Goal: Contribute content: Contribute content

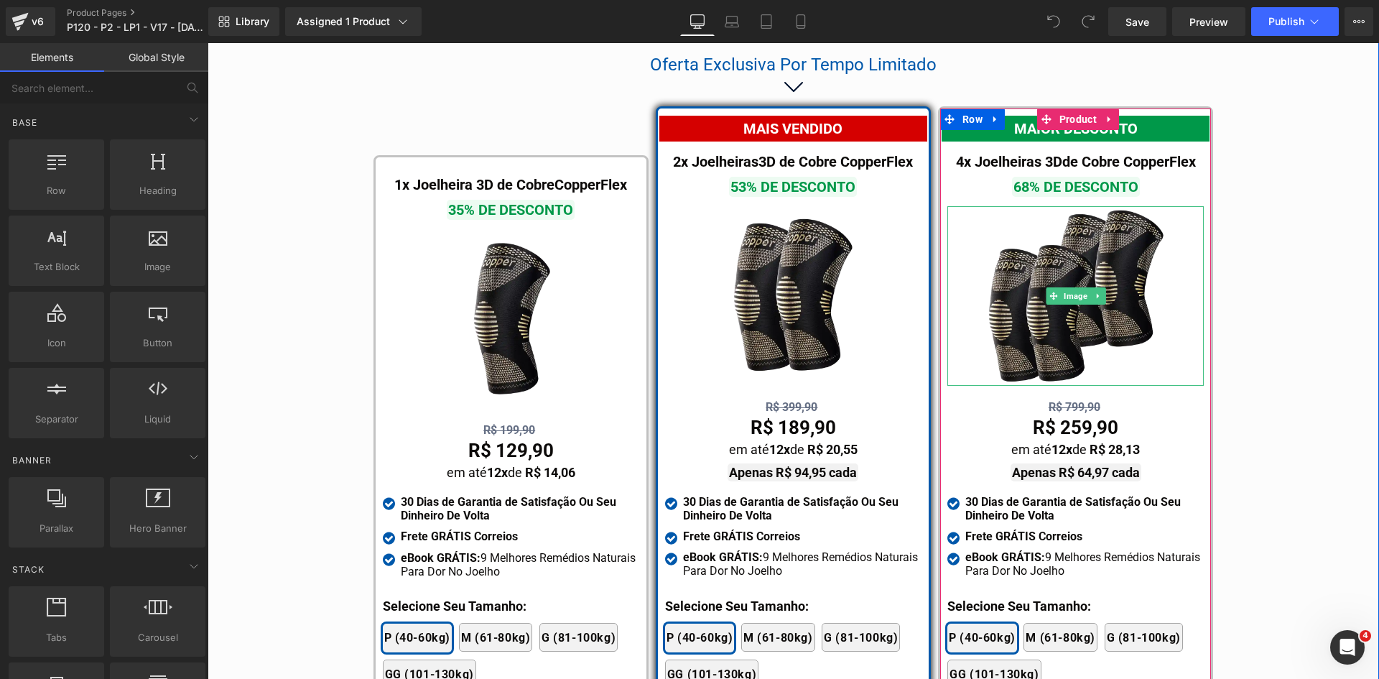
scroll to position [8282, 0]
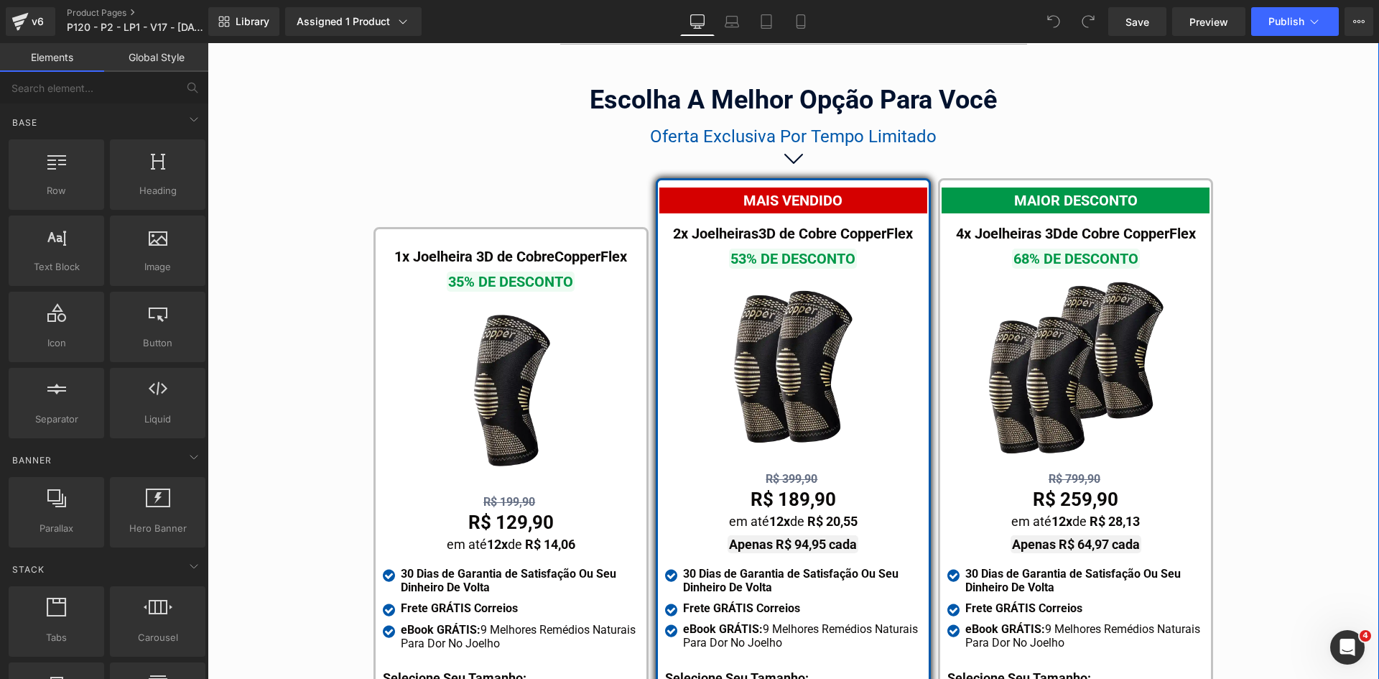
click at [721, 126] on span "Oferta Exclusiva Por Tempo Limitado" at bounding box center [793, 136] width 287 height 20
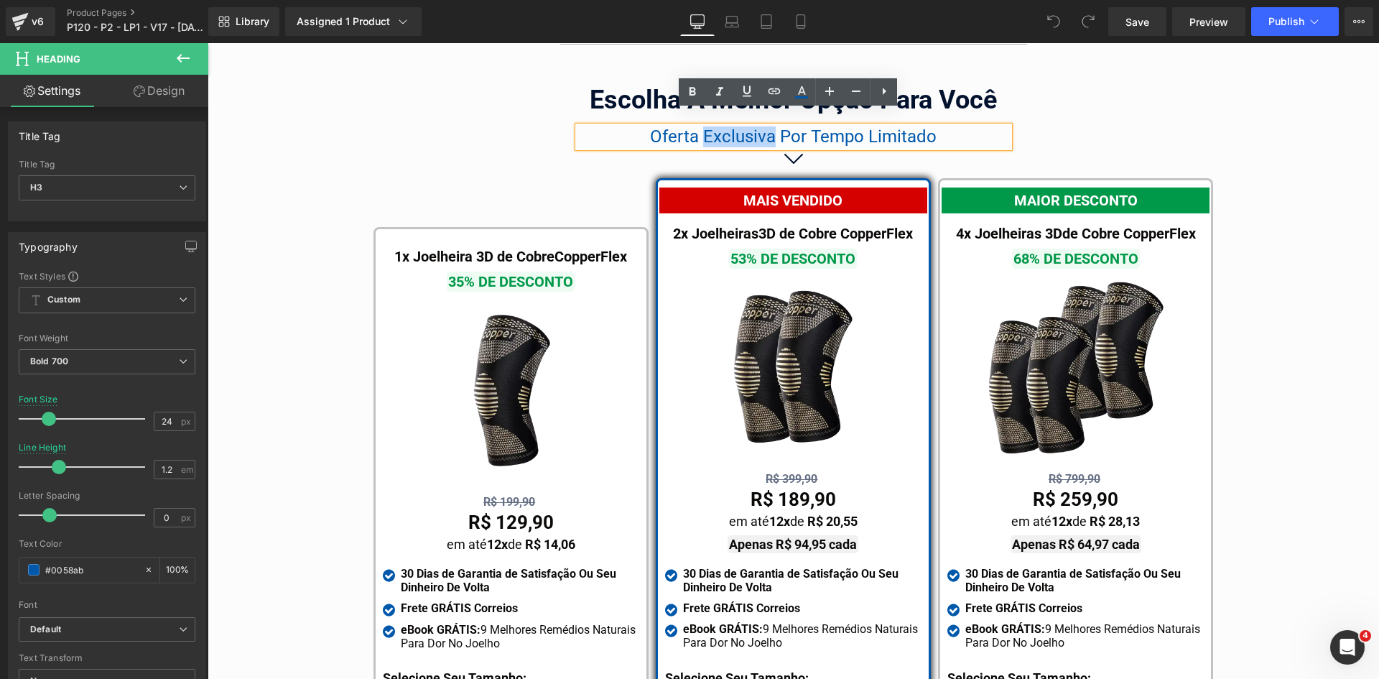
drag, startPoint x: 699, startPoint y: 117, endPoint x: 769, endPoint y: 120, distance: 69.7
click at [769, 126] on span "Oferta Exclusiva Por Tempo Limitado" at bounding box center [793, 136] width 287 height 20
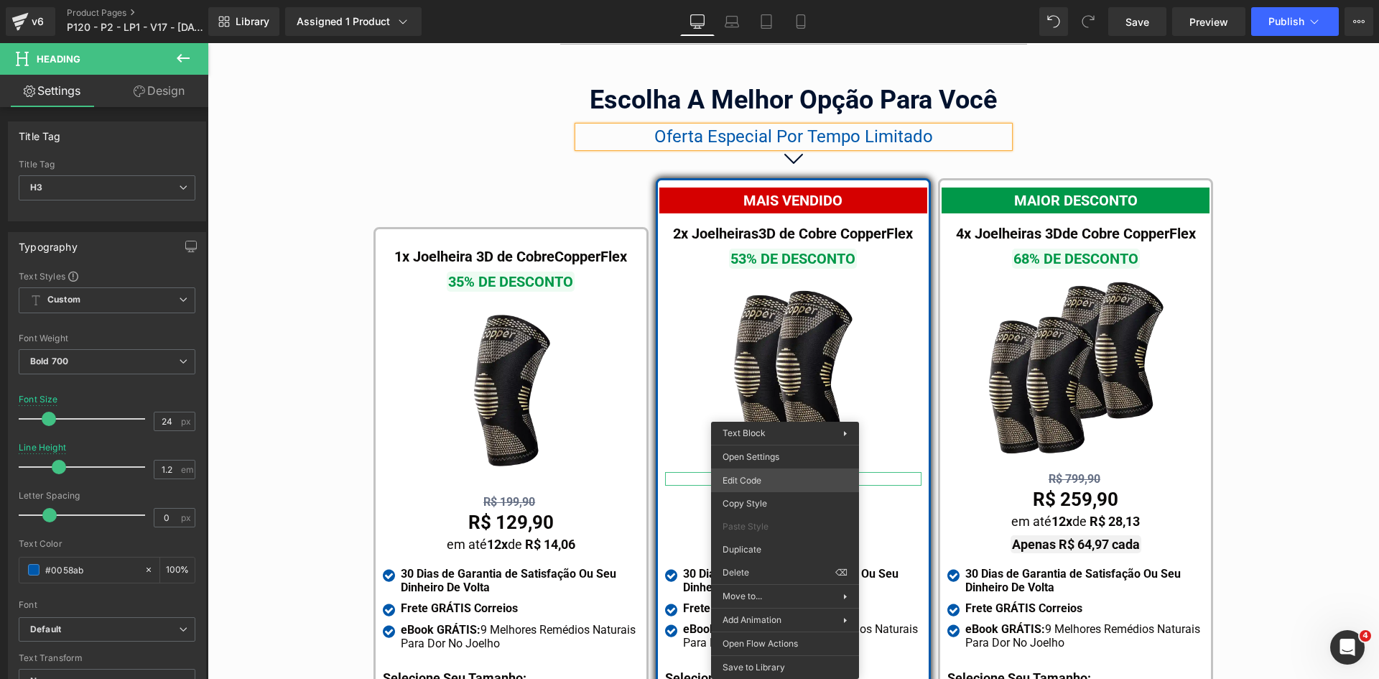
click at [772, 0] on div "You are previewing how the will restyle your page. You can not edit Elements in…" at bounding box center [689, 0] width 1379 height 0
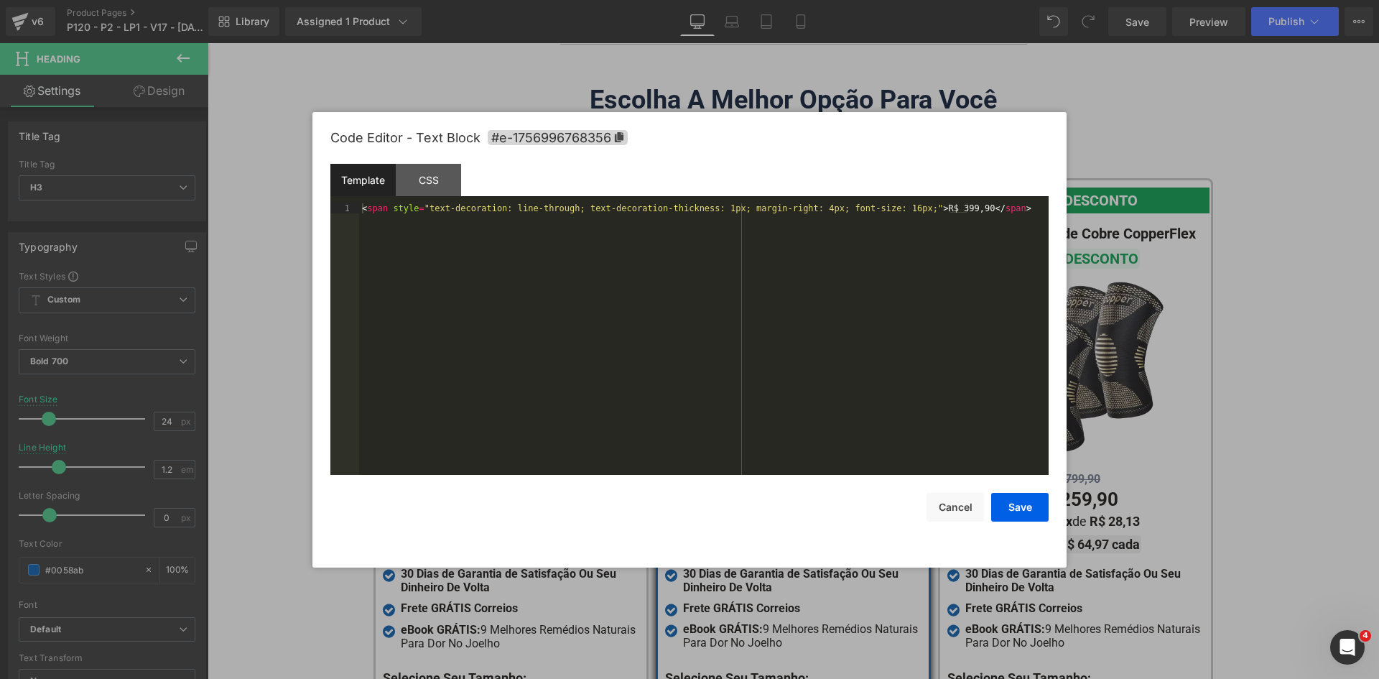
click at [653, 274] on div "< span style = "text-decoration: line-through; text-decoration-thickness: 1px; …" at bounding box center [704, 349] width 690 height 292
click at [1024, 205] on div "< span style = "text-decoration: line-through; text-decoration-thickness: 2px; …" at bounding box center [704, 359] width 690 height 312
click at [1010, 512] on button "Save" at bounding box center [1019, 507] width 57 height 29
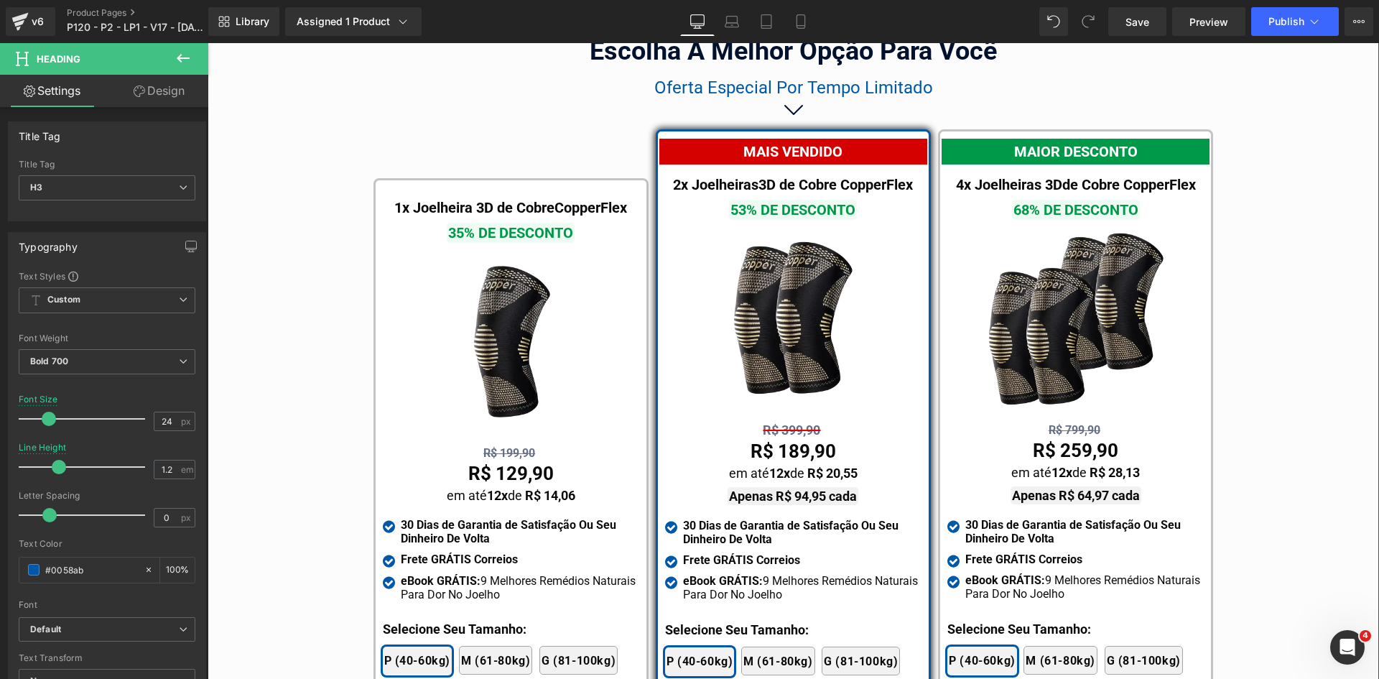
scroll to position [8425, 0]
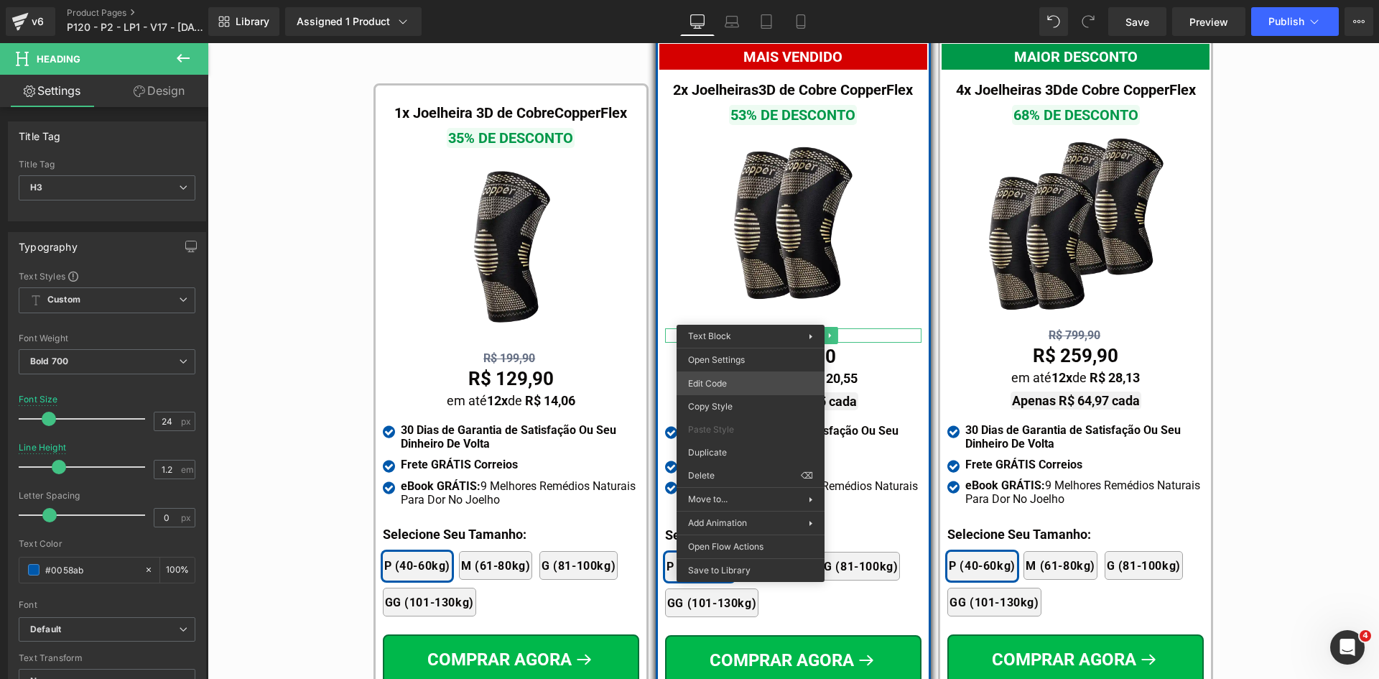
click at [741, 0] on div "You are previewing how the will restyle your page. You can not edit Elements in…" at bounding box center [689, 0] width 1379 height 0
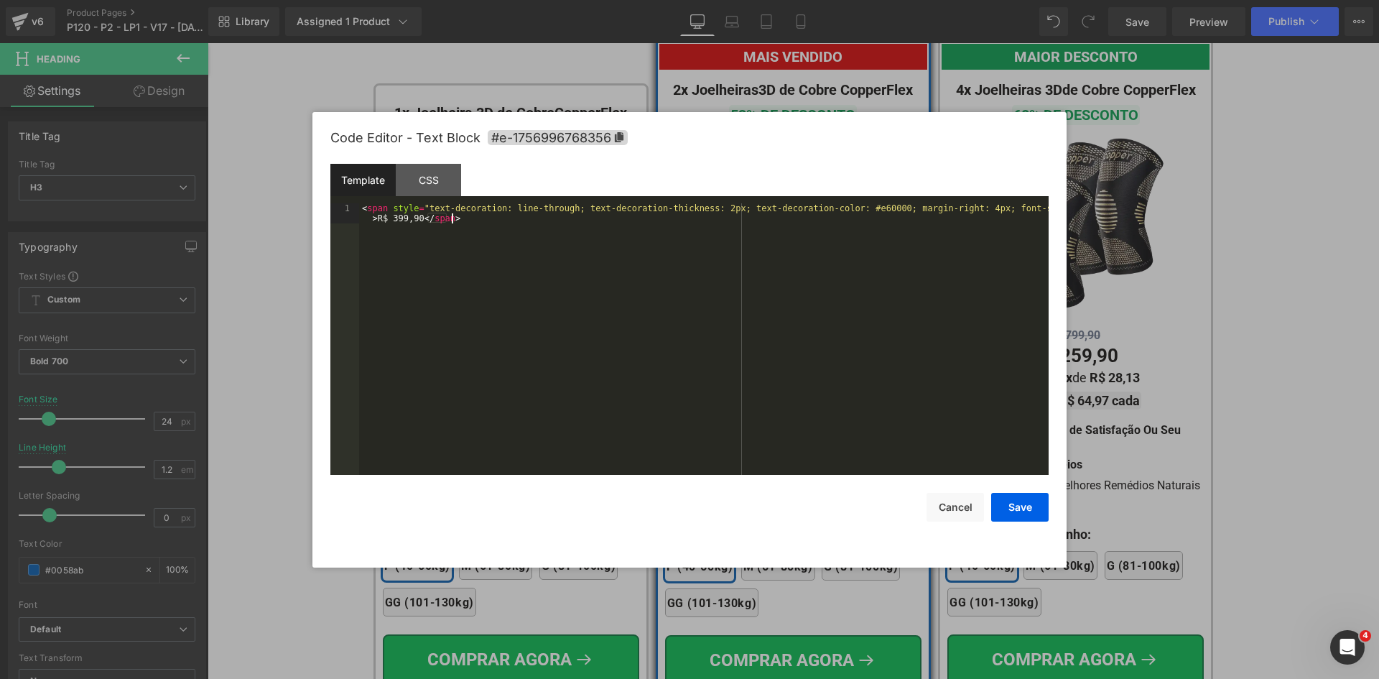
drag, startPoint x: 783, startPoint y: 335, endPoint x: 790, endPoint y: 328, distance: 10.7
click at [786, 332] on div "< span style = "text-decoration: line-through; text-decoration-thickness: 2px; …" at bounding box center [704, 359] width 690 height 312
click at [948, 501] on button "Cancel" at bounding box center [955, 507] width 57 height 29
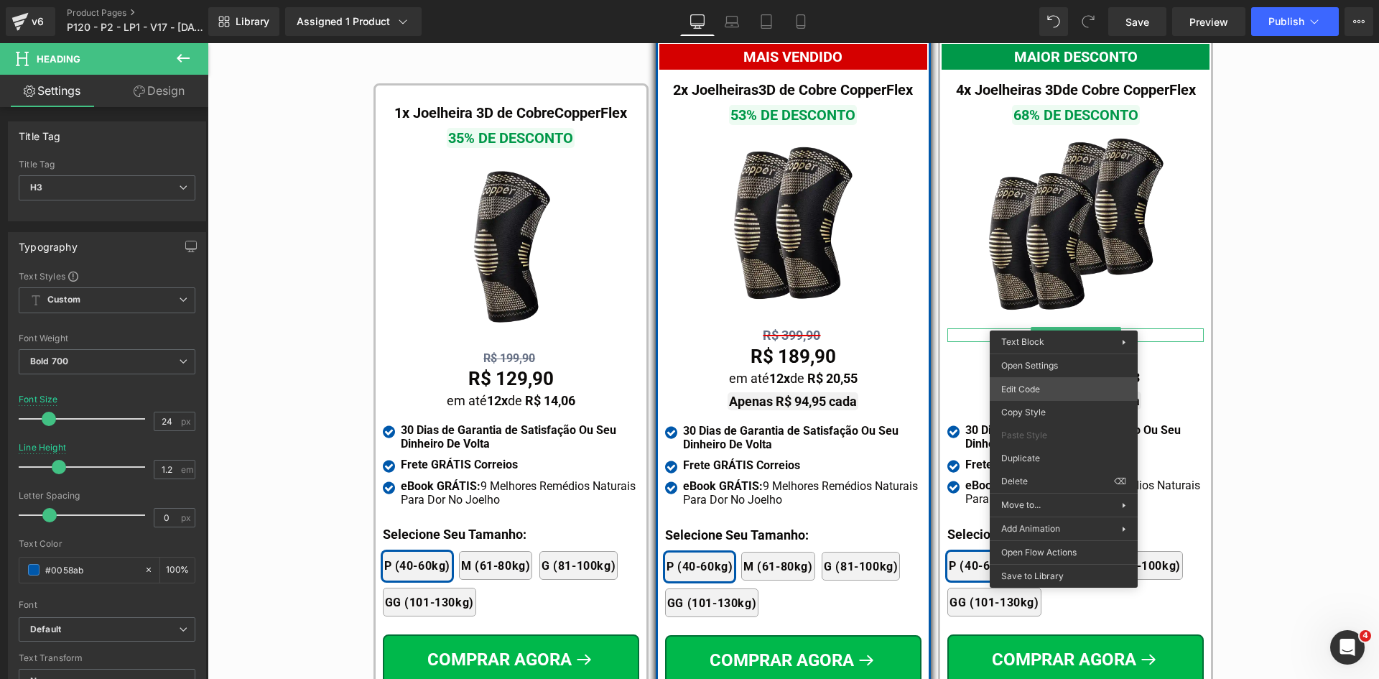
click at [1014, 0] on div "You are previewing how the will restyle your page. You can not edit Elements in…" at bounding box center [689, 0] width 1379 height 0
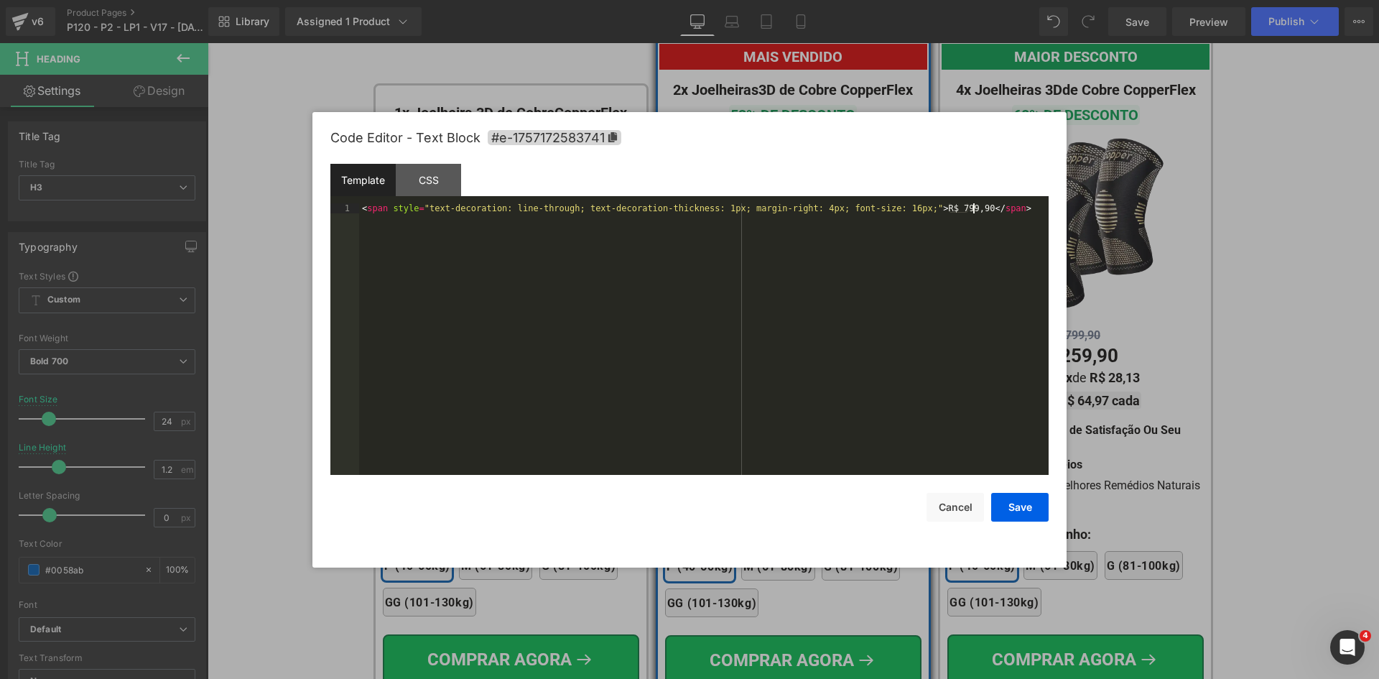
click at [794, 330] on div "< span style = "text-decoration: line-through; text-decoration-thickness: 1px; …" at bounding box center [704, 349] width 690 height 292
click at [392, 218] on div "< span style = "text-decoration: line-through; text-decoration-thickness: 2px; …" at bounding box center [704, 359] width 690 height 312
click at [1010, 506] on button "Save" at bounding box center [1019, 507] width 57 height 29
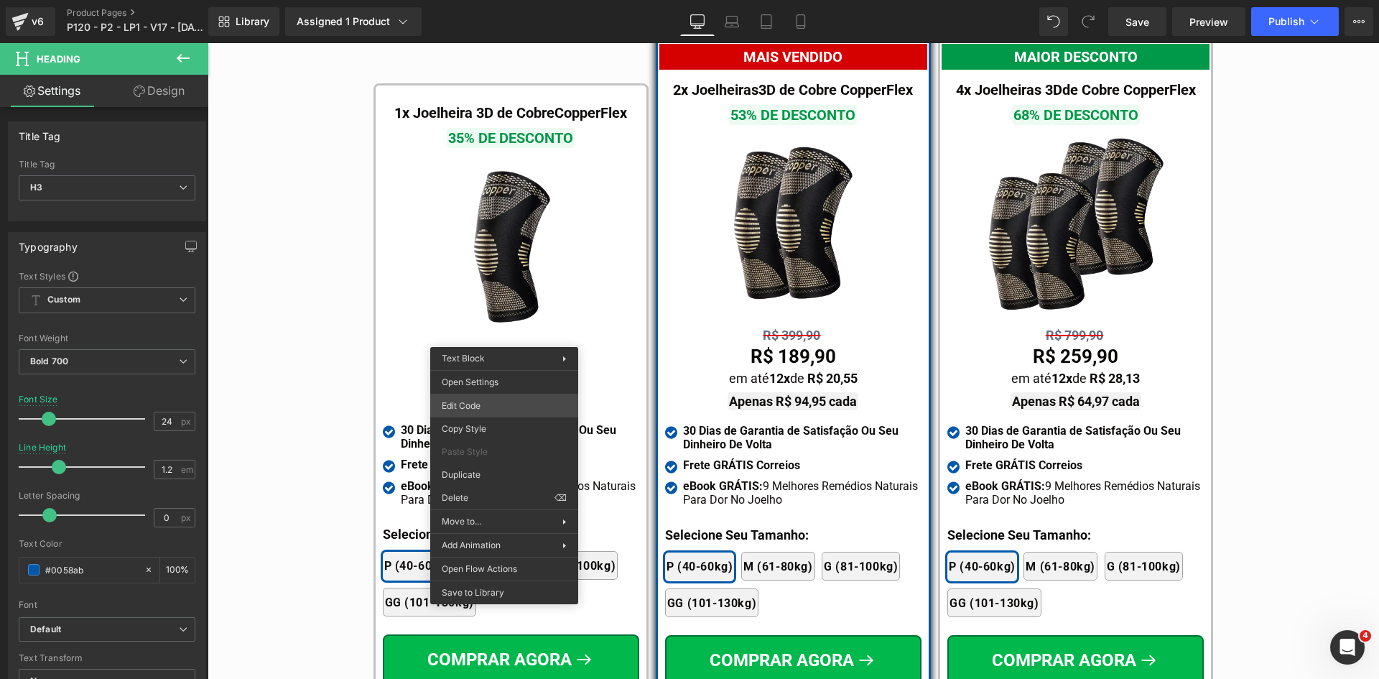
click at [497, 0] on div "You are previewing how the will restyle your page. You can not edit Elements in…" at bounding box center [689, 0] width 1379 height 0
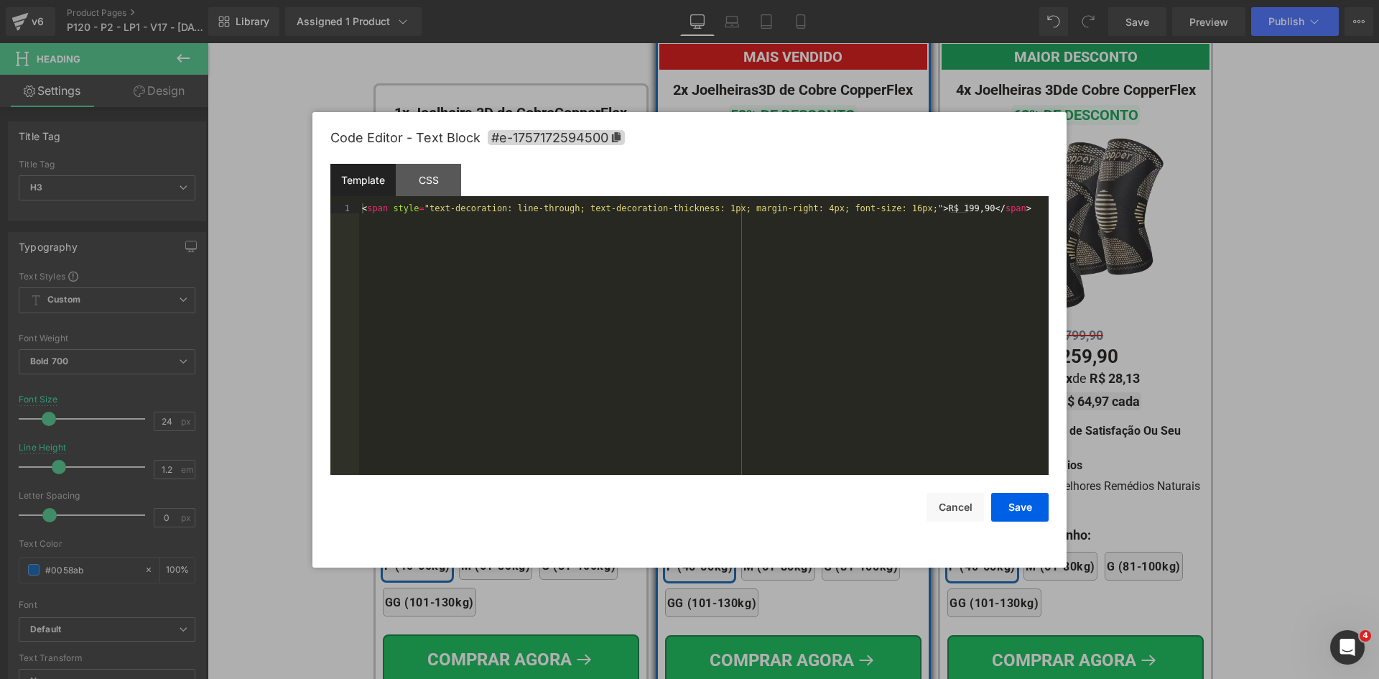
click at [677, 344] on div "< span style = "text-decoration: line-through; text-decoration-thickness: 1px; …" at bounding box center [704, 349] width 690 height 292
paste textarea
click at [392, 218] on div "< span style = "text-decoration: line-through; text-decoration-thickness: 2px; …" at bounding box center [704, 359] width 690 height 312
click at [401, 219] on div "< span style = "text-decoration: line-through; text-decoration-thickness: 2px; …" at bounding box center [704, 359] width 690 height 312
click at [1026, 509] on button "Save" at bounding box center [1019, 507] width 57 height 29
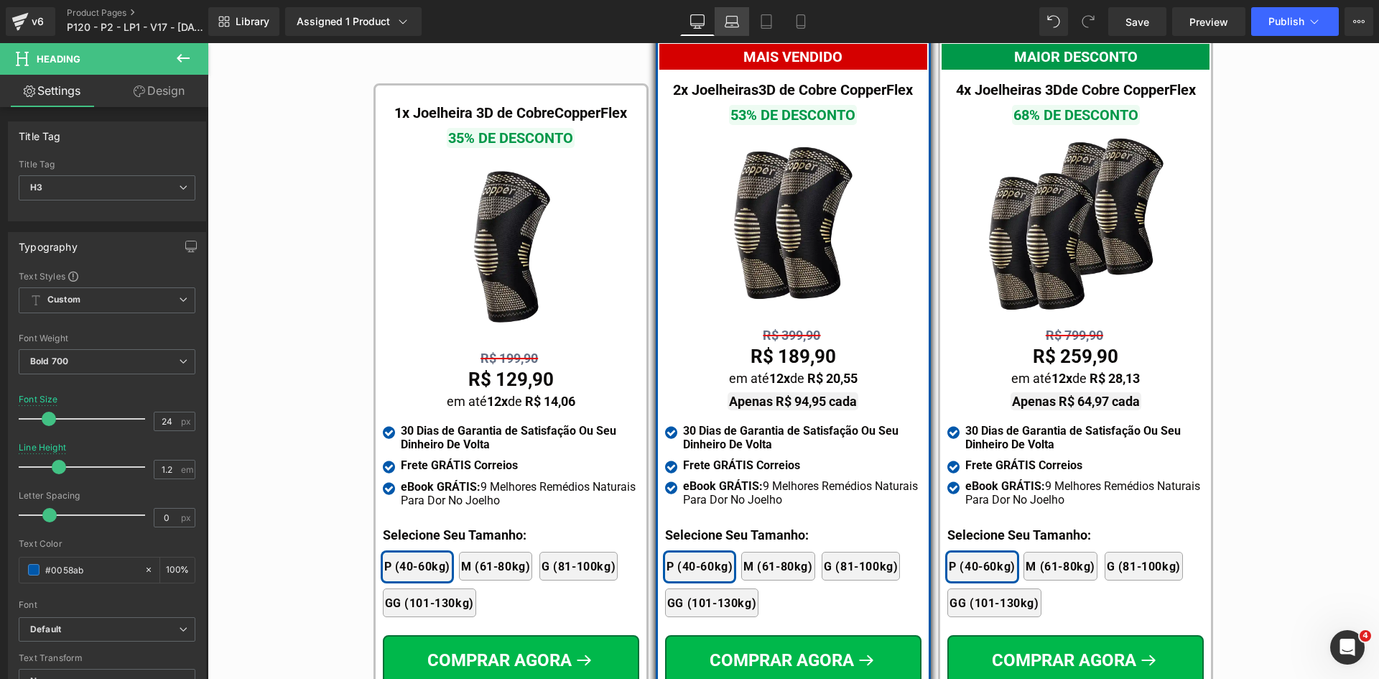
click at [733, 25] on icon at bounding box center [732, 25] width 2 height 0
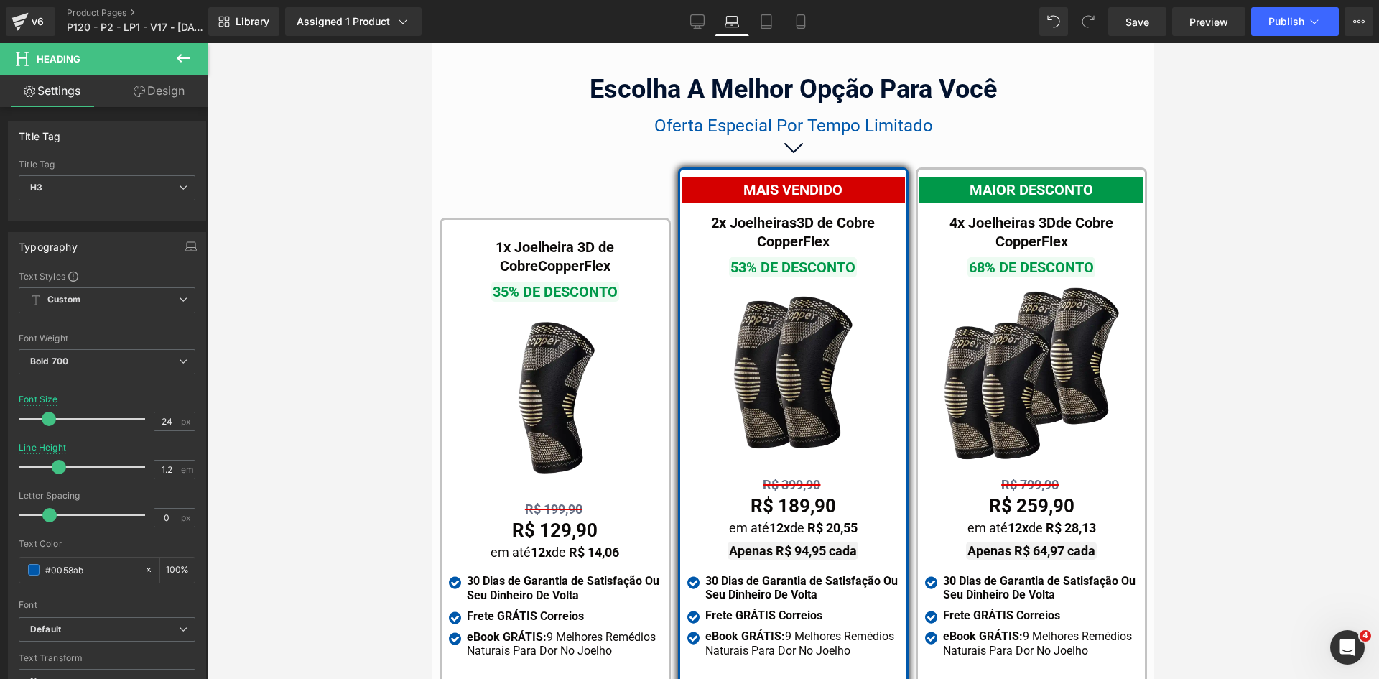
scroll to position [8960, 0]
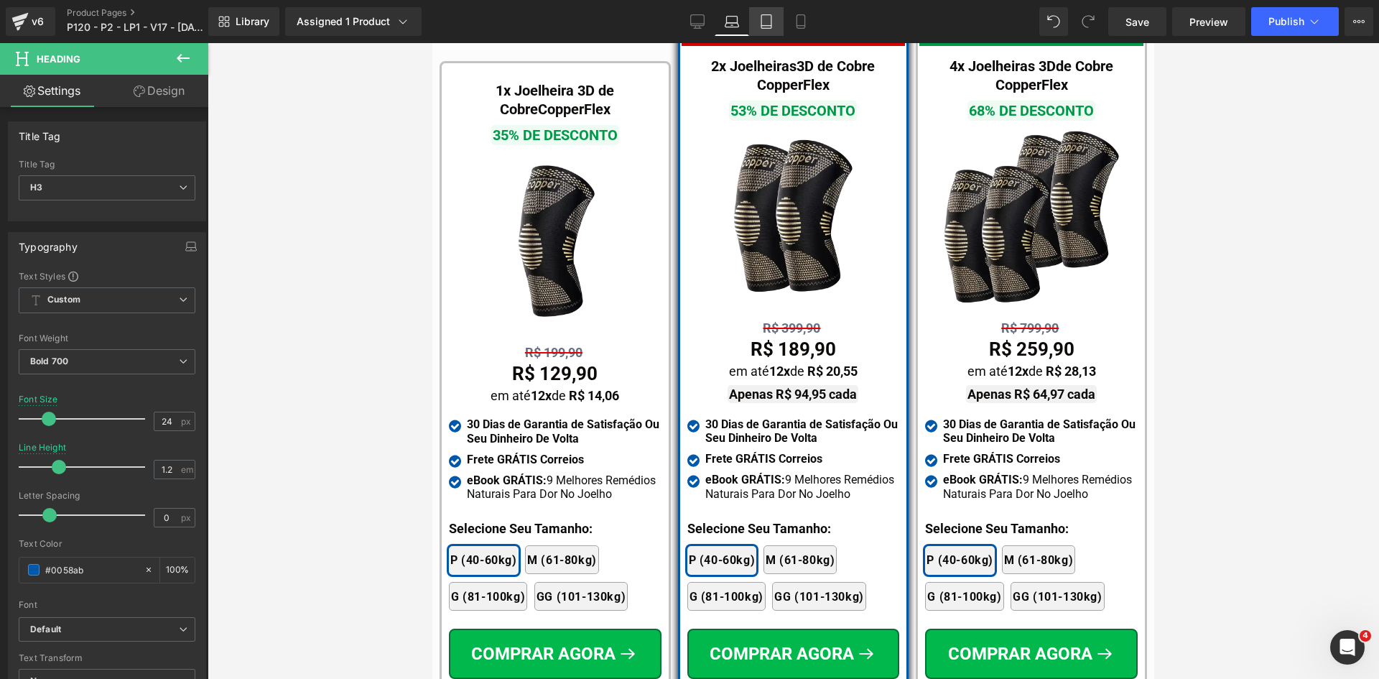
drag, startPoint x: 764, startPoint y: 17, endPoint x: 246, endPoint y: 31, distance: 518.1
click at [764, 17] on icon at bounding box center [766, 21] width 14 height 14
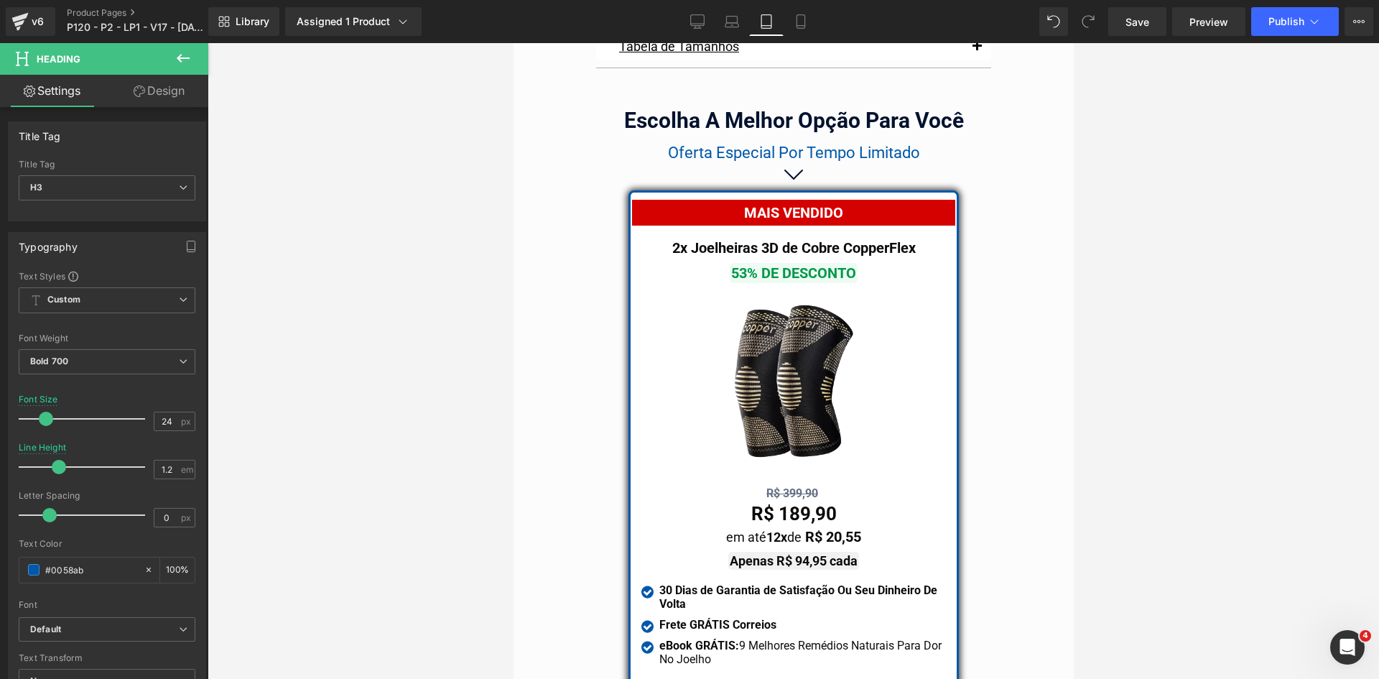
scroll to position [12227, 0]
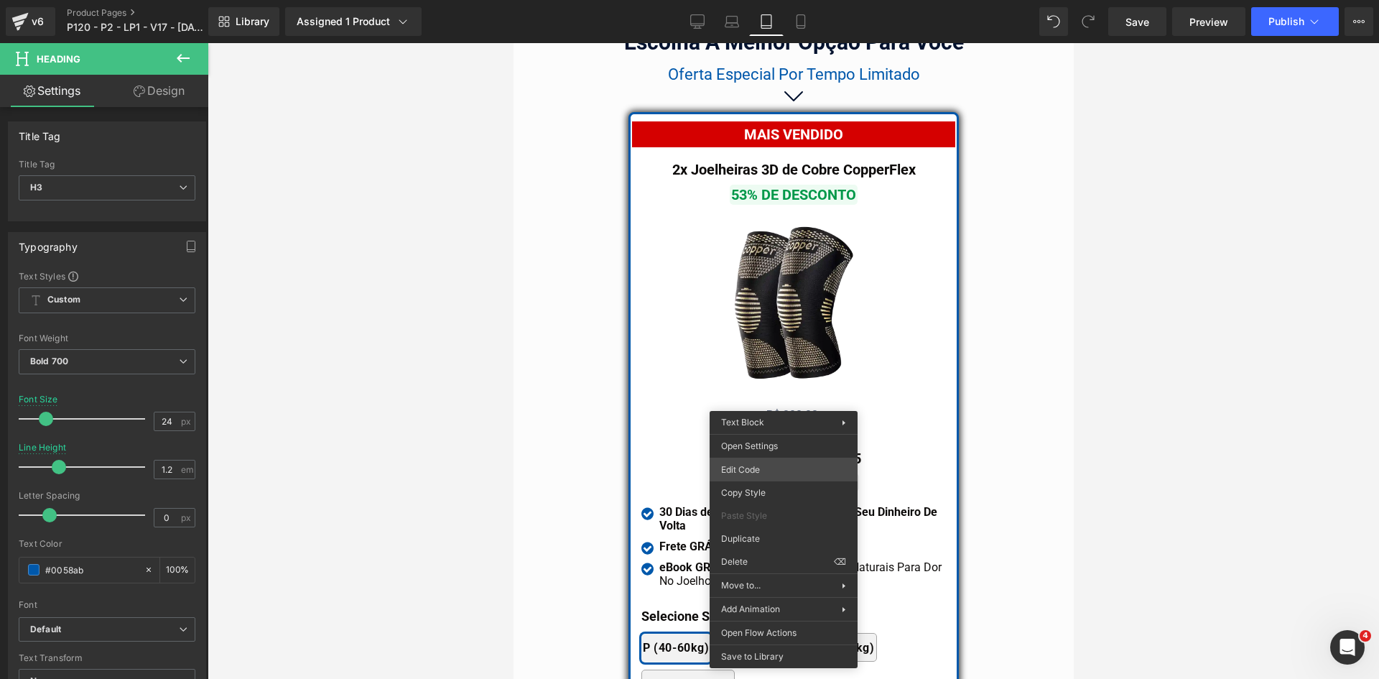
click at [771, 0] on div "You are previewing how the will restyle your page. You can not edit Elements in…" at bounding box center [689, 0] width 1379 height 0
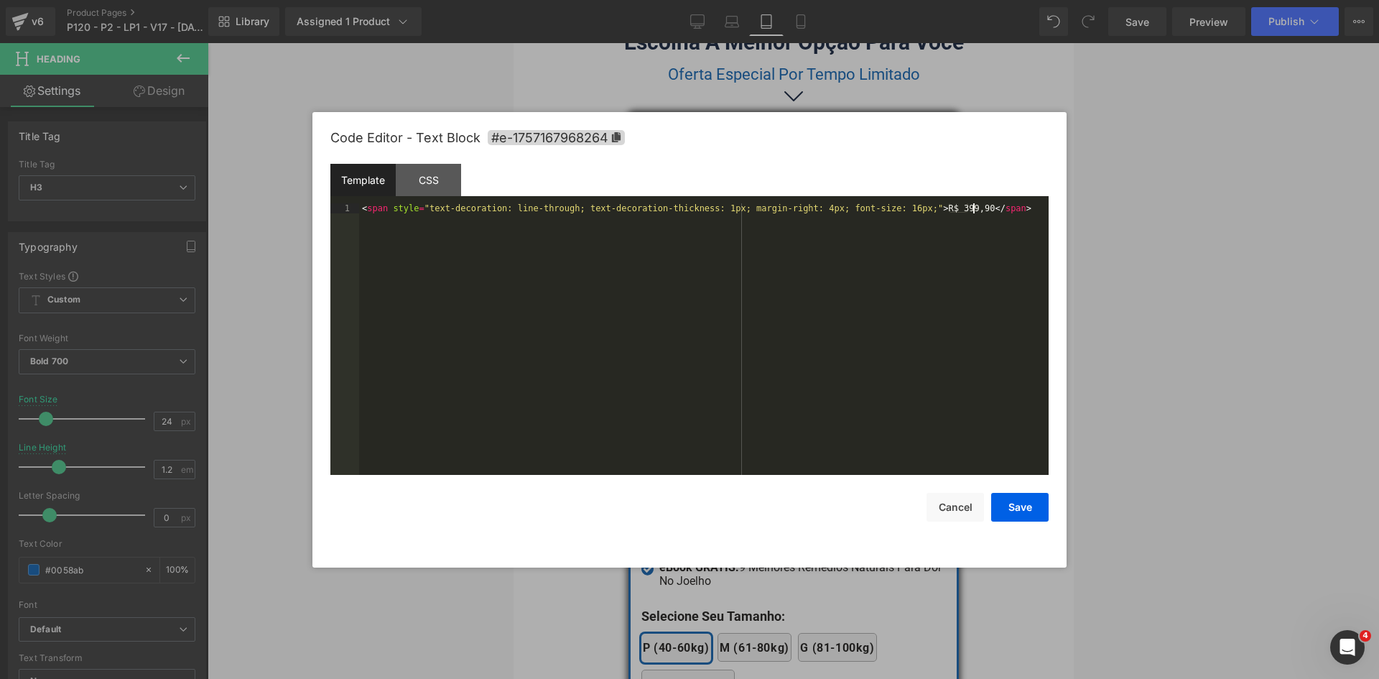
click at [711, 289] on div "< span style = "text-decoration: line-through; text-decoration-thickness: 1px; …" at bounding box center [704, 349] width 690 height 292
click at [1005, 501] on button "Save" at bounding box center [1019, 507] width 57 height 29
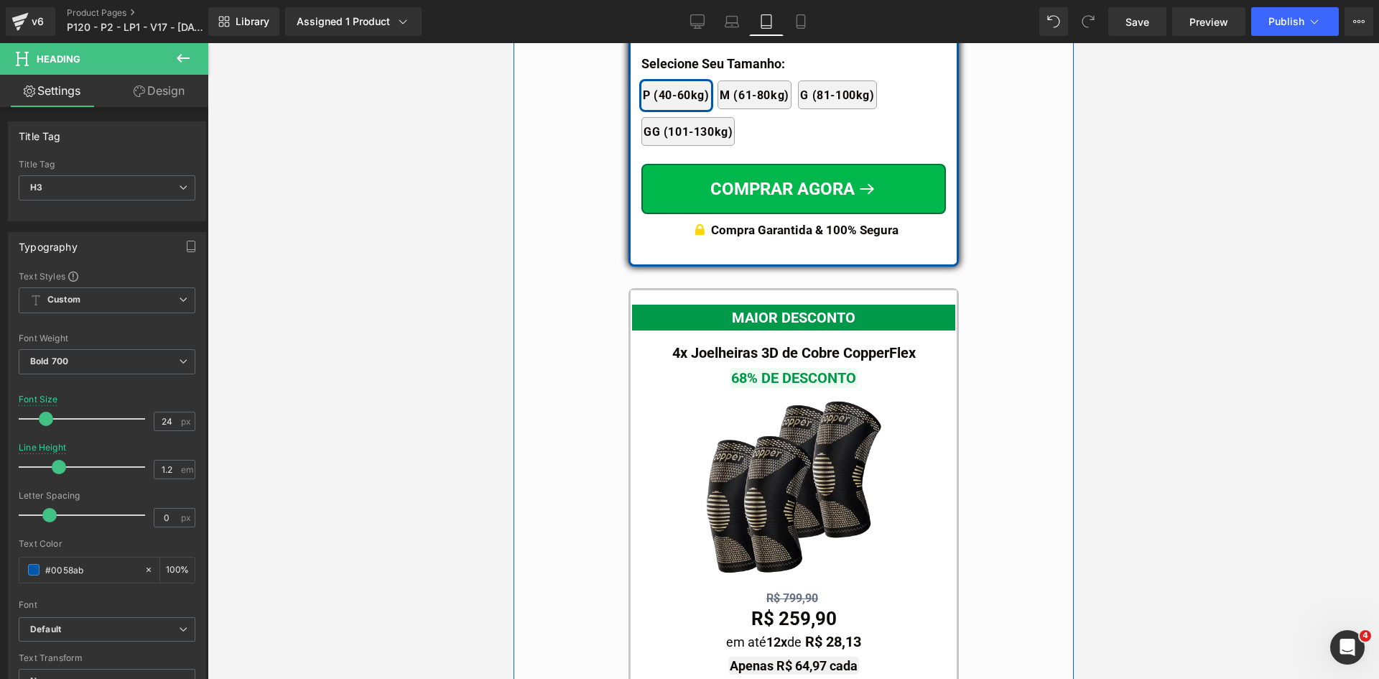
scroll to position [13017, 0]
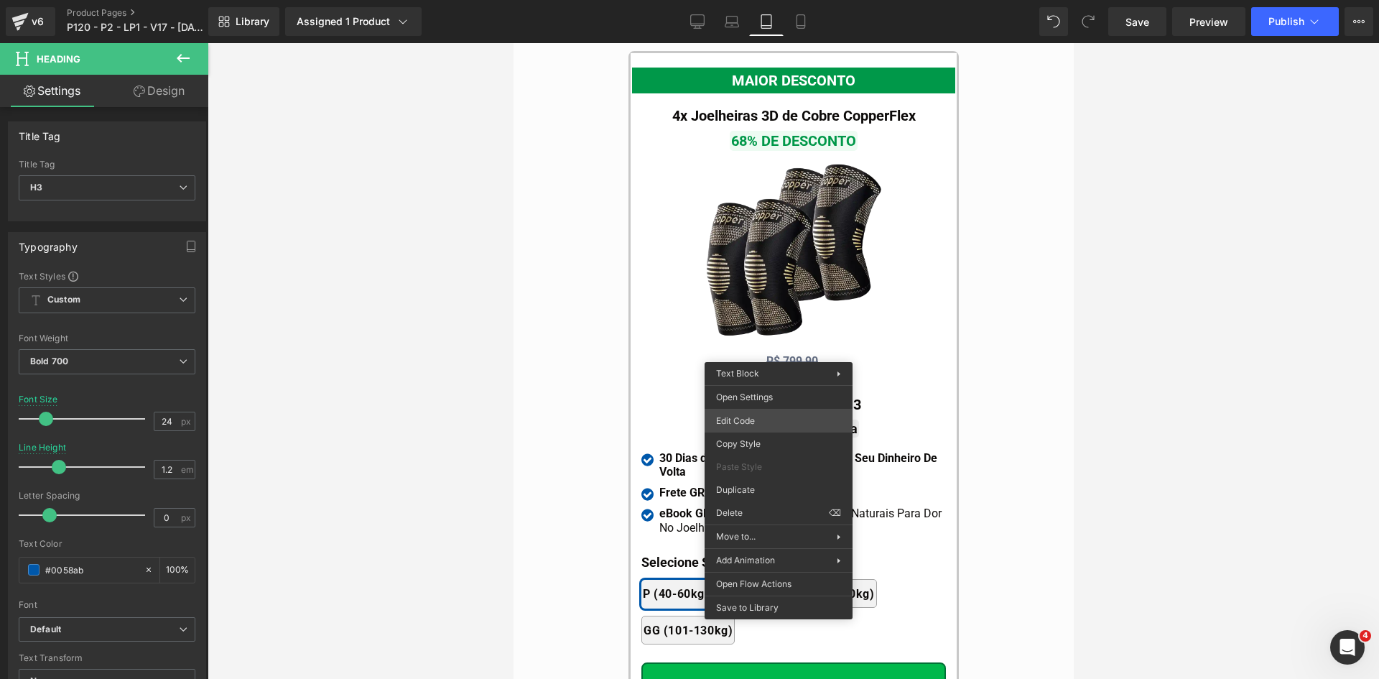
click at [769, 0] on div "You are previewing how the will restyle your page. You can not edit Elements in…" at bounding box center [689, 0] width 1379 height 0
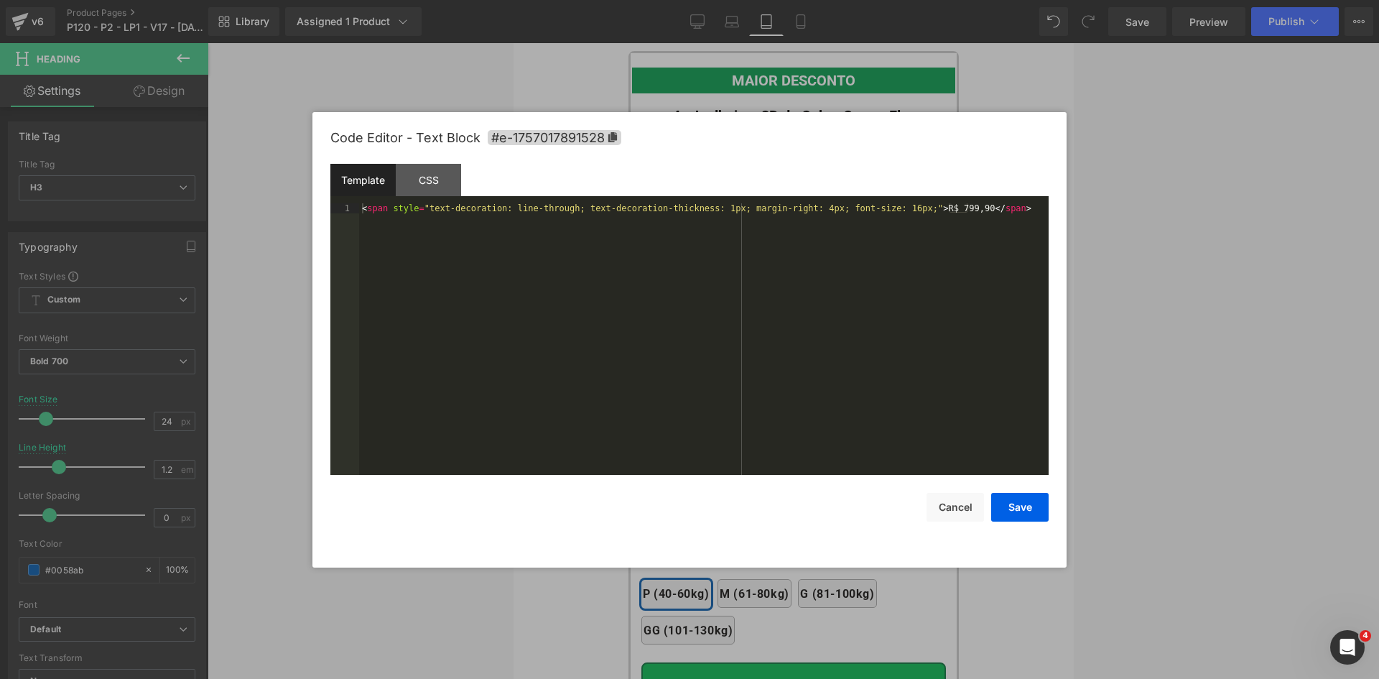
click at [751, 349] on div "< span style = "text-decoration: line-through; text-decoration-thickness: 1px; …" at bounding box center [704, 349] width 690 height 292
click at [1040, 497] on button "Save" at bounding box center [1019, 507] width 57 height 29
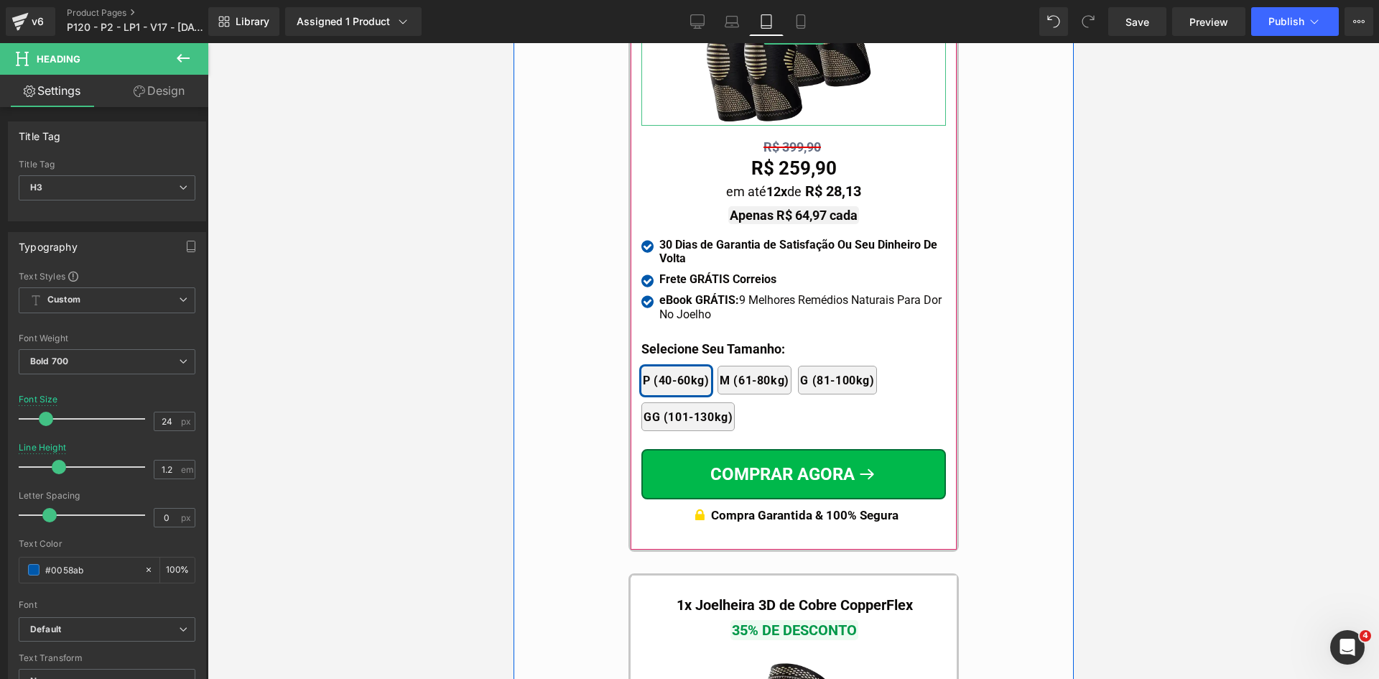
scroll to position [13520, 0]
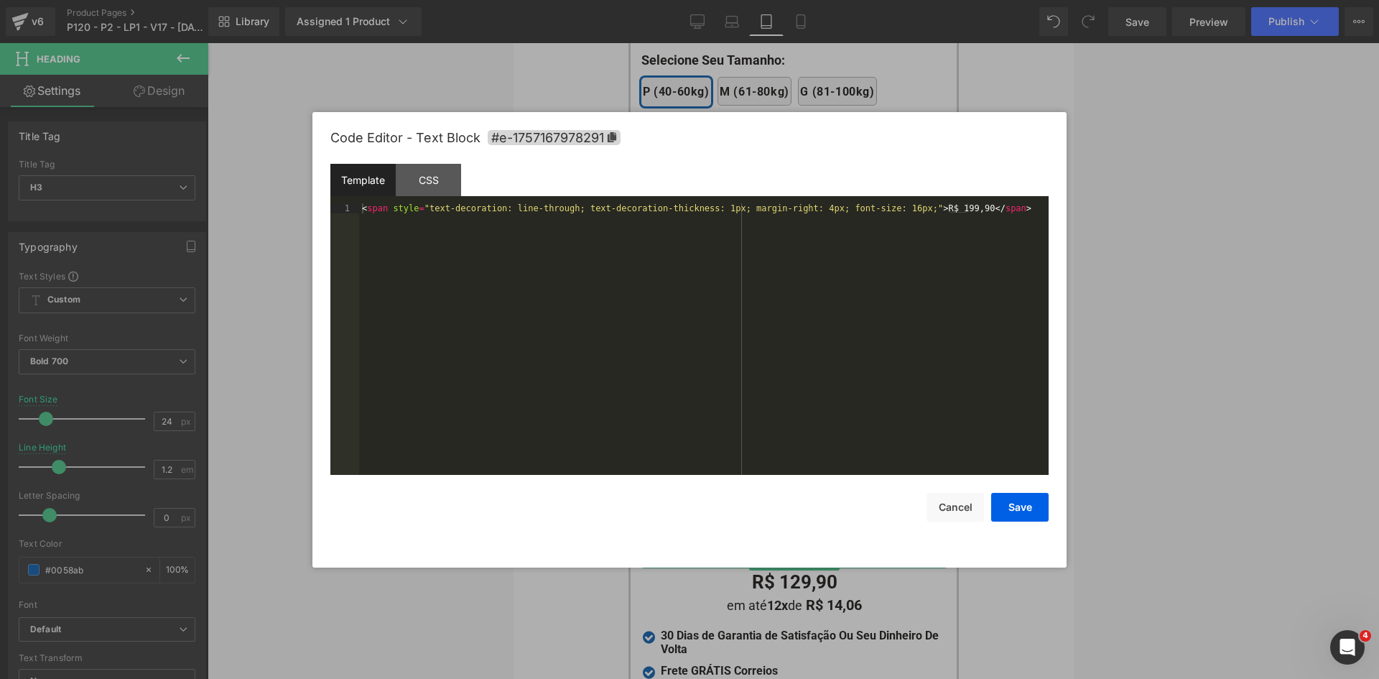
click at [756, 0] on div "You are previewing how the will restyle your page. You can not edit Elements in…" at bounding box center [689, 0] width 1379 height 0
click at [738, 364] on div "< span style = "text-decoration: line-through; text-decoration-thickness: 1px; …" at bounding box center [704, 349] width 690 height 292
click at [1017, 505] on button "Save" at bounding box center [1019, 507] width 57 height 29
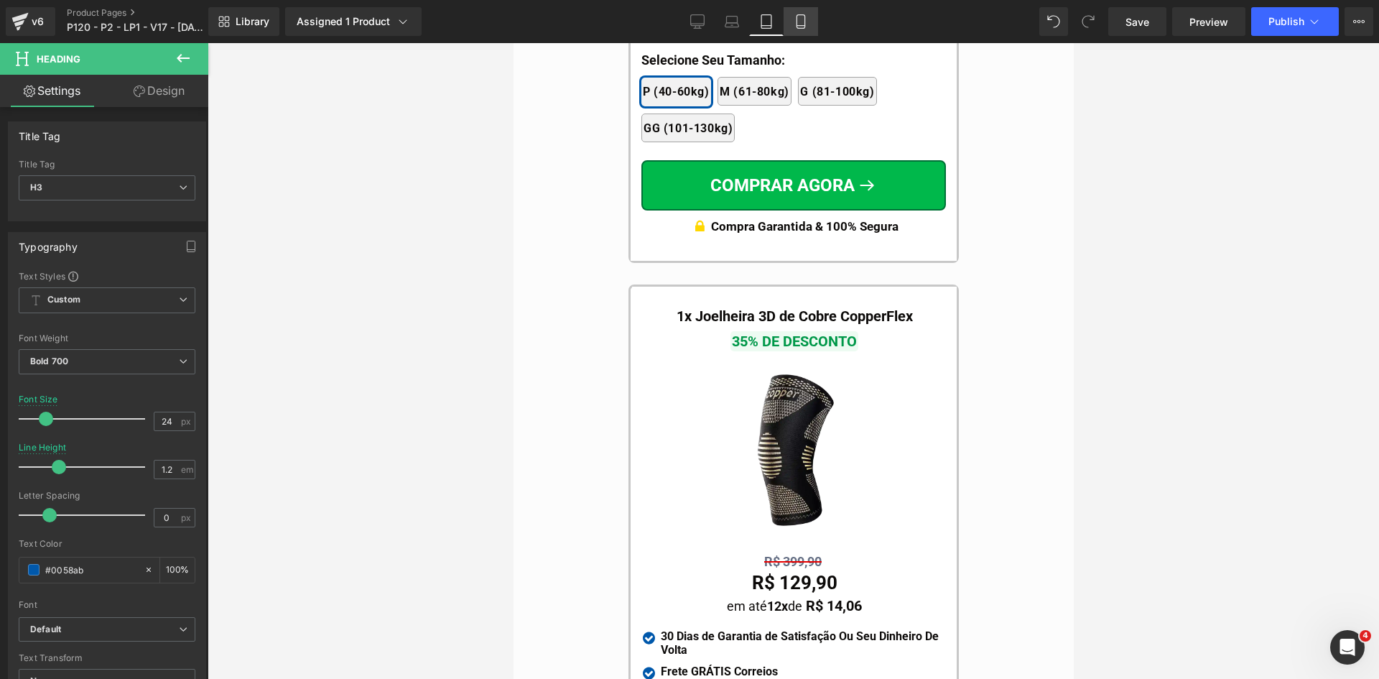
click at [797, 19] on icon at bounding box center [801, 22] width 8 height 14
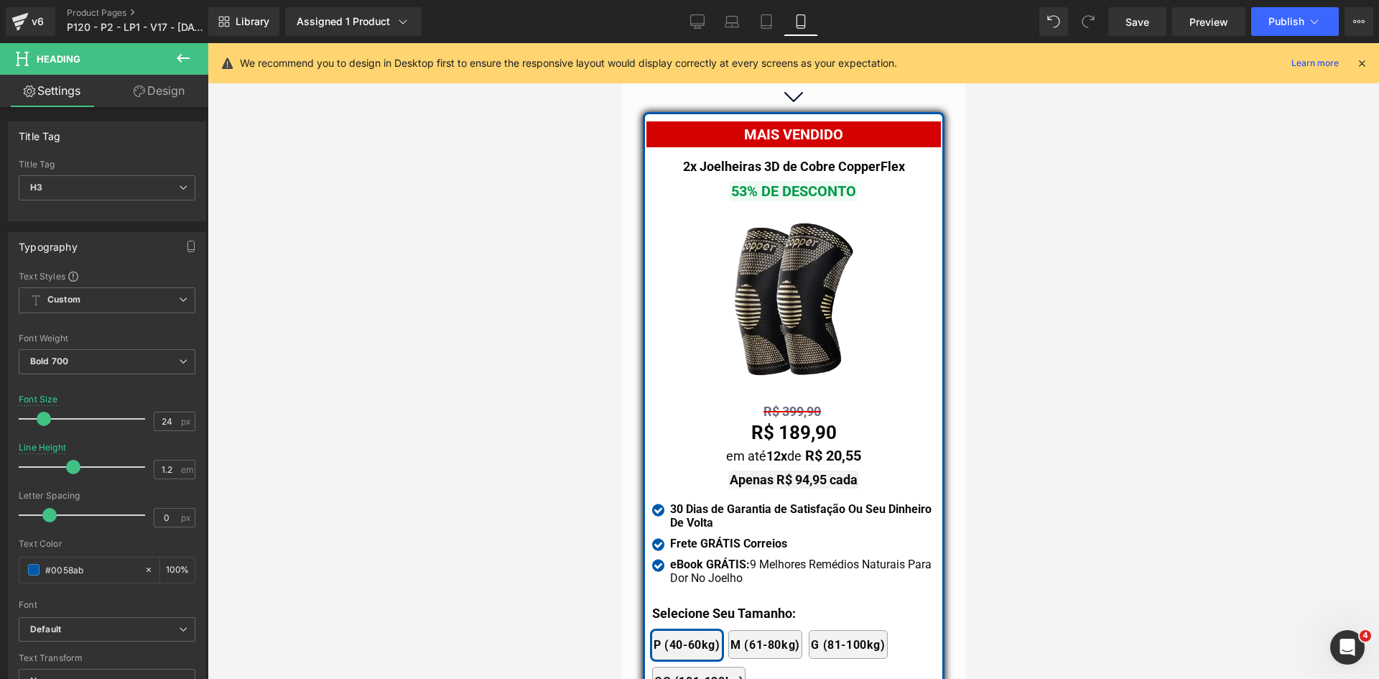
scroll to position [12742, 0]
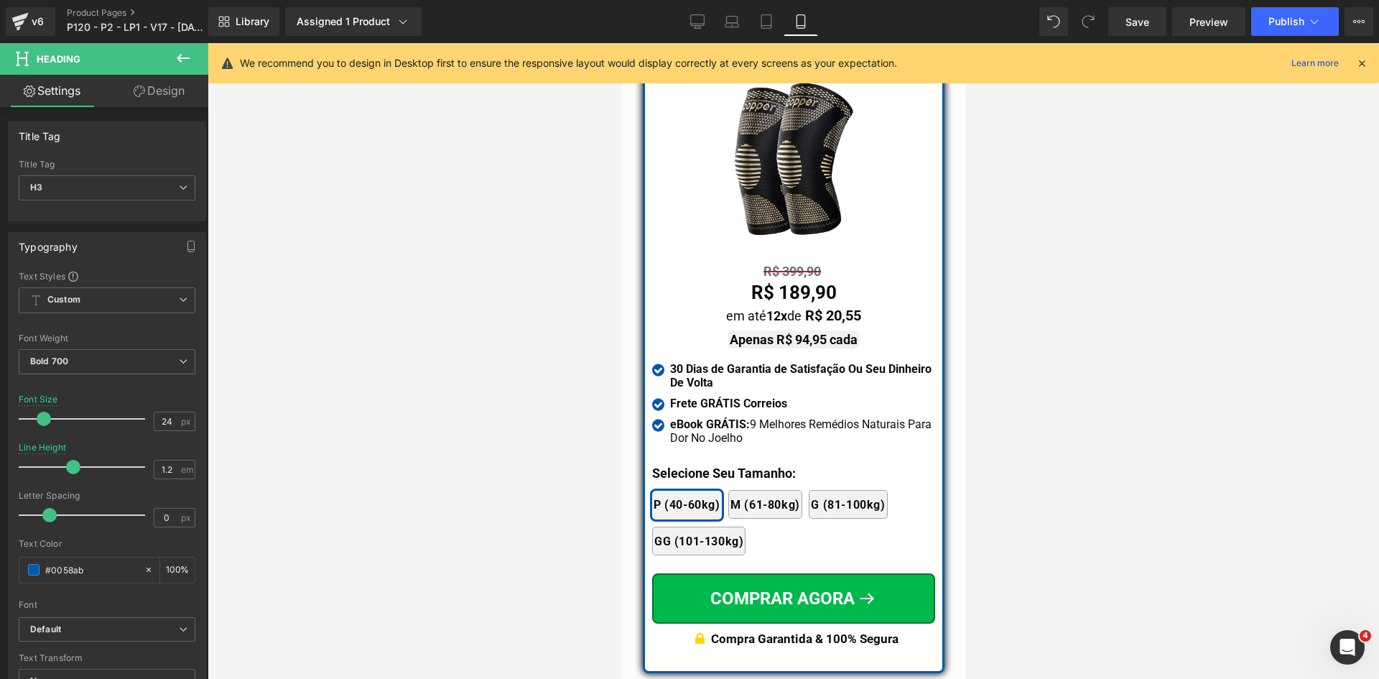
click at [1070, 415] on div at bounding box center [794, 361] width 1172 height 636
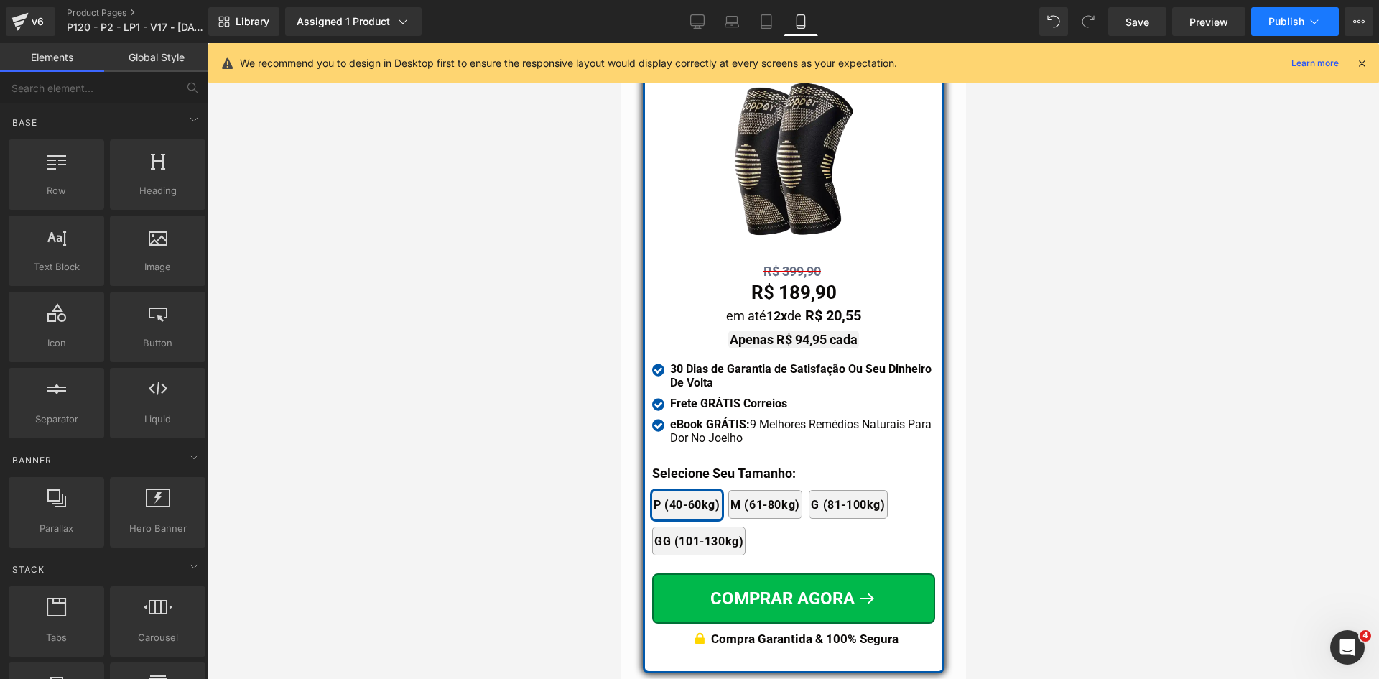
click at [1307, 21] on button "Publish" at bounding box center [1295, 21] width 88 height 29
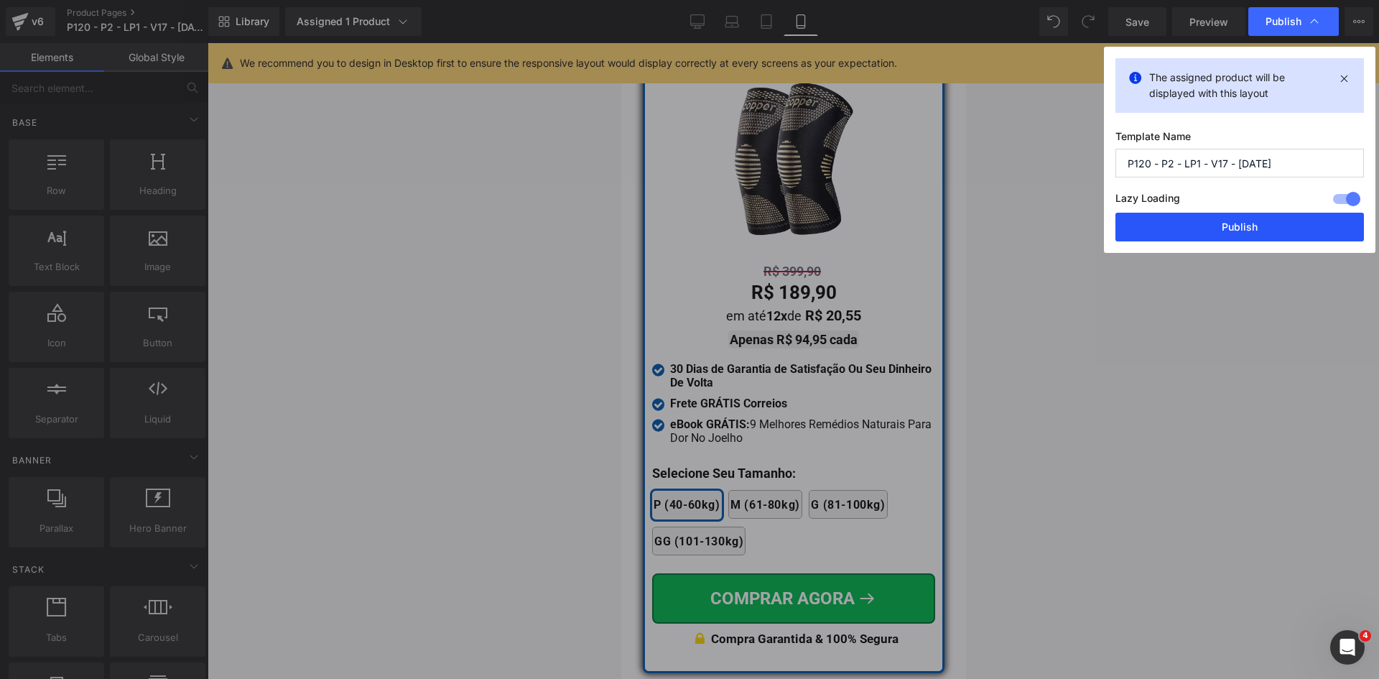
click at [1236, 226] on button "Publish" at bounding box center [1240, 227] width 249 height 29
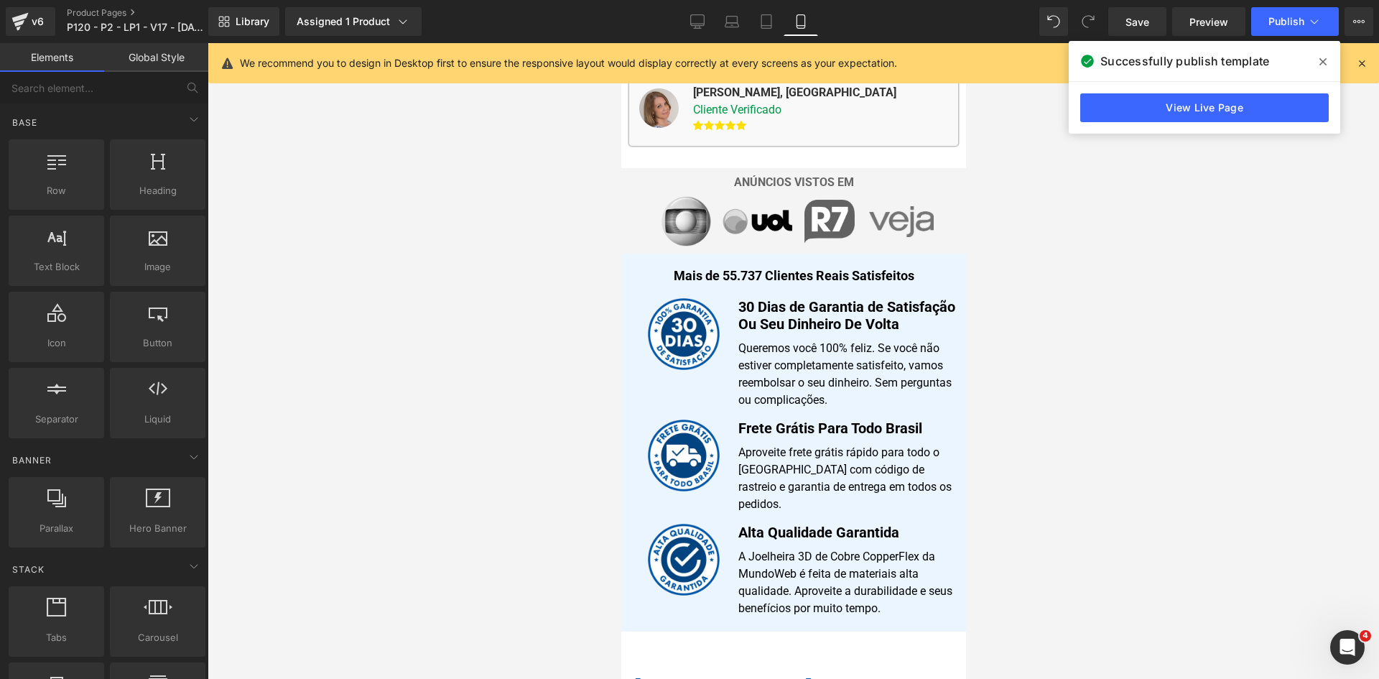
scroll to position [0, 0]
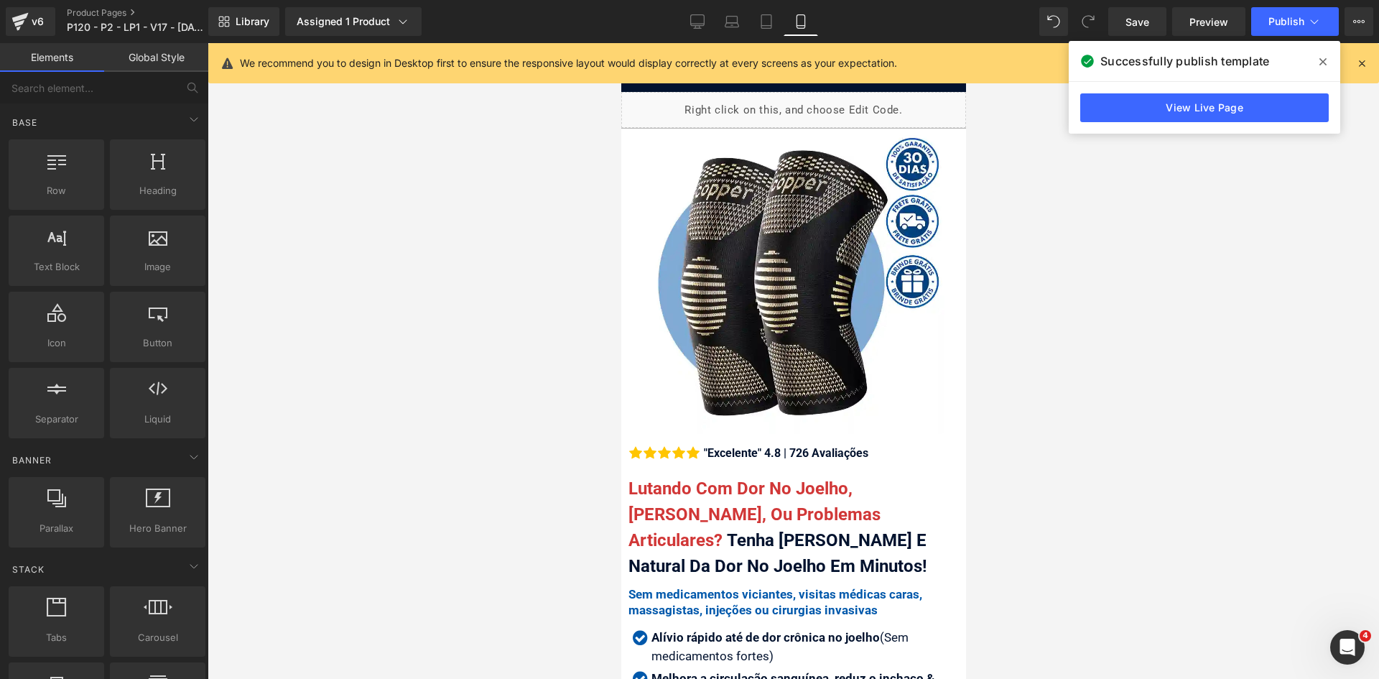
drag, startPoint x: 962, startPoint y: 499, endPoint x: 1583, endPoint y: 115, distance: 730.3
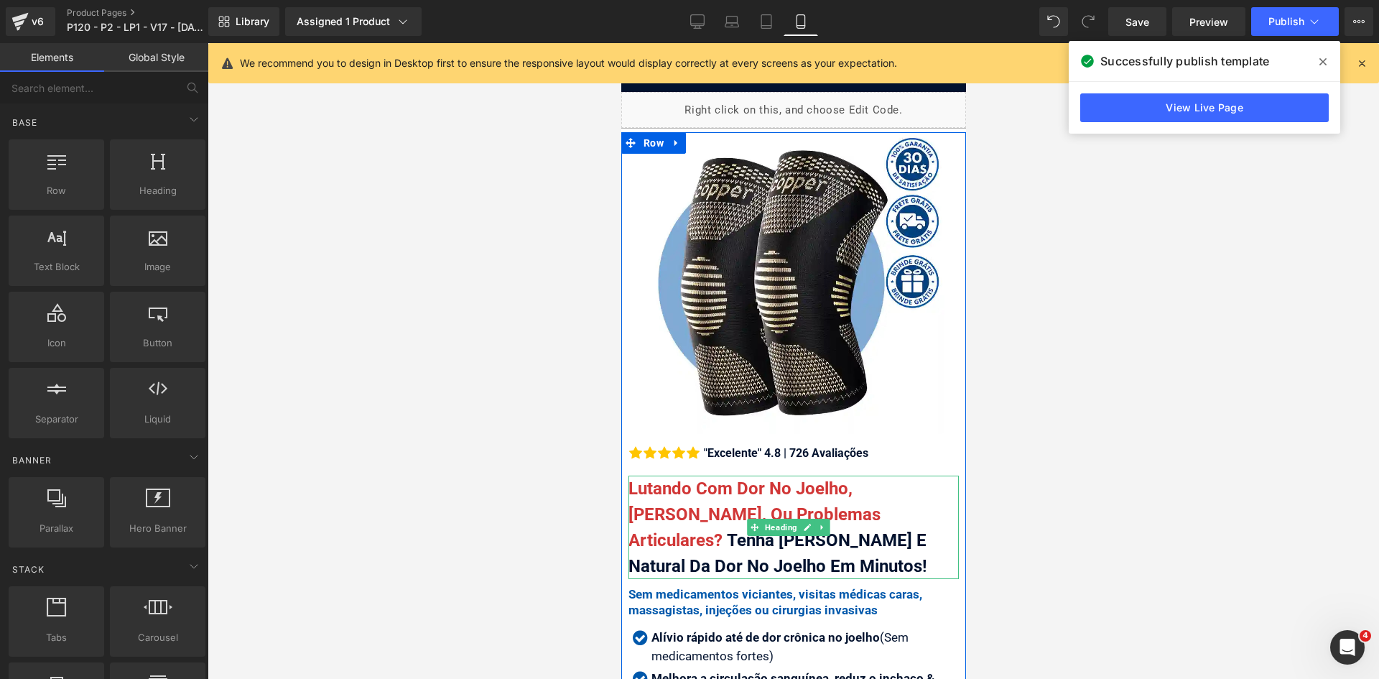
click at [844, 478] on span "Lutando Com Dor No Joelho, Artrose, Ou Problemas Articulares?" at bounding box center [754, 514] width 252 height 72
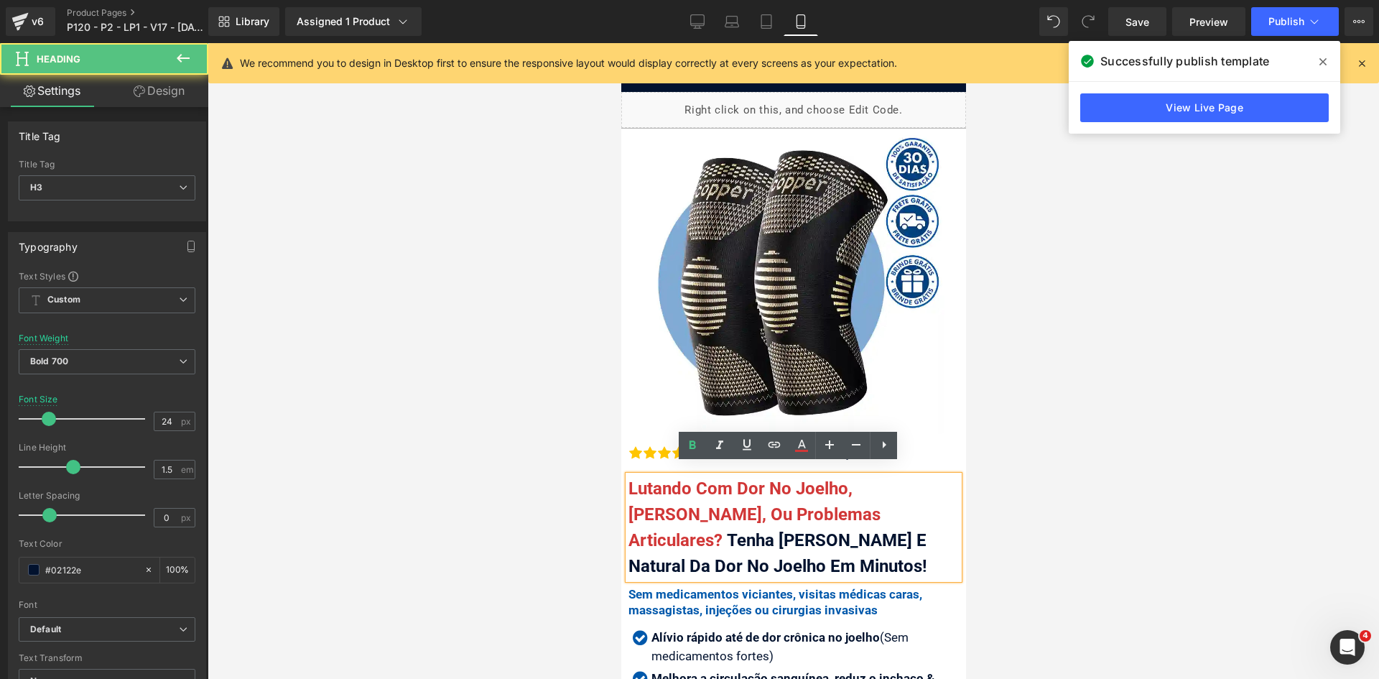
click at [847, 478] on span "Lutando Com Dor No Joelho, Artrose, Ou Problemas Articulares?" at bounding box center [754, 514] width 252 height 72
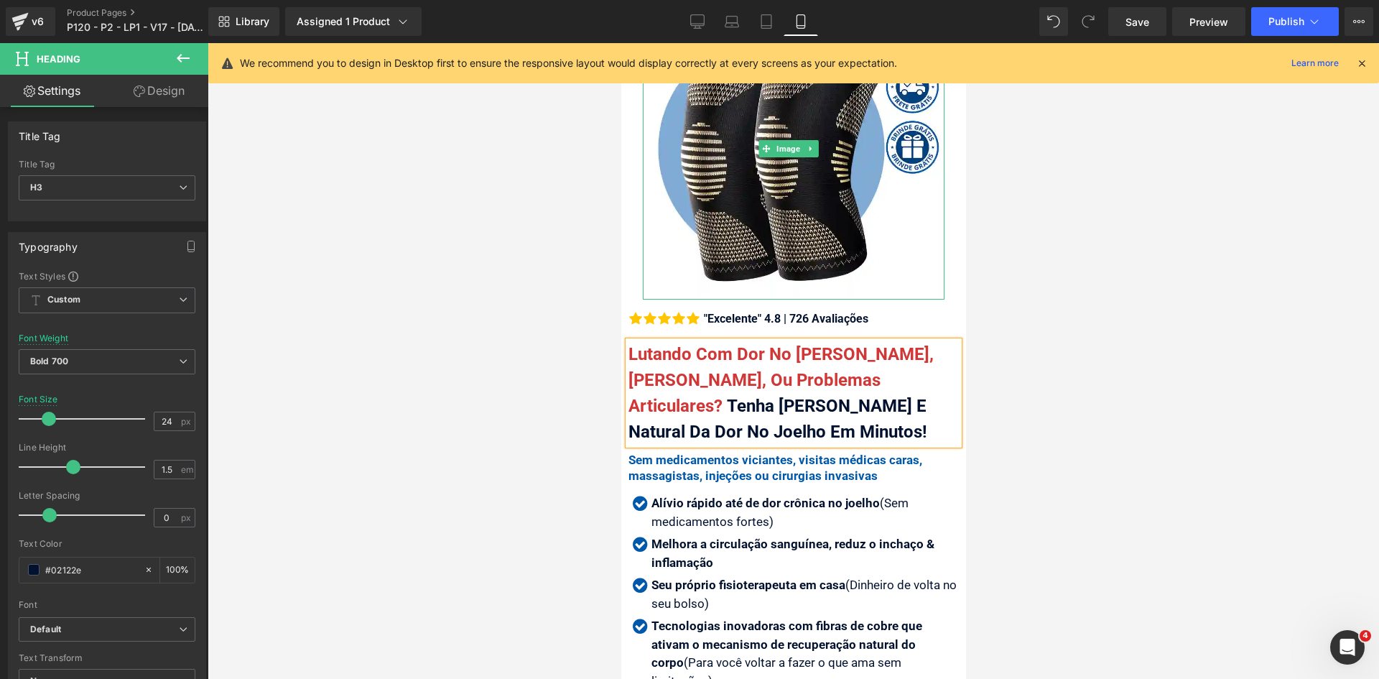
scroll to position [287, 0]
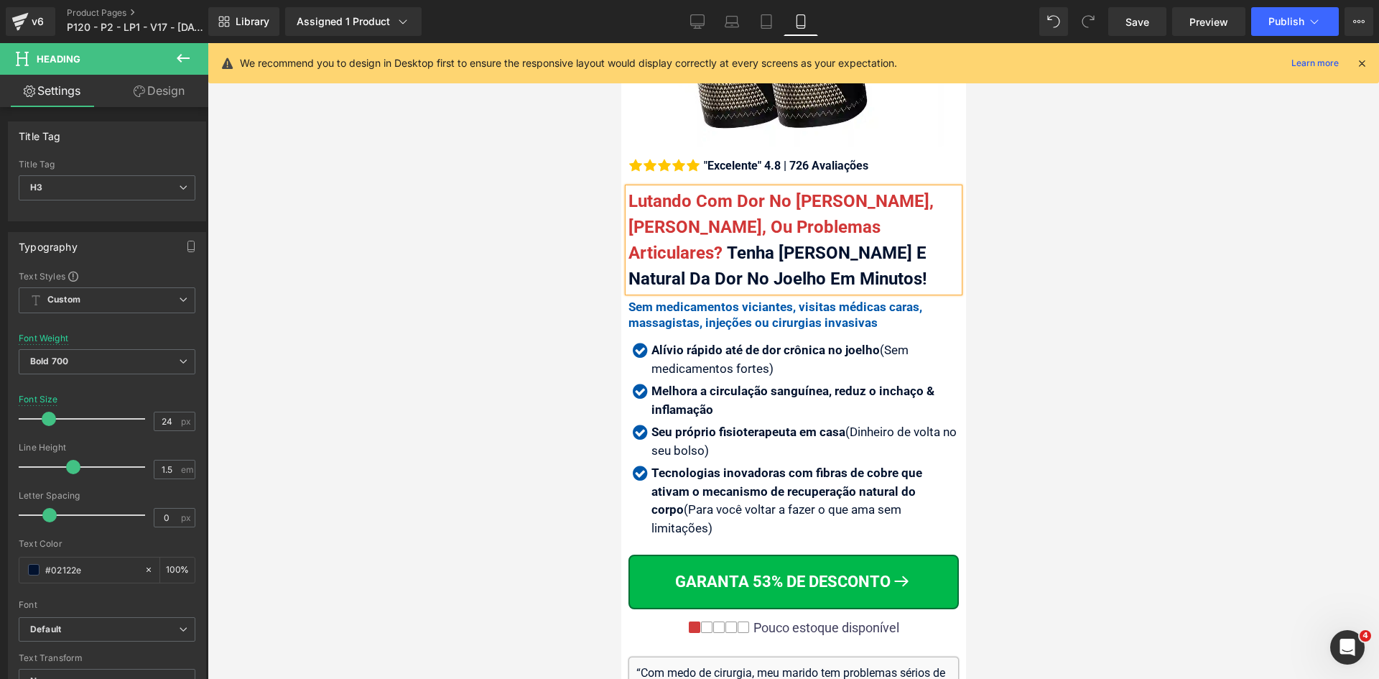
click at [721, 425] on strong "Seu próprio fisioterapeuta em casa" at bounding box center [748, 432] width 194 height 14
paste div
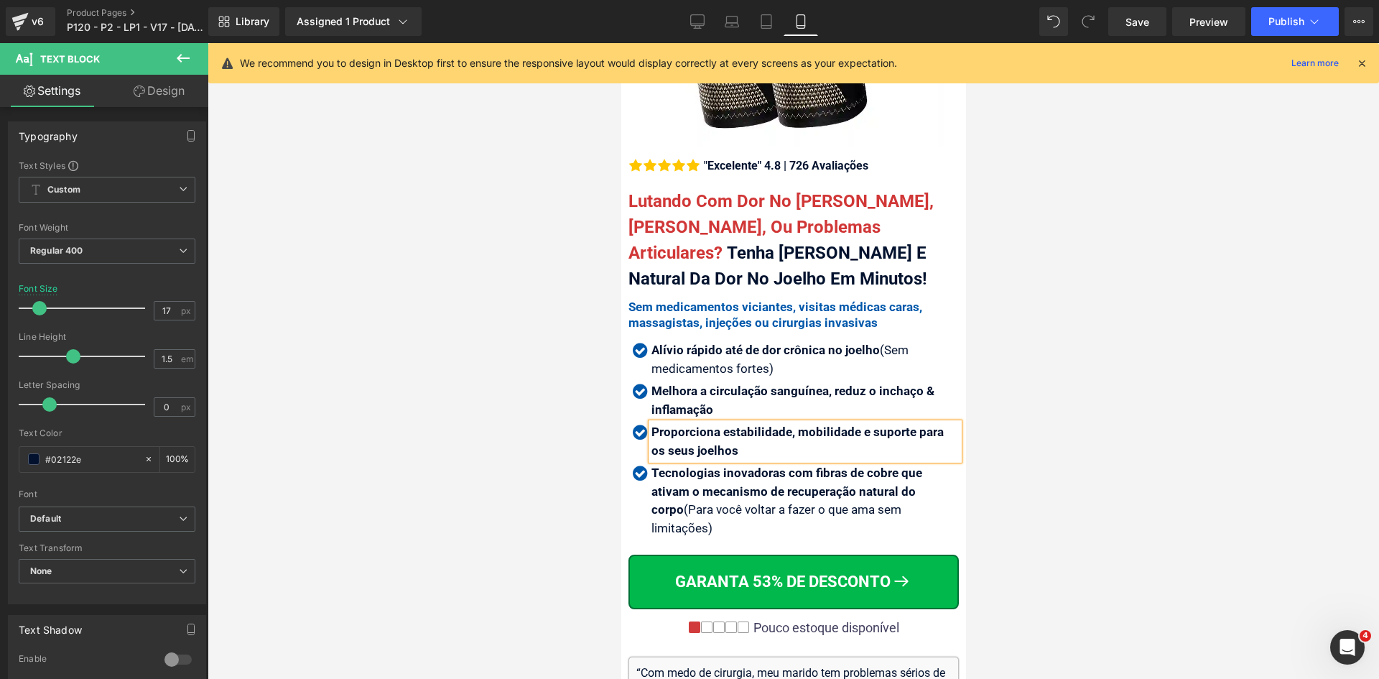
click at [709, 346] on strong "Alívio rápido até de dor crônica no joelho" at bounding box center [765, 350] width 228 height 14
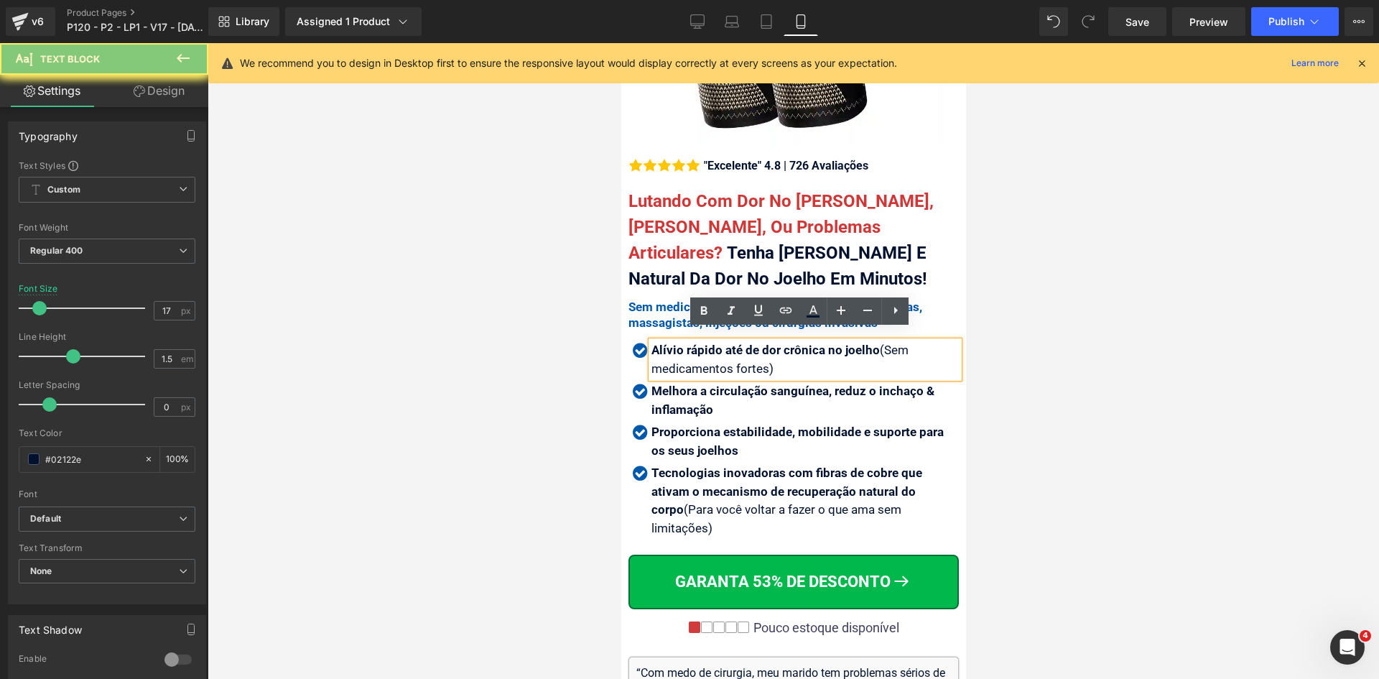
click at [709, 346] on strong "Alívio rápido até de dor crônica no joelho" at bounding box center [765, 350] width 228 height 14
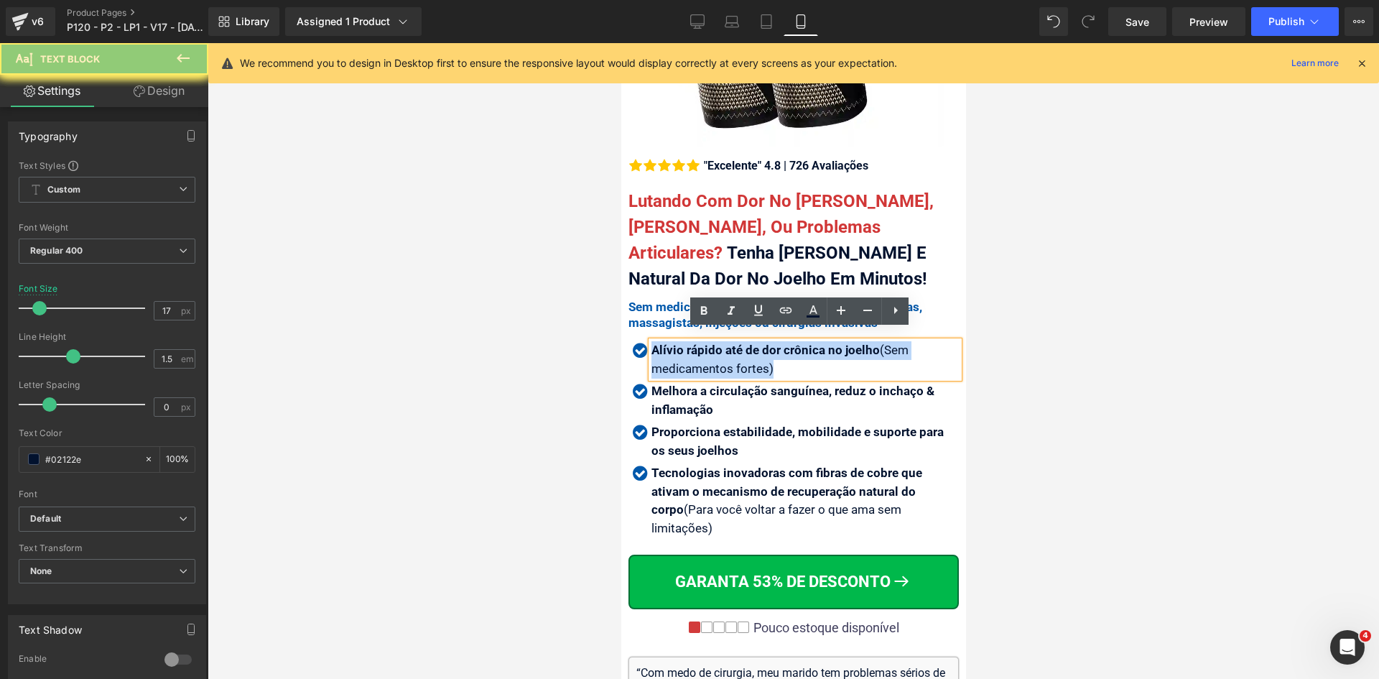
click at [709, 346] on strong "Alívio rápido até de dor crônica no joelho" at bounding box center [765, 350] width 228 height 14
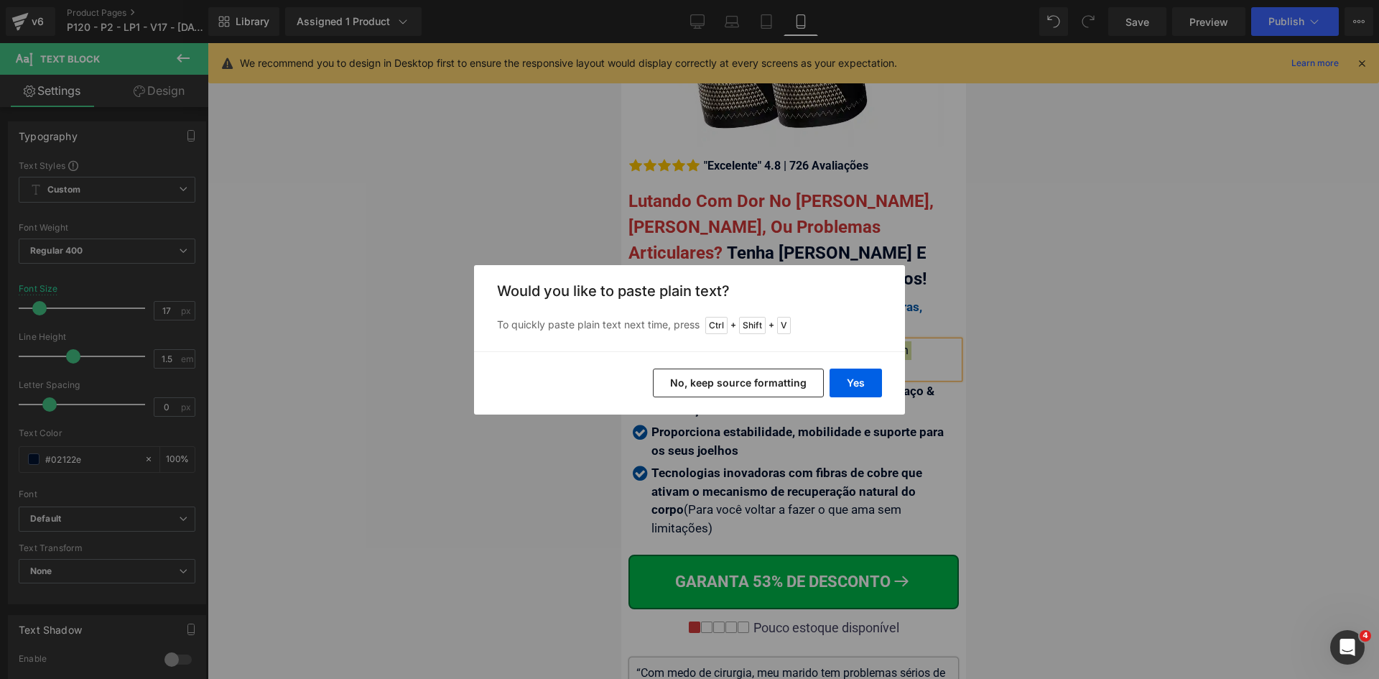
drag, startPoint x: 748, startPoint y: 375, endPoint x: 127, endPoint y: 333, distance: 622.1
click at [748, 375] on button "No, keep source formatting" at bounding box center [738, 383] width 171 height 29
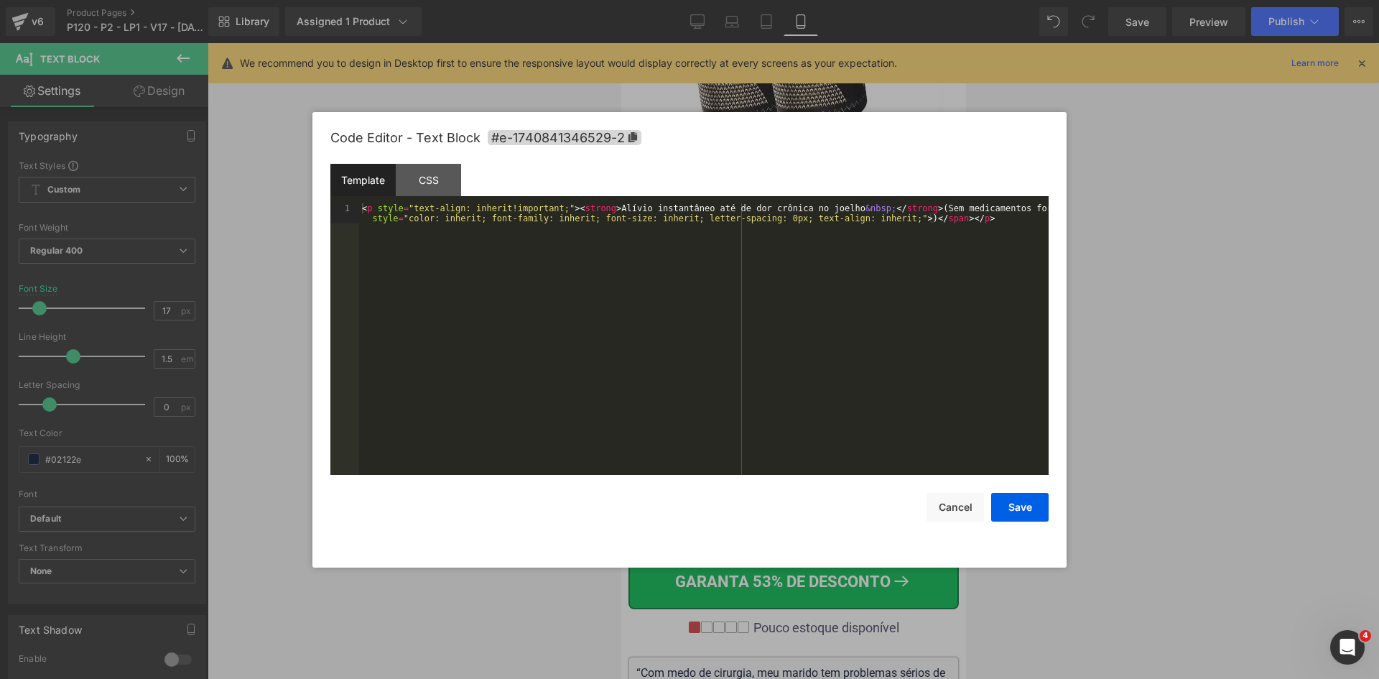
click at [723, 0] on div "You are previewing how the will restyle your page. You can not edit Elements in…" at bounding box center [689, 0] width 1379 height 0
click at [961, 514] on button "Cancel" at bounding box center [955, 507] width 57 height 29
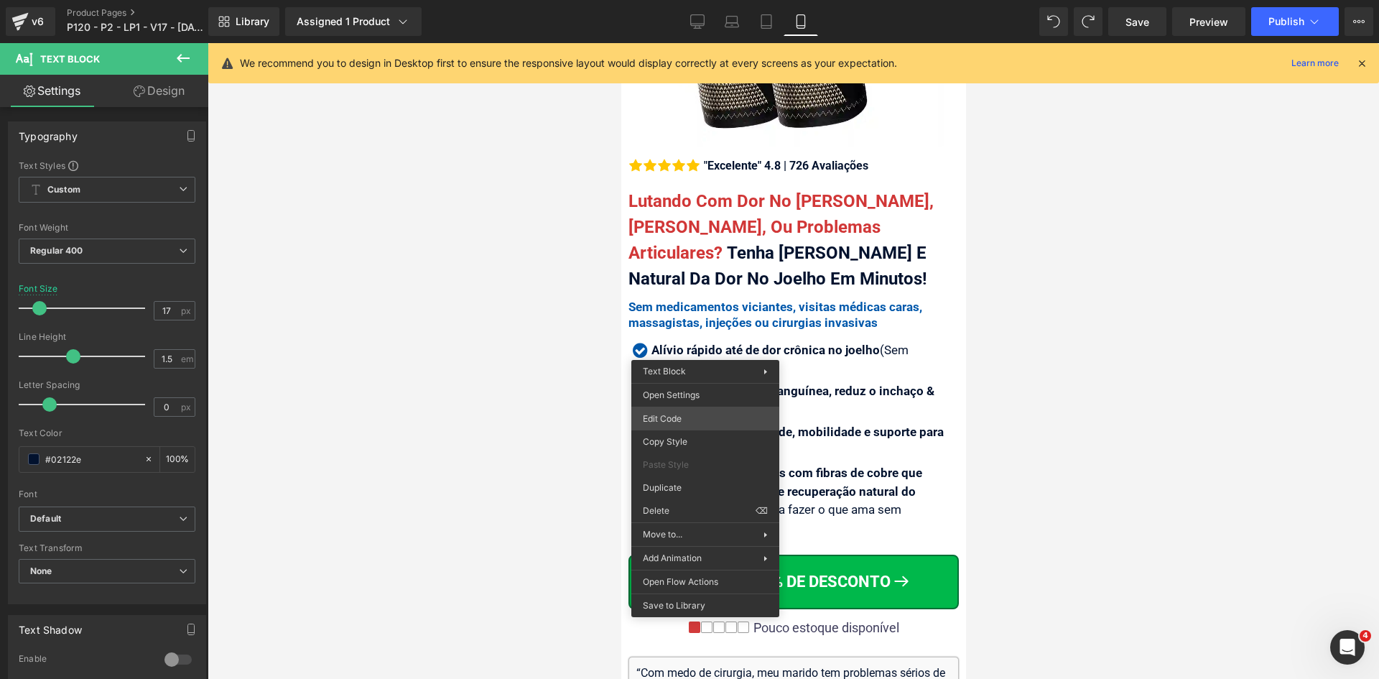
click at [694, 0] on div "You are previewing how the will restyle your page. You can not edit Elements in…" at bounding box center [689, 0] width 1379 height 0
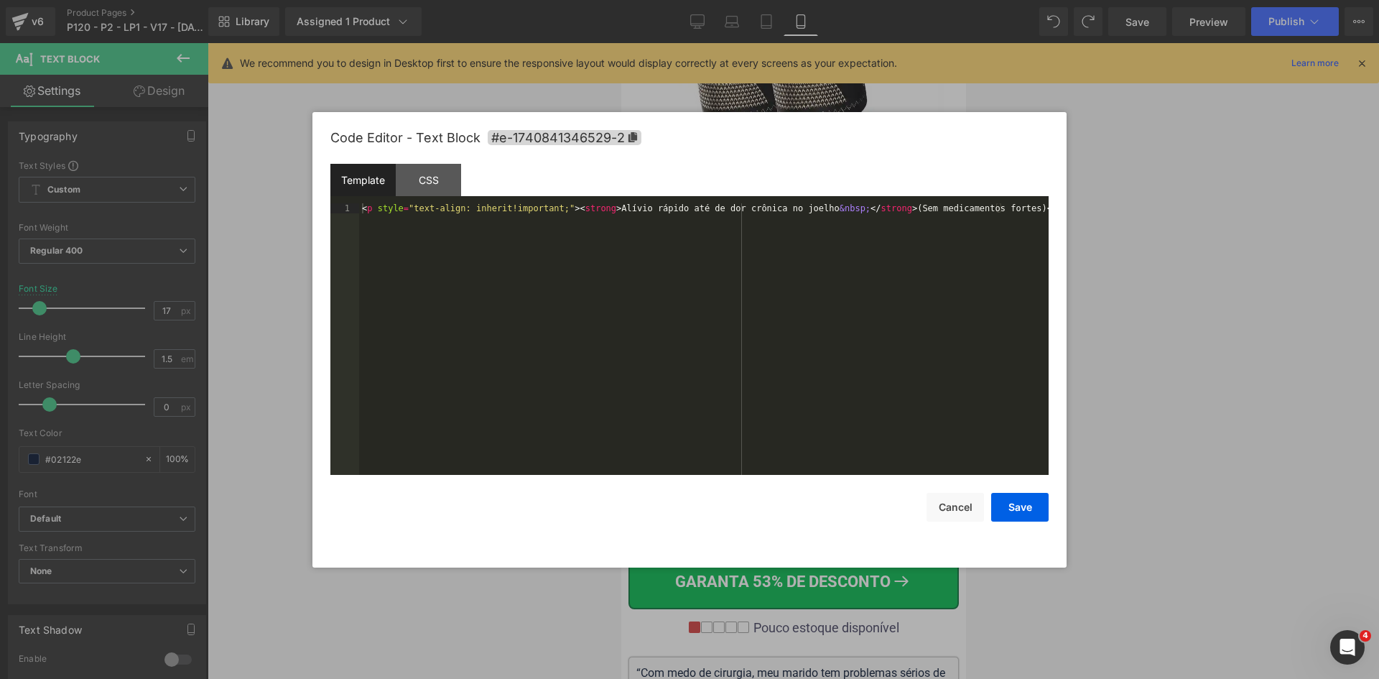
click at [700, 298] on div "< p style = "text-align: inherit!important;" > < strong > Alívio rápido até de …" at bounding box center [704, 349] width 690 height 292
click at [939, 494] on button "Cancel" at bounding box center [955, 507] width 57 height 29
click at [654, 0] on div "You are previewing how the will restyle your page. You can not edit Elements in…" at bounding box center [689, 0] width 1379 height 0
click at [657, 310] on div "< p style = "text-align: inherit!important;" > < strong > Alívio rápido até de …" at bounding box center [704, 349] width 690 height 292
click at [1028, 517] on button "Save" at bounding box center [1019, 507] width 57 height 29
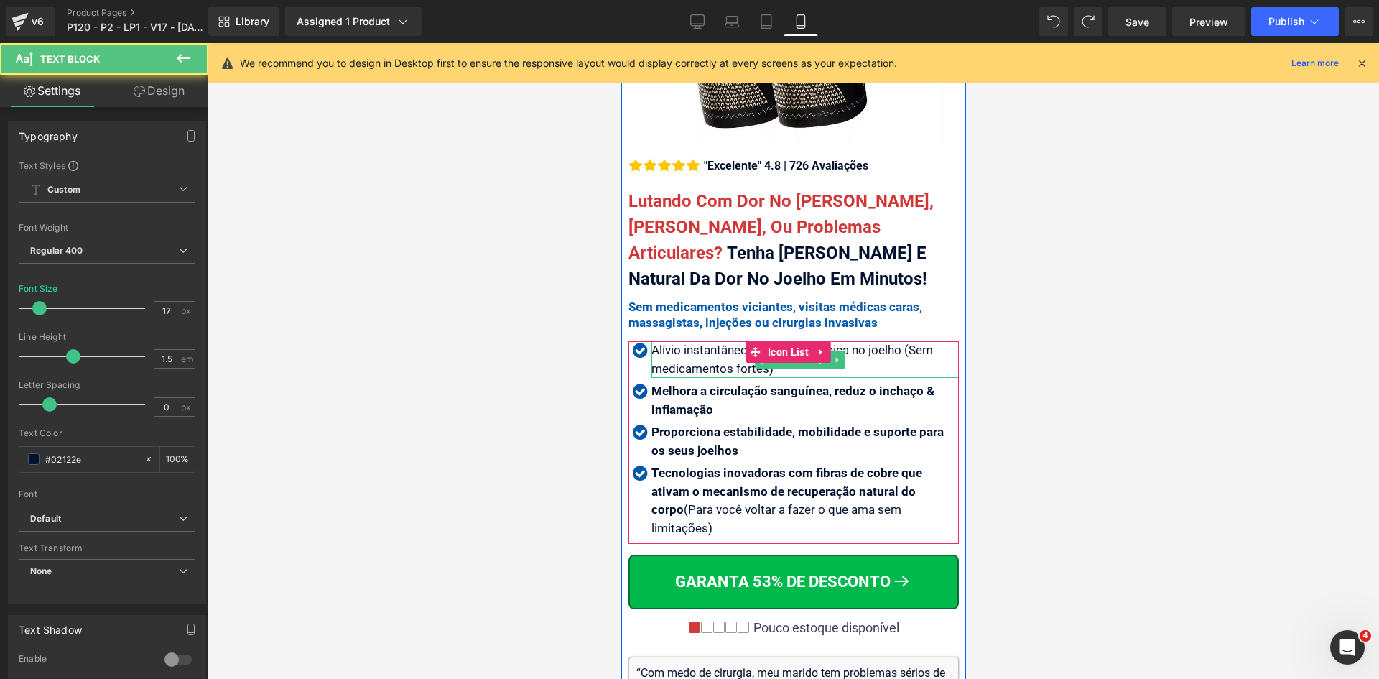
click at [892, 341] on div "Alívio instantâneo até de dor crônica no joelho (Sem medicamentos fortes)" at bounding box center [804, 359] width 307 height 37
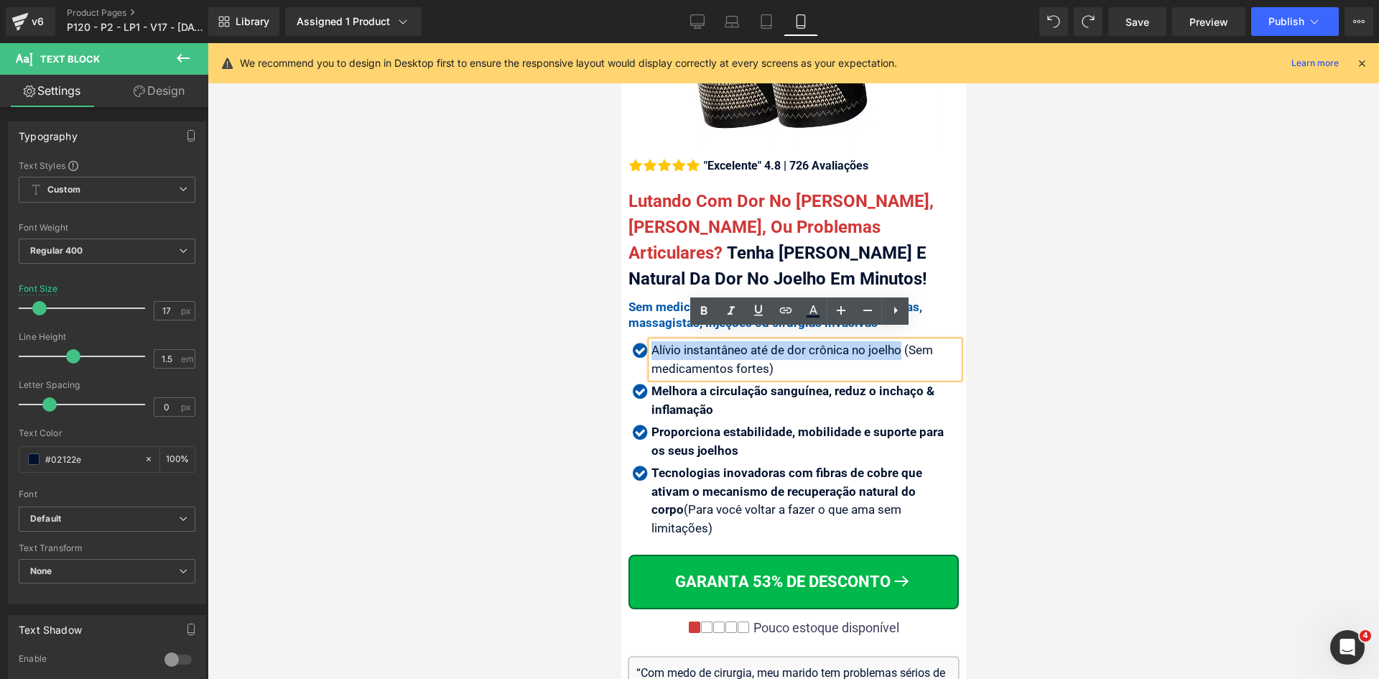
drag, startPoint x: 899, startPoint y: 338, endPoint x: 653, endPoint y: 338, distance: 246.4
click at [653, 341] on div "Alívio instantâneo até de dor crônica no joelho (Sem medicamentos fortes)" at bounding box center [804, 359] width 307 height 37
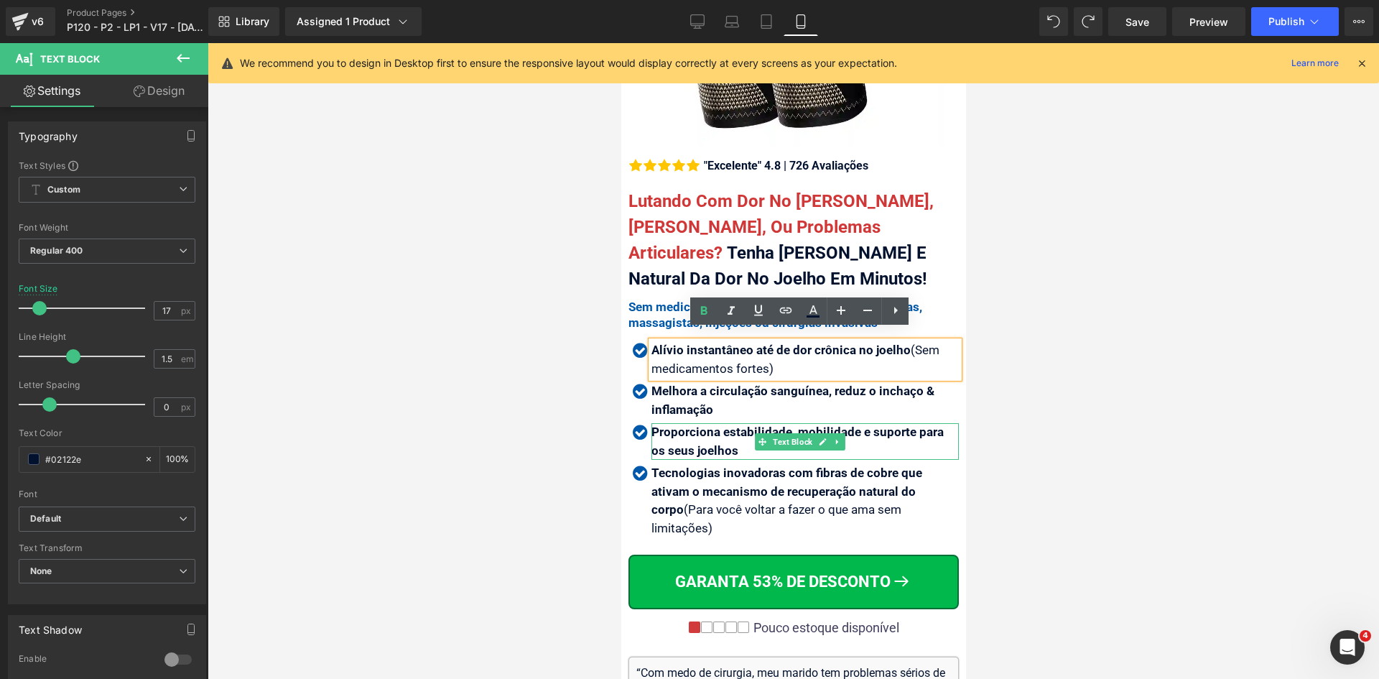
click at [689, 426] on b "Proporciona estabilidade, mobilidade e suporte para os seus joelhos" at bounding box center [797, 441] width 292 height 33
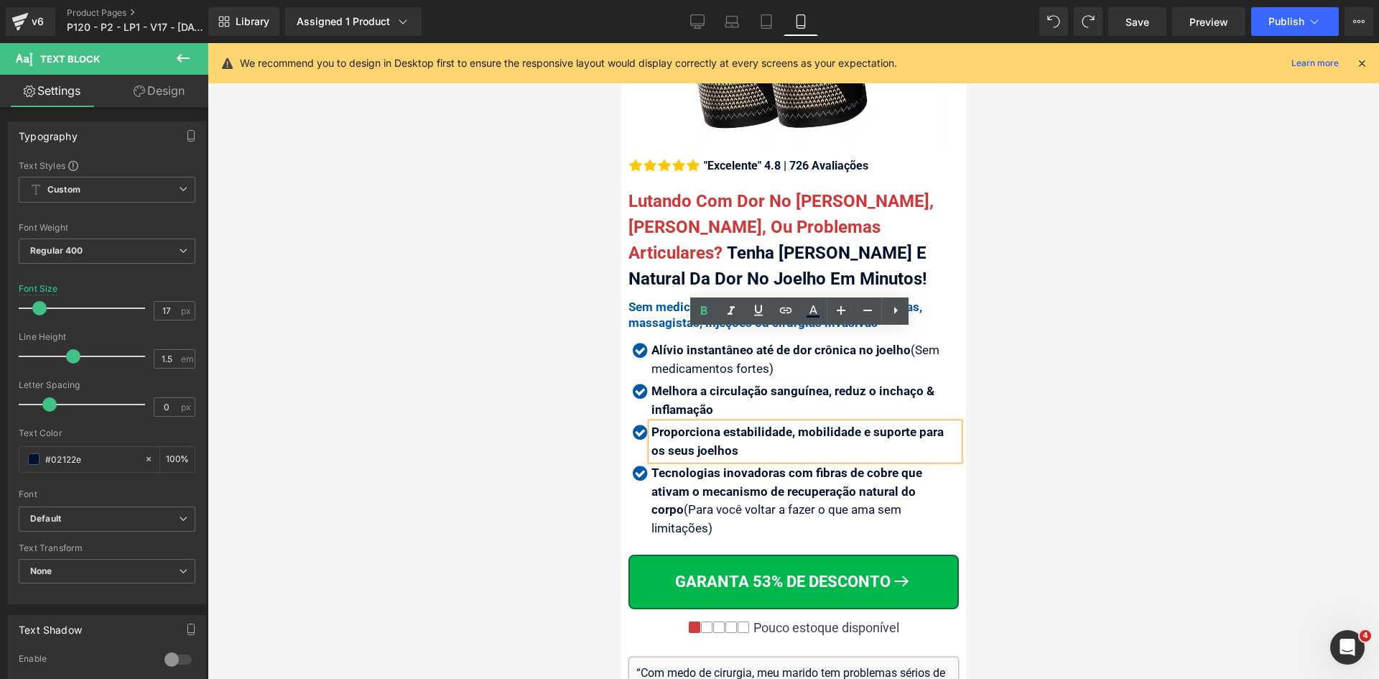
click at [689, 426] on b "Proporciona estabilidade, mobilidade e suporte para os seus joelhos" at bounding box center [797, 441] width 292 height 33
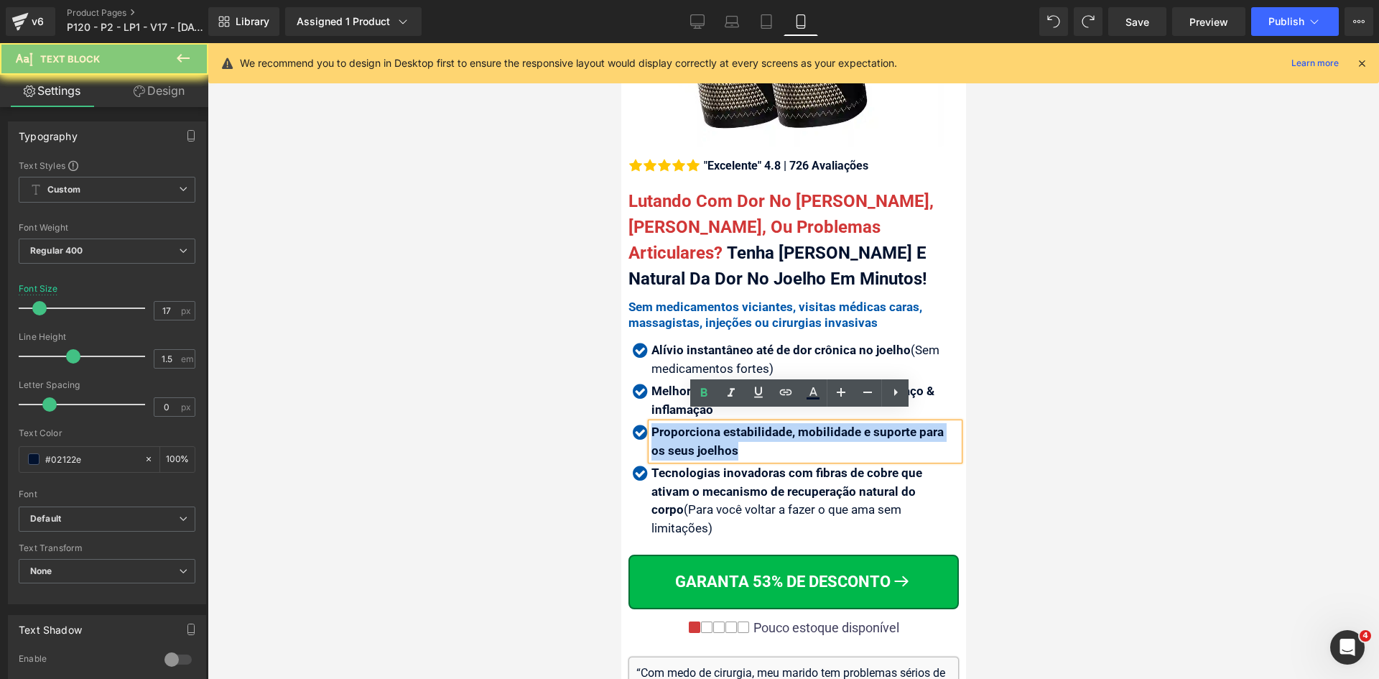
copy b "Proporciona estabilidade, mobilidade e suporte para os seus joelhos"
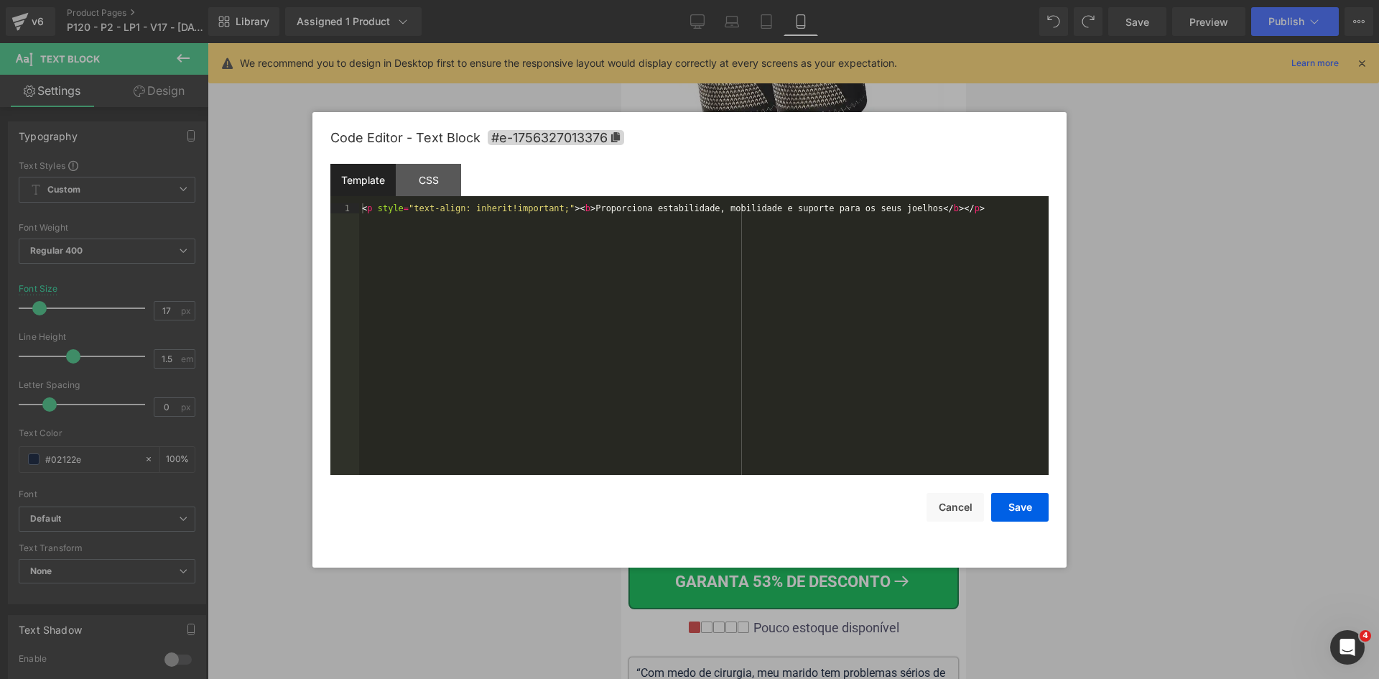
click at [687, 0] on div "You are previewing how the will restyle your page. You can not edit Elements in…" at bounding box center [689, 0] width 1379 height 0
click at [634, 311] on div "< p style = "text-align: inherit!important;" > < b > Proporciona estabilidade, …" at bounding box center [704, 349] width 690 height 292
click at [1017, 503] on button "Save" at bounding box center [1019, 507] width 57 height 29
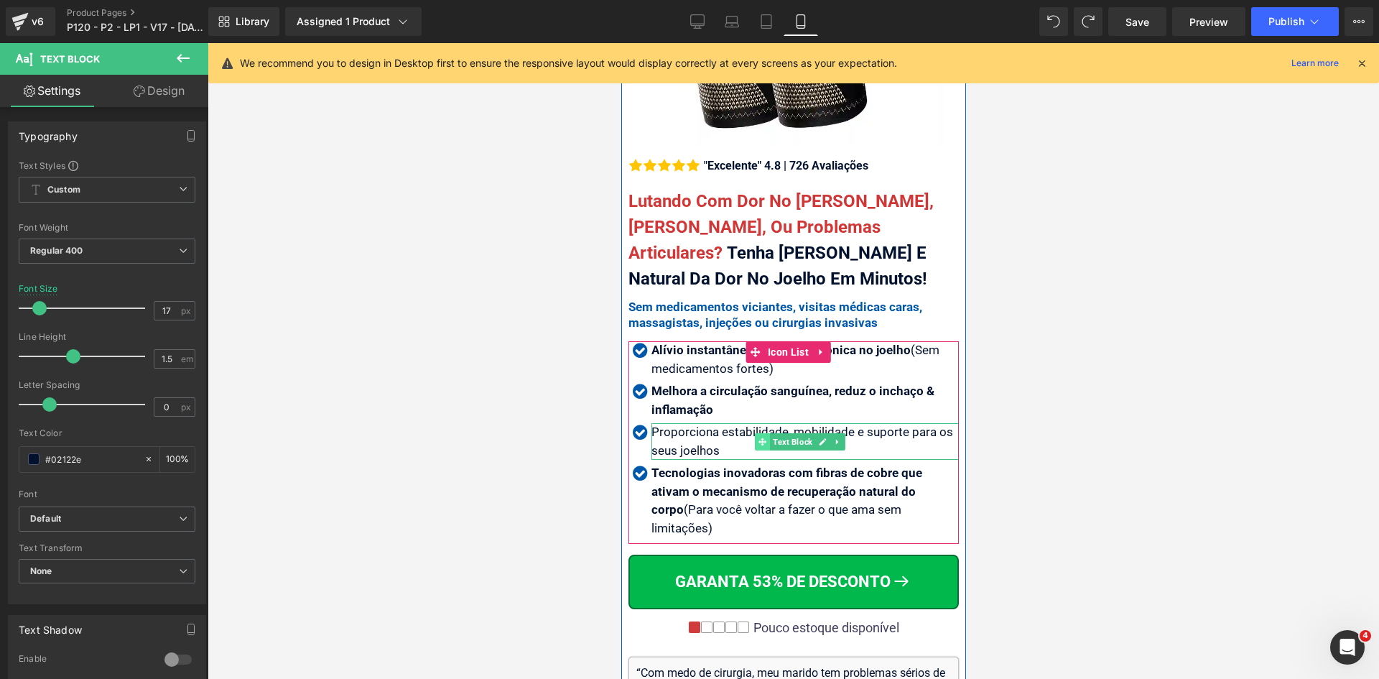
click at [768, 433] on span at bounding box center [761, 441] width 15 height 17
click at [720, 425] on div "Proporciona estabilidade, mobilidade e suporte para os seus joelhos" at bounding box center [804, 441] width 307 height 37
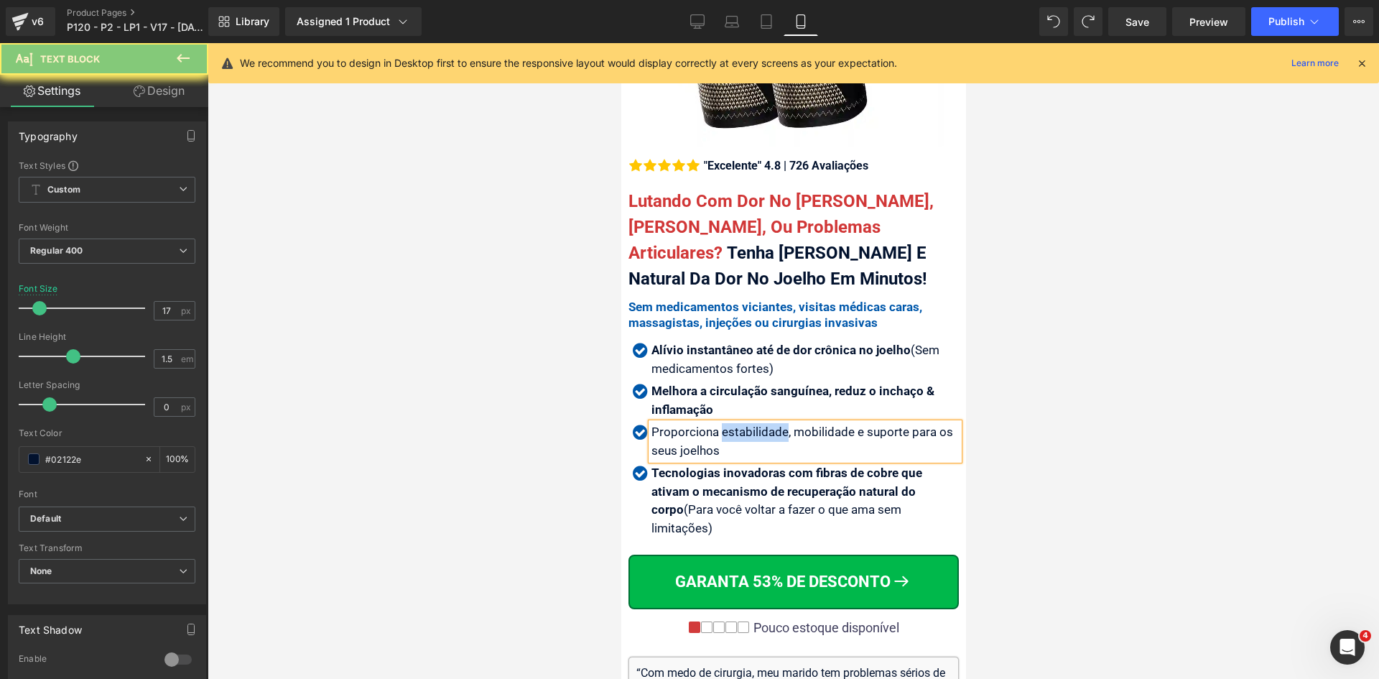
click at [720, 425] on div "Proporciona estabilidade, mobilidade e suporte para os seus joelhos" at bounding box center [804, 441] width 307 height 37
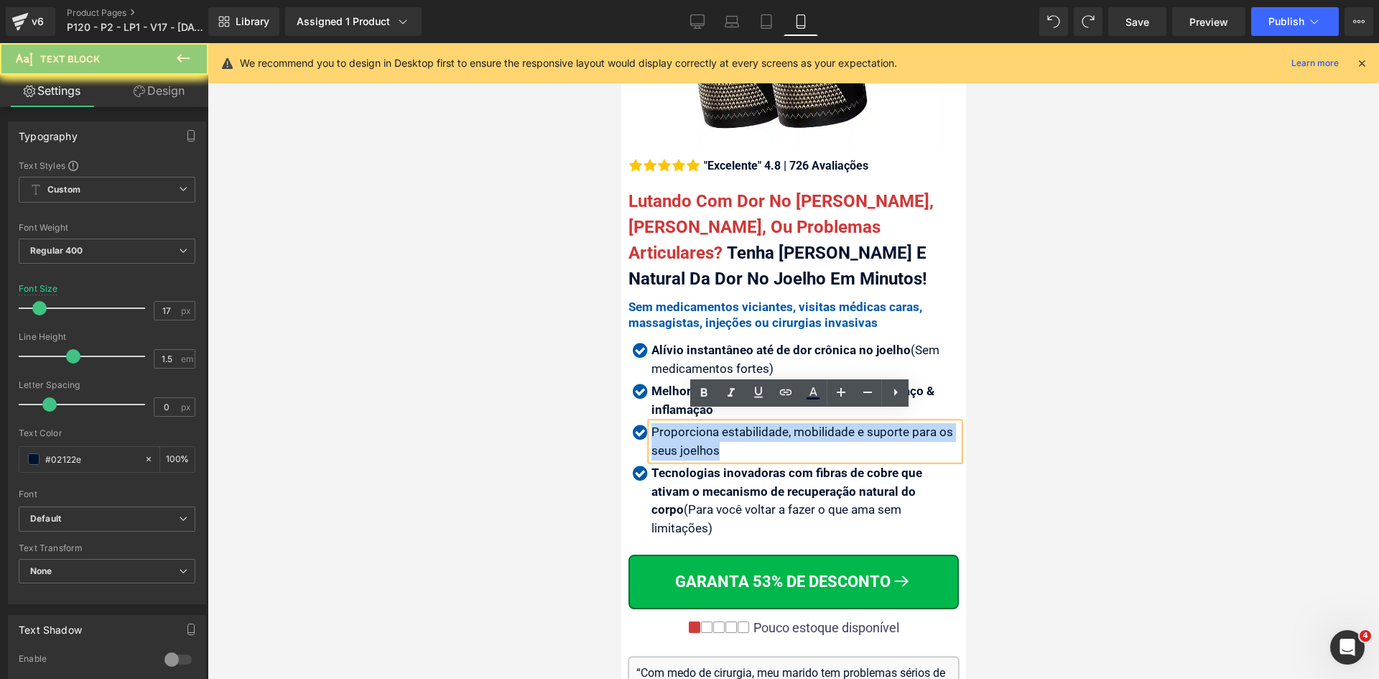
click at [720, 425] on div "Proporciona estabilidade, mobilidade e suporte para os seus joelhos" at bounding box center [804, 441] width 307 height 37
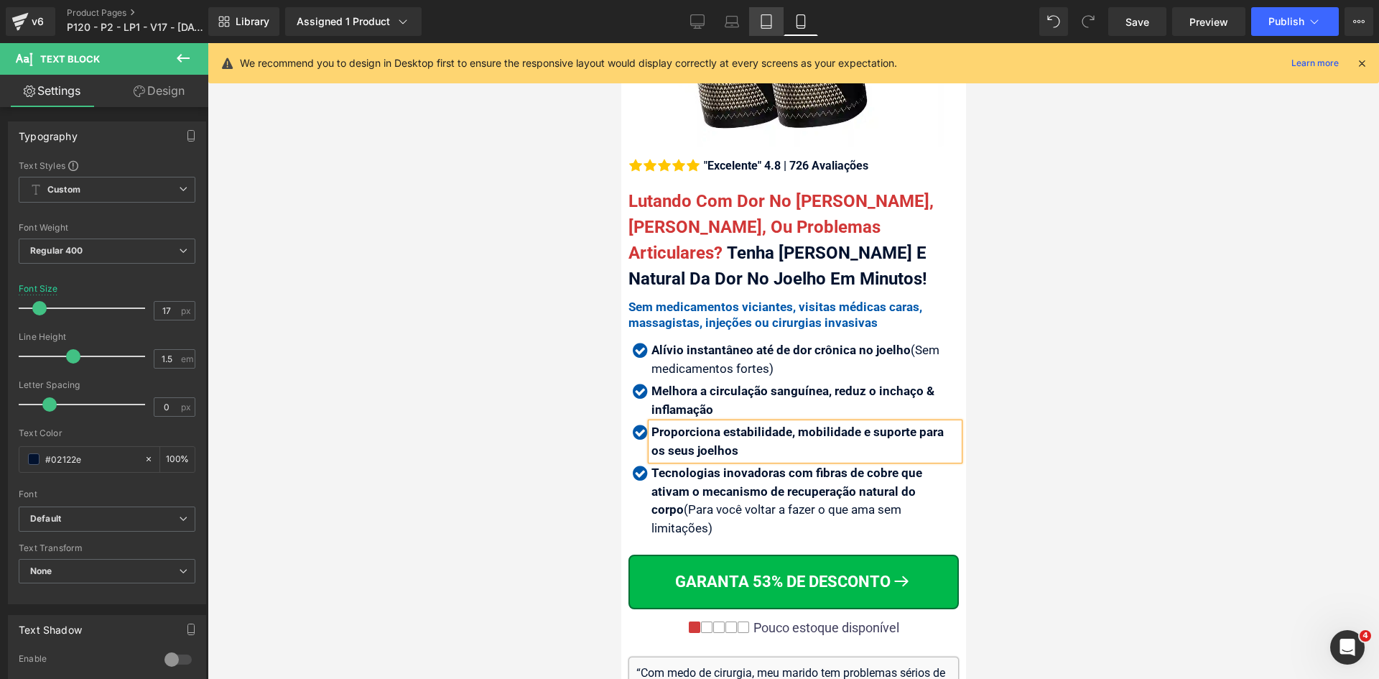
click at [757, 19] on link "Tablet" at bounding box center [766, 21] width 34 height 29
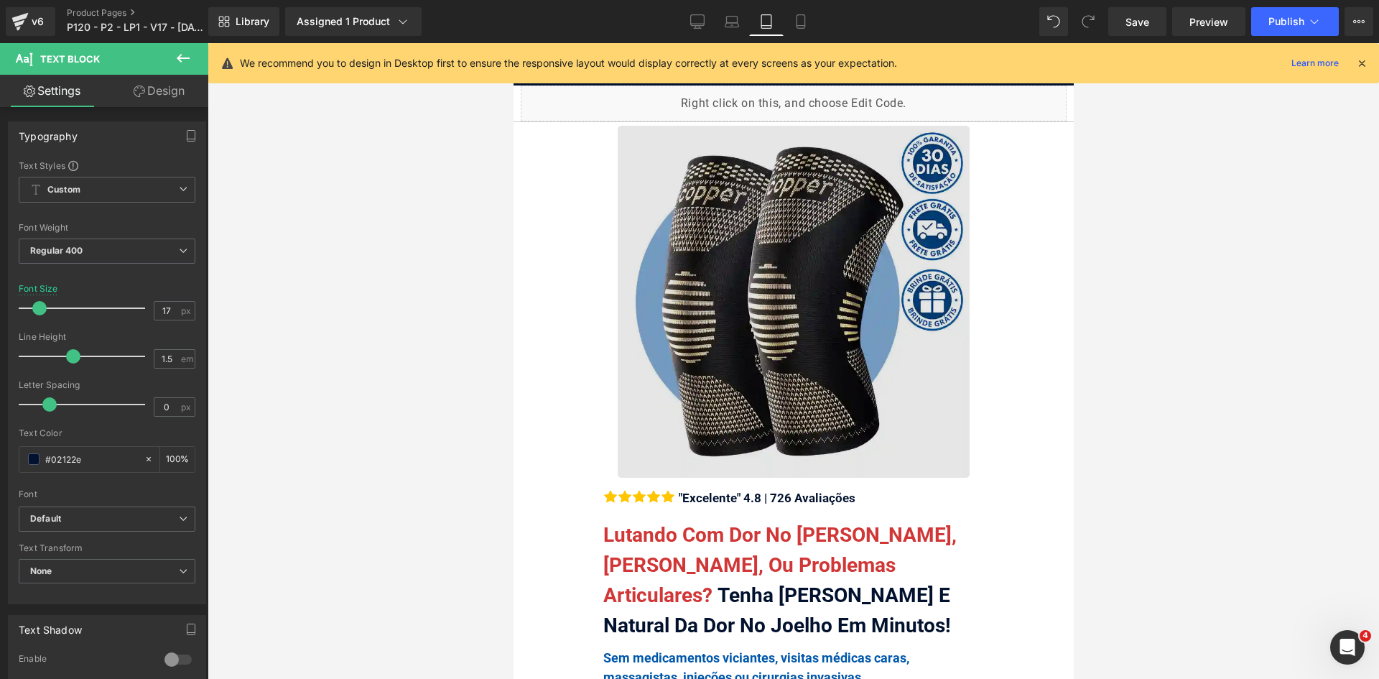
scroll to position [0, 0]
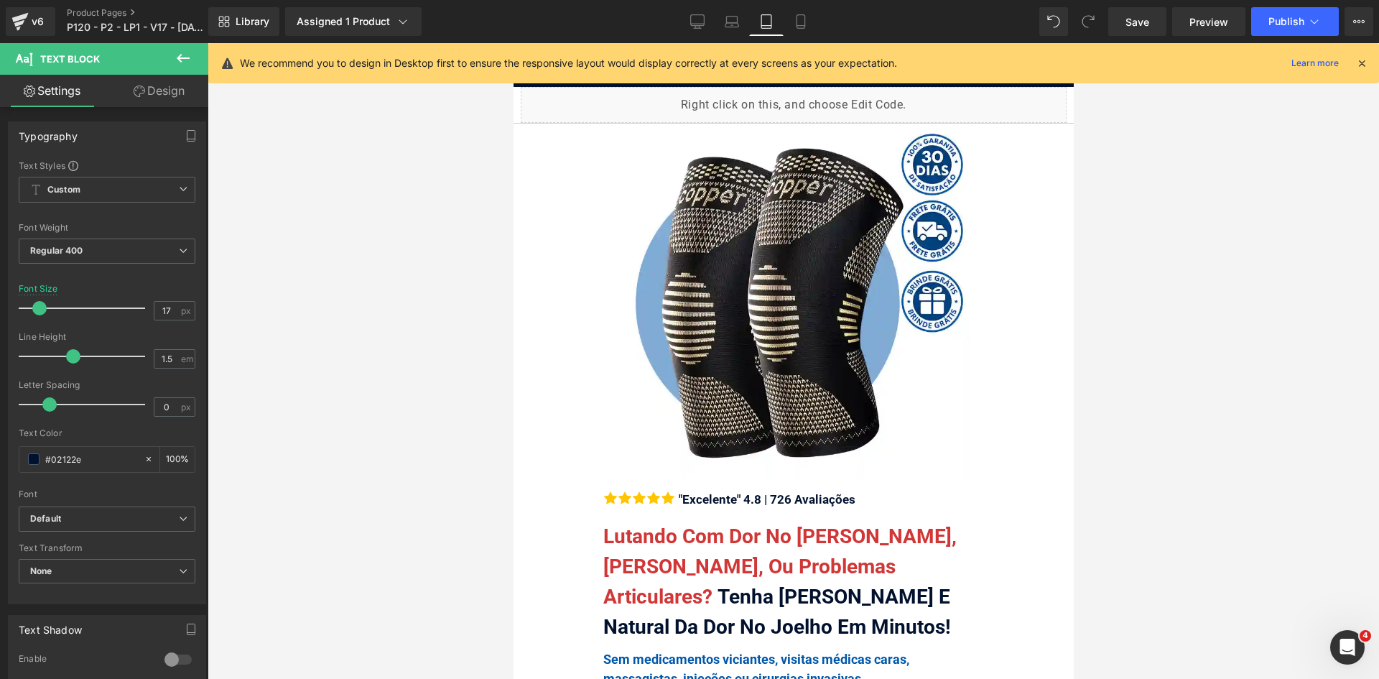
drag, startPoint x: 1361, startPoint y: 61, endPoint x: 1347, endPoint y: 58, distance: 13.9
click at [1361, 63] on icon at bounding box center [1362, 63] width 13 height 13
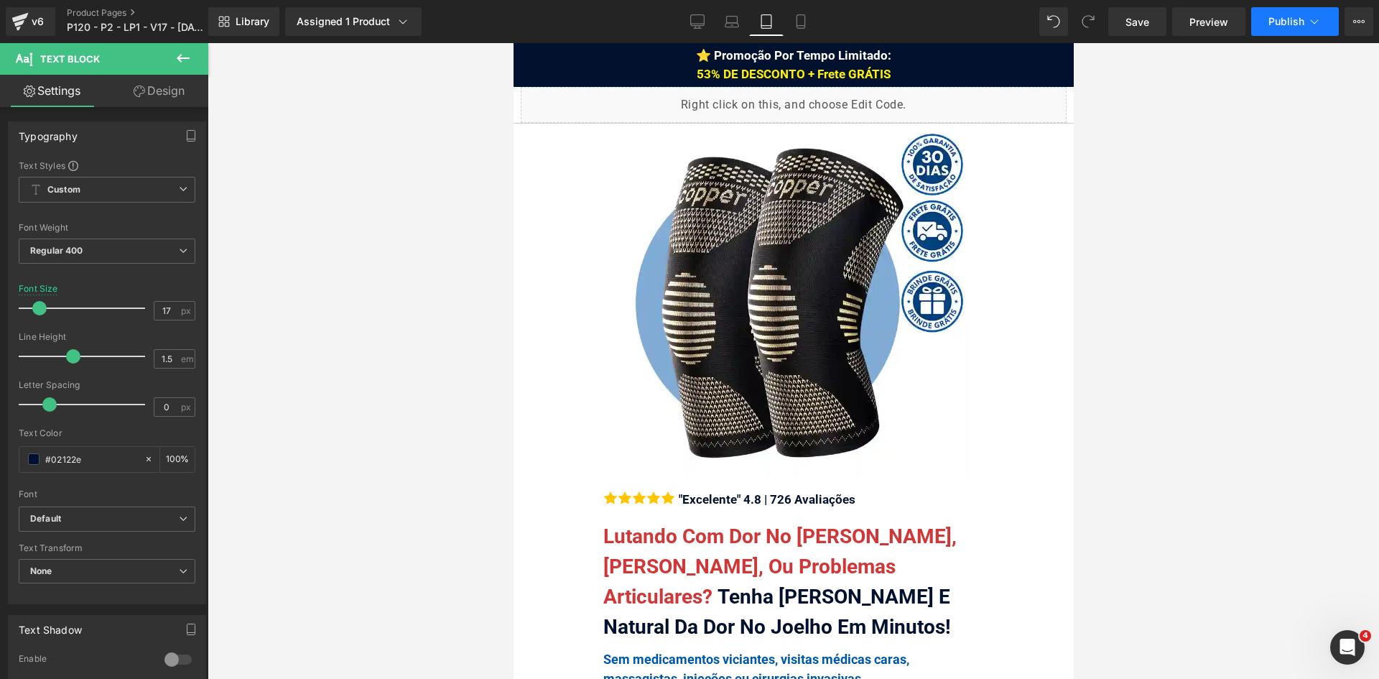
click at [1276, 32] on button "Publish" at bounding box center [1295, 21] width 88 height 29
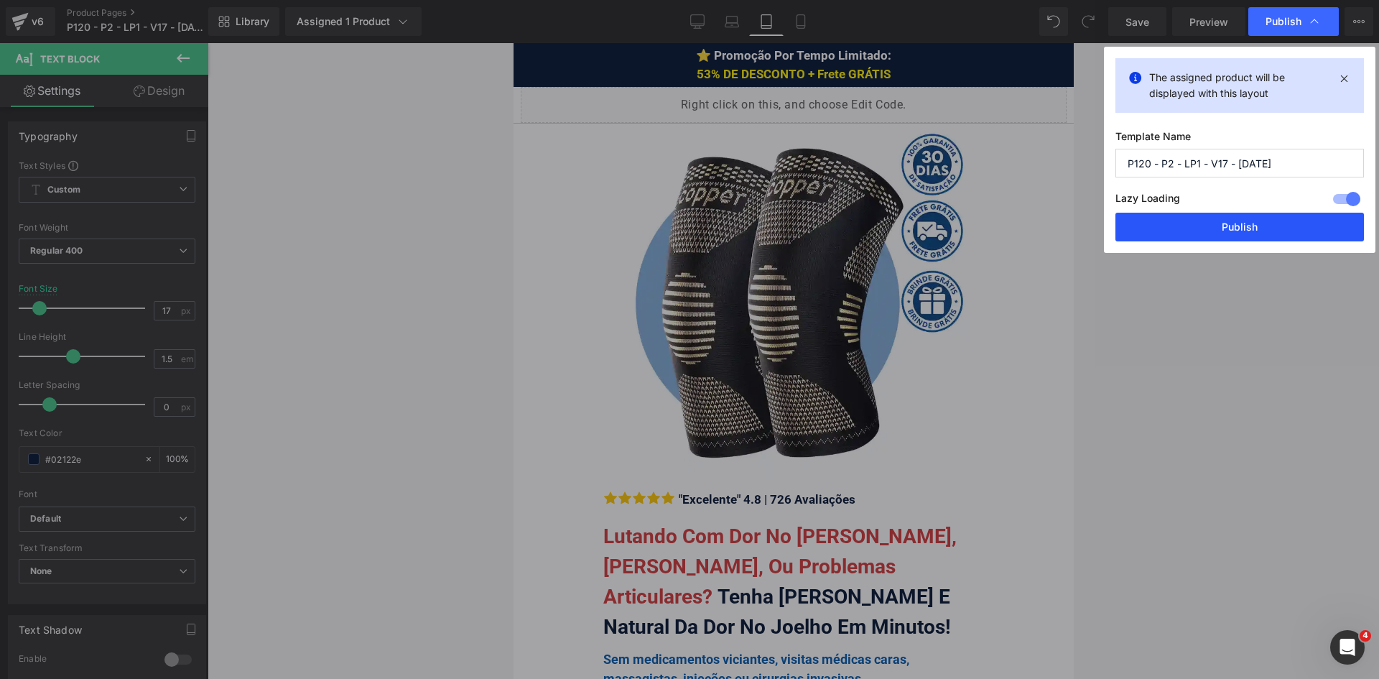
click at [1227, 225] on button "Publish" at bounding box center [1240, 227] width 249 height 29
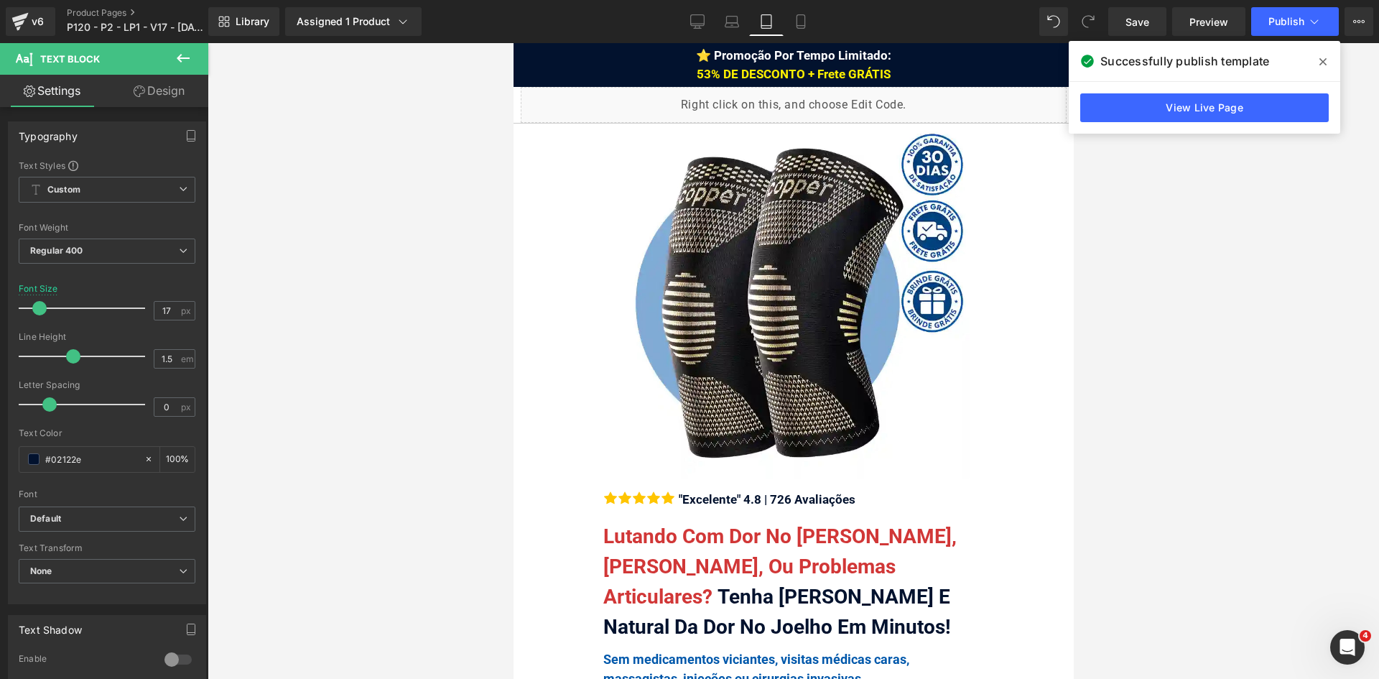
click at [1325, 60] on icon at bounding box center [1323, 61] width 7 height 7
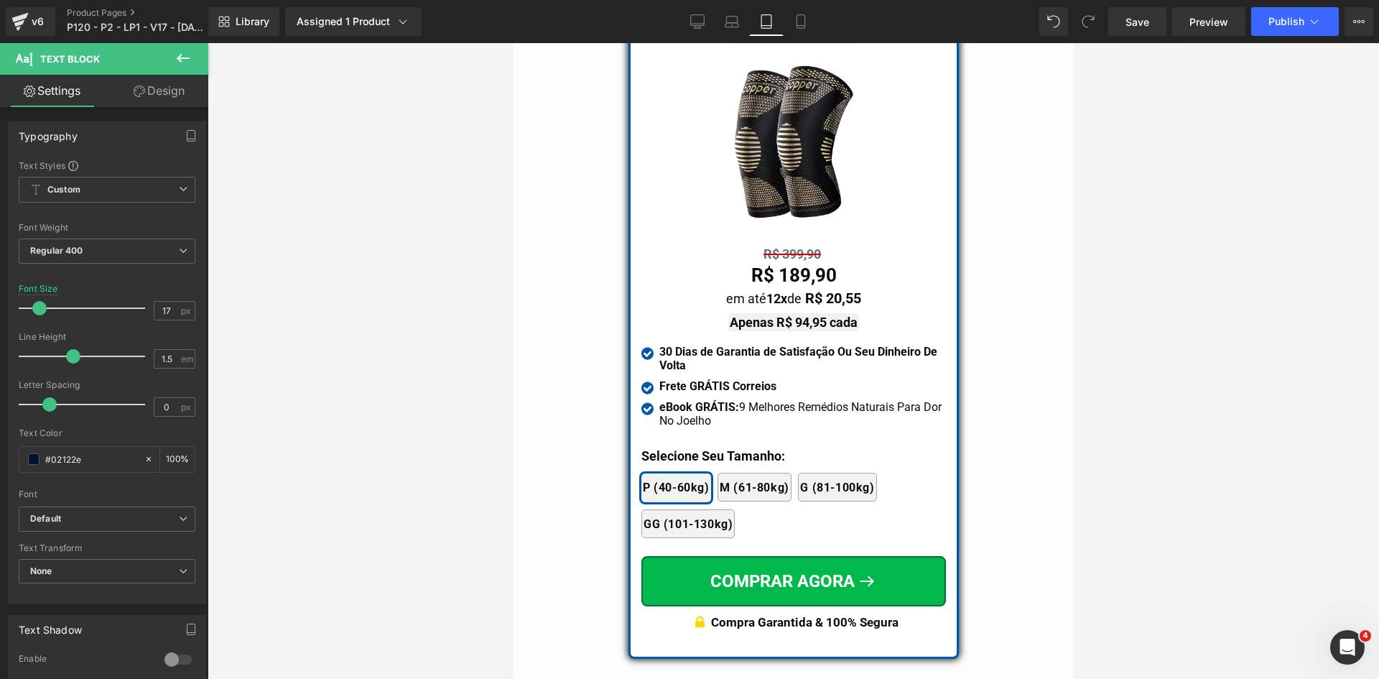
scroll to position [12367, 0]
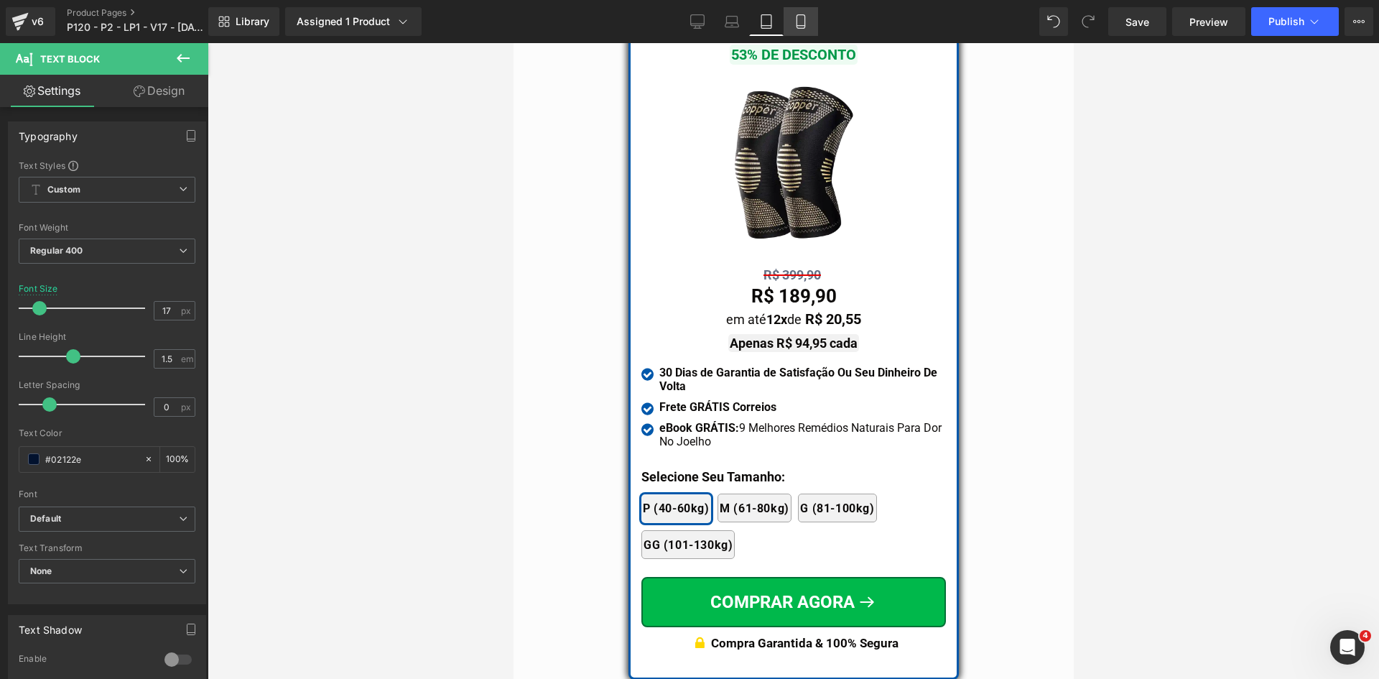
click at [805, 22] on icon at bounding box center [801, 22] width 8 height 14
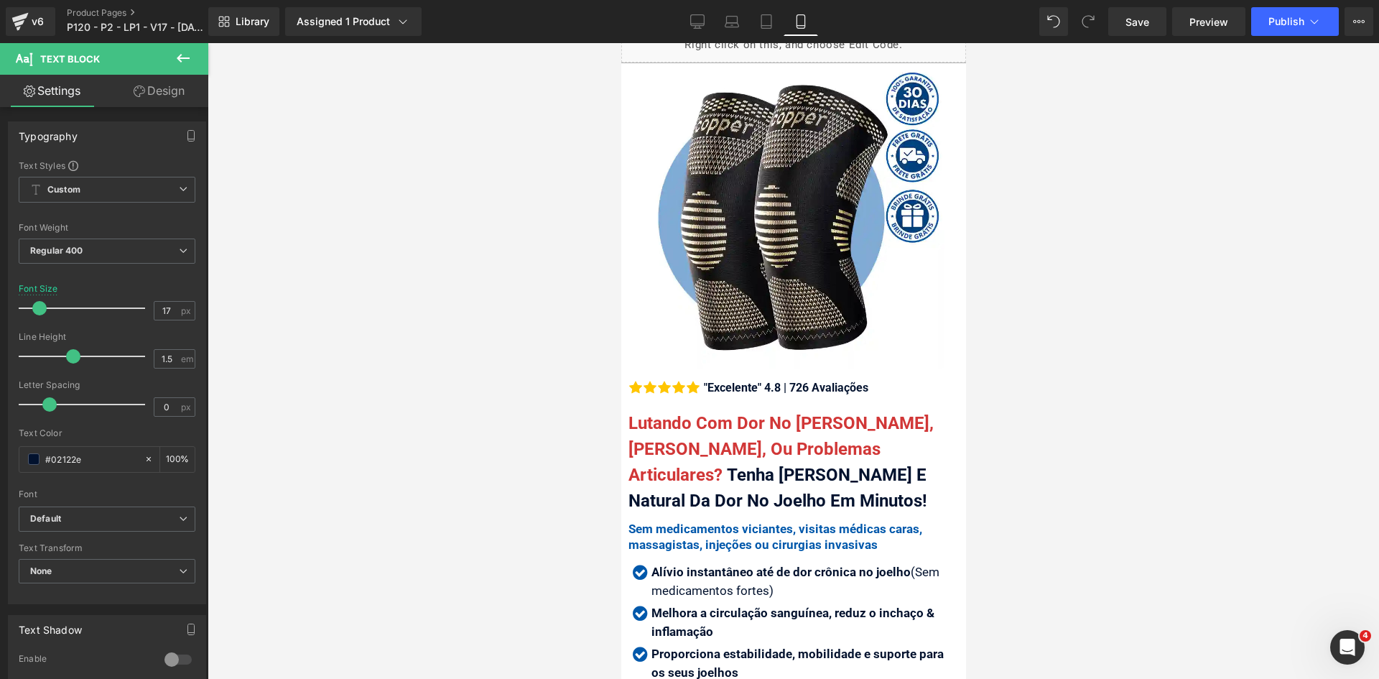
scroll to position [0, 0]
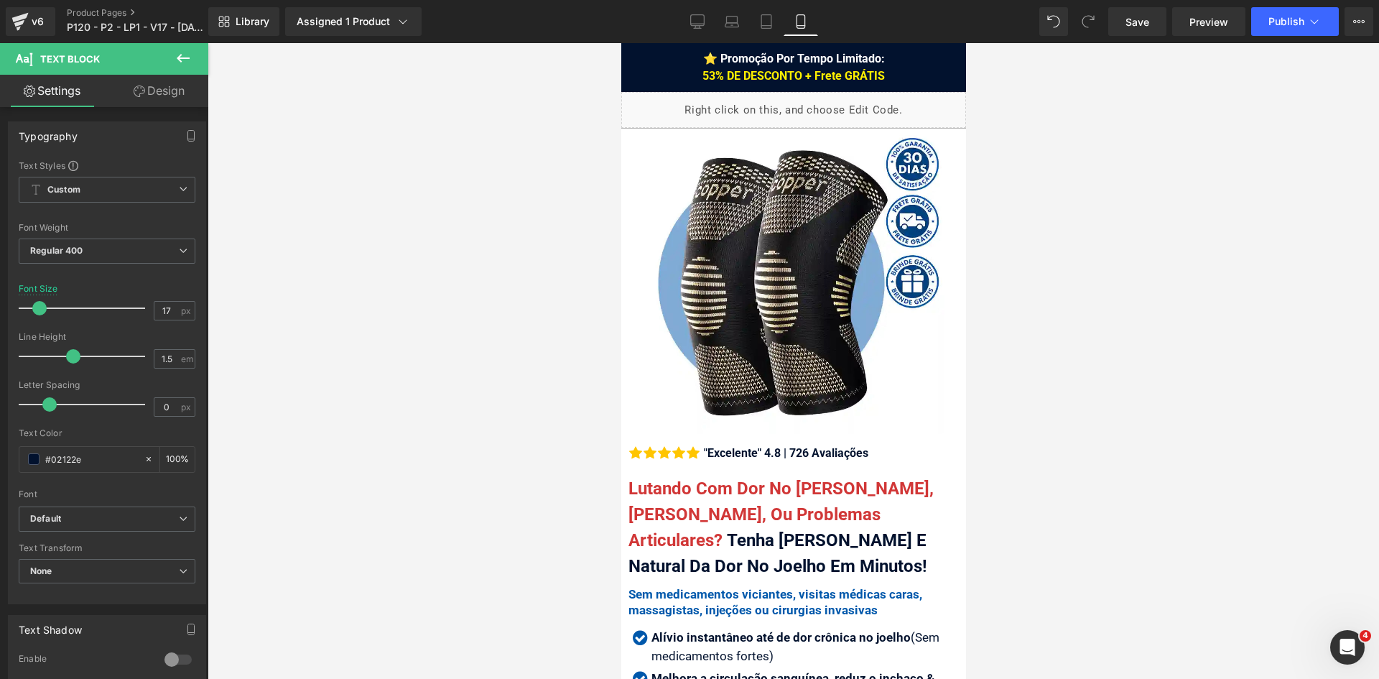
drag, startPoint x: 960, startPoint y: 488, endPoint x: 1588, endPoint y: 111, distance: 733.1
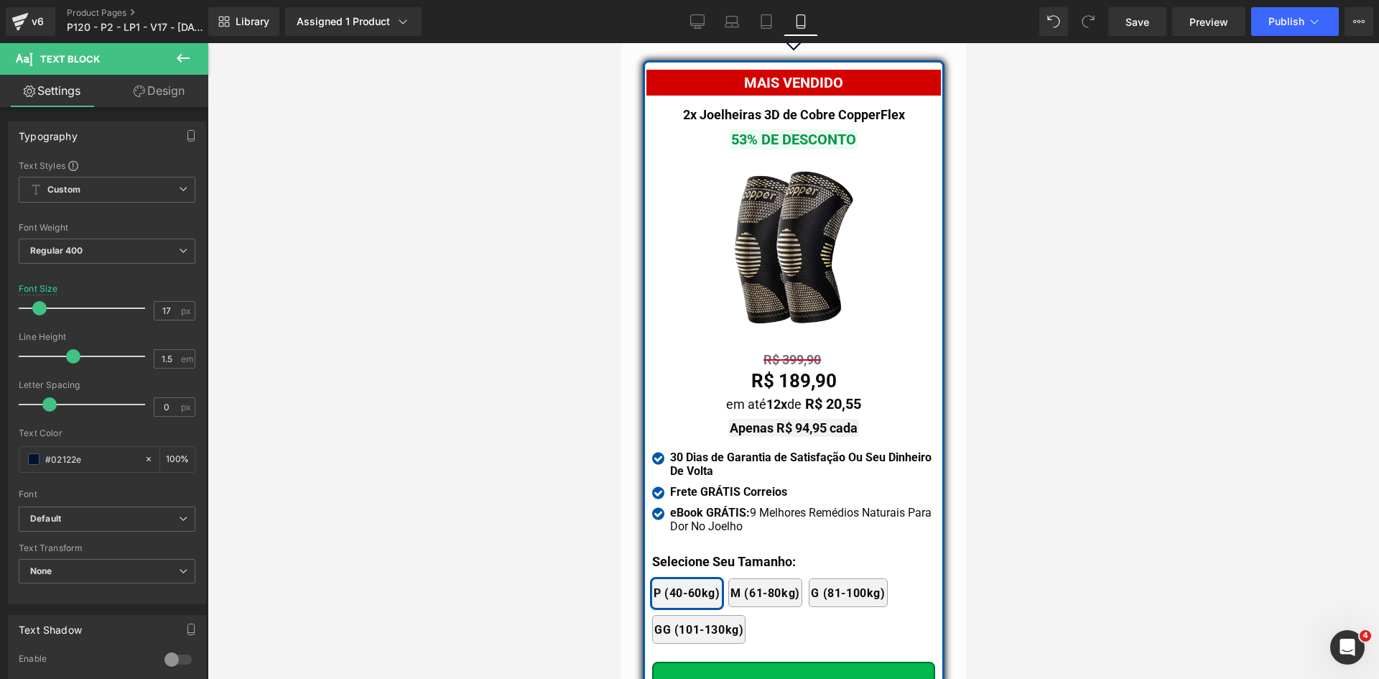
scroll to position [12698, 0]
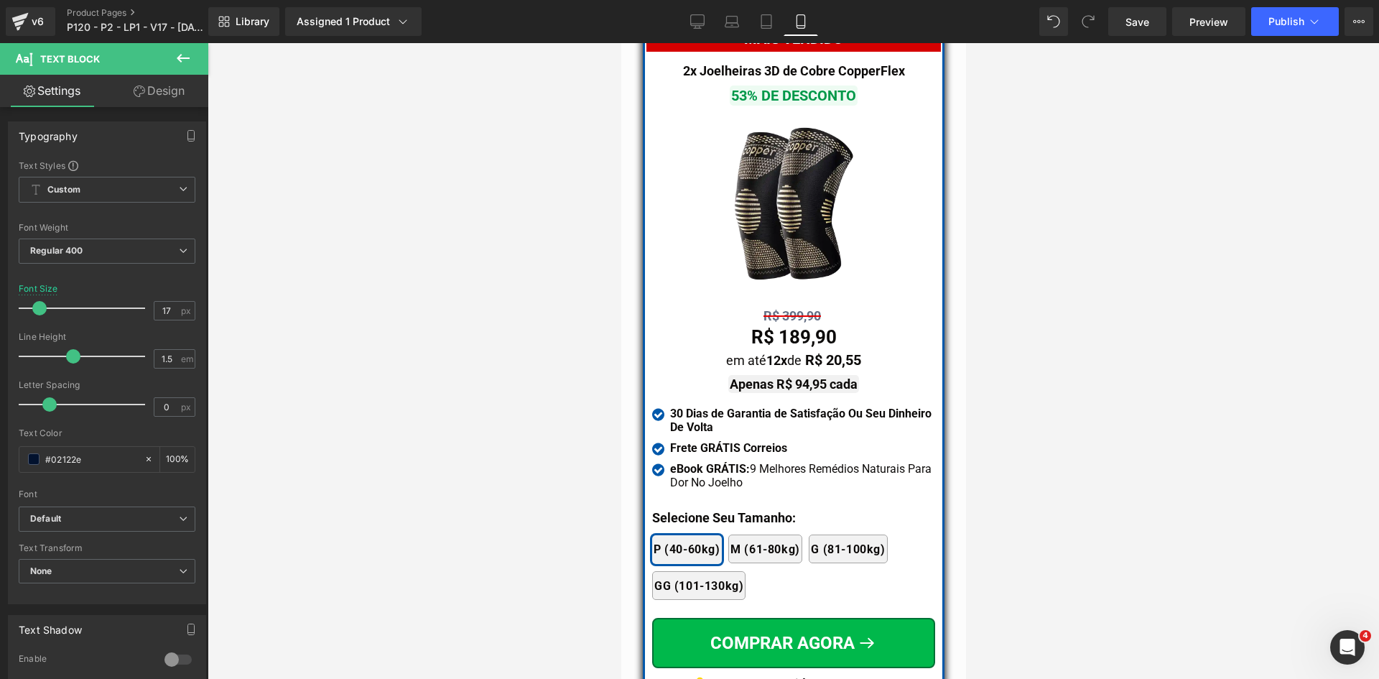
drag, startPoint x: 960, startPoint y: 75, endPoint x: 1626, endPoint y: 529, distance: 806.4
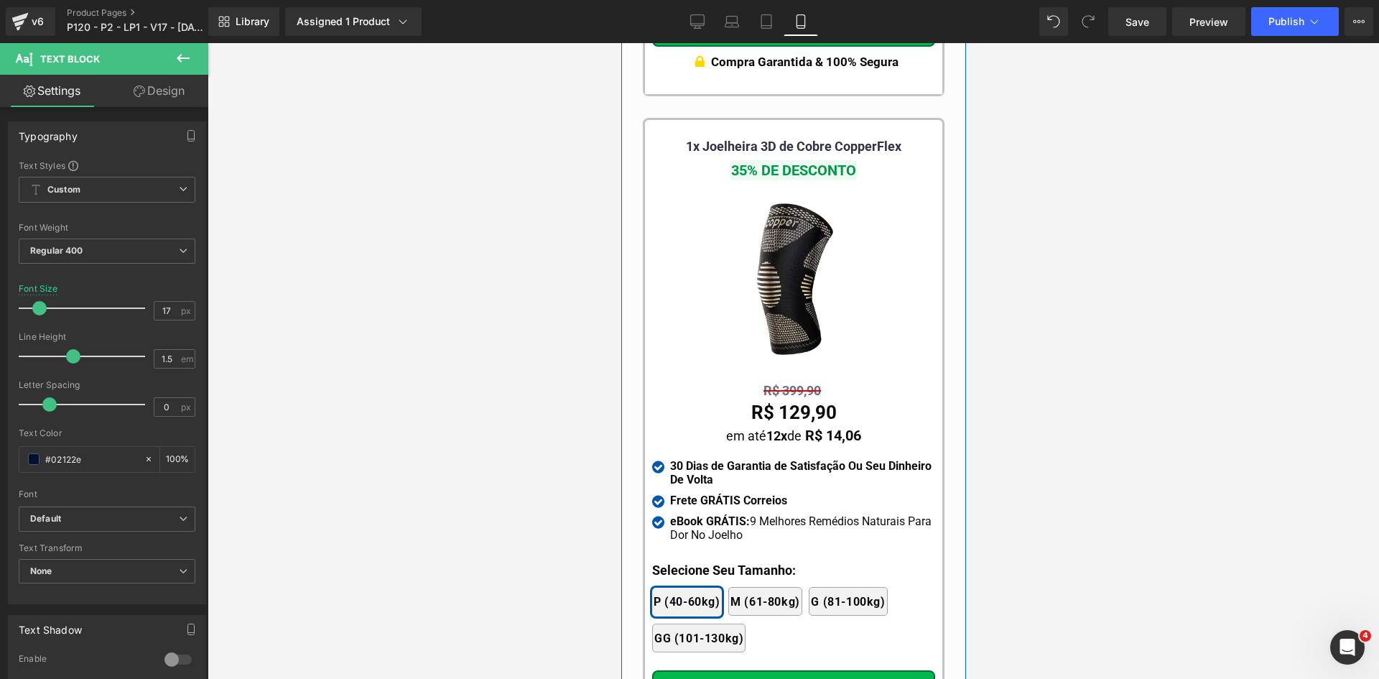
scroll to position [14063, 0]
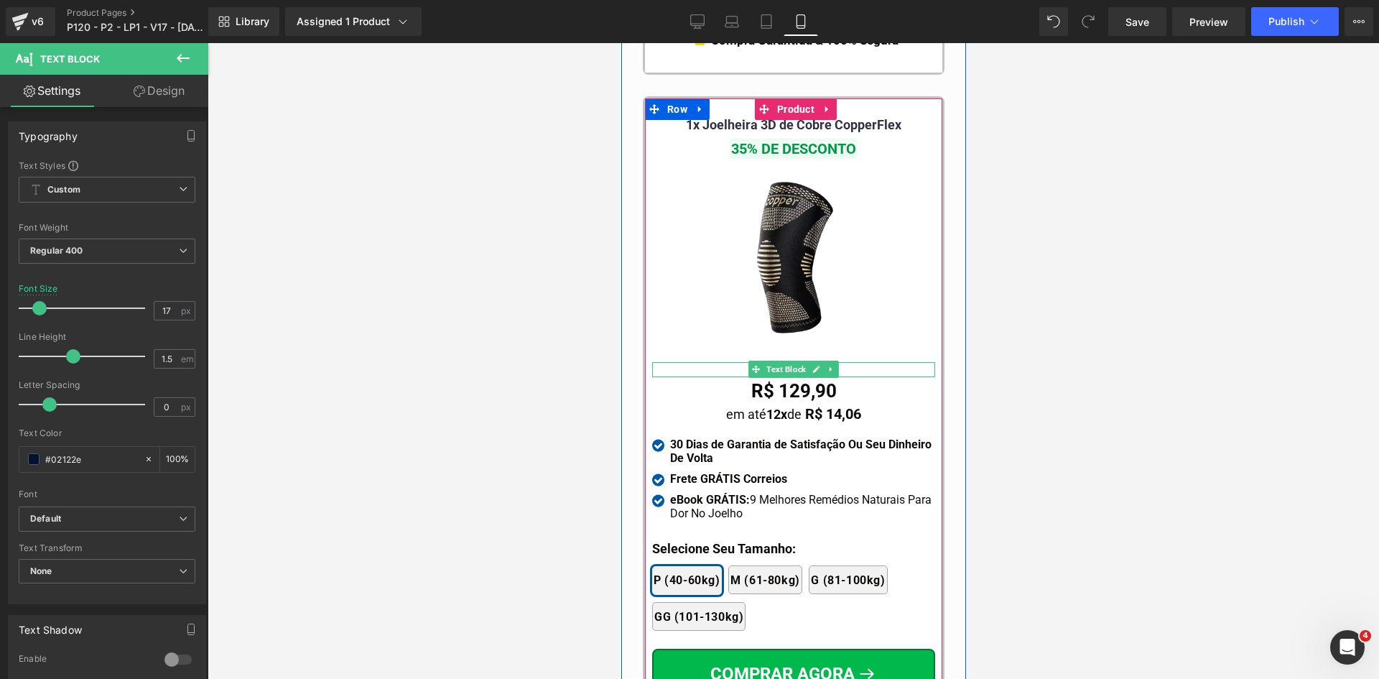
click at [726, 362] on div "R$ 399,90" at bounding box center [793, 369] width 283 height 14
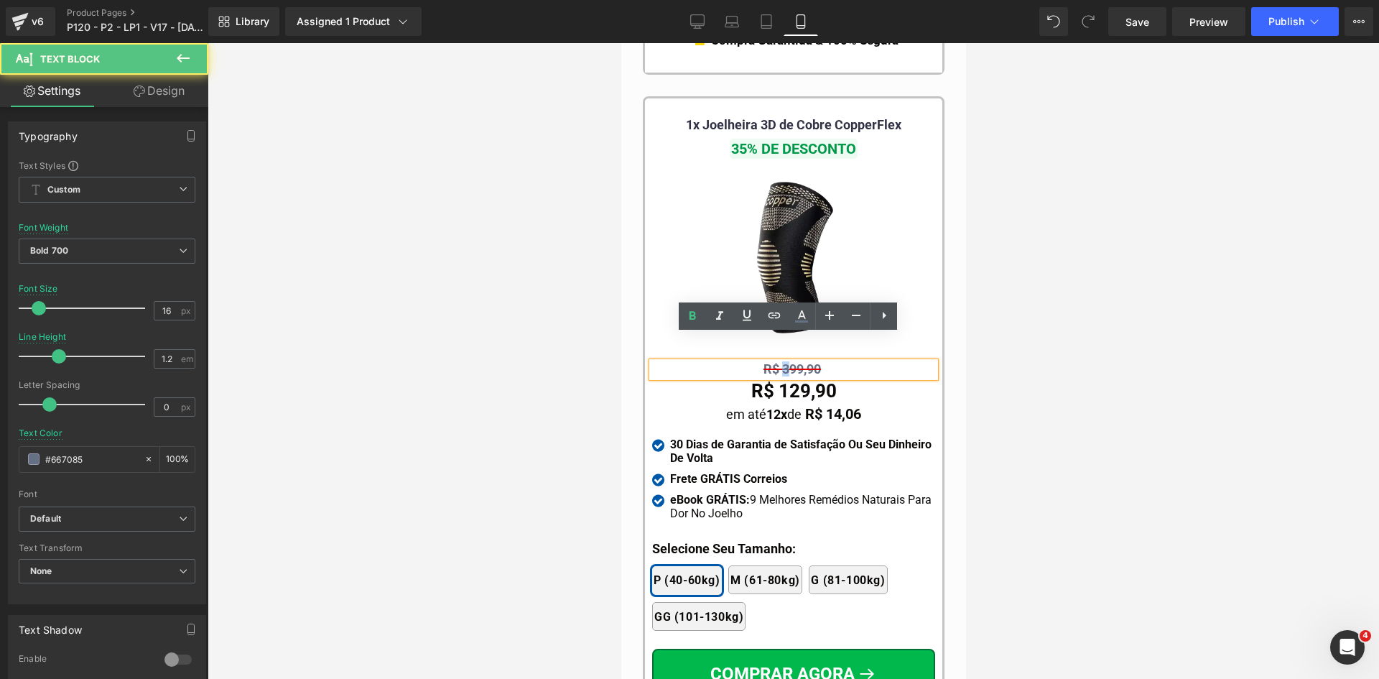
click at [776, 361] on span "R$ 399,90" at bounding box center [791, 368] width 57 height 15
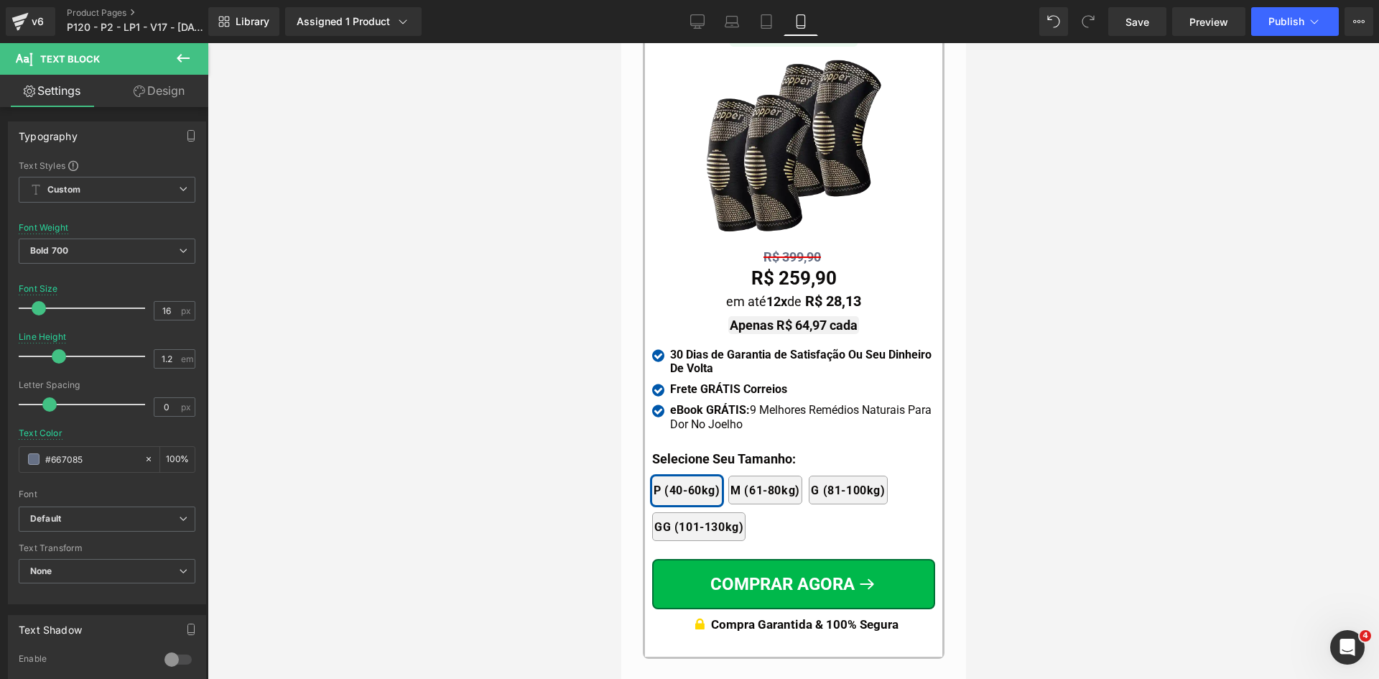
scroll to position [13416, 0]
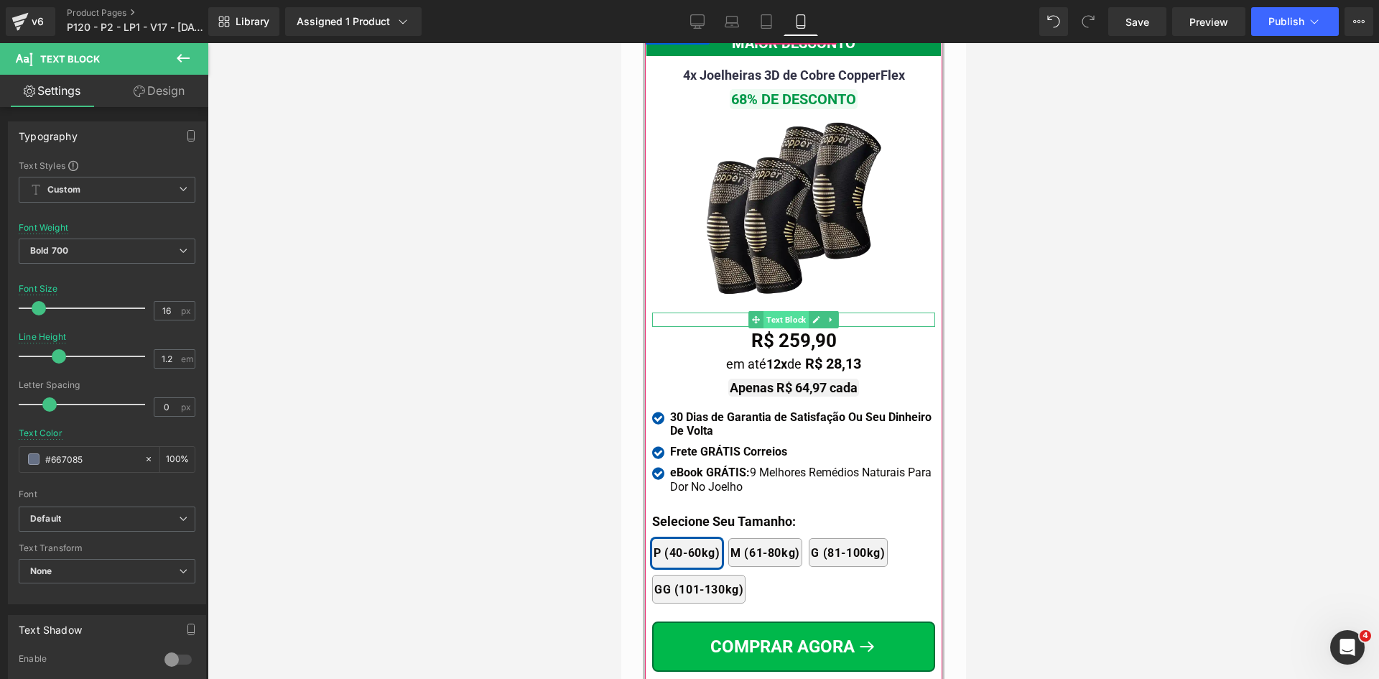
click at [779, 311] on span "Text Block" at bounding box center [785, 319] width 45 height 17
click at [718, 313] on div "R$ 399,90" at bounding box center [793, 320] width 283 height 14
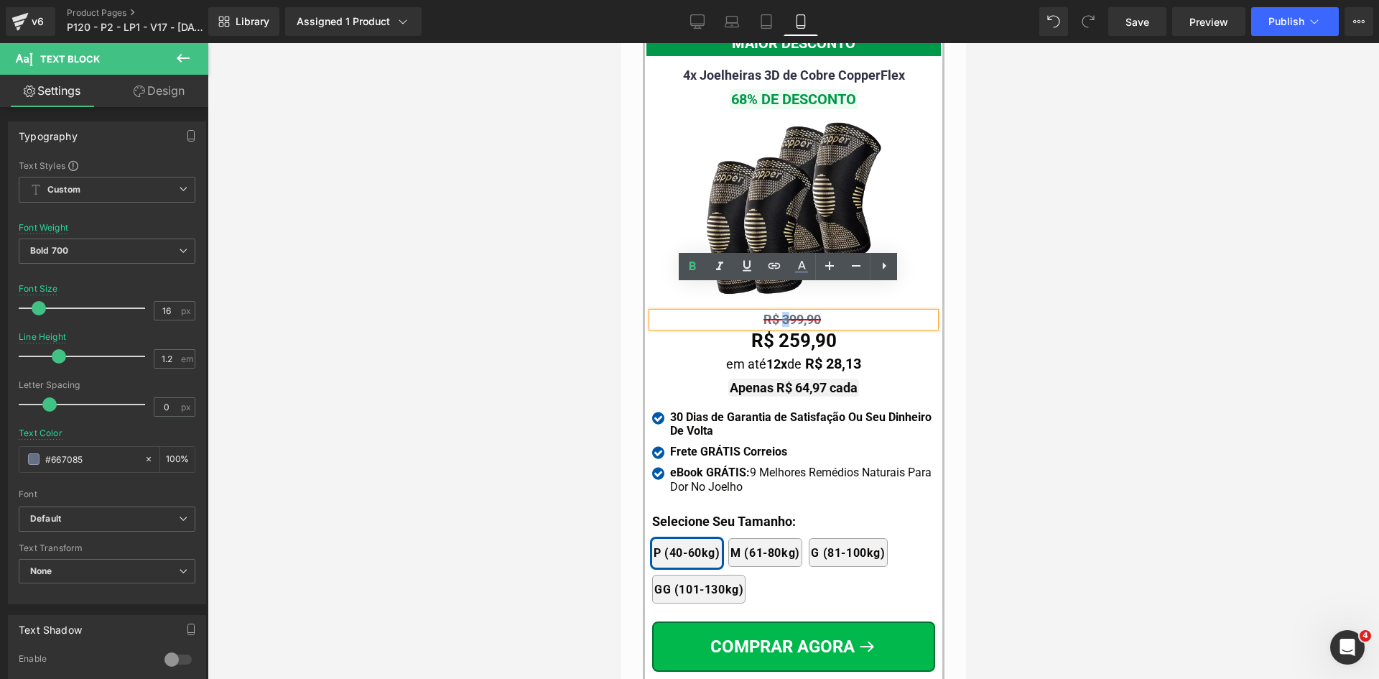
click at [782, 312] on span "R$ 399,90" at bounding box center [791, 319] width 57 height 15
drag, startPoint x: 690, startPoint y: 19, endPoint x: 1124, endPoint y: 37, distance: 434.3
click at [690, 19] on icon at bounding box center [697, 21] width 14 height 14
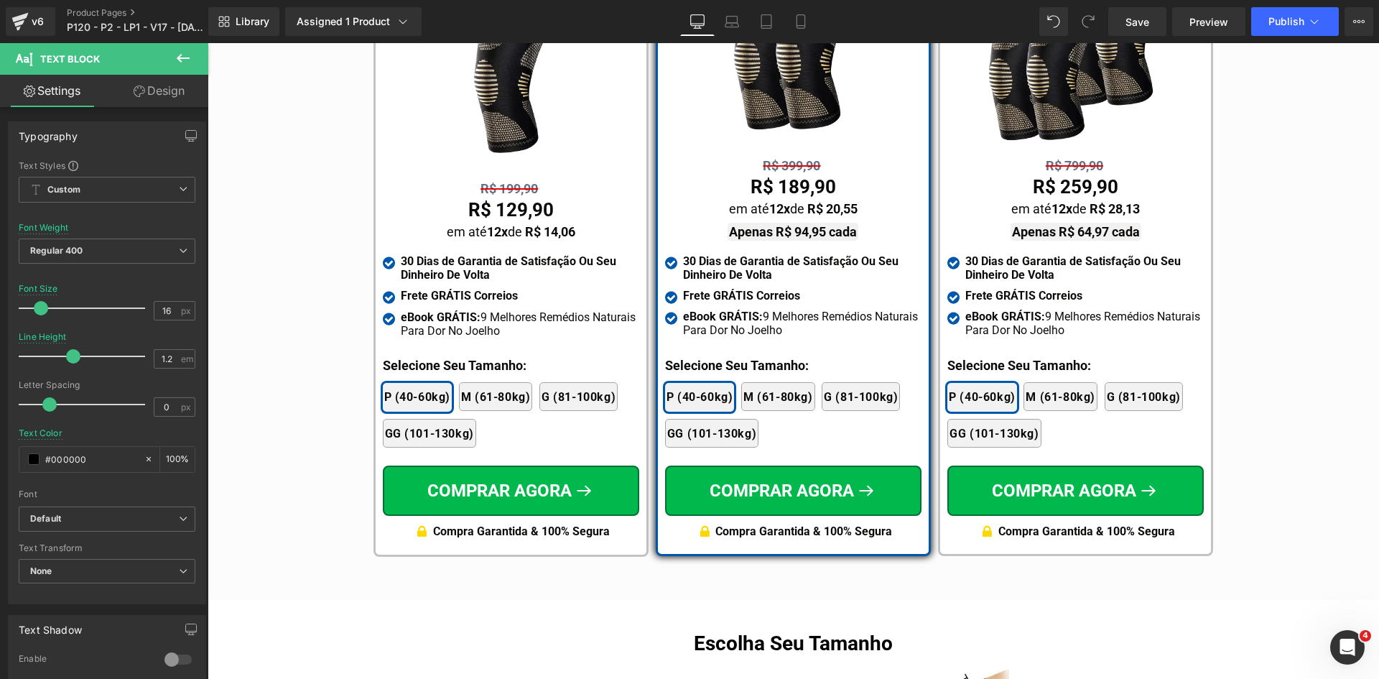
scroll to position [8601, 0]
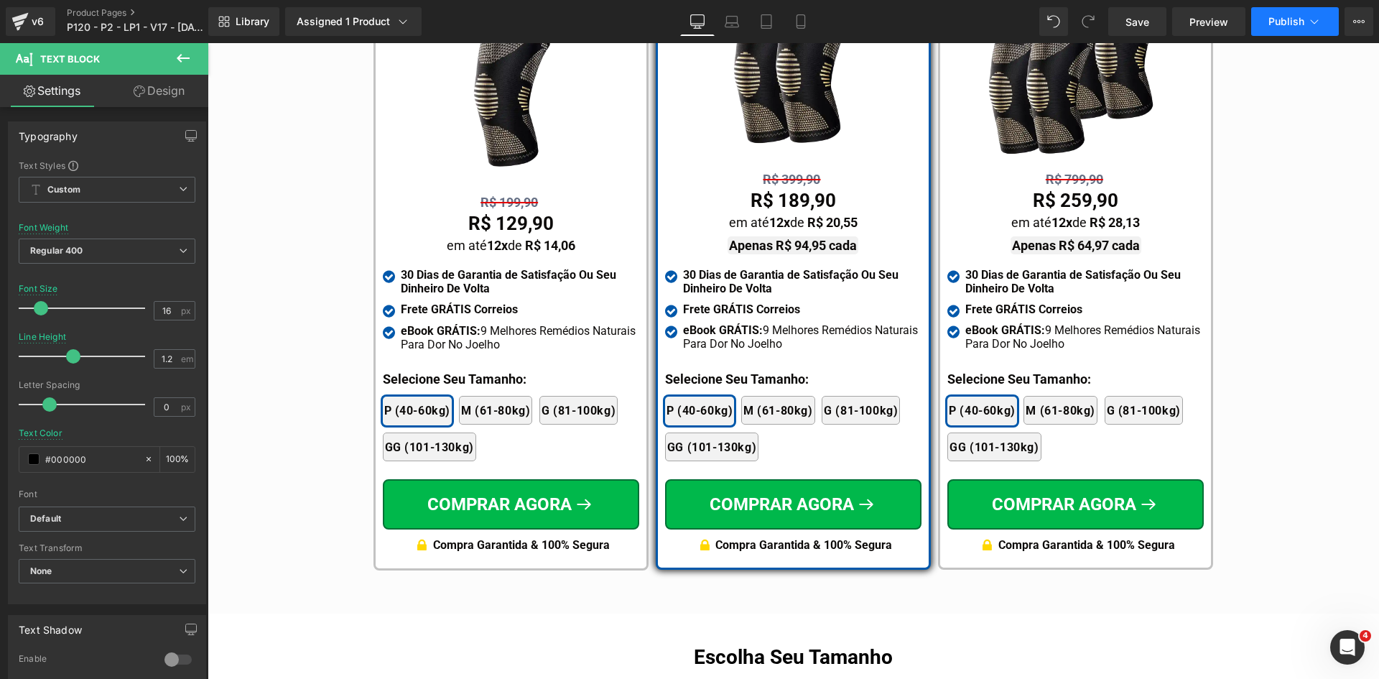
click at [1274, 23] on span "Publish" at bounding box center [1287, 21] width 36 height 11
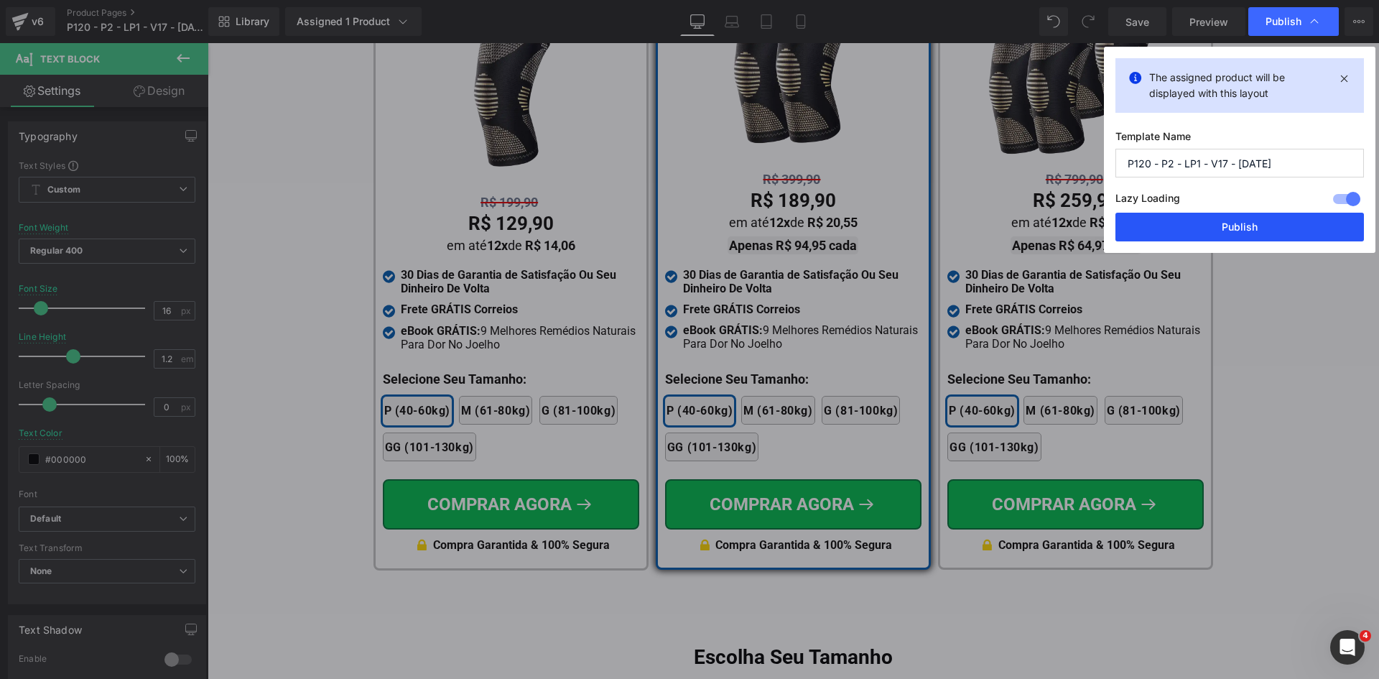
click at [1170, 225] on button "Publish" at bounding box center [1240, 227] width 249 height 29
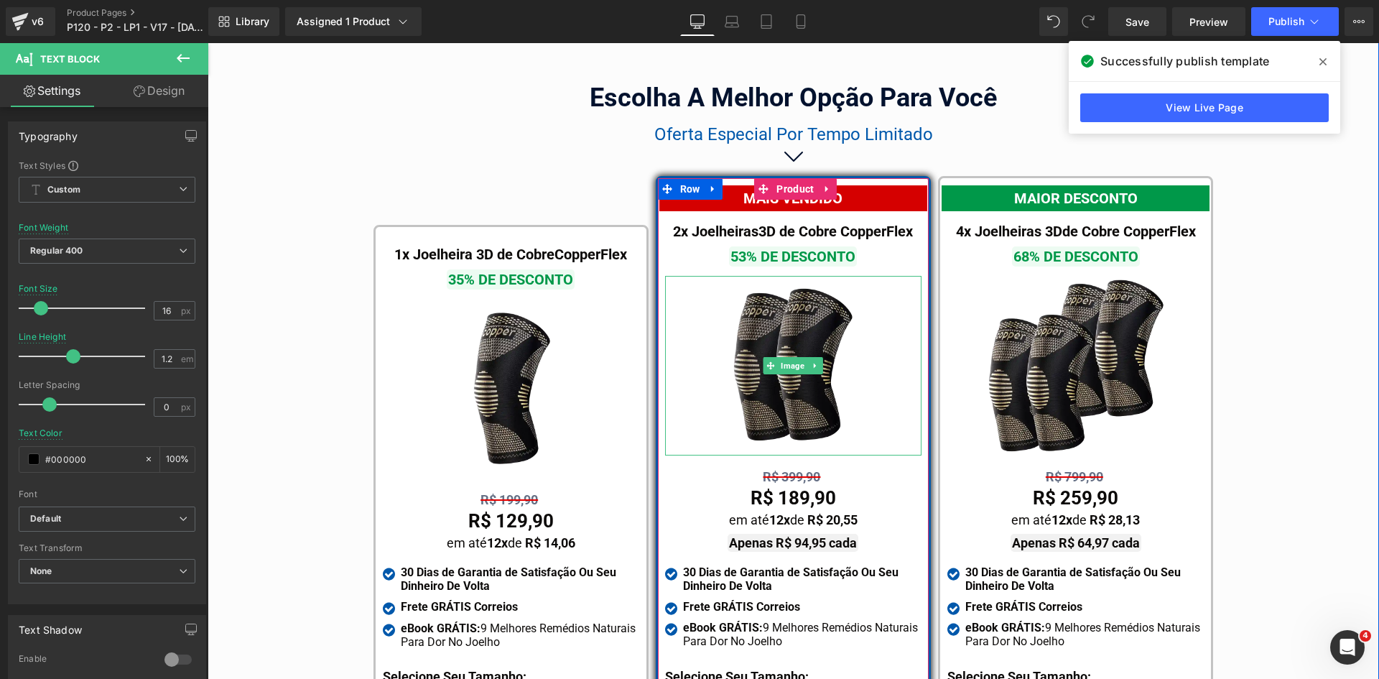
scroll to position [8385, 0]
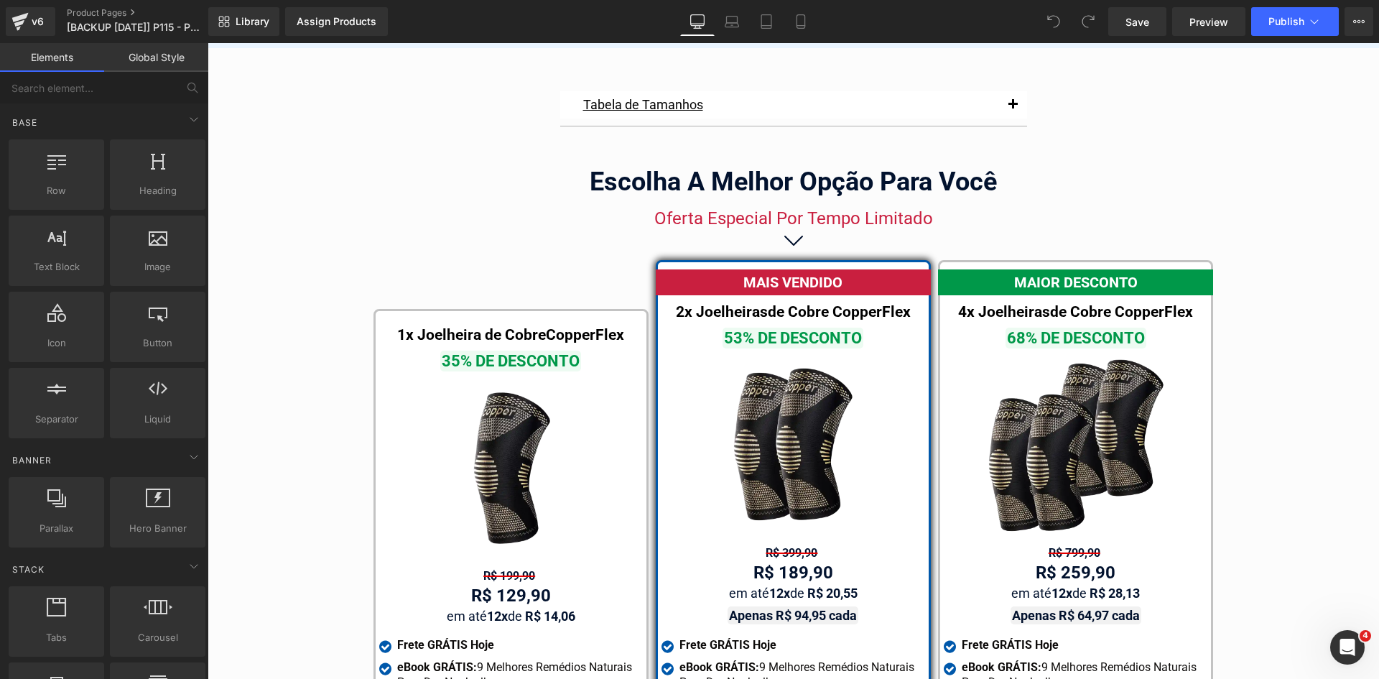
scroll to position [8166, 0]
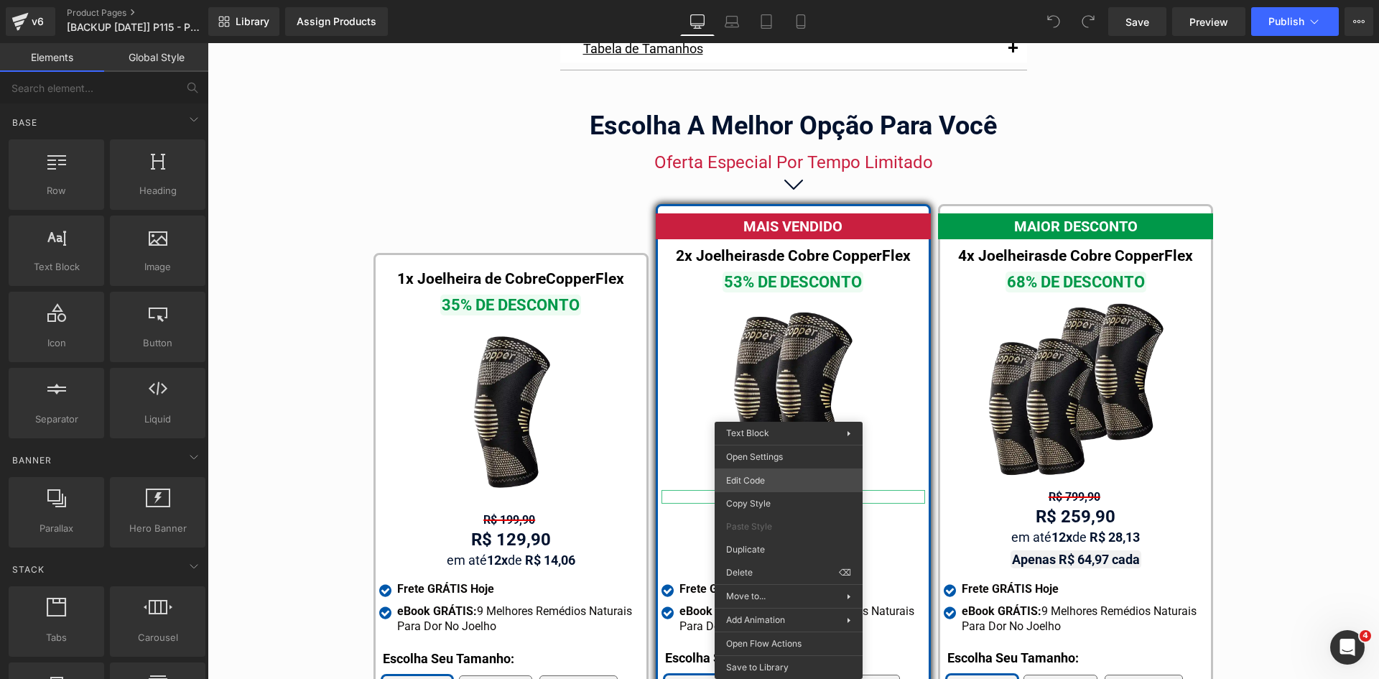
click at [779, 0] on div "You are previewing how the will restyle your page. You can not edit Elements in…" at bounding box center [689, 0] width 1379 height 0
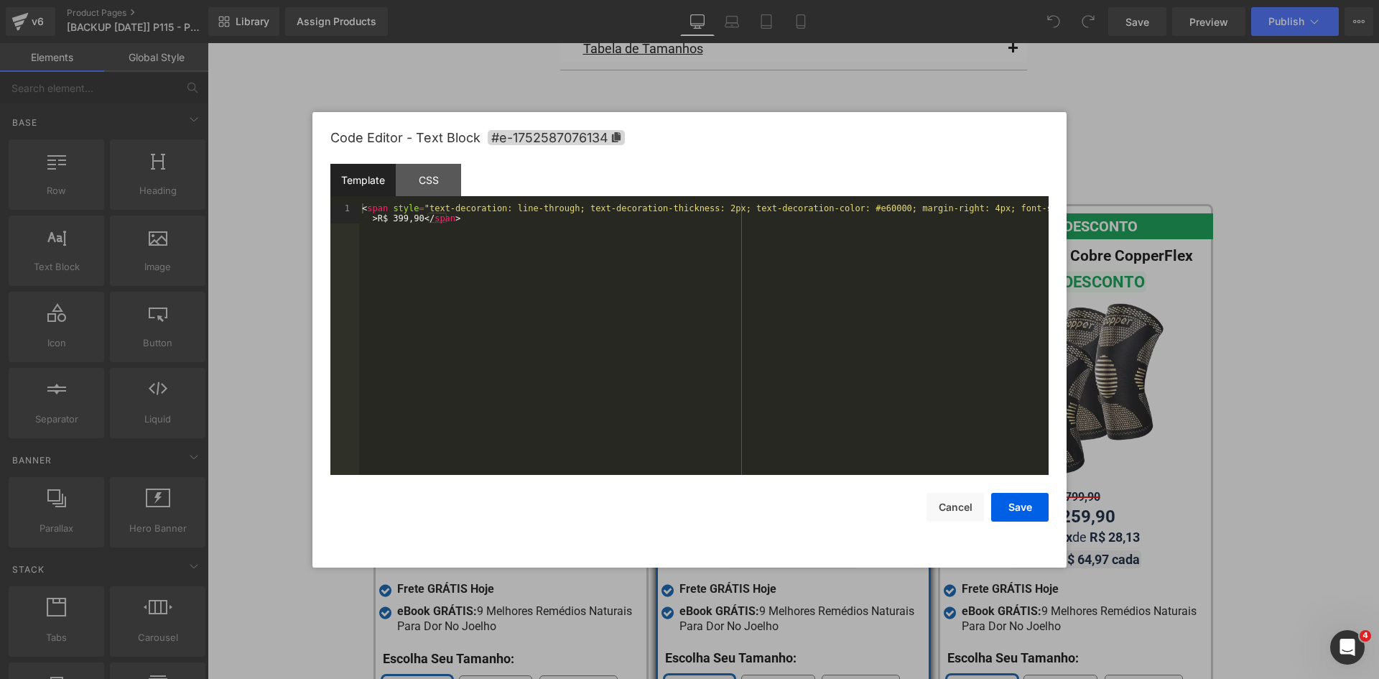
click at [473, 230] on div "< span style = "text-decoration: line-through; text-decoration-thickness: 2px; …" at bounding box center [704, 359] width 690 height 312
click at [971, 503] on button "Cancel" at bounding box center [955, 507] width 57 height 29
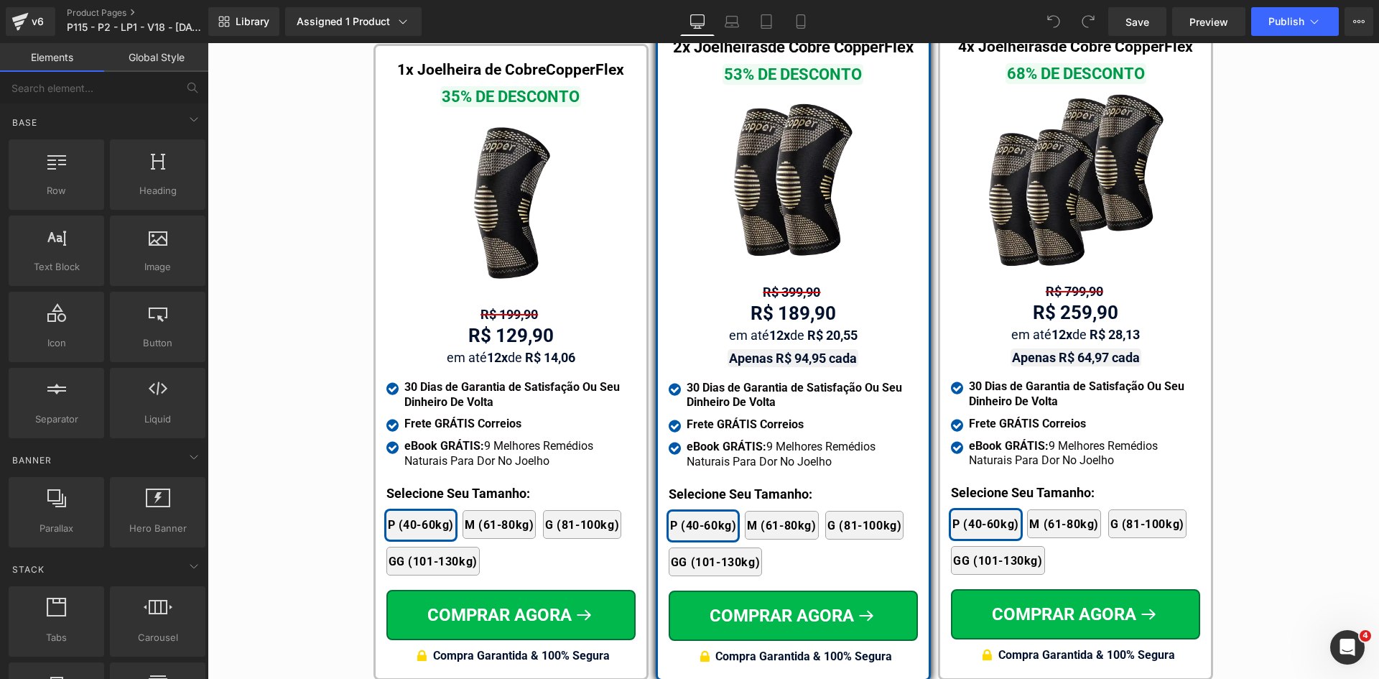
scroll to position [8598, 0]
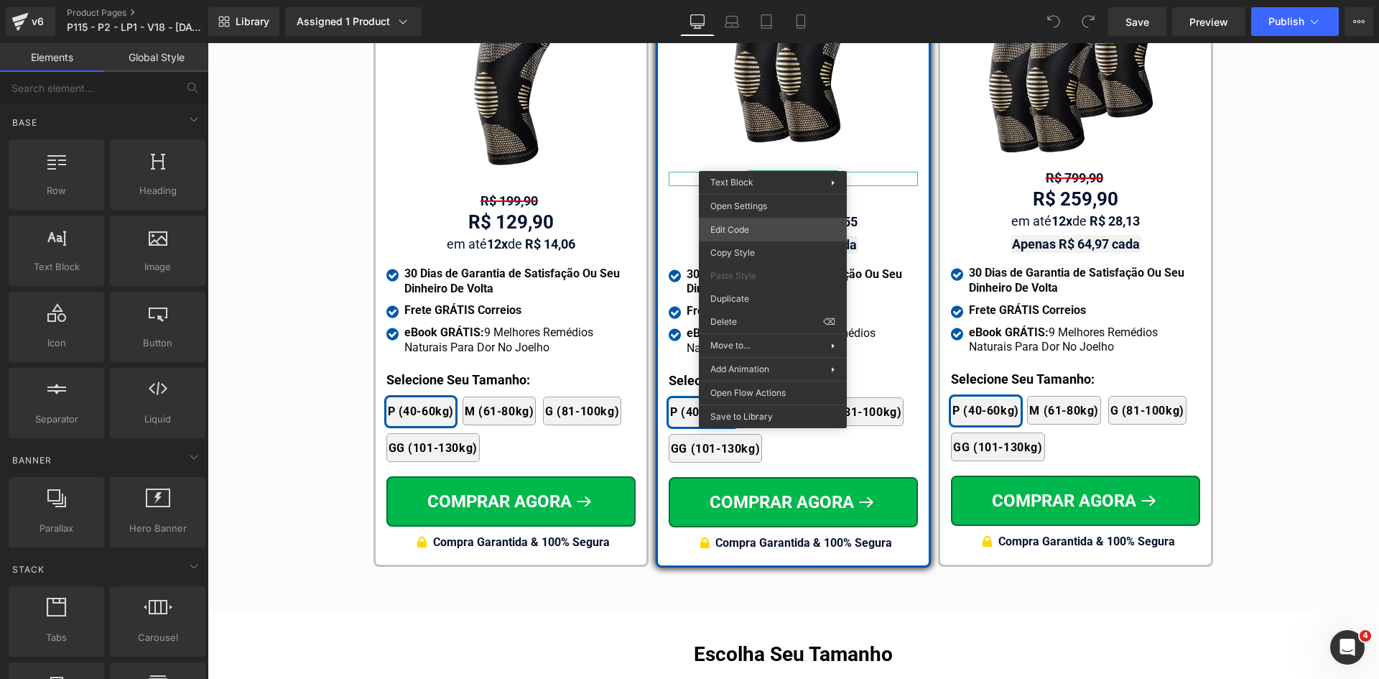
click at [752, 0] on div "You are previewing how the will restyle your page. You can not edit Elements in…" at bounding box center [689, 0] width 1379 height 0
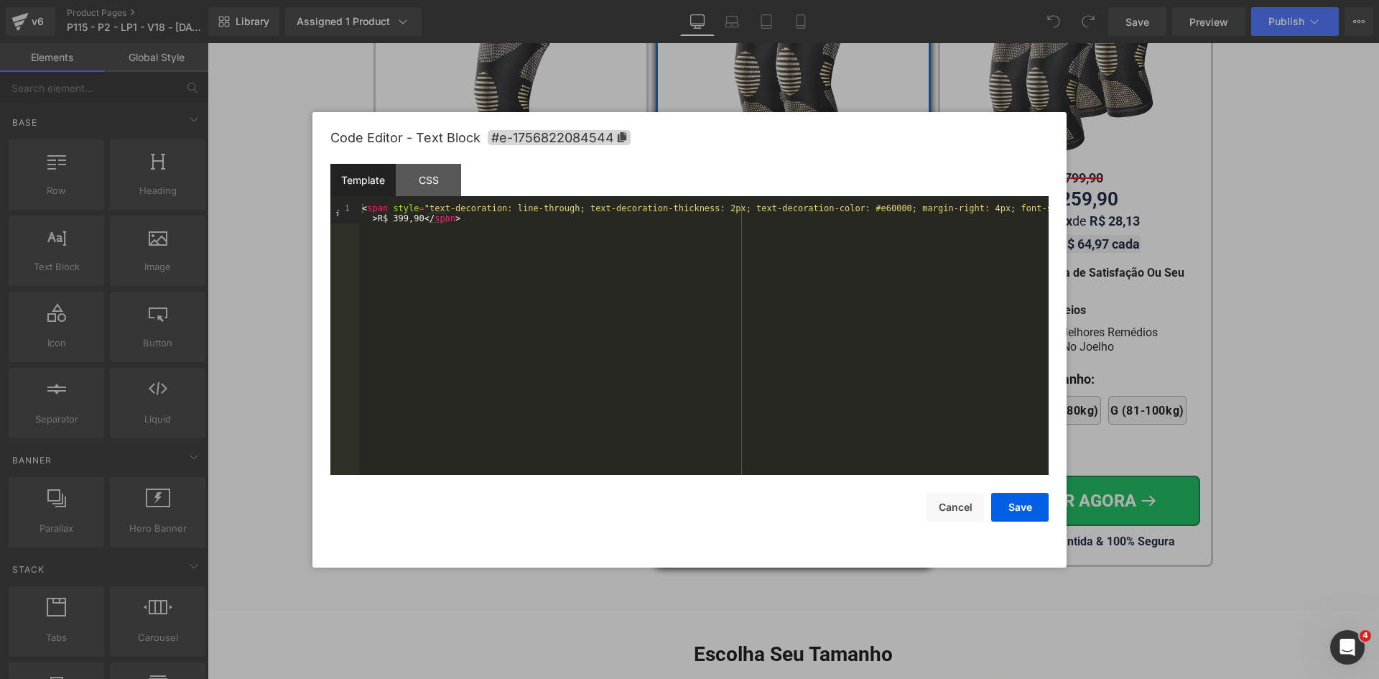
click at [847, 207] on div "< span style = "text-decoration: line-through; text-decoration-thickness: 2px; …" at bounding box center [704, 359] width 690 height 312
click at [953, 509] on button "Cancel" at bounding box center [955, 507] width 57 height 29
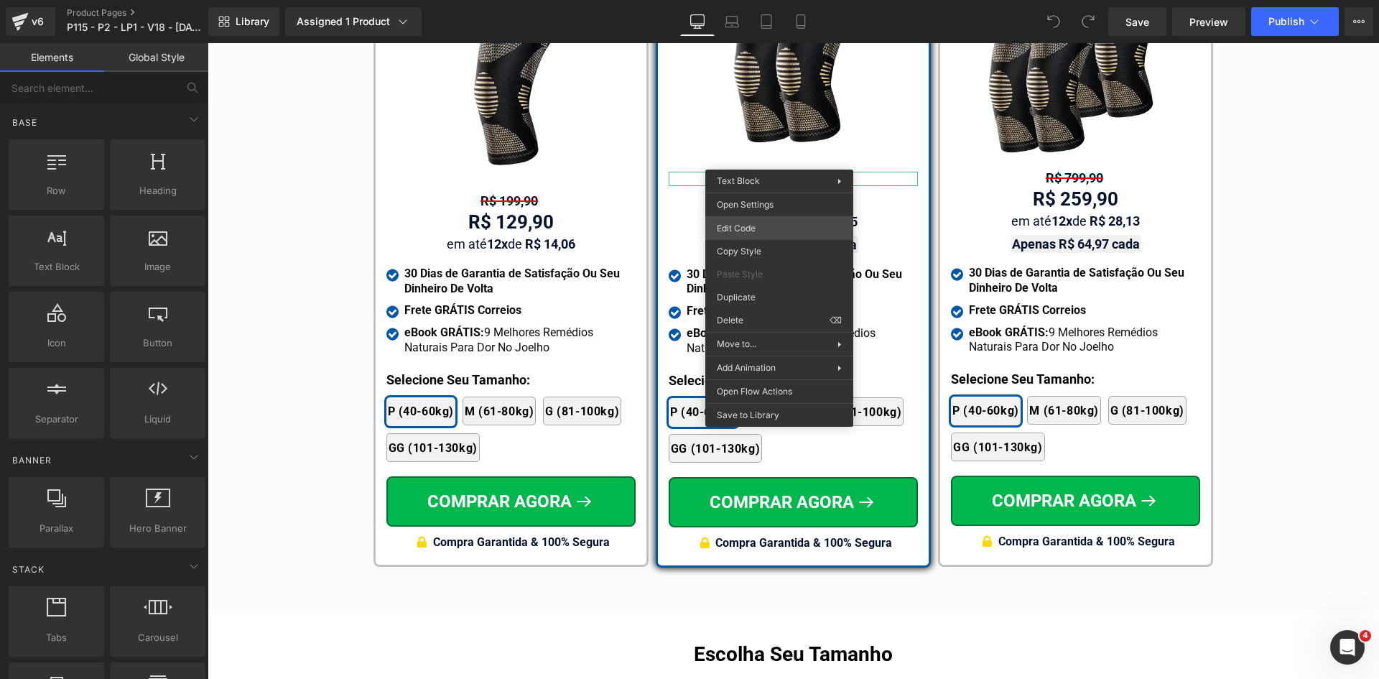
click at [741, 0] on div "You are previewing how the will restyle your page. You can not edit Elements in…" at bounding box center [689, 0] width 1379 height 0
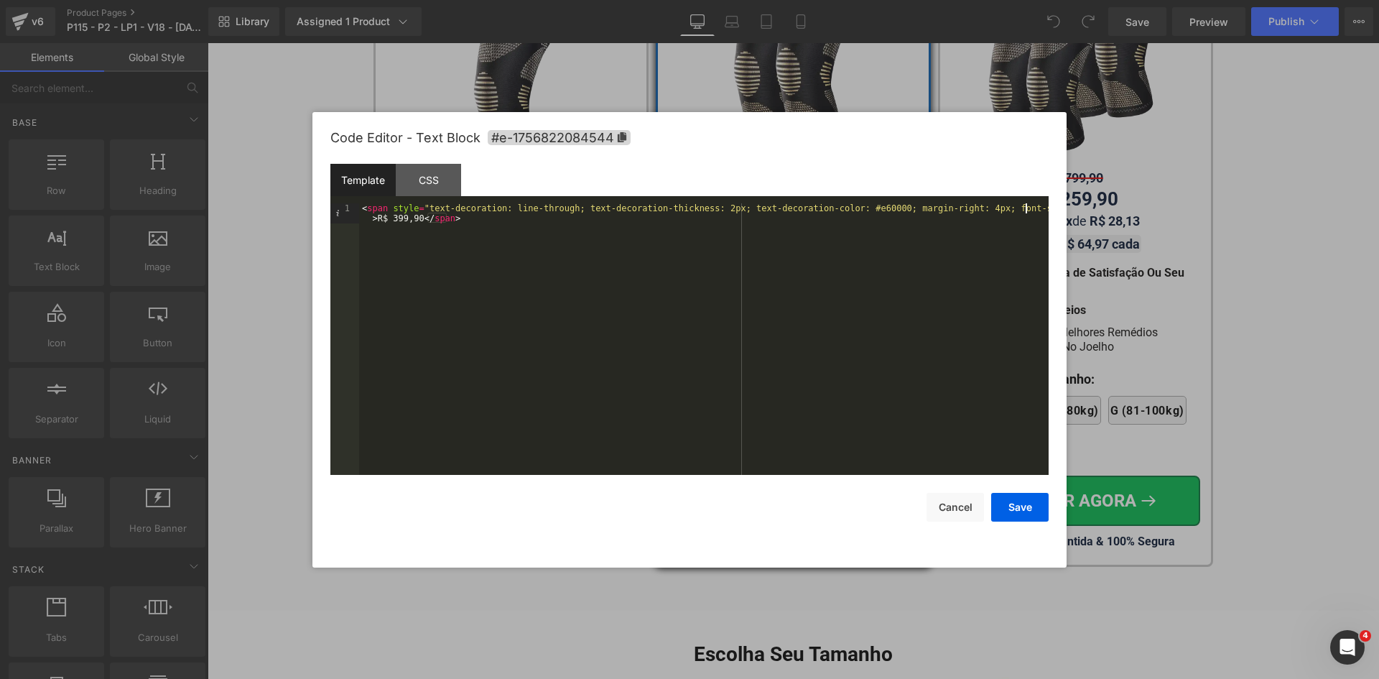
click at [1025, 208] on div "< span style = "text-decoration: line-through; text-decoration-thickness: 2px; …" at bounding box center [704, 359] width 690 height 312
click at [700, 208] on div "< span style = "text-decoration: line-through; text-decoration-thickness: 2px; …" at bounding box center [704, 359] width 690 height 312
click at [957, 506] on button "Cancel" at bounding box center [955, 507] width 57 height 29
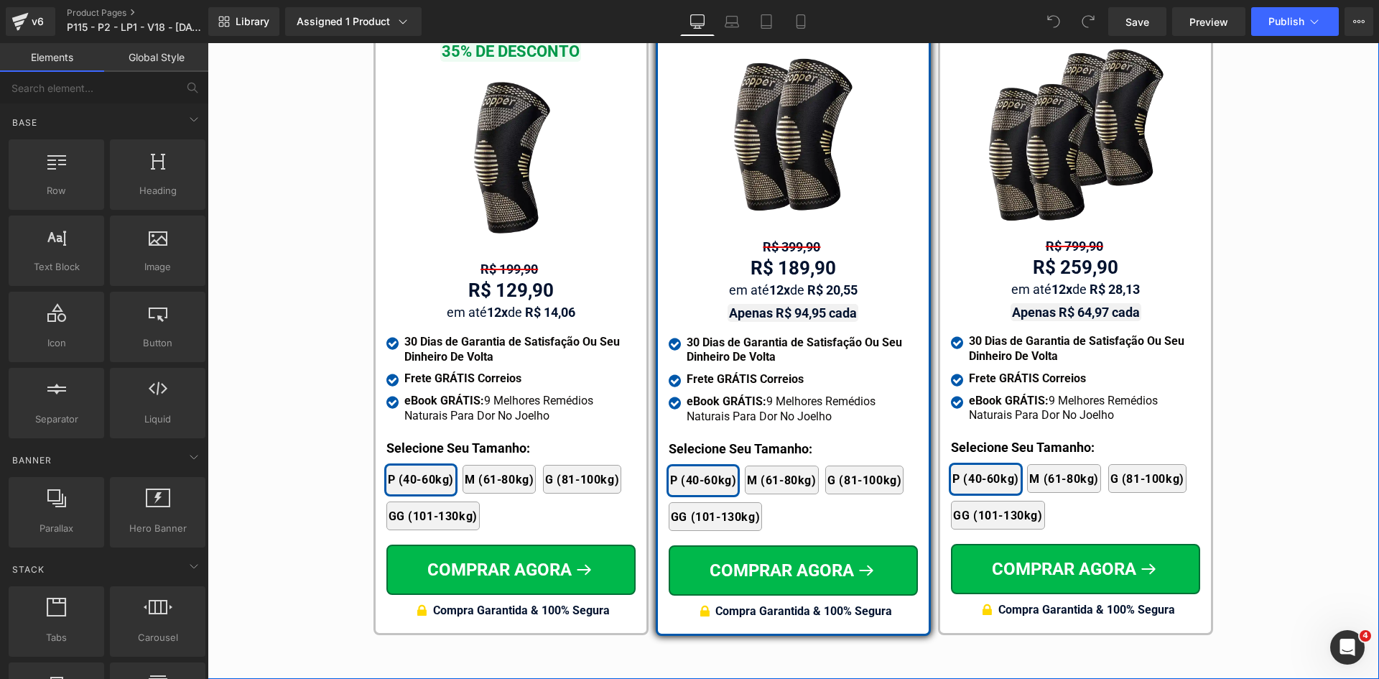
scroll to position [8526, 0]
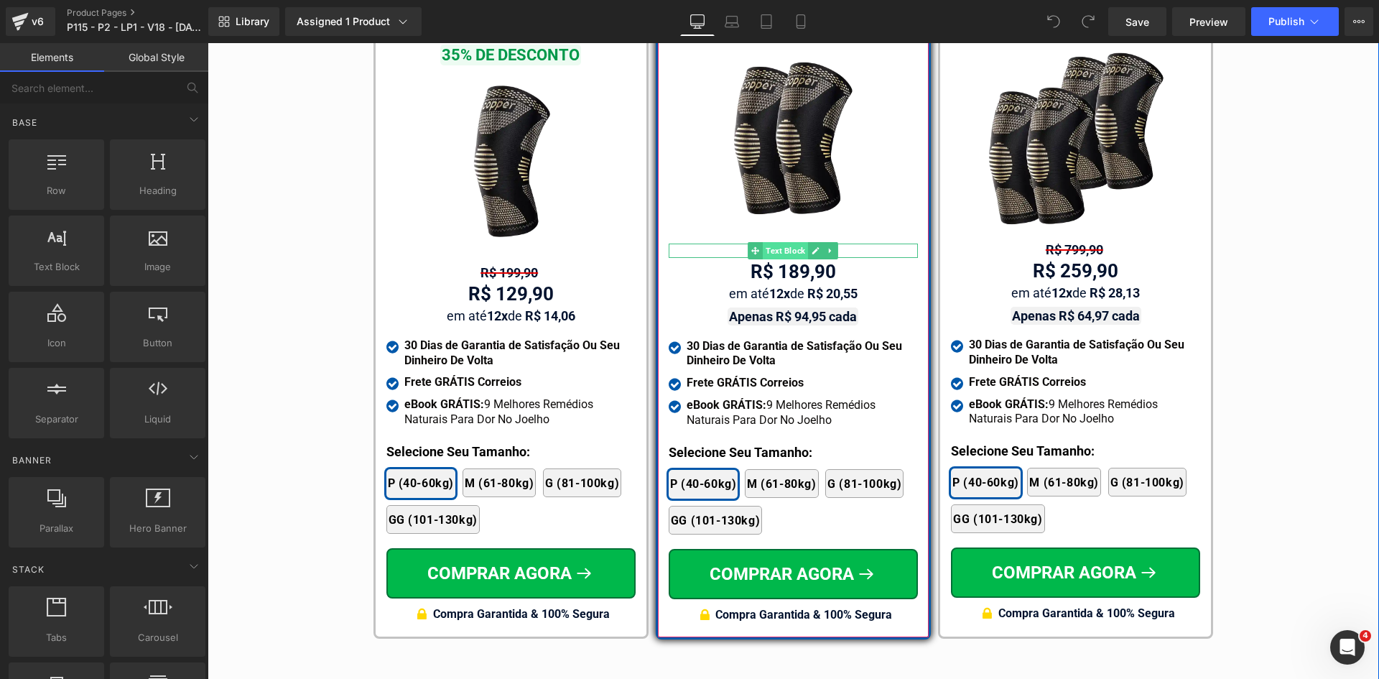
click at [782, 242] on span "Text Block" at bounding box center [785, 250] width 45 height 17
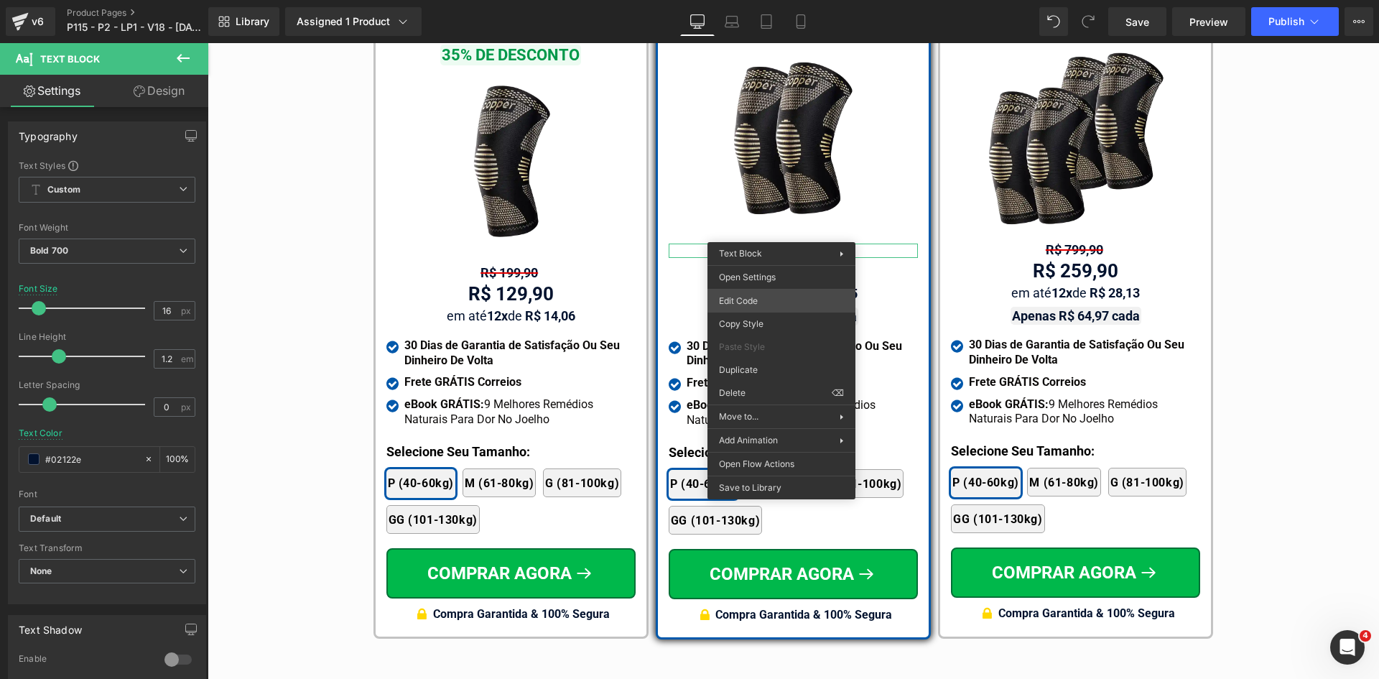
click at [751, 0] on div "Text Block You are previewing how the will restyle your page. You can not edit …" at bounding box center [689, 0] width 1379 height 0
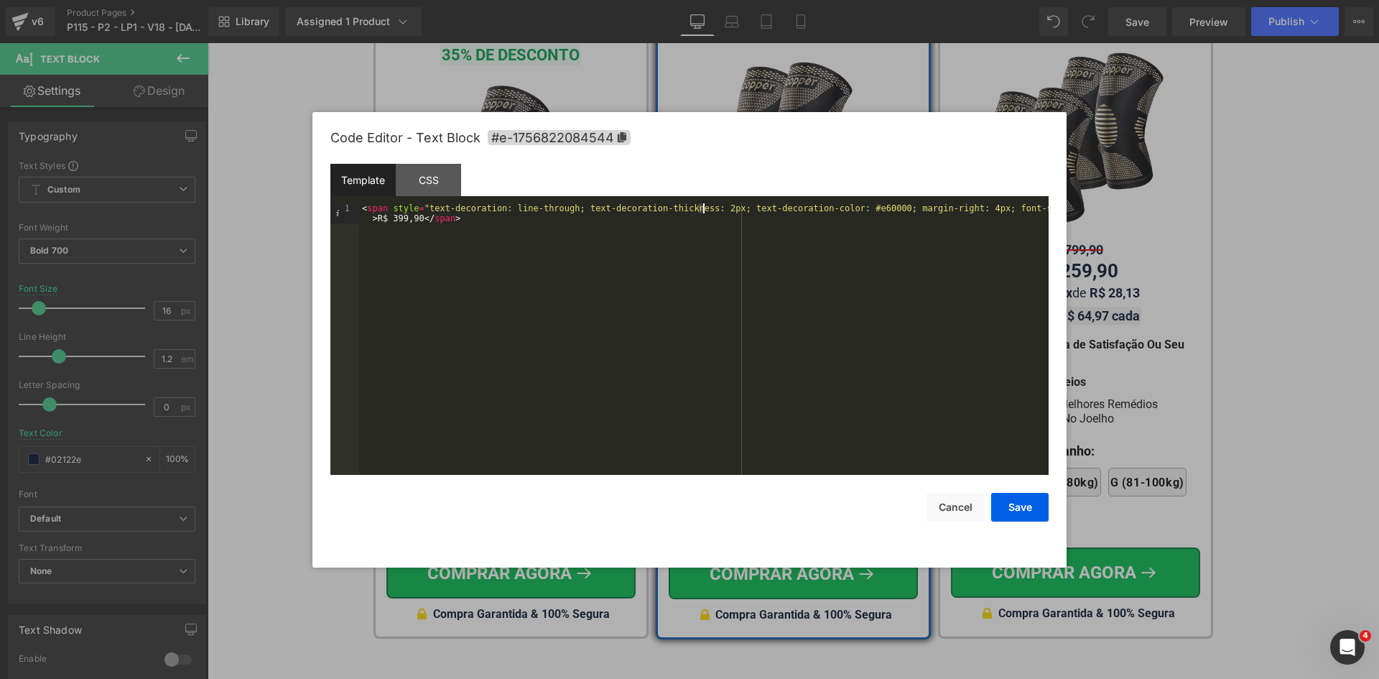
click at [702, 210] on div "< span style = "text-decoration: line-through; text-decoration-thickness: 2px; …" at bounding box center [704, 359] width 690 height 312
click at [1025, 209] on div "< span style = "text-decoration: line-through; text-decoration-thickness: 1px; …" at bounding box center [704, 359] width 690 height 312
click at [1024, 514] on button "Save" at bounding box center [1019, 507] width 57 height 29
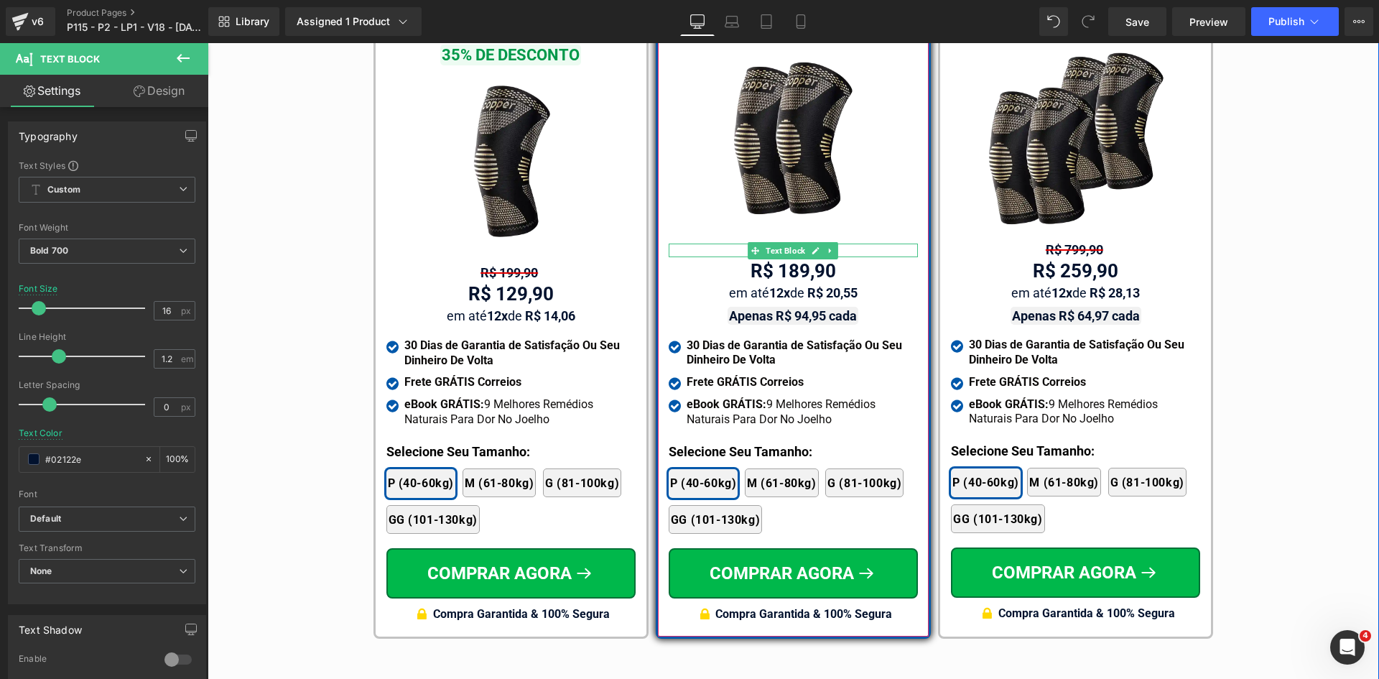
click at [775, 242] on span "Text Block" at bounding box center [785, 250] width 45 height 17
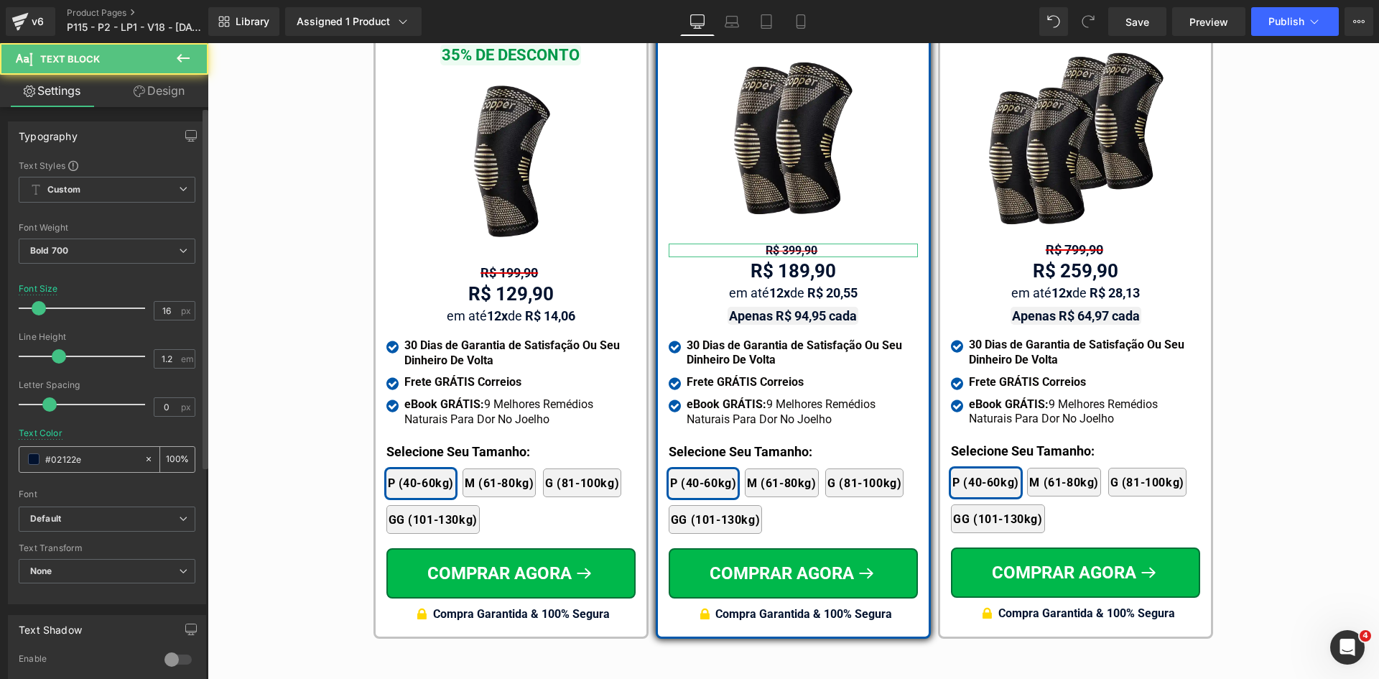
click at [73, 464] on input "#02122e" at bounding box center [91, 459] width 92 height 16
paste input "<span style="text-decoration: line-through; text-decoration-thickness: 1px; tex…"
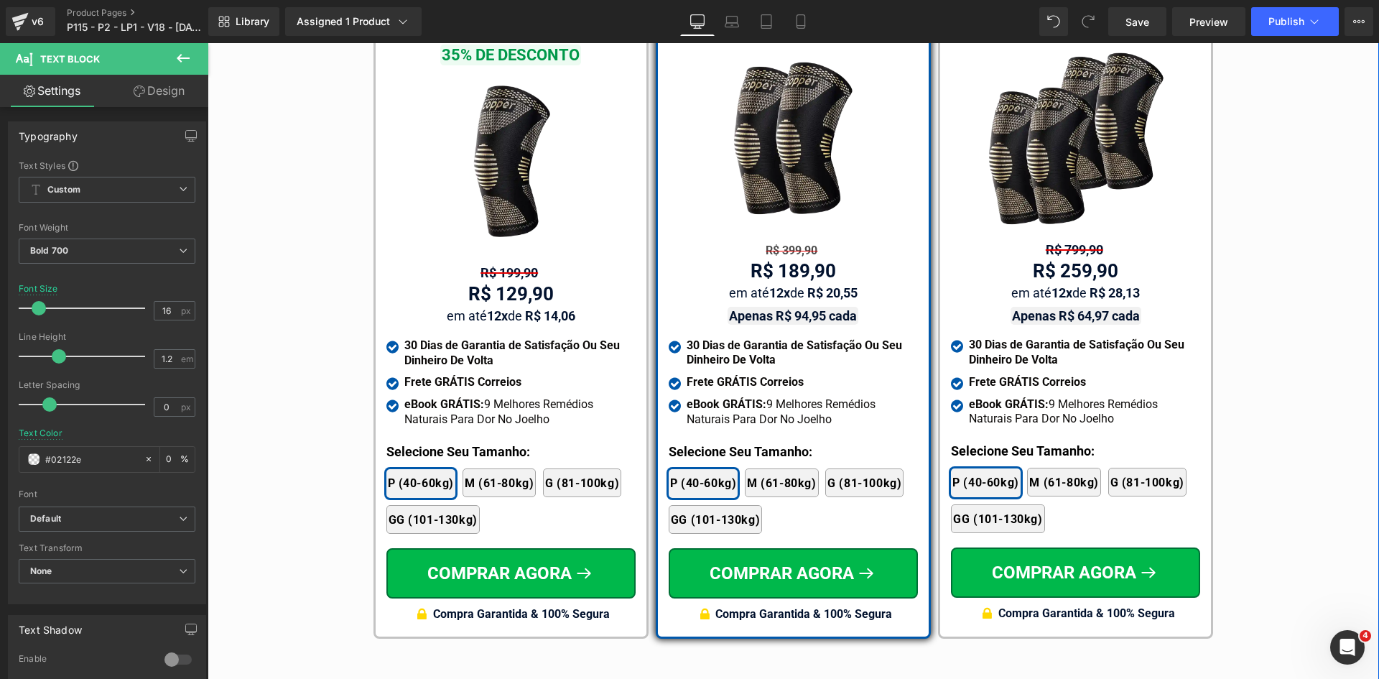
scroll to position [0, 0]
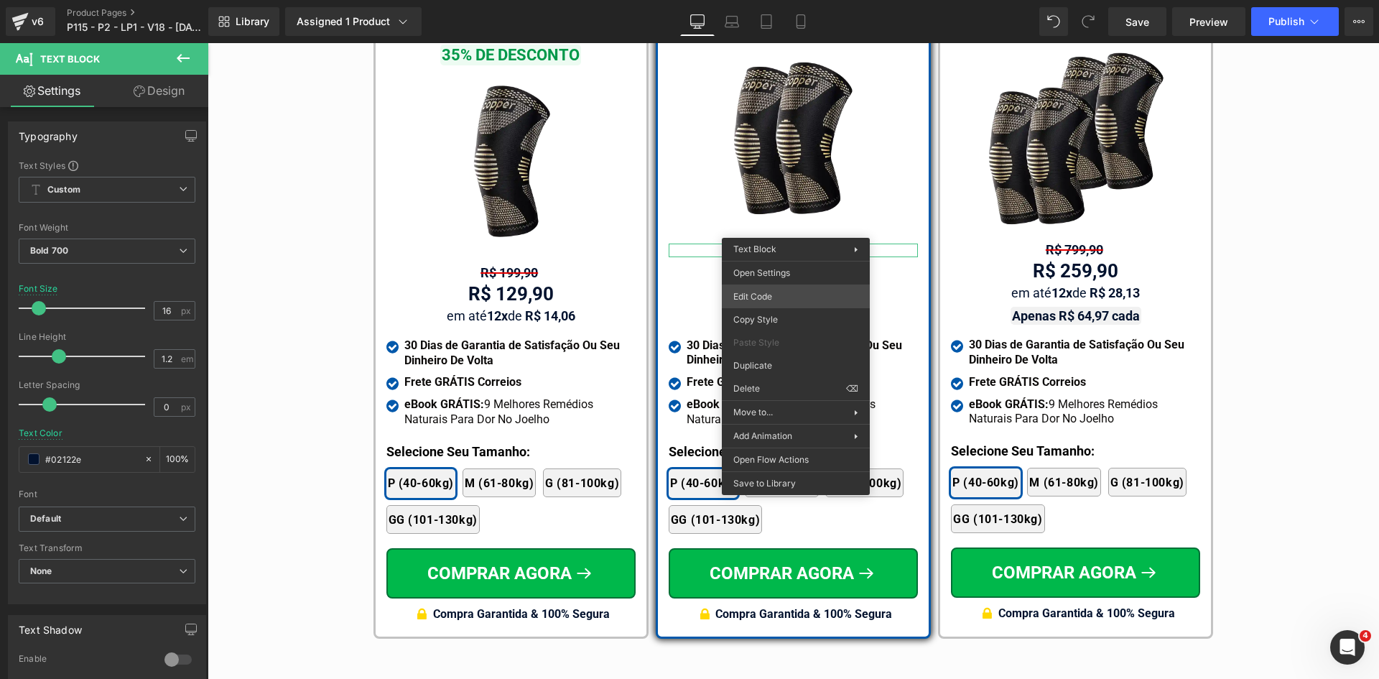
click at [778, 0] on div "Text Block You are previewing how the will restyle your page. You can not edit …" at bounding box center [689, 0] width 1379 height 0
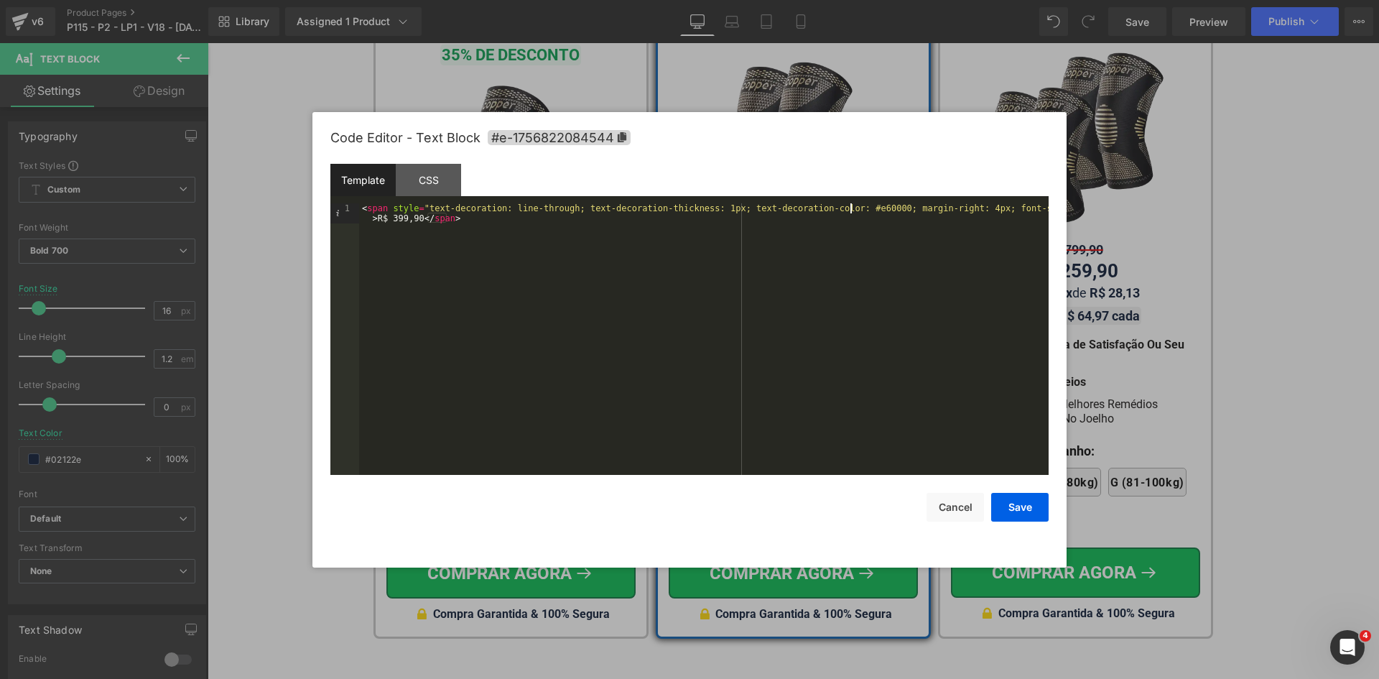
click at [849, 213] on div "< span style = "text-decoration: line-through; text-decoration-thickness: 1px; …" at bounding box center [704, 359] width 690 height 312
click at [964, 507] on button "Cancel" at bounding box center [955, 507] width 57 height 29
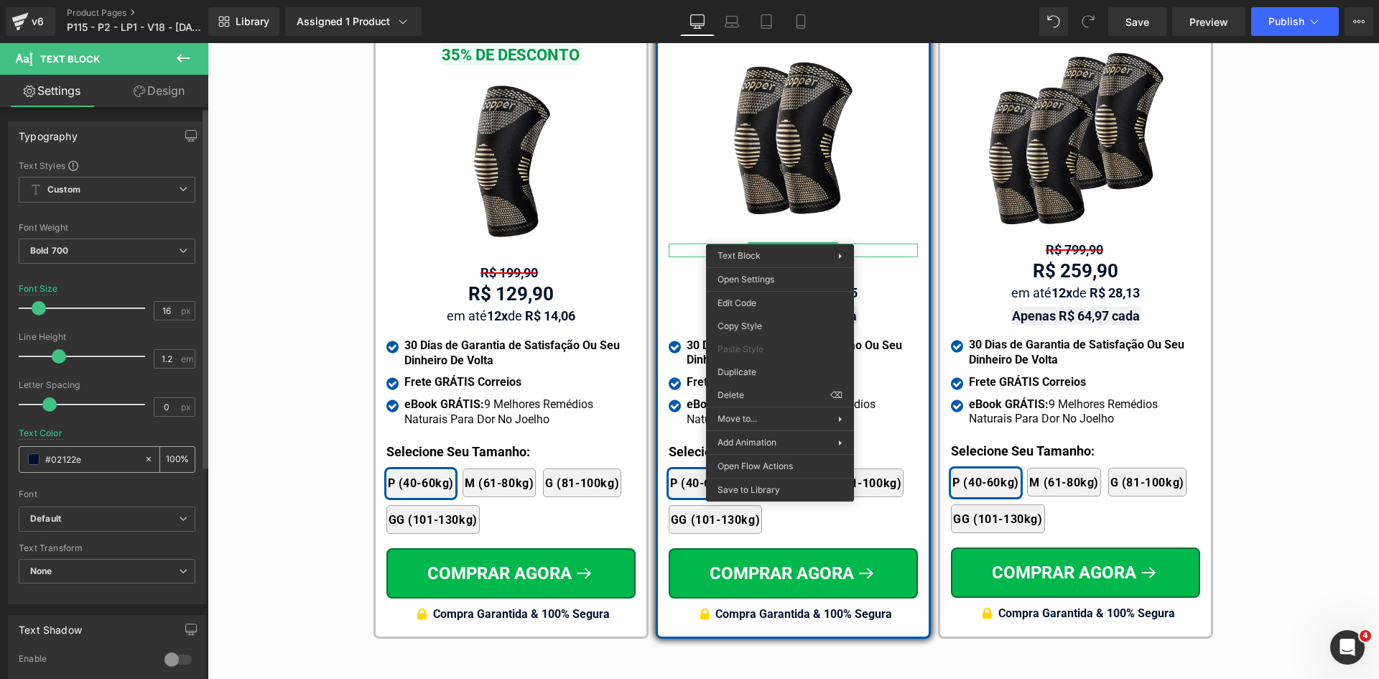
drag, startPoint x: 95, startPoint y: 450, endPoint x: 93, endPoint y: 457, distance: 7.3
click at [95, 450] on div "#02122e" at bounding box center [81, 459] width 124 height 25
click at [93, 462] on input "#02122e" at bounding box center [91, 459] width 92 height 16
paste input "e60000"
type input "e60000"
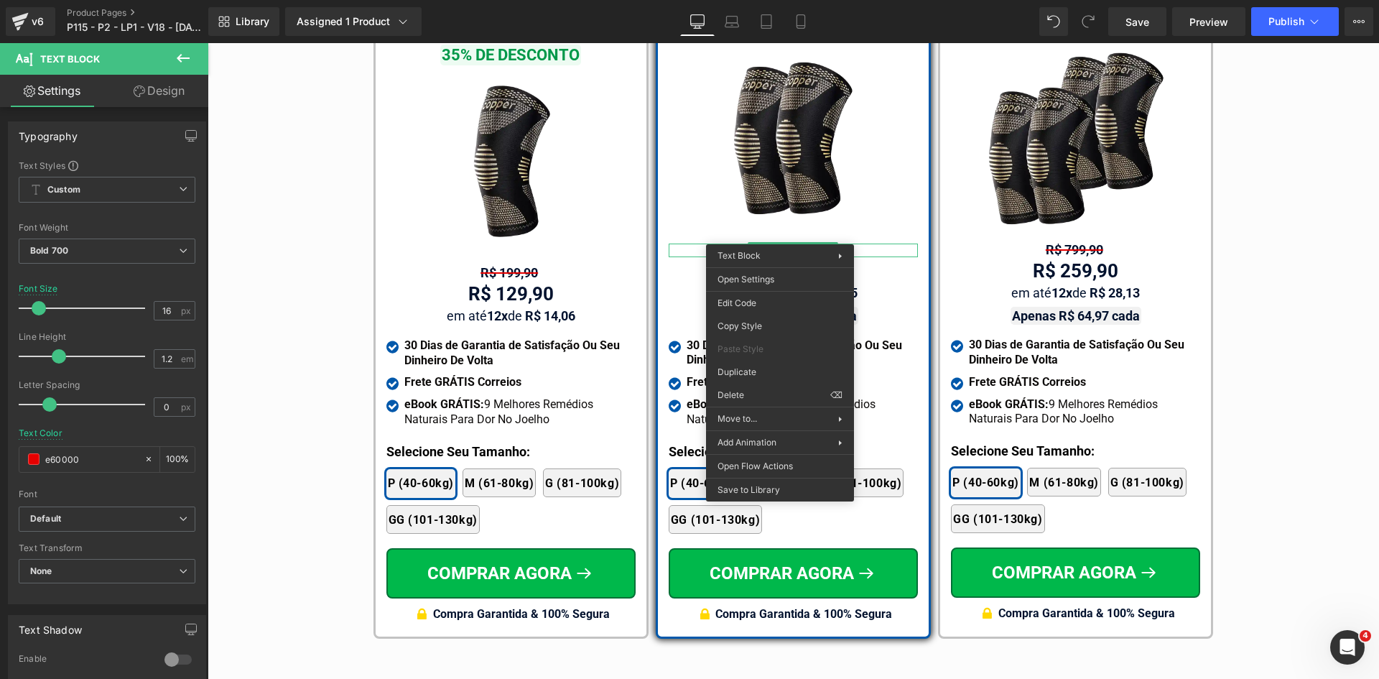
click at [370, 421] on div "1x Joelheira de Cobre CopperFlex Text Block 35% DE DESCONTO Text Block Image R$…" at bounding box center [511, 295] width 282 height 685
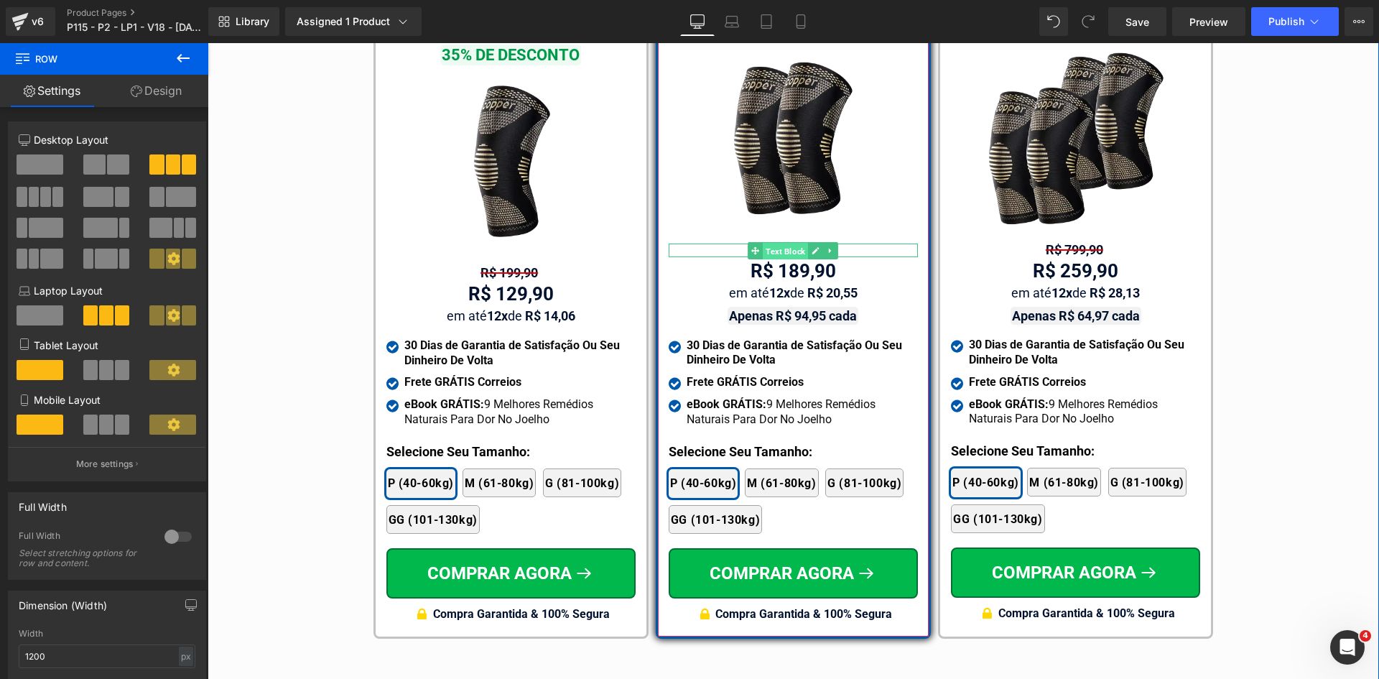
click at [774, 243] on span "Text Block" at bounding box center [785, 251] width 45 height 17
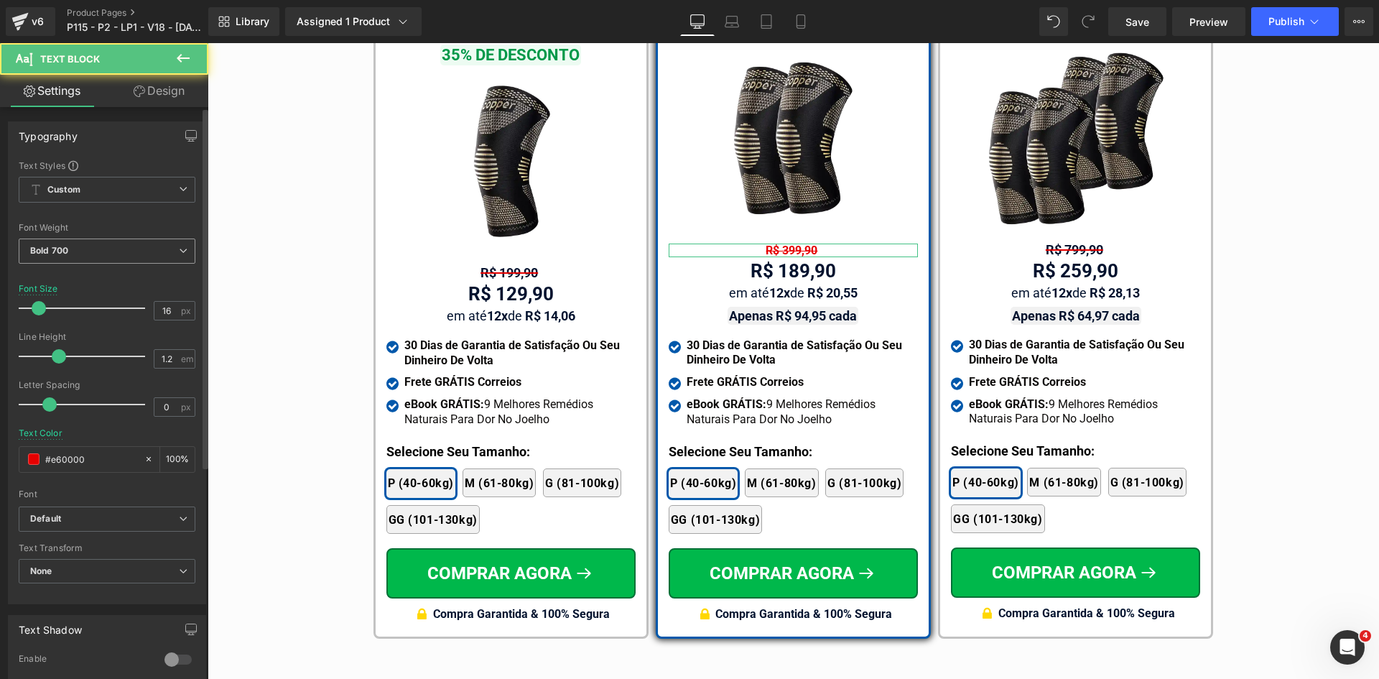
click at [115, 249] on span "Bold 700" at bounding box center [107, 251] width 177 height 25
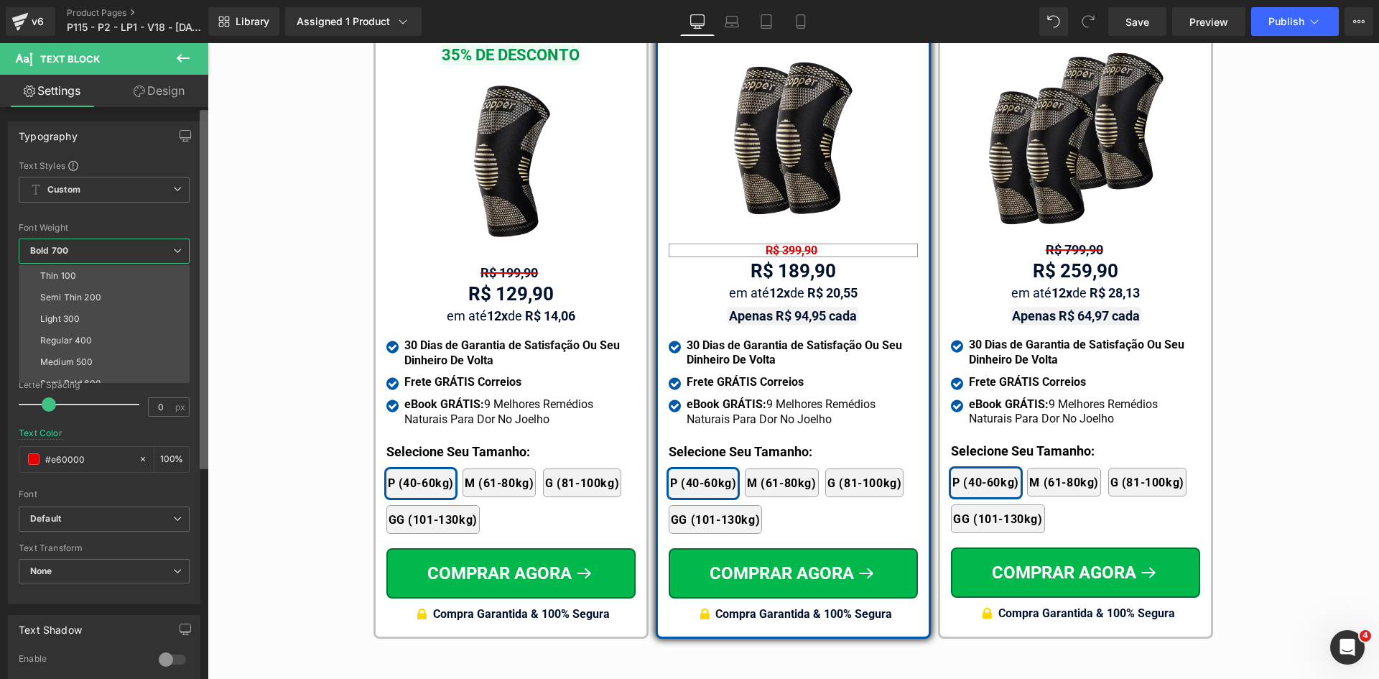
click at [82, 340] on div "Regular 400" at bounding box center [66, 340] width 52 height 10
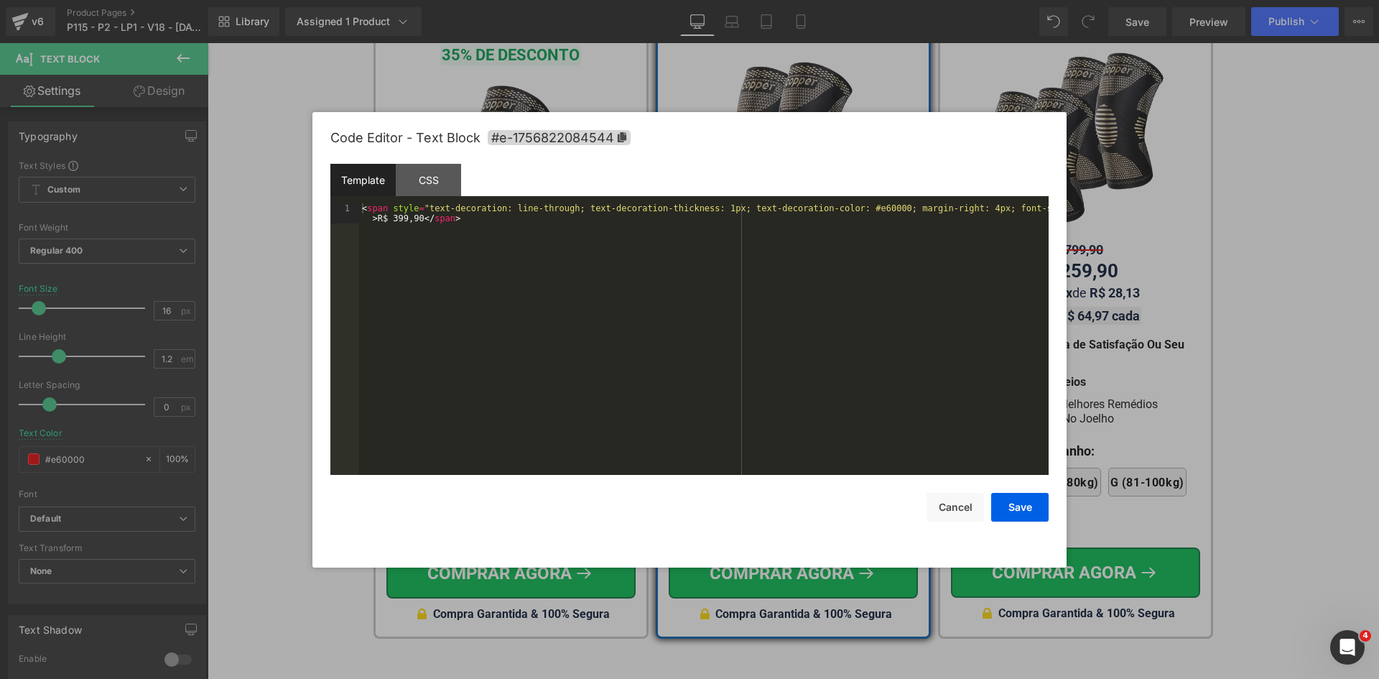
click at [791, 0] on div "Text Block You are previewing how the will restyle your page. You can not edit …" at bounding box center [689, 0] width 1379 height 0
click at [784, 332] on div "< span style = "text-decoration: line-through; text-decoration-thickness: 1px; …" at bounding box center [704, 359] width 690 height 312
click at [976, 506] on button "Cancel" at bounding box center [955, 507] width 57 height 29
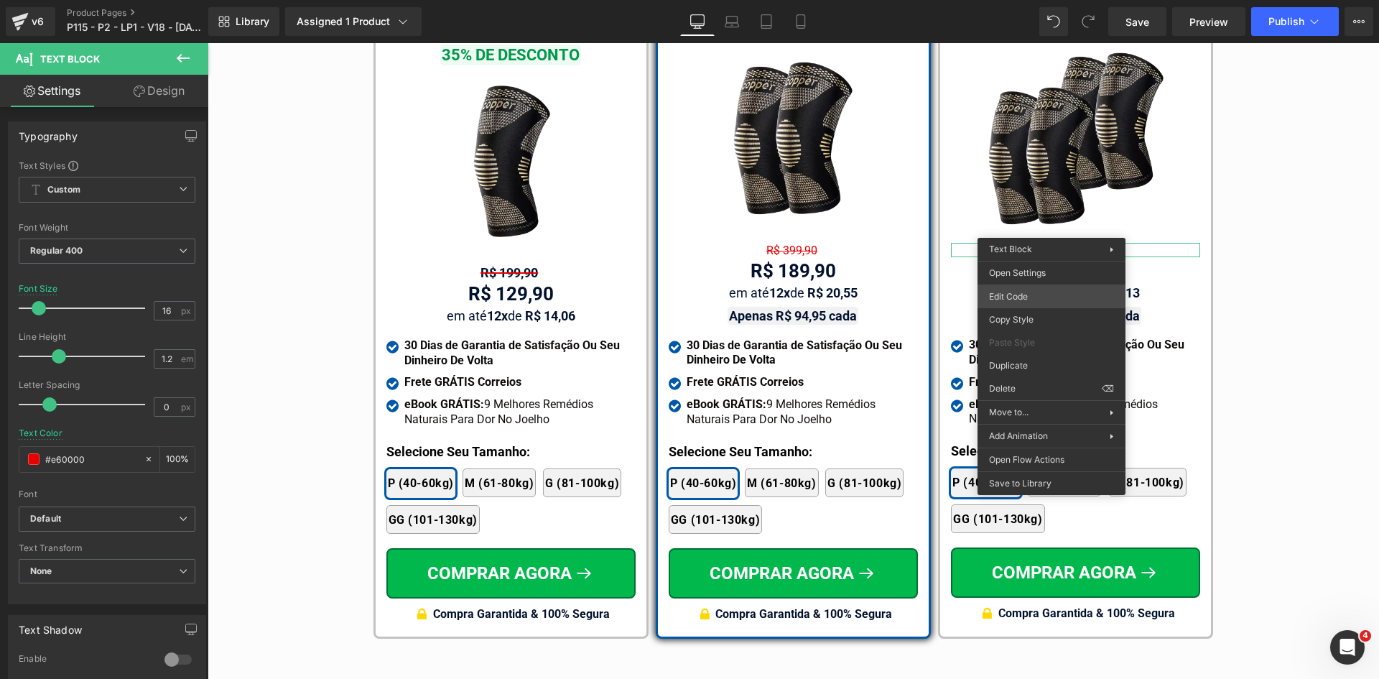
click at [1017, 0] on div "Text Block You are previewing how the will restyle your page. You can not edit …" at bounding box center [689, 0] width 1379 height 0
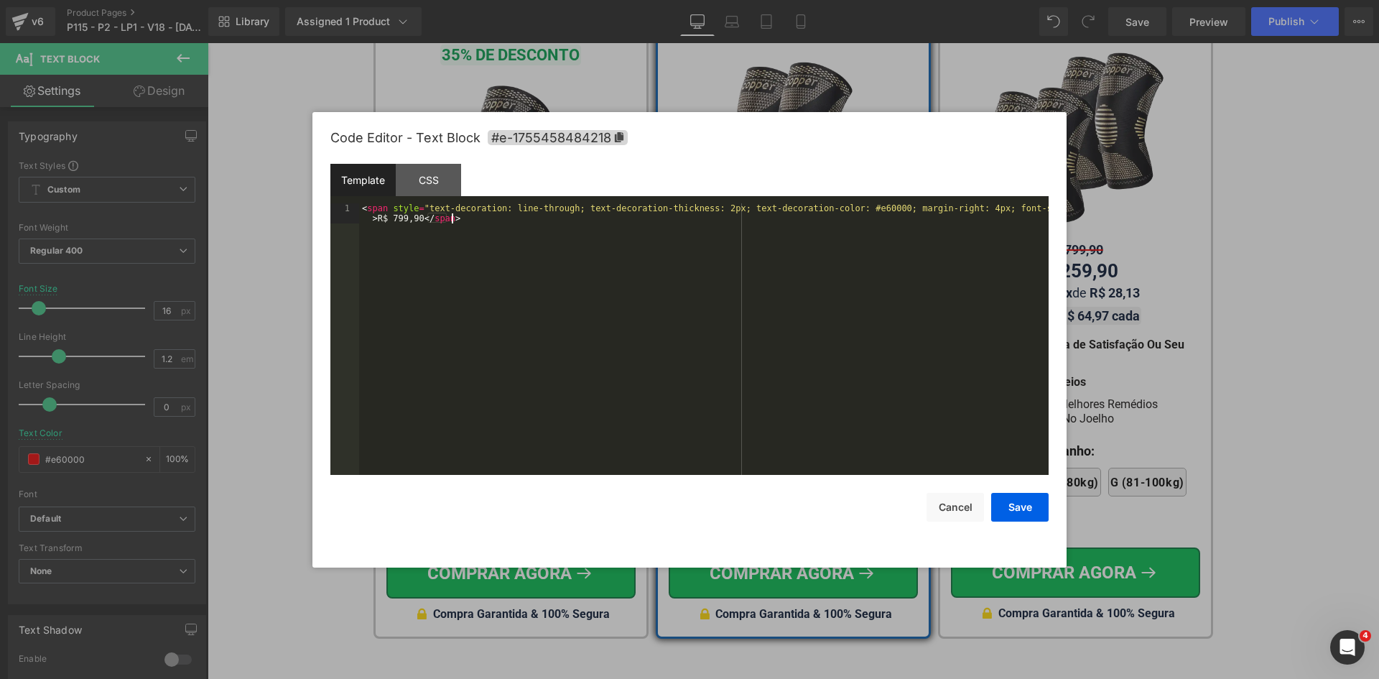
click at [930, 322] on div "< span style = "text-decoration: line-through; text-decoration-thickness: 2px; …" at bounding box center [704, 359] width 690 height 312
paste textarea
click at [397, 217] on div "< span style = "text-decoration: line-through; text-decoration-thickness: 1px; …" at bounding box center [704, 359] width 690 height 312
click at [1021, 522] on div "Code Editor - Text Block #e-1755458484218 Template CSS 1 < span style = "text-d…" at bounding box center [689, 339] width 718 height 455
click at [1022, 510] on button "Save" at bounding box center [1019, 507] width 57 height 29
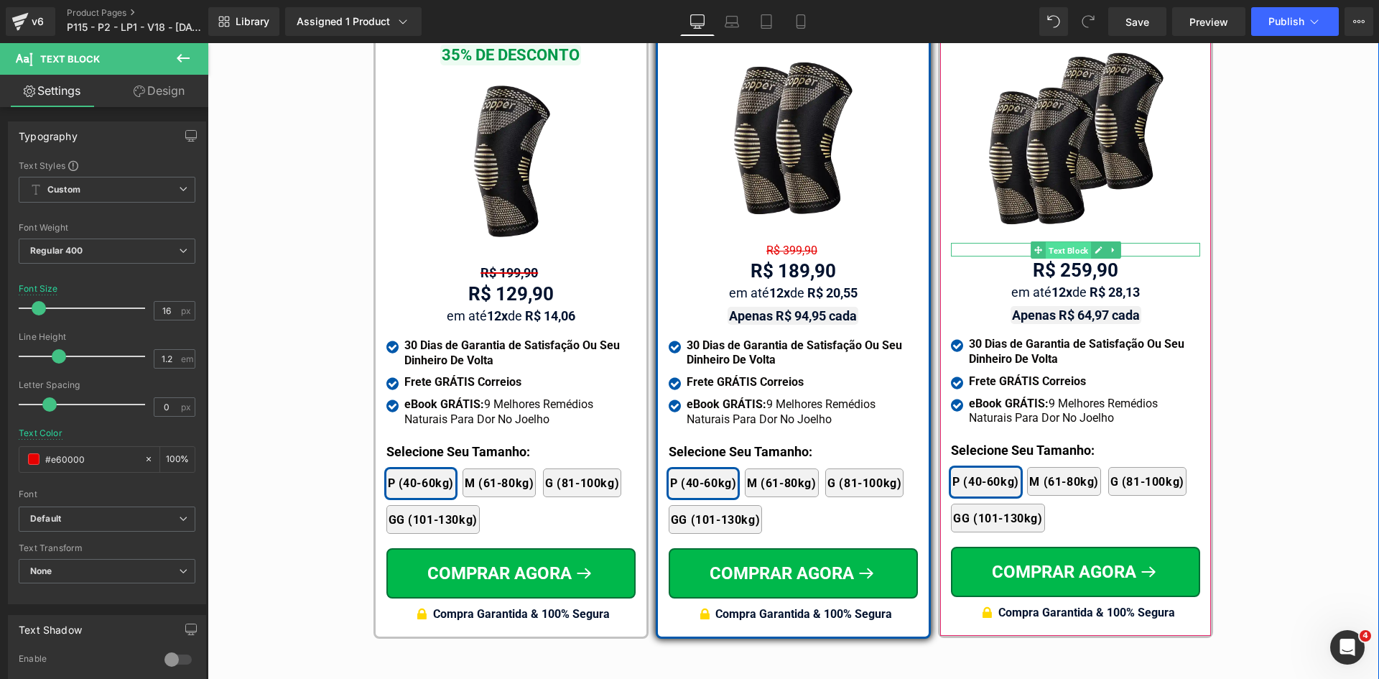
click at [1064, 241] on span "Text Block" at bounding box center [1068, 249] width 45 height 17
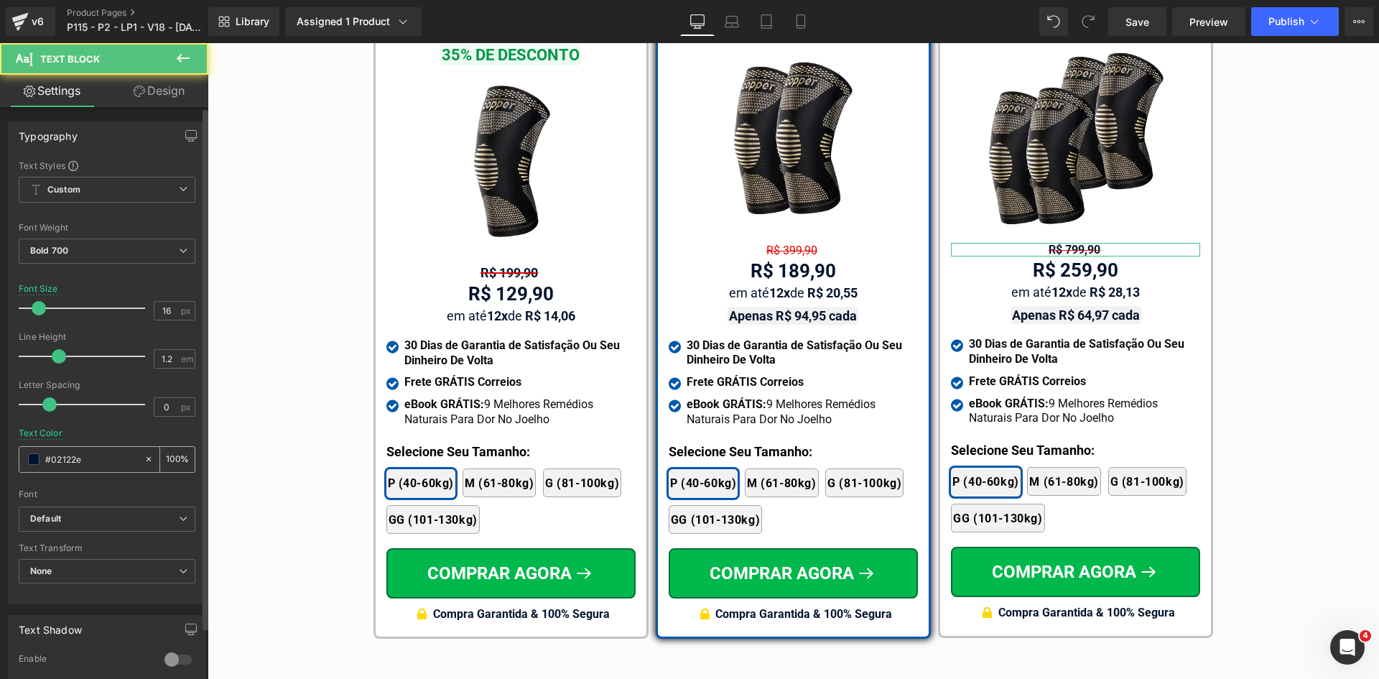
drag, startPoint x: 80, startPoint y: 446, endPoint x: 84, endPoint y: 460, distance: 14.8
click at [81, 447] on div "#02122e" at bounding box center [81, 459] width 124 height 25
click at [84, 461] on input "#02122e" at bounding box center [91, 459] width 92 height 16
paste input "<span style="text-decoration: line-through; text-decoration-thickness: 1px; tex…"
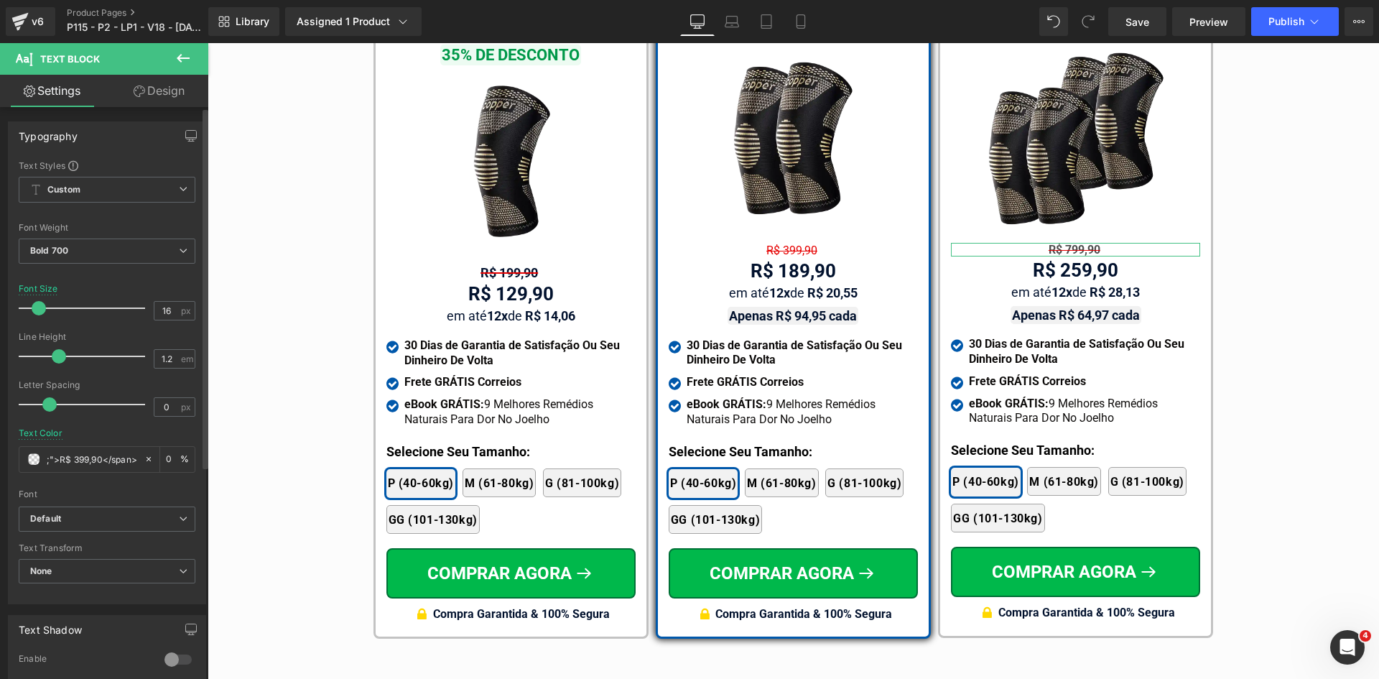
type input "#02122e"
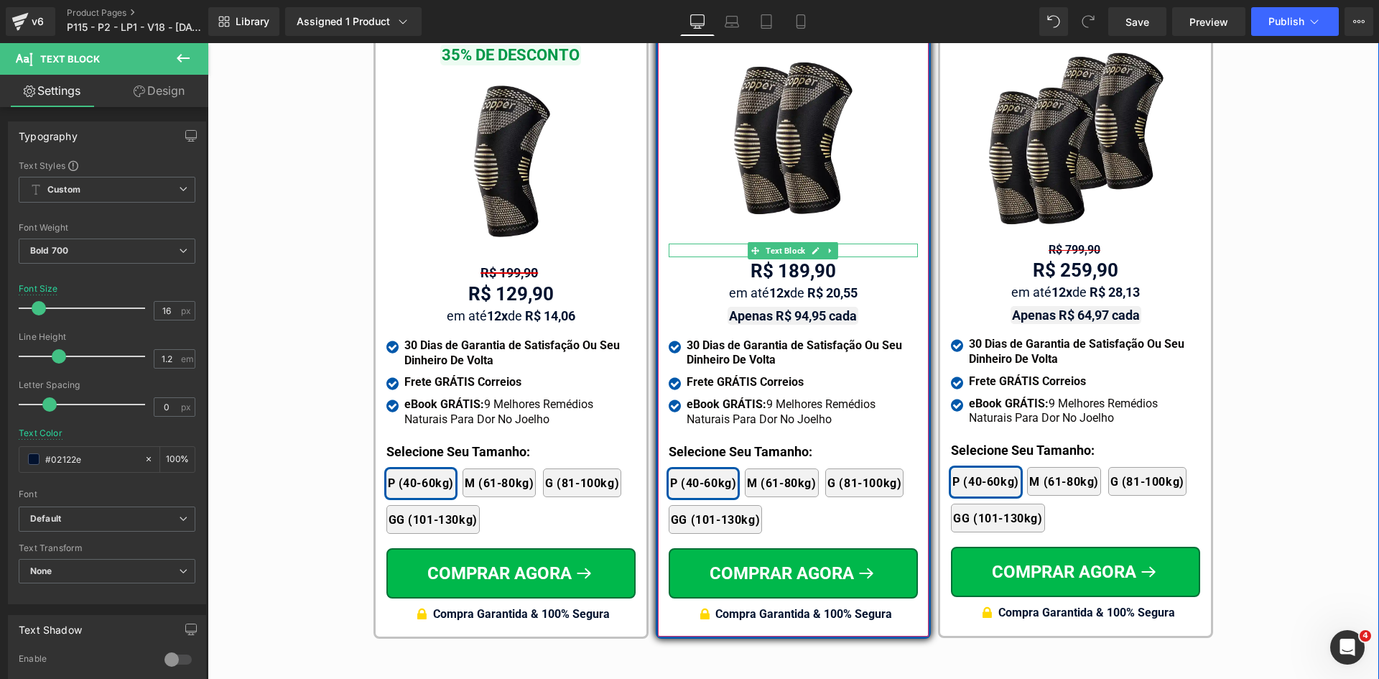
click at [786, 242] on span "Text Block" at bounding box center [785, 250] width 45 height 17
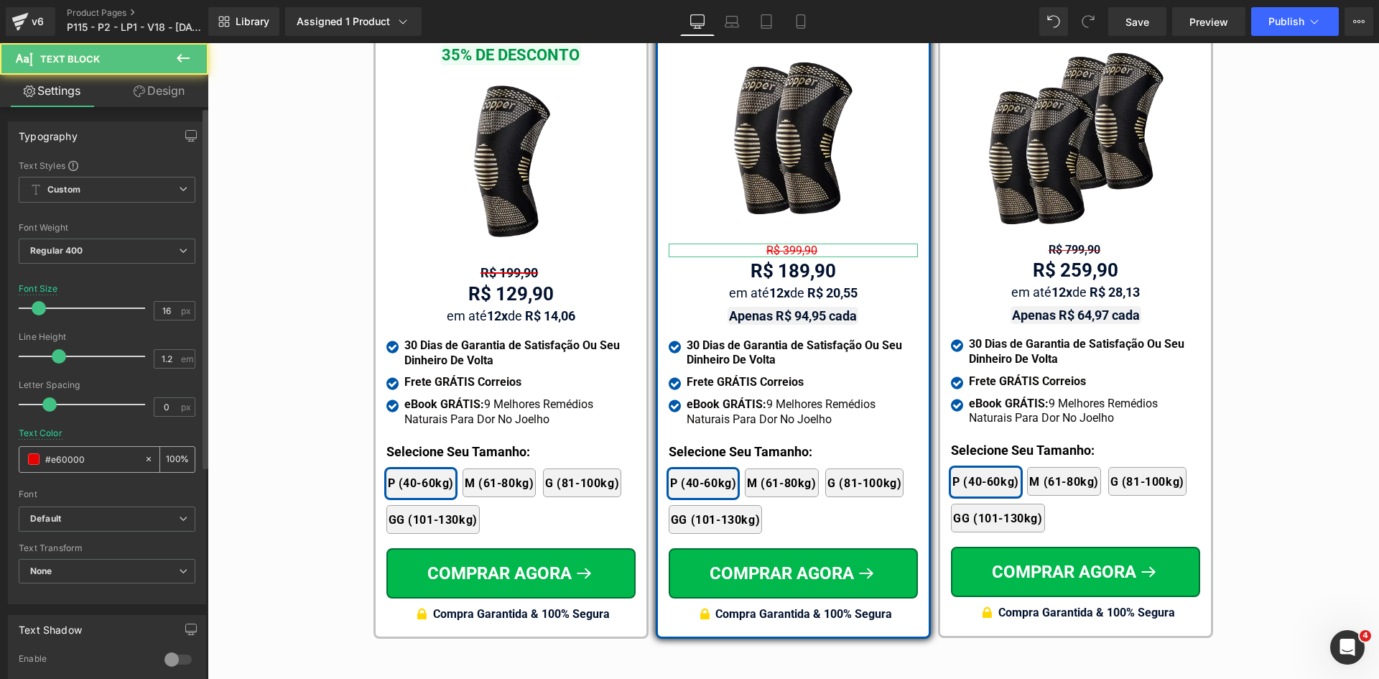
click at [97, 455] on input "#e60000" at bounding box center [91, 459] width 92 height 16
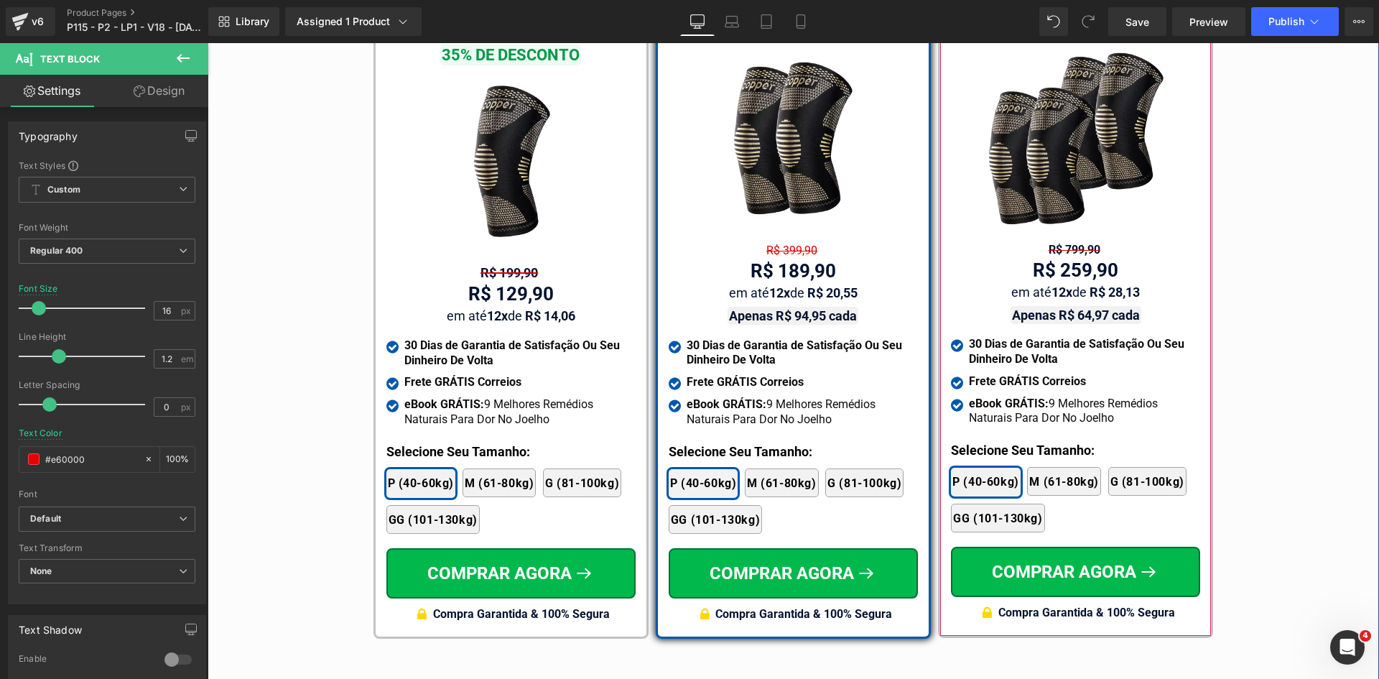
click at [1069, 241] on span "Text Block" at bounding box center [1068, 249] width 45 height 17
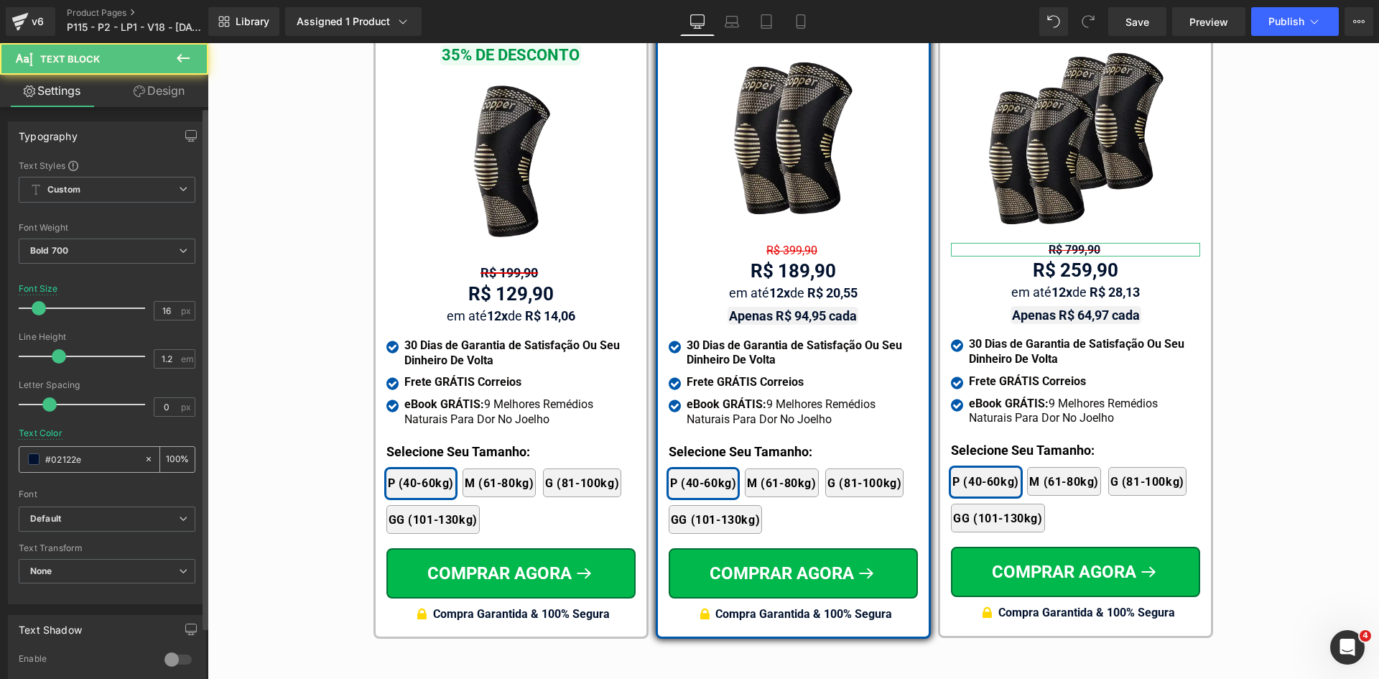
click at [68, 463] on input "#02122e" at bounding box center [91, 459] width 92 height 16
paste input "e60000"
type input "#e60000"
click at [74, 256] on span "Bold 700" at bounding box center [107, 251] width 177 height 25
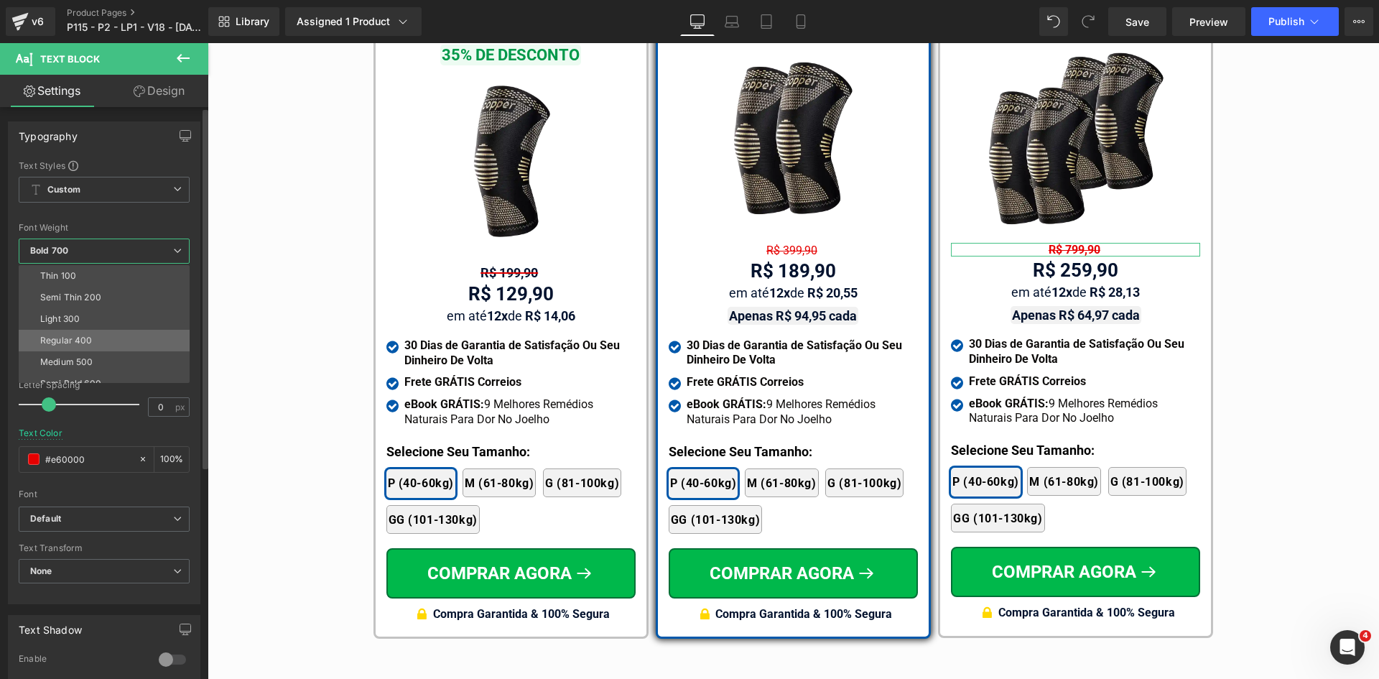
click at [73, 338] on div "Regular 400" at bounding box center [66, 340] width 52 height 10
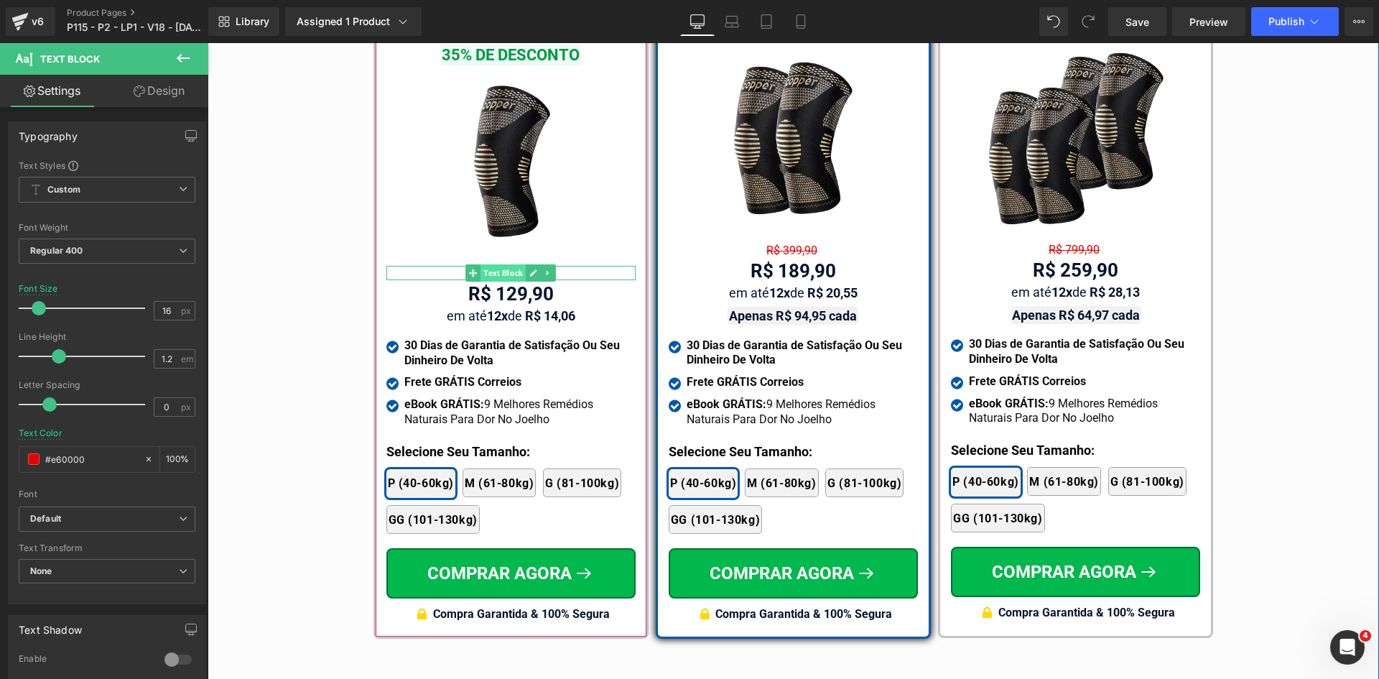
click at [506, 264] on span "Text Block" at bounding box center [503, 272] width 45 height 17
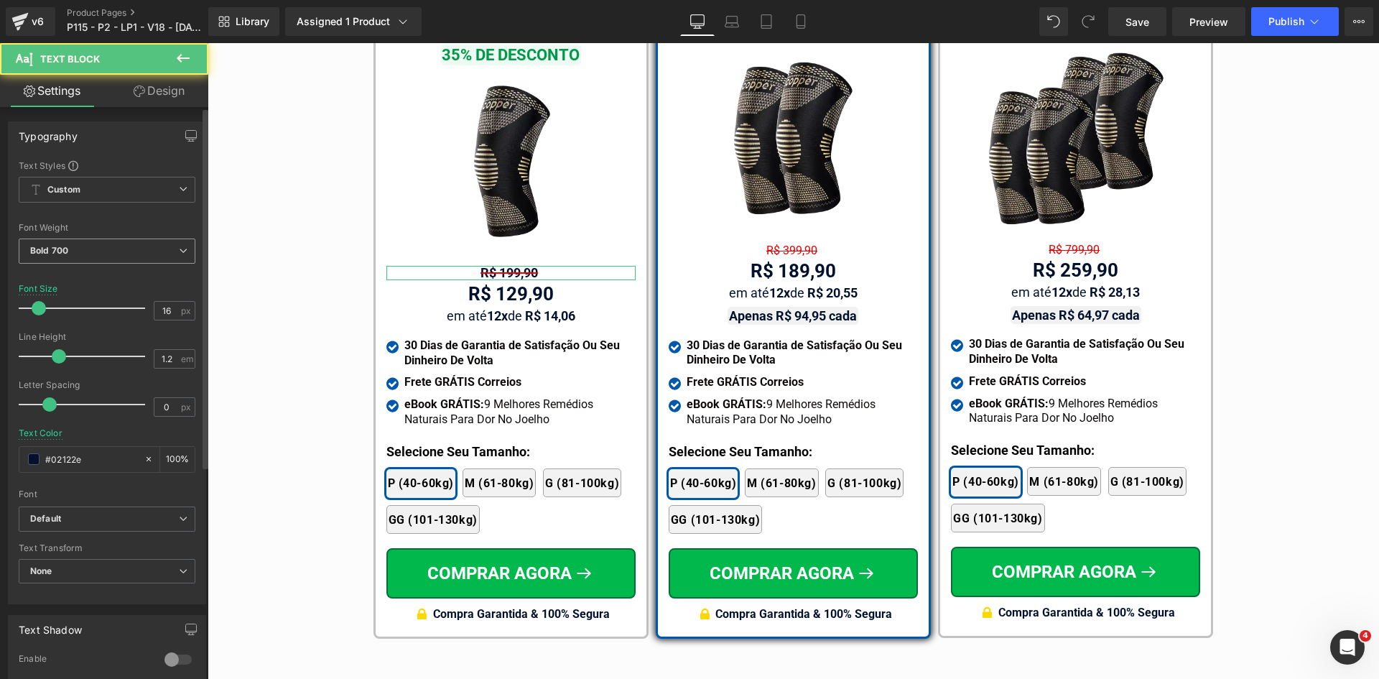
click at [114, 249] on span "Bold 700" at bounding box center [107, 251] width 177 height 25
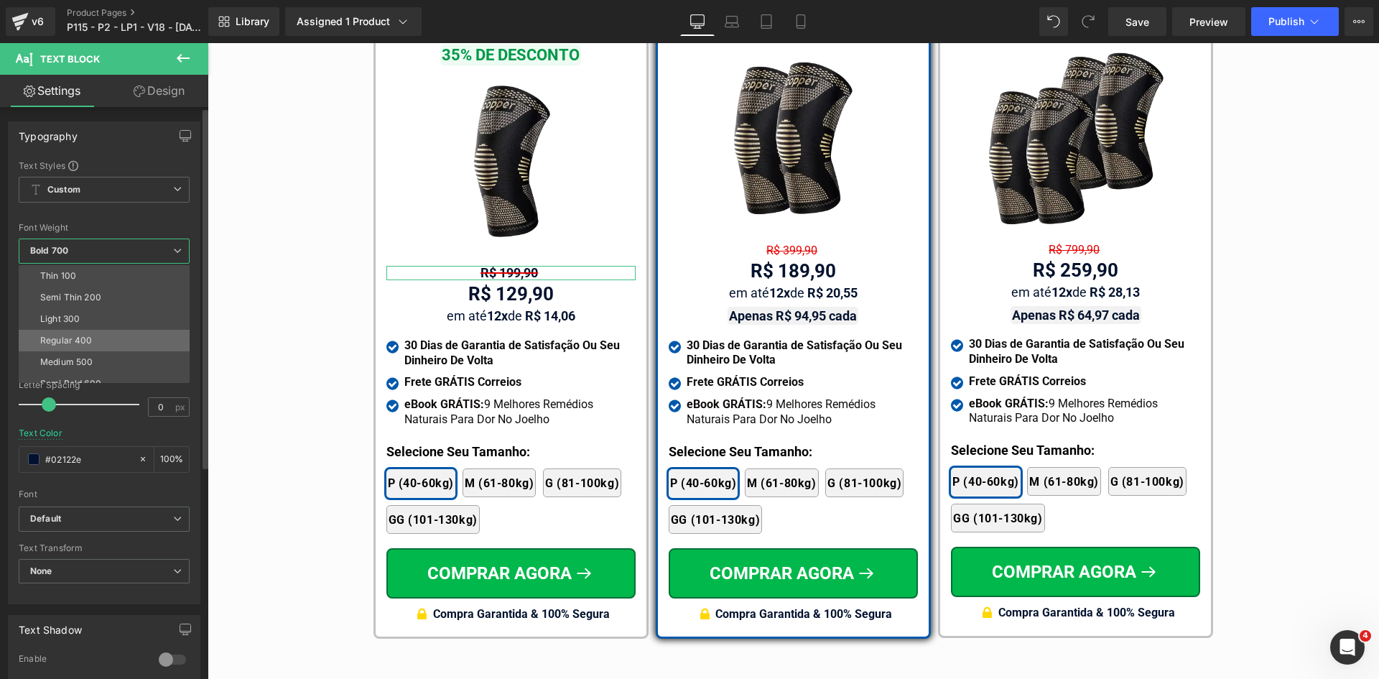
click at [81, 339] on div "Regular 400" at bounding box center [66, 340] width 52 height 10
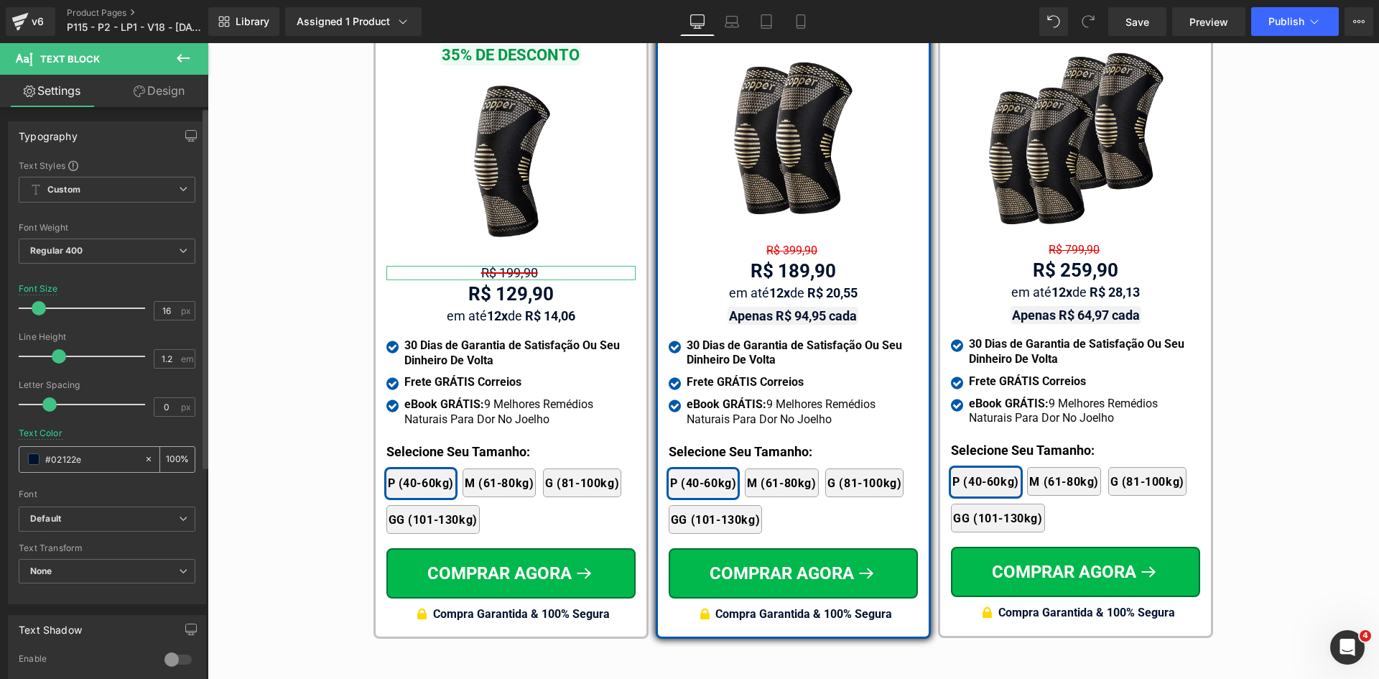
click at [89, 466] on input "#02122e" at bounding box center [91, 459] width 92 height 16
paste input "e60000"
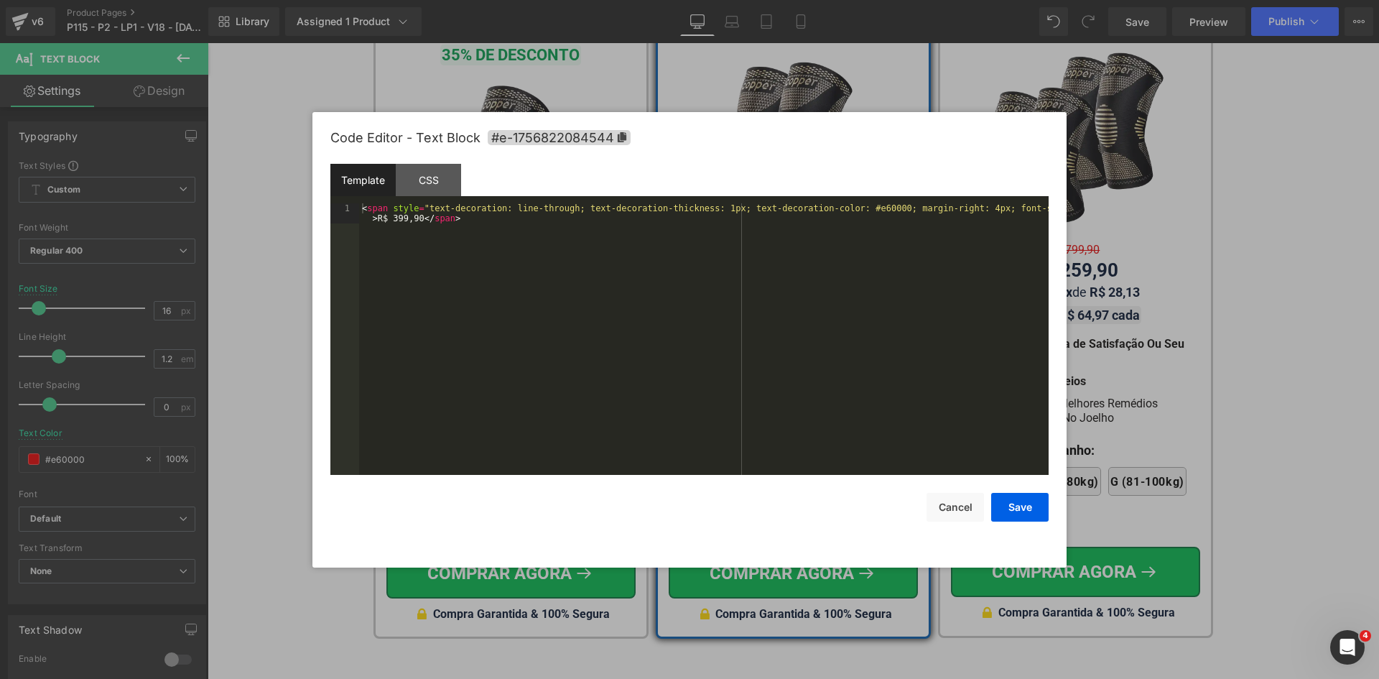
click at [759, 0] on div "Text Block You are previewing how the will restyle your page. You can not edit …" at bounding box center [689, 0] width 1379 height 0
type input "#e60000"
click at [763, 298] on div "< span style = "text-decoration: line-through; text-decoration-thickness: 1px; …" at bounding box center [704, 359] width 690 height 312
click at [972, 511] on button "Cancel" at bounding box center [955, 507] width 57 height 29
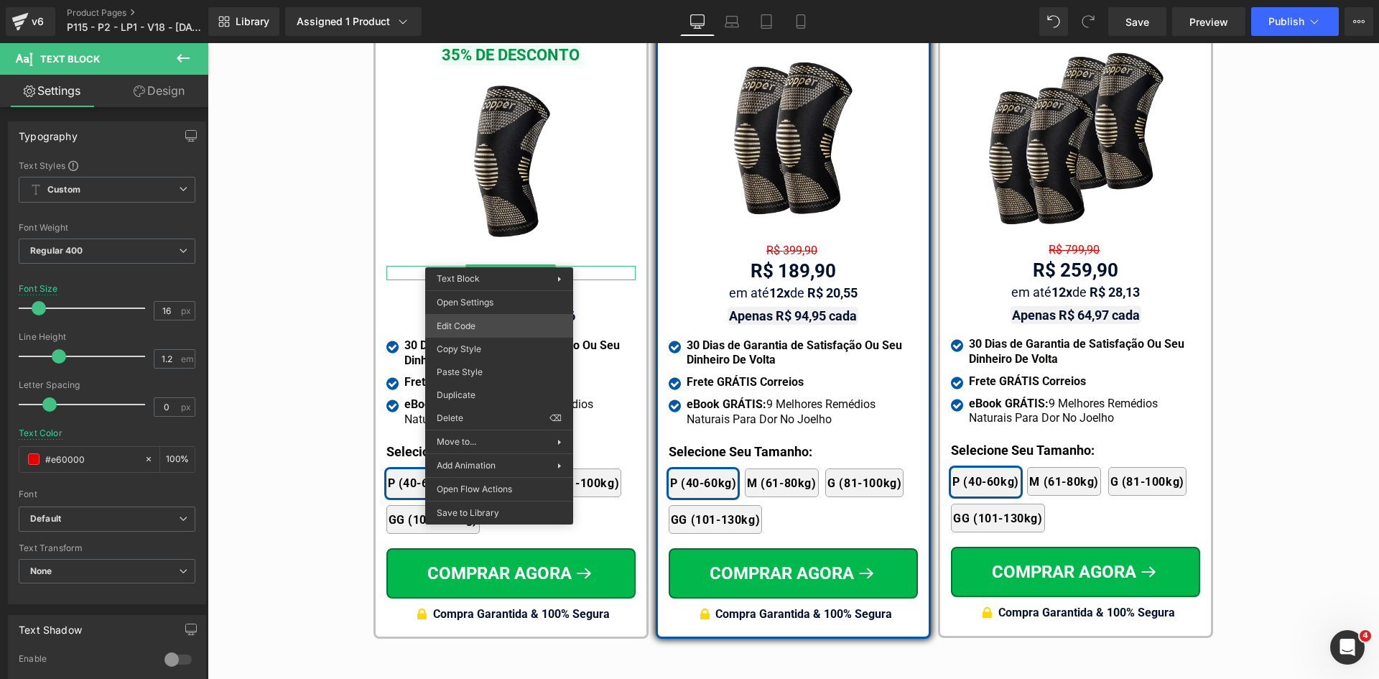
click at [489, 0] on div "Text Block You are previewing how the will restyle your page. You can not edit …" at bounding box center [689, 0] width 1379 height 0
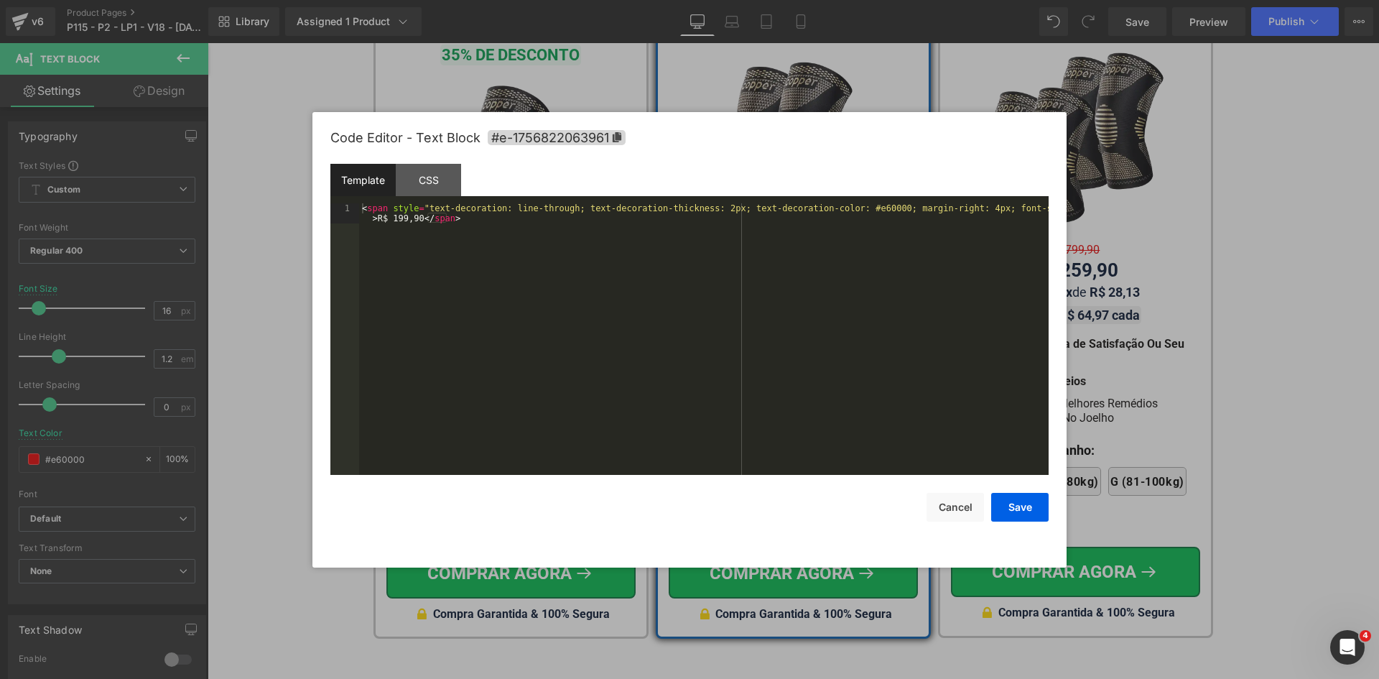
click at [476, 256] on div "< span style = "text-decoration: line-through; text-decoration-thickness: 2px; …" at bounding box center [704, 359] width 690 height 312
paste textarea
click at [391, 219] on div "< span style = "text-decoration: line-through; text-decoration-thickness: 1px; …" at bounding box center [704, 359] width 690 height 312
click at [1012, 516] on button "Save" at bounding box center [1019, 507] width 57 height 29
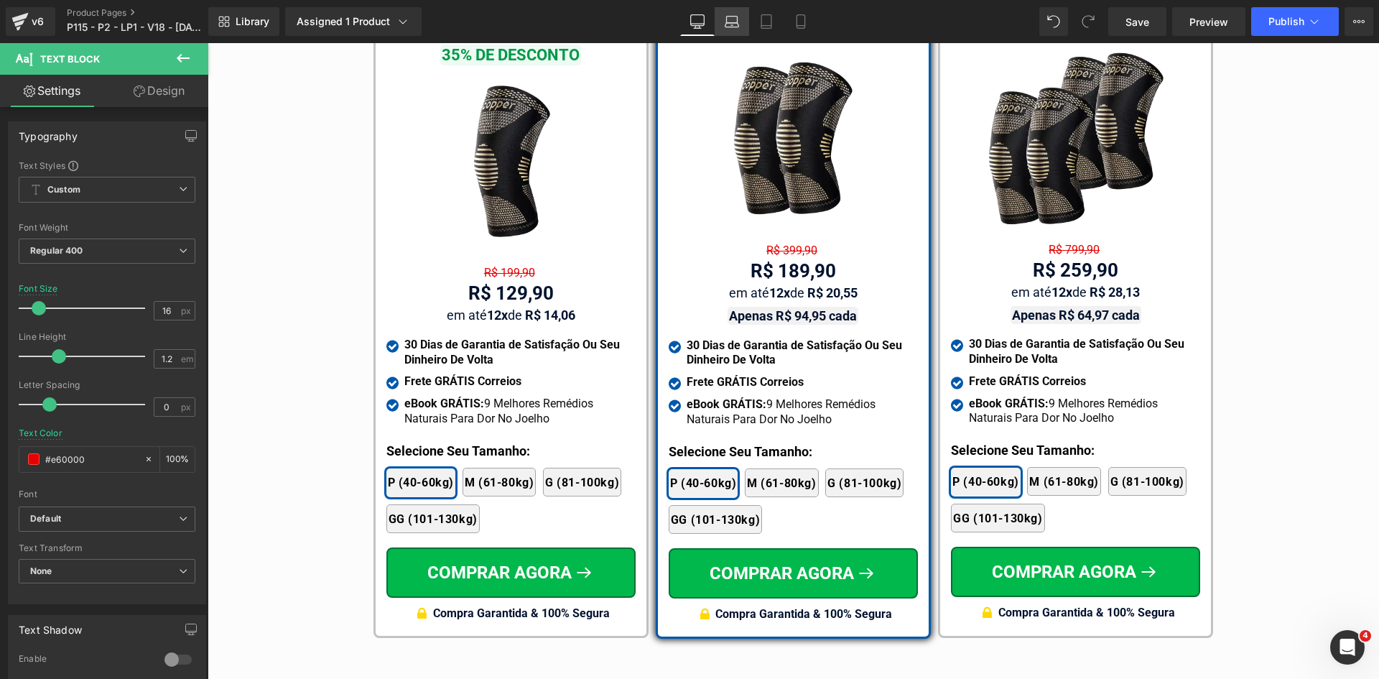
click at [732, 22] on icon at bounding box center [732, 21] width 14 height 14
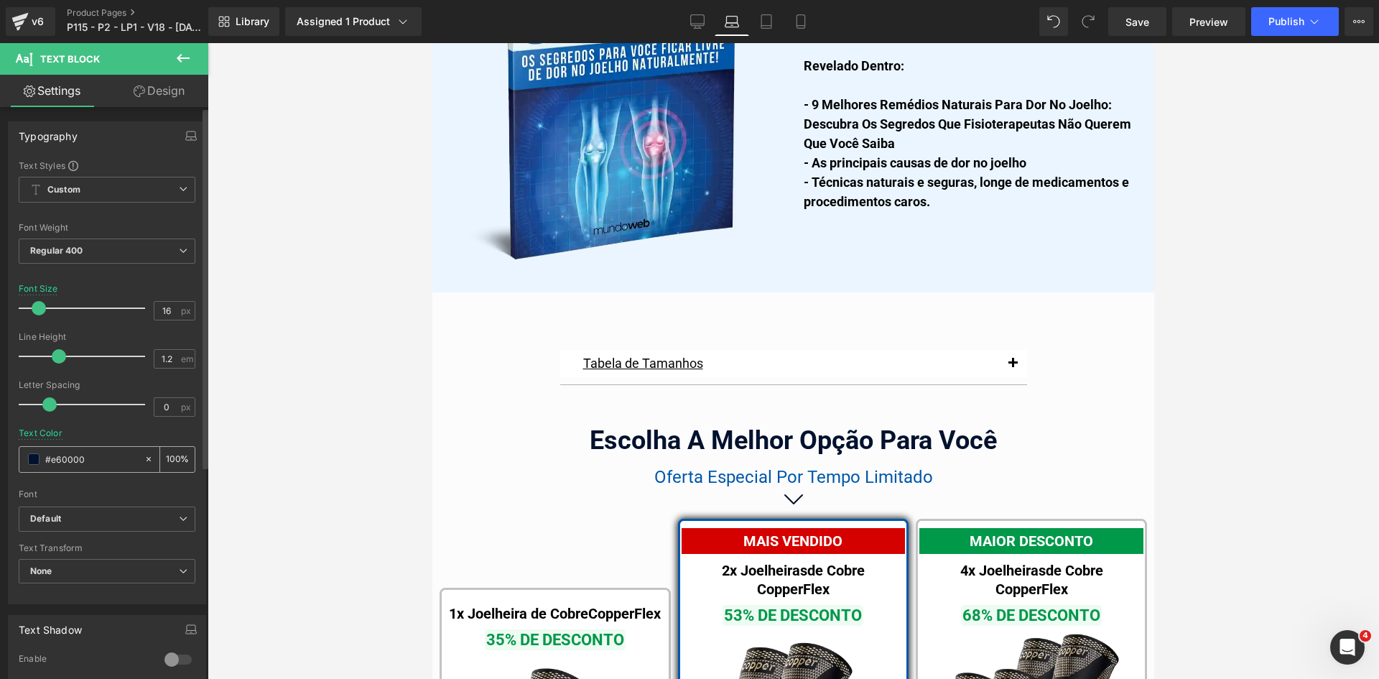
scroll to position [9110, 0]
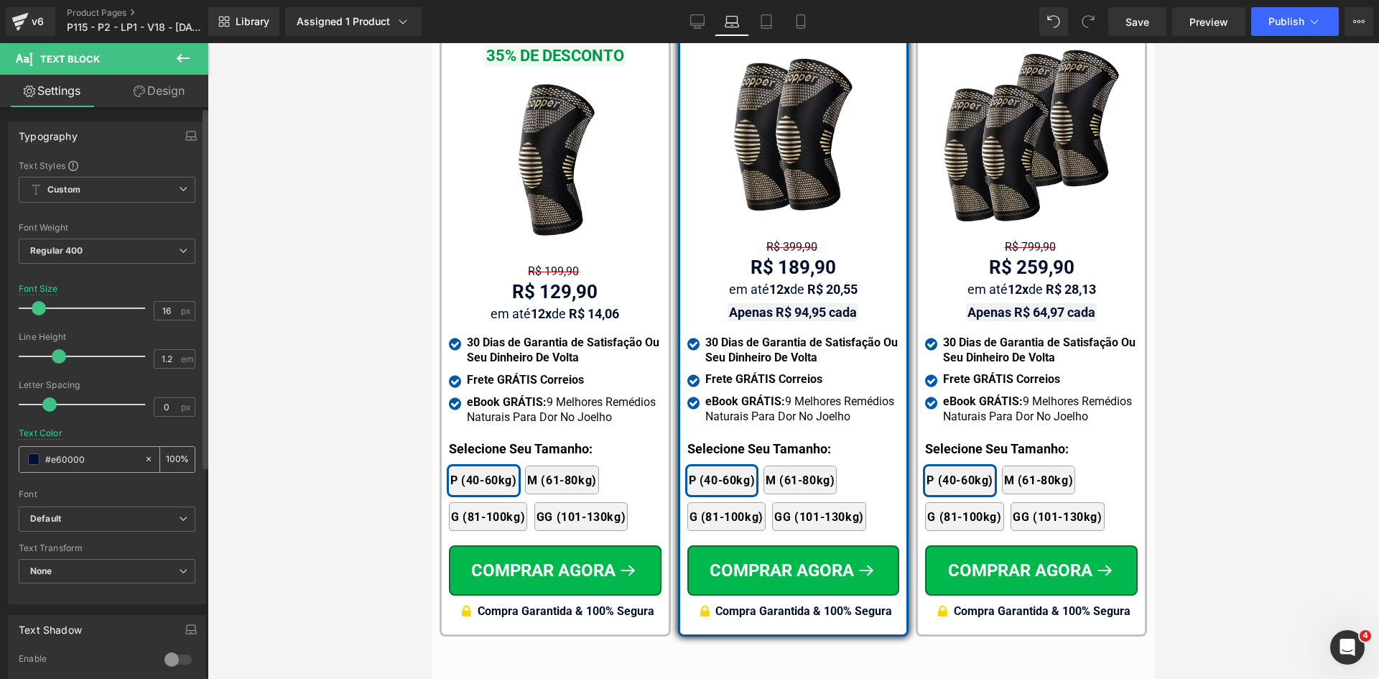
drag, startPoint x: 695, startPoint y: 11, endPoint x: 82, endPoint y: 455, distance: 757.7
click at [695, 11] on link "Desktop" at bounding box center [697, 21] width 34 height 29
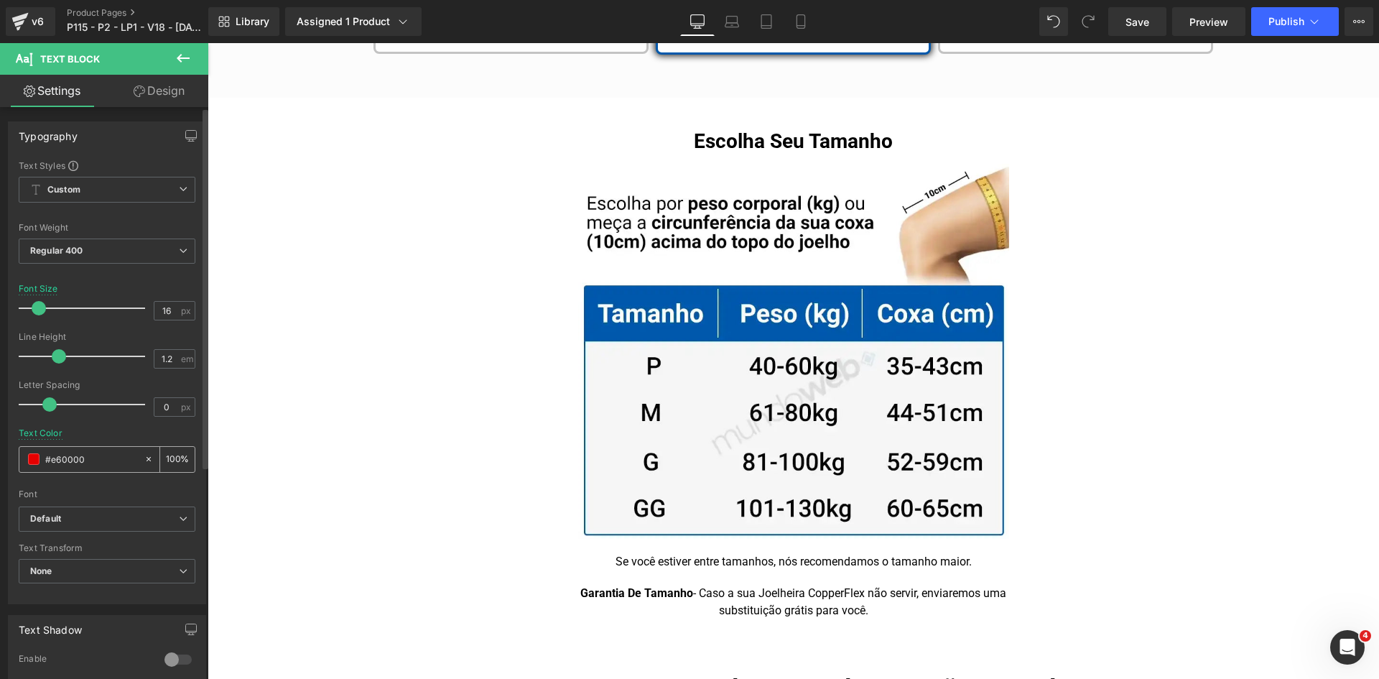
scroll to position [8519, 0]
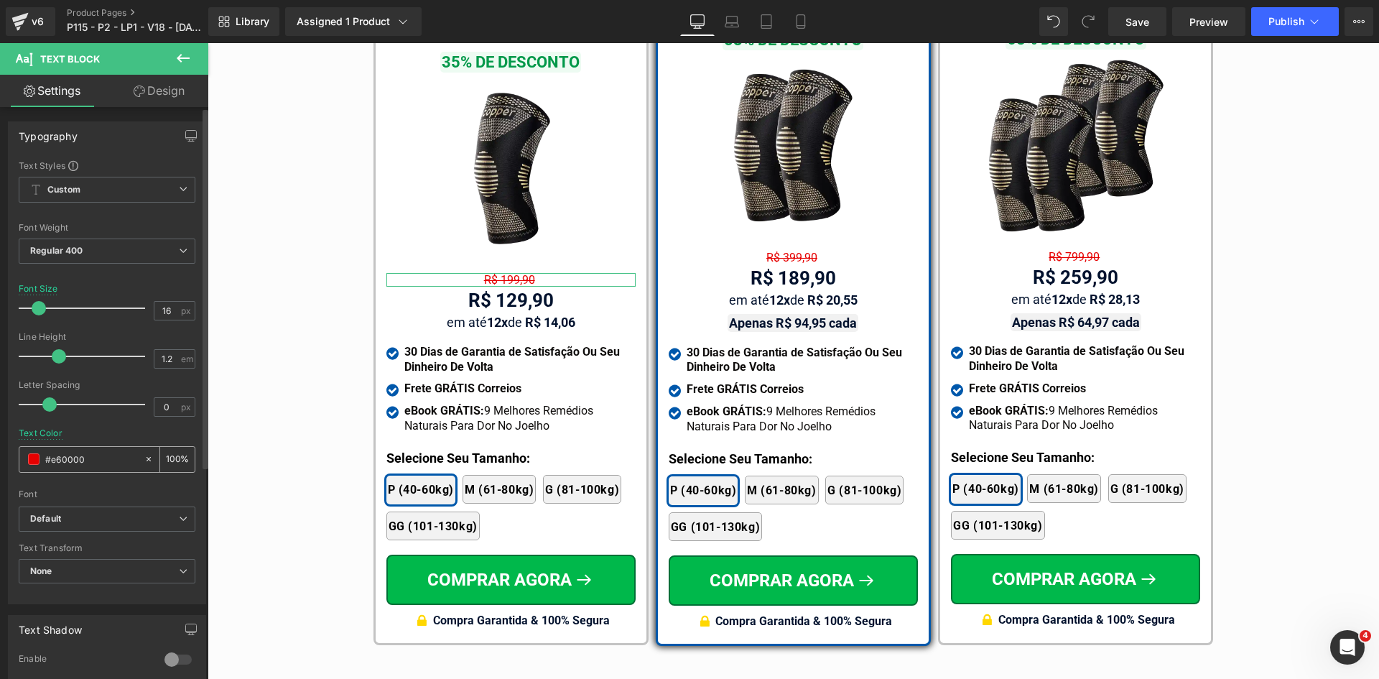
click at [85, 459] on input "#e60000" at bounding box center [91, 459] width 92 height 16
drag, startPoint x: 740, startPoint y: 20, endPoint x: 96, endPoint y: 462, distance: 780.7
click at [740, 21] on link "Laptop" at bounding box center [732, 21] width 34 height 29
click at [96, 462] on input "#e60000" at bounding box center [91, 459] width 92 height 16
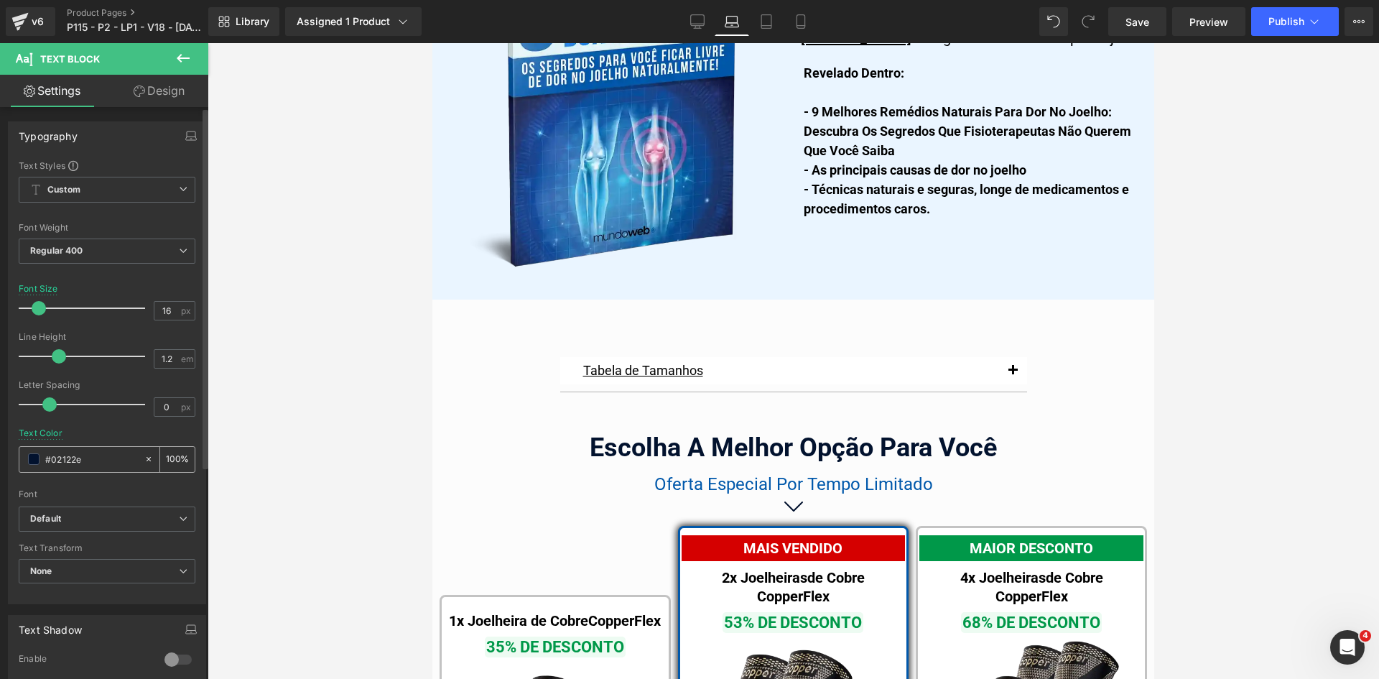
scroll to position [9109, 0]
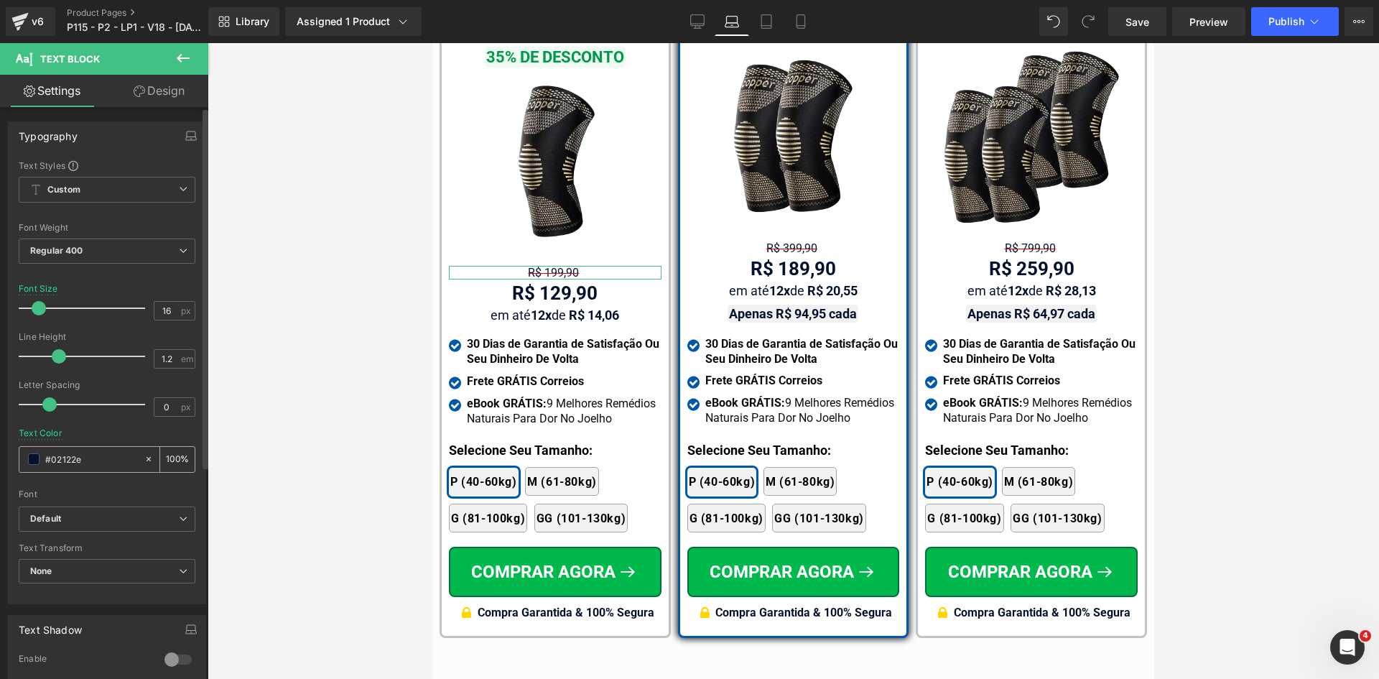
paste input "e60000"
type input "#e60000"
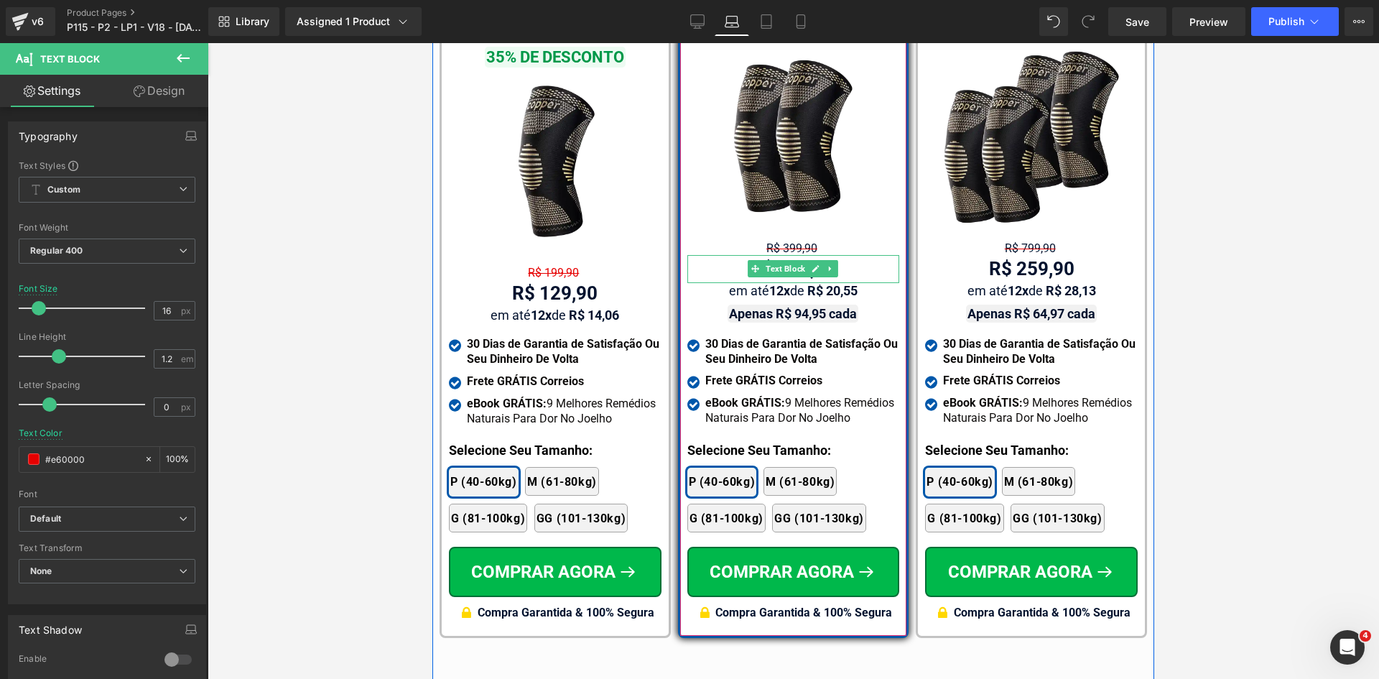
click at [782, 239] on span "Text Block" at bounding box center [804, 247] width 45 height 17
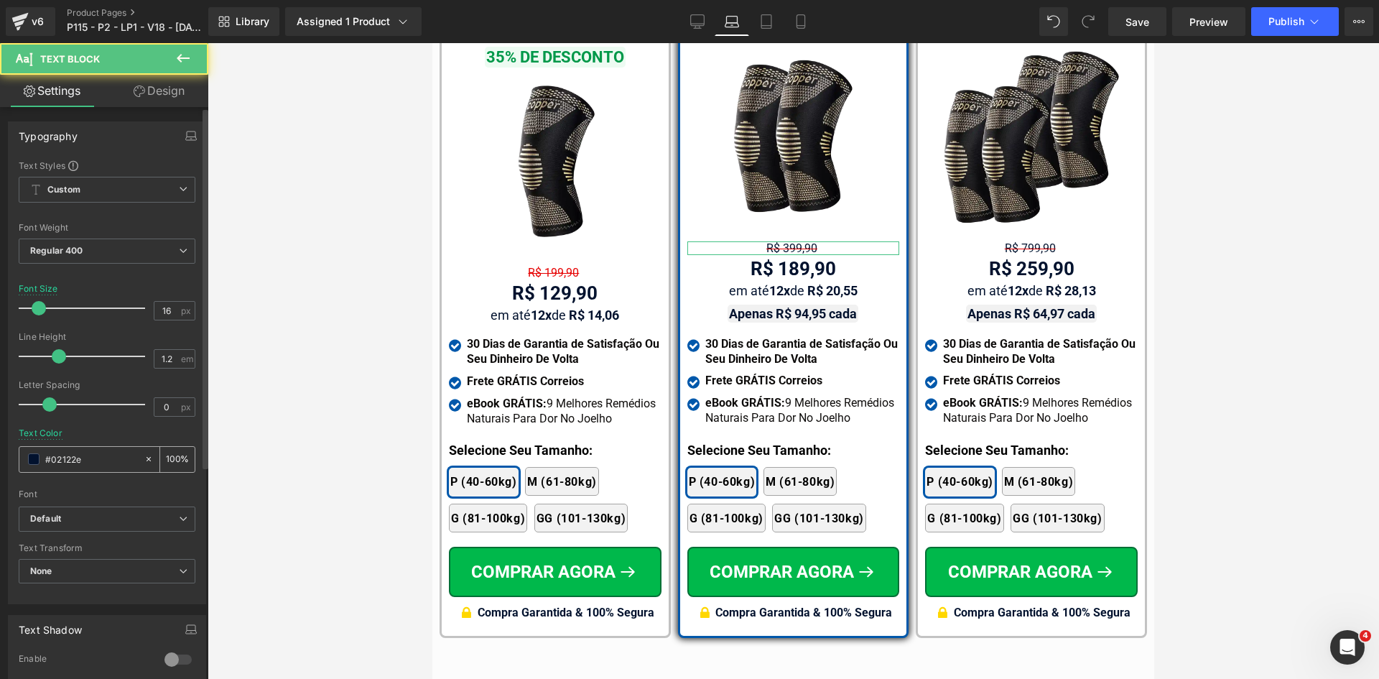
click at [79, 448] on div "#02122e" at bounding box center [81, 459] width 124 height 25
click at [79, 466] on input "#02122e" at bounding box center [91, 459] width 92 height 16
paste input "e60000"
type input "#e60000"
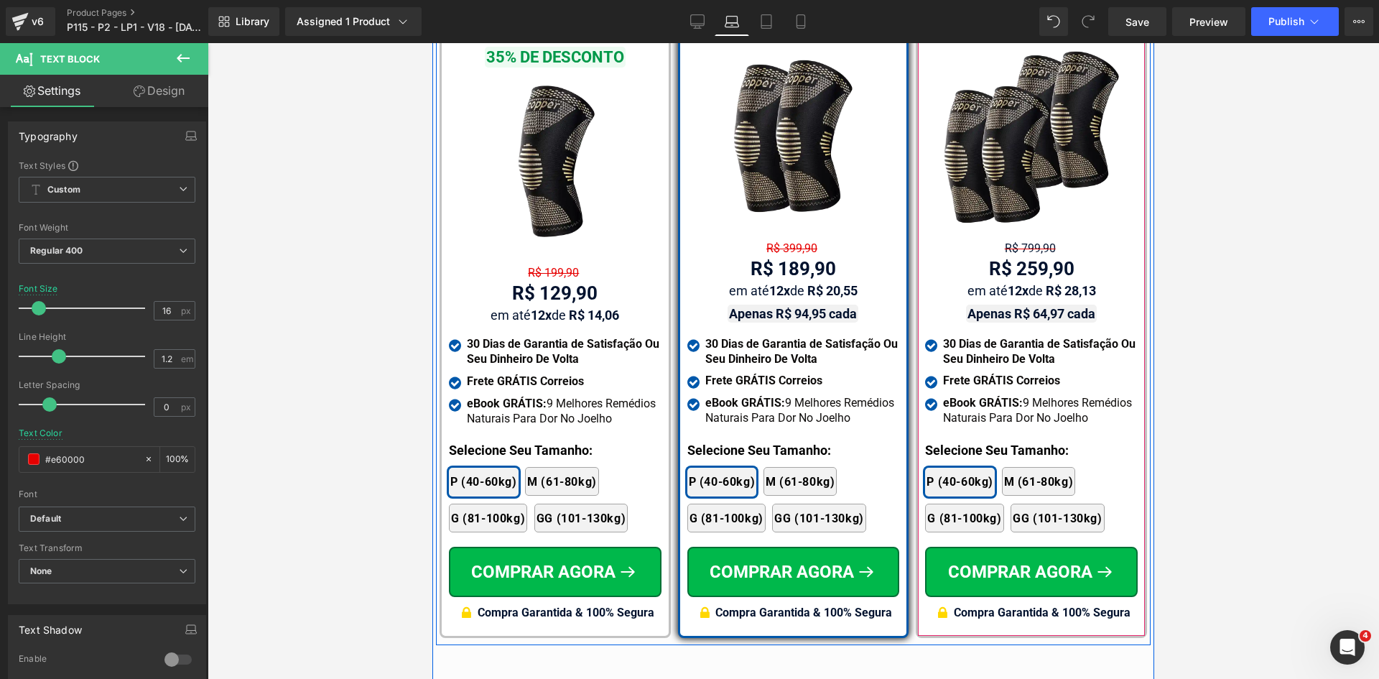
click at [1024, 214] on div "MAIOR DESCONTO Text Block 4x Joelheiras de Cobre CopperFlex Text Block 68% DE D…" at bounding box center [1031, 286] width 213 height 683
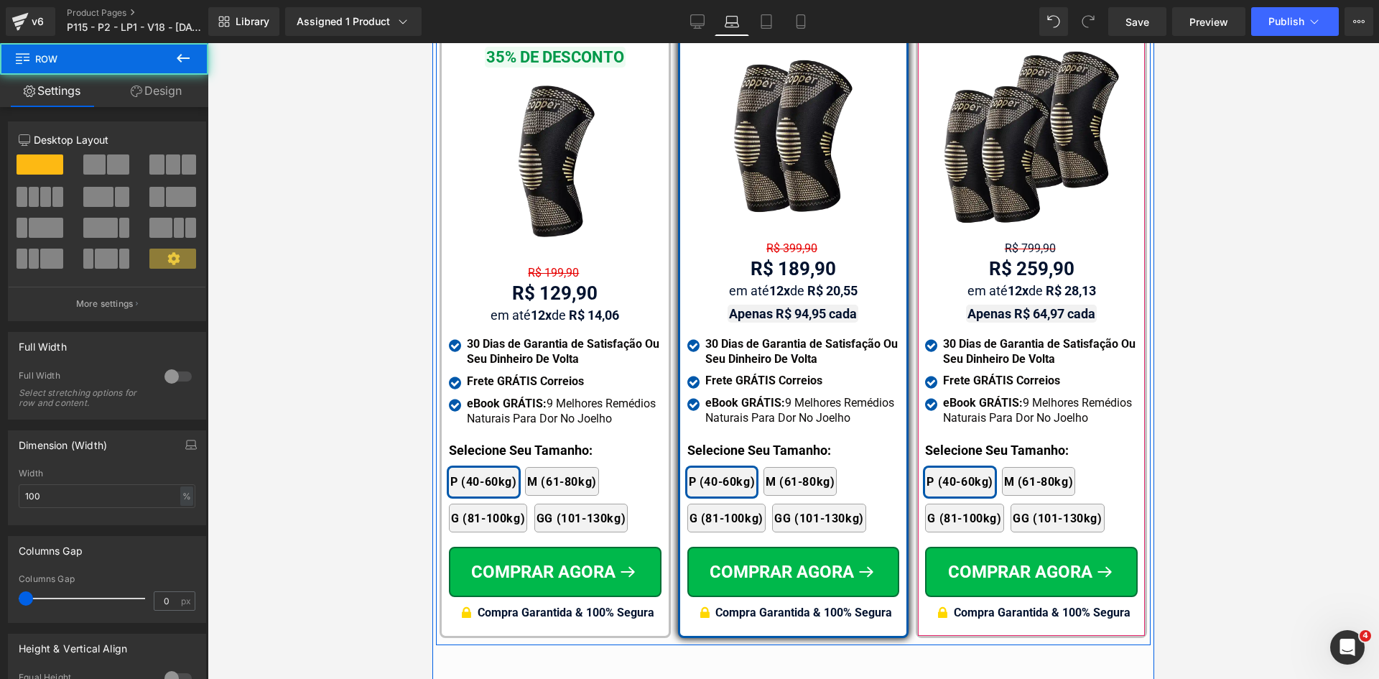
click at [1020, 255] on div "R$ 259,90 Text Block" at bounding box center [1031, 269] width 213 height 28
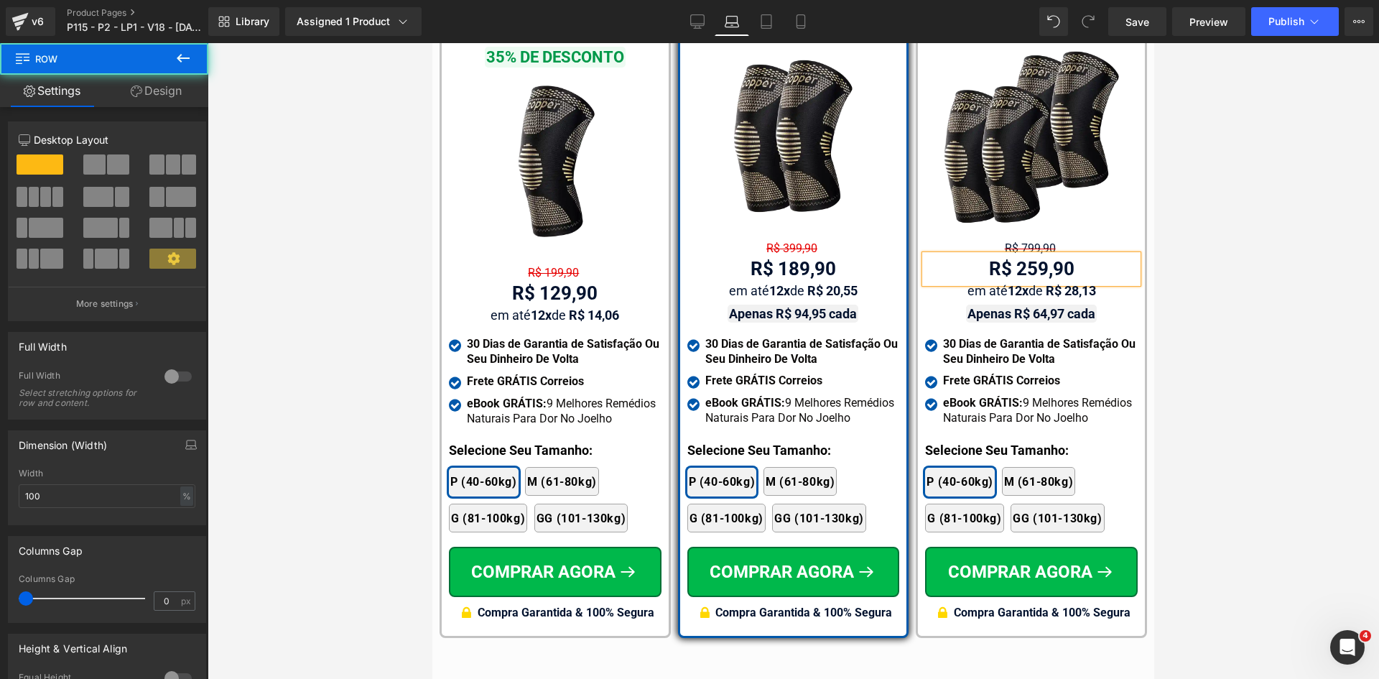
click at [0, 0] on link at bounding box center [0, 0] width 0 height 0
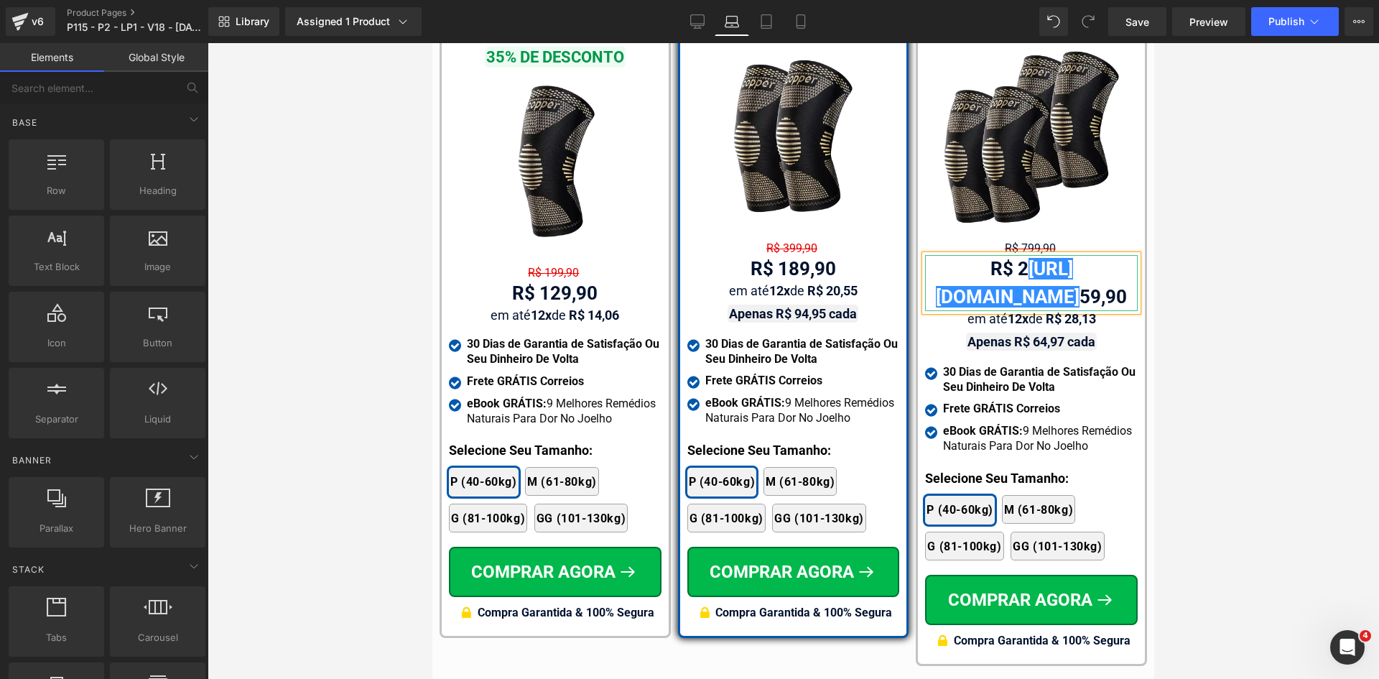
click at [1223, 286] on div at bounding box center [794, 361] width 1172 height 636
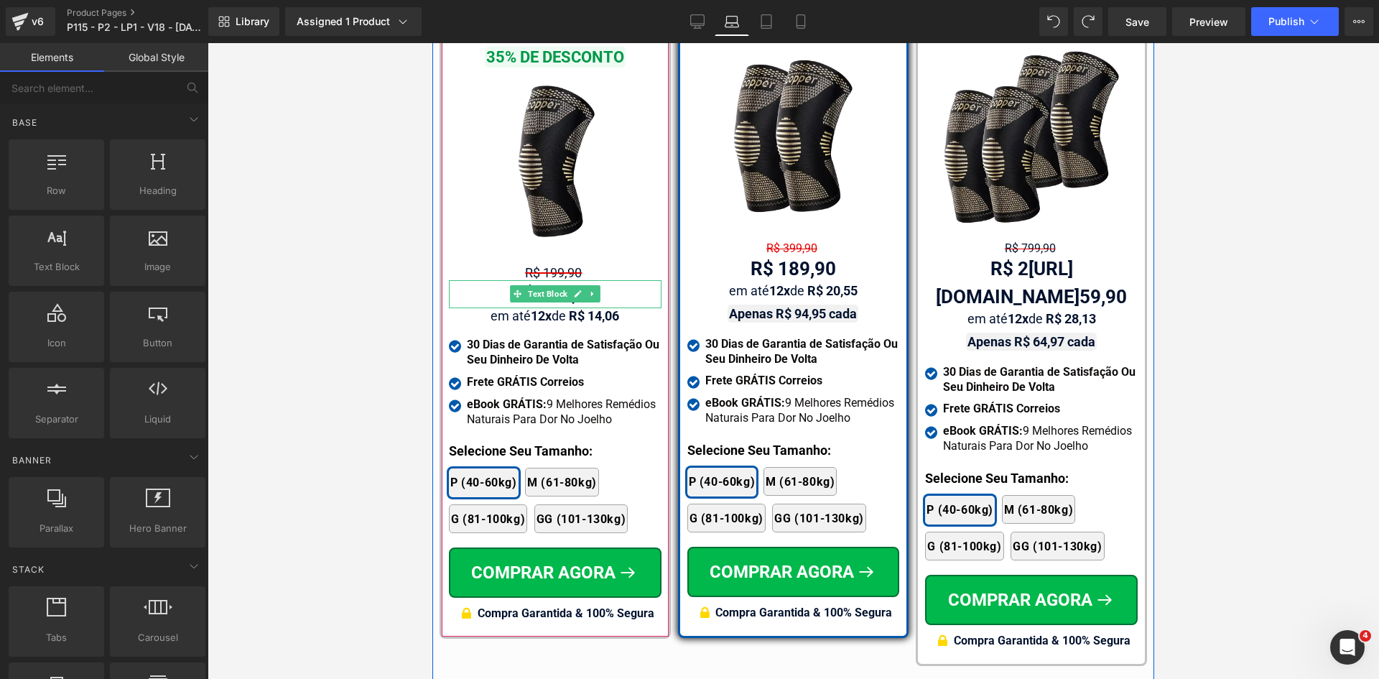
click at [540, 266] on div "R$ 199,90 Text Block" at bounding box center [555, 273] width 213 height 14
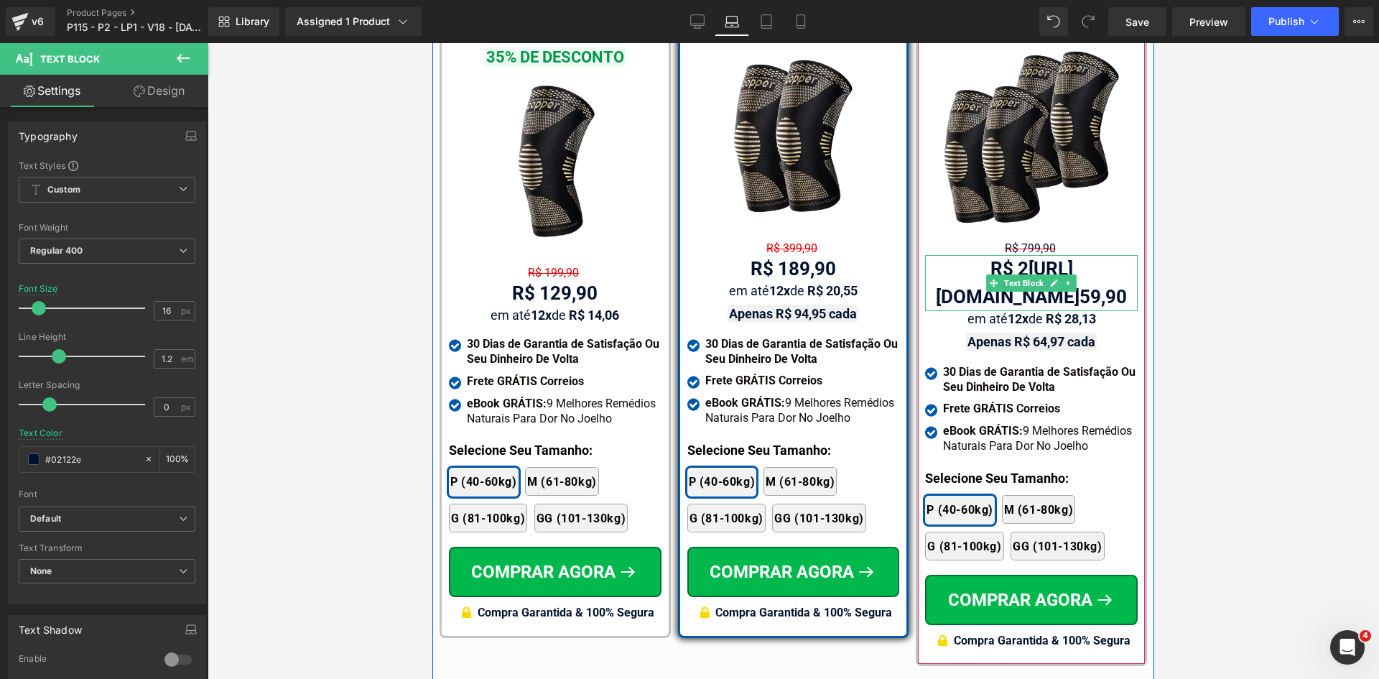
click at [1012, 274] on span "Text Block" at bounding box center [1023, 282] width 45 height 17
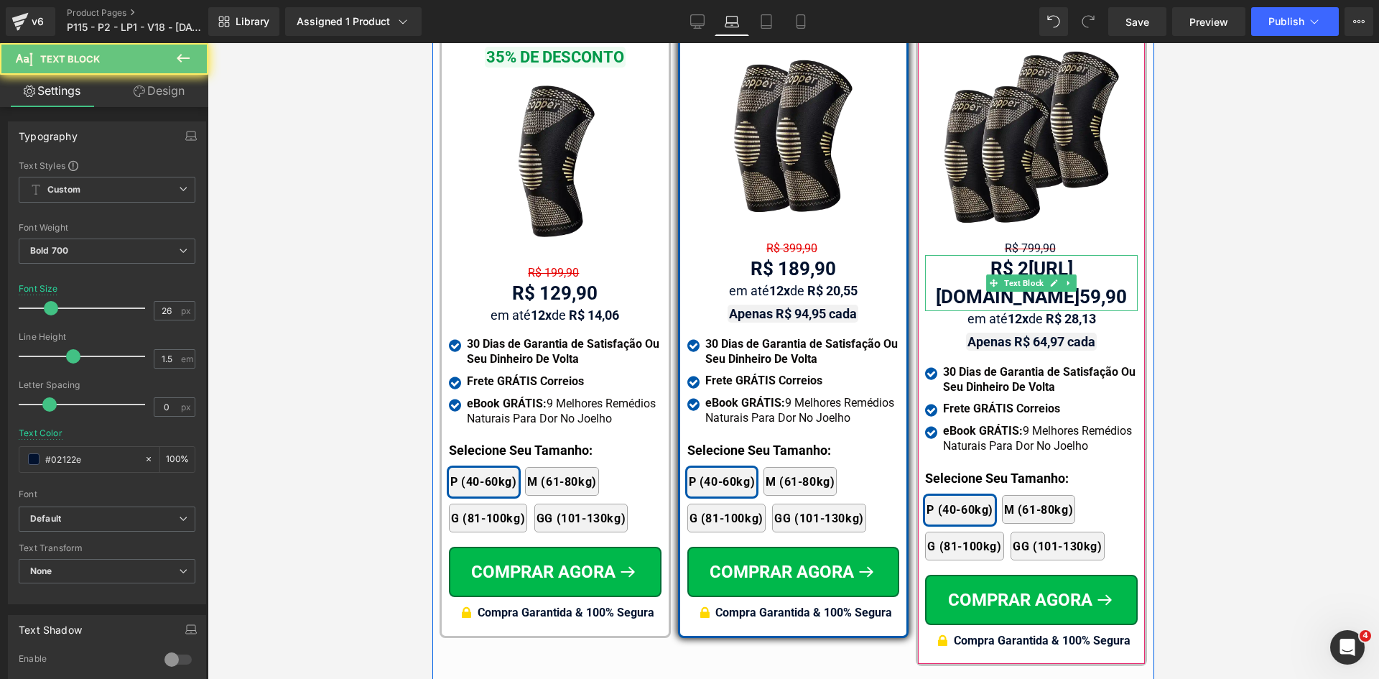
click at [993, 255] on div "R$ 2 [URL][DOMAIN_NAME] 59,90" at bounding box center [1031, 283] width 213 height 56
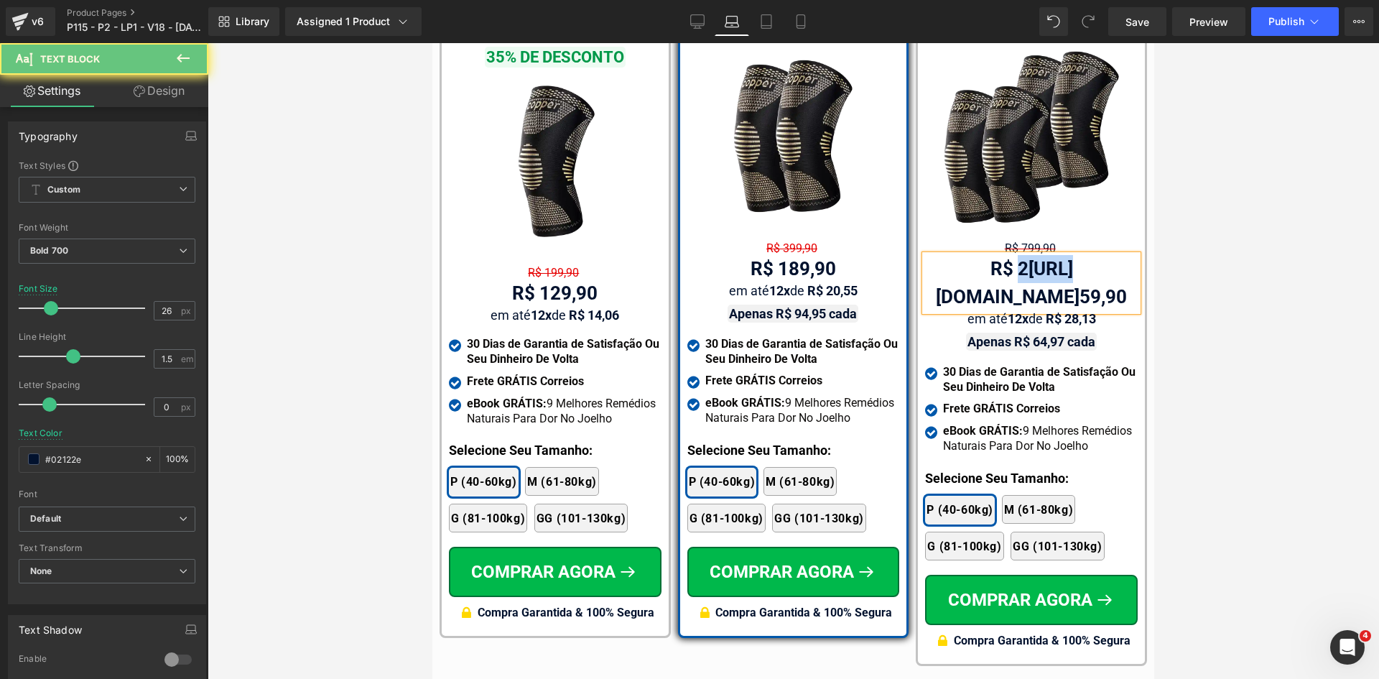
click at [993, 255] on div "R$ 2 [URL][DOMAIN_NAME] 59,90" at bounding box center [1031, 283] width 213 height 56
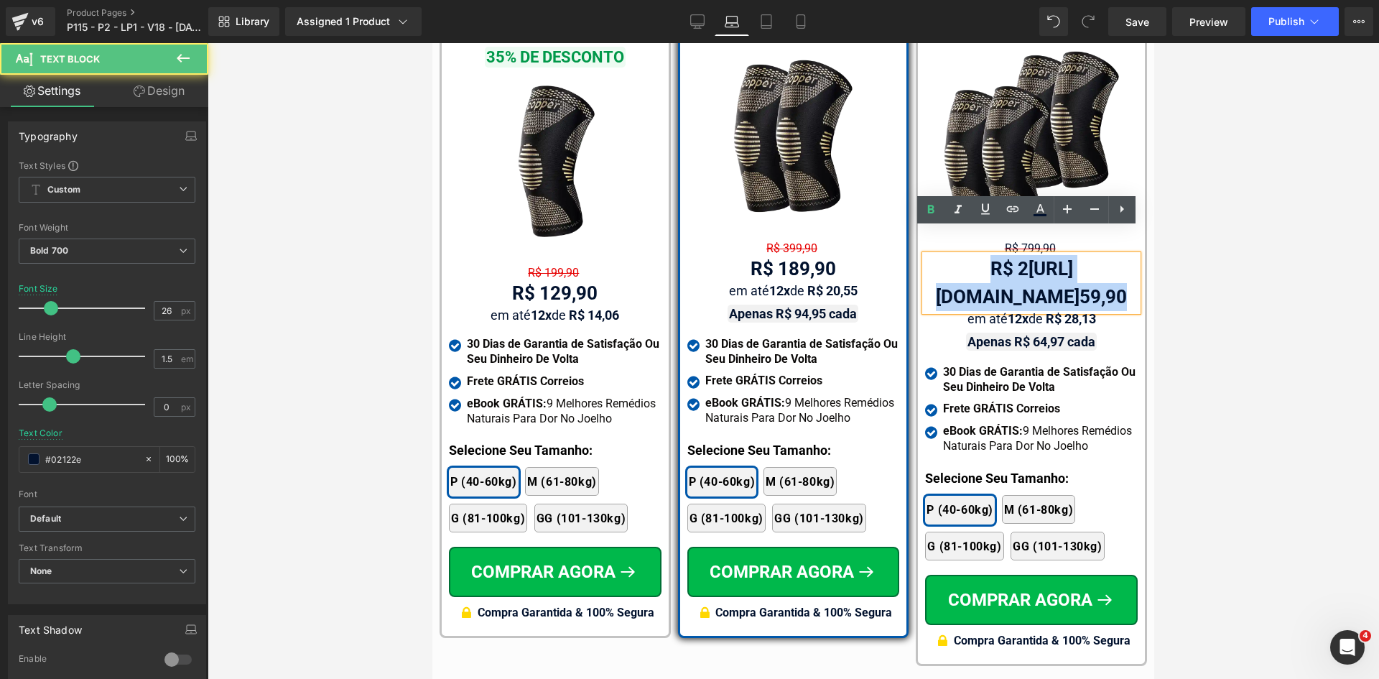
click at [993, 255] on div "R$ 2 [URL][DOMAIN_NAME] 59,90" at bounding box center [1031, 283] width 213 height 56
click at [994, 255] on div "R$ 2 [URL][DOMAIN_NAME] 59,90" at bounding box center [1031, 283] width 213 height 56
drag, startPoint x: 994, startPoint y: 241, endPoint x: 1050, endPoint y: 267, distance: 62.0
click at [1050, 267] on div "R$ 2 [URL][DOMAIN_NAME] 59,90" at bounding box center [1031, 283] width 213 height 56
click at [1052, 267] on div "R$ 2 [URL][DOMAIN_NAME] 59,90" at bounding box center [1031, 283] width 213 height 56
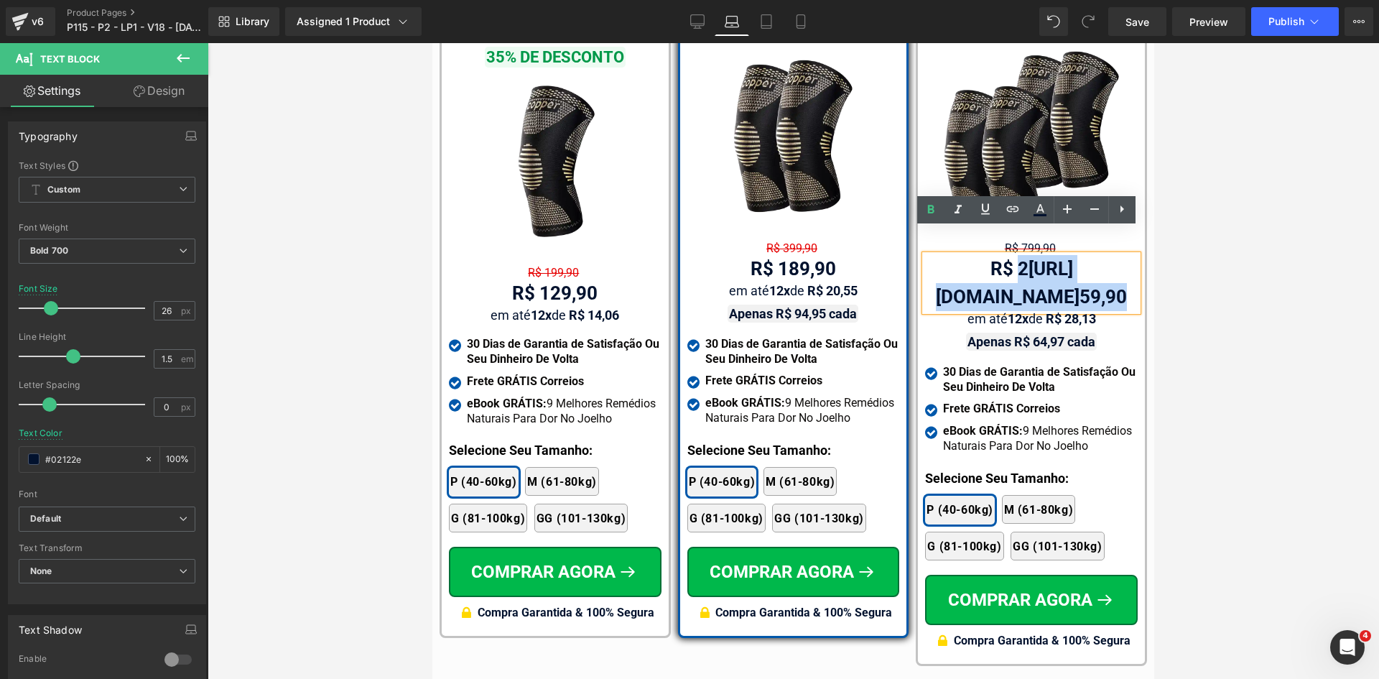
drag, startPoint x: 1056, startPoint y: 268, endPoint x: 993, endPoint y: 244, distance: 67.8
click at [993, 255] on div "R$ 2 [URL][DOMAIN_NAME] 59,90" at bounding box center [1031, 283] width 213 height 56
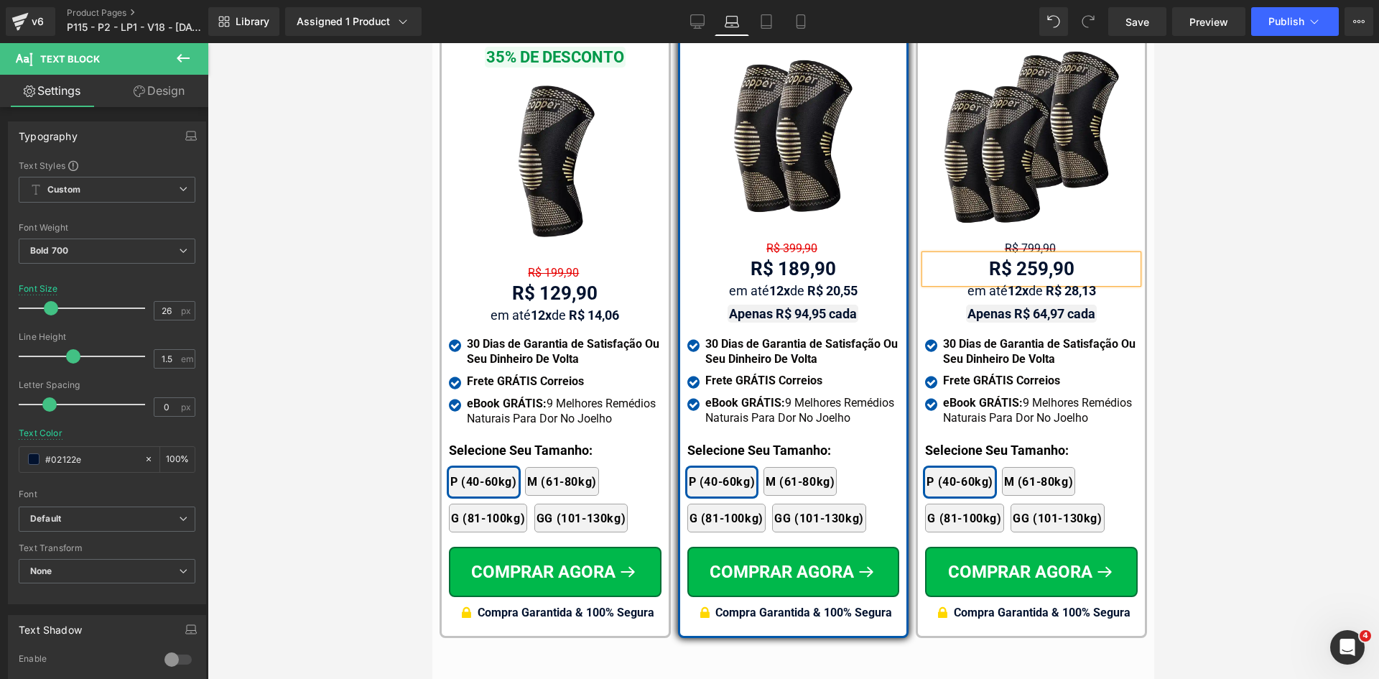
click at [1209, 255] on div at bounding box center [794, 361] width 1172 height 636
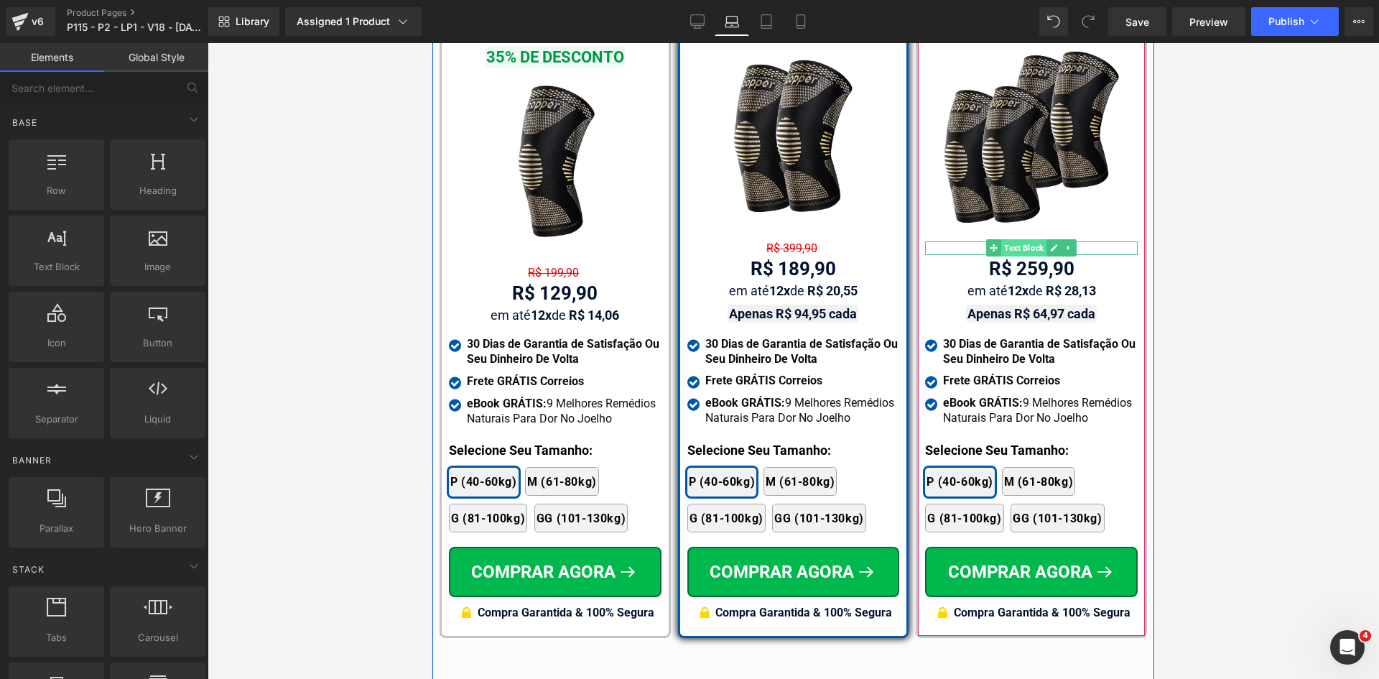
click at [1029, 239] on span "Text Block" at bounding box center [1023, 247] width 45 height 17
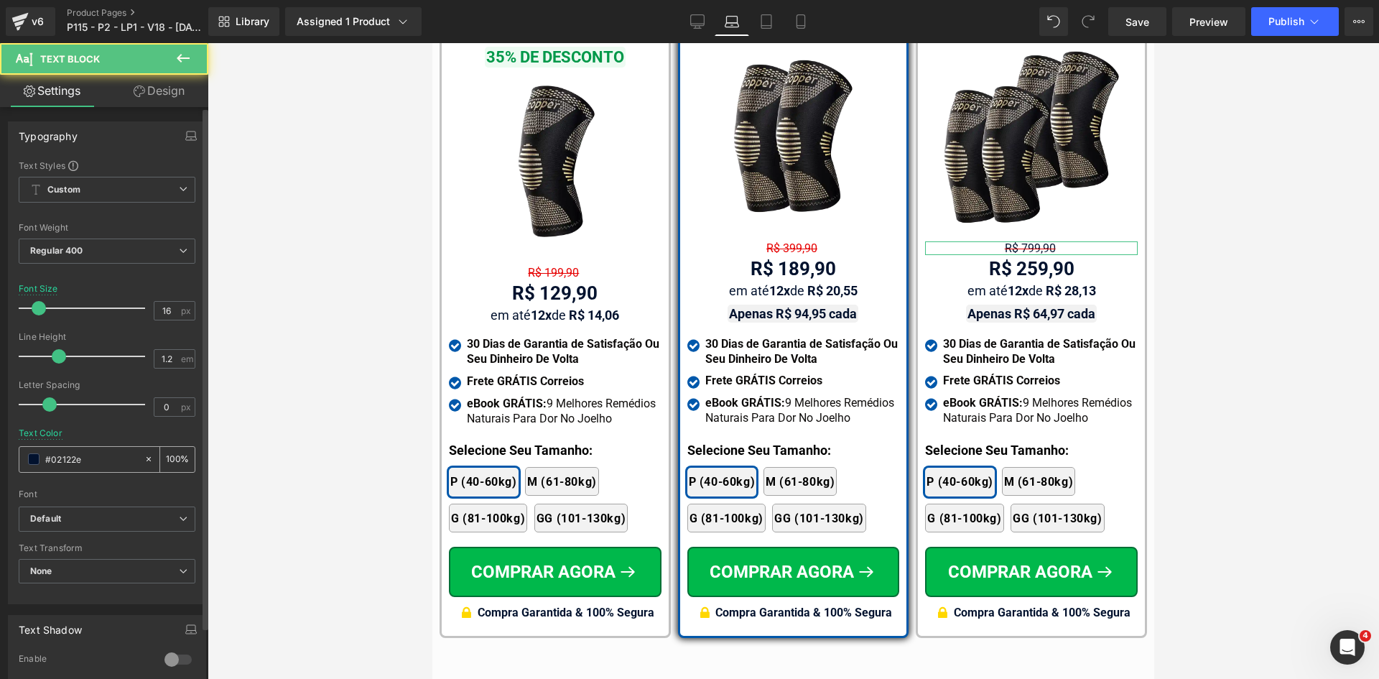
click at [108, 466] on input "#02122e" at bounding box center [91, 459] width 92 height 16
paste input "e60000"
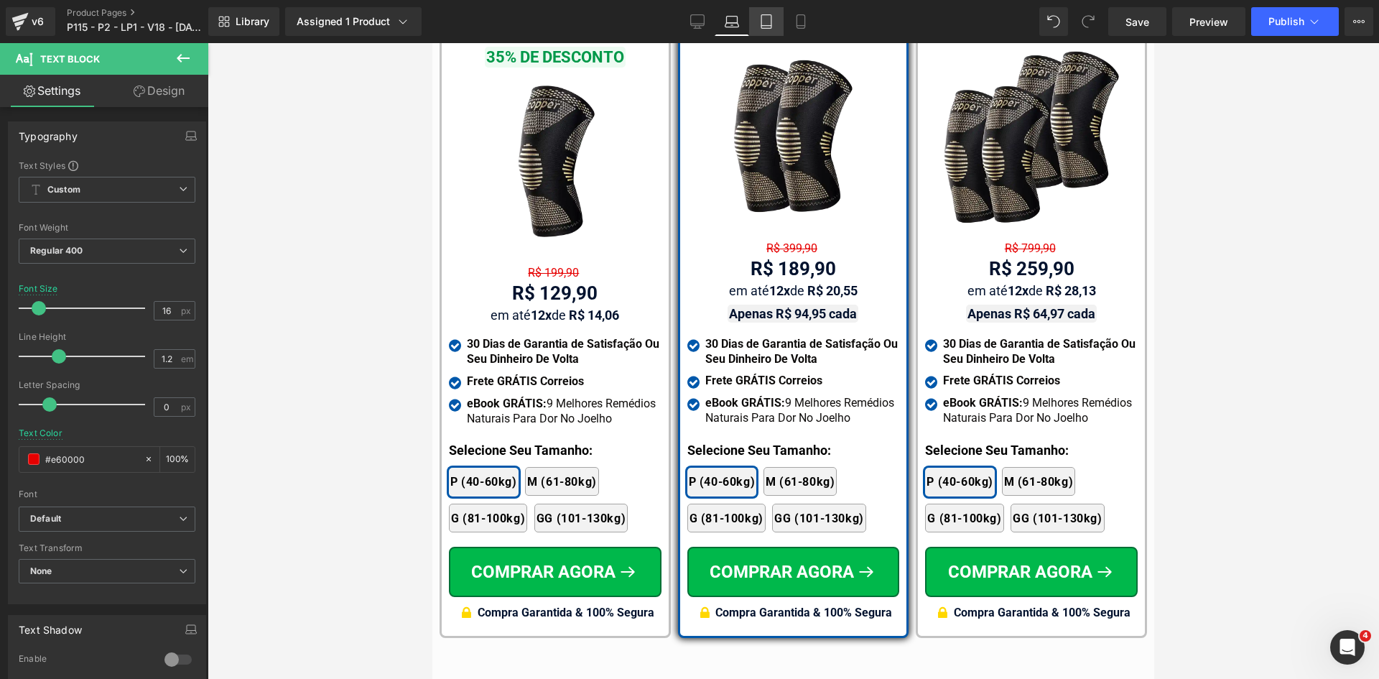
type input "#e60000"
click at [767, 24] on icon at bounding box center [766, 21] width 14 height 14
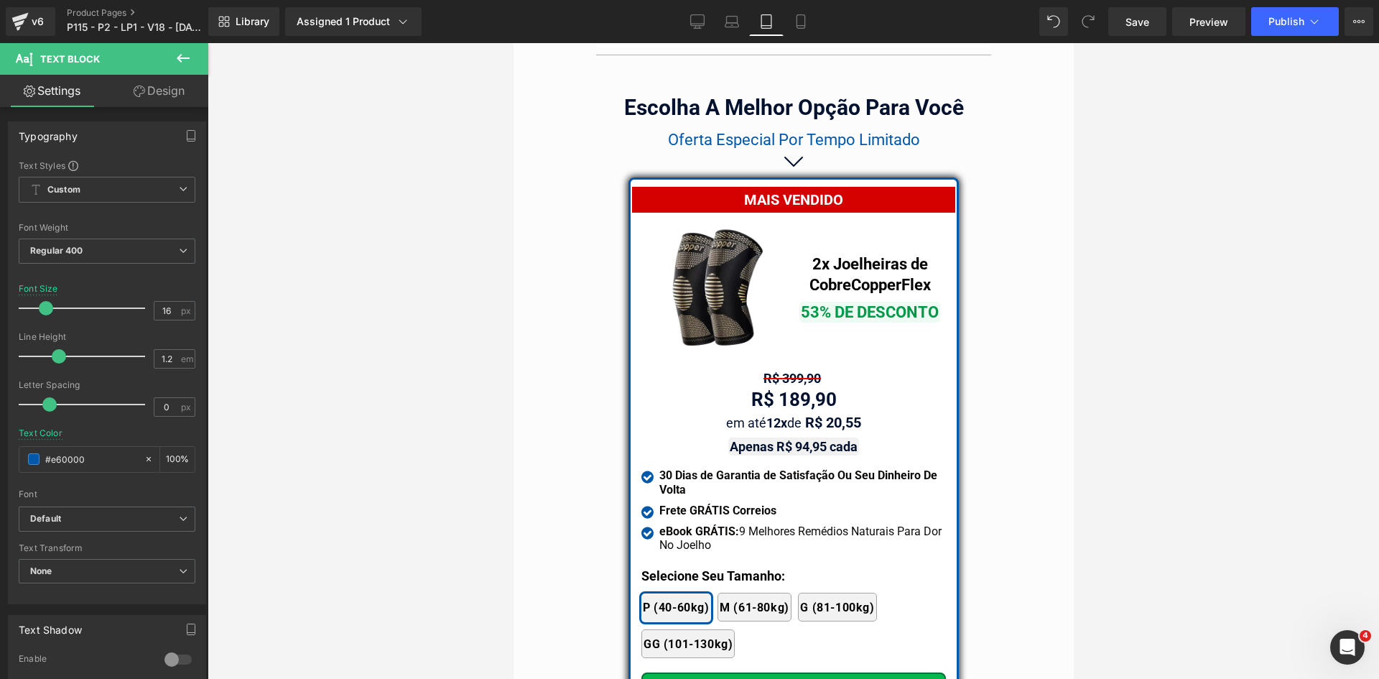
scroll to position [12212, 0]
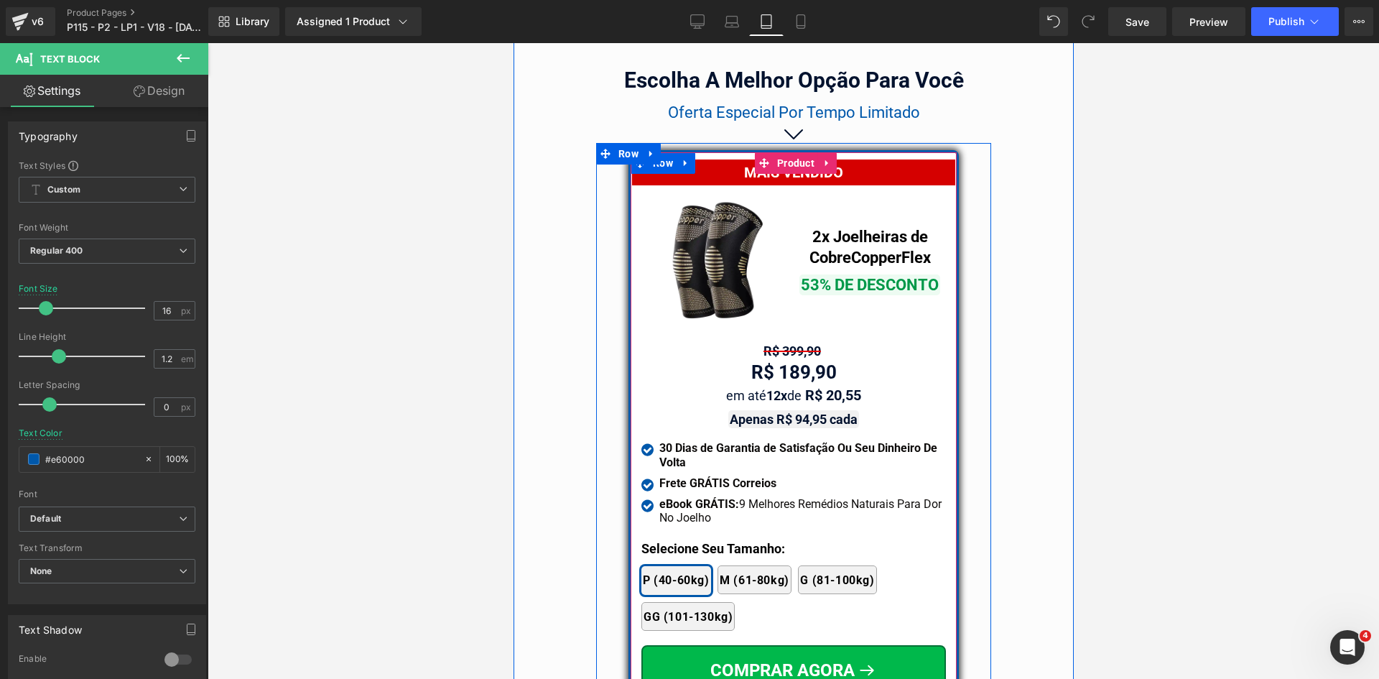
click at [780, 343] on span "Text Block" at bounding box center [785, 351] width 45 height 17
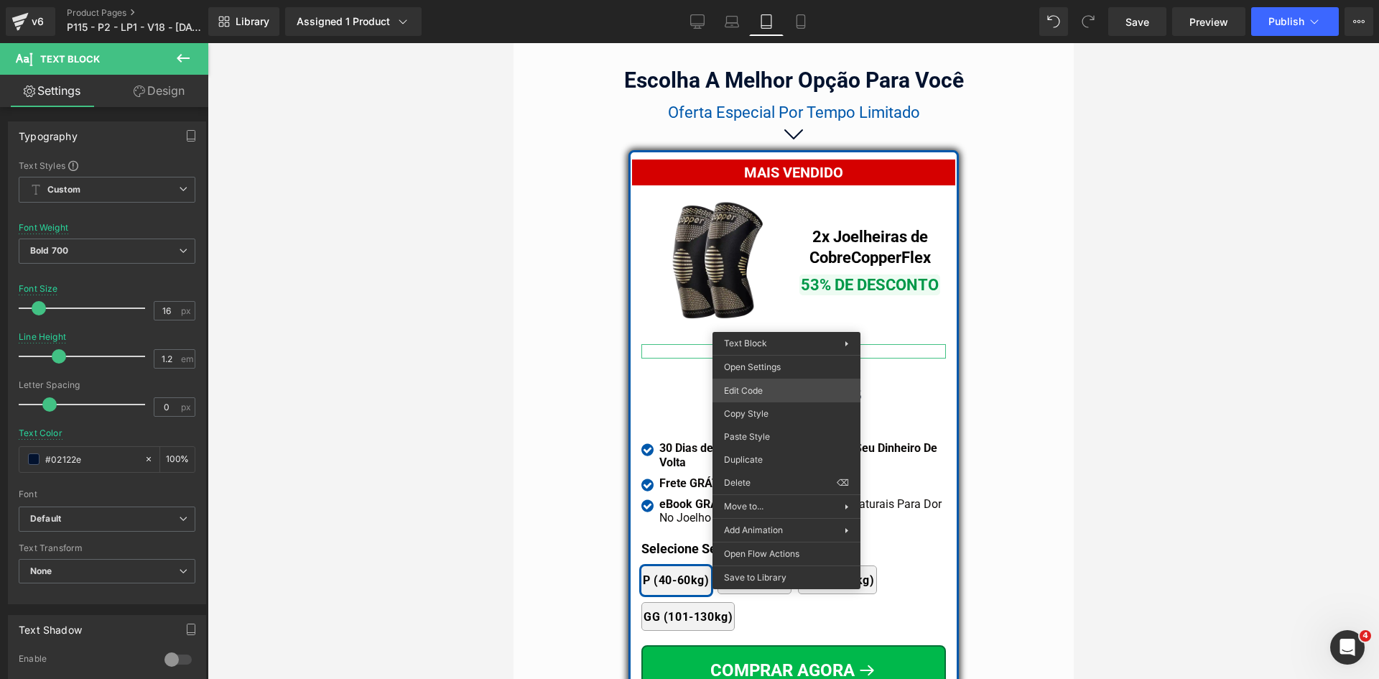
click at [766, 0] on div "Text Block You are previewing how the will restyle your page. You can not edit …" at bounding box center [689, 0] width 1379 height 0
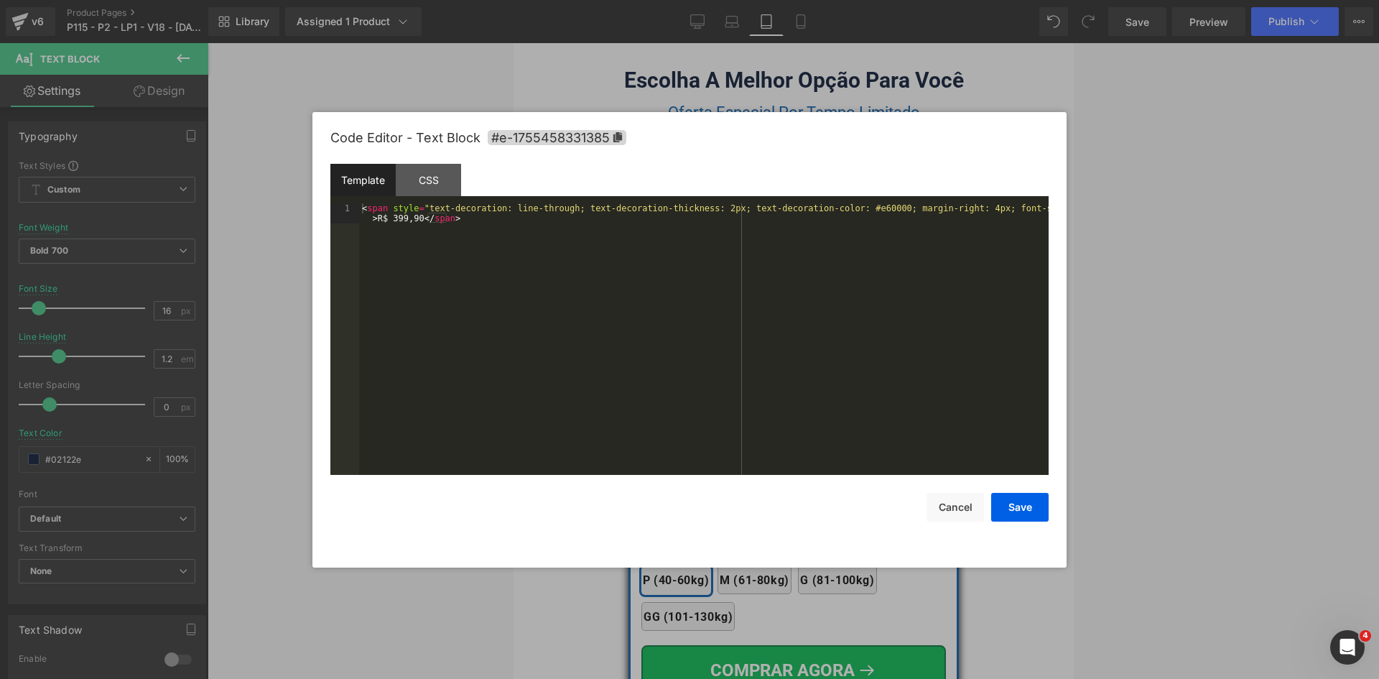
click at [588, 235] on div "< span style = "text-decoration: line-through; text-decoration-thickness: 2px; …" at bounding box center [704, 359] width 690 height 312
click at [756, 223] on div "< span style = "text-decoration: line-through; text-decoration-thickness: 2px; …" at bounding box center [704, 339] width 690 height 272
click at [700, 213] on div "< span style = "text-decoration: line-through; text-decoration-thickness: 2px; …" at bounding box center [704, 359] width 690 height 312
click at [698, 205] on div "< span style = "text-decoration: line-through; text-decoration-thickness: 2px; …" at bounding box center [704, 359] width 690 height 312
click at [1021, 211] on div "< span style = "text-decoration: line-through; text-decoration-thickness: 1px; …" at bounding box center [704, 359] width 690 height 312
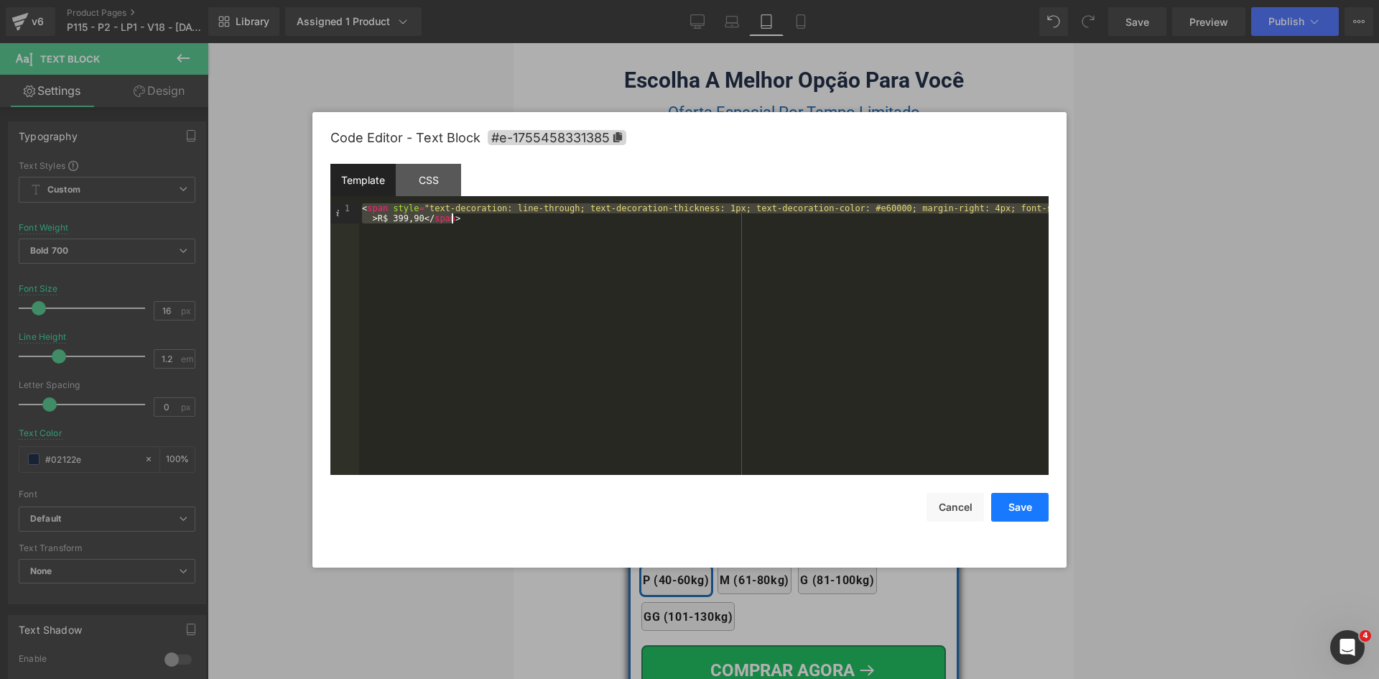
click at [1029, 510] on button "Save" at bounding box center [1019, 507] width 57 height 29
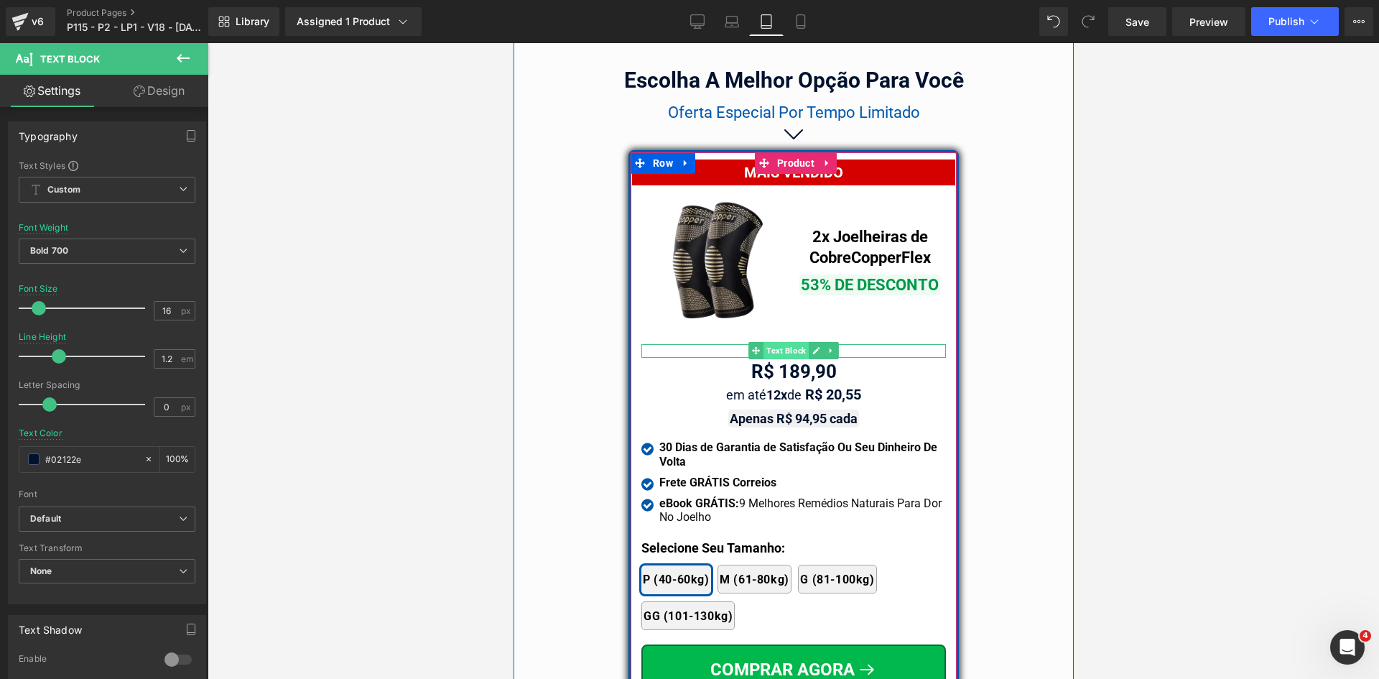
click at [781, 342] on span "Text Block" at bounding box center [785, 350] width 45 height 17
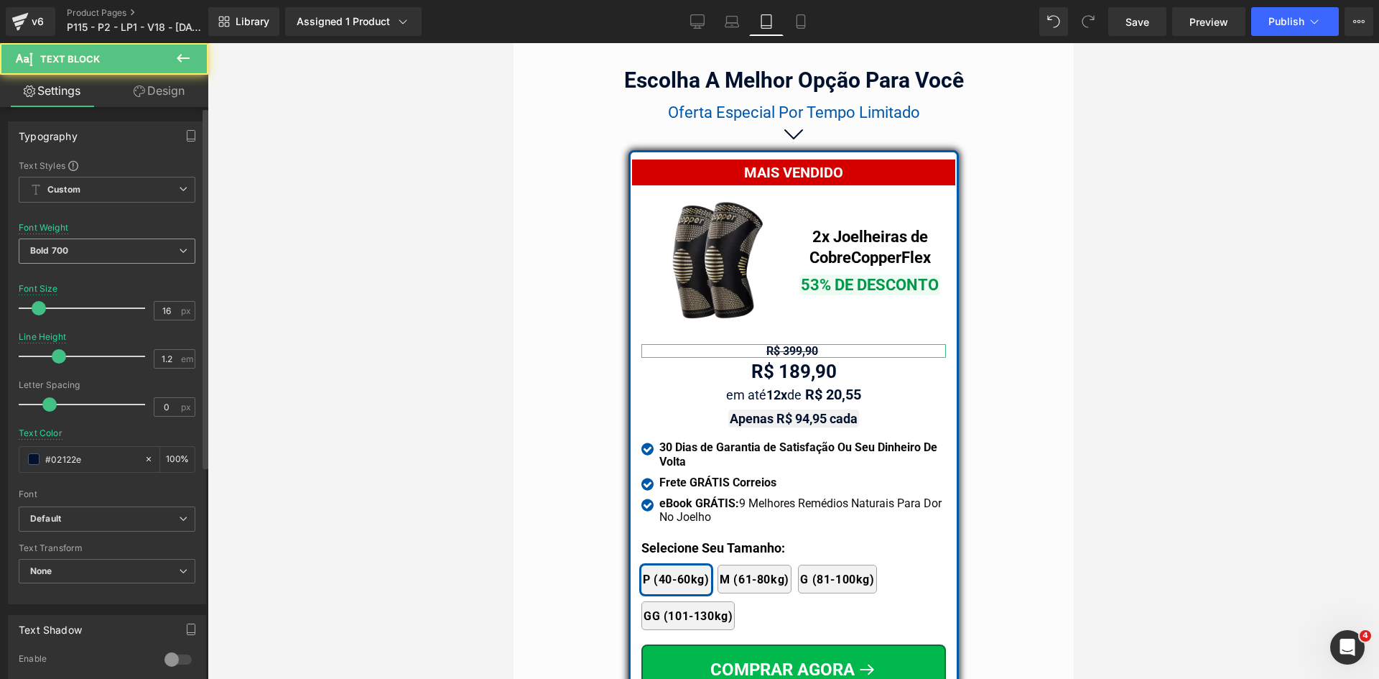
drag, startPoint x: 105, startPoint y: 254, endPoint x: 78, endPoint y: 303, distance: 56.2
click at [104, 254] on span "Bold 700" at bounding box center [107, 251] width 177 height 25
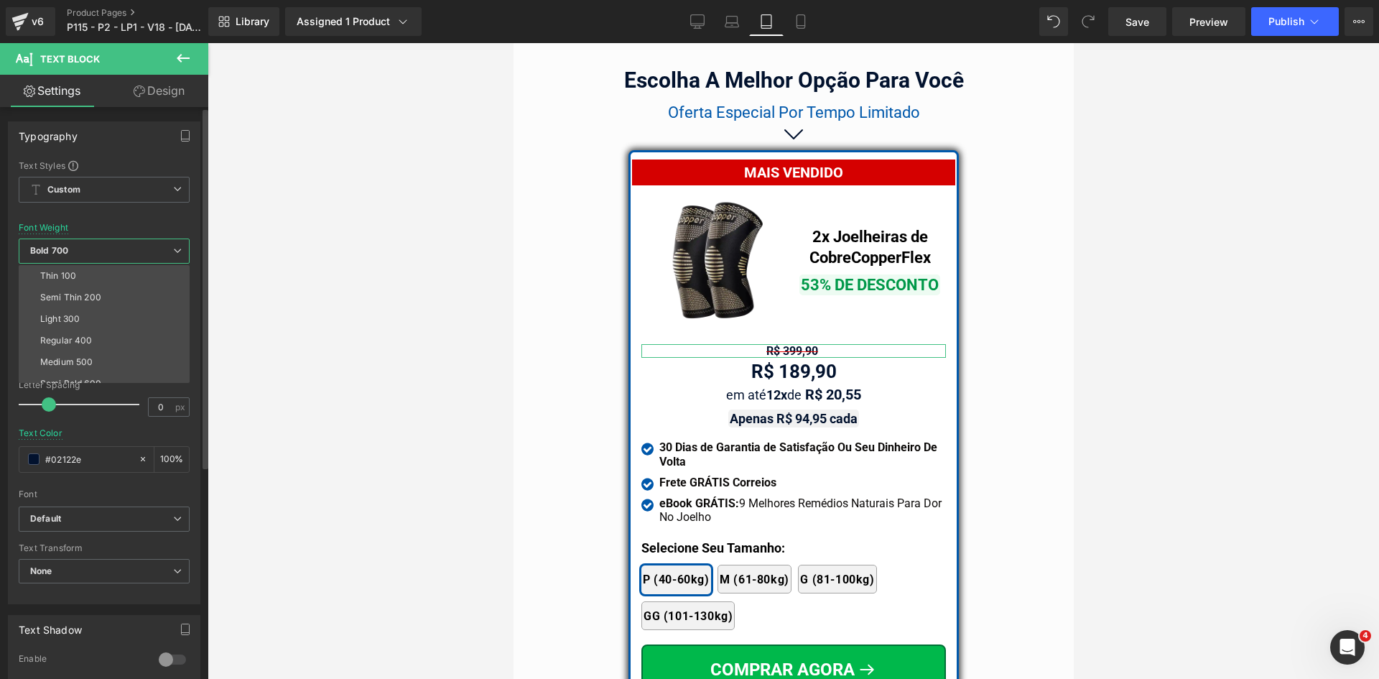
click at [67, 339] on div "Regular 400" at bounding box center [66, 340] width 52 height 10
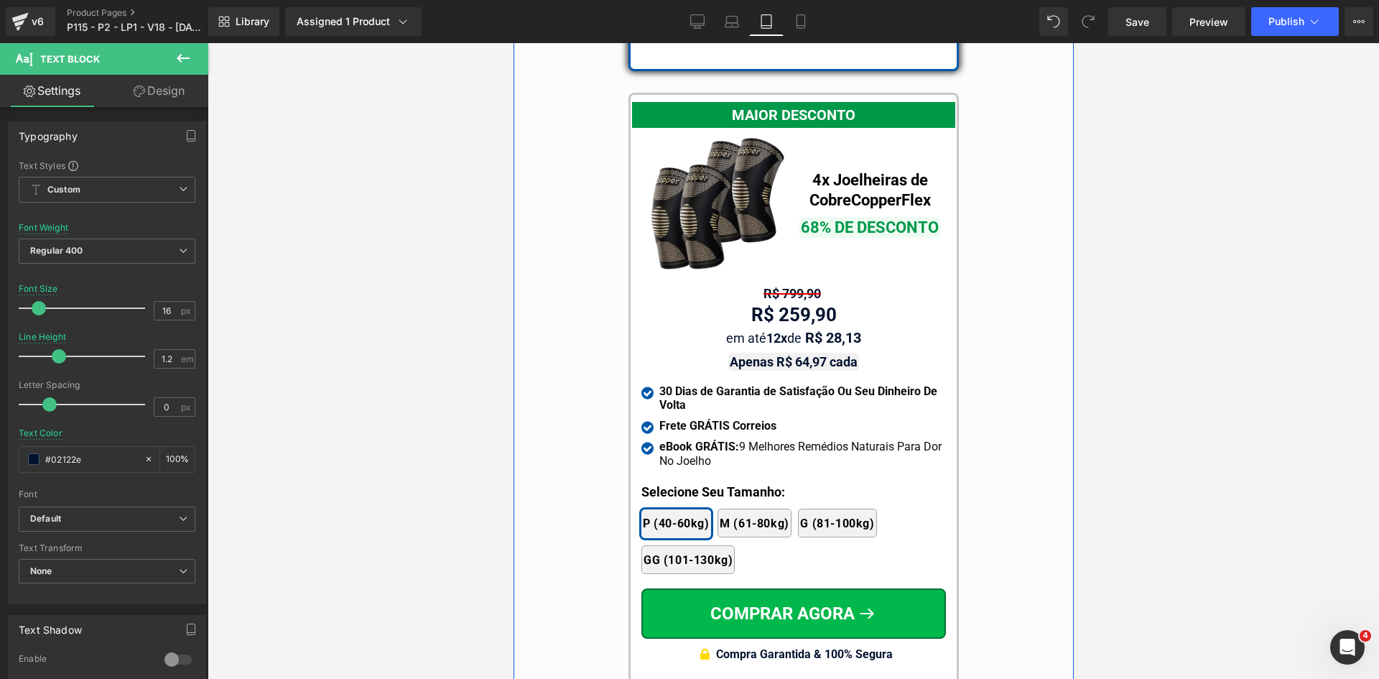
scroll to position [13002, 0]
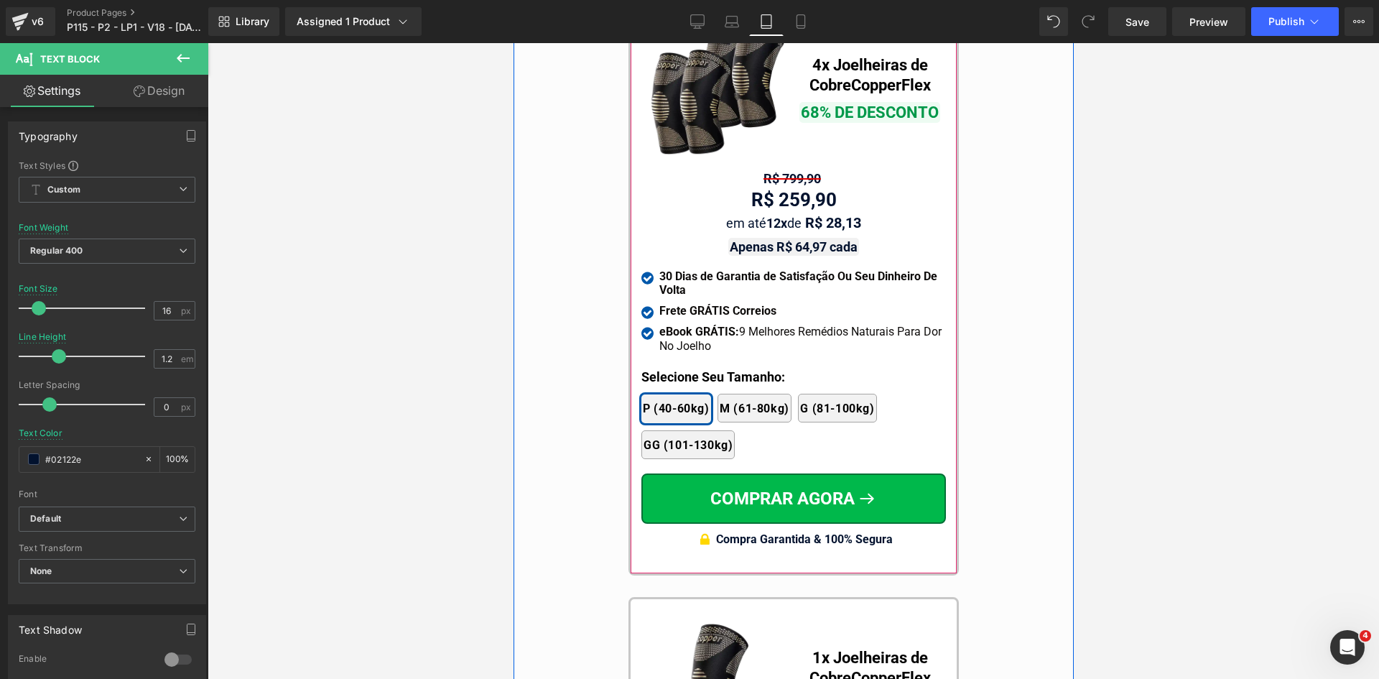
click at [784, 170] on span "Text Block" at bounding box center [785, 178] width 45 height 17
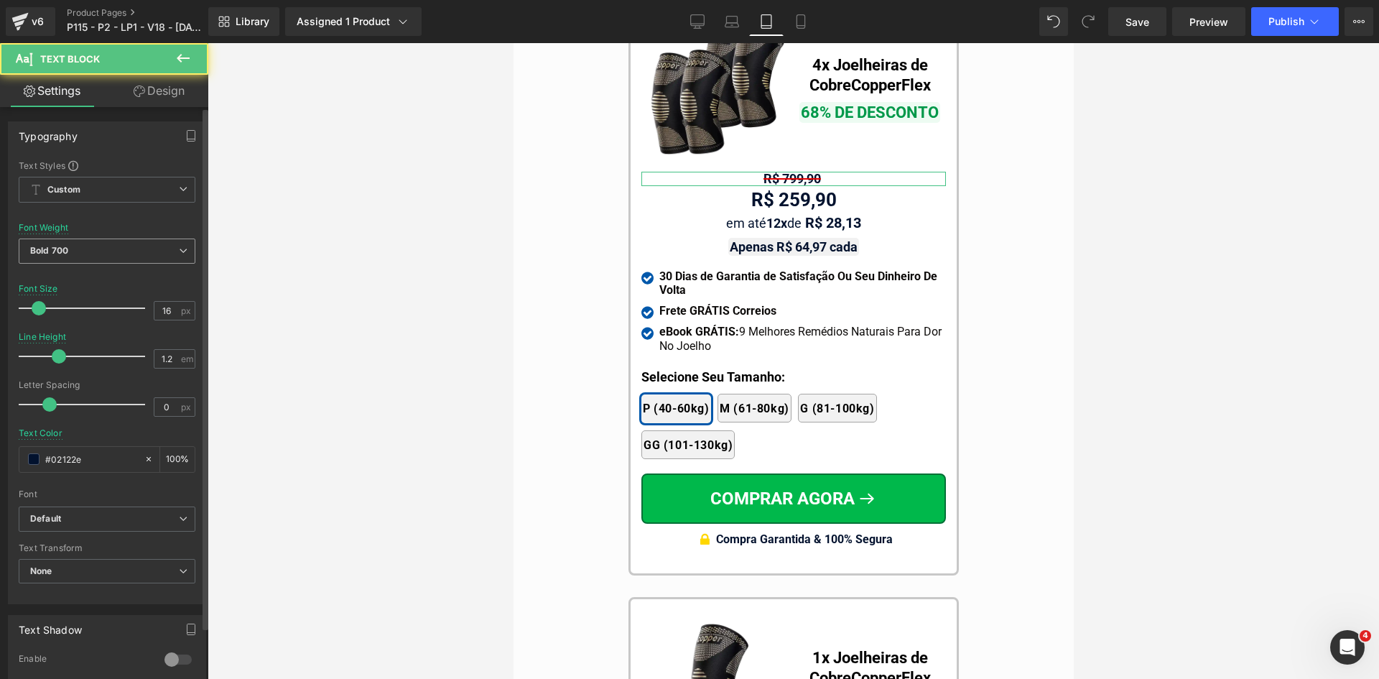
click at [130, 251] on span "Bold 700" at bounding box center [107, 251] width 177 height 25
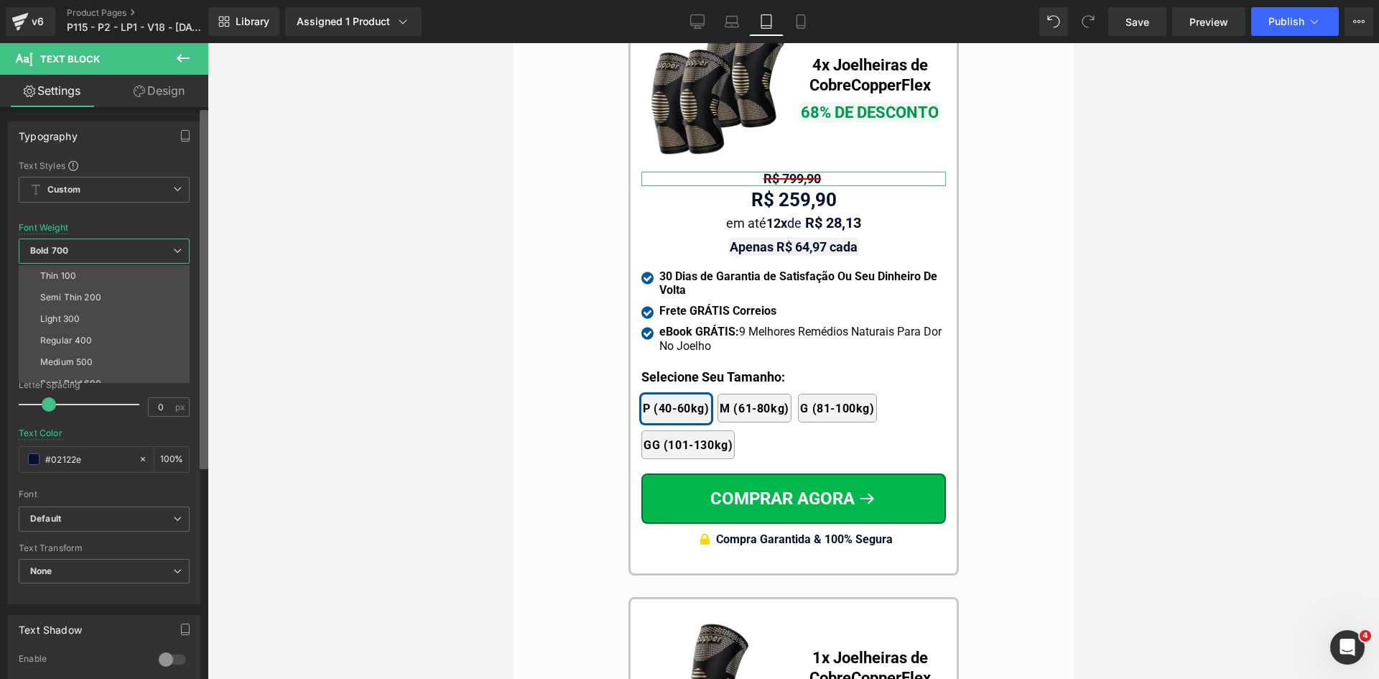
drag, startPoint x: 59, startPoint y: 342, endPoint x: 206, endPoint y: 310, distance: 150.6
click at [61, 342] on div "Regular 400" at bounding box center [66, 340] width 52 height 10
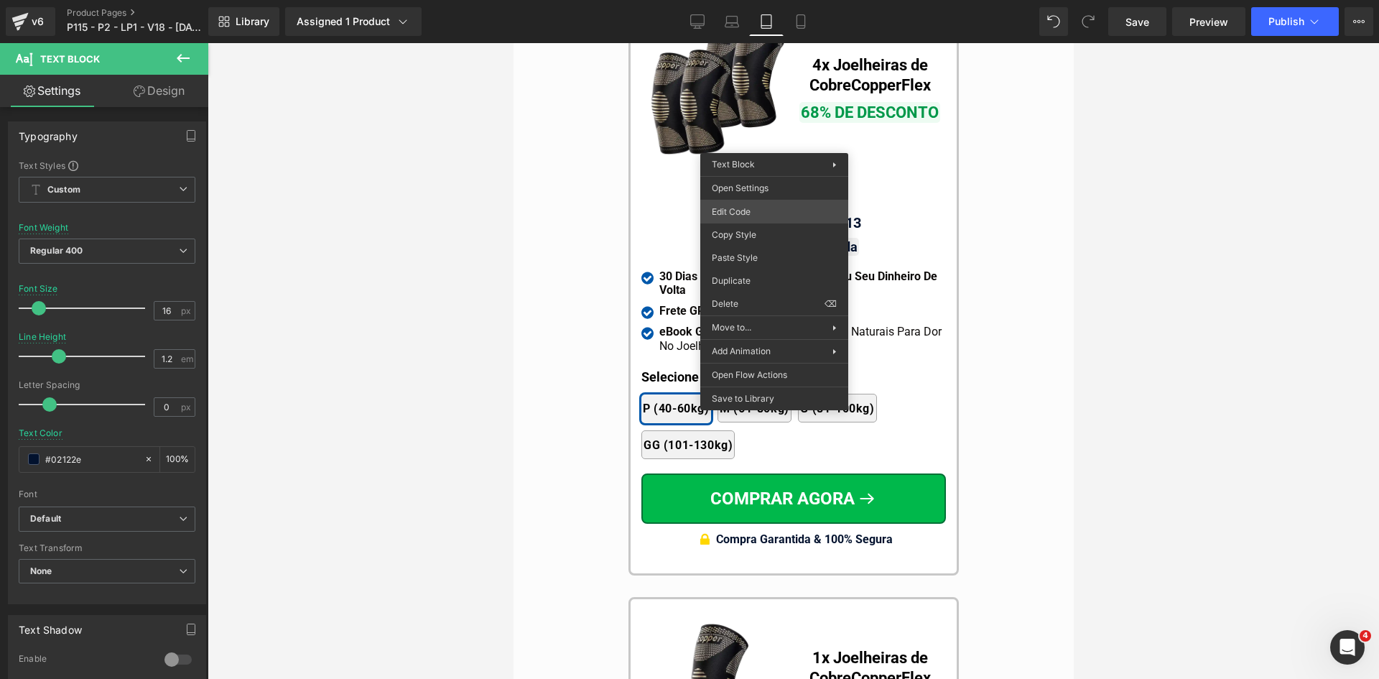
click at [715, 0] on div "Text Block You are previewing how the will restyle your page. You can not edit …" at bounding box center [689, 0] width 1379 height 0
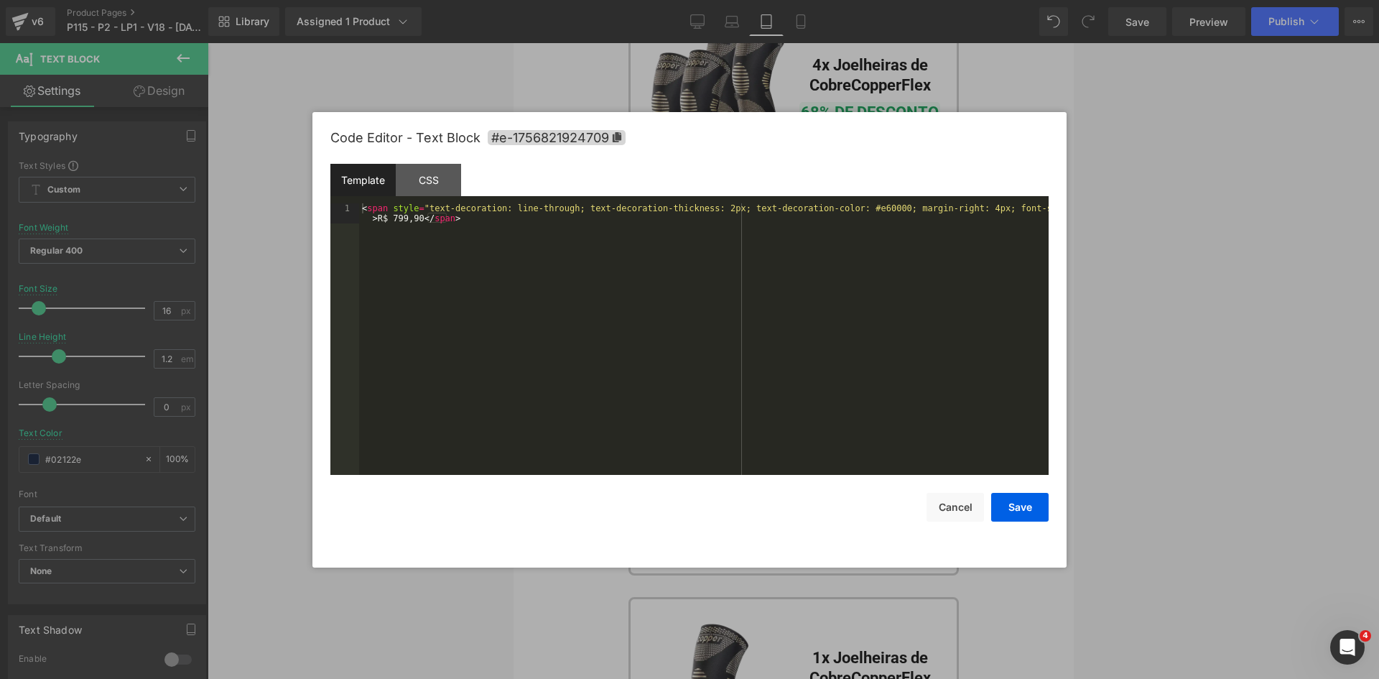
click at [700, 233] on div "< span style = "text-decoration: line-through; text-decoration-thickness: 2px; …" at bounding box center [704, 359] width 690 height 312
paste textarea
click at [395, 218] on div "< span style = "text-decoration: line-through; text-decoration-thickness: 1px; …" at bounding box center [704, 359] width 690 height 312
drag, startPoint x: 1045, startPoint y: 517, endPoint x: 1027, endPoint y: 509, distance: 20.6
click at [1045, 517] on button "Save" at bounding box center [1019, 507] width 57 height 29
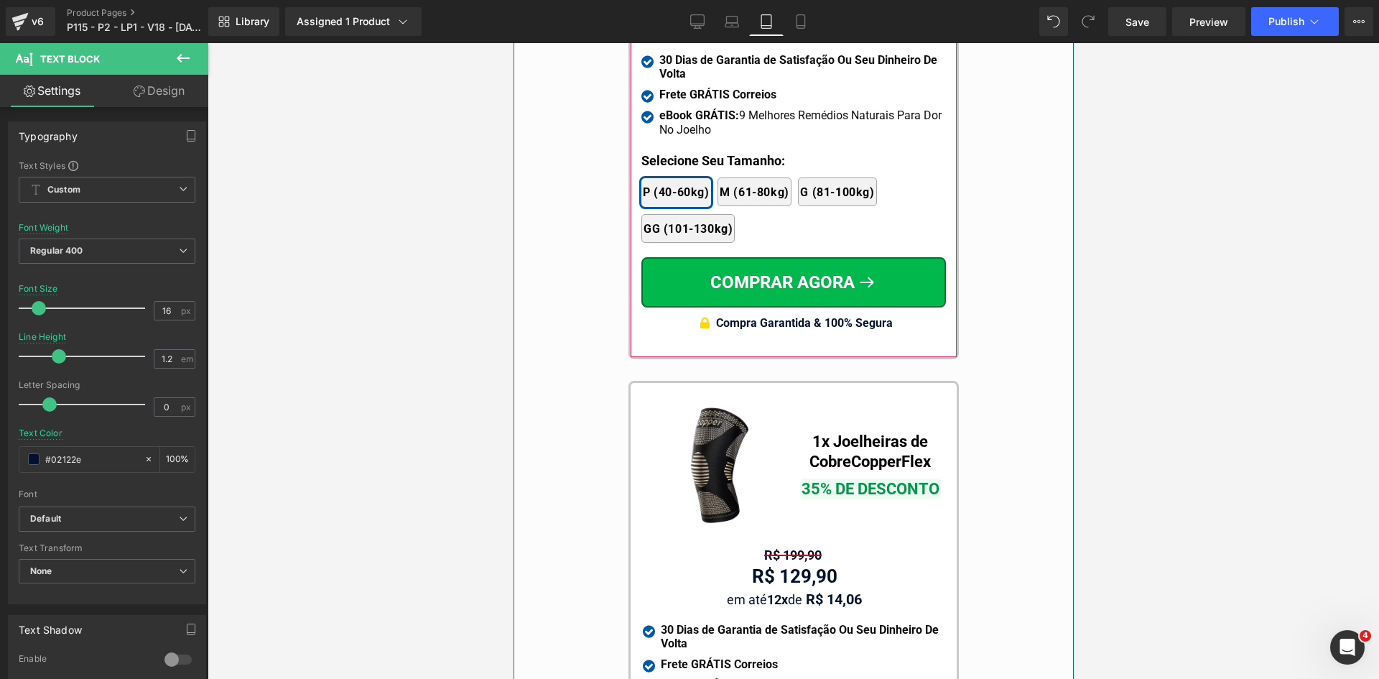
scroll to position [13505, 0]
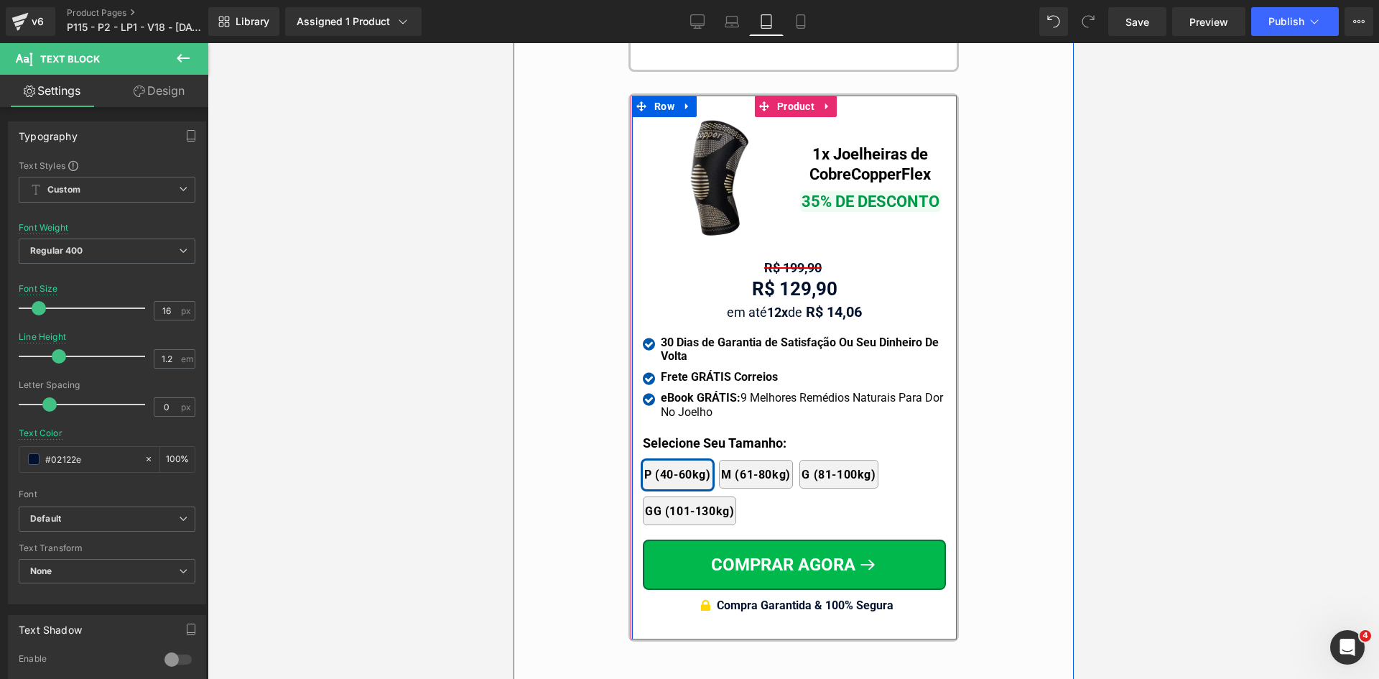
click at [782, 259] on span "Text Block" at bounding box center [786, 267] width 45 height 17
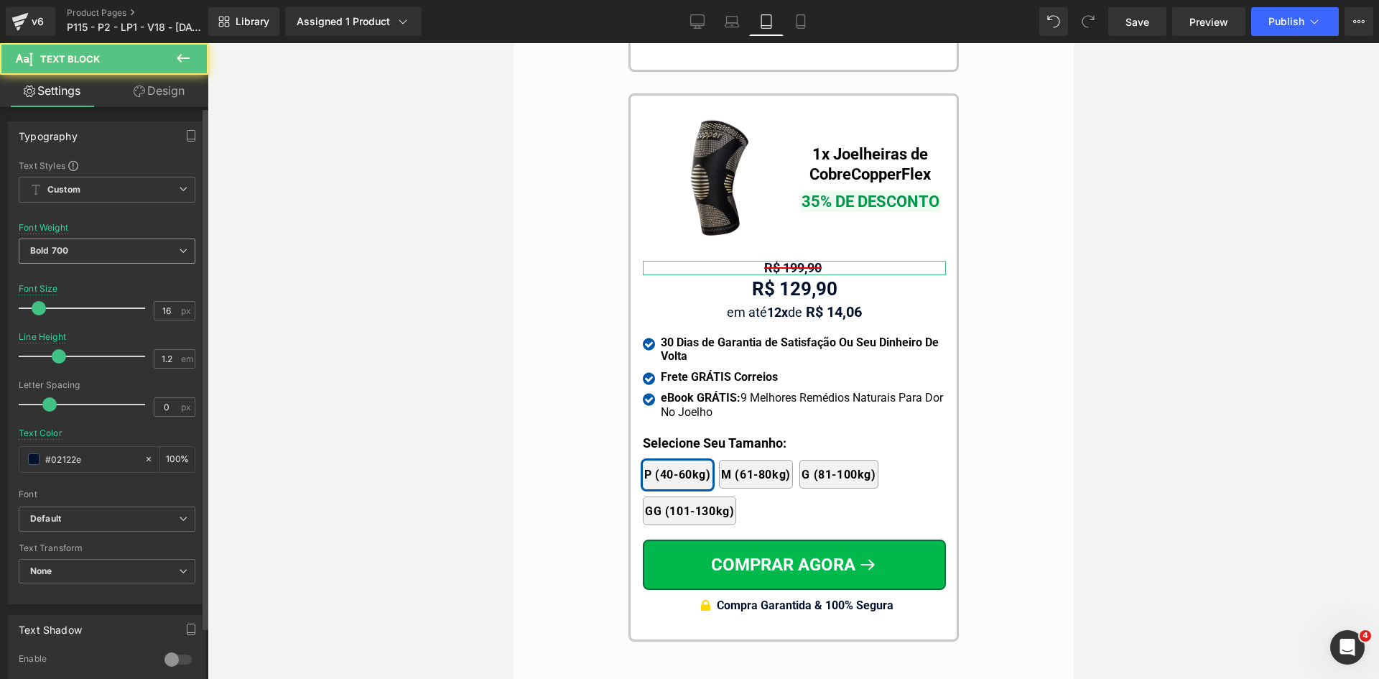
click at [64, 247] on b "Bold 700" at bounding box center [49, 250] width 38 height 11
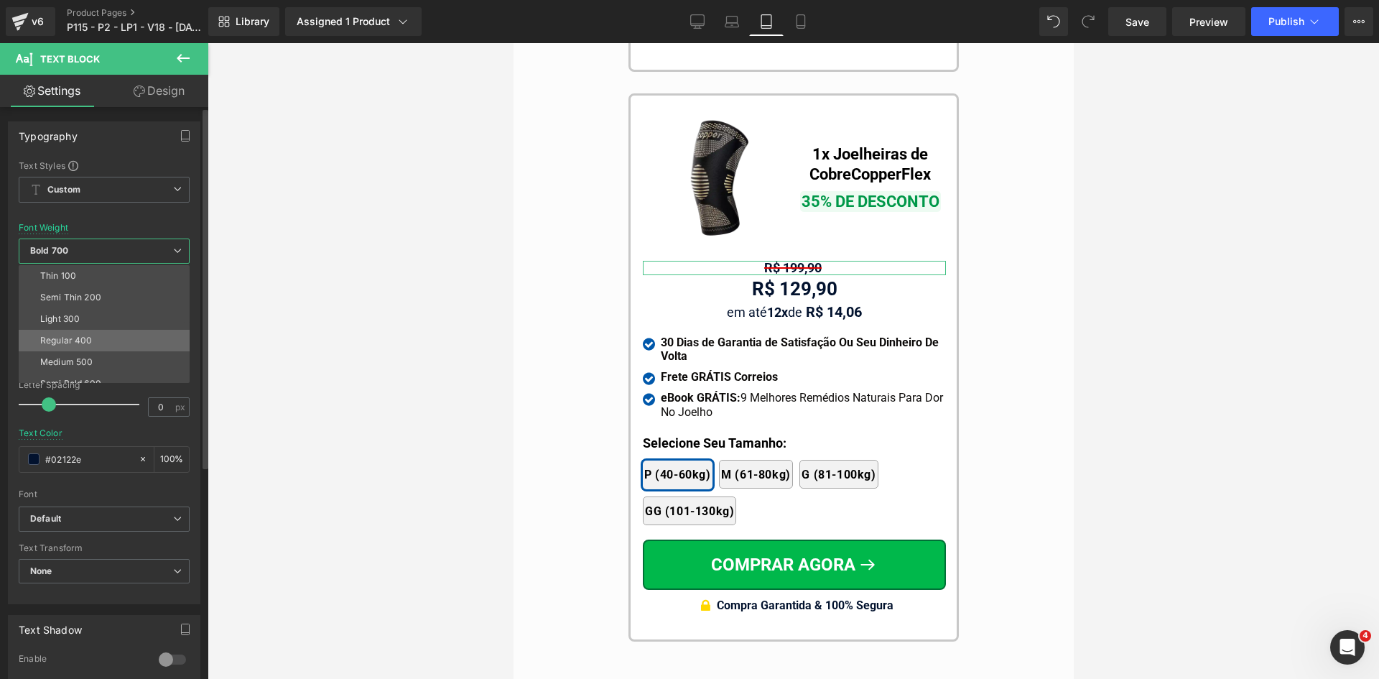
click at [79, 341] on div "Regular 400" at bounding box center [66, 340] width 52 height 10
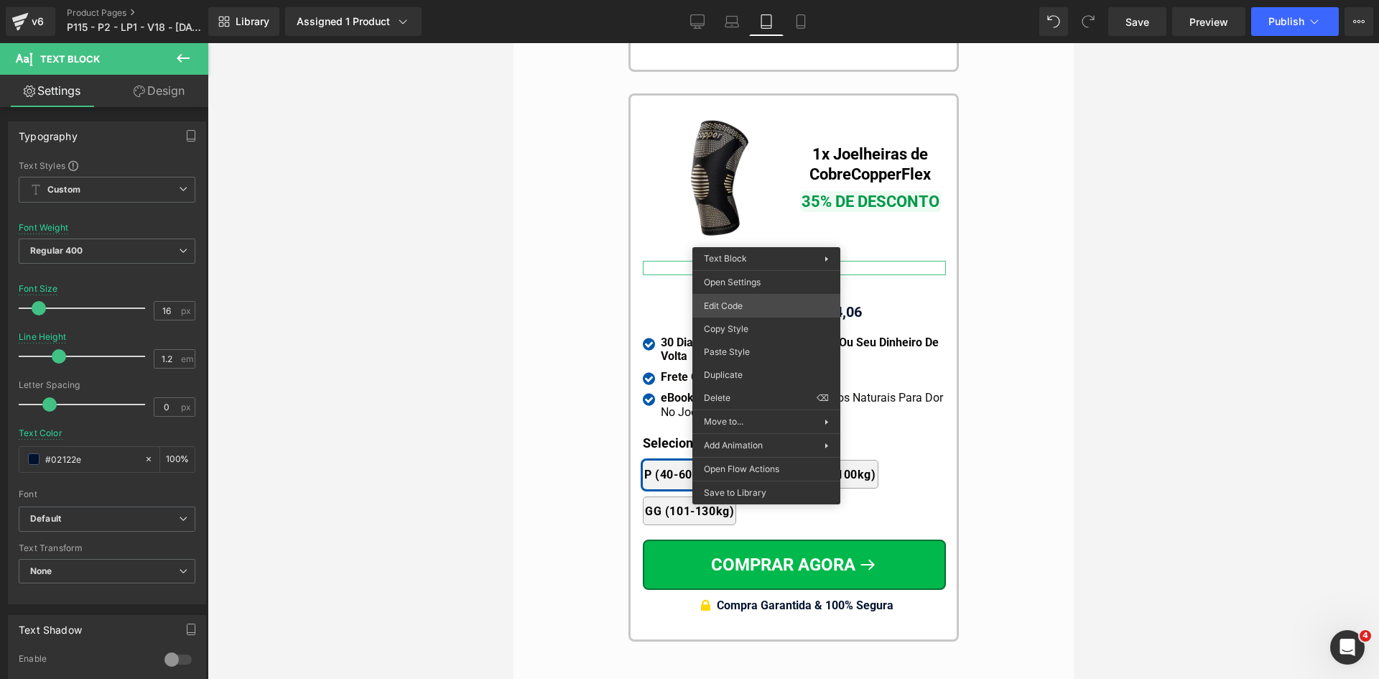
click at [721, 0] on div "Text Block You are previewing how the will restyle your page. You can not edit …" at bounding box center [689, 0] width 1379 height 0
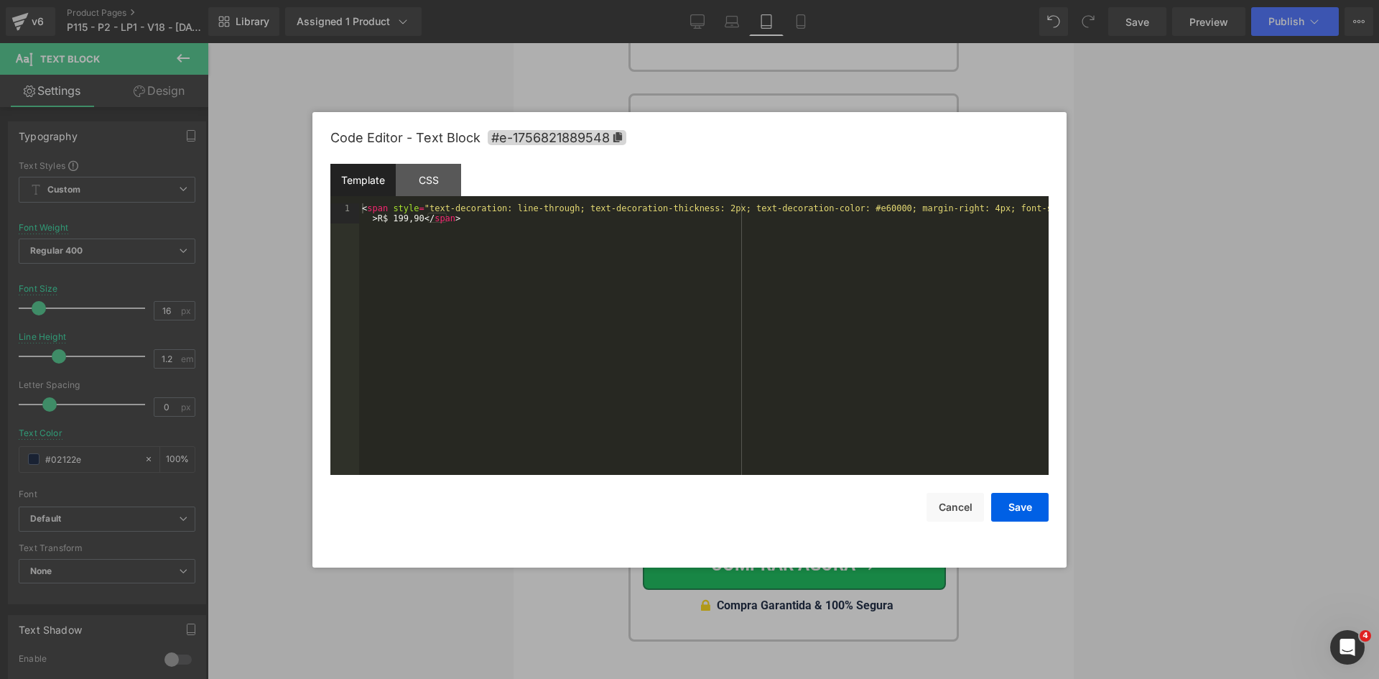
click at [721, 307] on div "< span style = "text-decoration: line-through; text-decoration-thickness: 2px; …" at bounding box center [704, 359] width 690 height 312
paste textarea
click at [391, 216] on div "< span style = "text-decoration: line-through; text-decoration-thickness: 1px; …" at bounding box center [704, 359] width 690 height 312
click at [1035, 514] on button "Save" at bounding box center [1019, 507] width 57 height 29
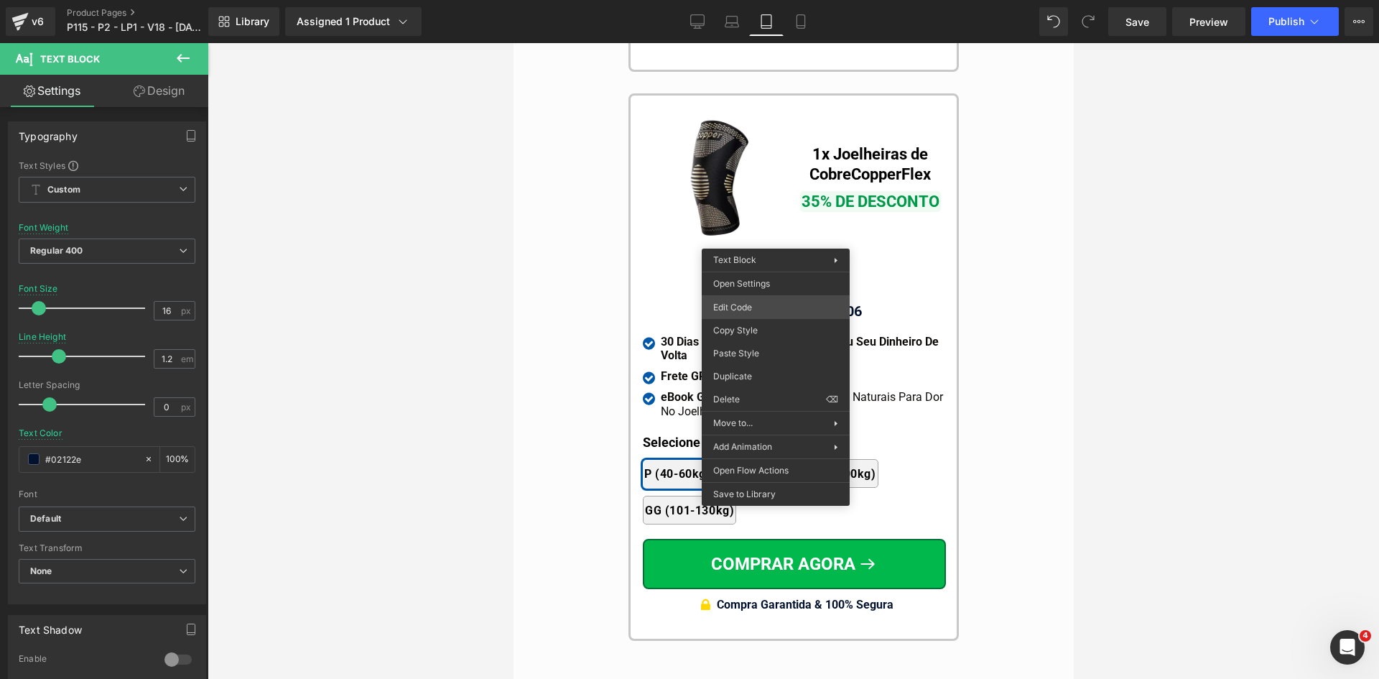
click at [759, 0] on div "Text Block You are previewing how the will restyle your page. You can not edit …" at bounding box center [689, 0] width 1379 height 0
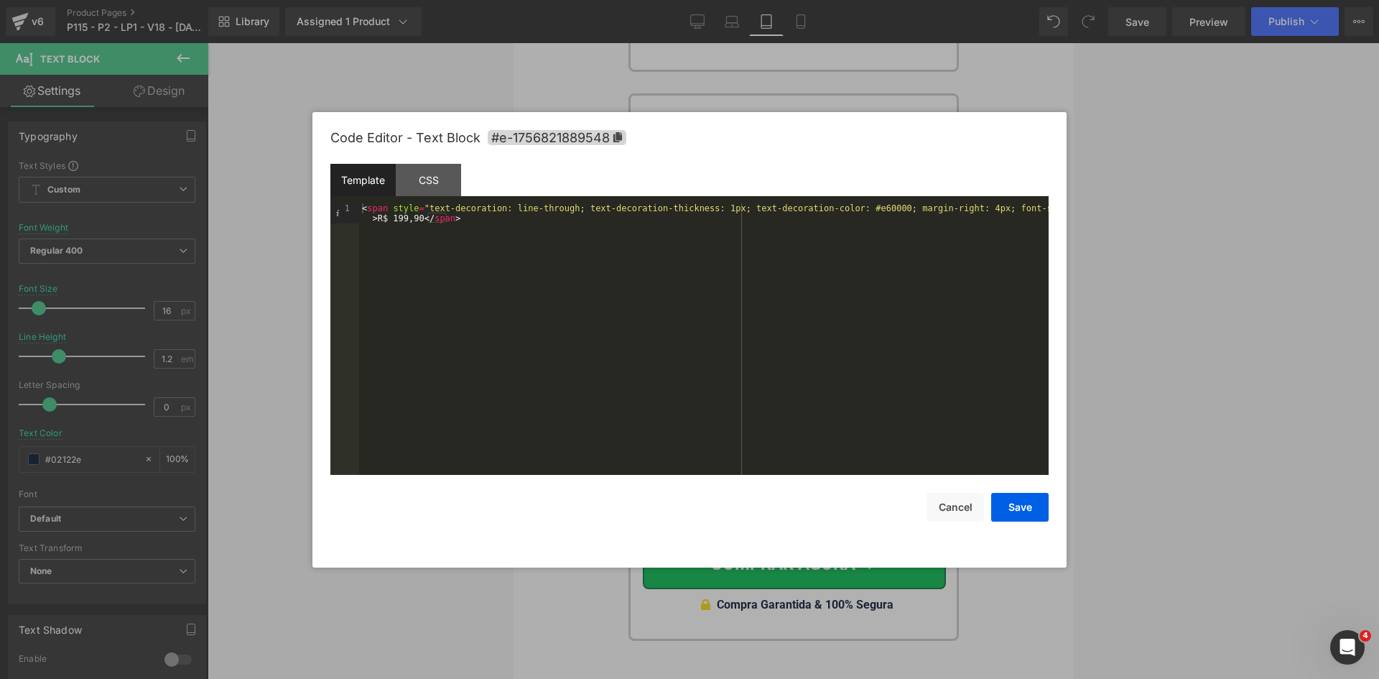
click at [851, 210] on div "< span style = "text-decoration: line-through; text-decoration-thickness: 1px; …" at bounding box center [704, 359] width 690 height 312
click at [958, 508] on button "Cancel" at bounding box center [955, 507] width 57 height 29
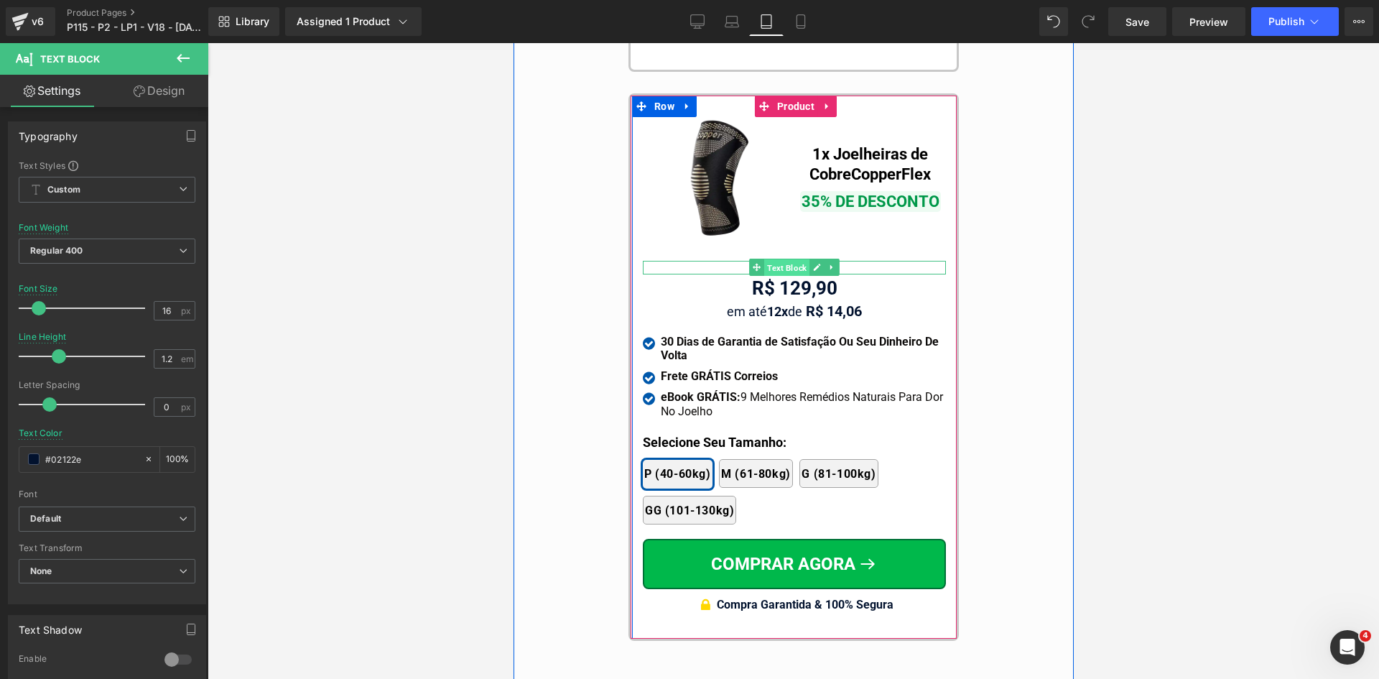
click at [779, 259] on span "Text Block" at bounding box center [786, 267] width 45 height 17
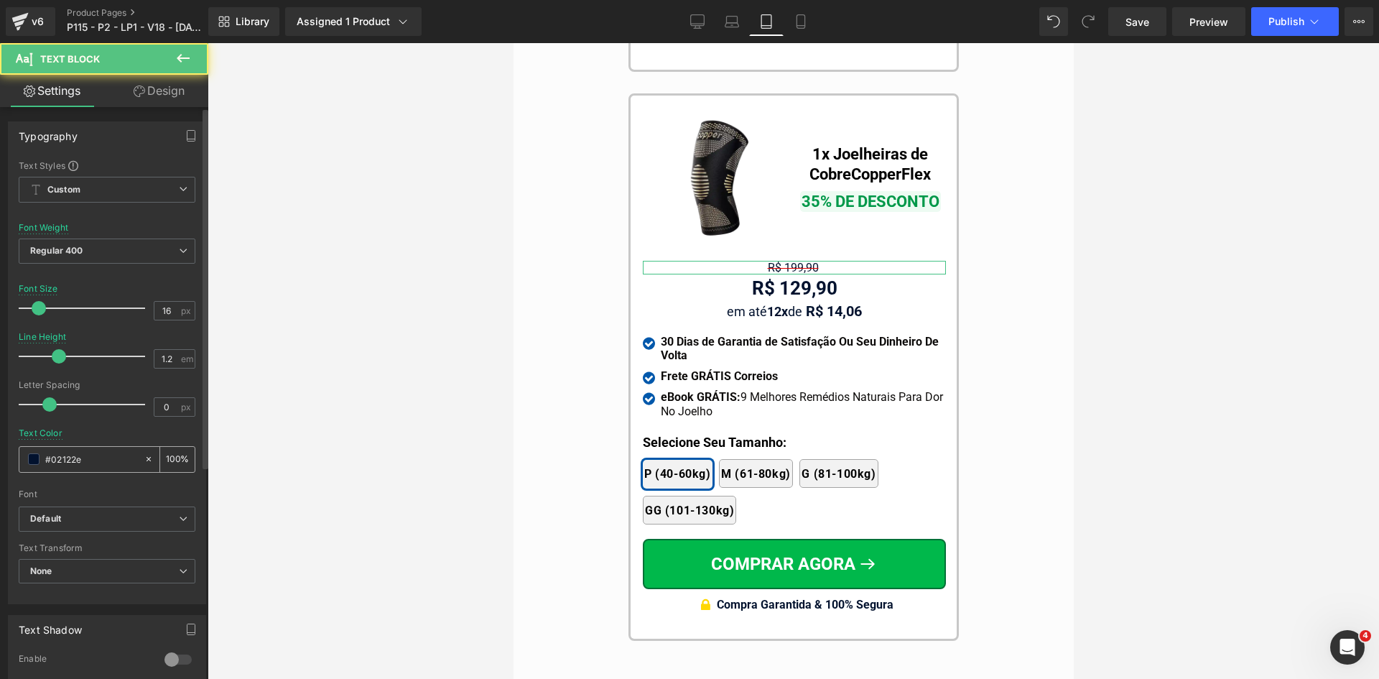
click at [86, 468] on div "#02122e" at bounding box center [81, 459] width 124 height 25
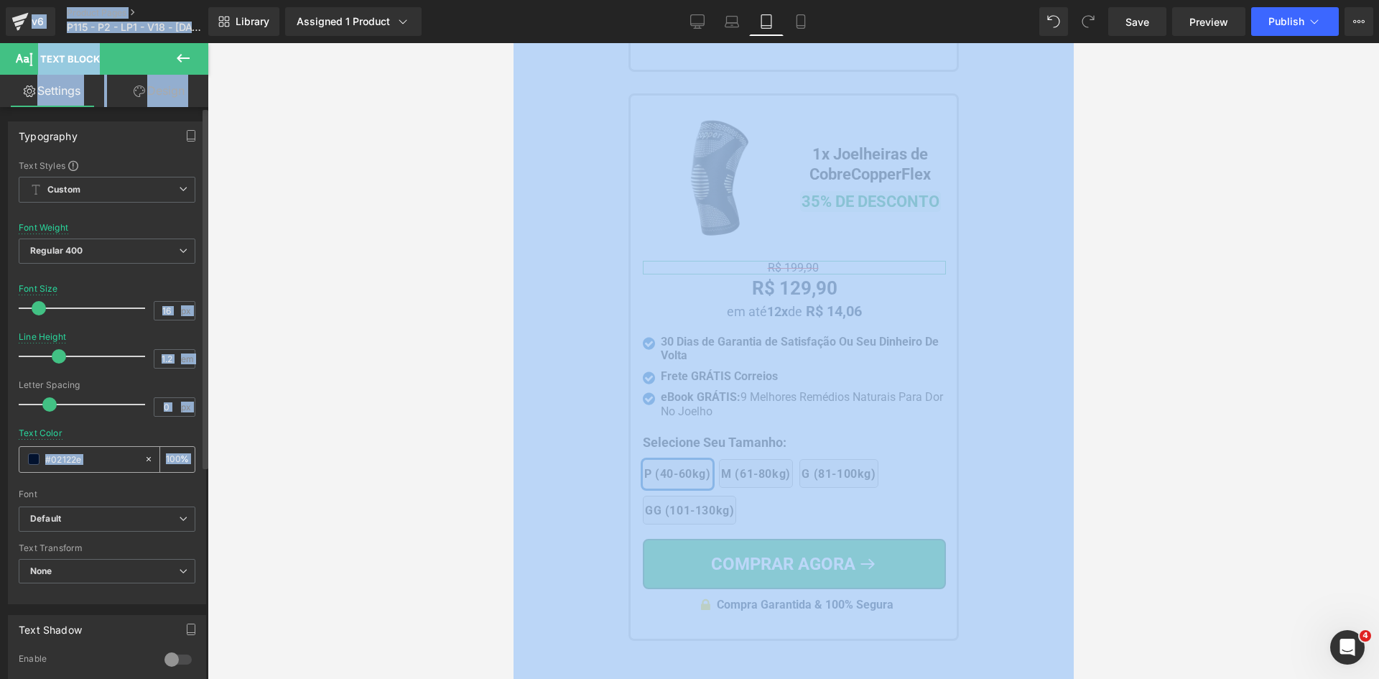
click at [82, 459] on input "#02122e" at bounding box center [91, 459] width 92 height 16
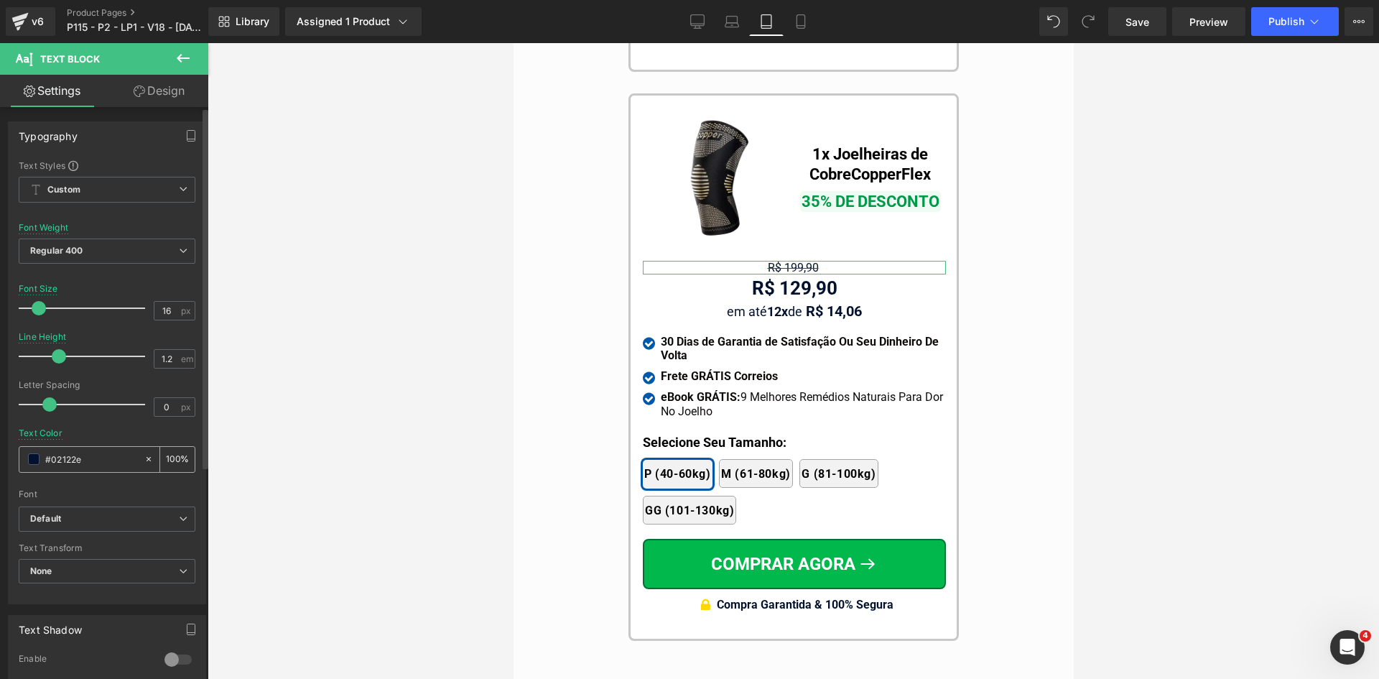
paste input "e60000"
type input "e60000"
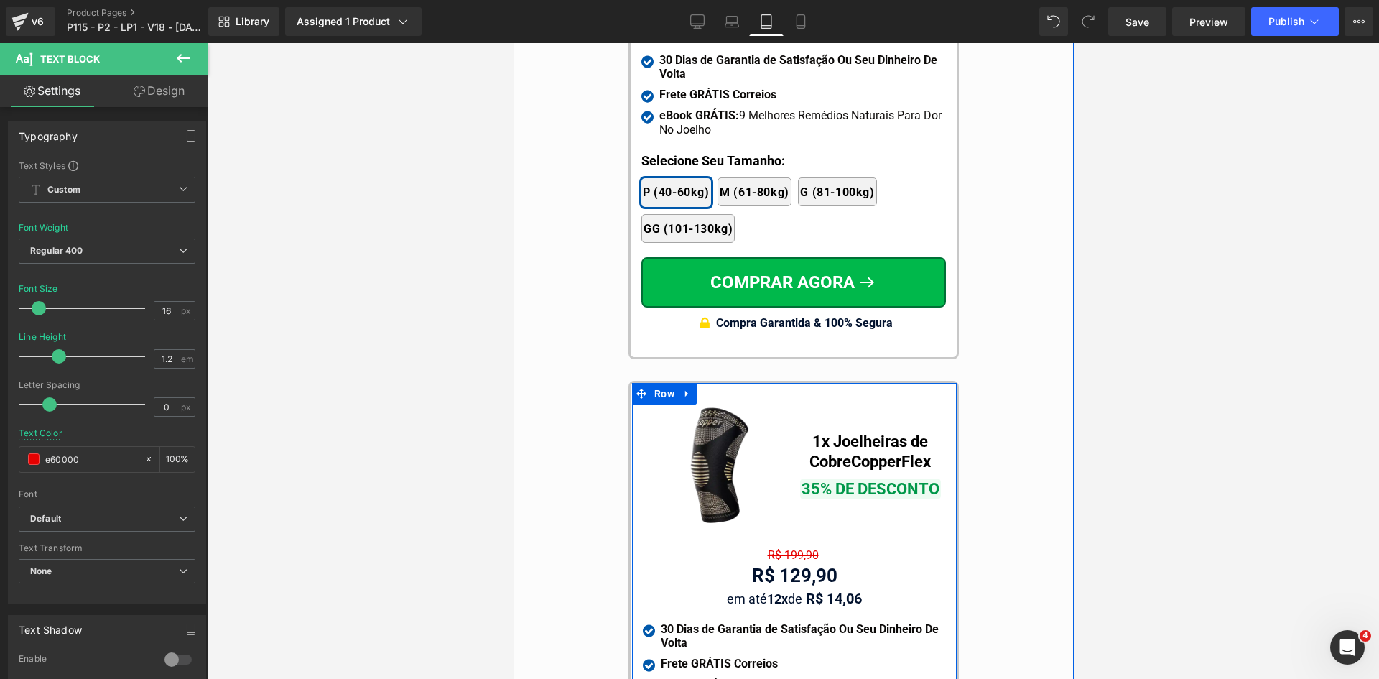
scroll to position [12859, 0]
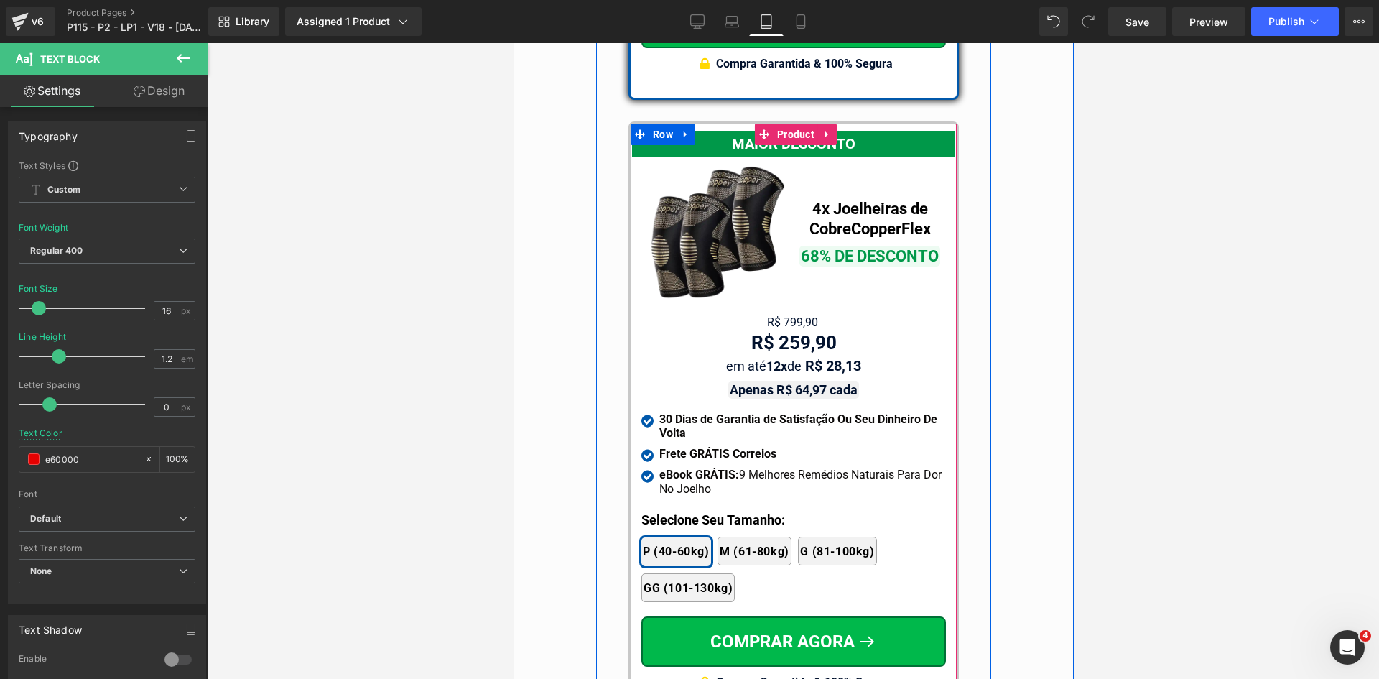
click at [789, 315] on div "R$ 799,90 Text Block" at bounding box center [793, 322] width 305 height 14
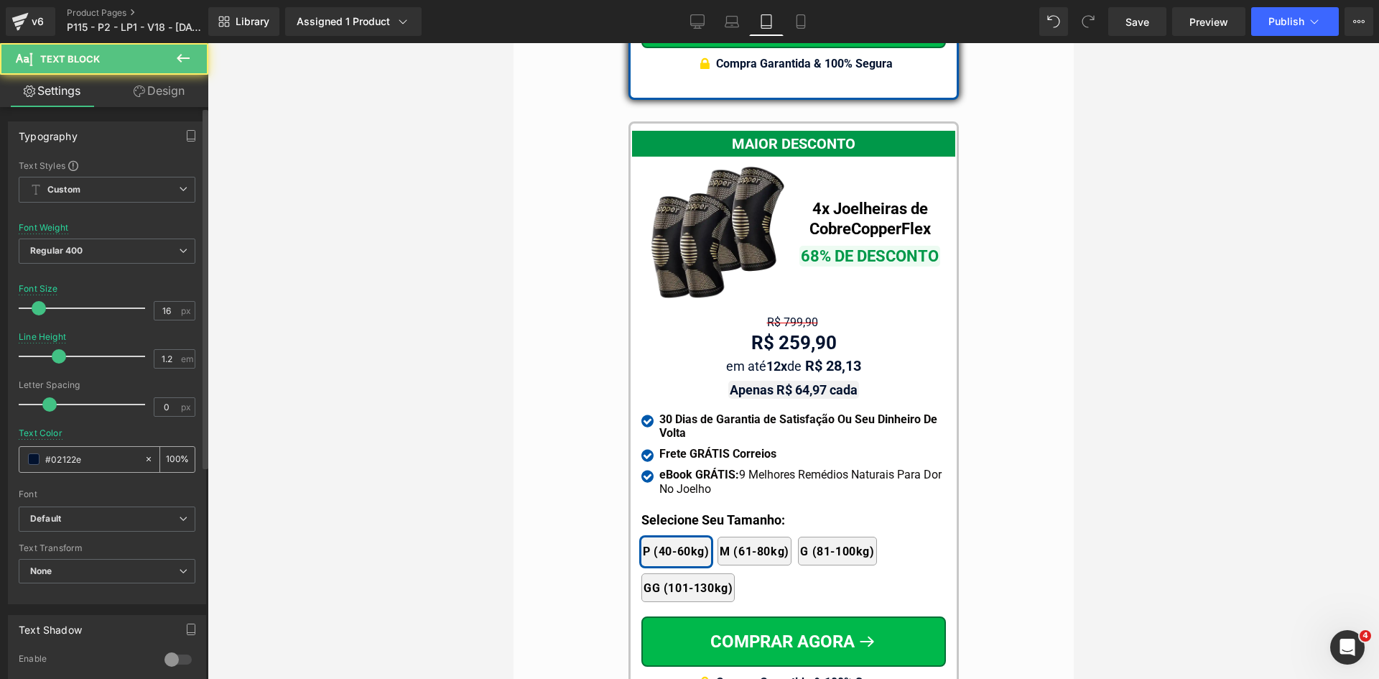
click at [114, 466] on input "#02122e" at bounding box center [91, 459] width 92 height 16
paste input "e60000"
type input "e60000"
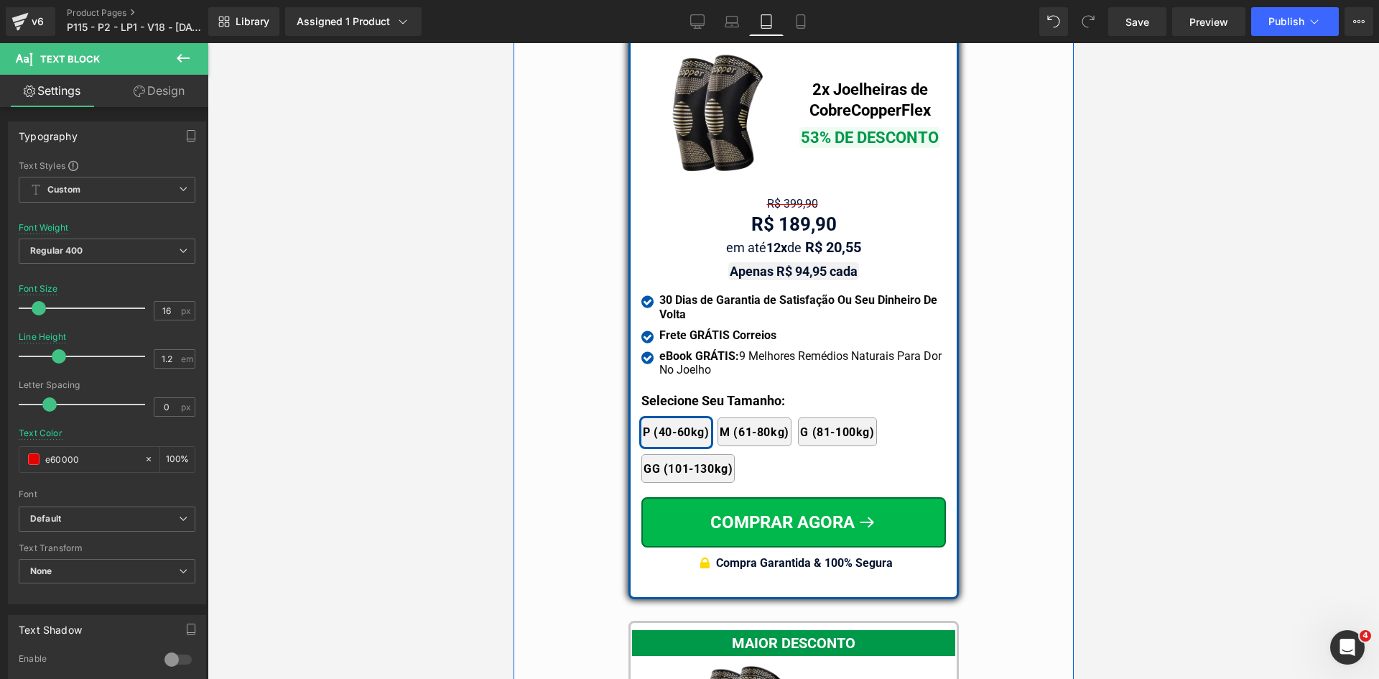
scroll to position [12284, 0]
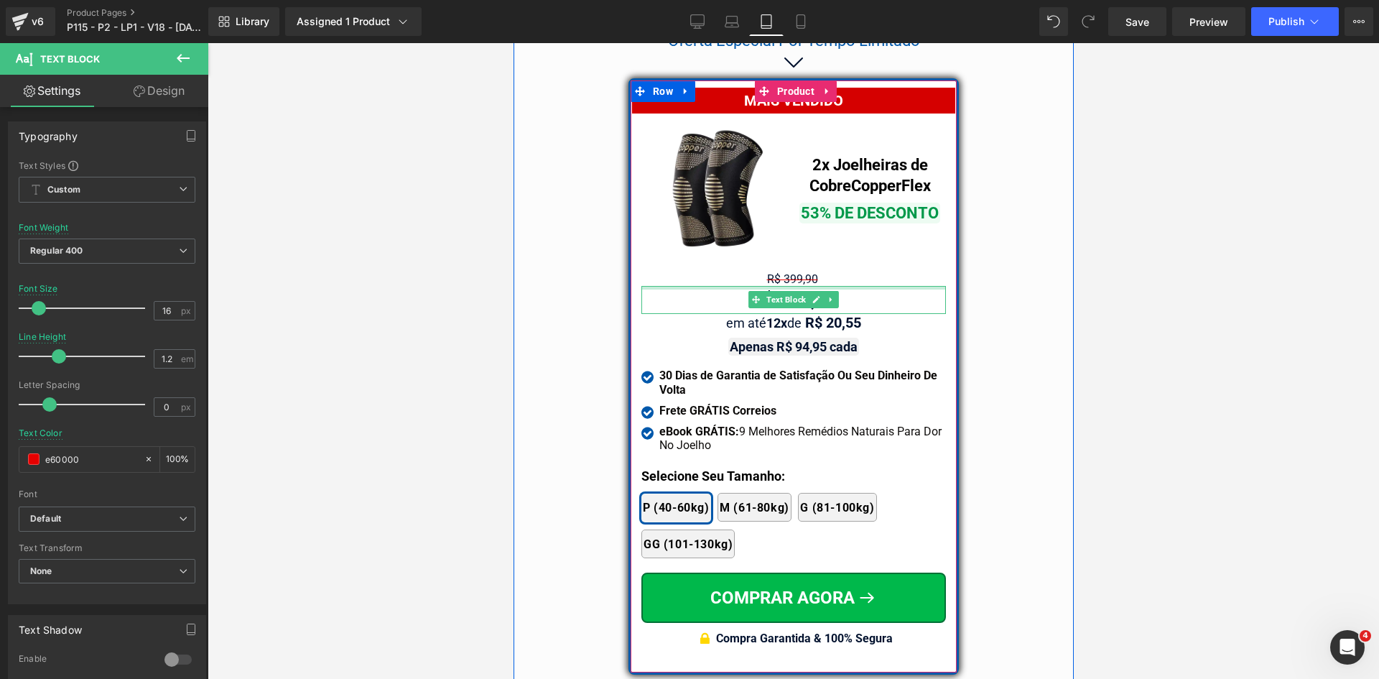
click at [777, 286] on div at bounding box center [793, 288] width 305 height 4
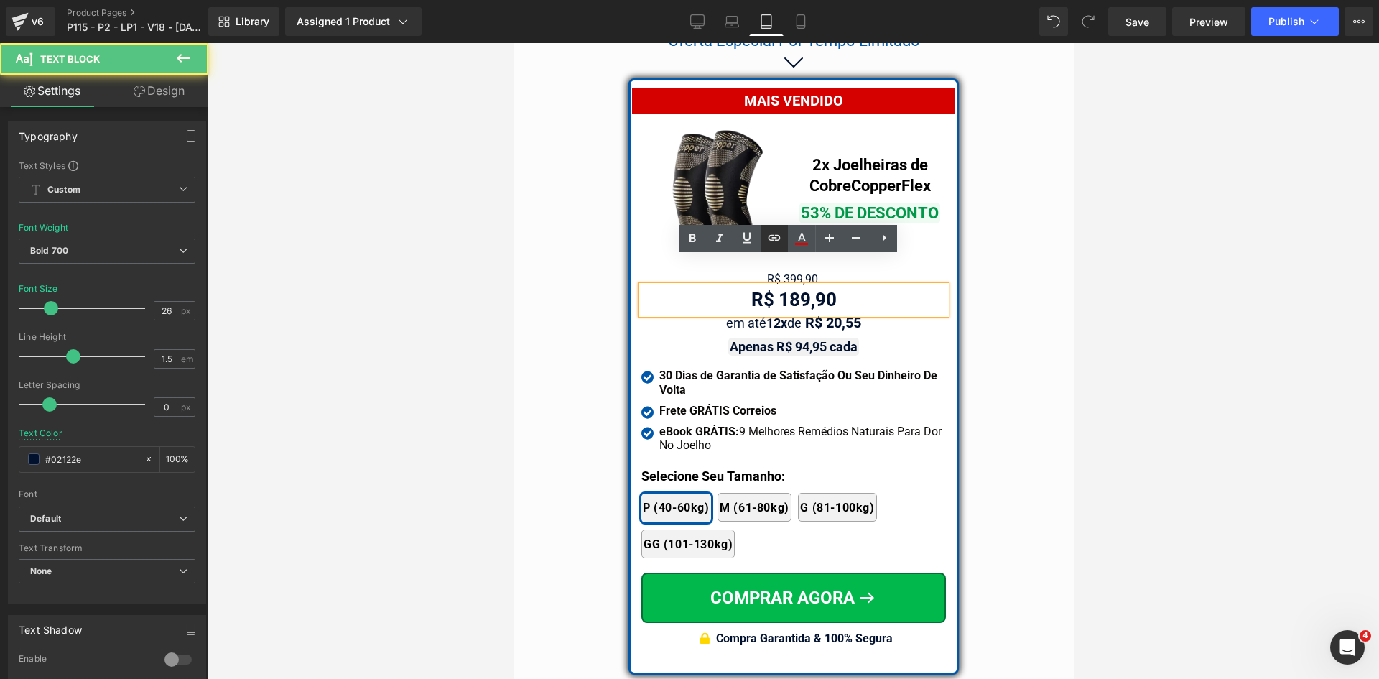
click at [777, 248] on link at bounding box center [774, 238] width 27 height 27
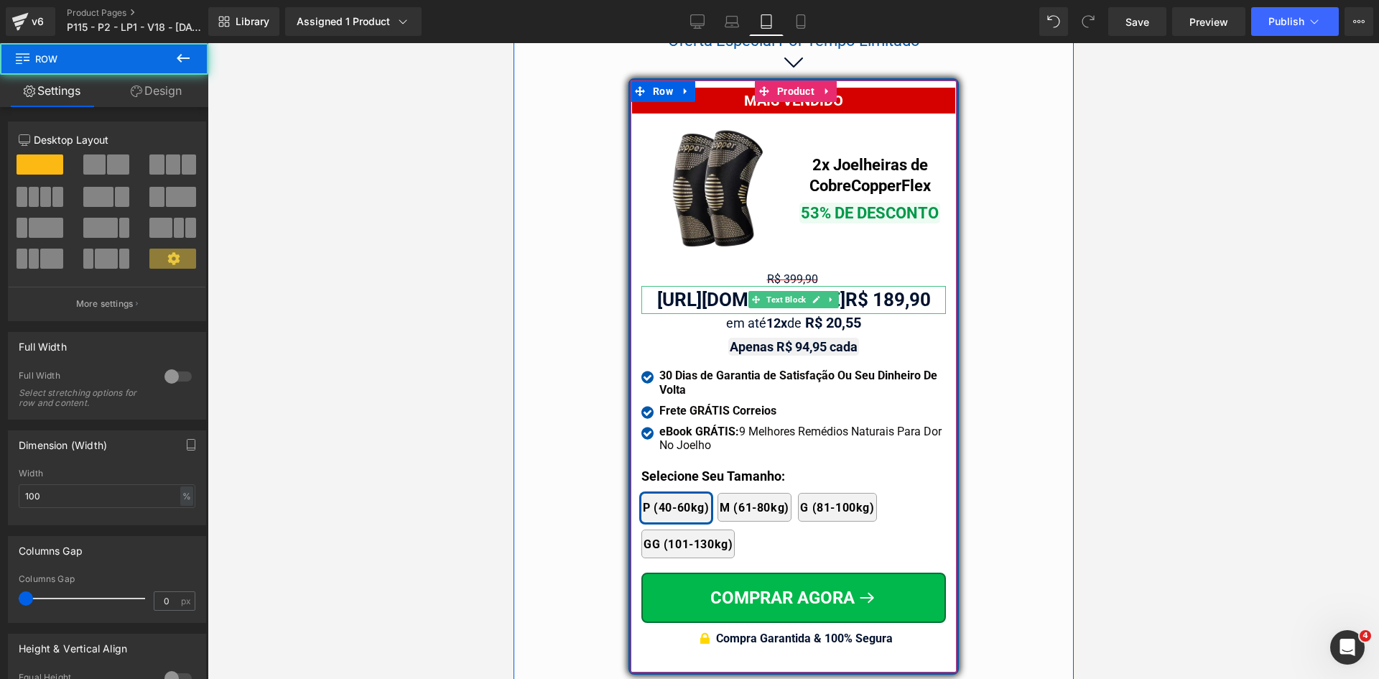
click at [849, 286] on div "[URL][DOMAIN_NAME] R$ 189,90" at bounding box center [793, 300] width 305 height 28
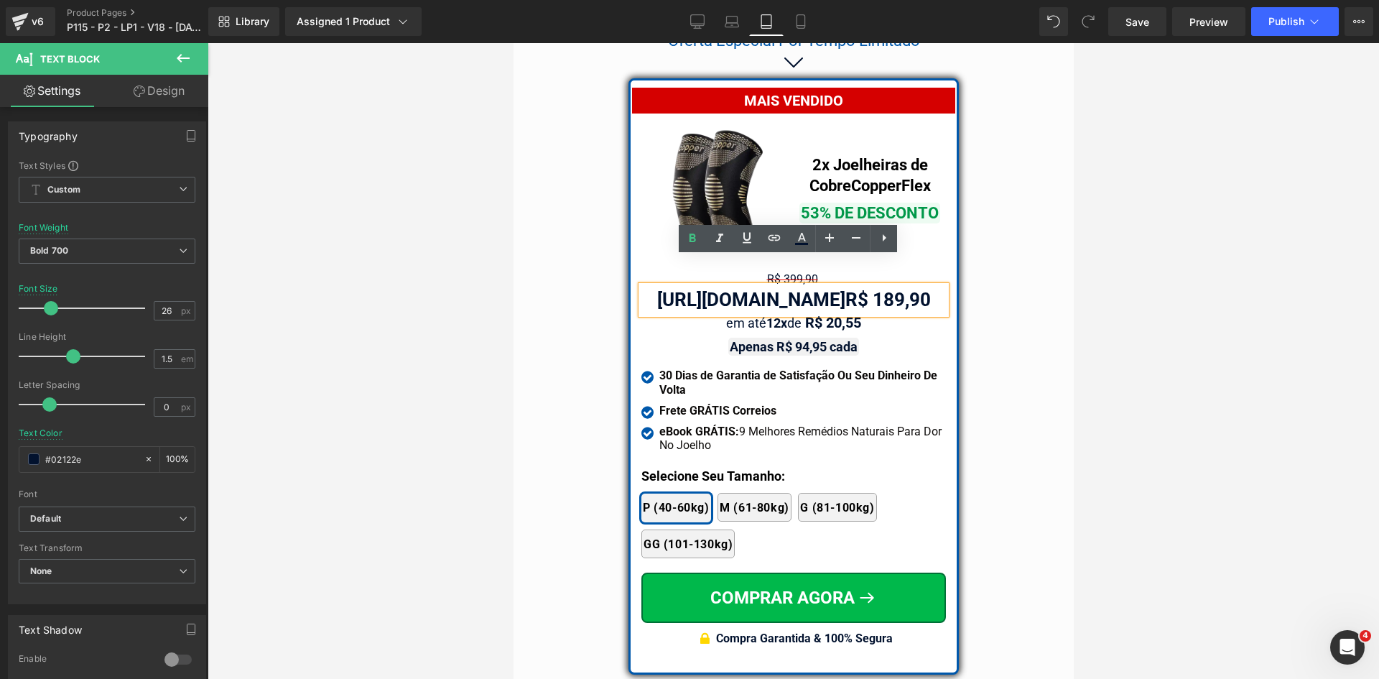
drag, startPoint x: 849, startPoint y: 272, endPoint x: 642, endPoint y: 261, distance: 207.9
click at [642, 286] on div "[URL][DOMAIN_NAME] R$ 189,90" at bounding box center [793, 300] width 305 height 28
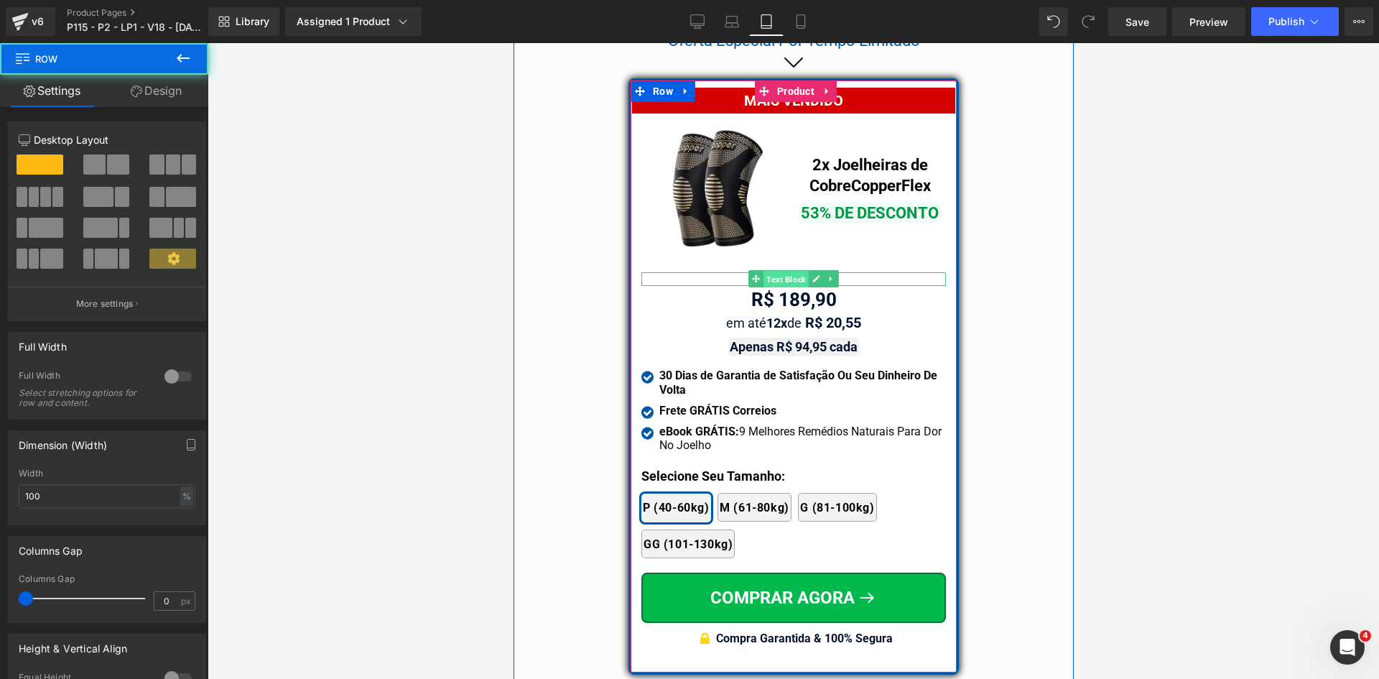
click at [787, 271] on span "Text Block" at bounding box center [785, 279] width 45 height 17
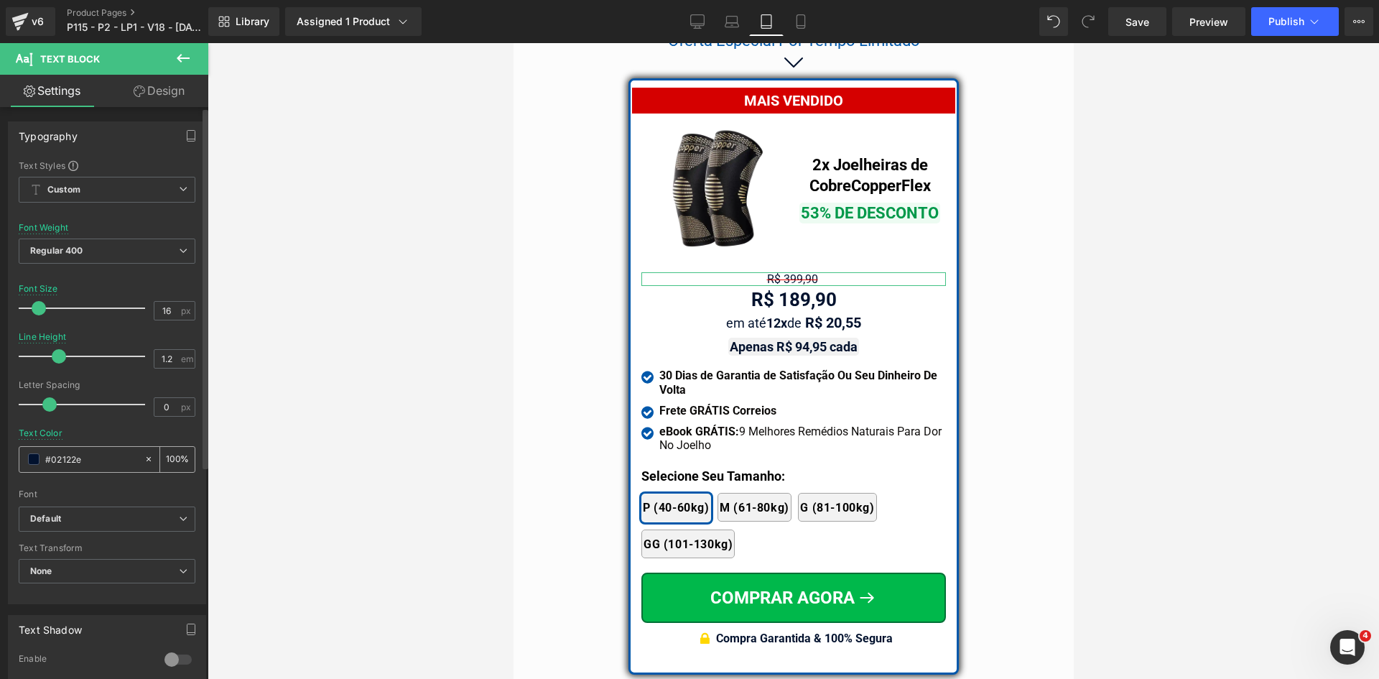
click at [63, 472] on div "#02122e 100 %" at bounding box center [107, 459] width 177 height 27
click at [75, 460] on input "#02122e" at bounding box center [91, 459] width 92 height 16
paste input "e60000"
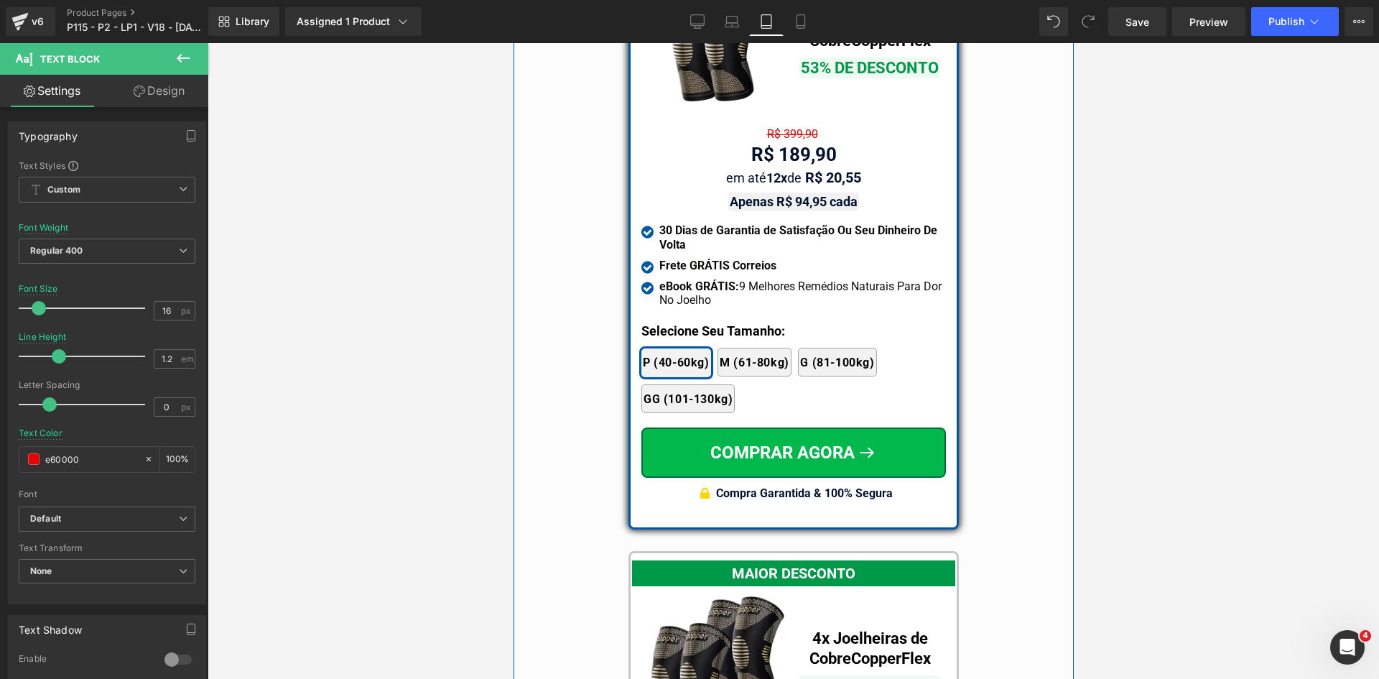
scroll to position [12428, 0]
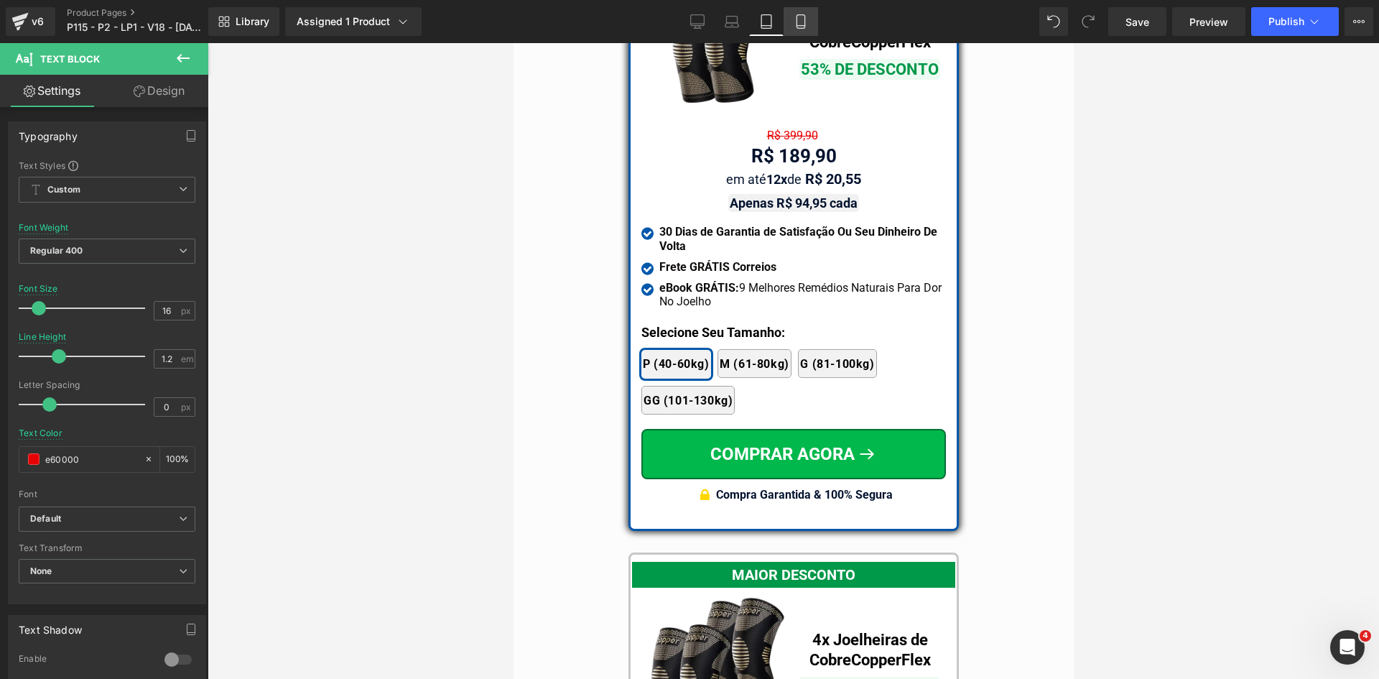
click at [799, 16] on icon at bounding box center [801, 21] width 14 height 14
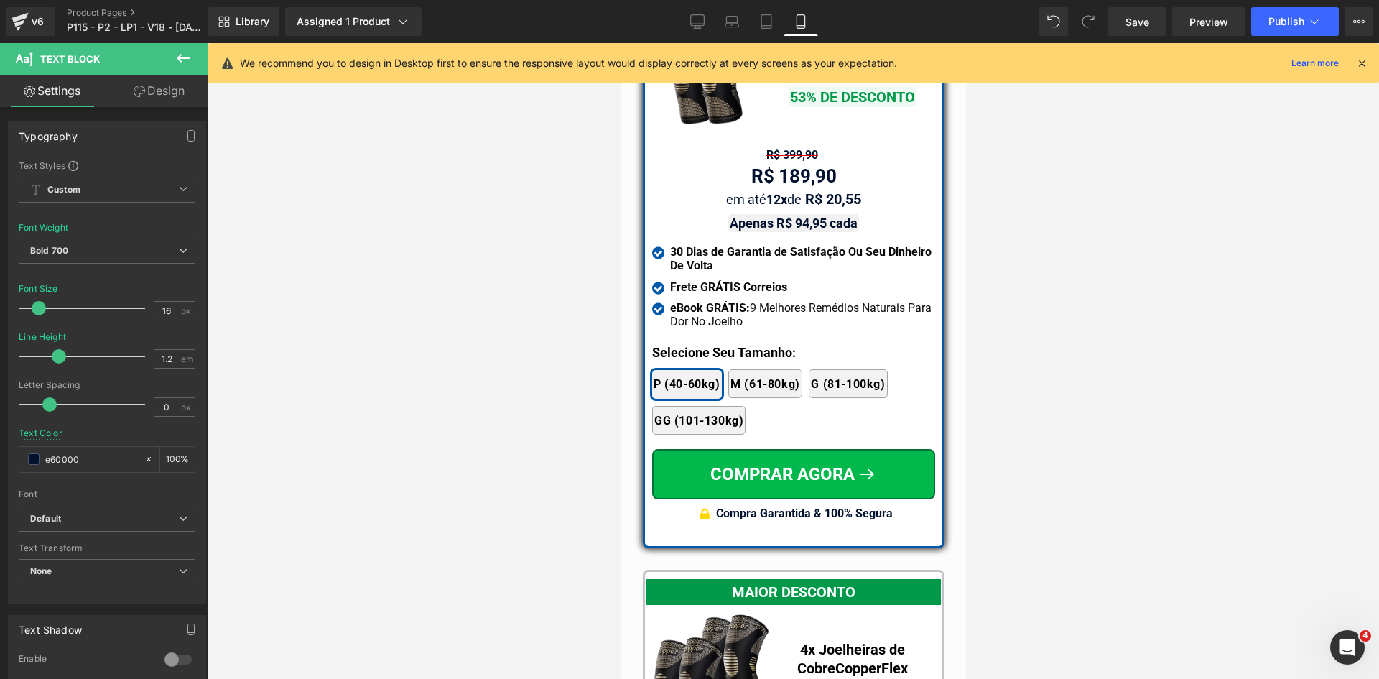
click at [1356, 67] on icon at bounding box center [1362, 63] width 13 height 13
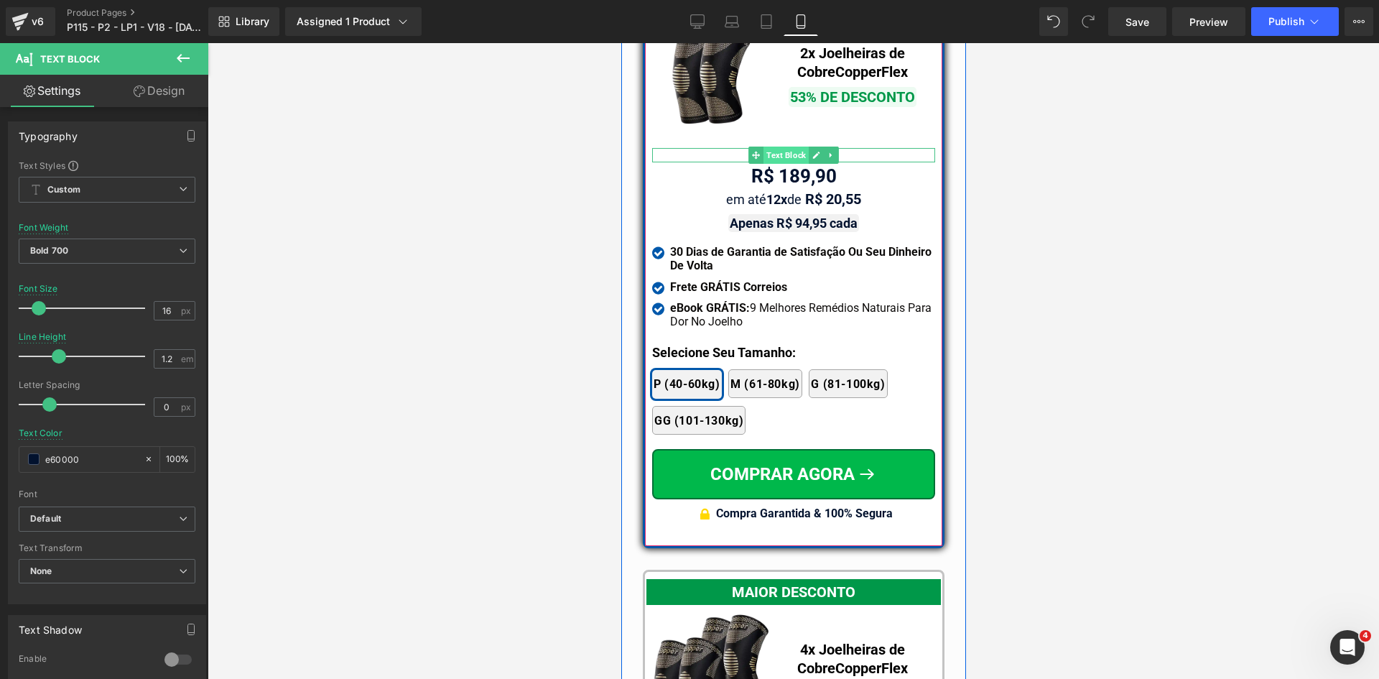
click at [772, 147] on span "Text Block" at bounding box center [785, 155] width 45 height 17
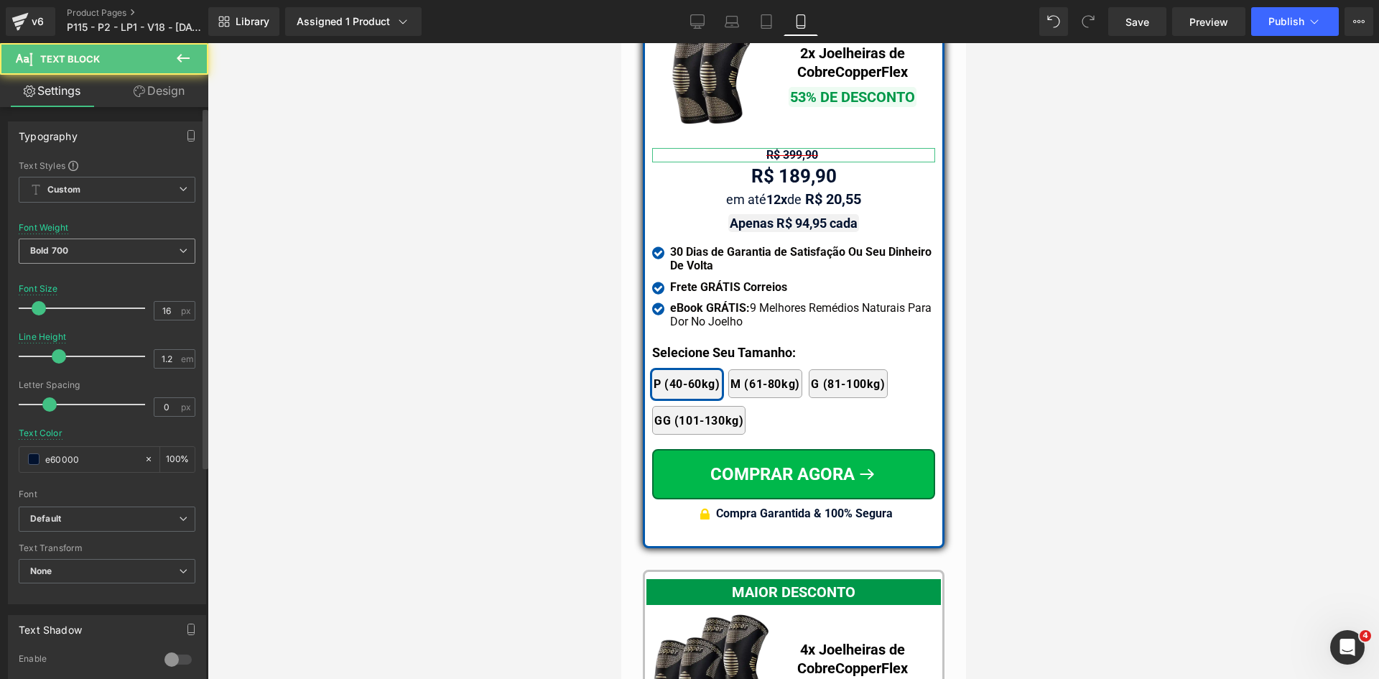
click at [84, 253] on span "Bold 700" at bounding box center [107, 251] width 177 height 25
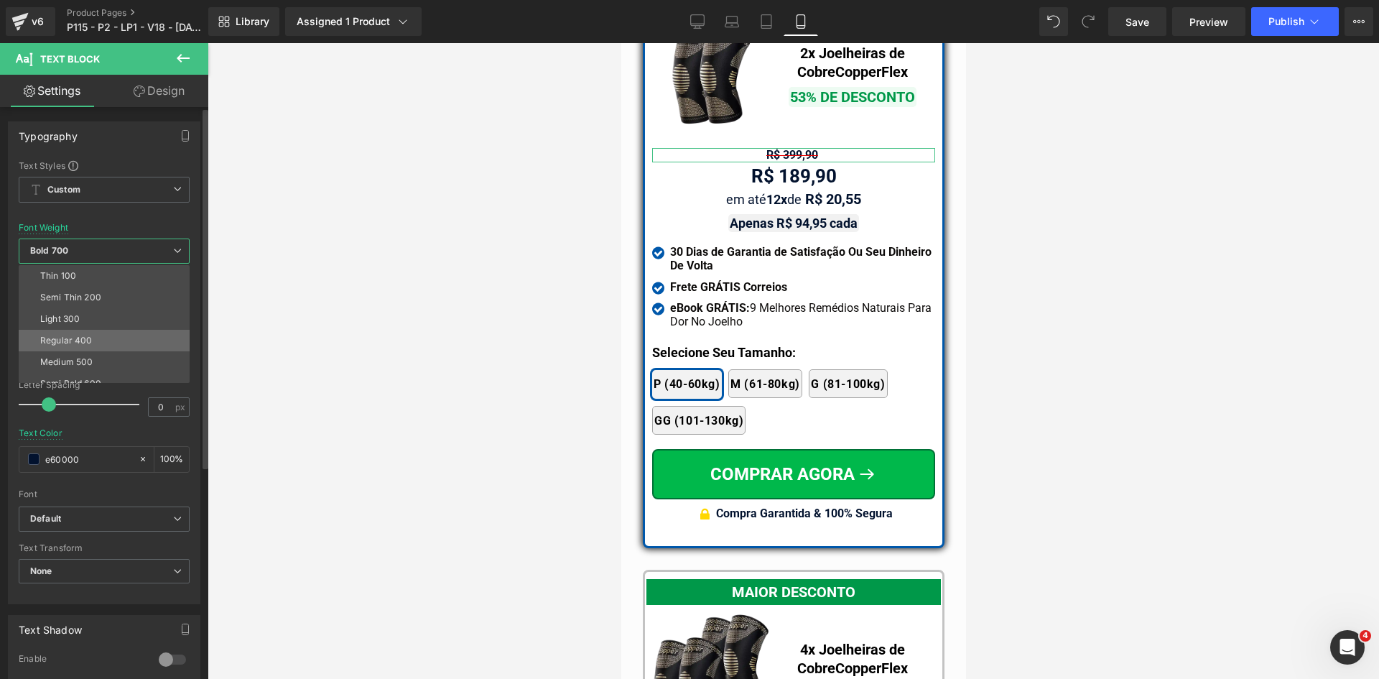
click at [61, 347] on li "Regular 400" at bounding box center [107, 341] width 177 height 22
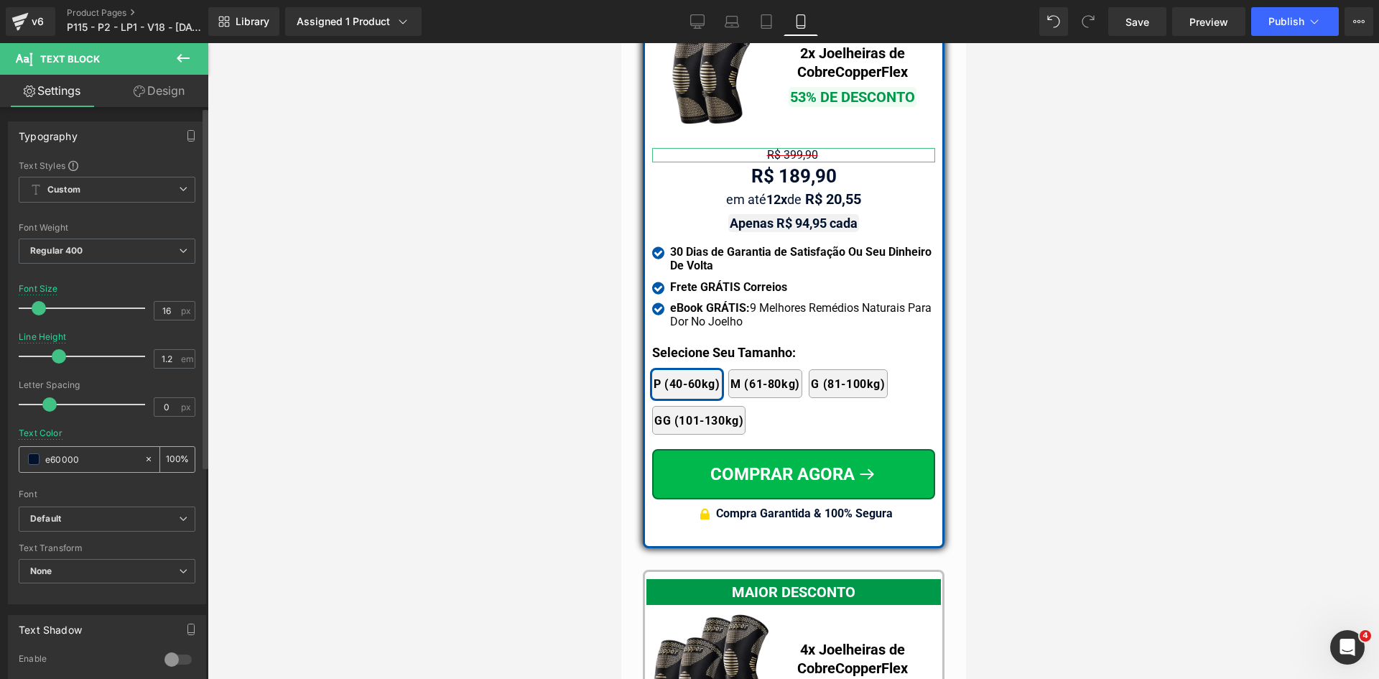
click at [107, 467] on input "e60000" at bounding box center [91, 459] width 92 height 16
paste input "e60000"
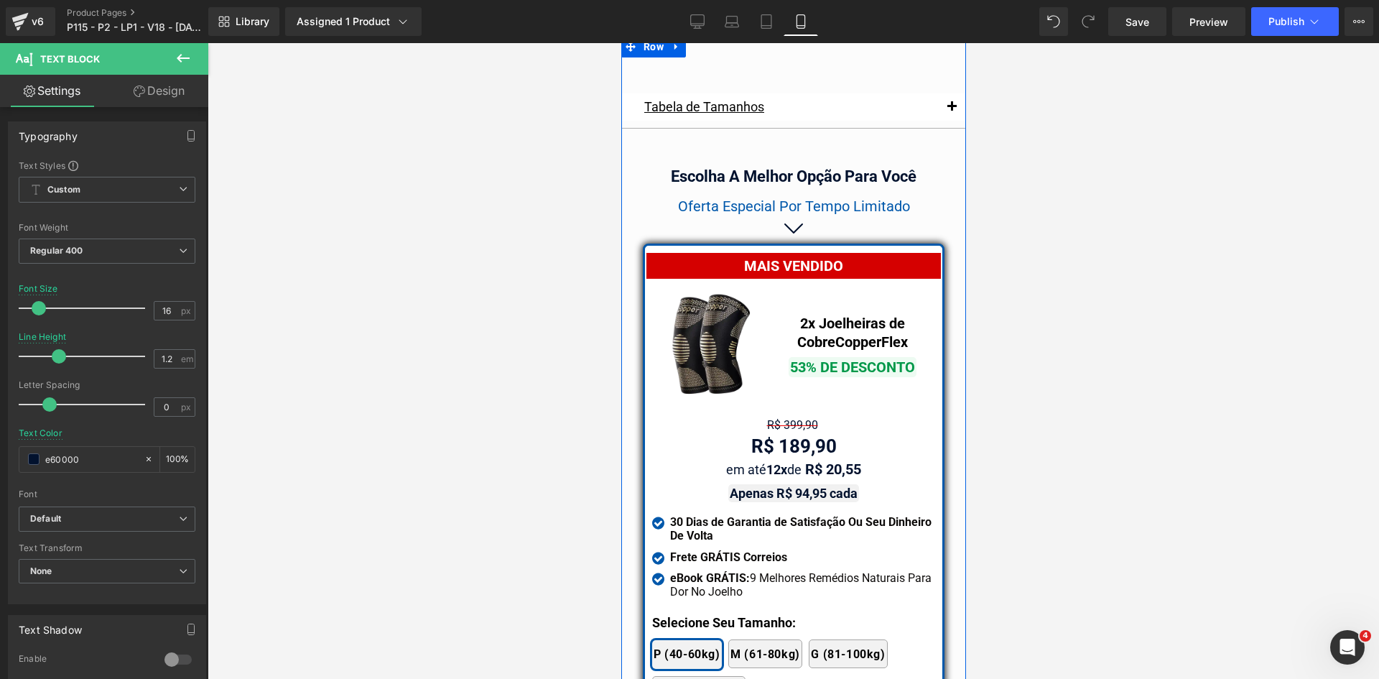
scroll to position [12636, 0]
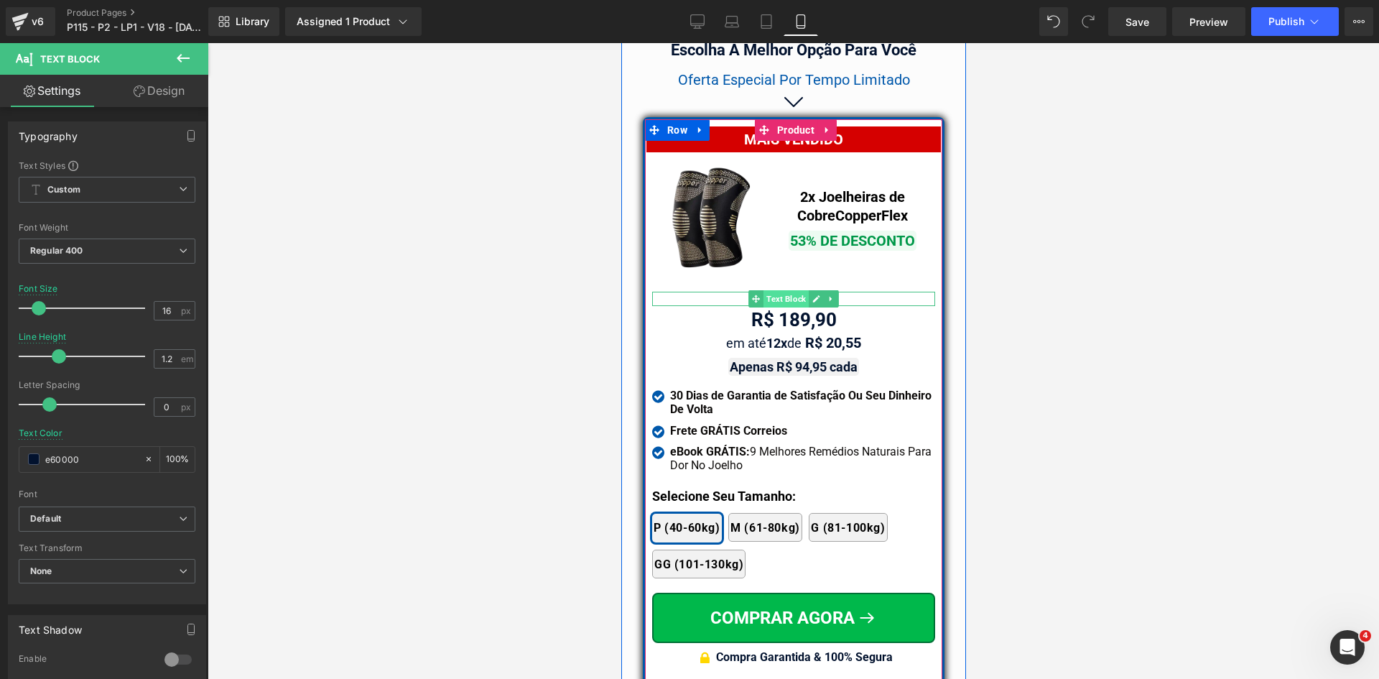
click at [772, 290] on span "Text Block" at bounding box center [785, 298] width 45 height 17
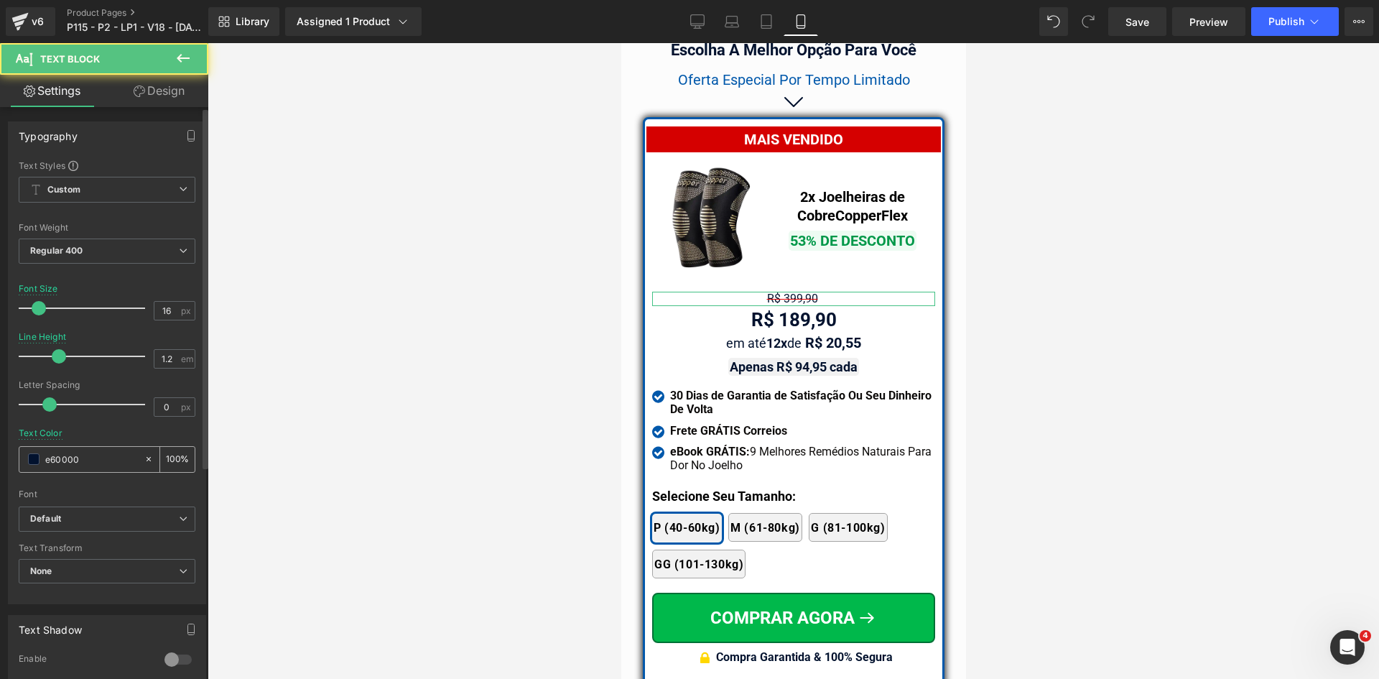
click at [90, 455] on input "e60000" at bounding box center [91, 459] width 92 height 16
paste input "text"
click at [42, 457] on div "e60000" at bounding box center [81, 459] width 124 height 25
click at [46, 455] on input "e60000" at bounding box center [91, 459] width 92 height 16
click at [50, 466] on input "#e60000" at bounding box center [91, 459] width 92 height 16
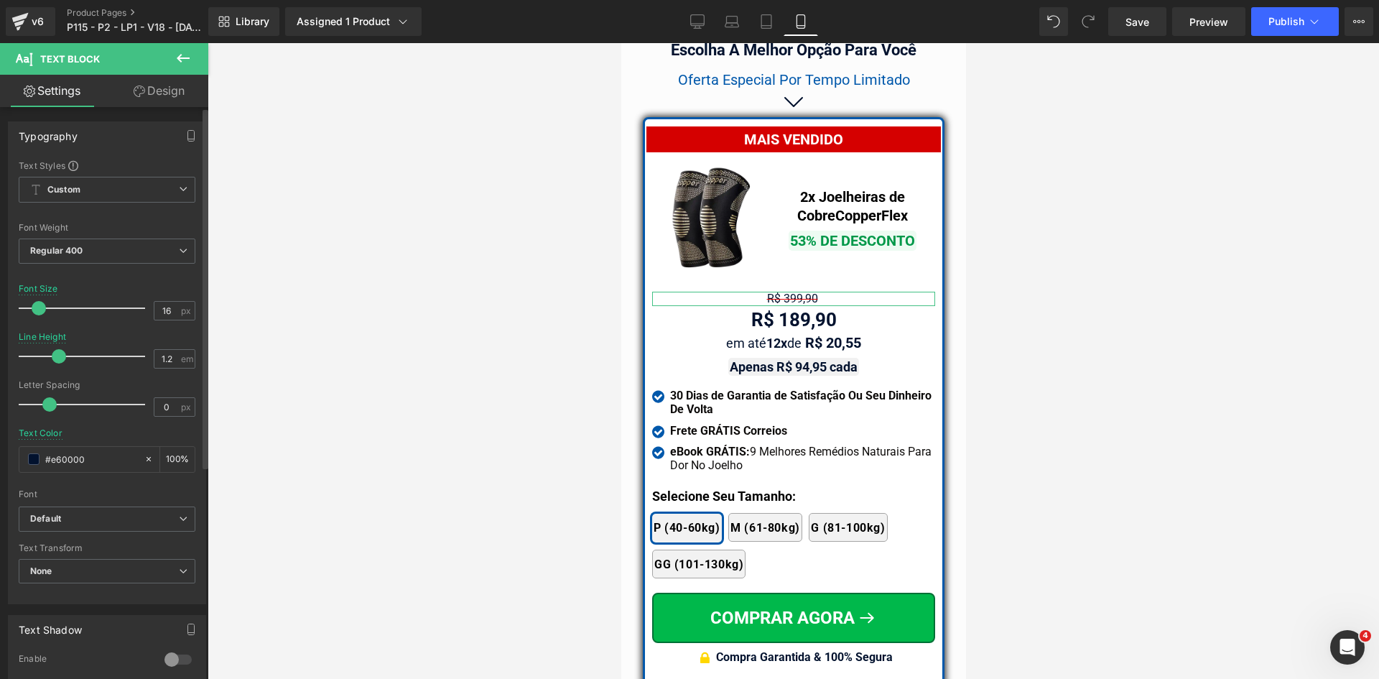
type input "#e60000"
click at [145, 432] on div "Text Color #e60000 100 %" at bounding box center [107, 458] width 177 height 61
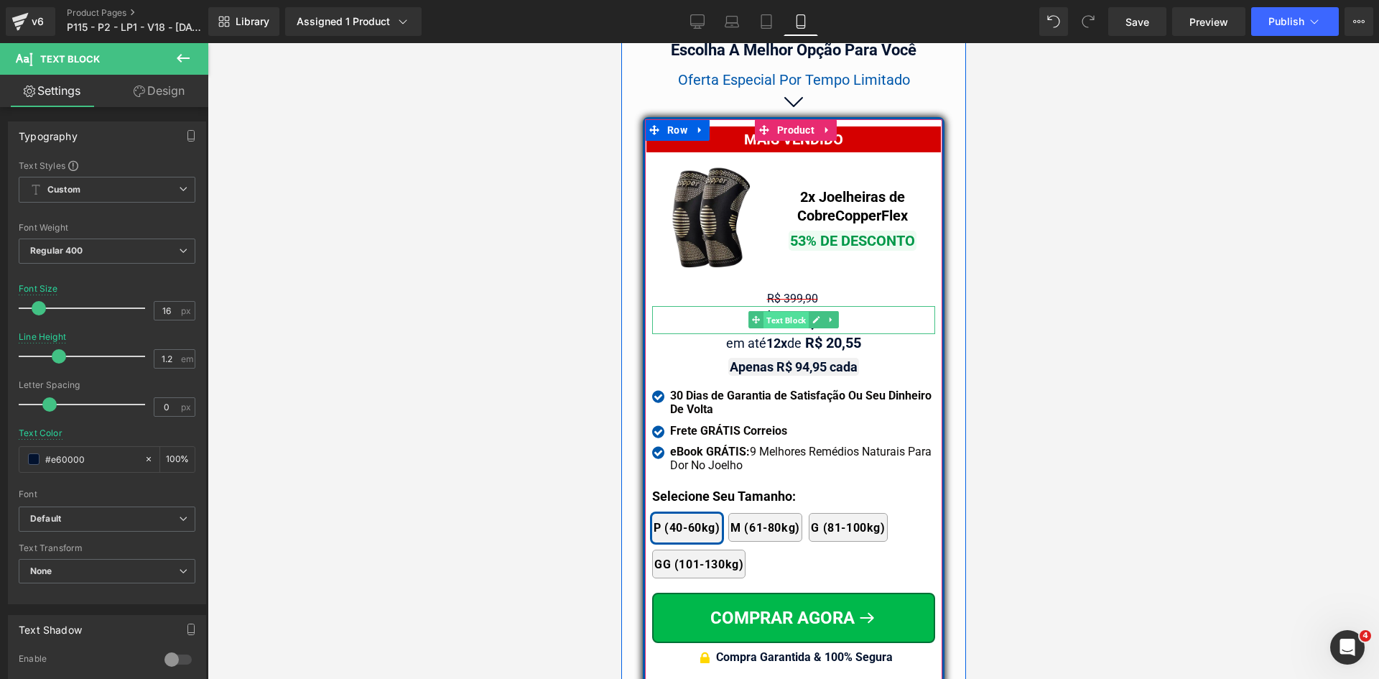
click at [792, 312] on span "Text Block" at bounding box center [785, 320] width 45 height 17
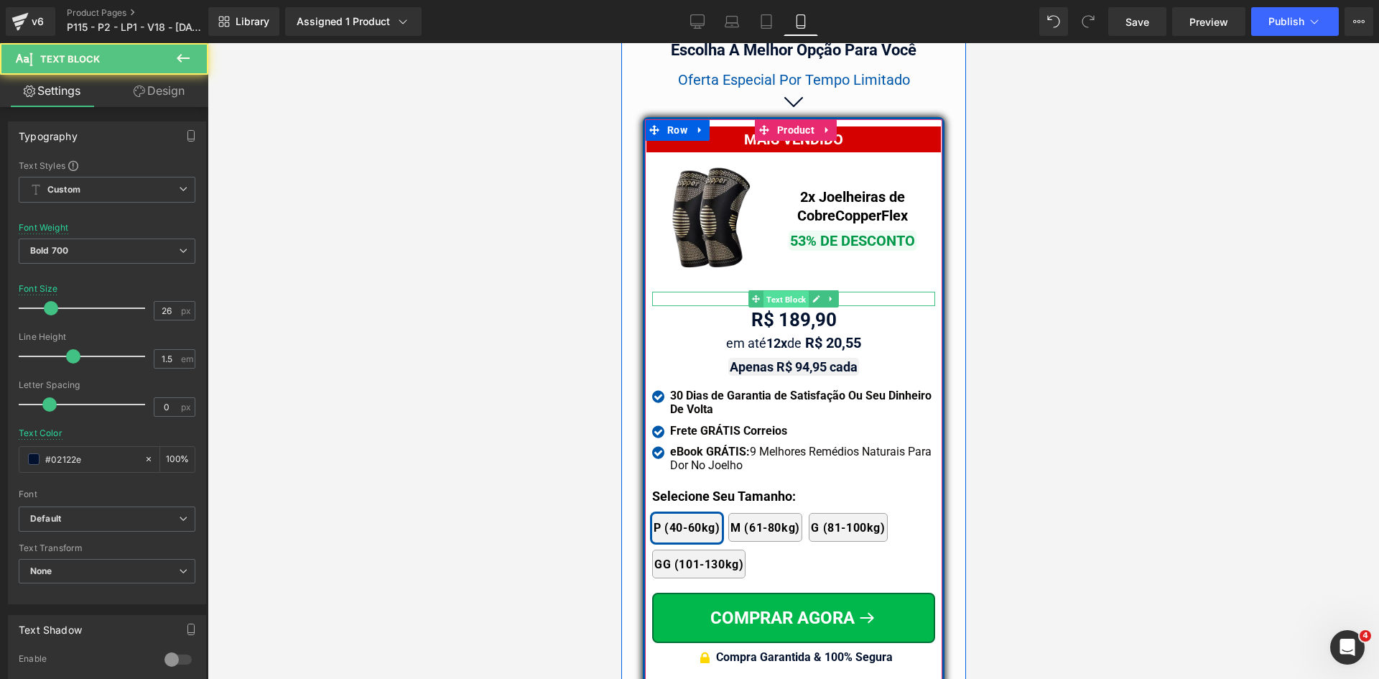
click at [779, 291] on span "Text Block" at bounding box center [785, 299] width 45 height 17
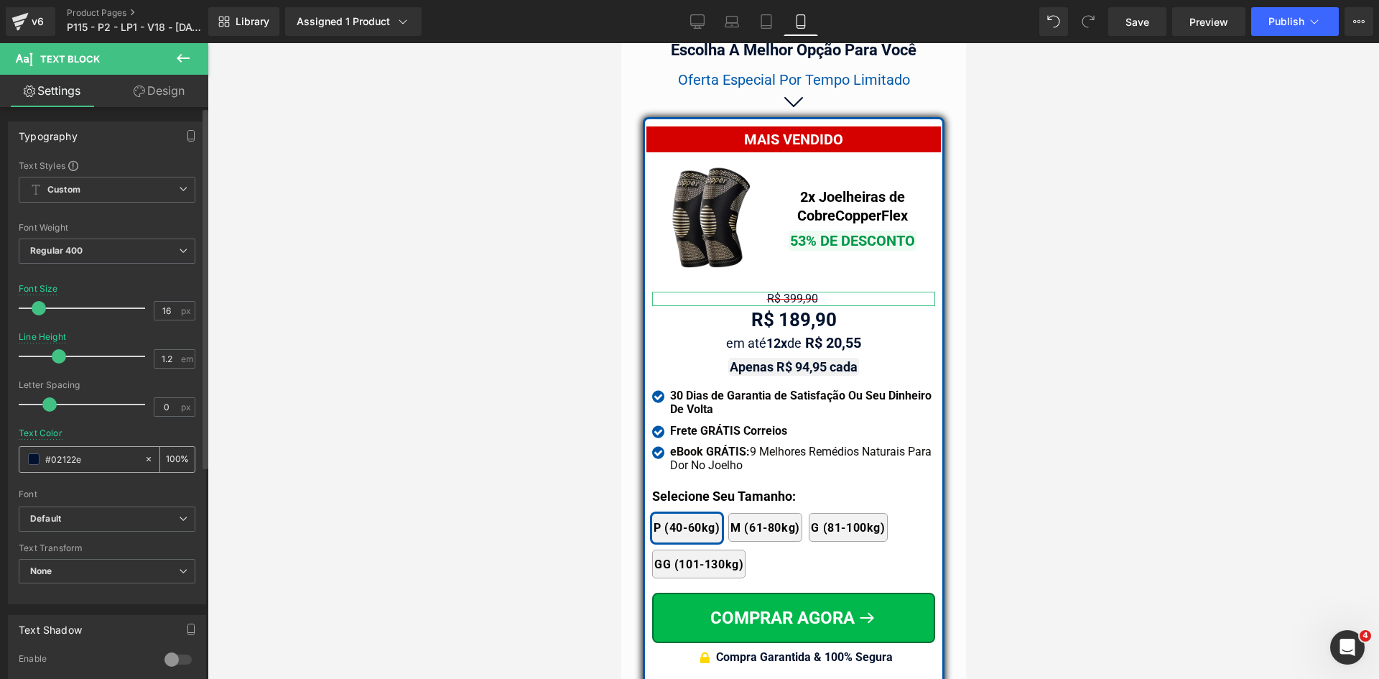
click at [96, 453] on input "#02122e" at bounding box center [91, 459] width 92 height 16
paste input "e60000"
type input "e60000"
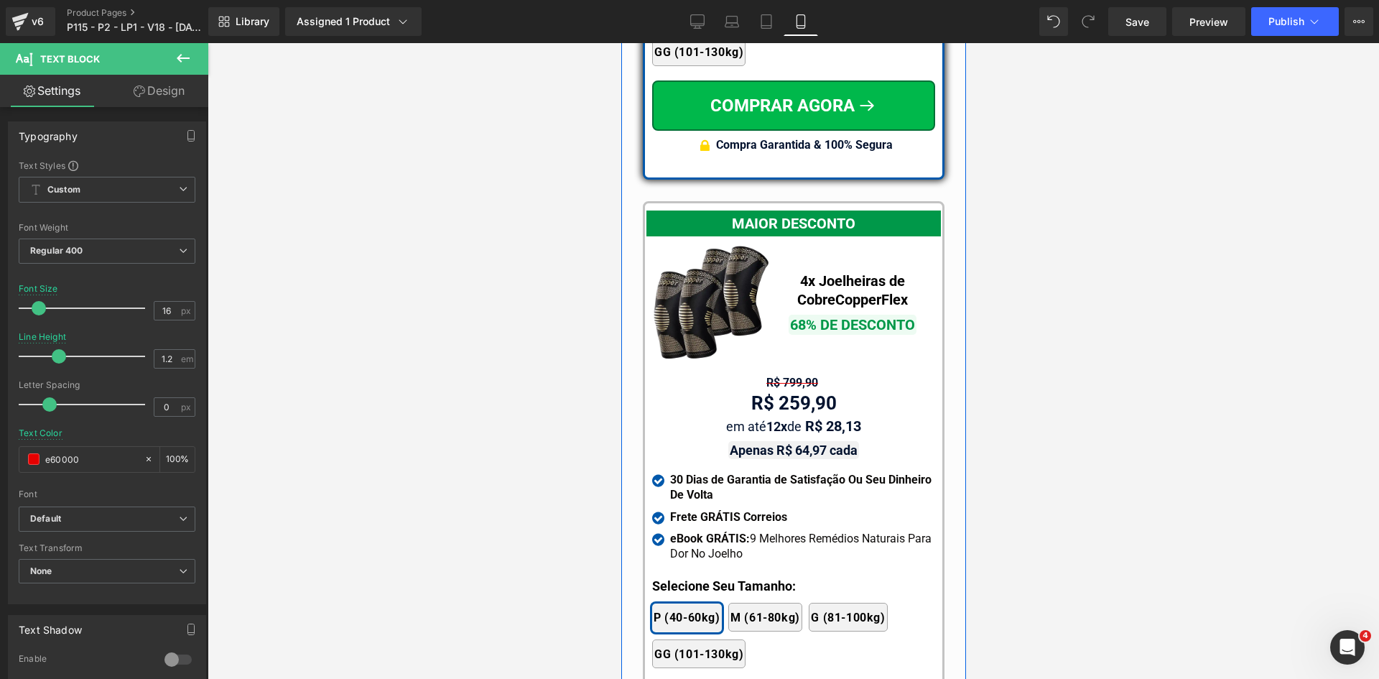
scroll to position [13211, 0]
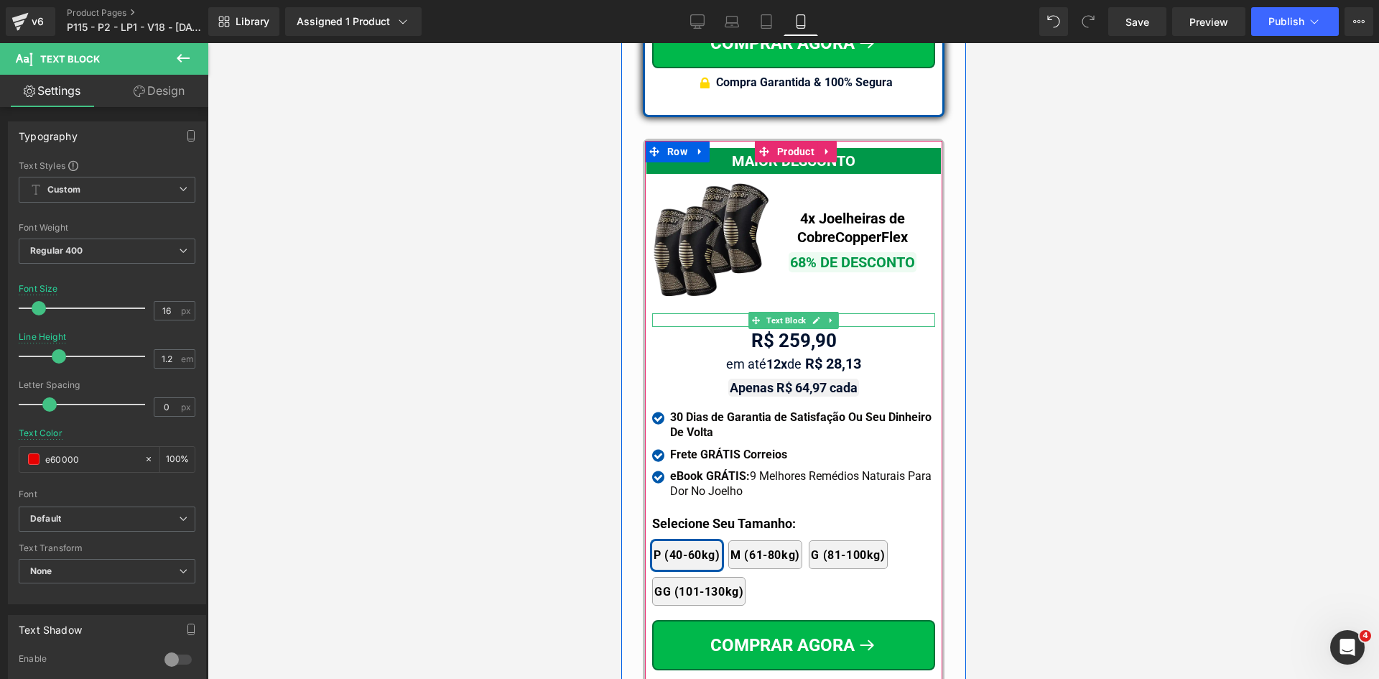
click at [779, 312] on span "Text Block" at bounding box center [785, 320] width 45 height 17
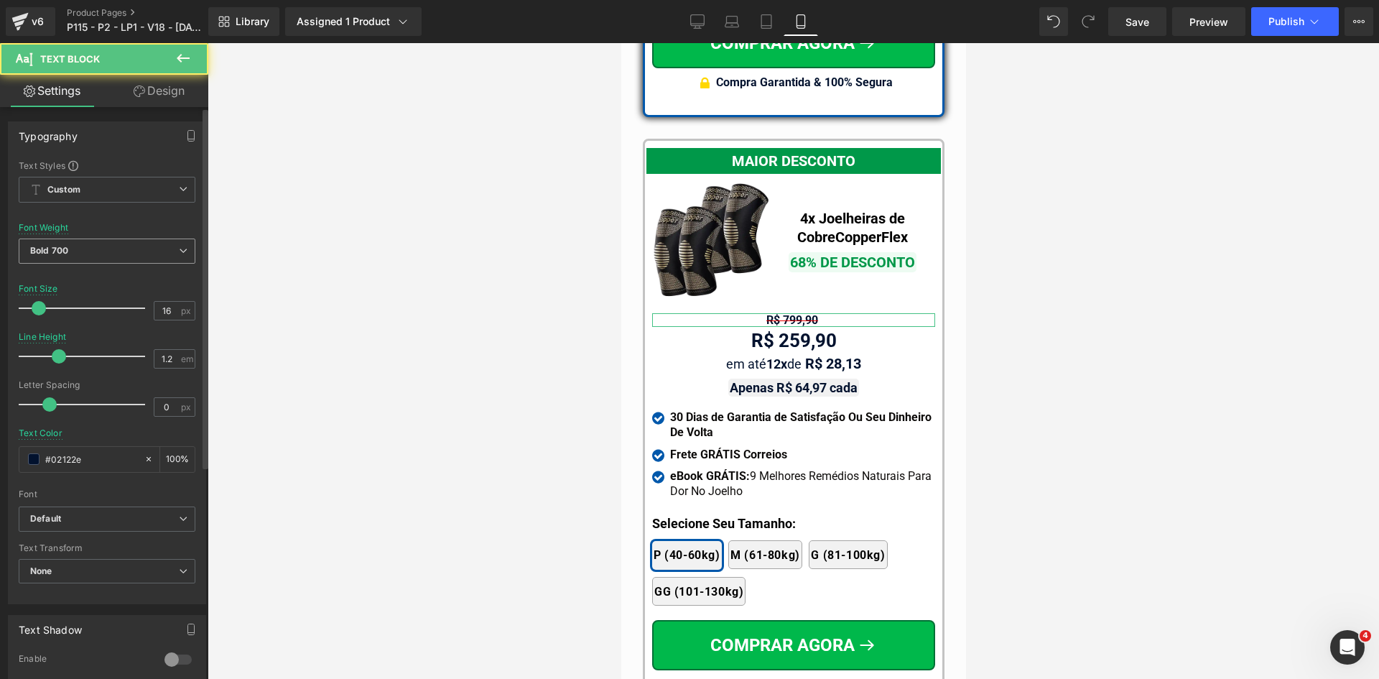
click at [89, 255] on span "Bold 700" at bounding box center [107, 251] width 177 height 25
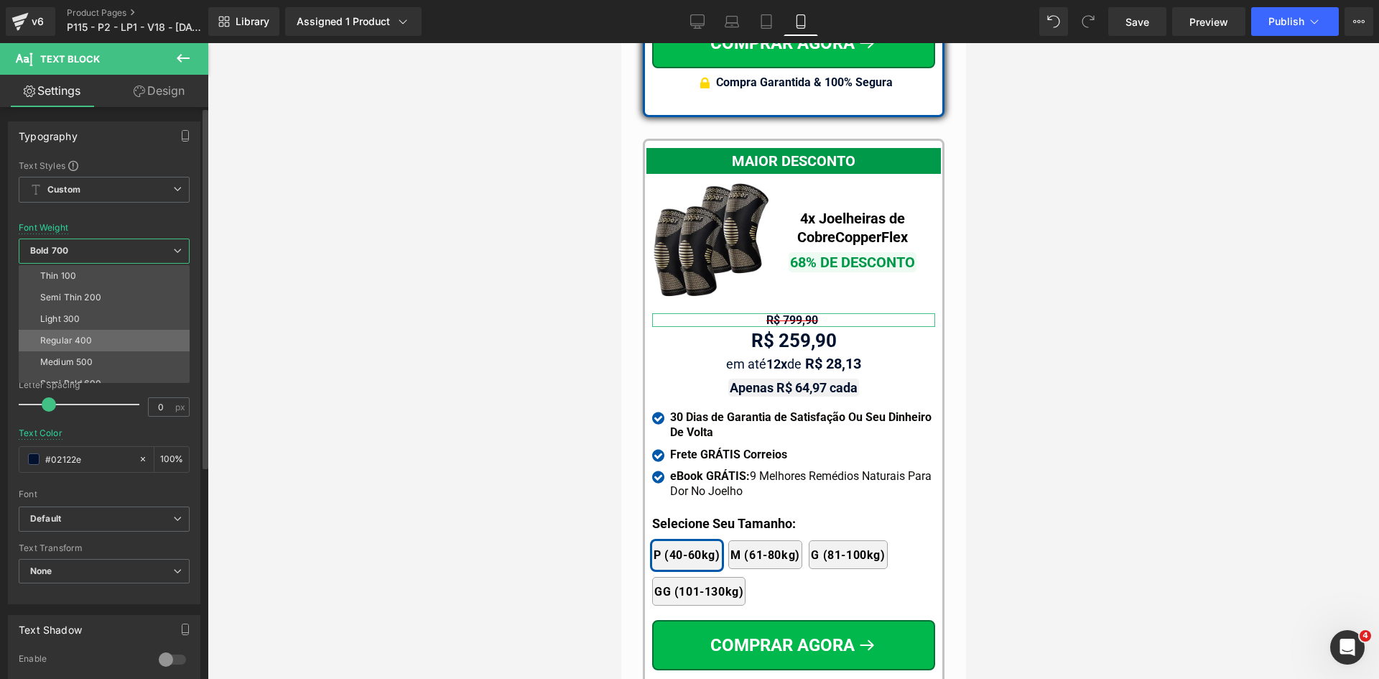
click at [75, 344] on div "Regular 400" at bounding box center [66, 340] width 52 height 10
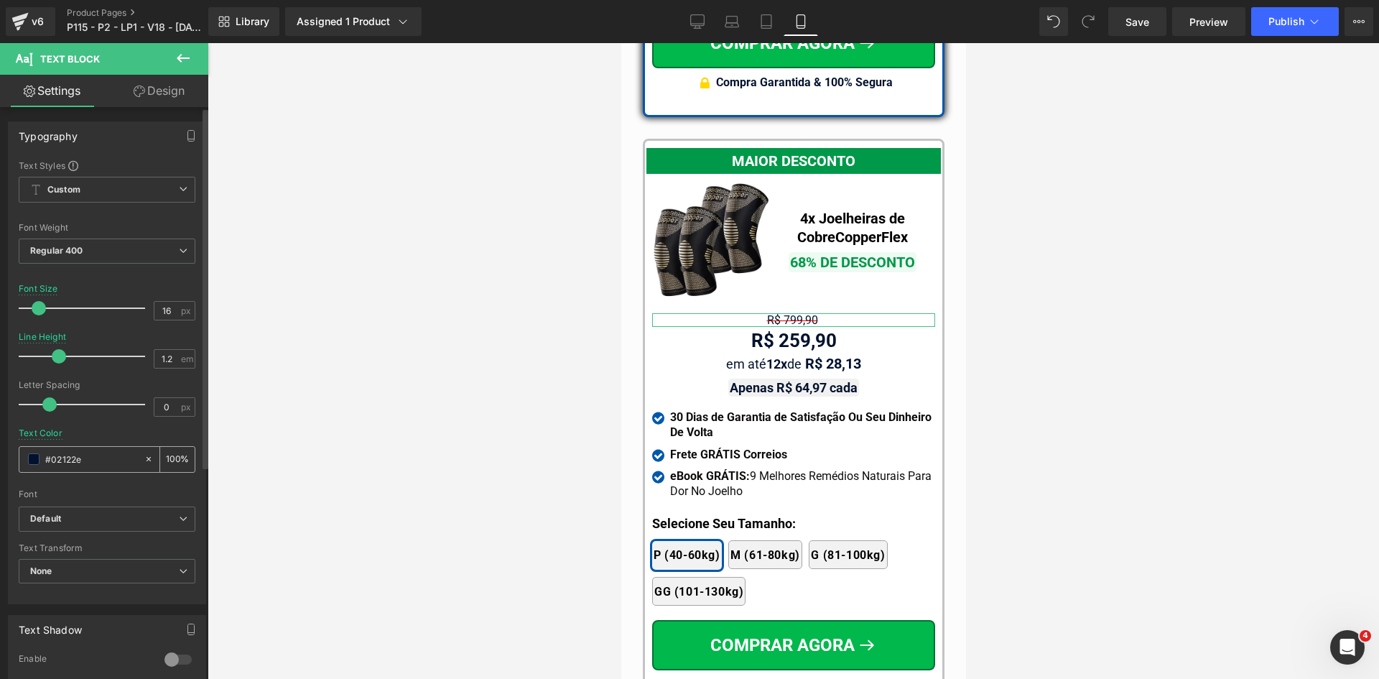
click at [68, 464] on input "#02122e" at bounding box center [91, 459] width 92 height 16
paste input "e60000"
type input "e60000"
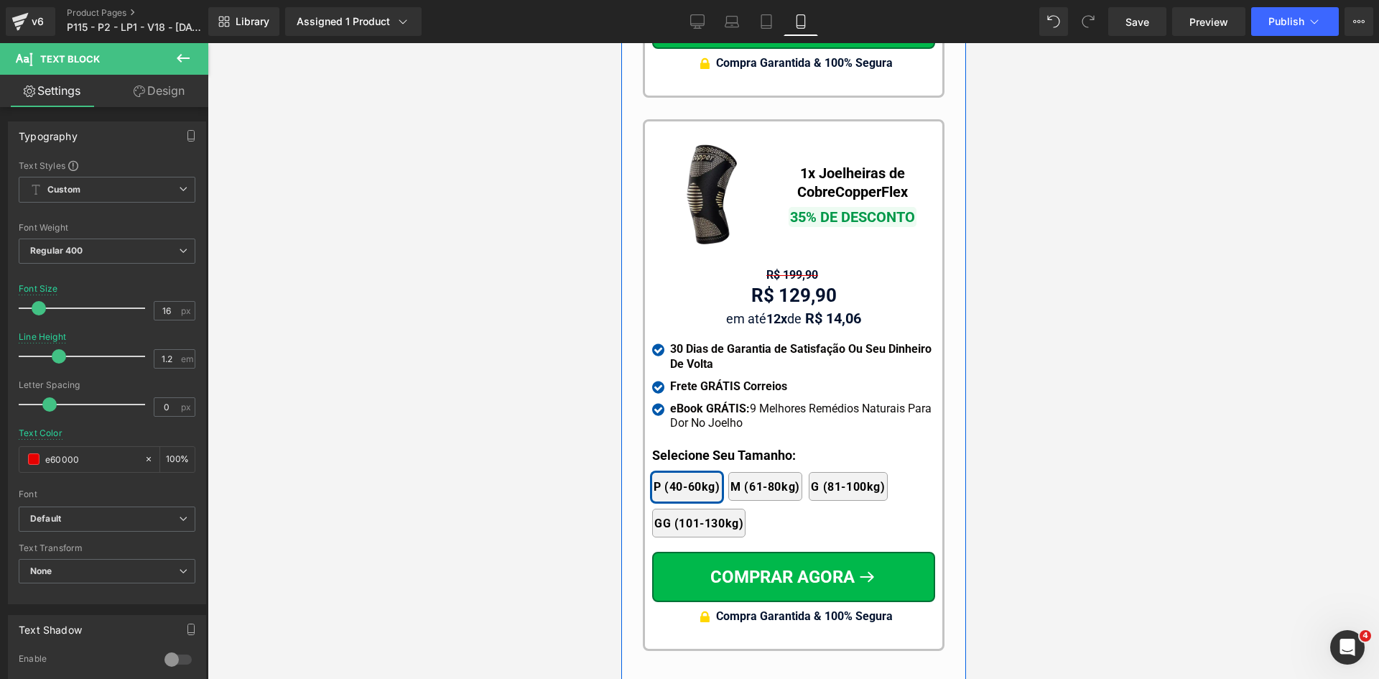
scroll to position [13857, 0]
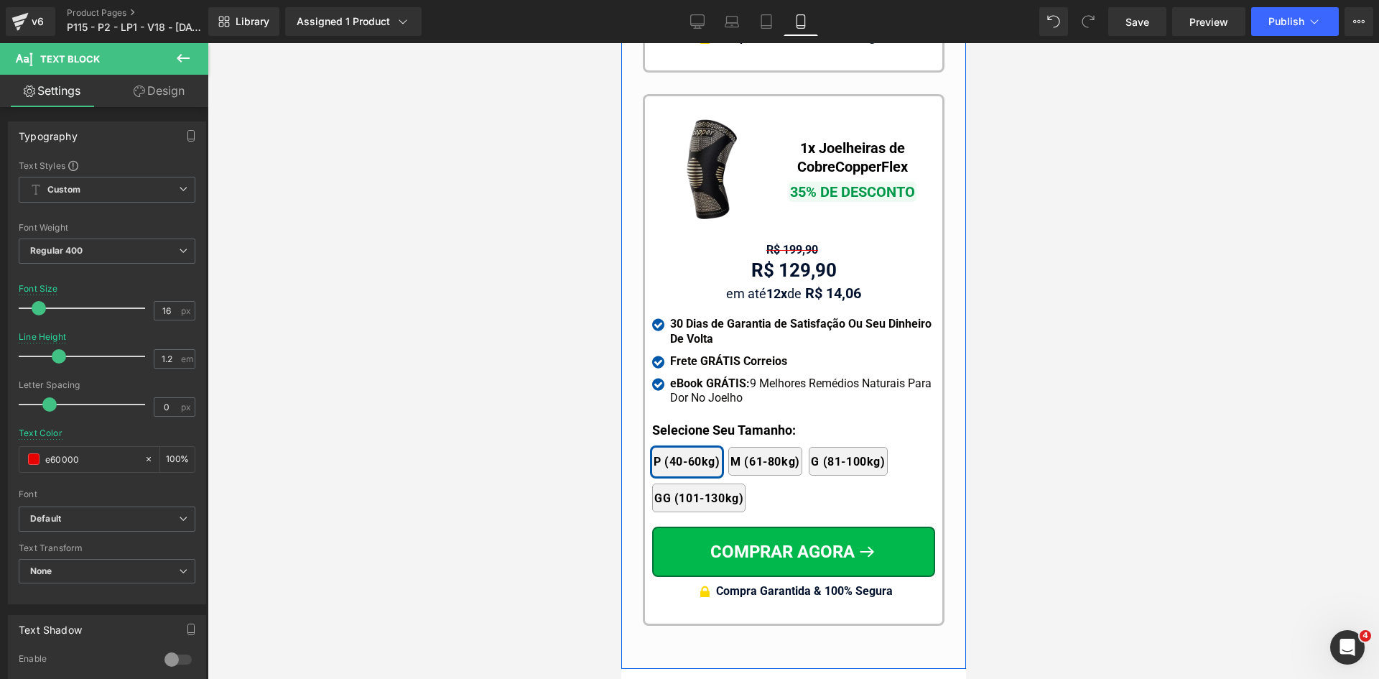
click at [772, 241] on span "Text Block" at bounding box center [785, 249] width 45 height 17
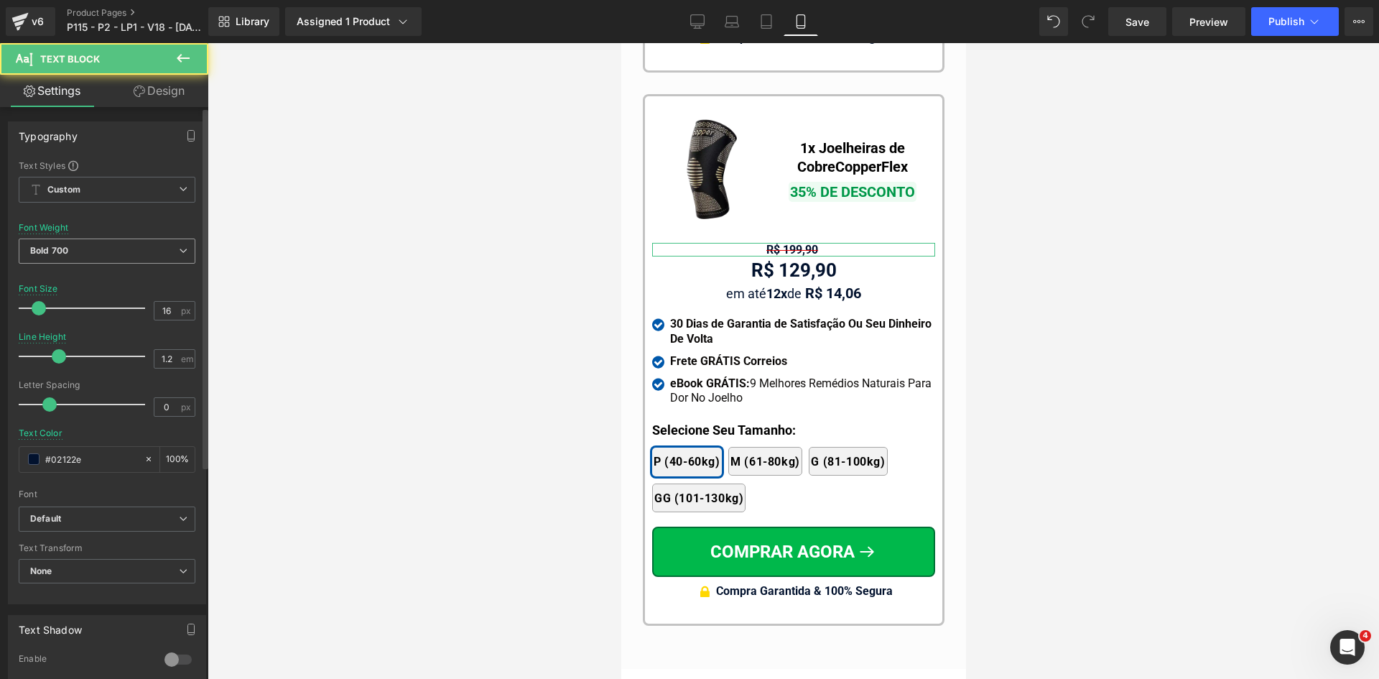
click at [81, 254] on span "Bold 700" at bounding box center [107, 251] width 177 height 25
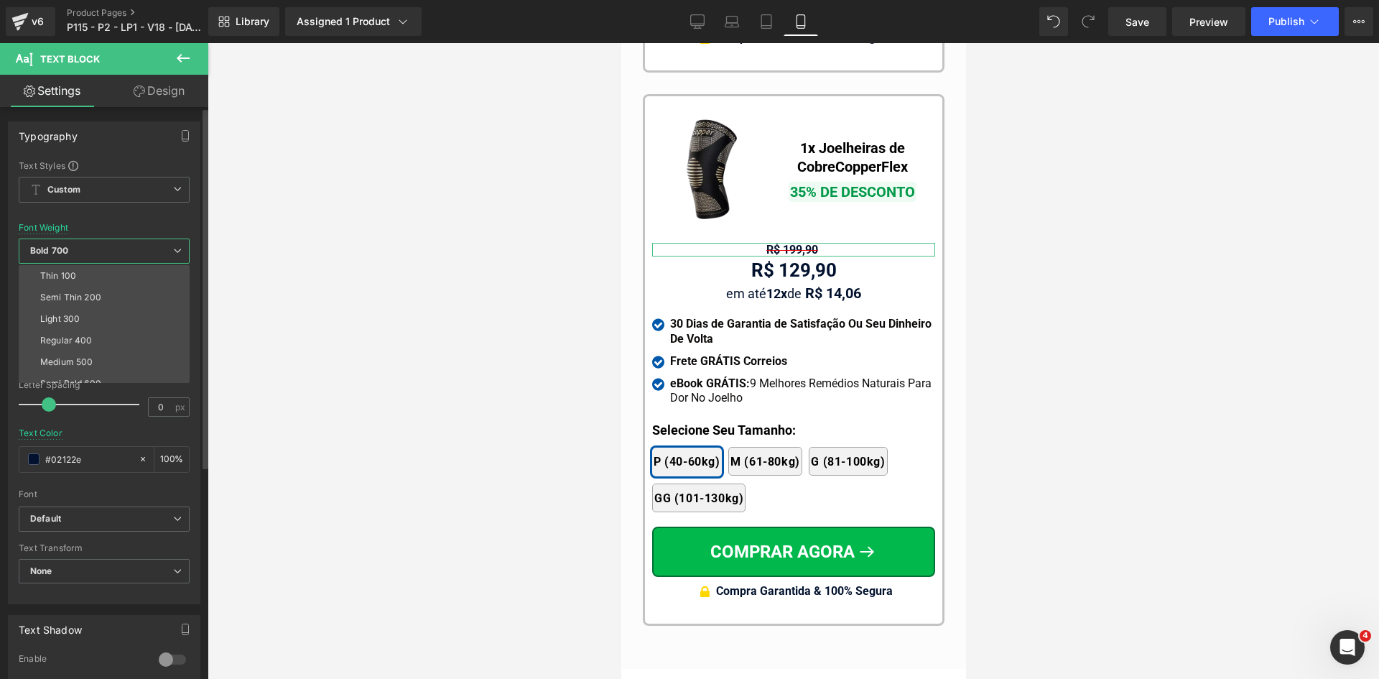
click at [81, 252] on span "Bold 700" at bounding box center [104, 251] width 171 height 25
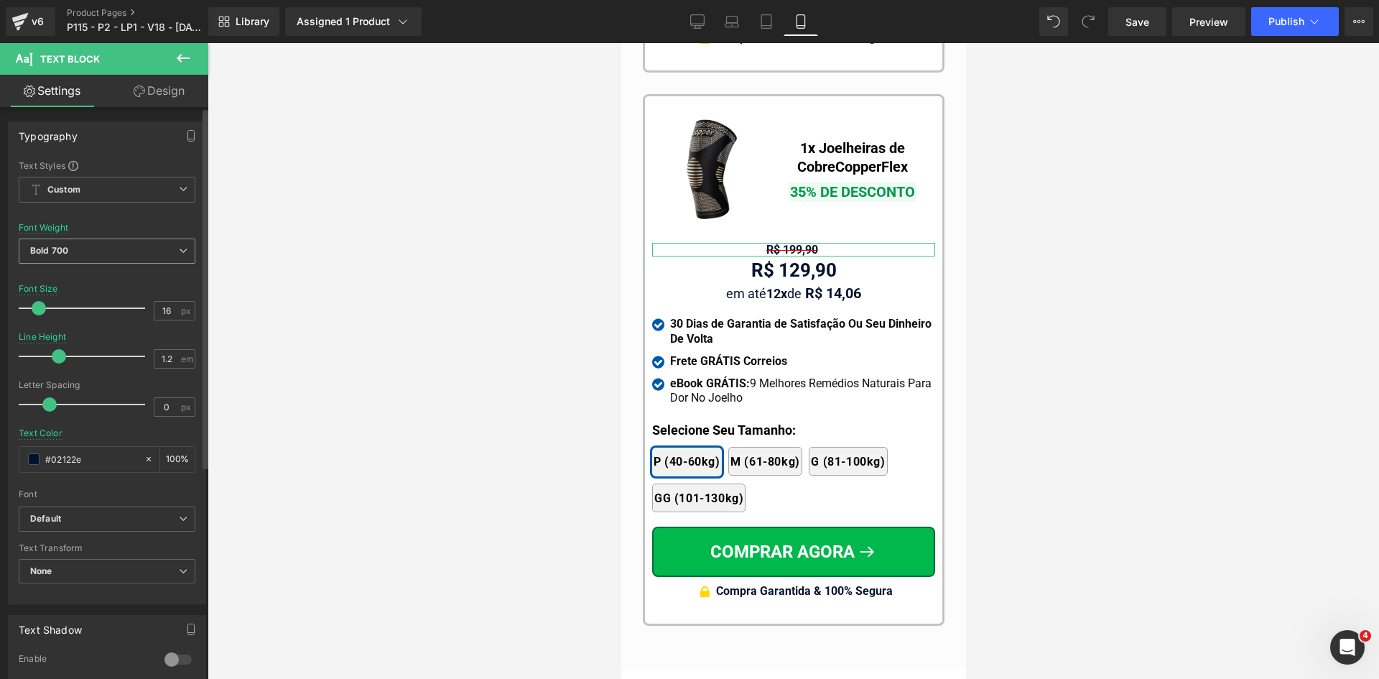
click at [65, 250] on b "Bold 700" at bounding box center [49, 250] width 38 height 11
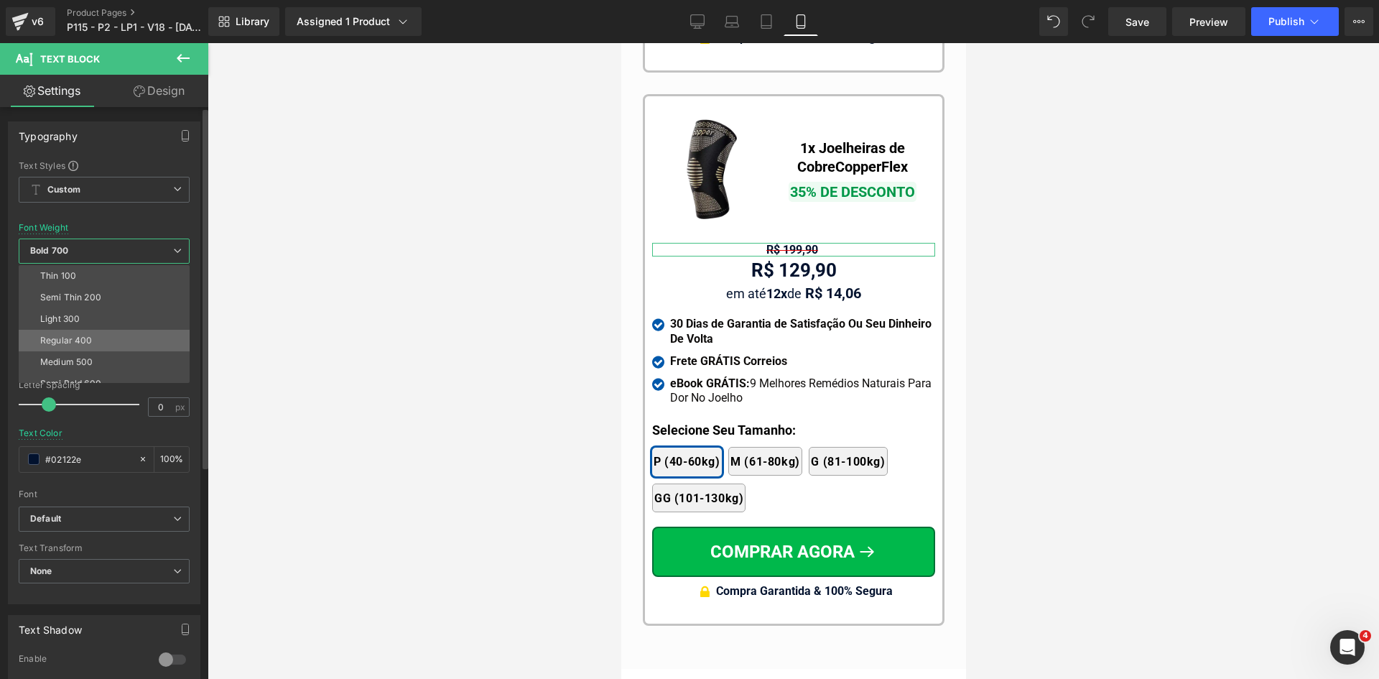
click at [70, 339] on div "Regular 400" at bounding box center [66, 340] width 52 height 10
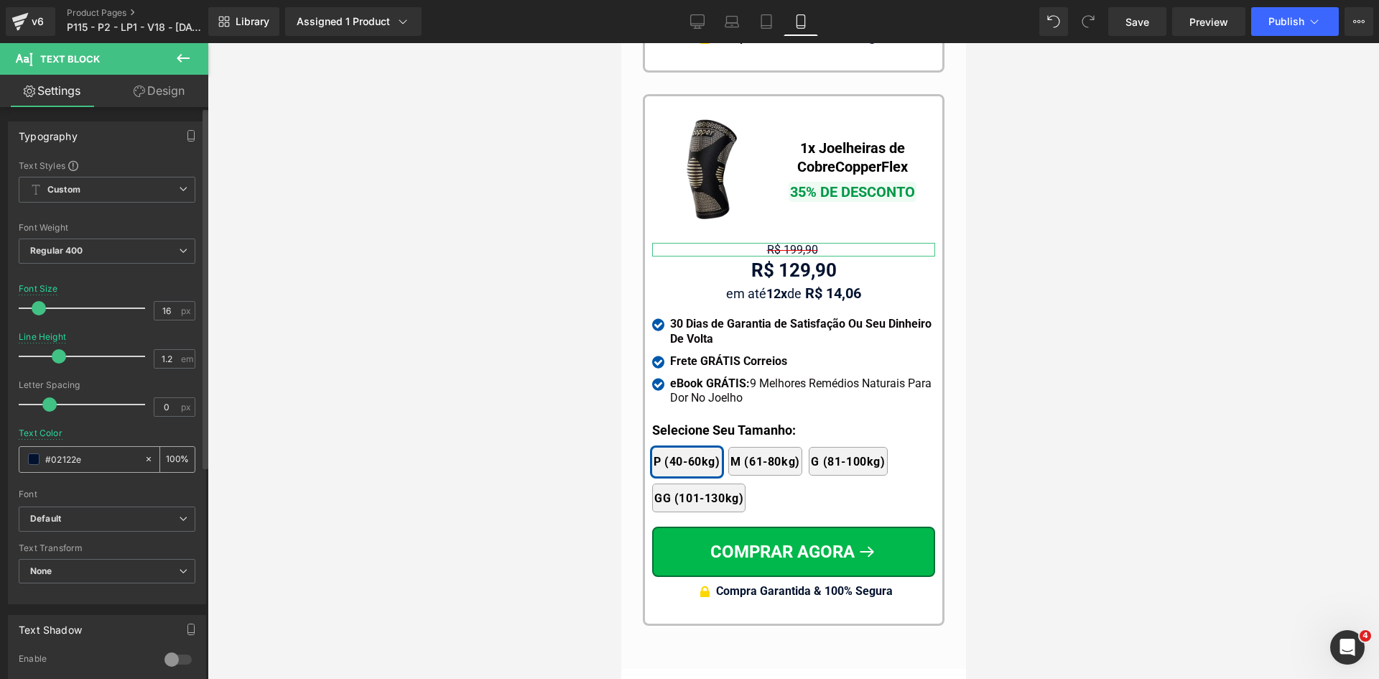
click at [84, 458] on input "#02122e" at bounding box center [91, 459] width 92 height 16
paste input "e60000"
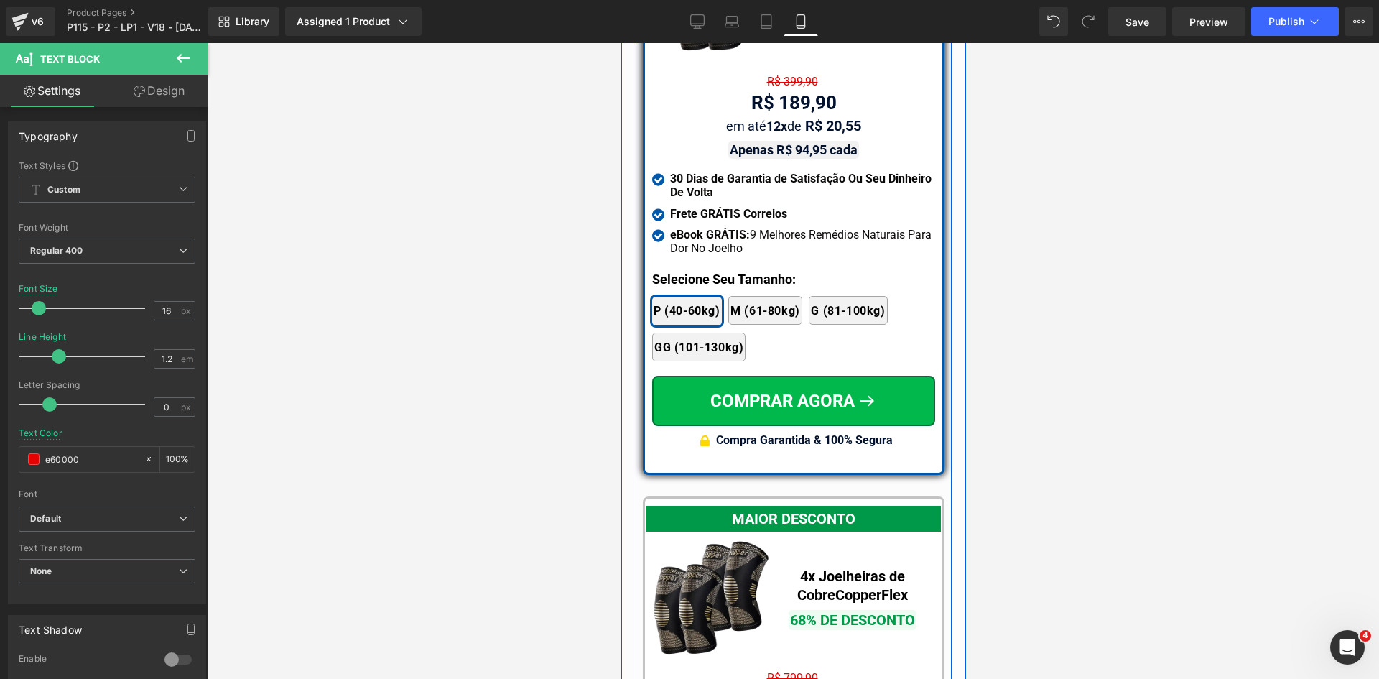
scroll to position [12780, 0]
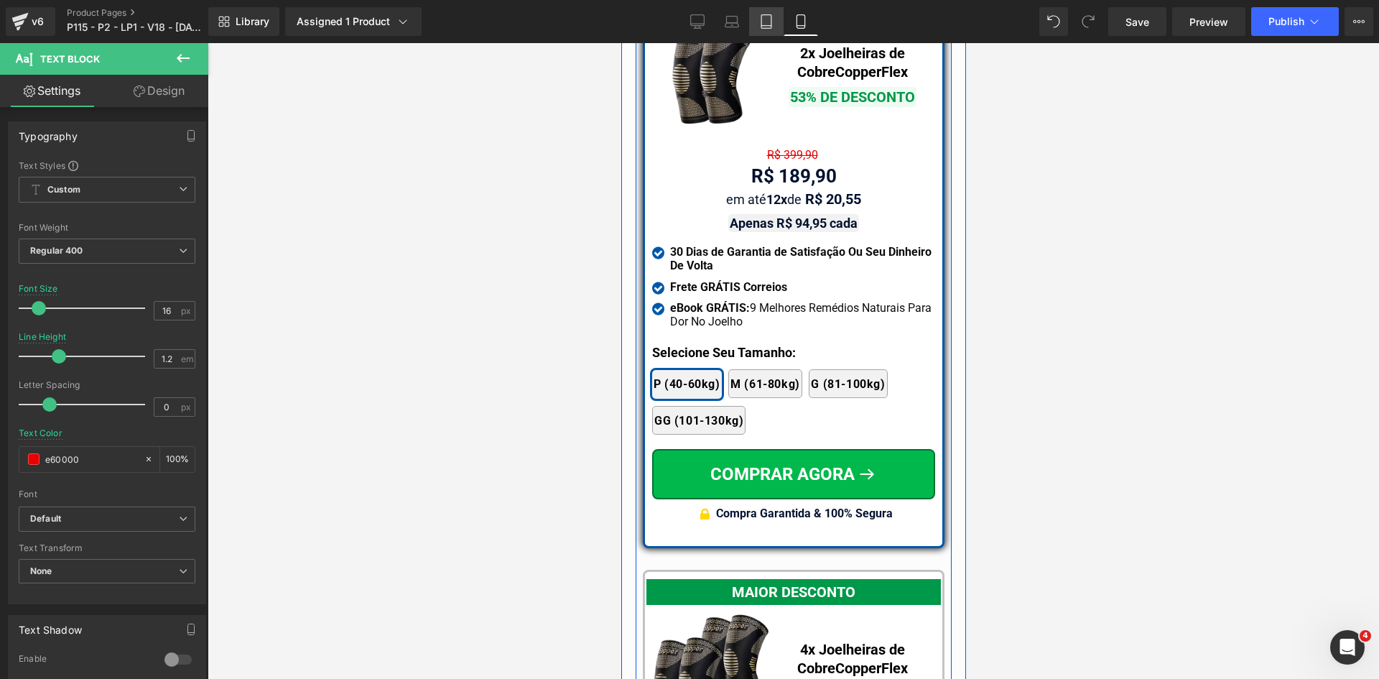
type input "e60000"
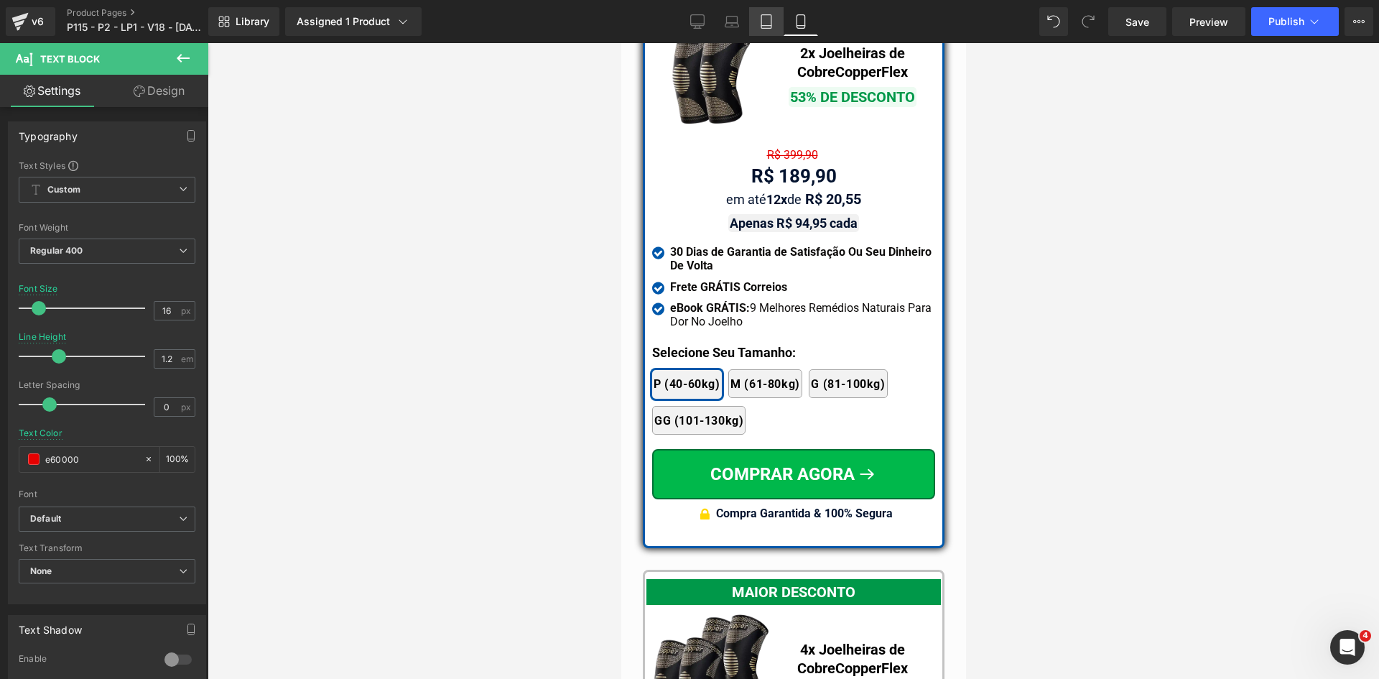
click at [772, 24] on icon at bounding box center [766, 21] width 14 height 14
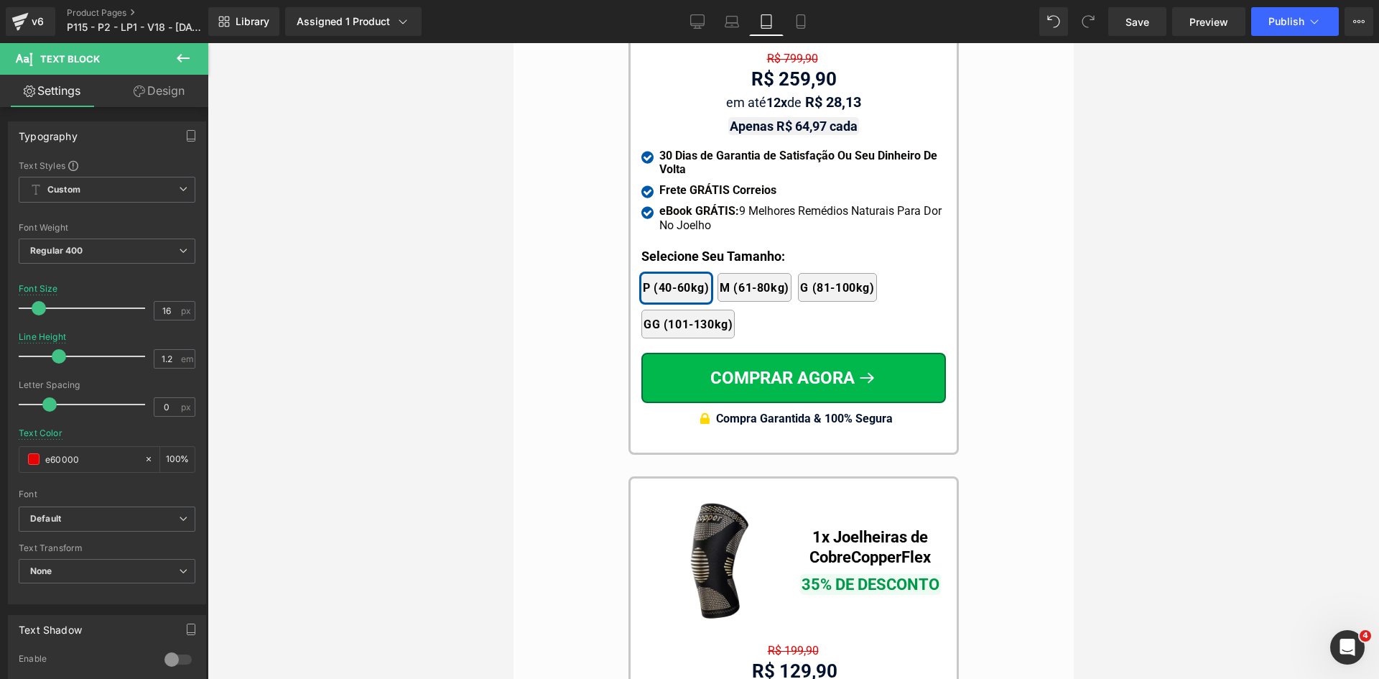
scroll to position [13482, 0]
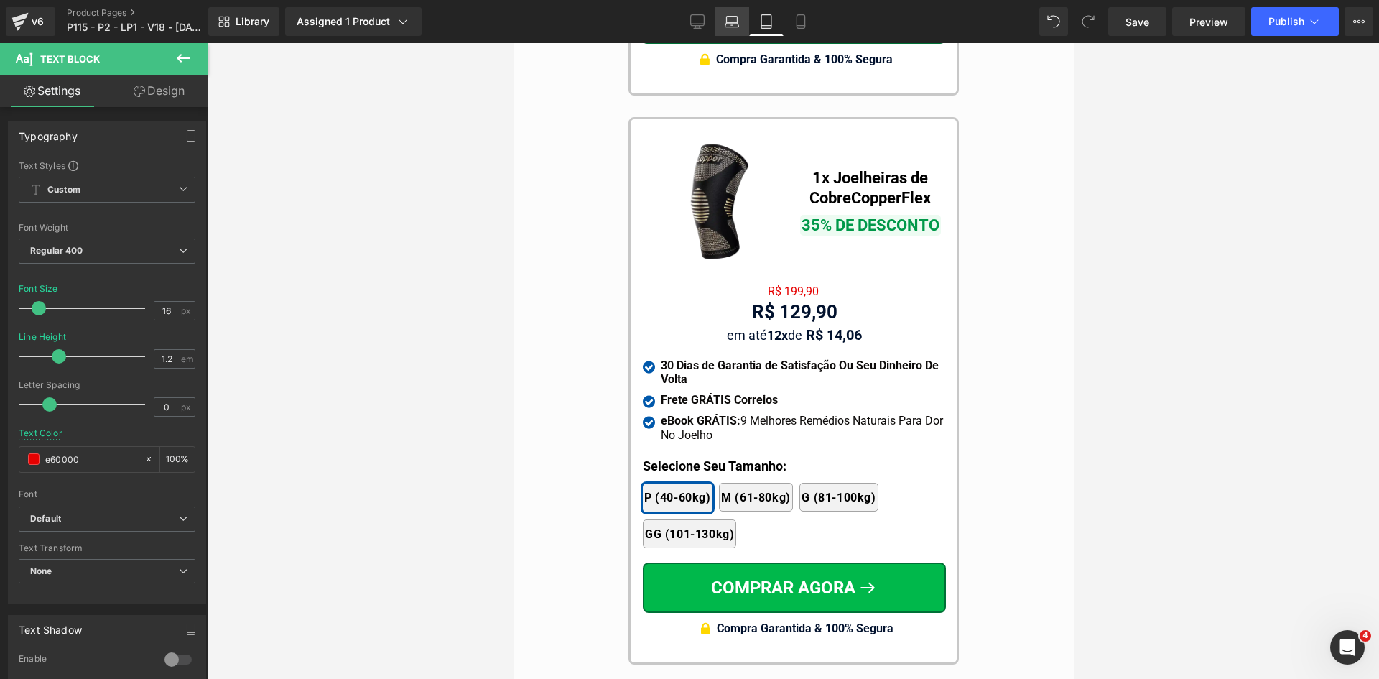
click at [727, 11] on link "Laptop" at bounding box center [732, 21] width 34 height 29
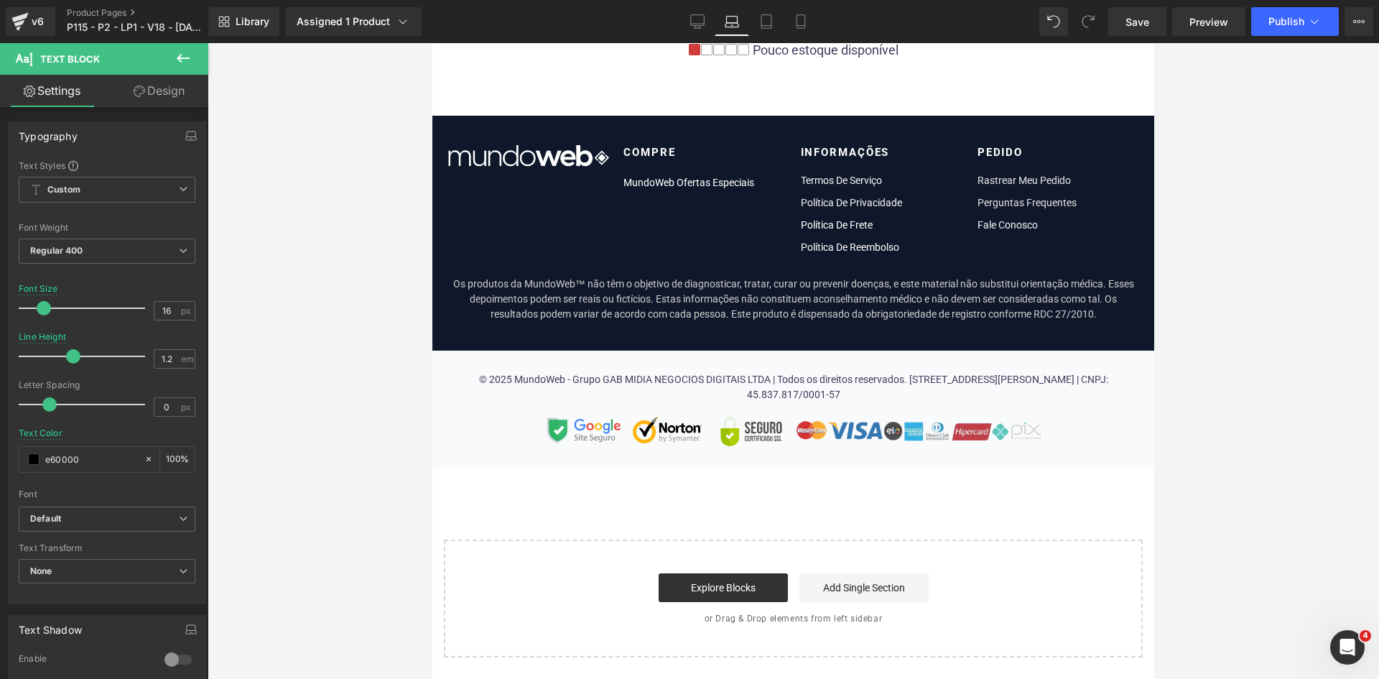
scroll to position [0, 0]
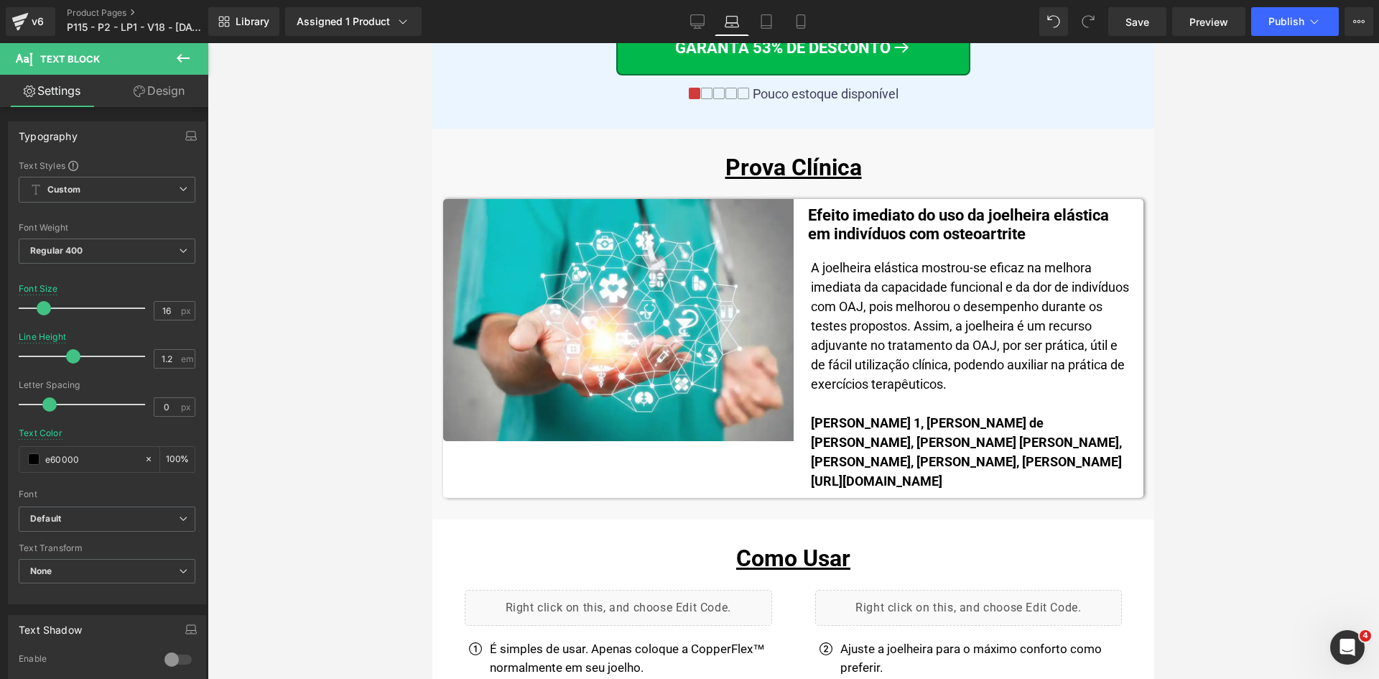
drag, startPoint x: 1149, startPoint y: 69, endPoint x: 1597, endPoint y: 470, distance: 600.8
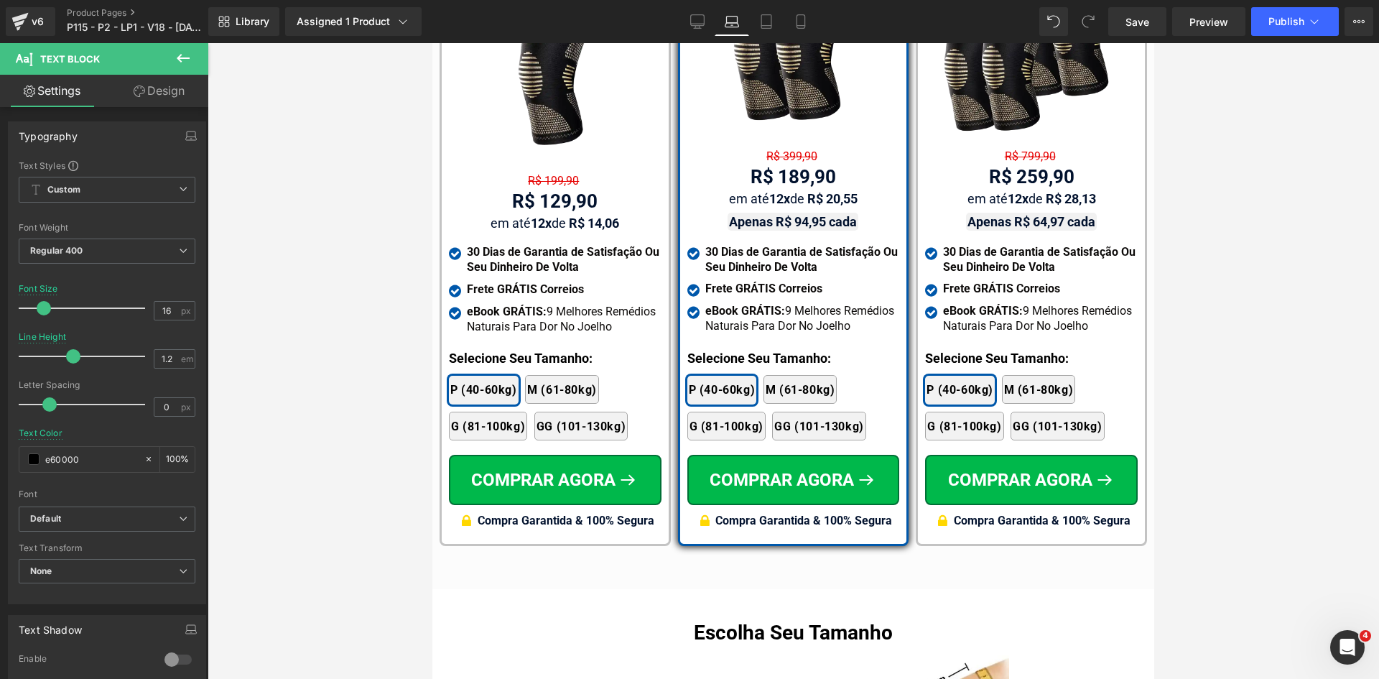
scroll to position [9203, 0]
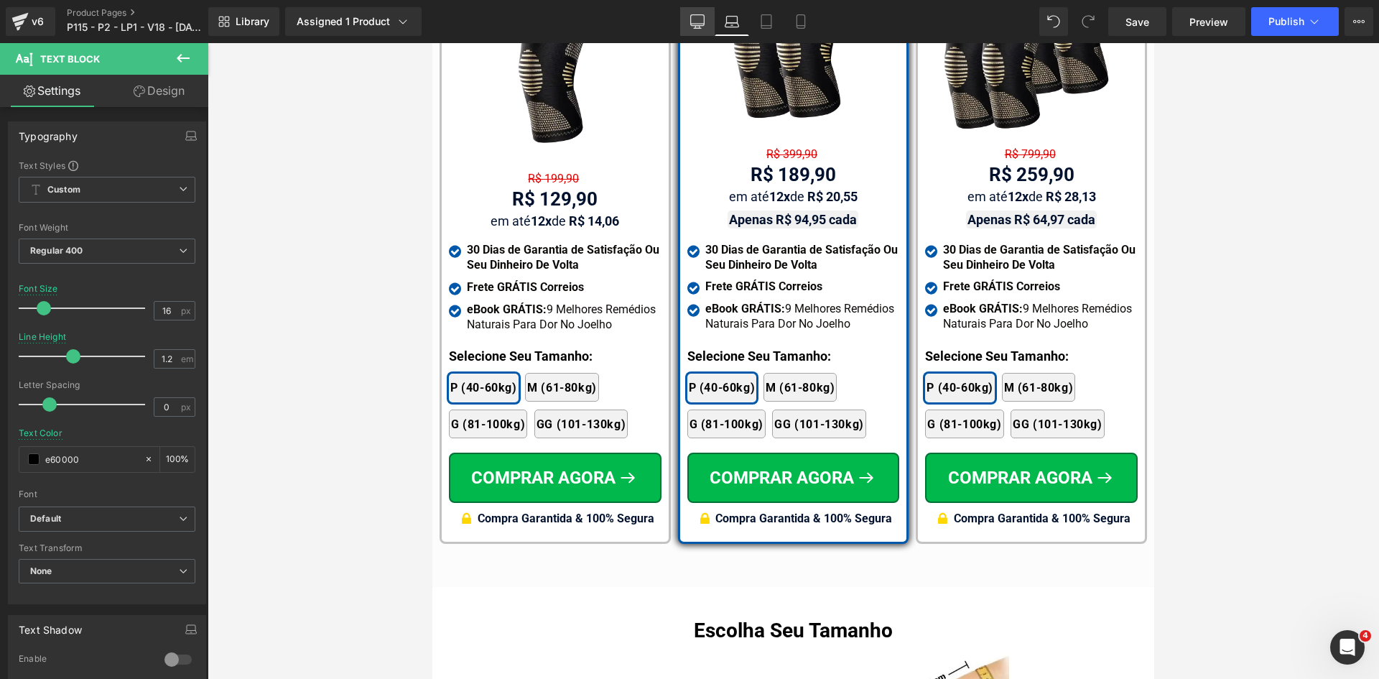
click at [700, 19] on icon at bounding box center [697, 21] width 14 height 14
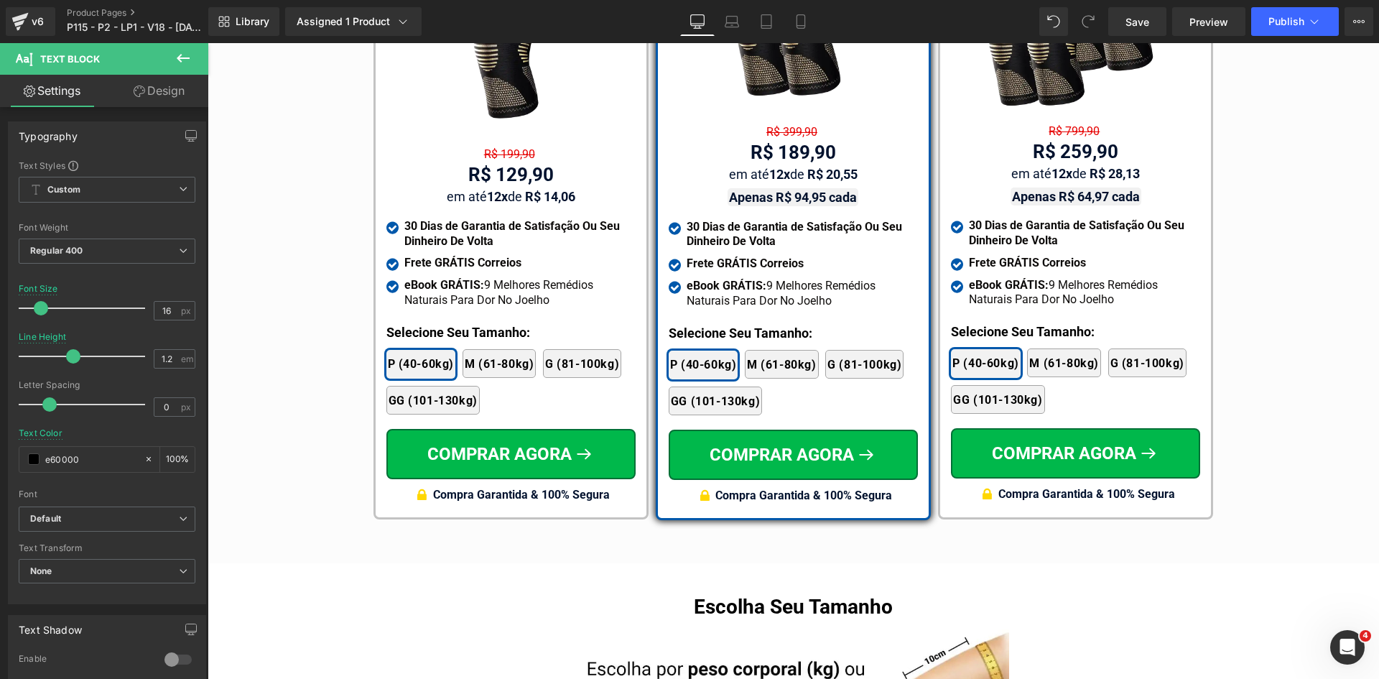
scroll to position [8566, 0]
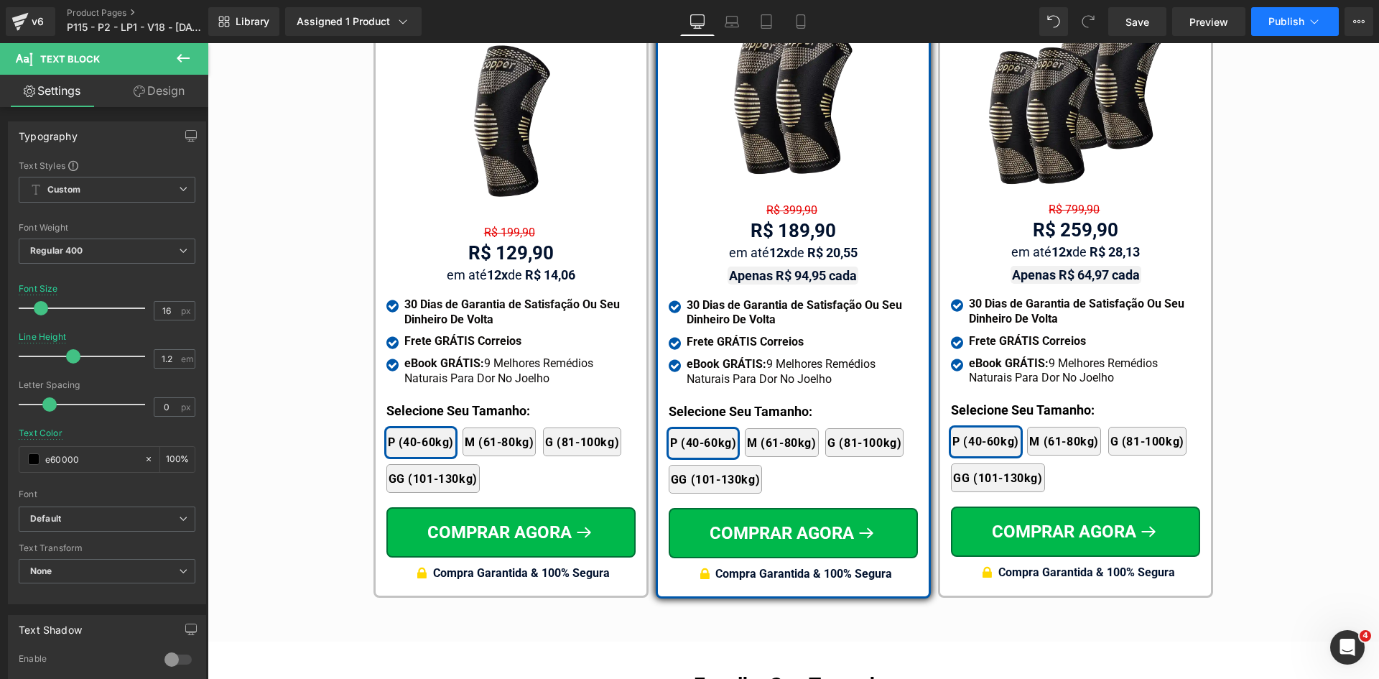
click at [1325, 13] on button "Publish" at bounding box center [1295, 21] width 88 height 29
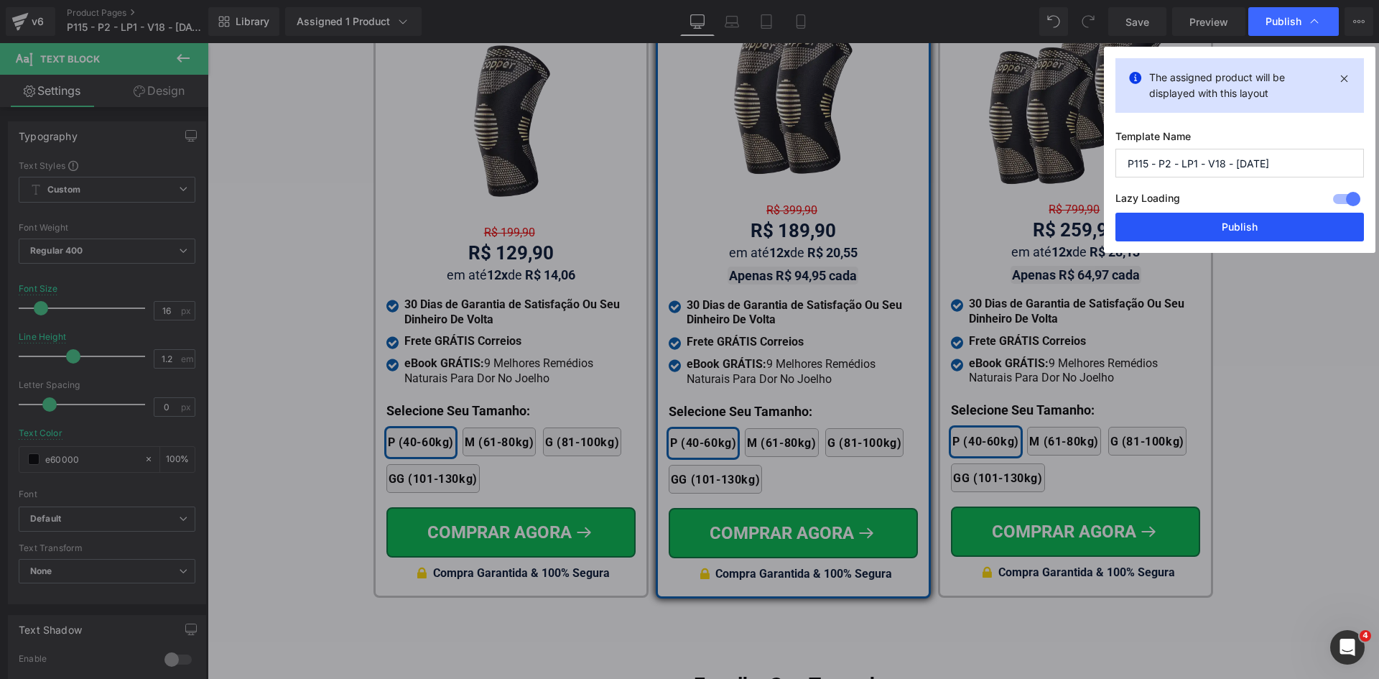
drag, startPoint x: 1260, startPoint y: 230, endPoint x: 997, endPoint y: 165, distance: 270.8
click at [1260, 230] on button "Publish" at bounding box center [1240, 227] width 249 height 29
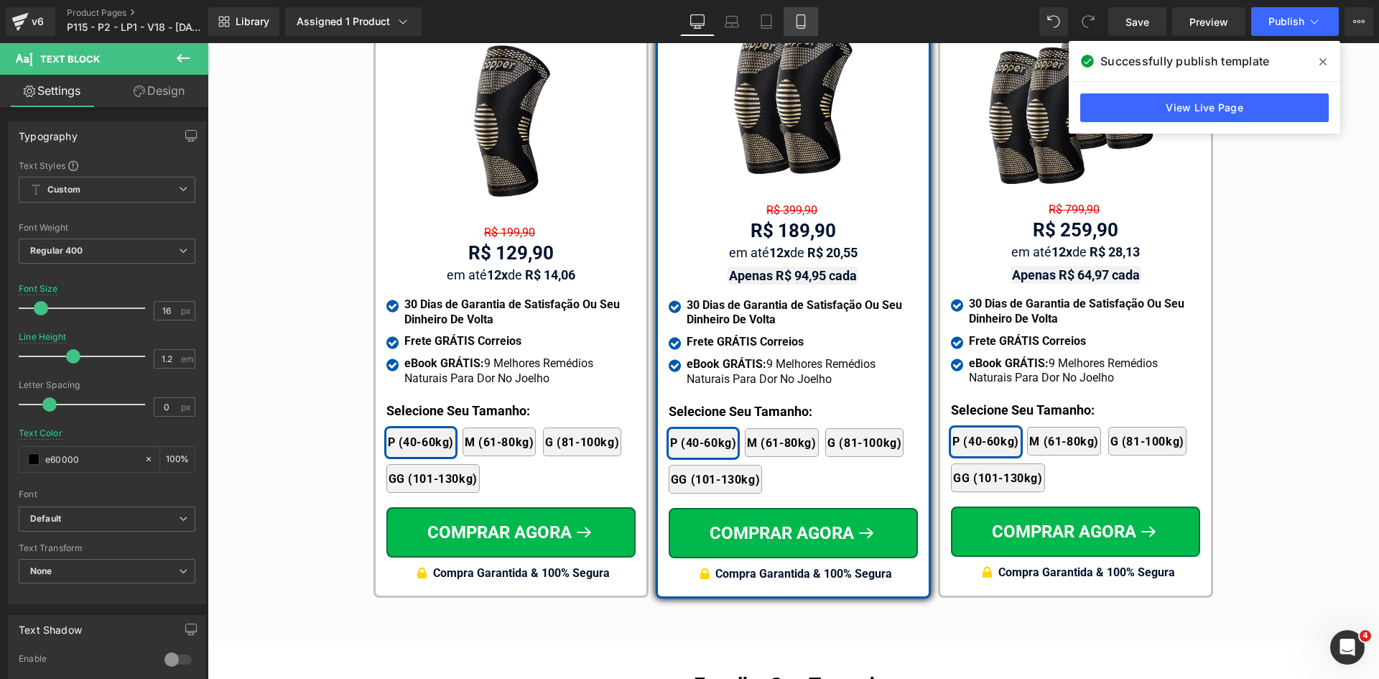
click at [800, 22] on icon at bounding box center [801, 21] width 14 height 14
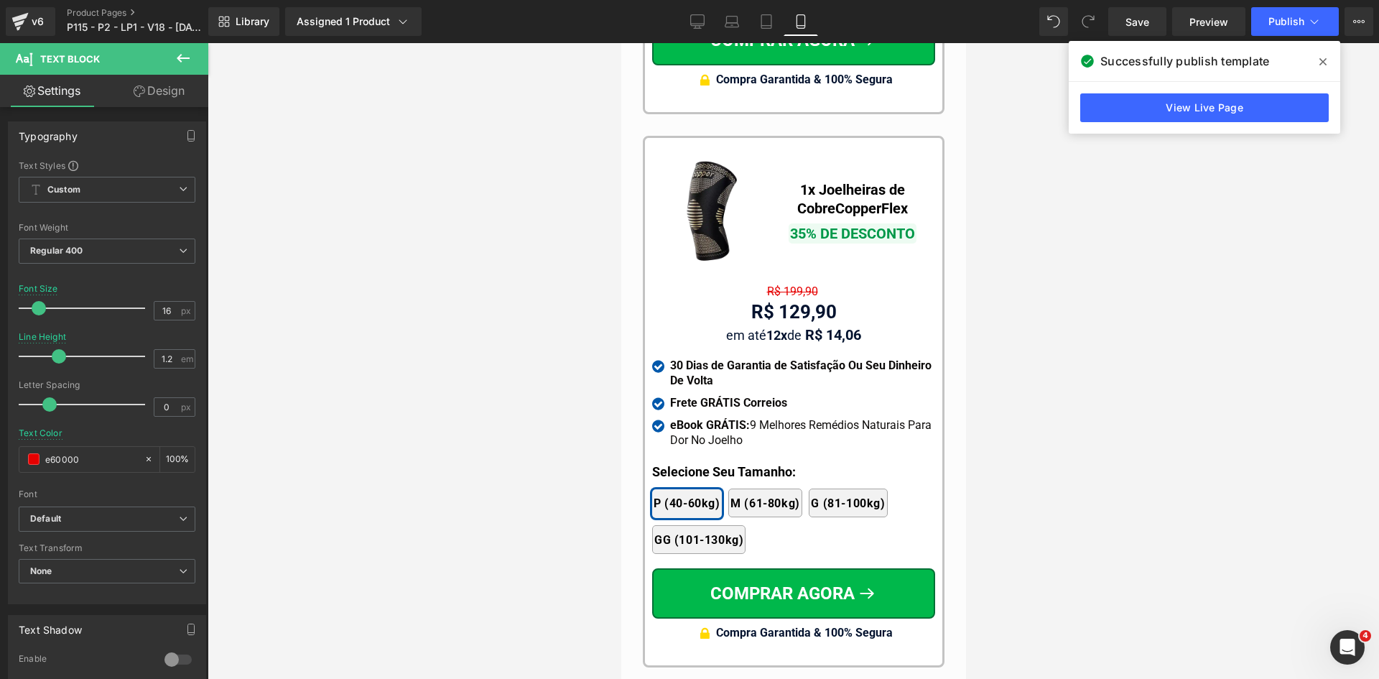
drag, startPoint x: 1325, startPoint y: 60, endPoint x: 1238, endPoint y: 85, distance: 90.5
click at [1323, 60] on icon at bounding box center [1323, 61] width 7 height 11
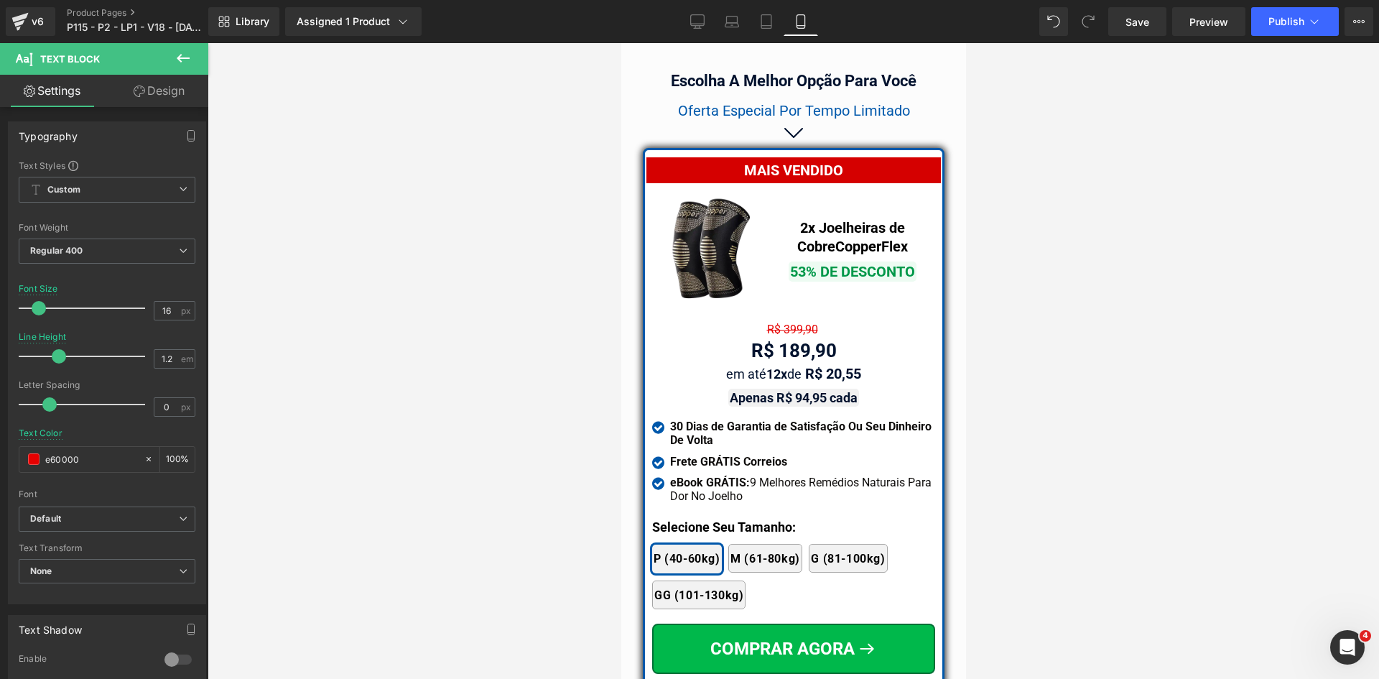
scroll to position [12522, 0]
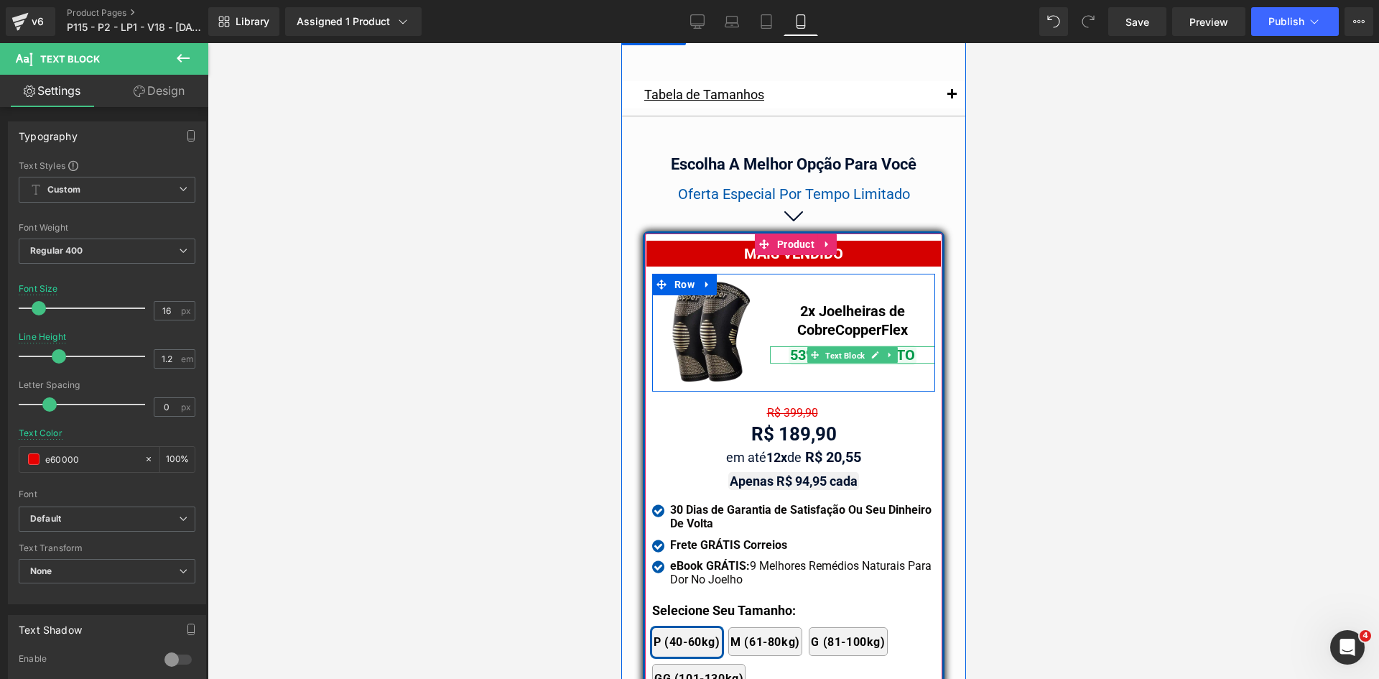
click at [832, 347] on span "Text Block" at bounding box center [844, 355] width 45 height 17
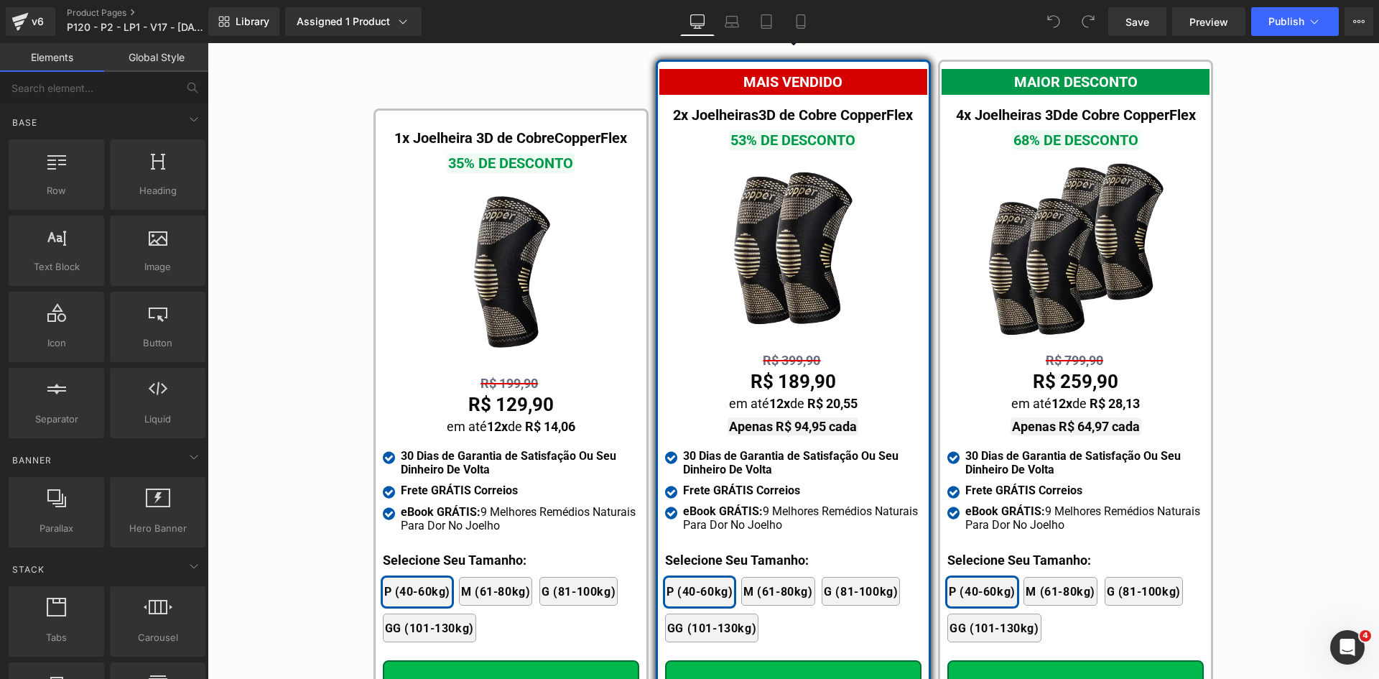
scroll to position [8448, 0]
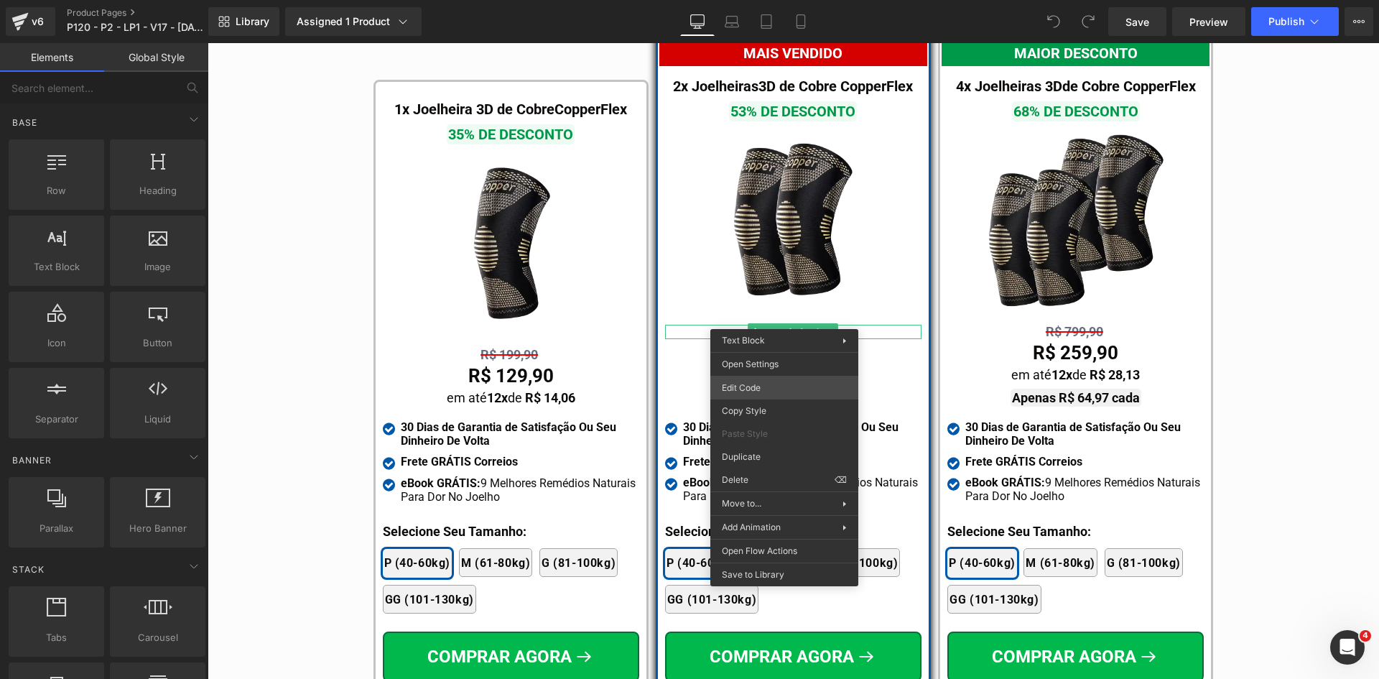
click at [742, 0] on div "You are previewing how the will restyle your page. You can not edit Elements in…" at bounding box center [689, 0] width 1379 height 0
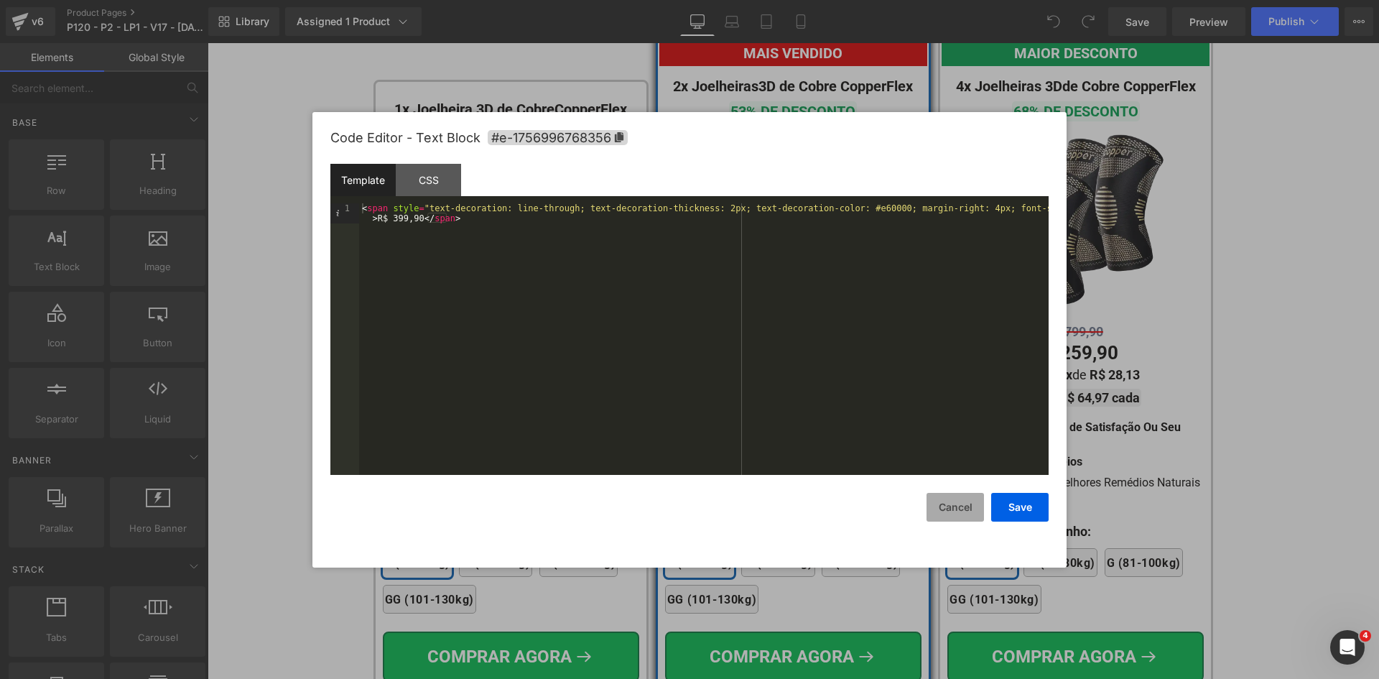
click at [968, 508] on button "Cancel" at bounding box center [955, 507] width 57 height 29
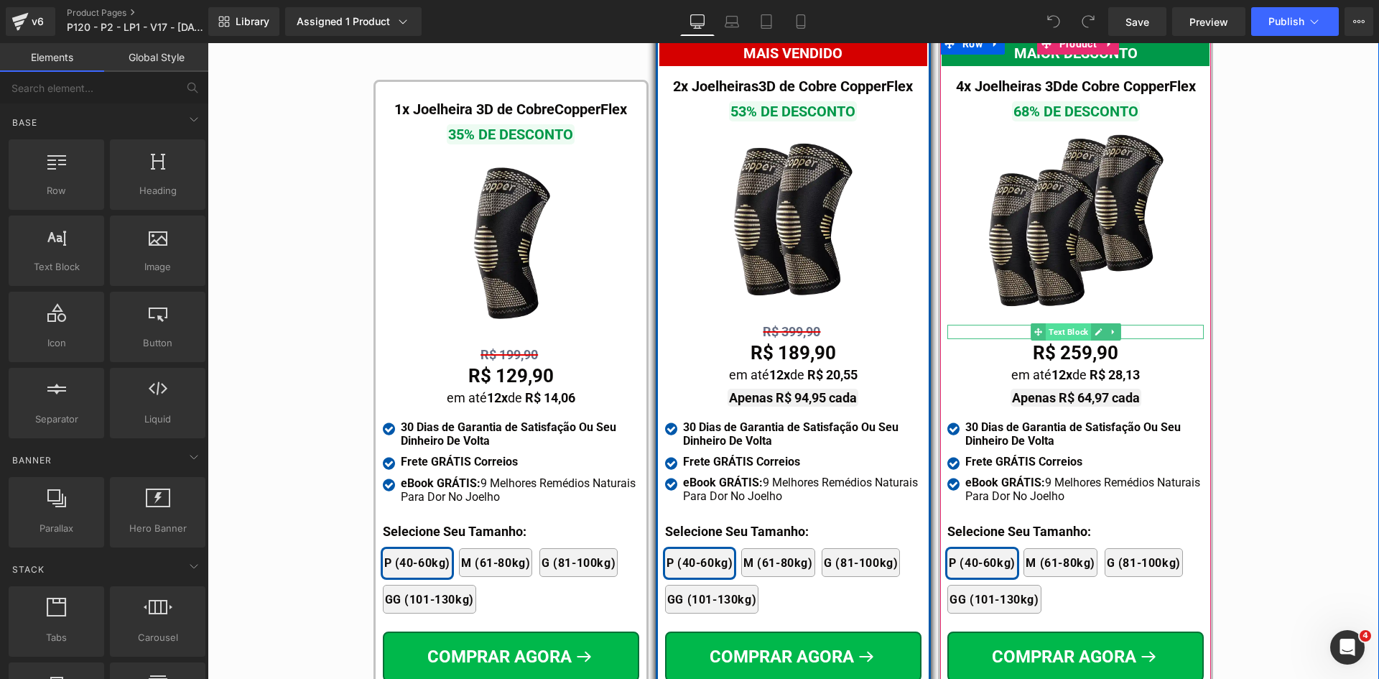
click at [1063, 323] on span "Text Block" at bounding box center [1068, 331] width 45 height 17
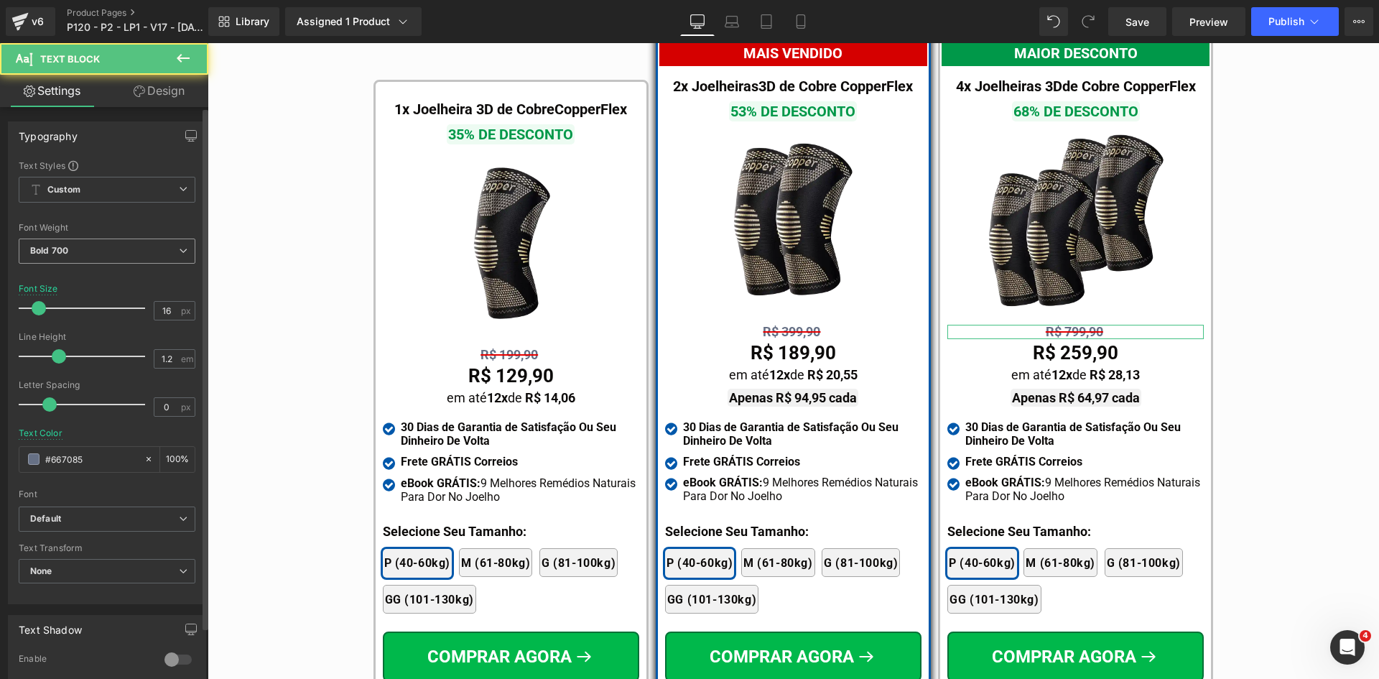
click at [97, 252] on span "Bold 700" at bounding box center [107, 251] width 177 height 25
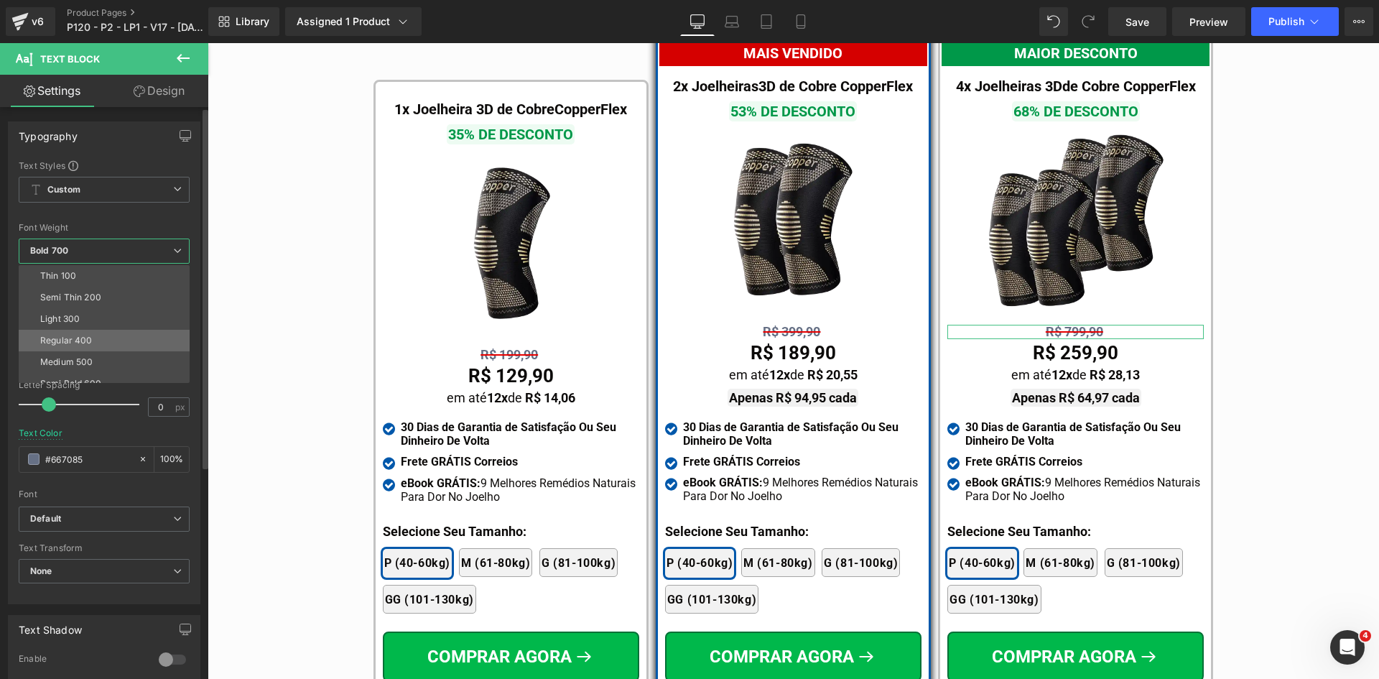
click at [76, 340] on div "Regular 400" at bounding box center [66, 340] width 52 height 10
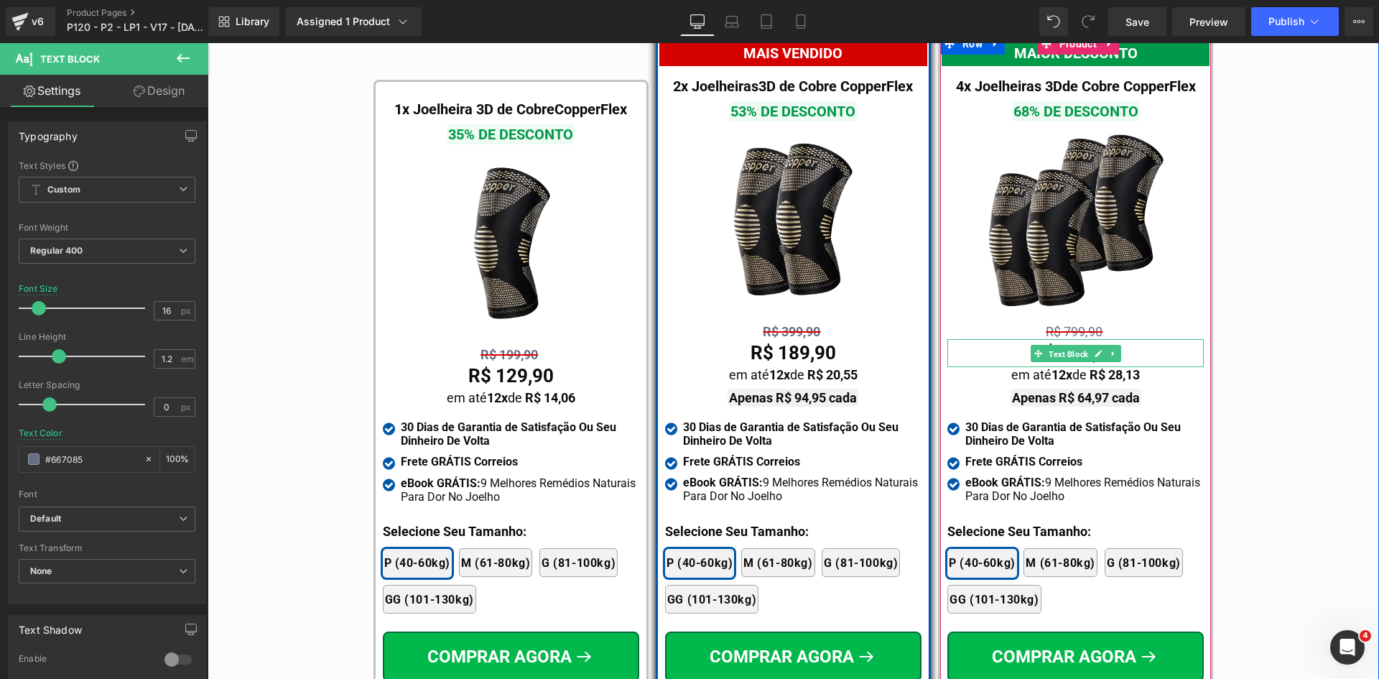
click at [1060, 346] on span "Text Block" at bounding box center [1068, 354] width 45 height 17
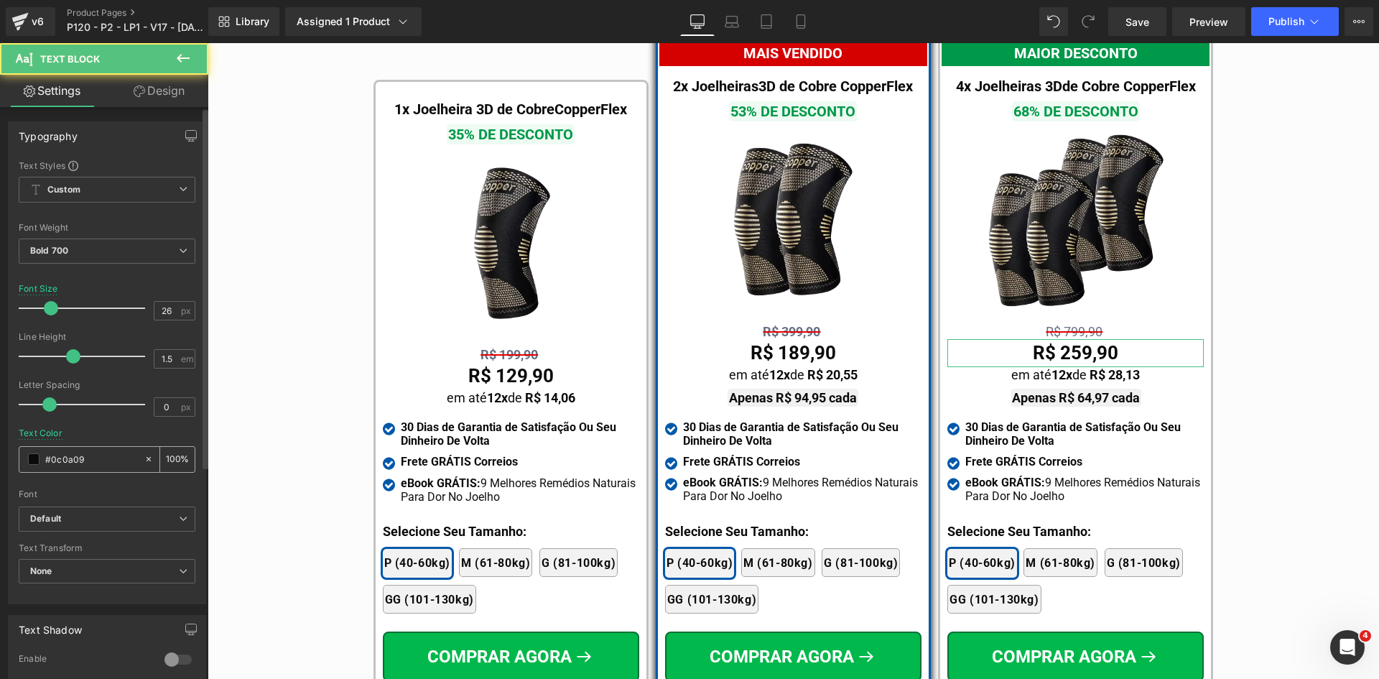
click at [96, 461] on input "#0c0a09" at bounding box center [91, 459] width 92 height 16
click at [1070, 325] on div "R$ 799,90 Text Block" at bounding box center [1076, 332] width 256 height 14
click at [1066, 324] on span "R$ 799,90" at bounding box center [1074, 331] width 57 height 15
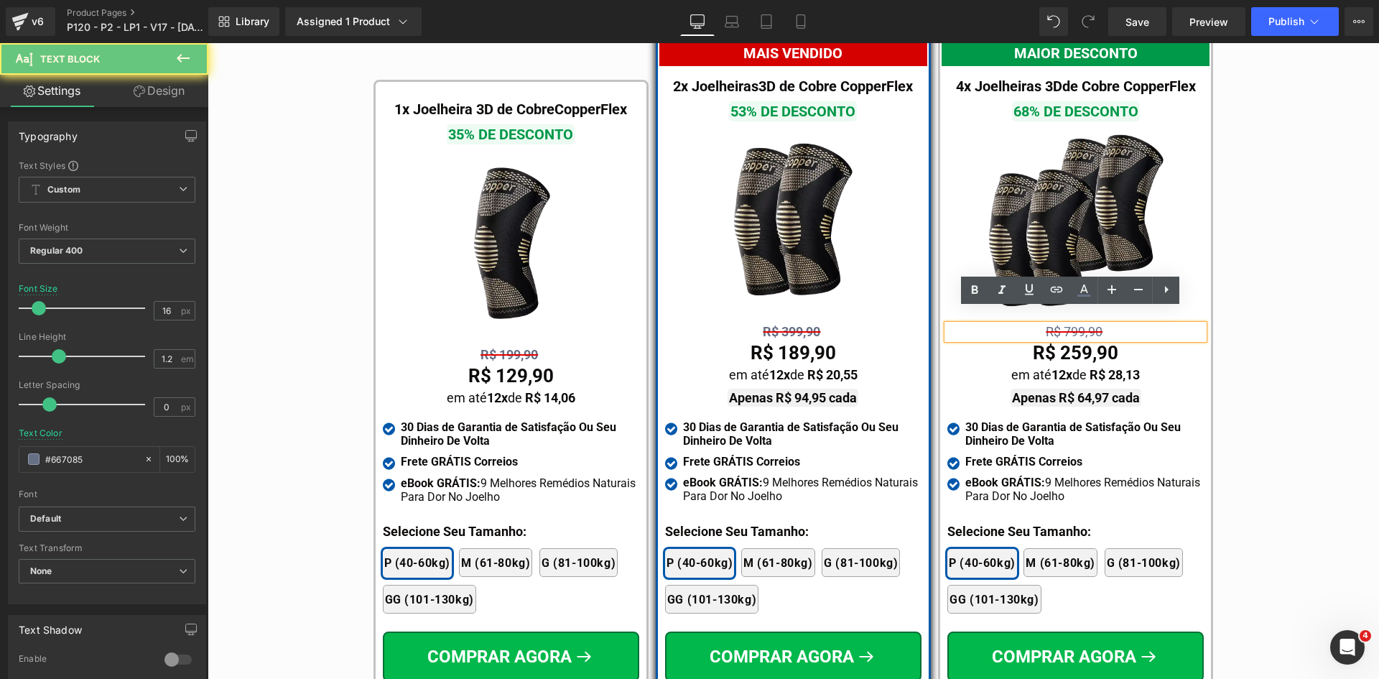
click at [1065, 324] on span "R$ 799,90" at bounding box center [1074, 331] width 57 height 15
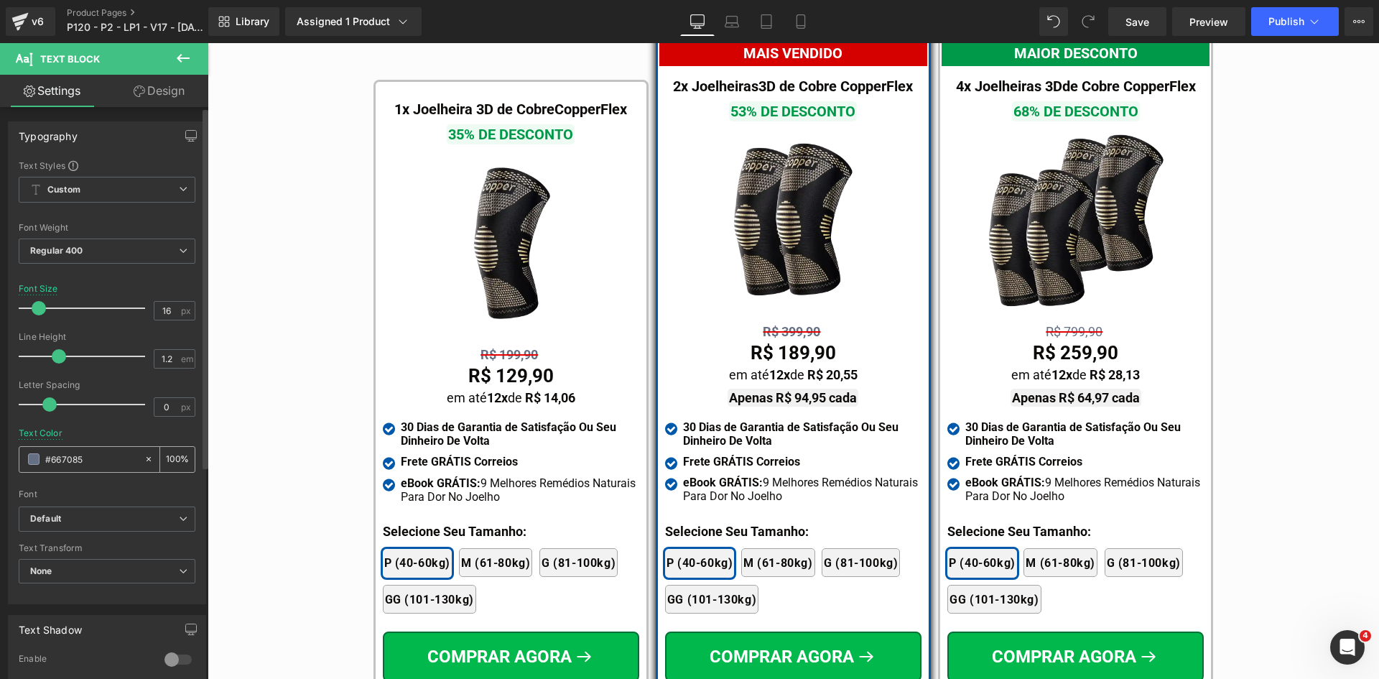
click at [110, 454] on input "#667085" at bounding box center [91, 459] width 92 height 16
type input "#0c0a09"
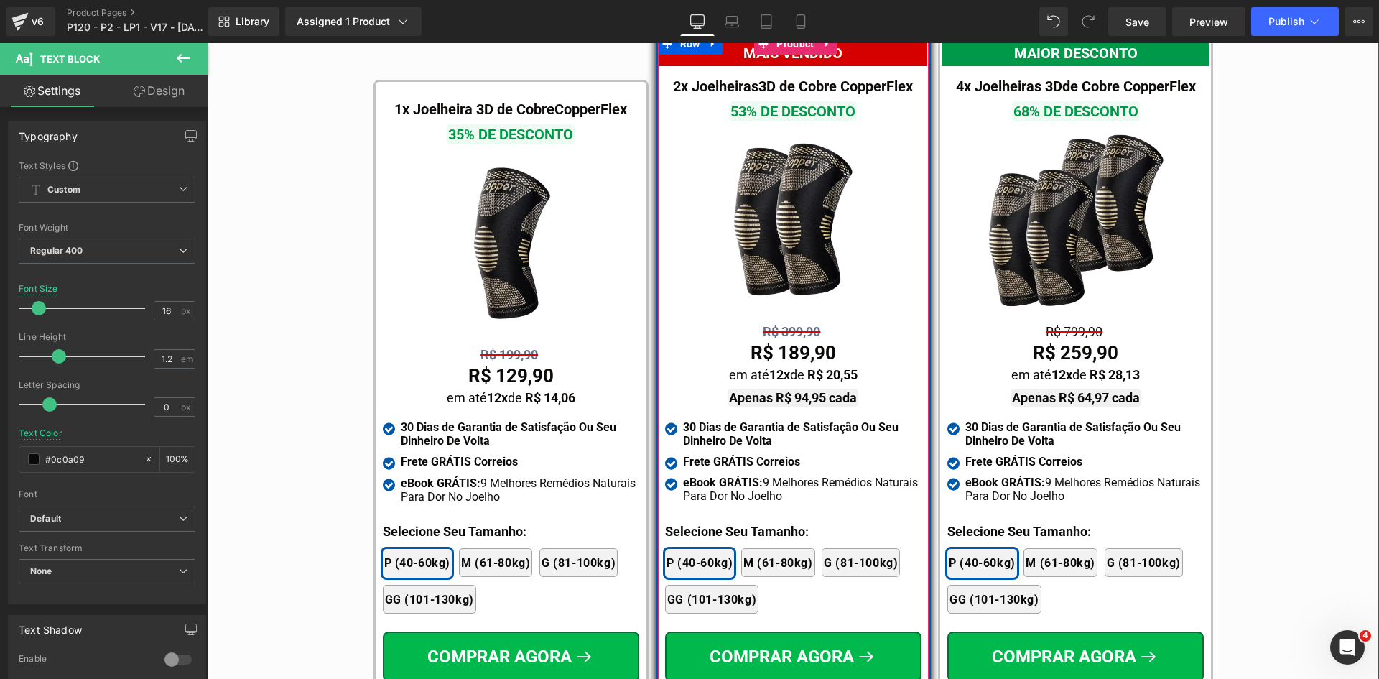
click at [784, 323] on span "Text Block" at bounding box center [785, 331] width 45 height 17
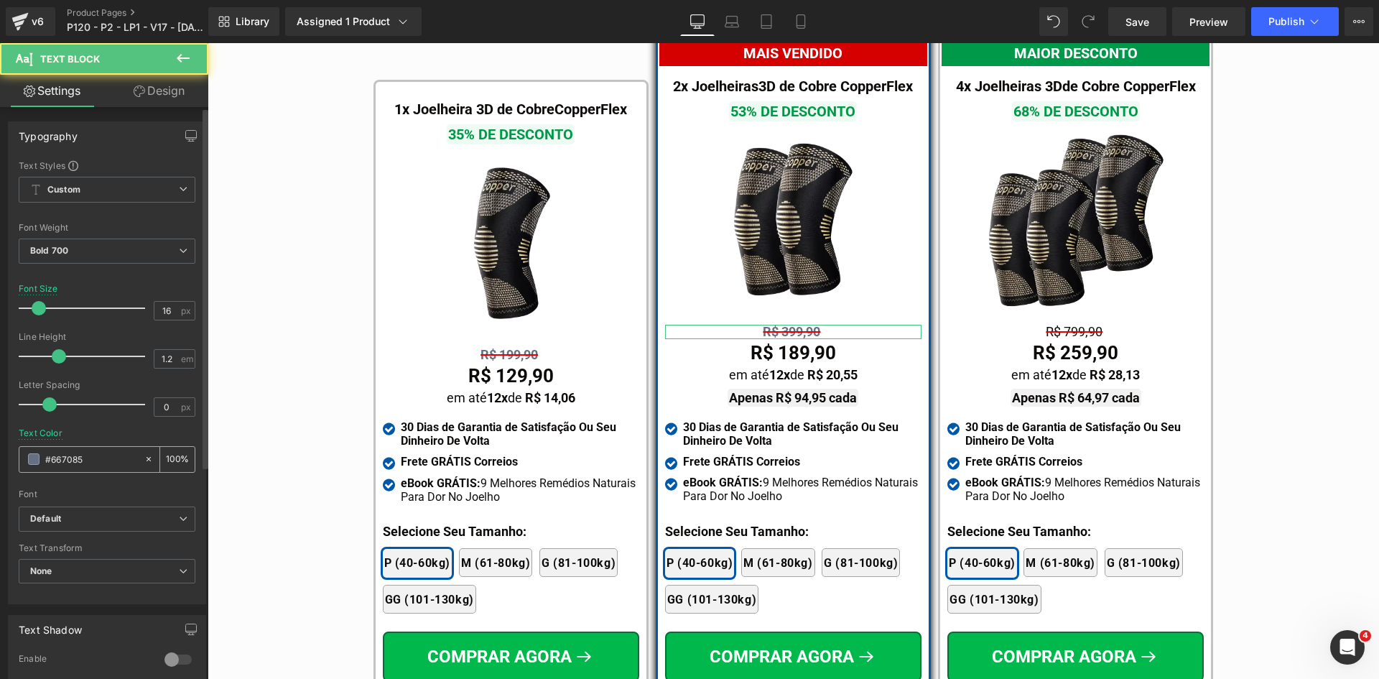
click at [97, 463] on input "#667085" at bounding box center [91, 459] width 92 height 16
paste input "0c0a09"
type input "#0c0a09"
click at [71, 249] on span "Bold 700" at bounding box center [107, 251] width 177 height 25
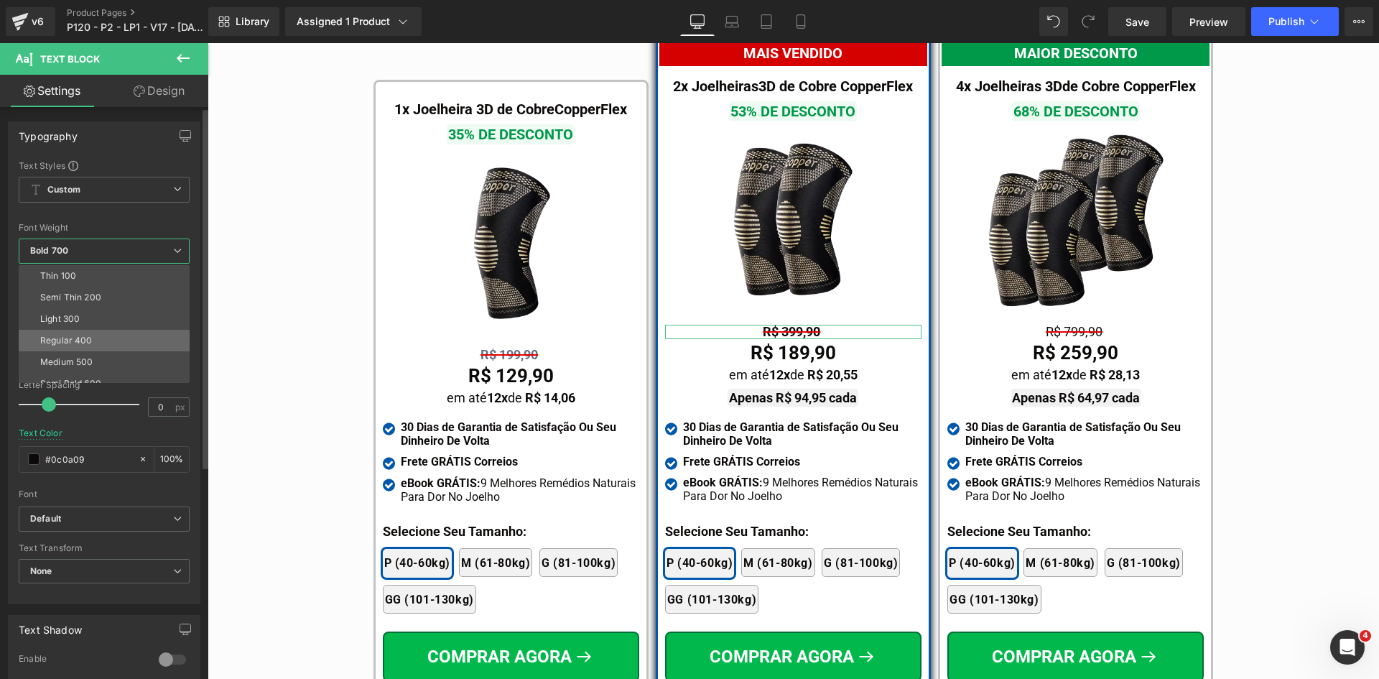
click at [58, 339] on div "Regular 400" at bounding box center [66, 340] width 52 height 10
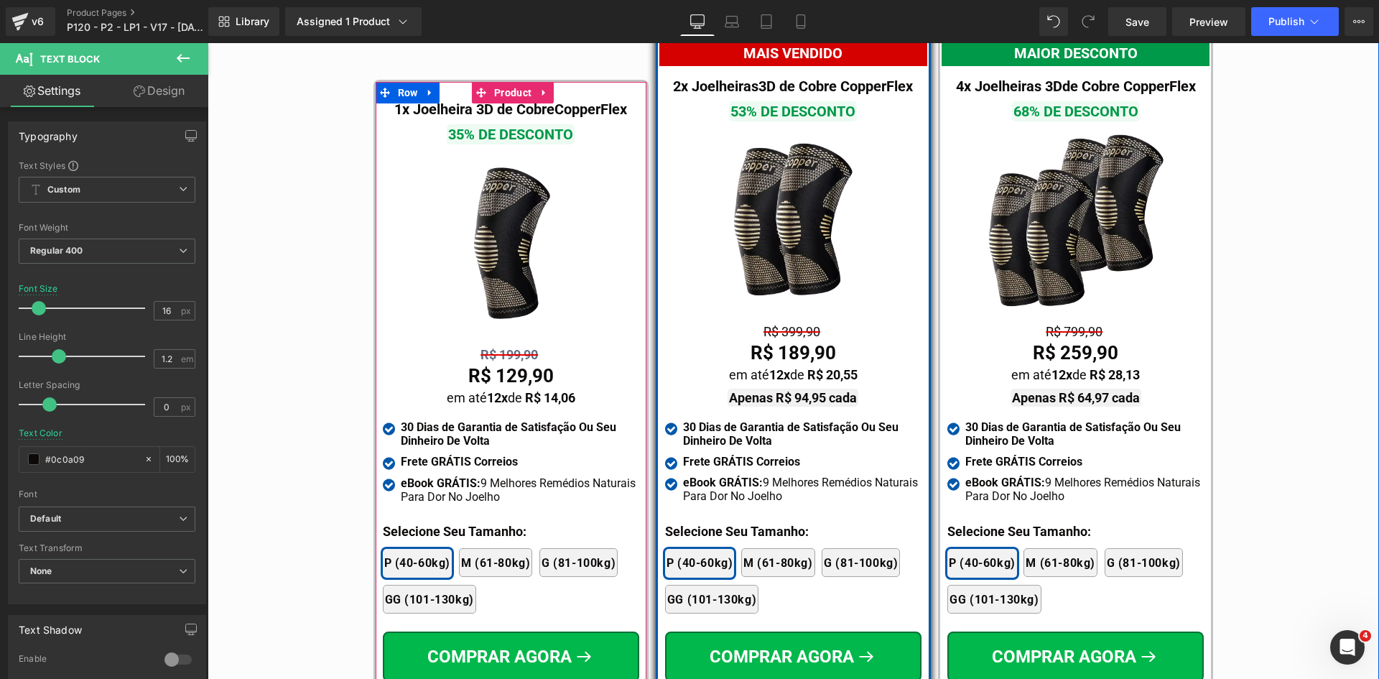
click at [501, 346] on span "Text Block" at bounding box center [503, 354] width 45 height 17
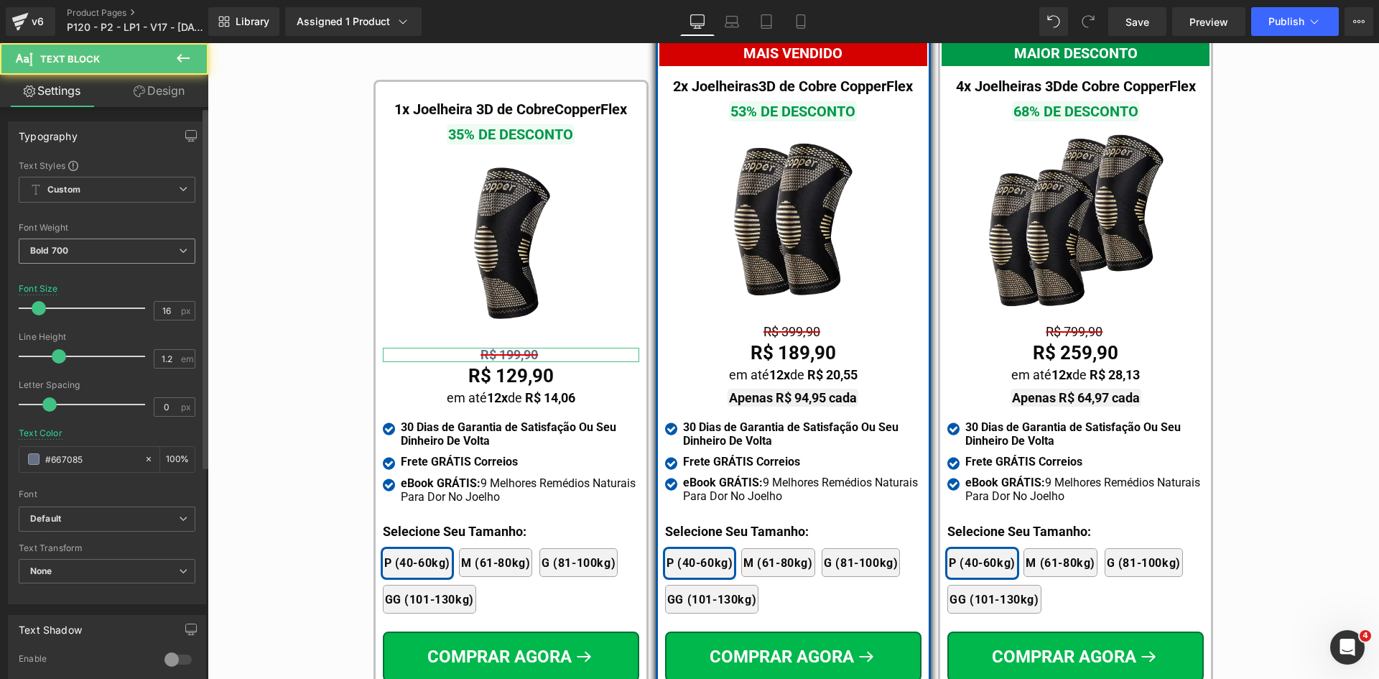
click at [63, 249] on b "Bold 700" at bounding box center [49, 250] width 38 height 11
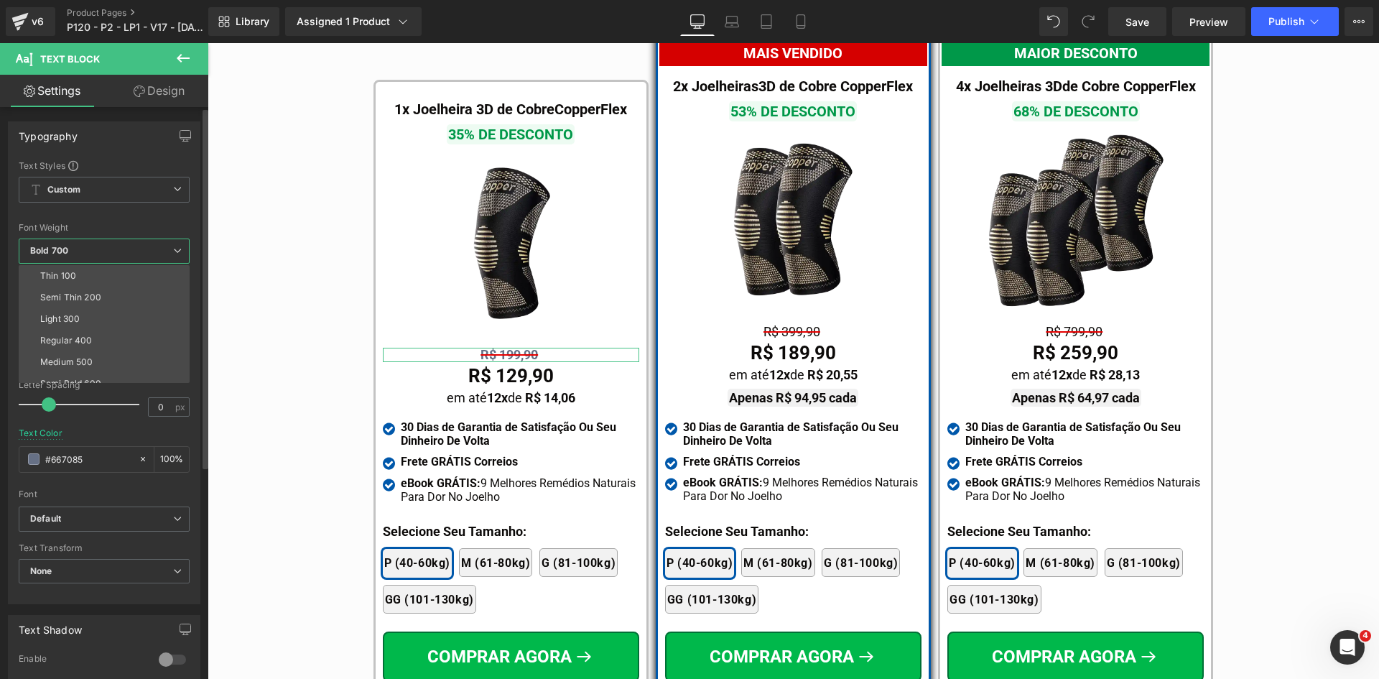
drag, startPoint x: 65, startPoint y: 338, endPoint x: 81, endPoint y: 438, distance: 100.5
click at [65, 339] on div "Regular 400" at bounding box center [66, 340] width 52 height 10
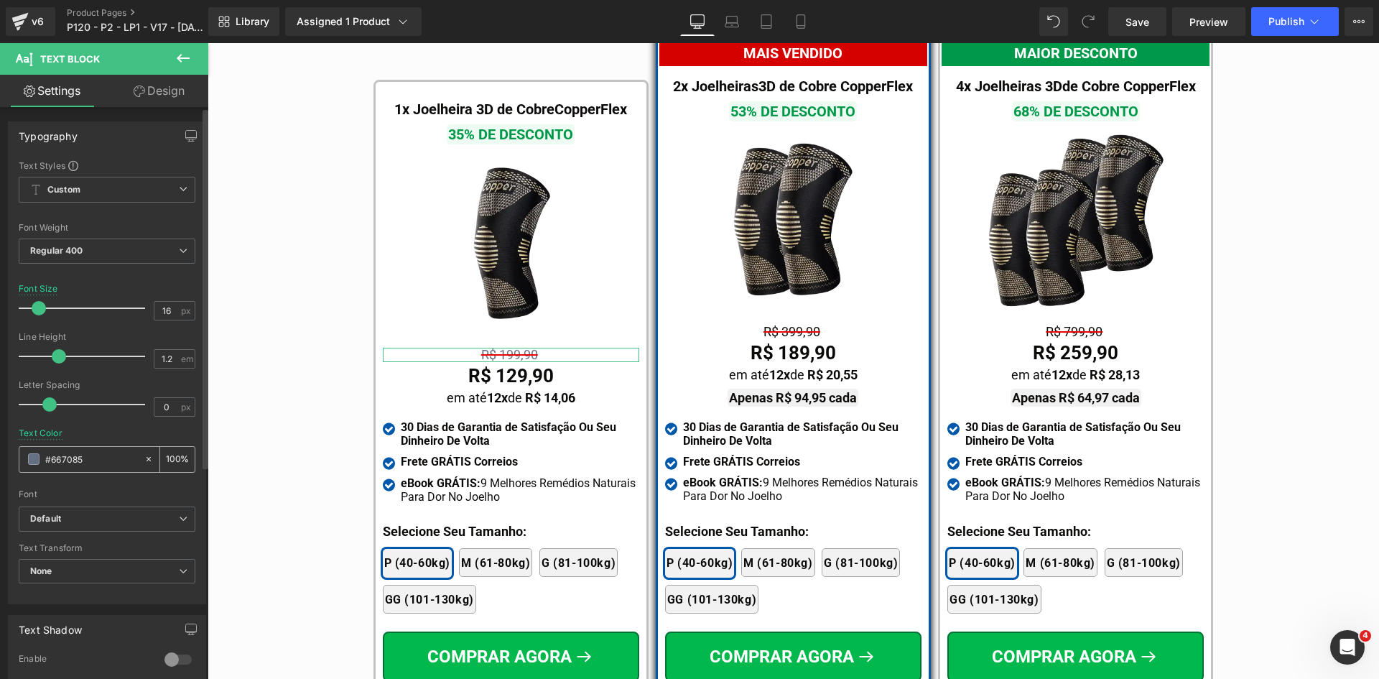
click at [83, 456] on input "#667085" at bounding box center [91, 459] width 92 height 16
paste input "0c0a09"
type input "#0c0a09"
click at [736, 24] on icon at bounding box center [732, 21] width 14 height 14
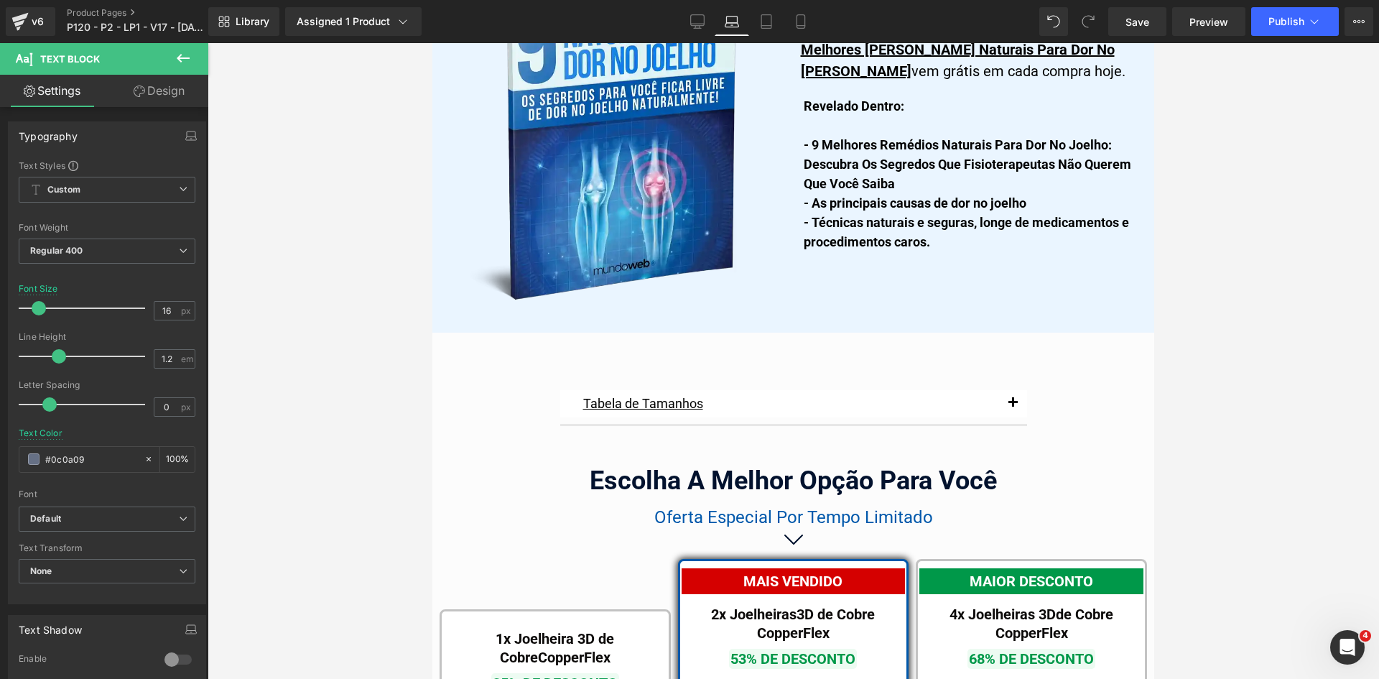
scroll to position [9059, 0]
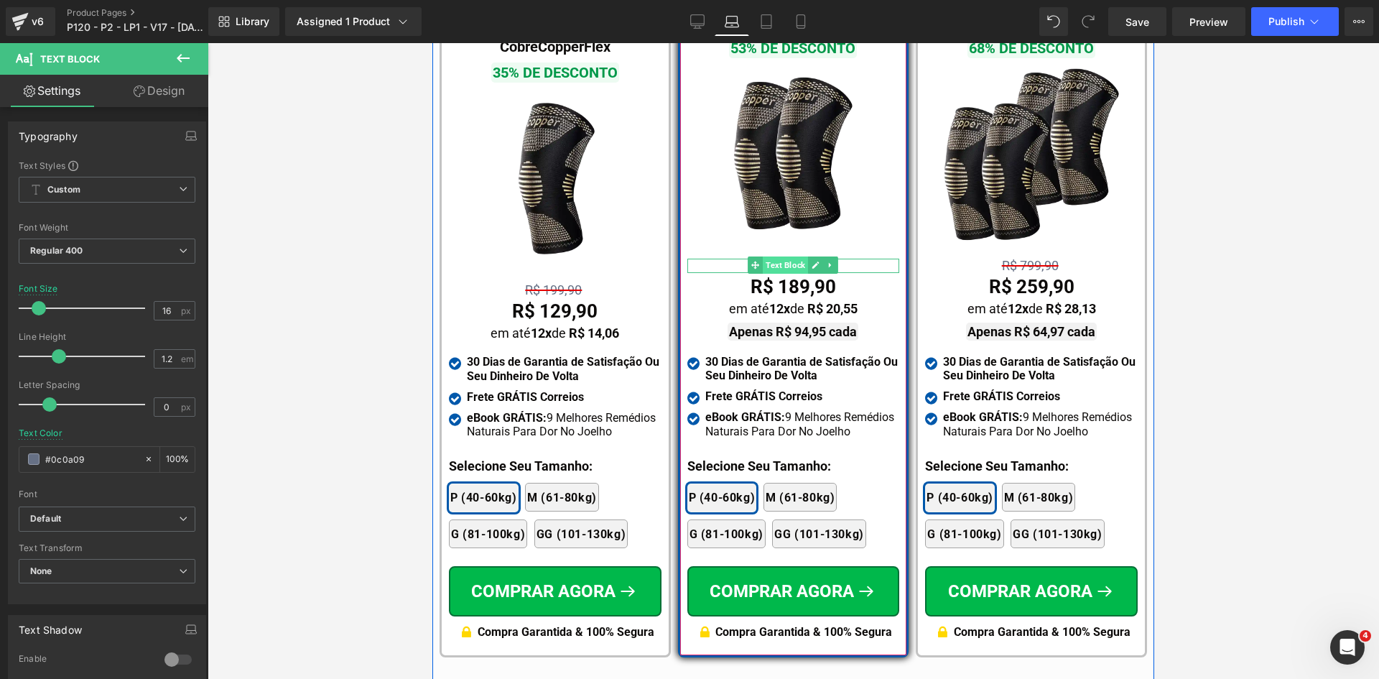
click at [786, 256] on span "Text Block" at bounding box center [785, 264] width 45 height 17
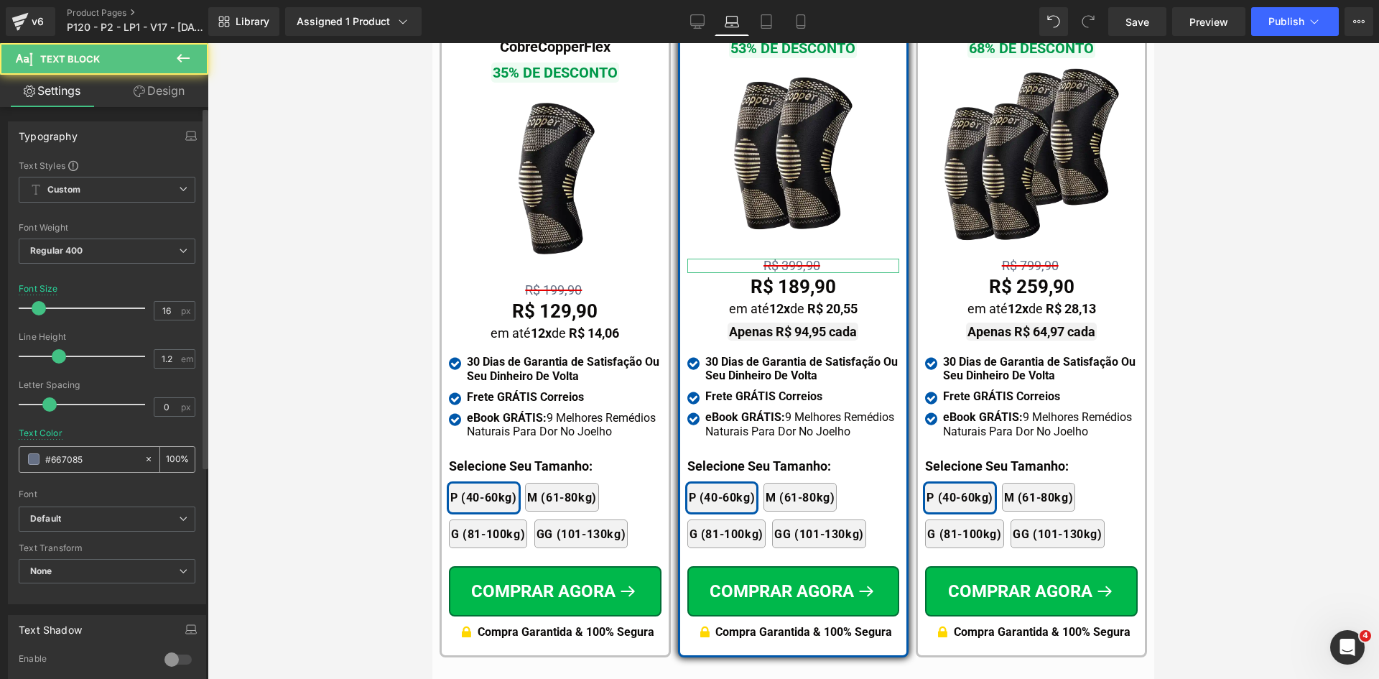
click at [91, 464] on input "#667085" at bounding box center [91, 459] width 92 height 16
paste input "0c0a09"
type input "#0c0a09"
click at [64, 244] on span "Regular 400" at bounding box center [107, 251] width 177 height 25
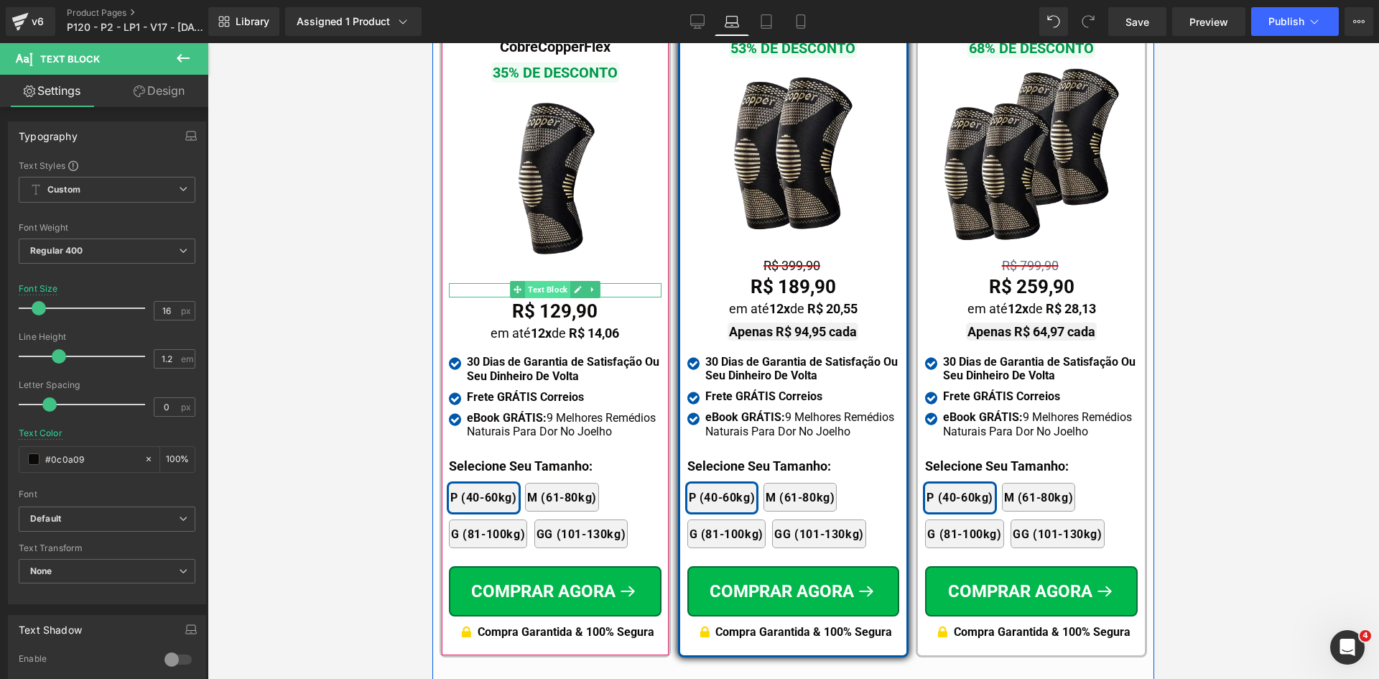
click at [531, 281] on span "Text Block" at bounding box center [547, 289] width 45 height 17
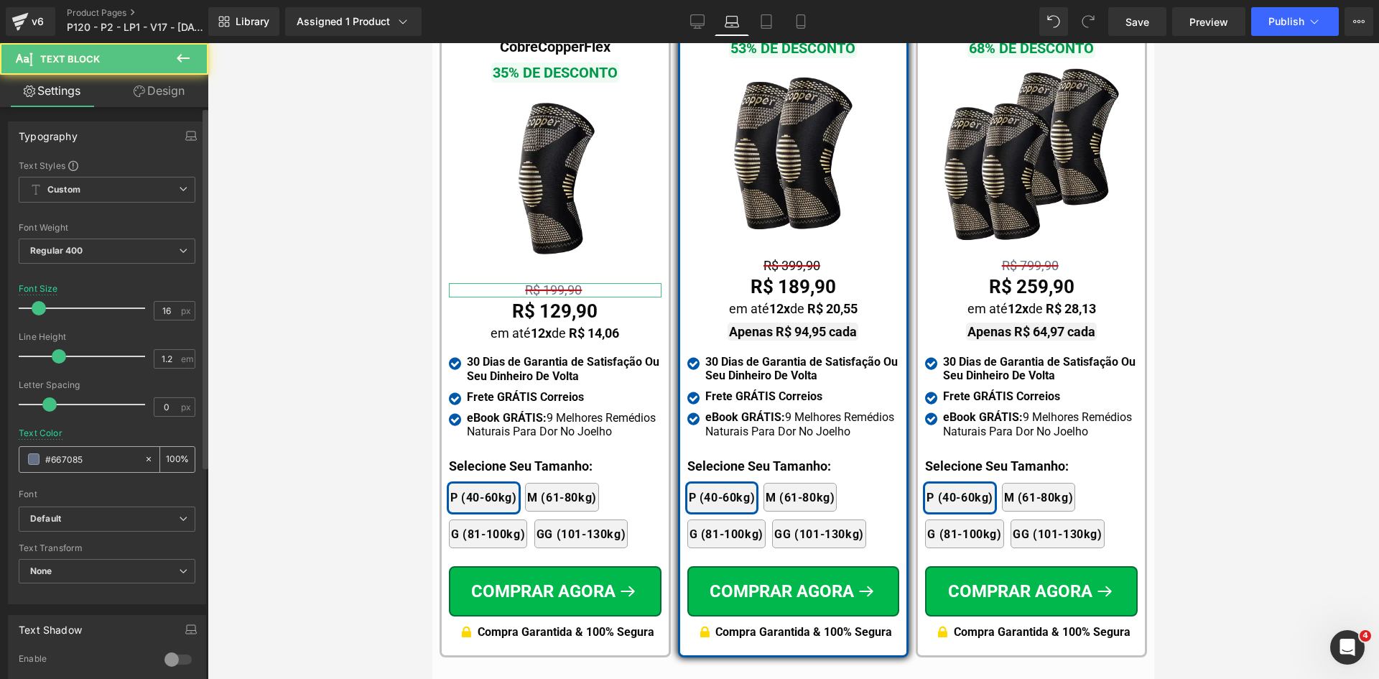
click at [114, 459] on input "#667085" at bounding box center [91, 459] width 92 height 16
paste input "0c0a09"
type input "#0c0a09"
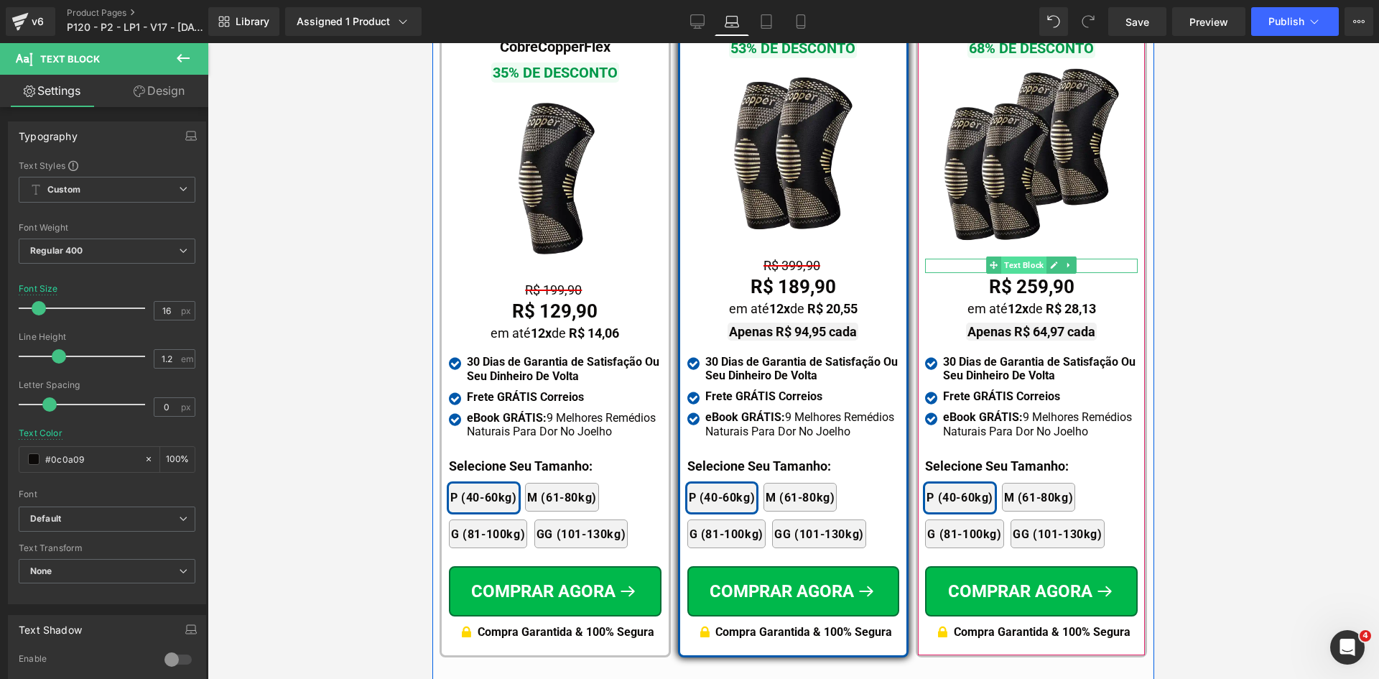
click at [1032, 256] on span "Text Block" at bounding box center [1023, 264] width 45 height 17
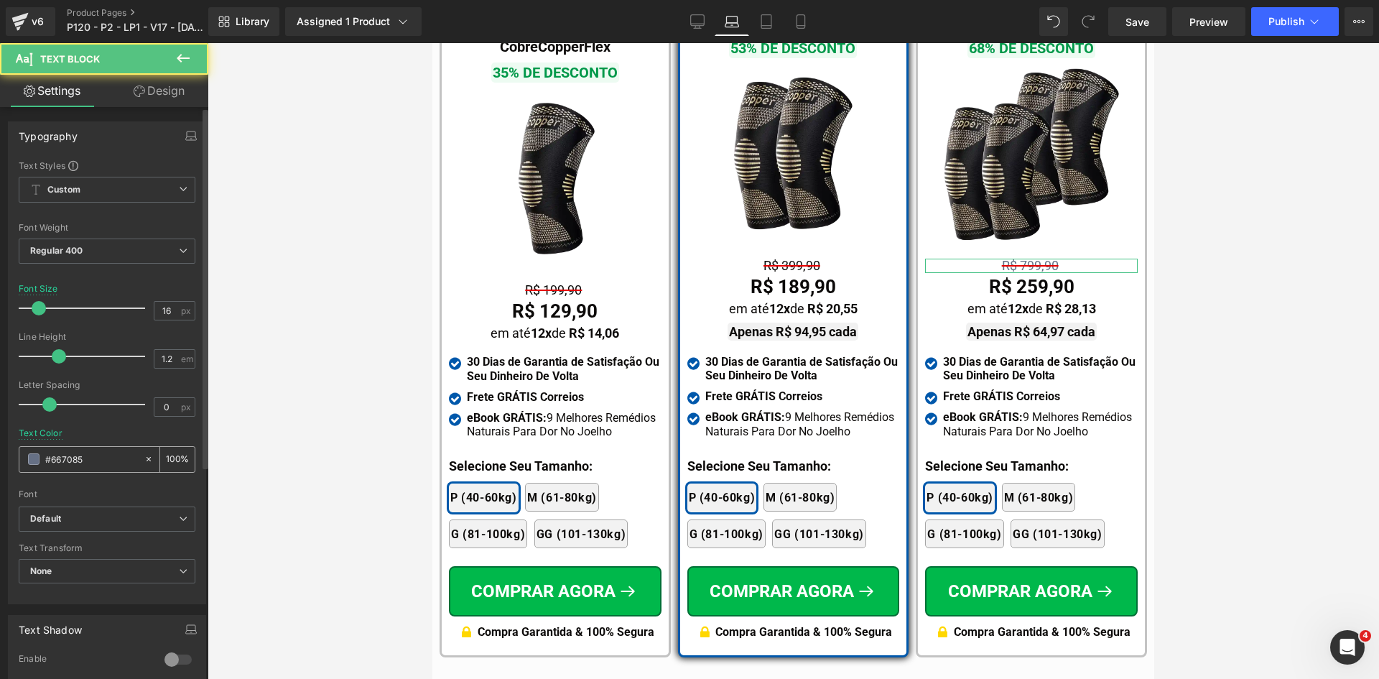
click at [83, 459] on input "#667085" at bounding box center [91, 459] width 92 height 16
paste input "0c0a09"
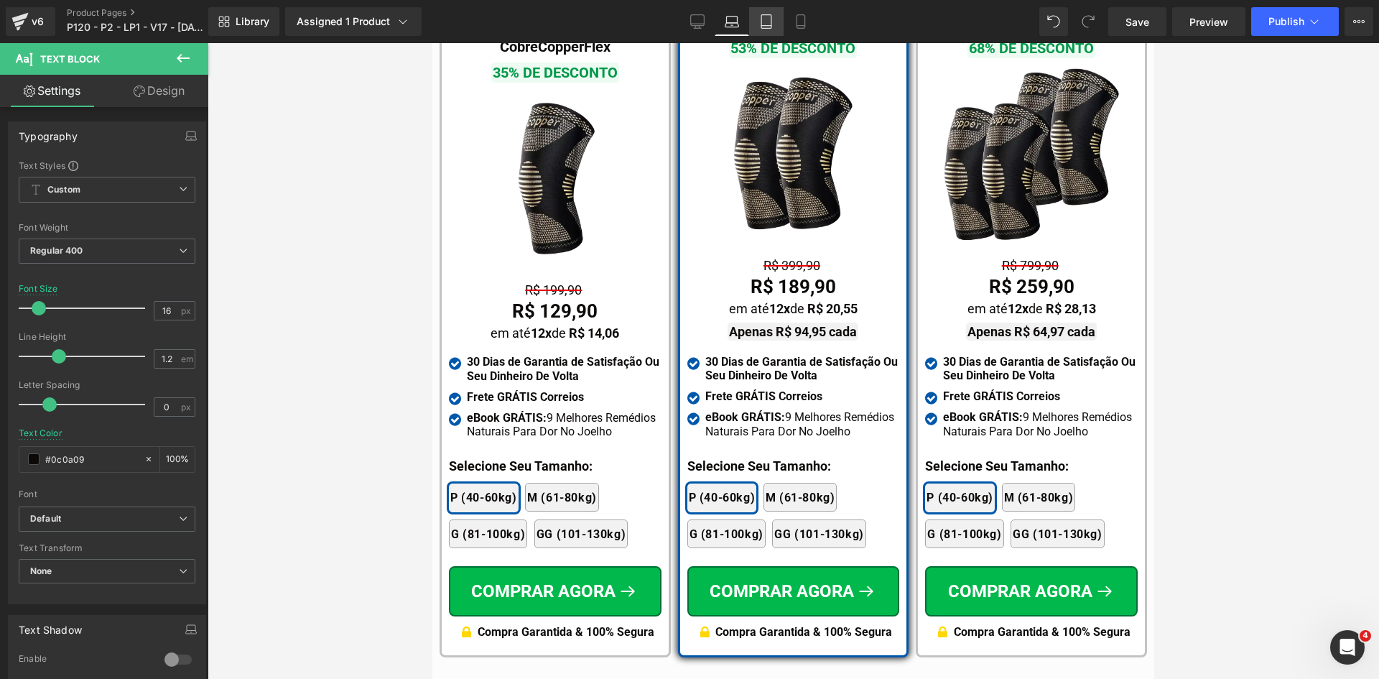
type input "#0c0a09"
drag, startPoint x: 772, startPoint y: 22, endPoint x: 280, endPoint y: 5, distance: 491.7
click at [772, 22] on icon at bounding box center [766, 21] width 14 height 14
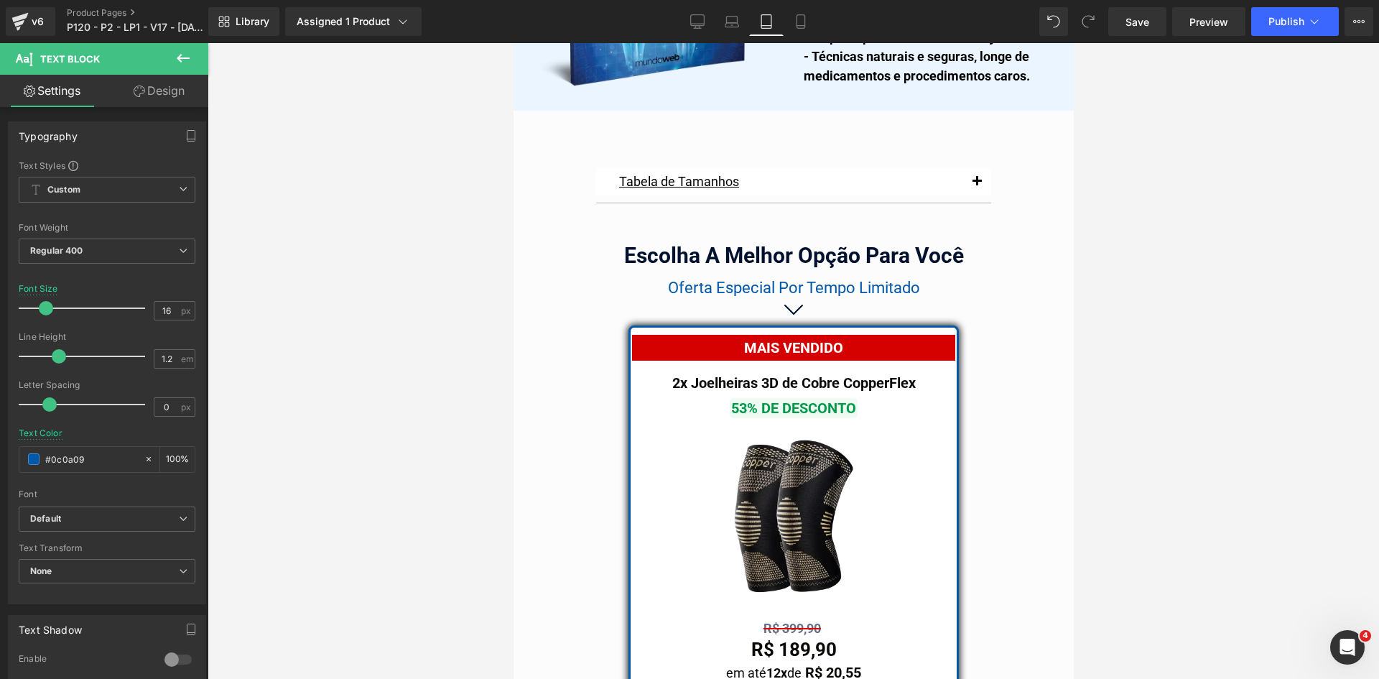
scroll to position [12175, 0]
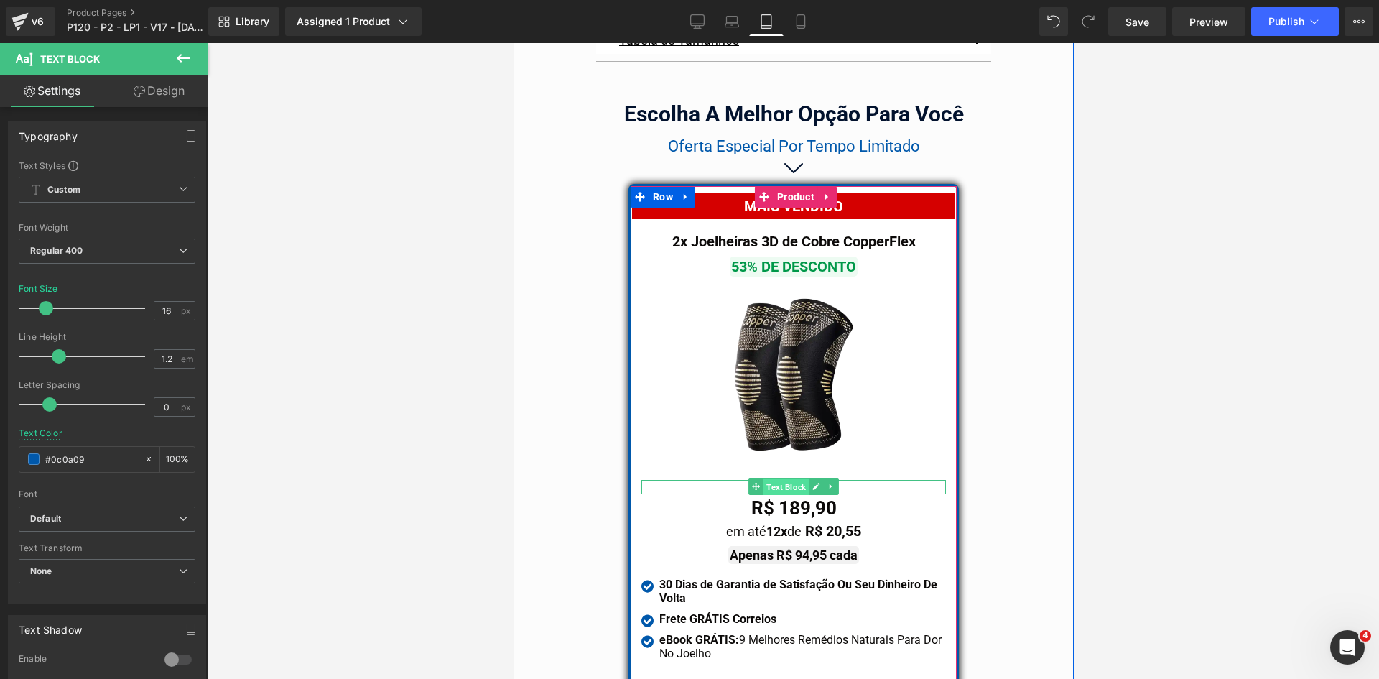
click at [782, 478] on span "Text Block" at bounding box center [785, 486] width 45 height 17
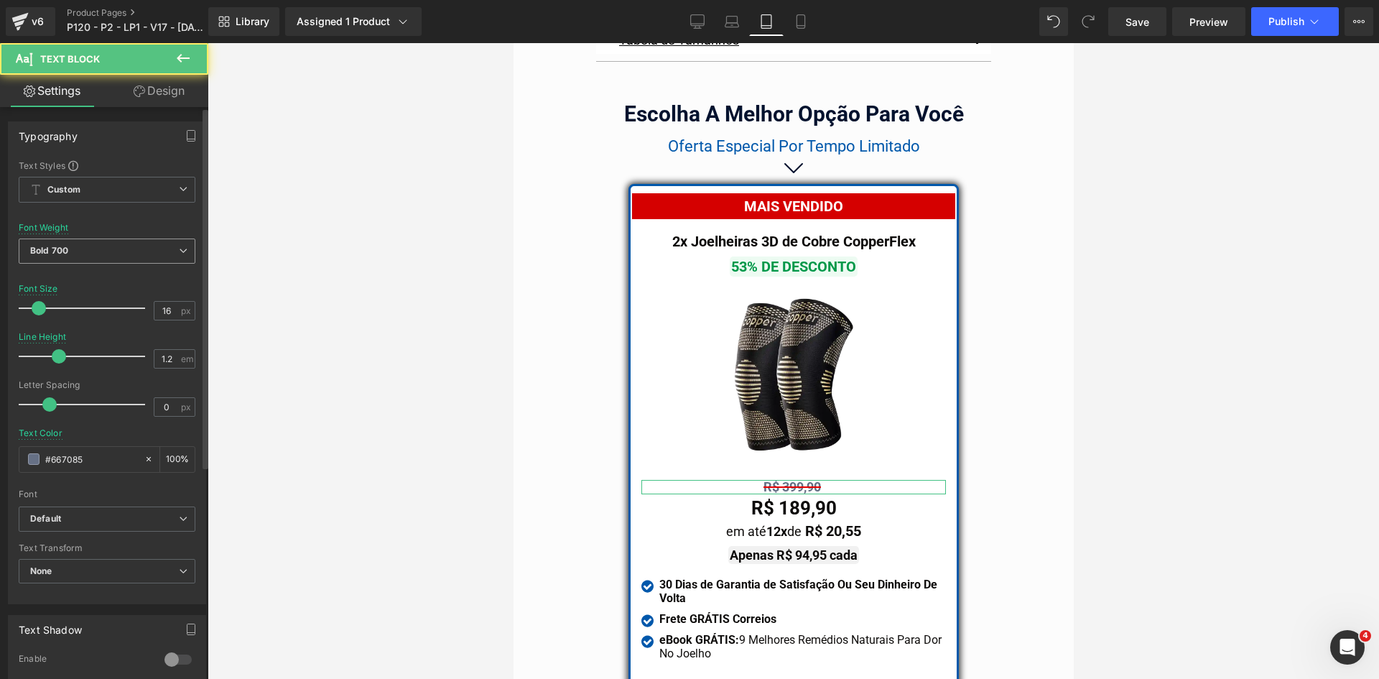
click at [65, 255] on span "Bold 700" at bounding box center [107, 251] width 177 height 25
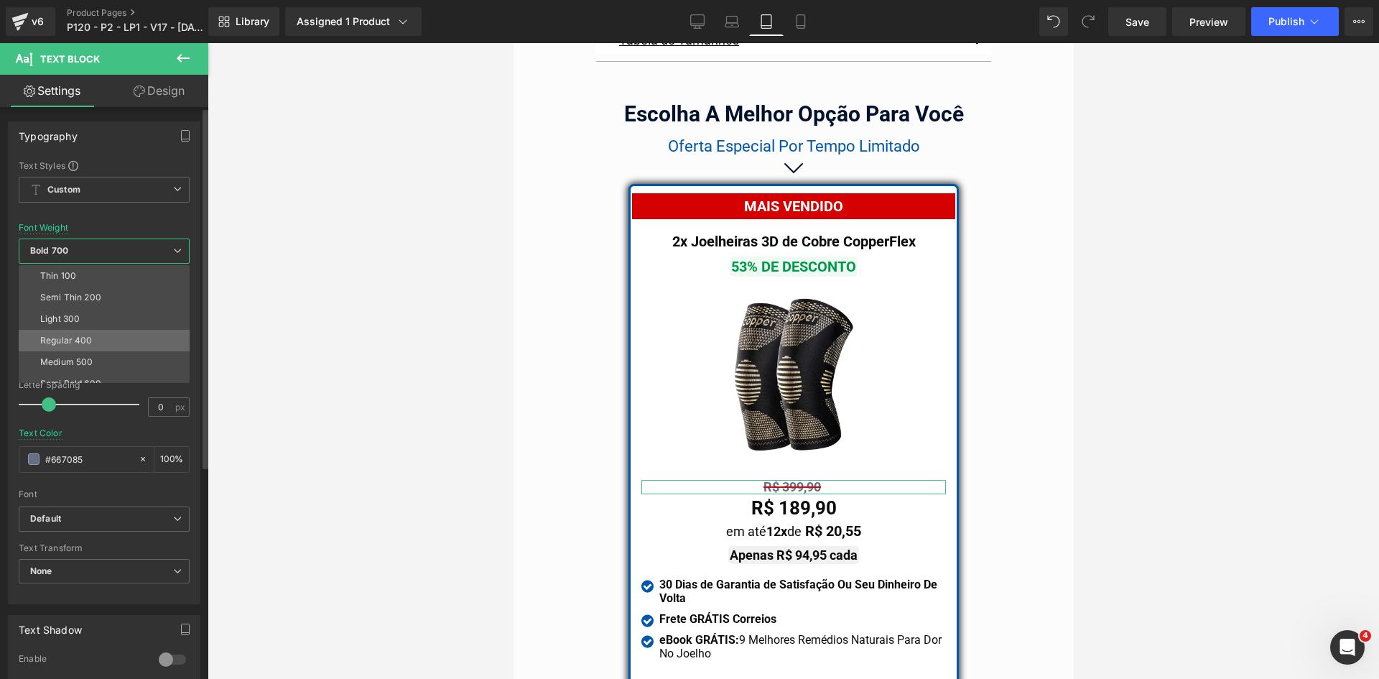
click at [75, 343] on div "Regular 400" at bounding box center [66, 340] width 52 height 10
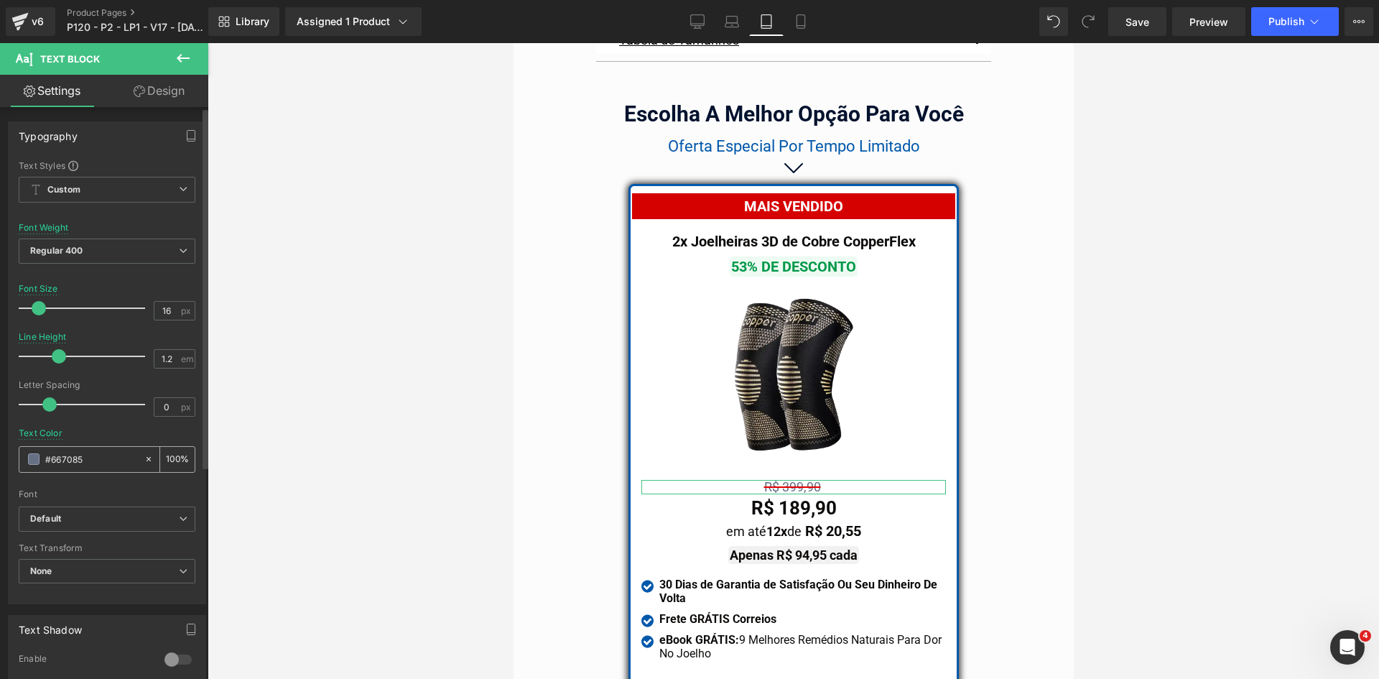
click at [82, 469] on div "#667085" at bounding box center [81, 459] width 124 height 25
click at [83, 459] on input "#667085" at bounding box center [91, 459] width 92 height 16
paste input "0c0a09"
type input "#0c0a09"
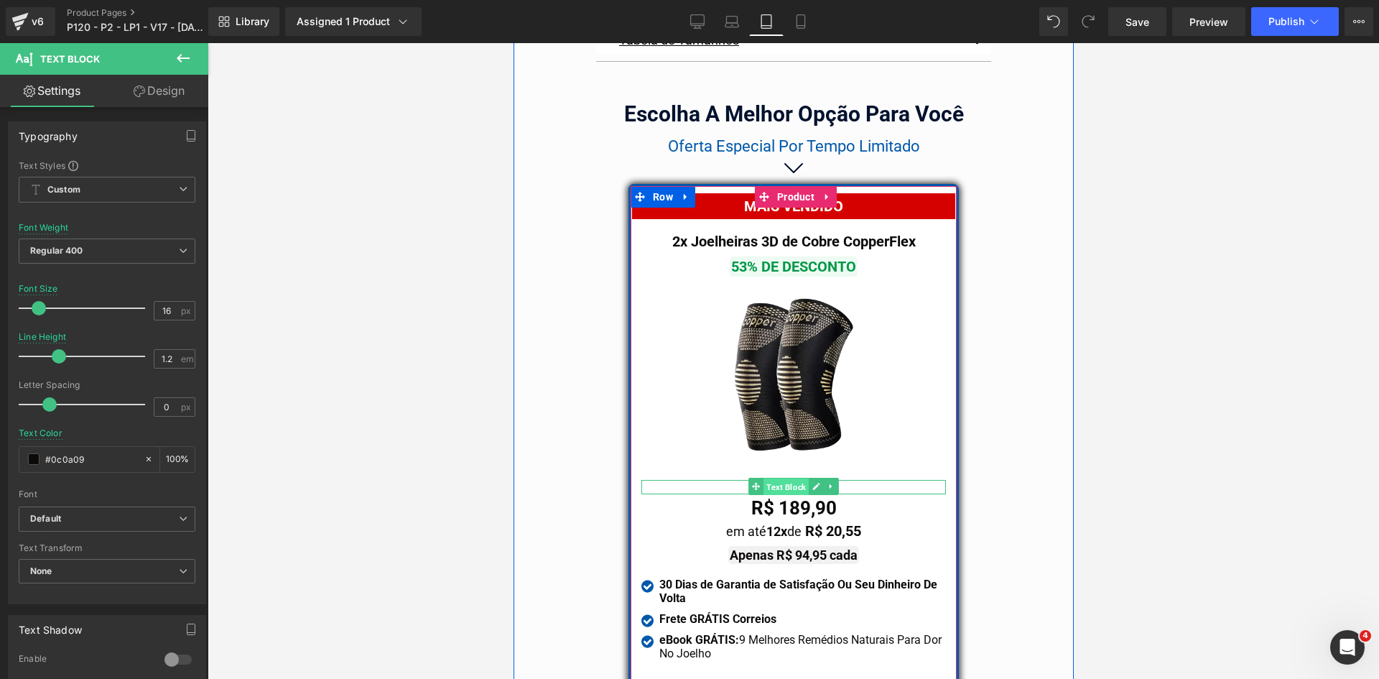
click at [785, 478] on span "Text Block" at bounding box center [785, 486] width 45 height 17
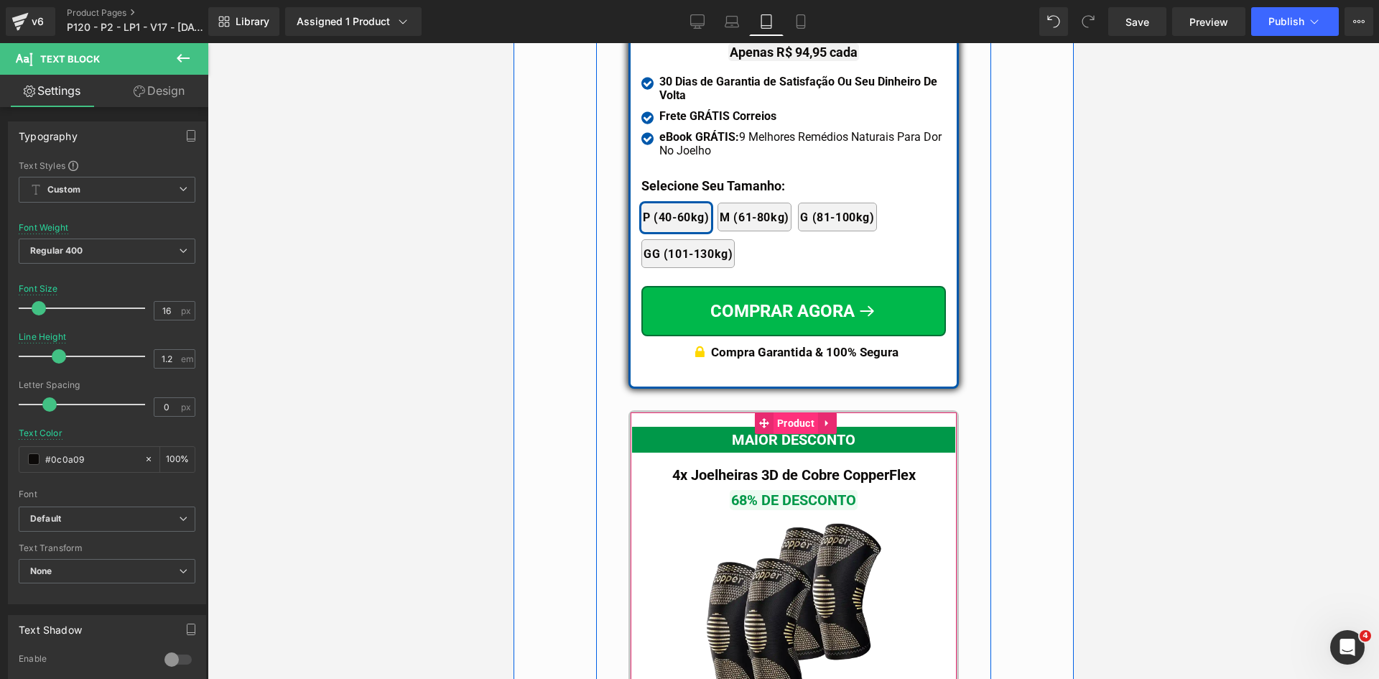
scroll to position [12893, 0]
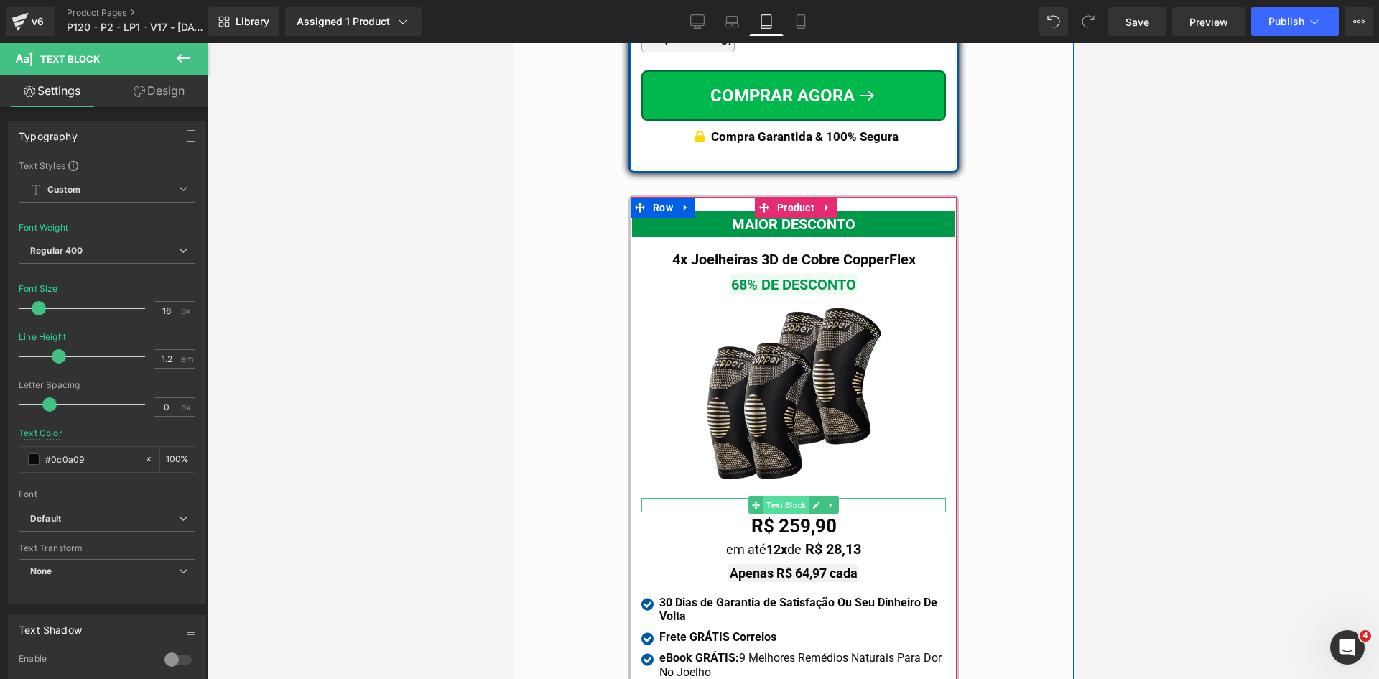
click at [781, 496] on span "Text Block" at bounding box center [785, 504] width 45 height 17
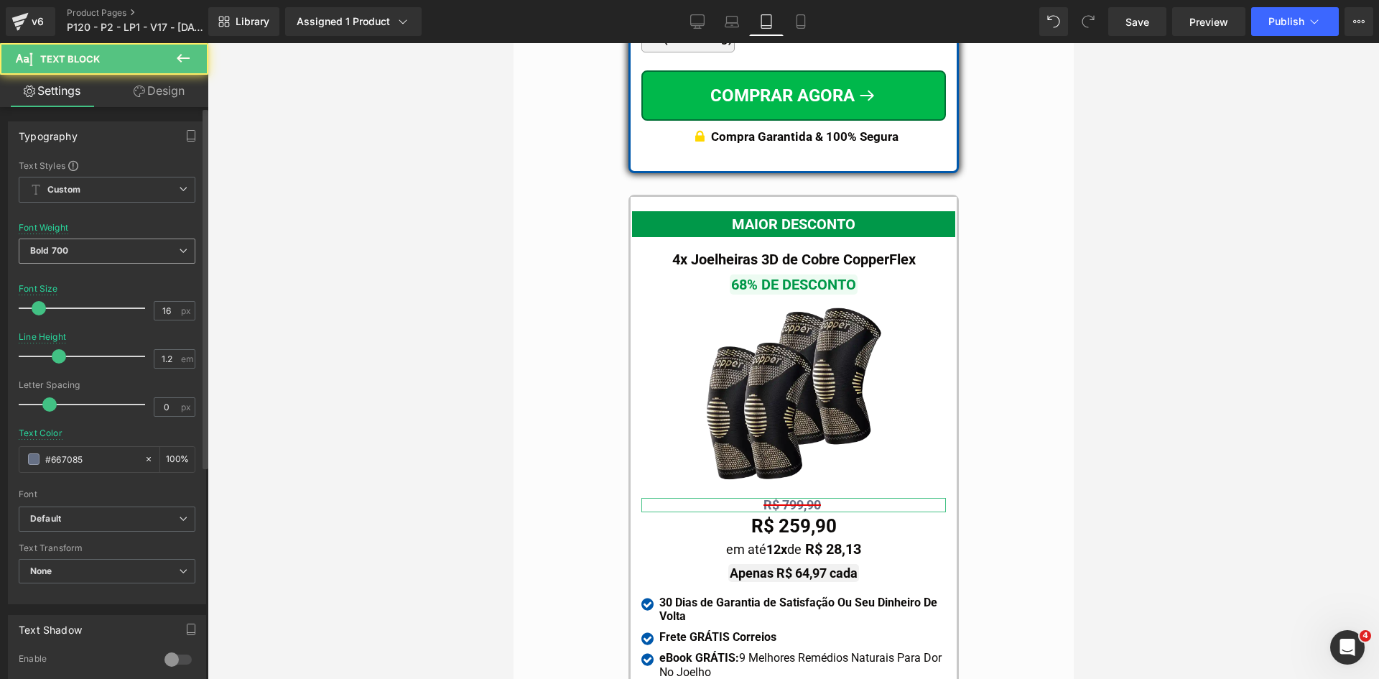
drag, startPoint x: 94, startPoint y: 254, endPoint x: 78, endPoint y: 279, distance: 29.5
click at [93, 254] on span "Bold 700" at bounding box center [107, 251] width 177 height 25
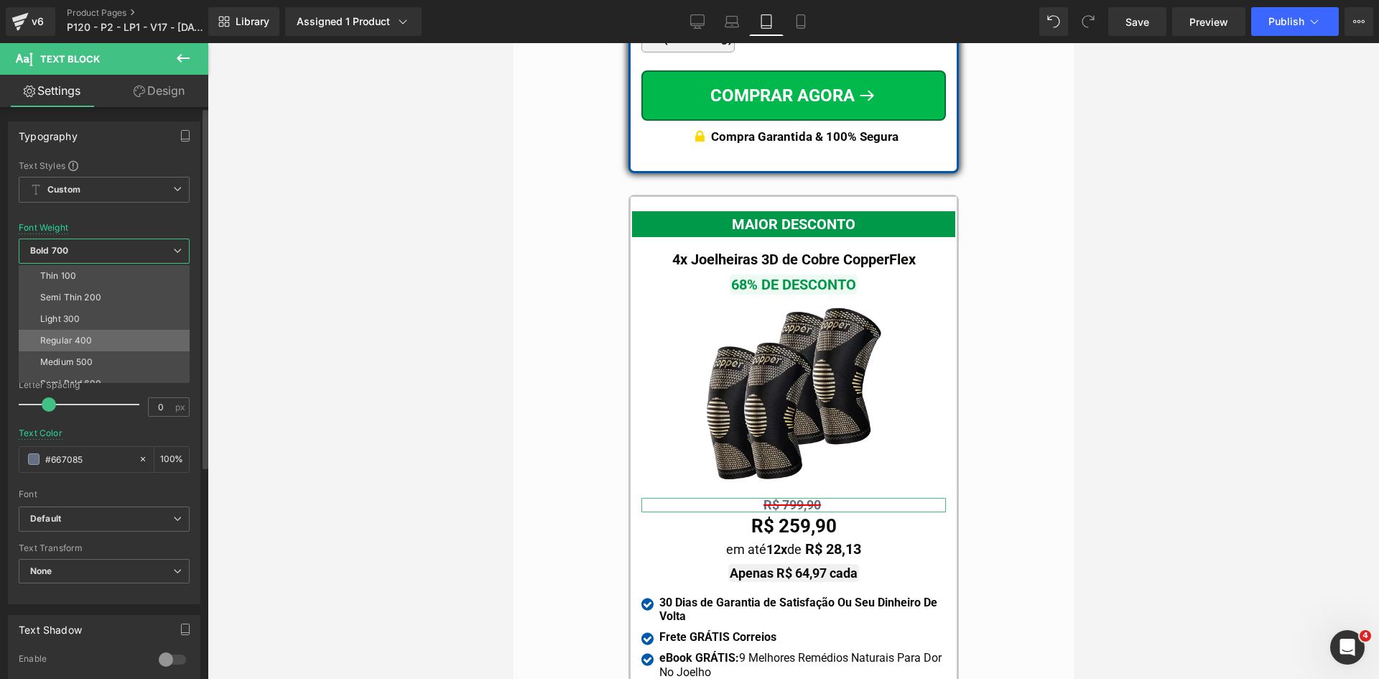
click at [81, 337] on div "Regular 400" at bounding box center [66, 340] width 52 height 10
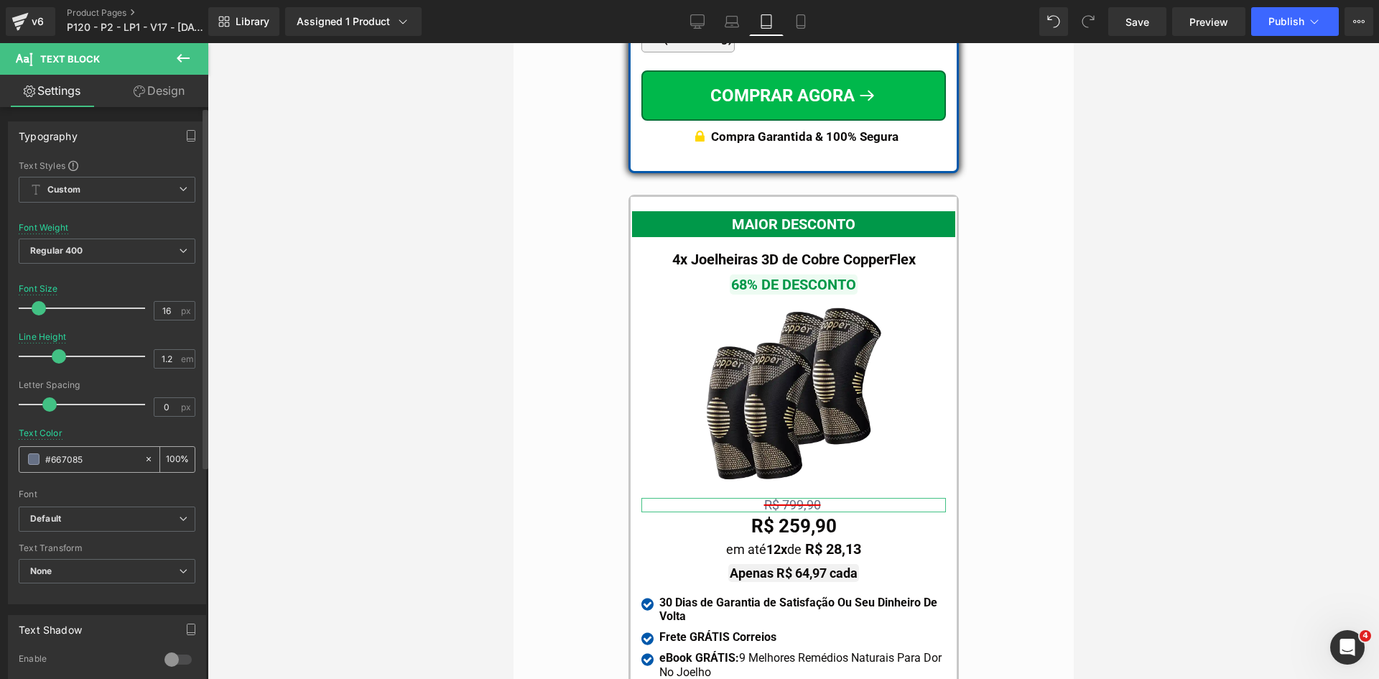
click at [90, 462] on input "#667085" at bounding box center [91, 459] width 92 height 16
paste input "0c0a09"
type input "#0c0a09"
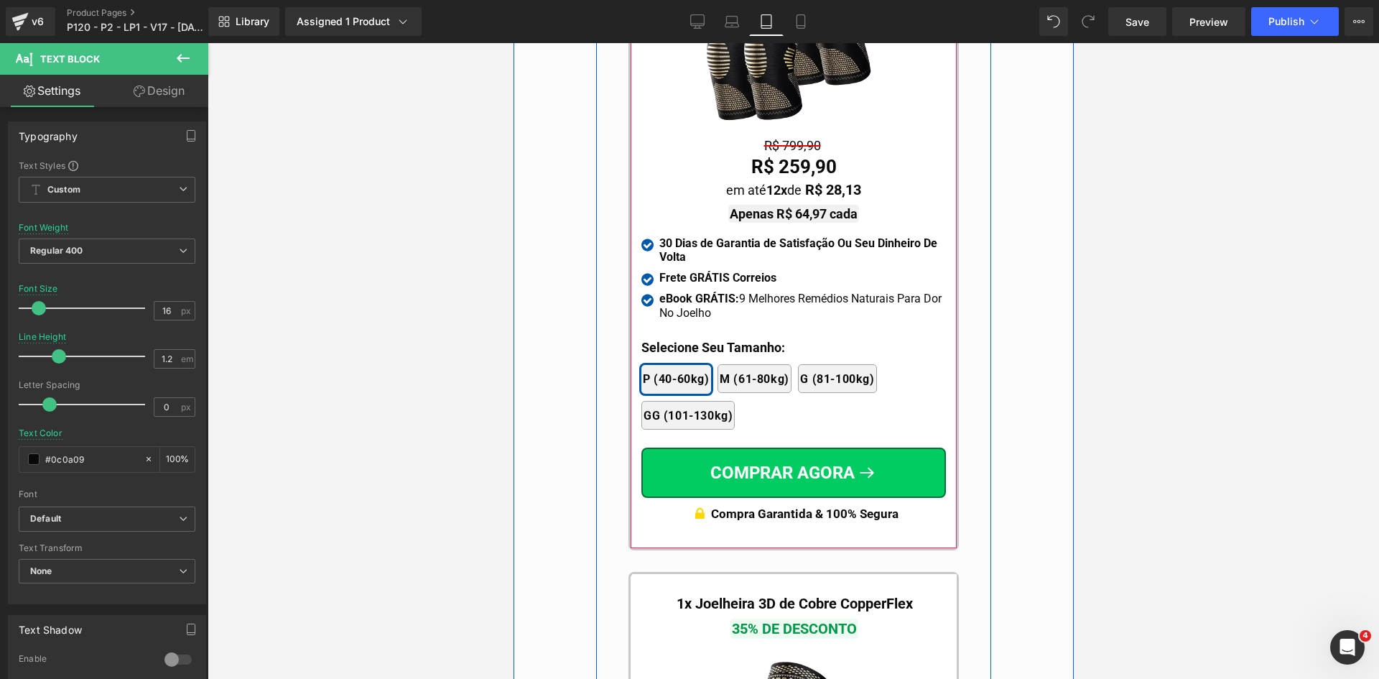
scroll to position [13612, 0]
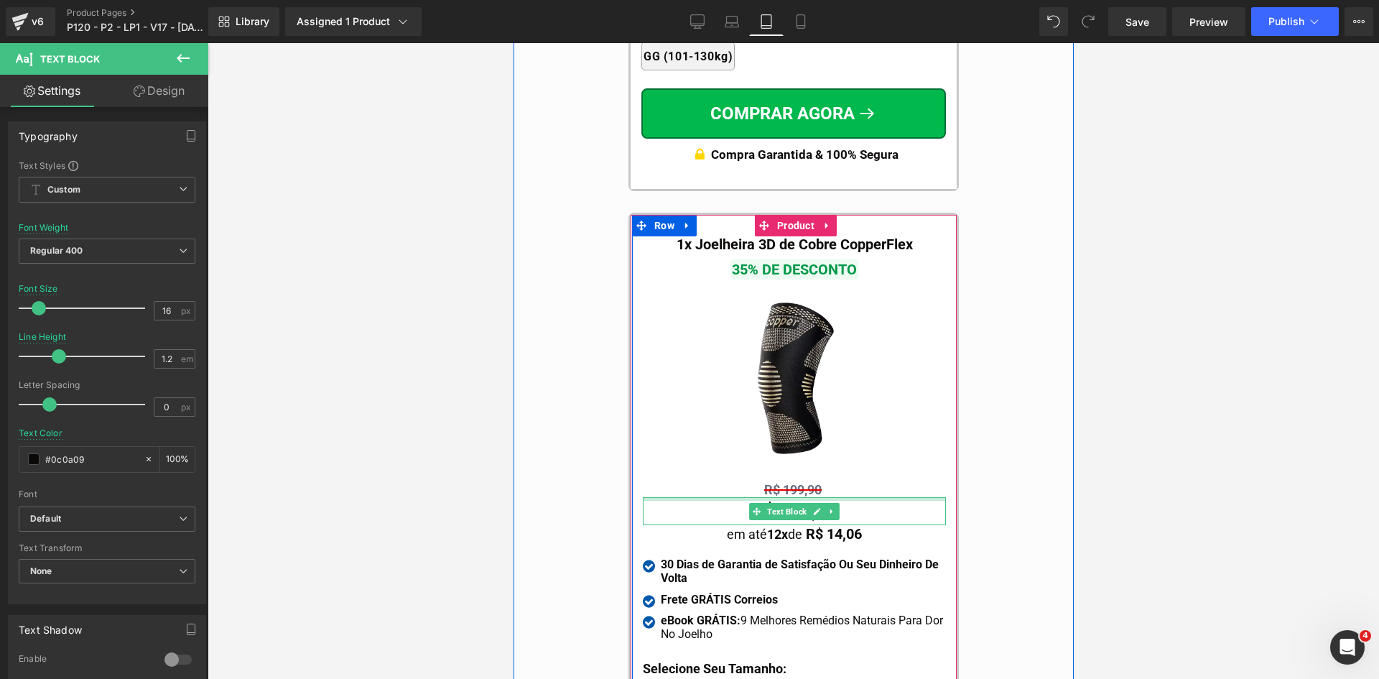
click at [779, 481] on span "Text Block" at bounding box center [786, 489] width 45 height 17
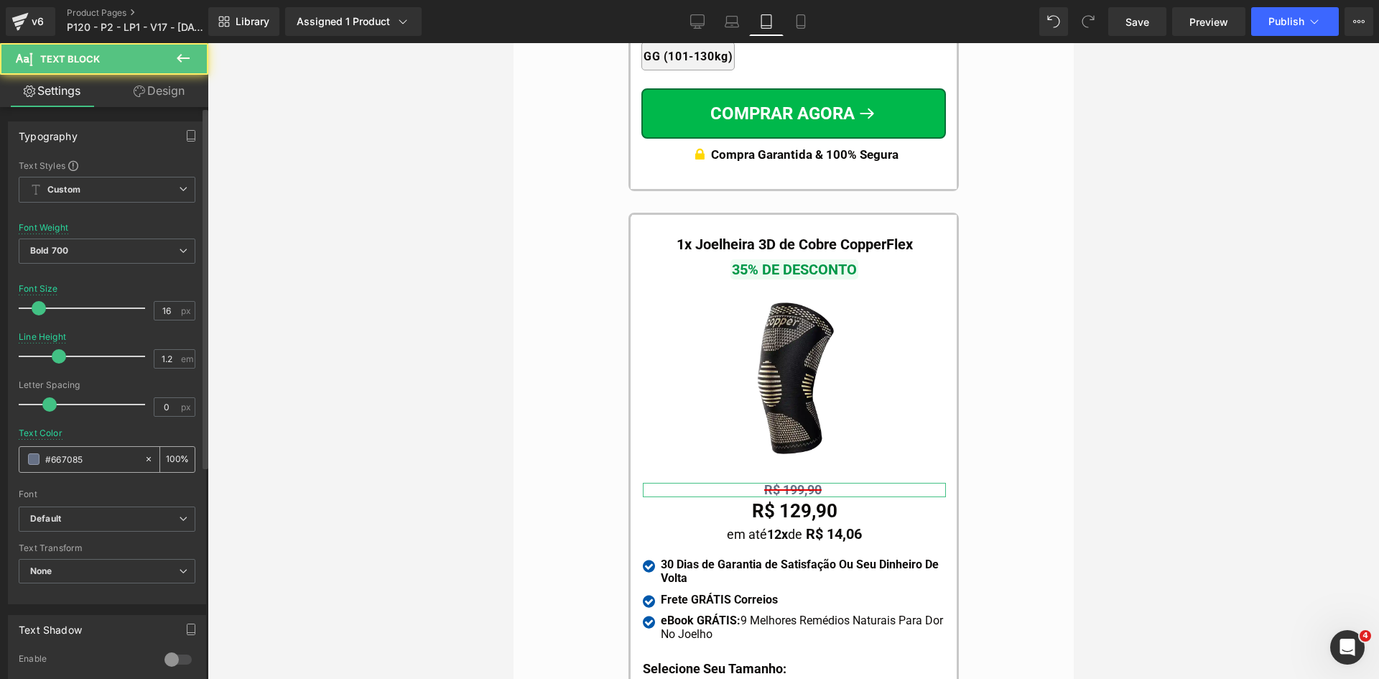
click at [78, 459] on input "#667085" at bounding box center [91, 459] width 92 height 16
paste input "0c0a09"
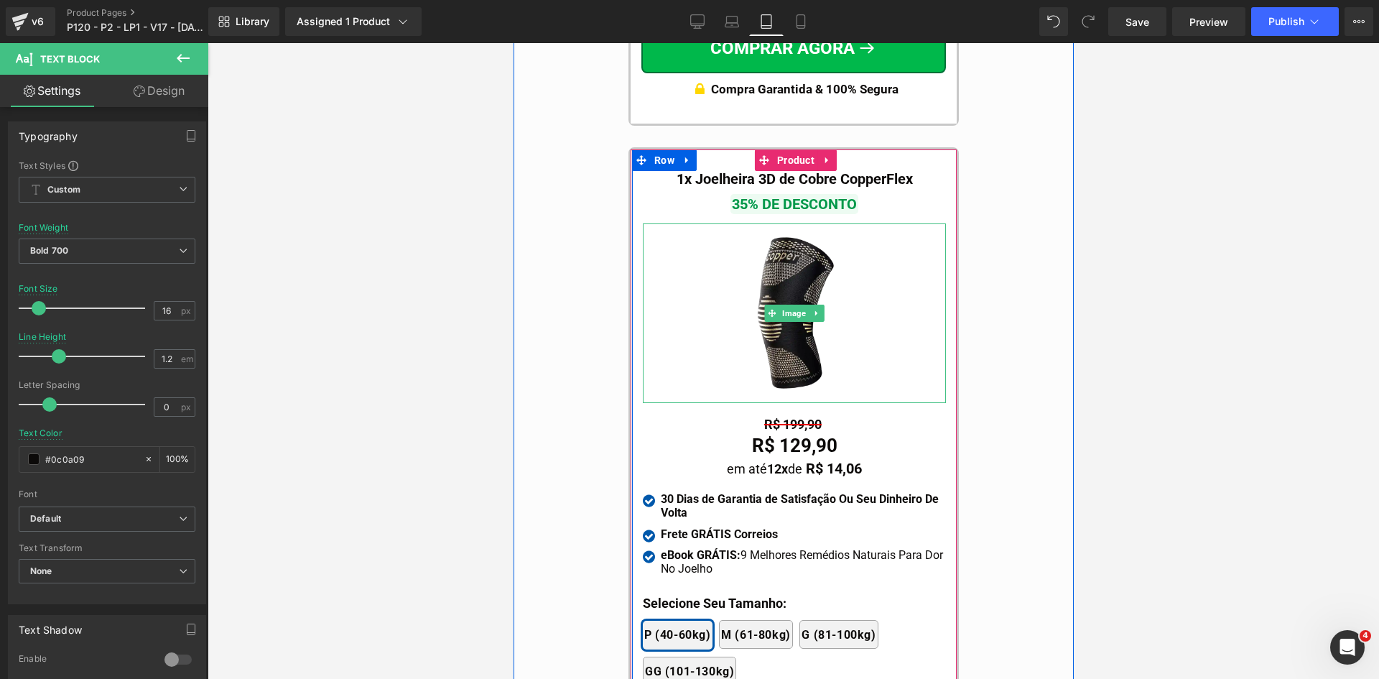
scroll to position [13755, 0]
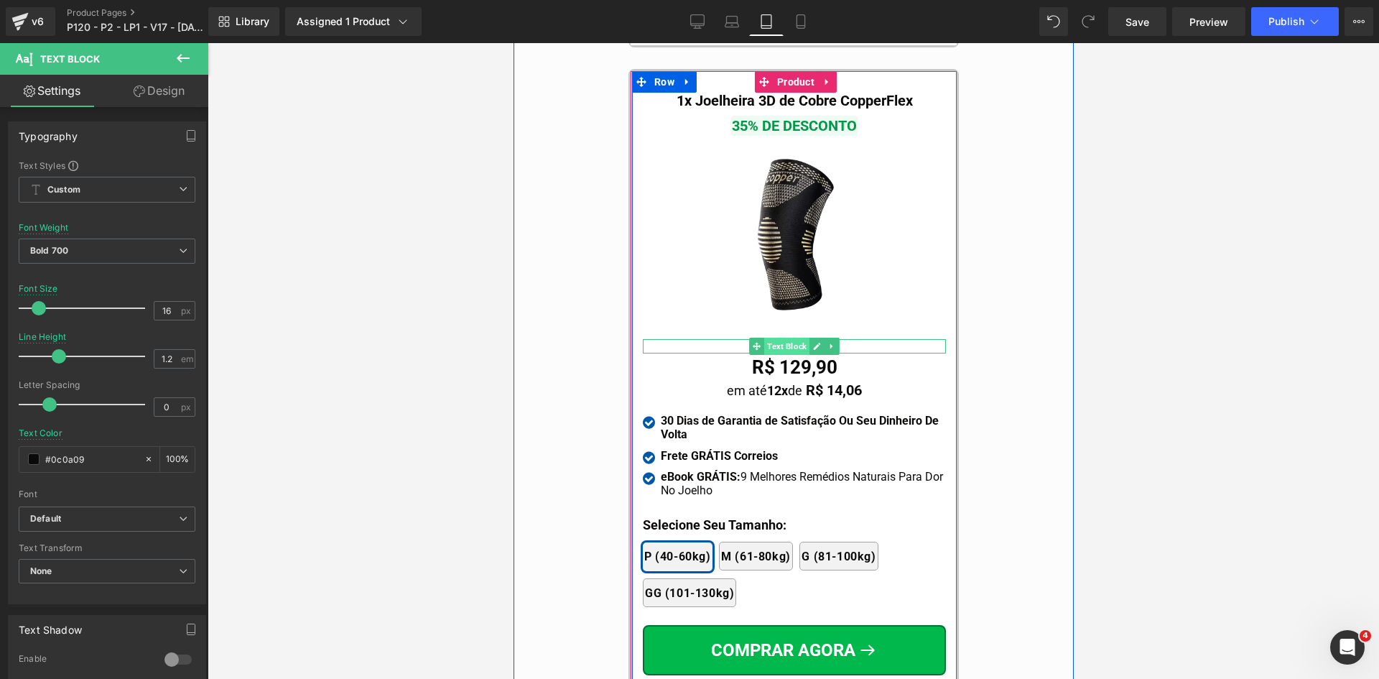
click at [792, 338] on span "Text Block" at bounding box center [786, 346] width 45 height 17
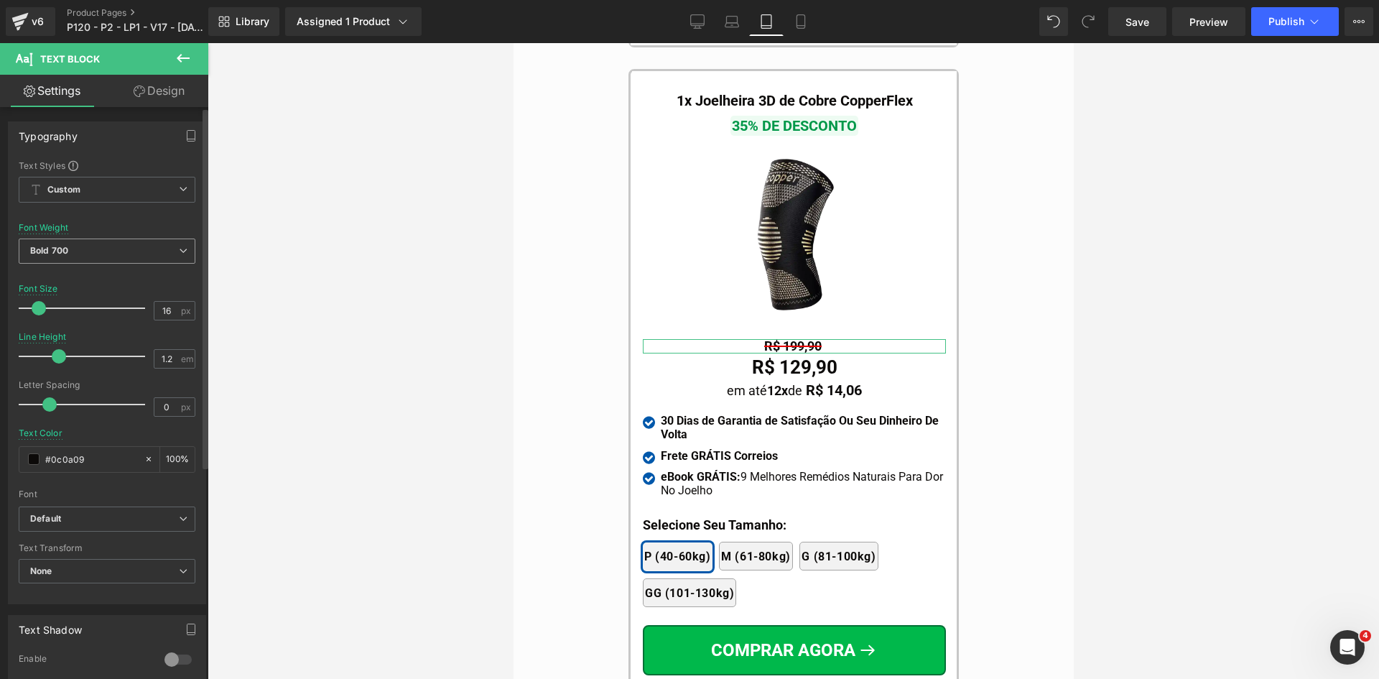
drag, startPoint x: 83, startPoint y: 256, endPoint x: 83, endPoint y: 267, distance: 10.8
click at [83, 255] on span "Bold 700" at bounding box center [107, 251] width 177 height 25
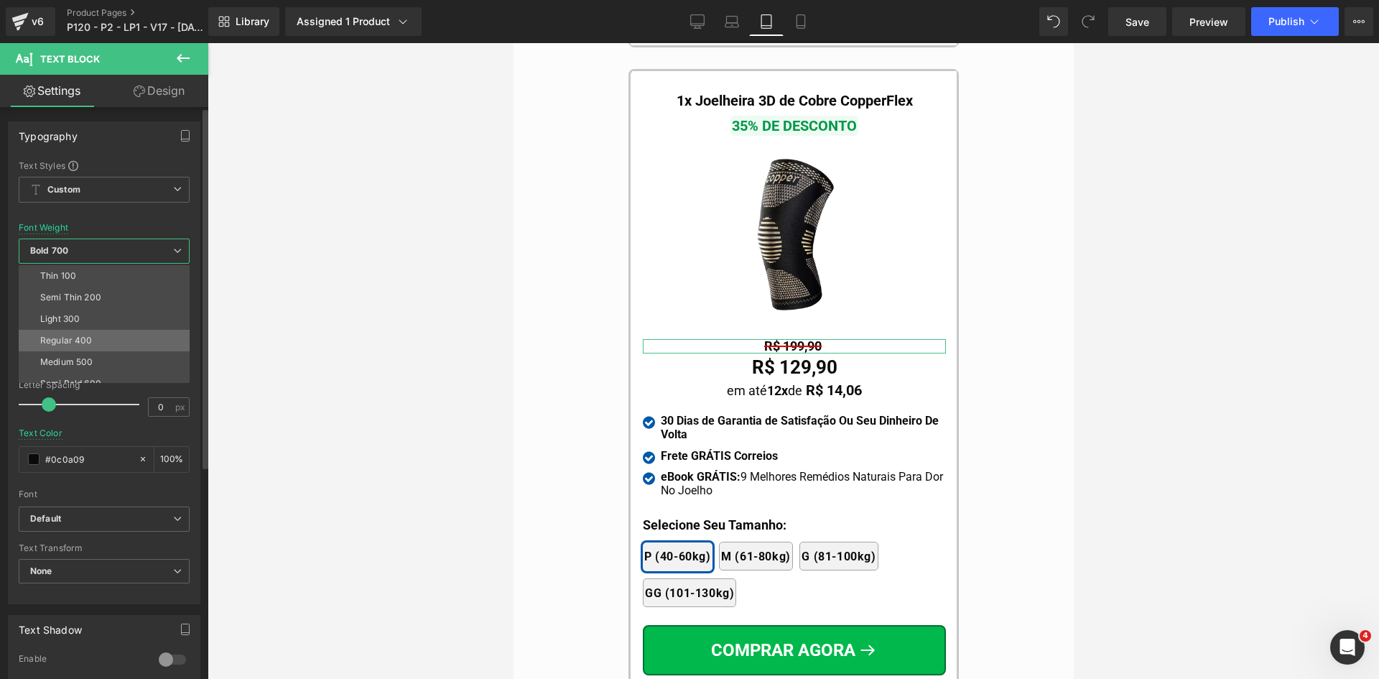
drag, startPoint x: 87, startPoint y: 340, endPoint x: 391, endPoint y: 379, distance: 306.4
click at [88, 340] on div "Regular 400" at bounding box center [66, 340] width 52 height 10
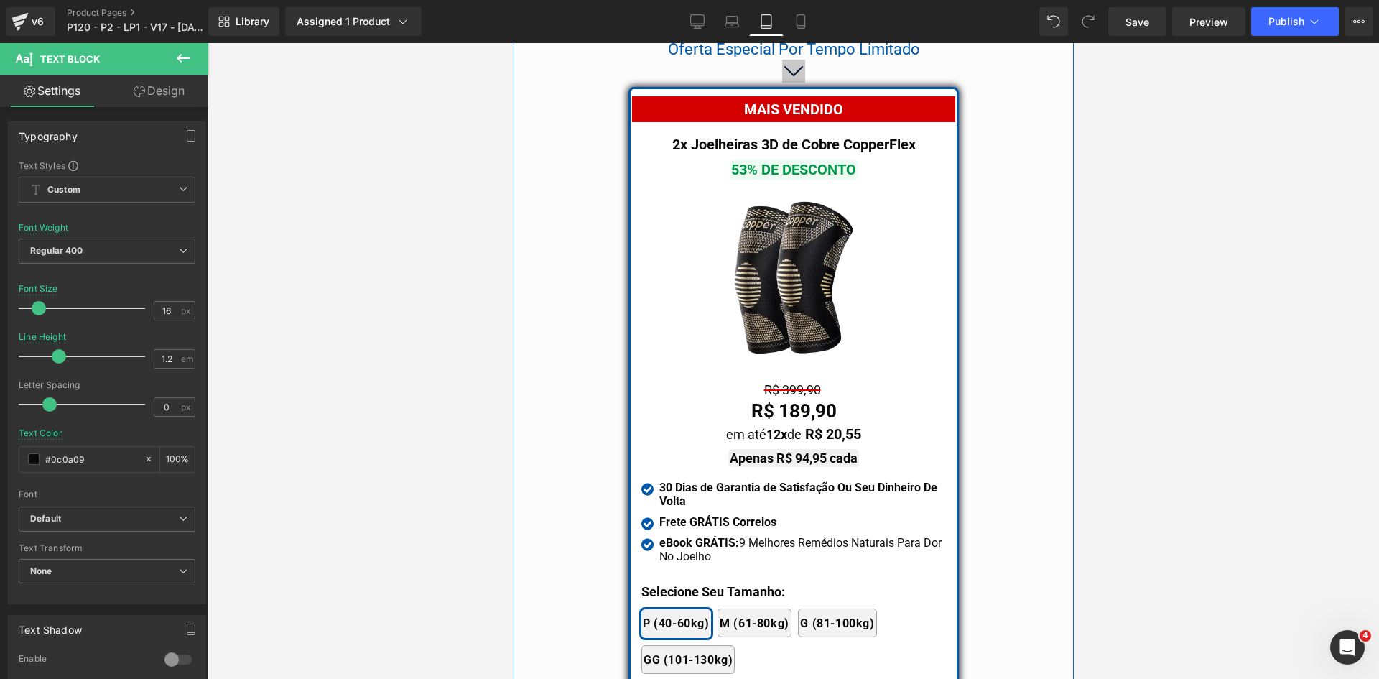
scroll to position [12247, 0]
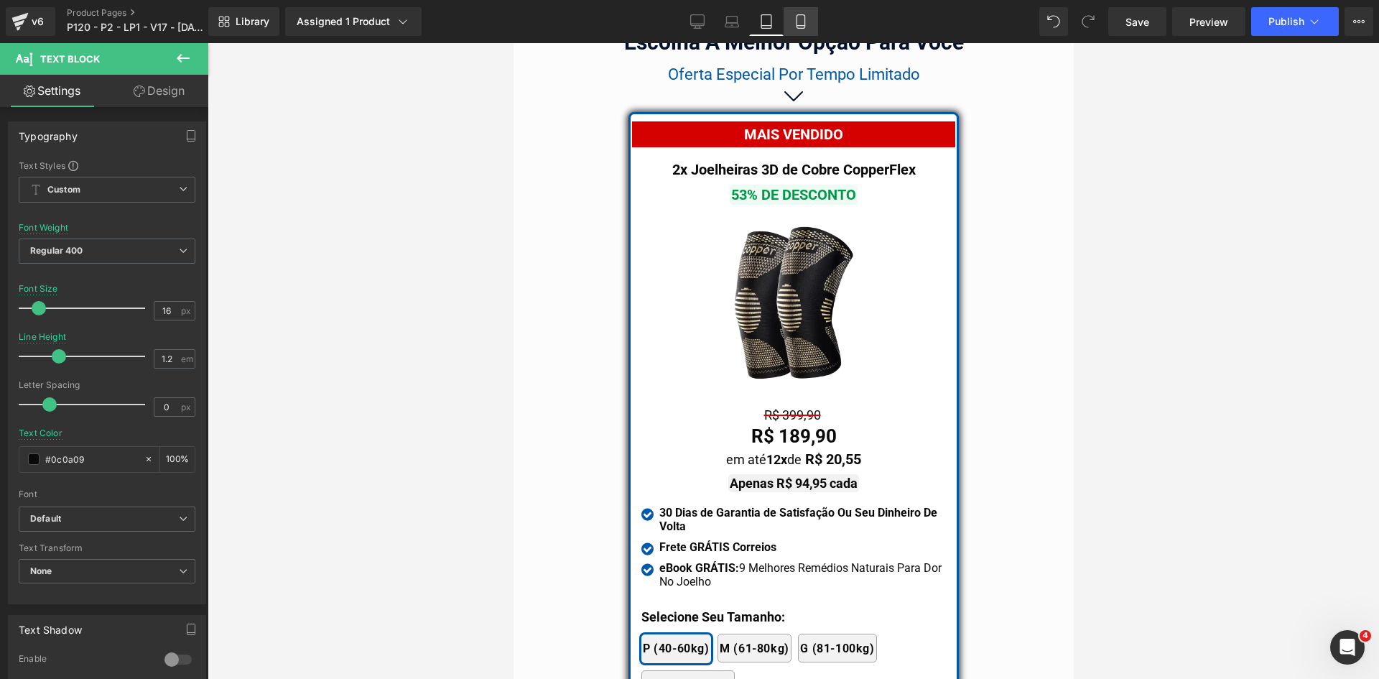
drag, startPoint x: 796, startPoint y: 29, endPoint x: 105, endPoint y: 126, distance: 697.9
click at [796, 29] on link "Mobile" at bounding box center [801, 21] width 34 height 29
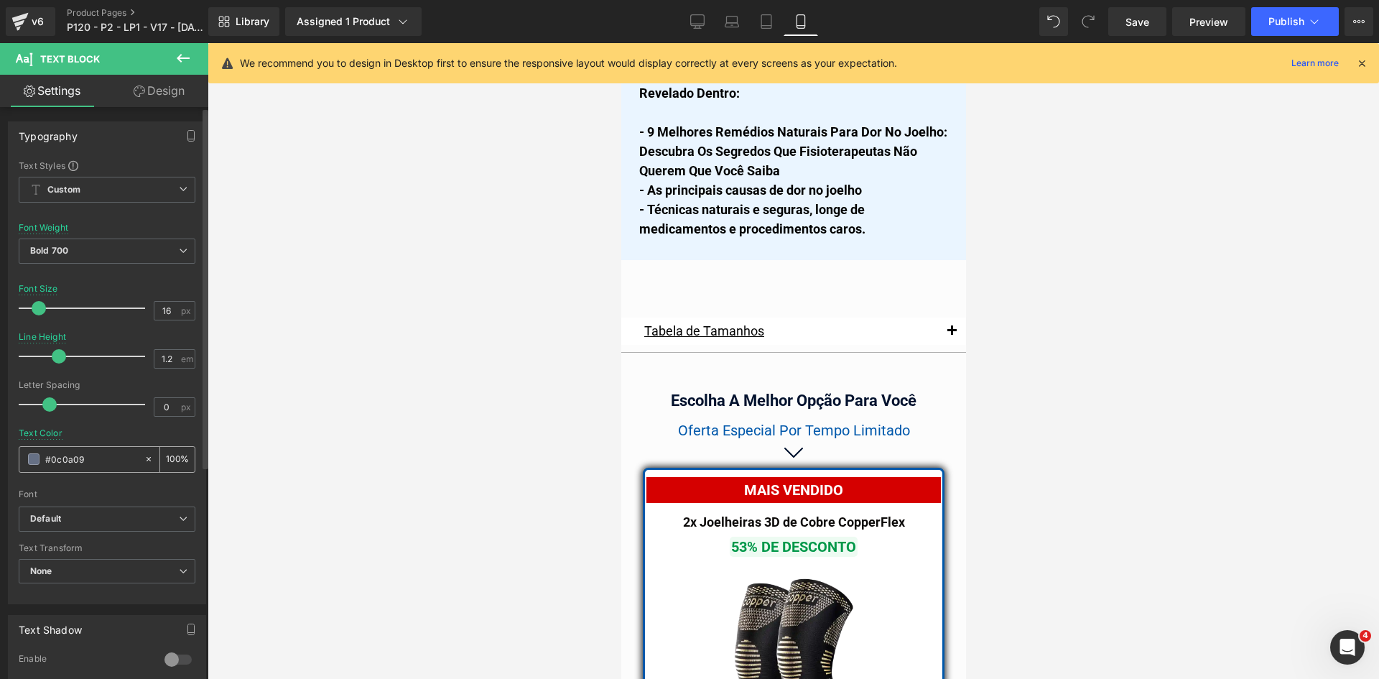
scroll to position [12579, 0]
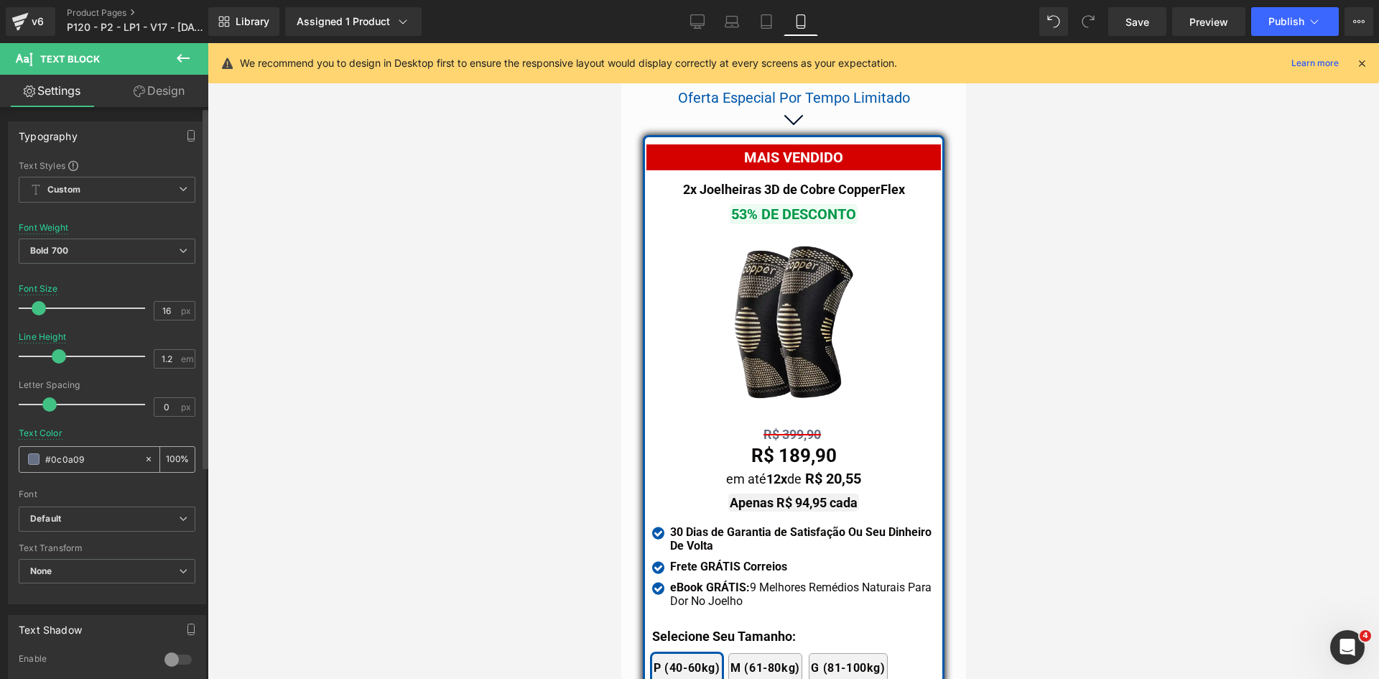
click at [78, 466] on input "#0c0a09" at bounding box center [91, 459] width 92 height 16
paste input "0c0a09"
type input "#0c0a09"
click at [80, 254] on span "Bold 700" at bounding box center [107, 251] width 177 height 25
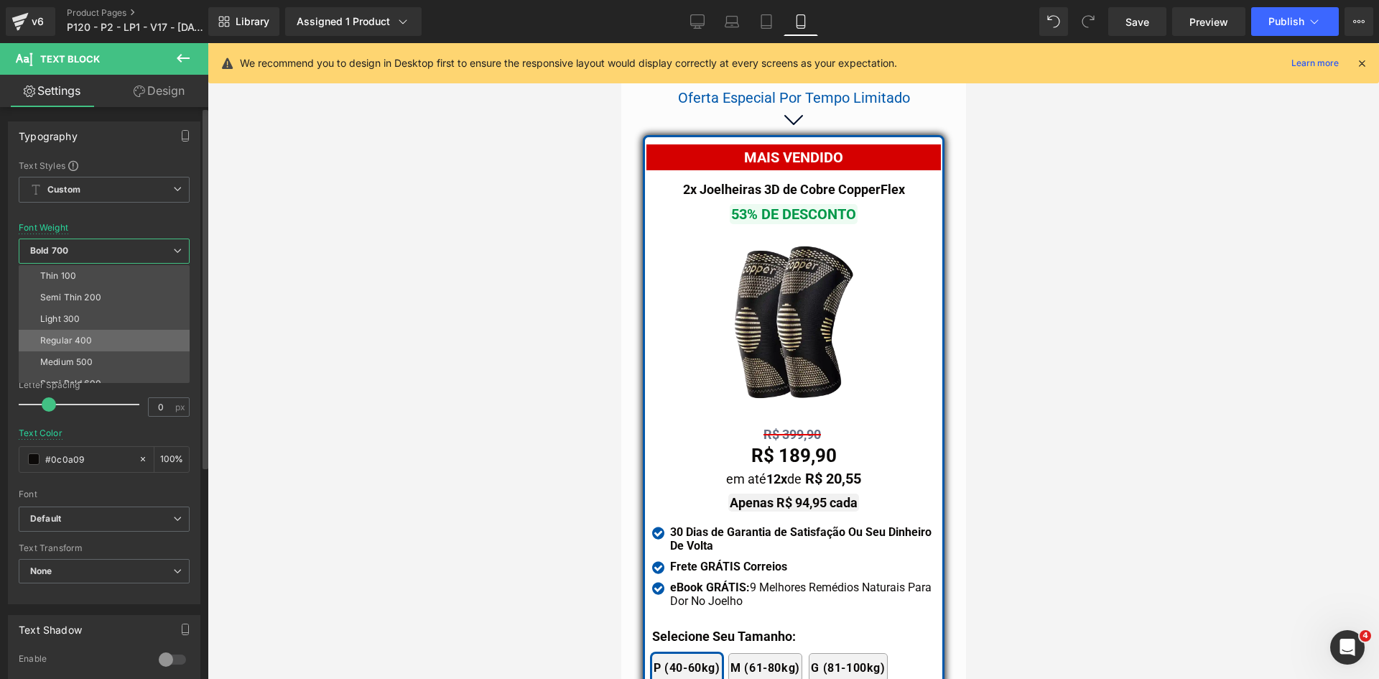
drag, startPoint x: 75, startPoint y: 338, endPoint x: 240, endPoint y: 345, distance: 164.7
click at [76, 338] on div "Regular 400" at bounding box center [66, 340] width 52 height 10
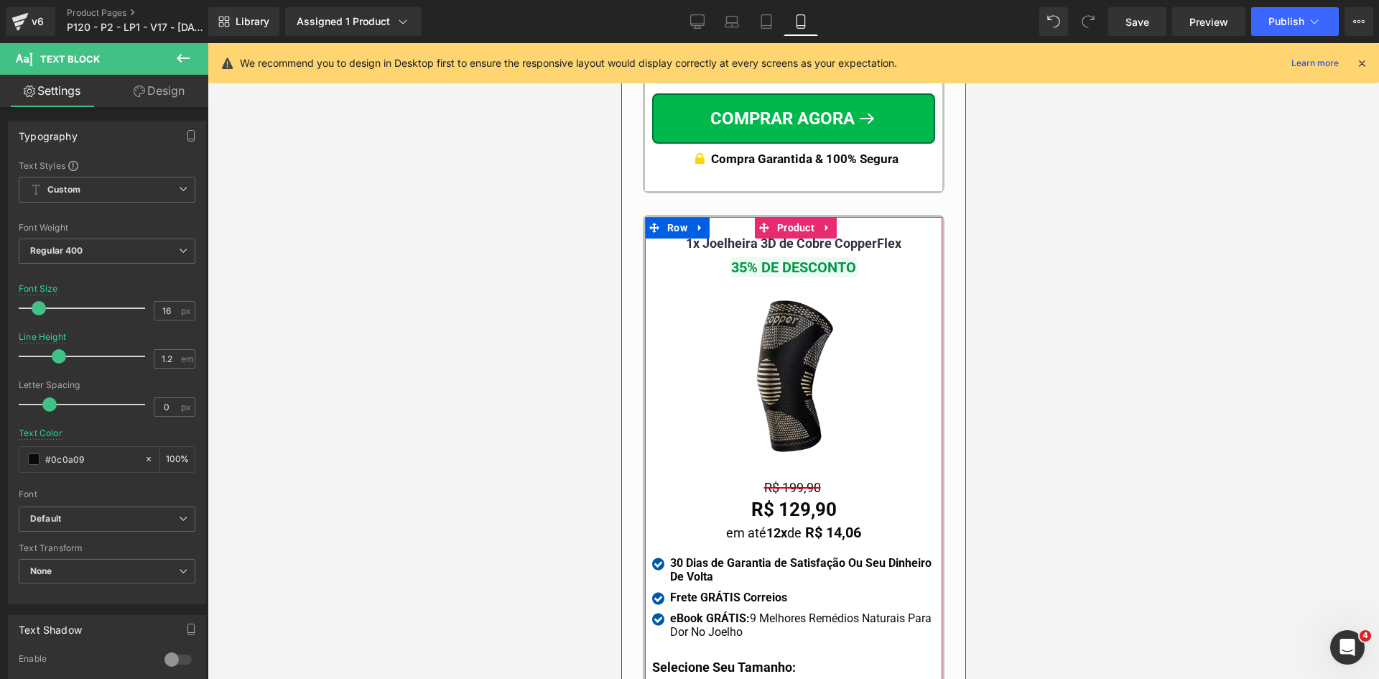
scroll to position [13441, 0]
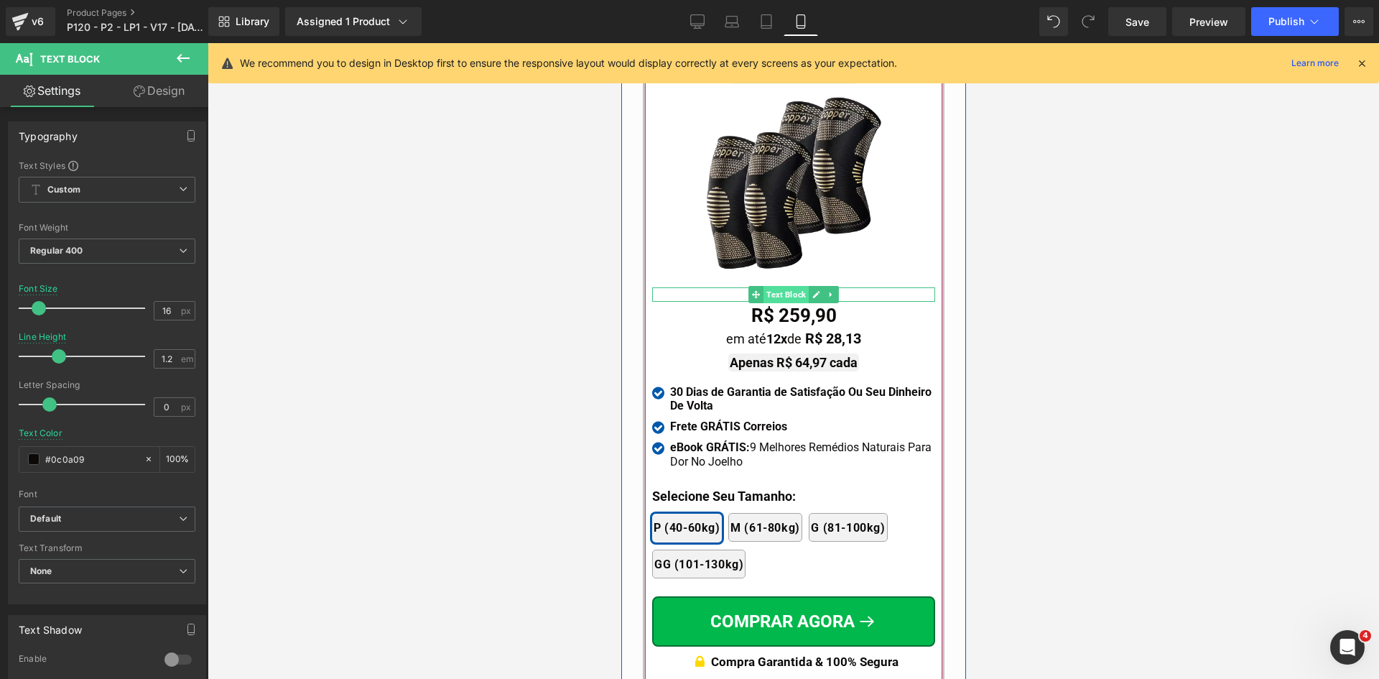
click at [774, 286] on span "Text Block" at bounding box center [785, 294] width 45 height 17
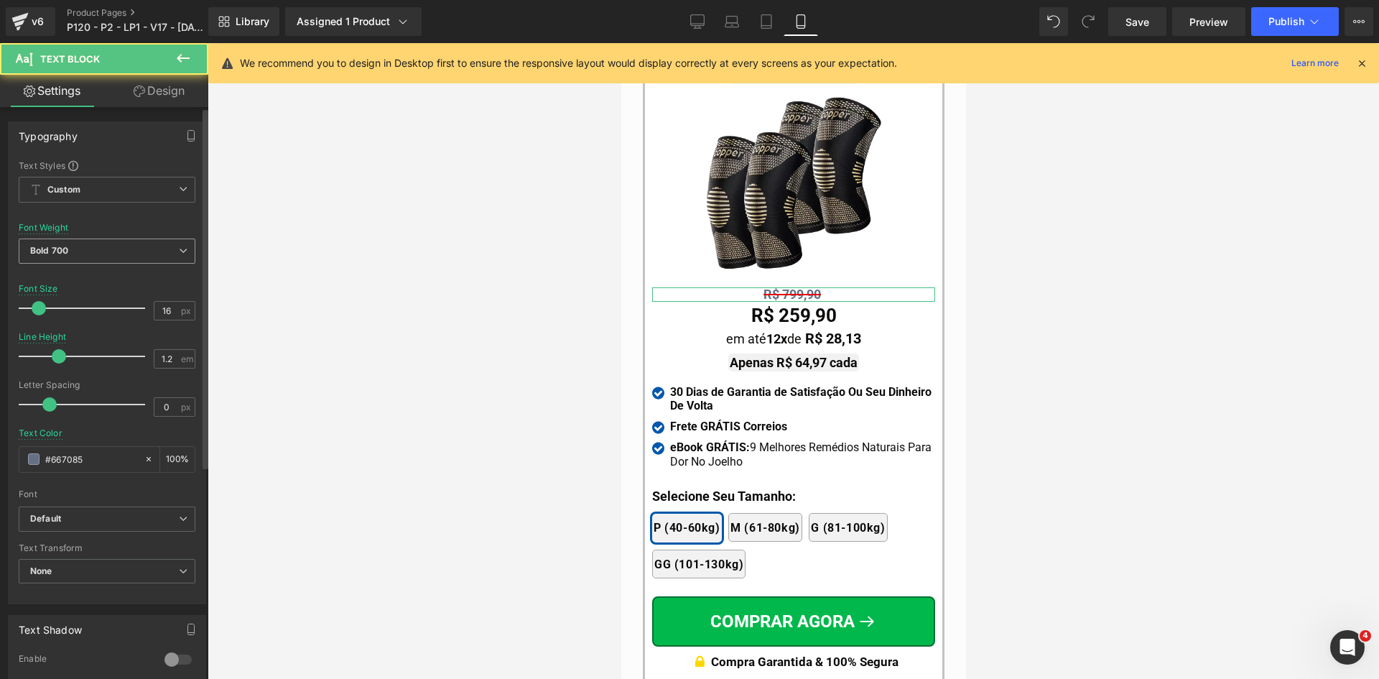
click at [64, 246] on b "Bold 700" at bounding box center [49, 250] width 38 height 11
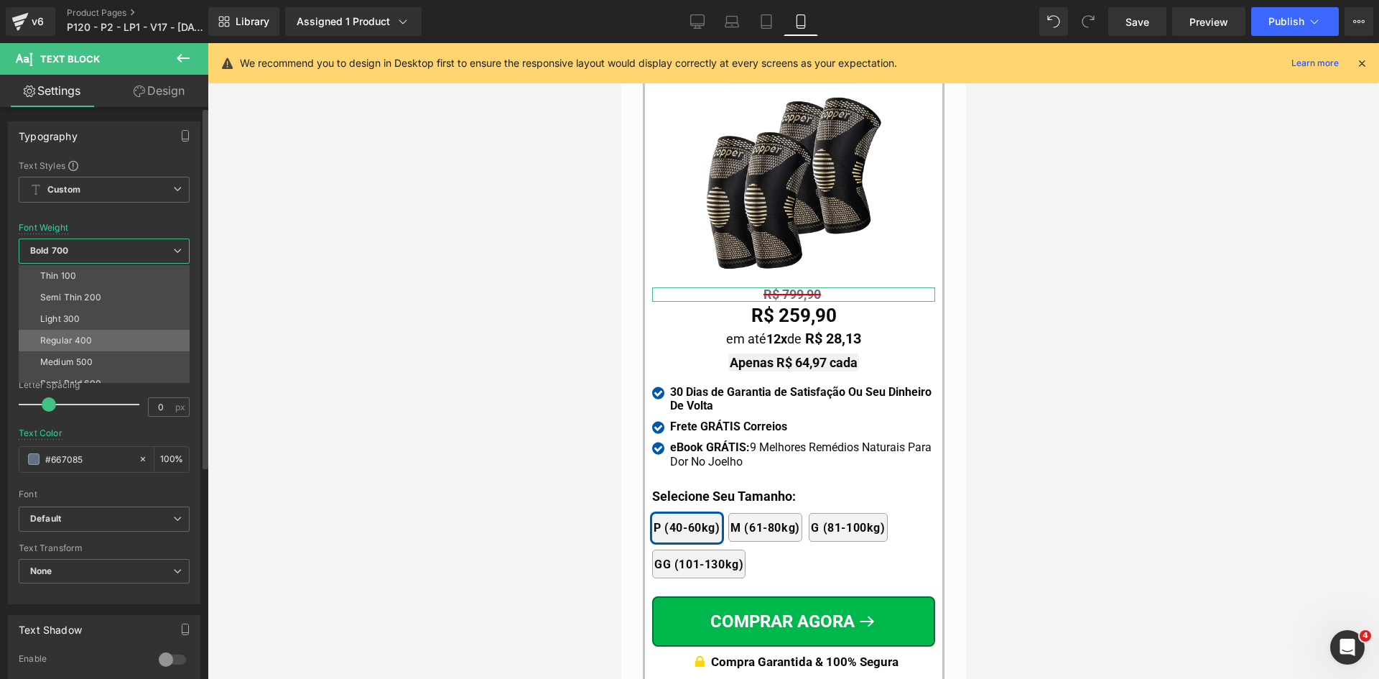
click at [90, 342] on div "Regular 400" at bounding box center [66, 340] width 52 height 10
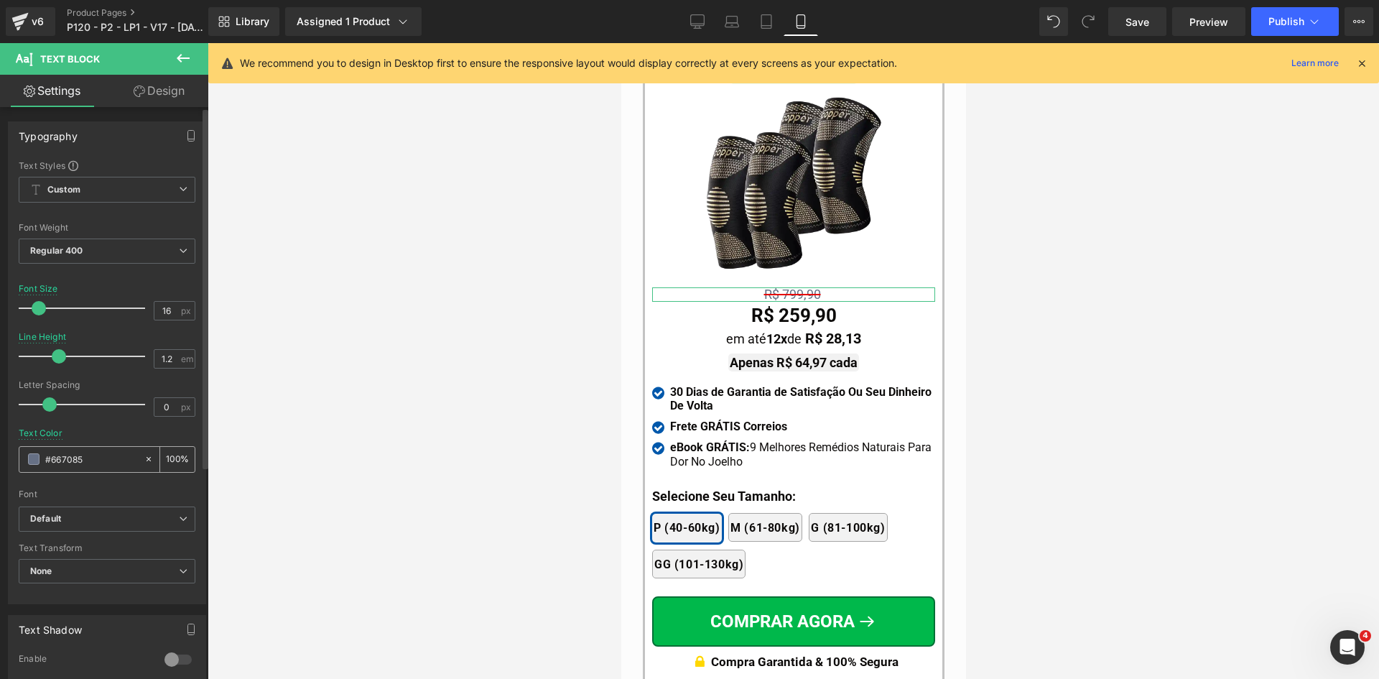
click at [68, 455] on input "#667085" at bounding box center [91, 459] width 92 height 16
paste input "0c0a09"
type input "#0c0a09"
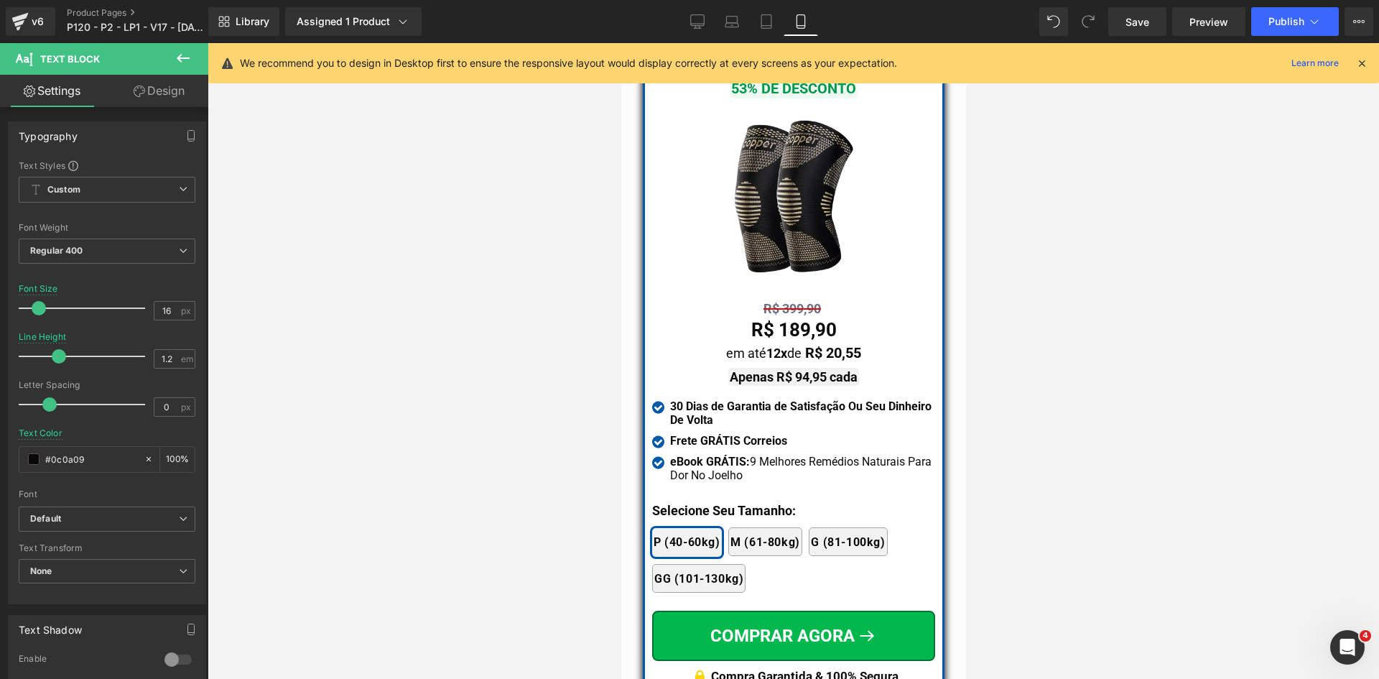
scroll to position [12507, 0]
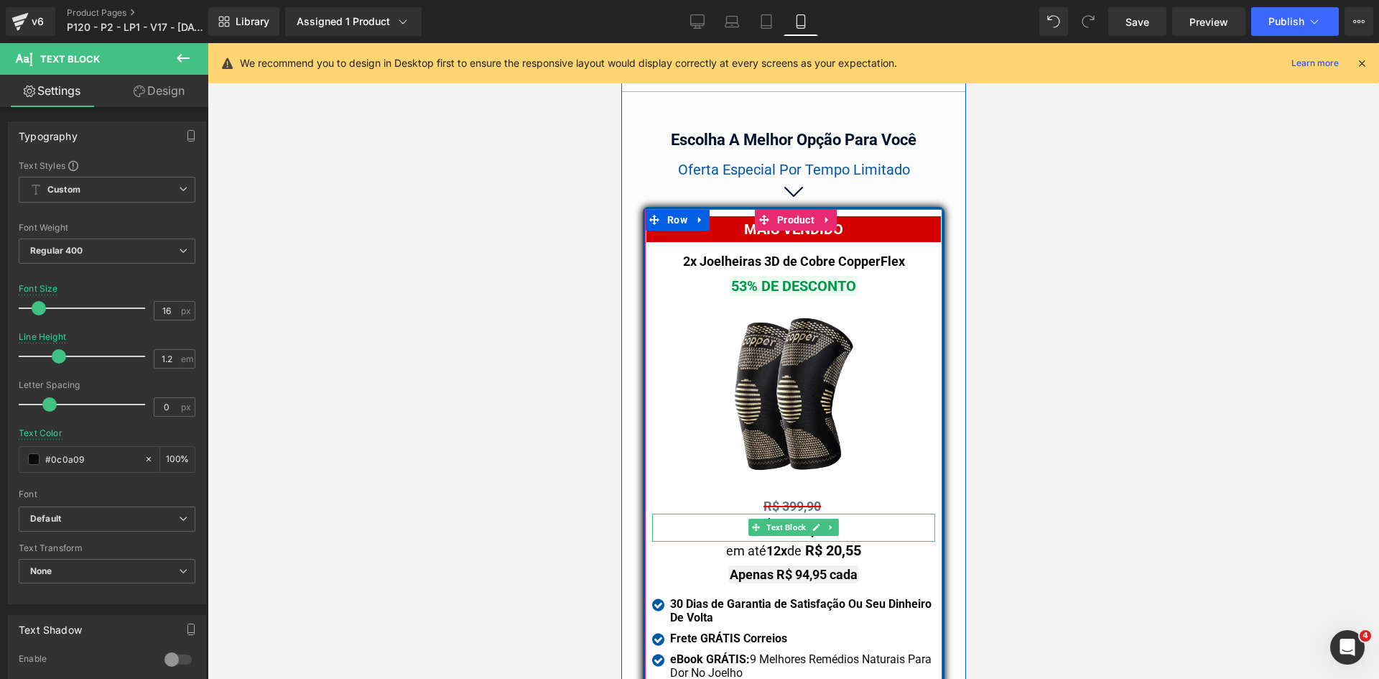
click at [777, 499] on div "R$ 399,90 Text Block" at bounding box center [793, 506] width 283 height 14
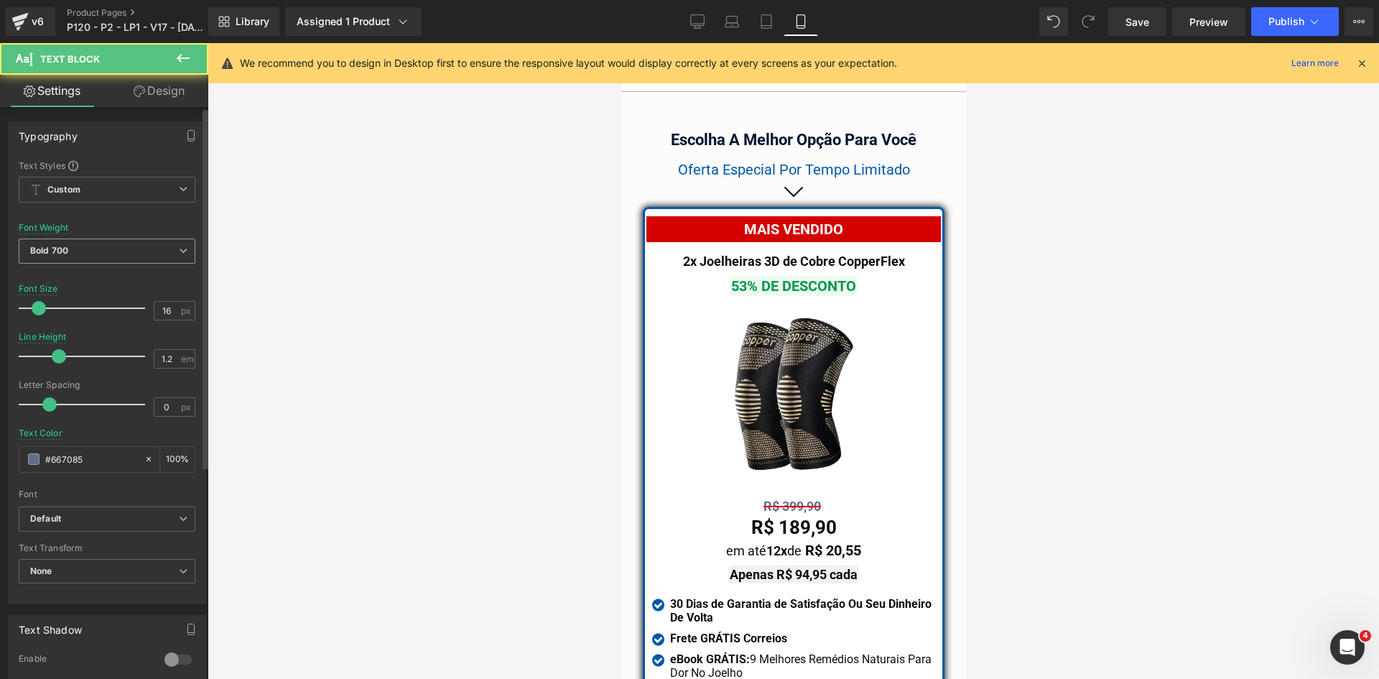
click at [91, 252] on span "Bold 700" at bounding box center [107, 251] width 177 height 25
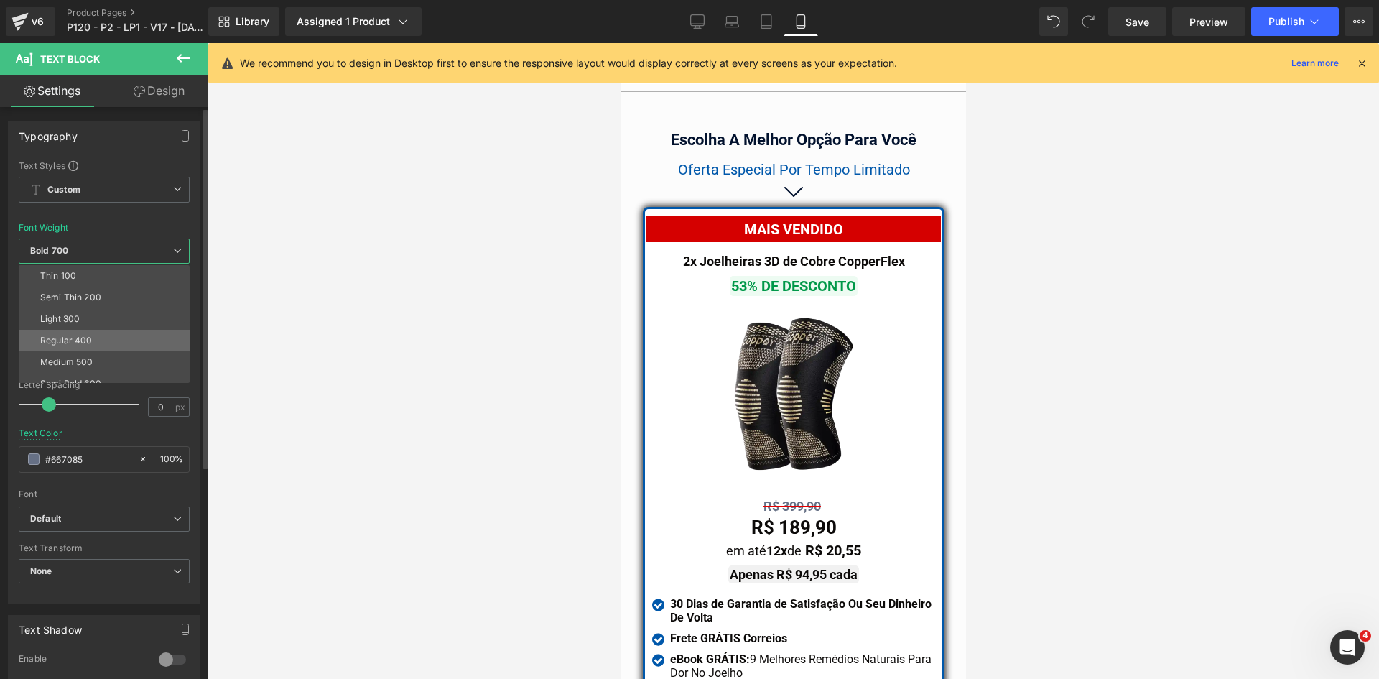
click at [65, 344] on div "Regular 400" at bounding box center [66, 340] width 52 height 10
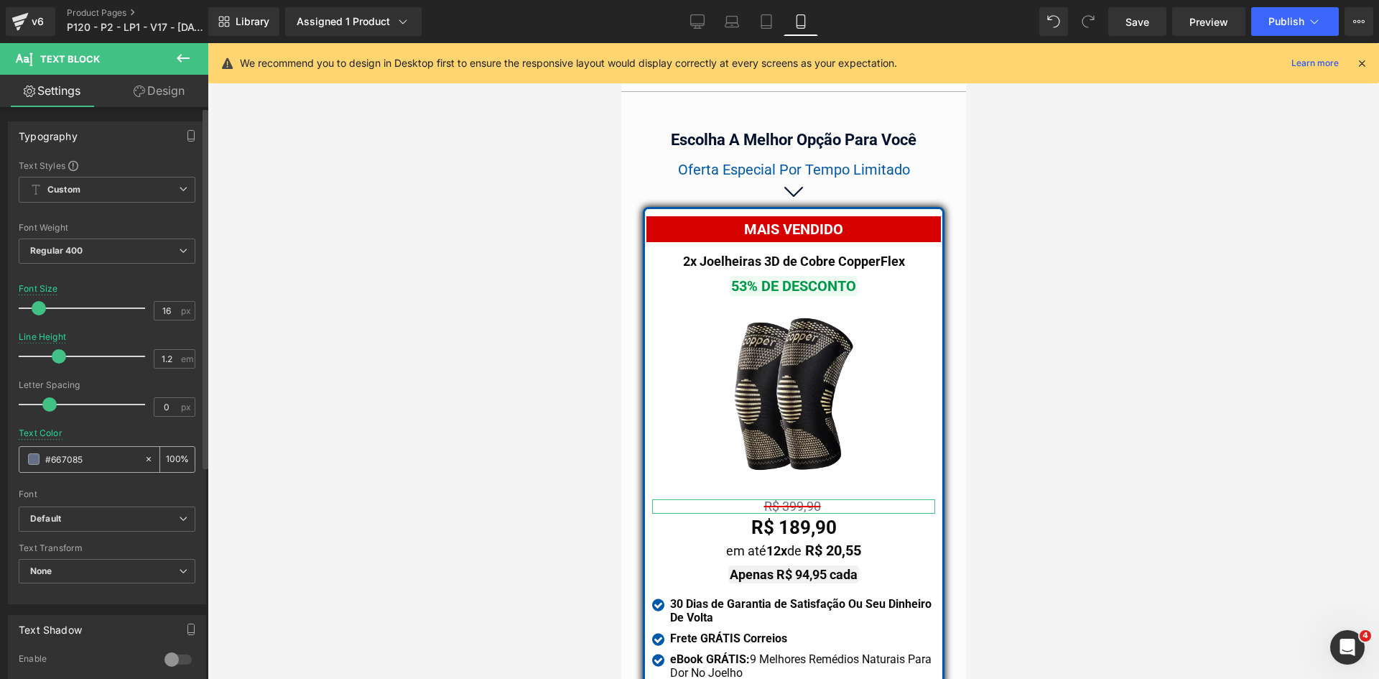
click at [92, 454] on input "#667085" at bounding box center [91, 459] width 92 height 16
paste input "0c0a09"
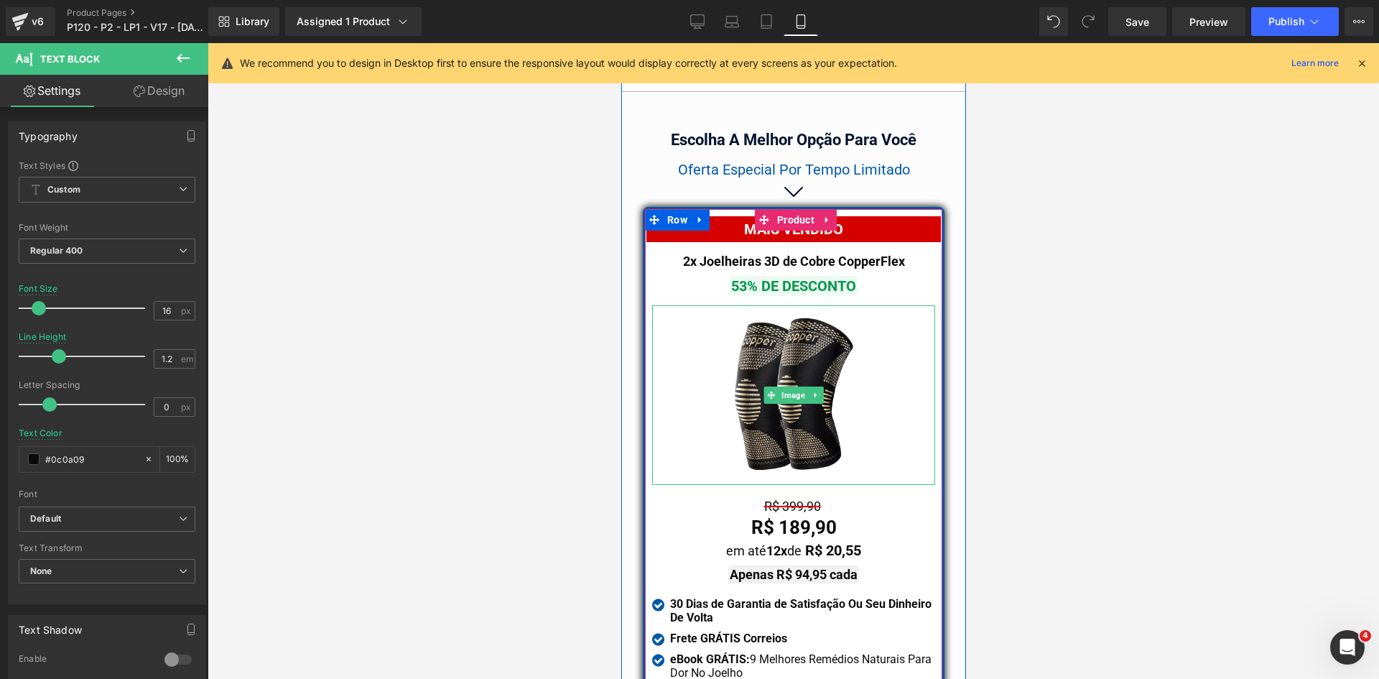
scroll to position [12867, 0]
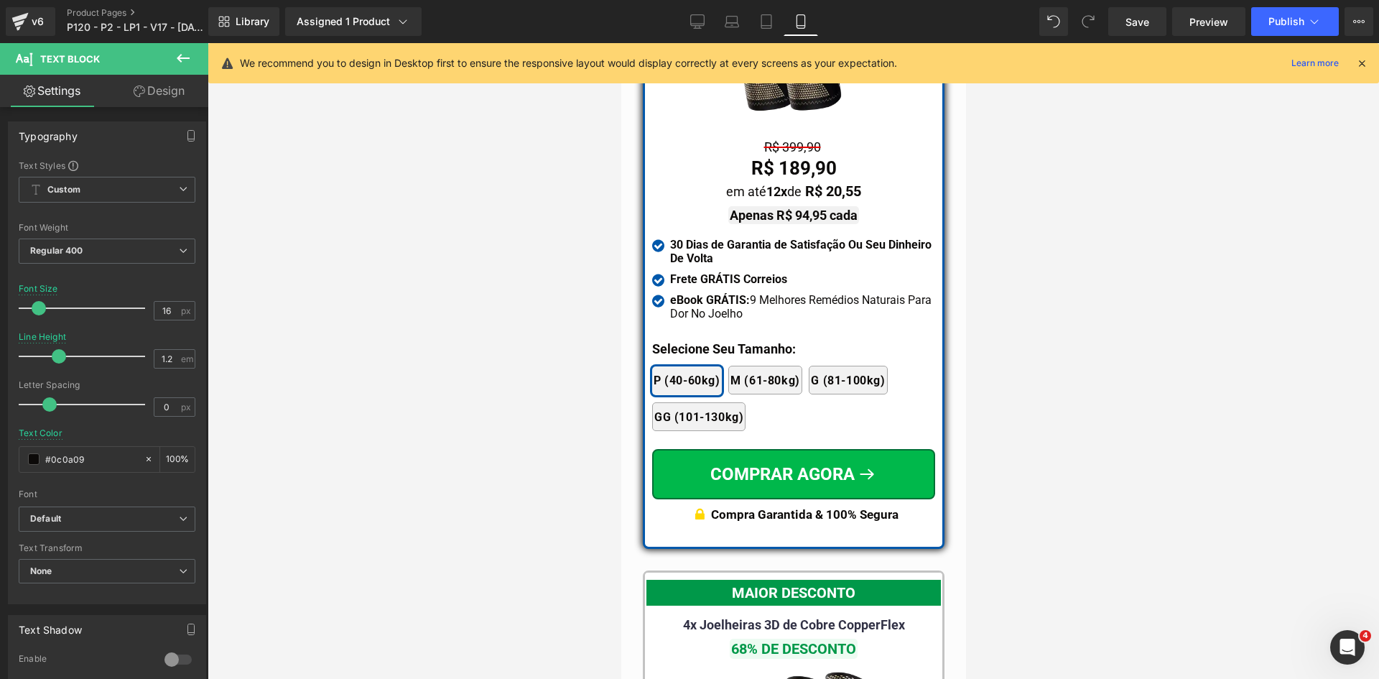
type input "#0c0a09"
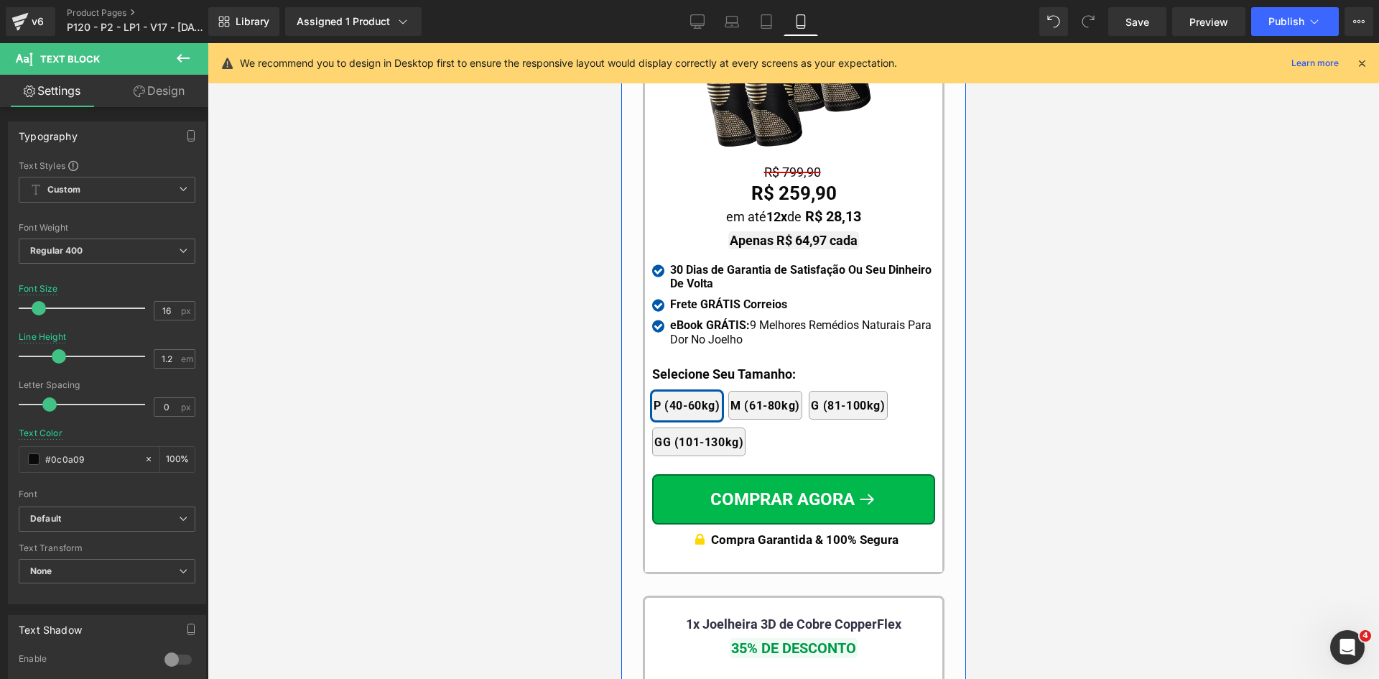
scroll to position [13801, 0]
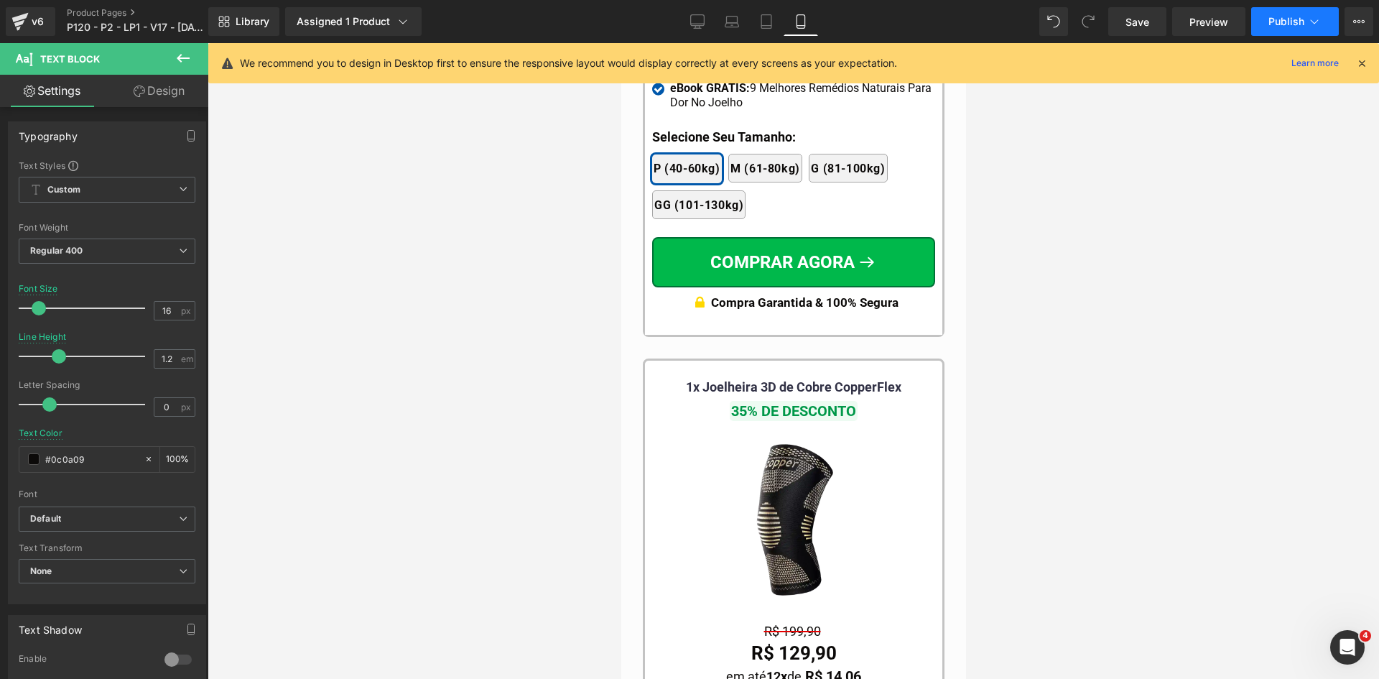
click at [1287, 26] on span "Publish" at bounding box center [1287, 21] width 36 height 11
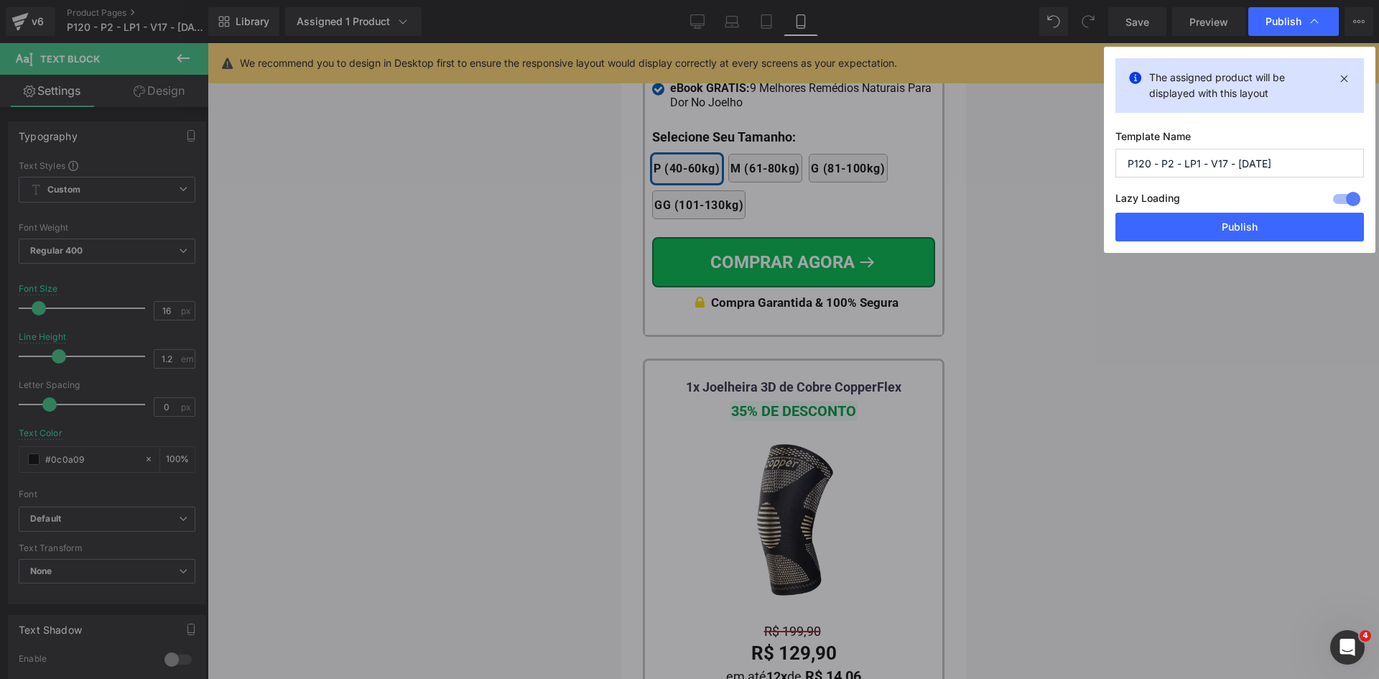
click at [1251, 216] on button "Publish" at bounding box center [1240, 227] width 249 height 29
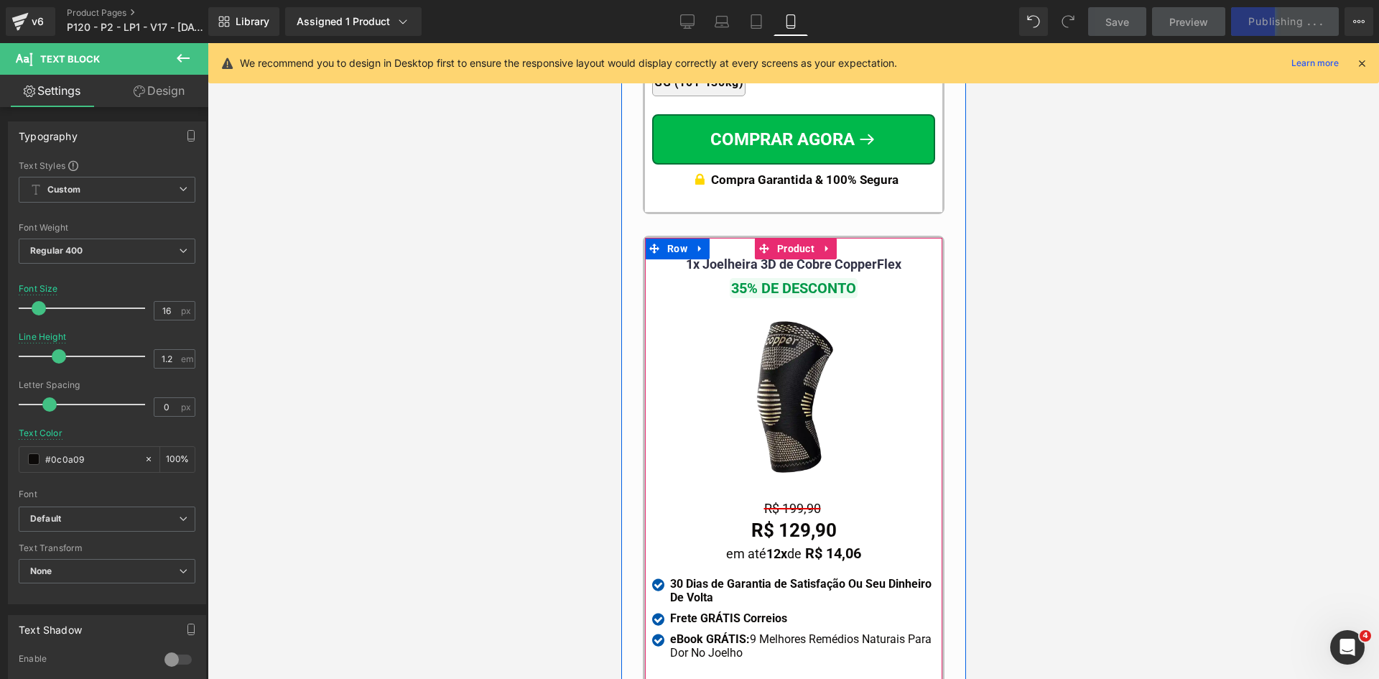
scroll to position [13944, 0]
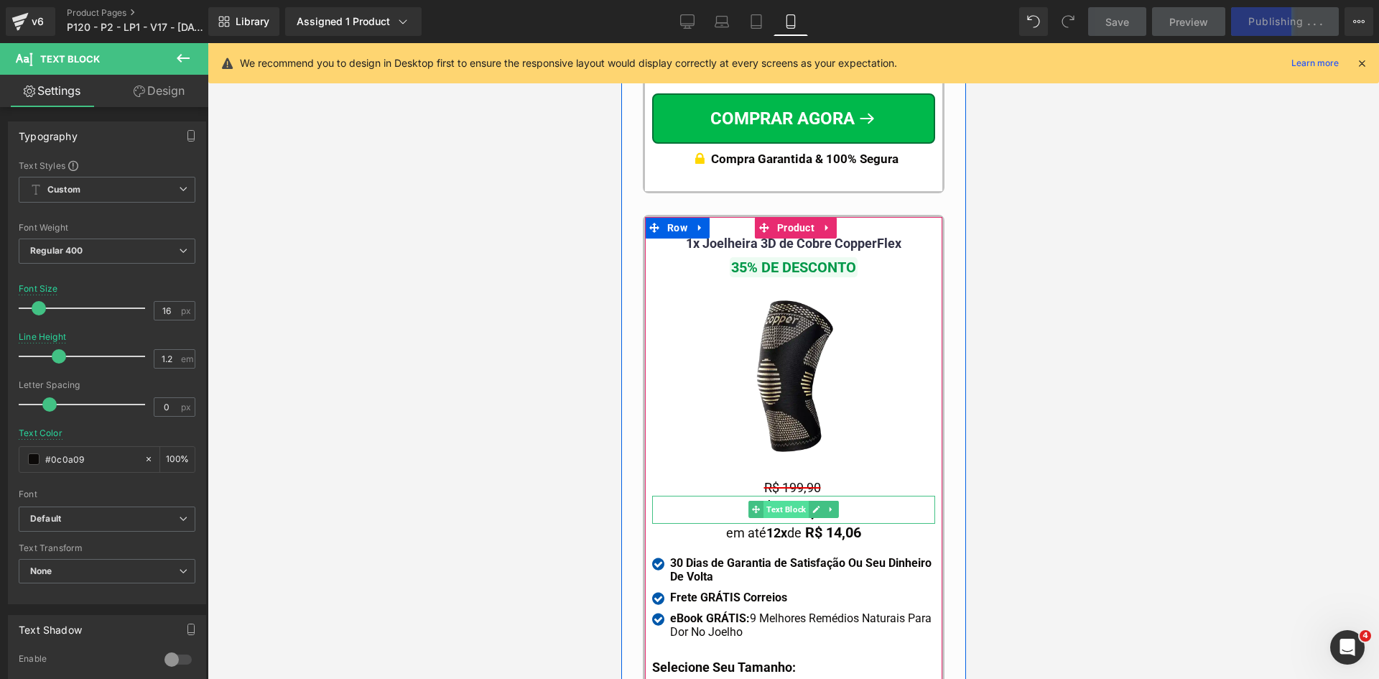
click at [772, 501] on span "Text Block" at bounding box center [785, 509] width 45 height 17
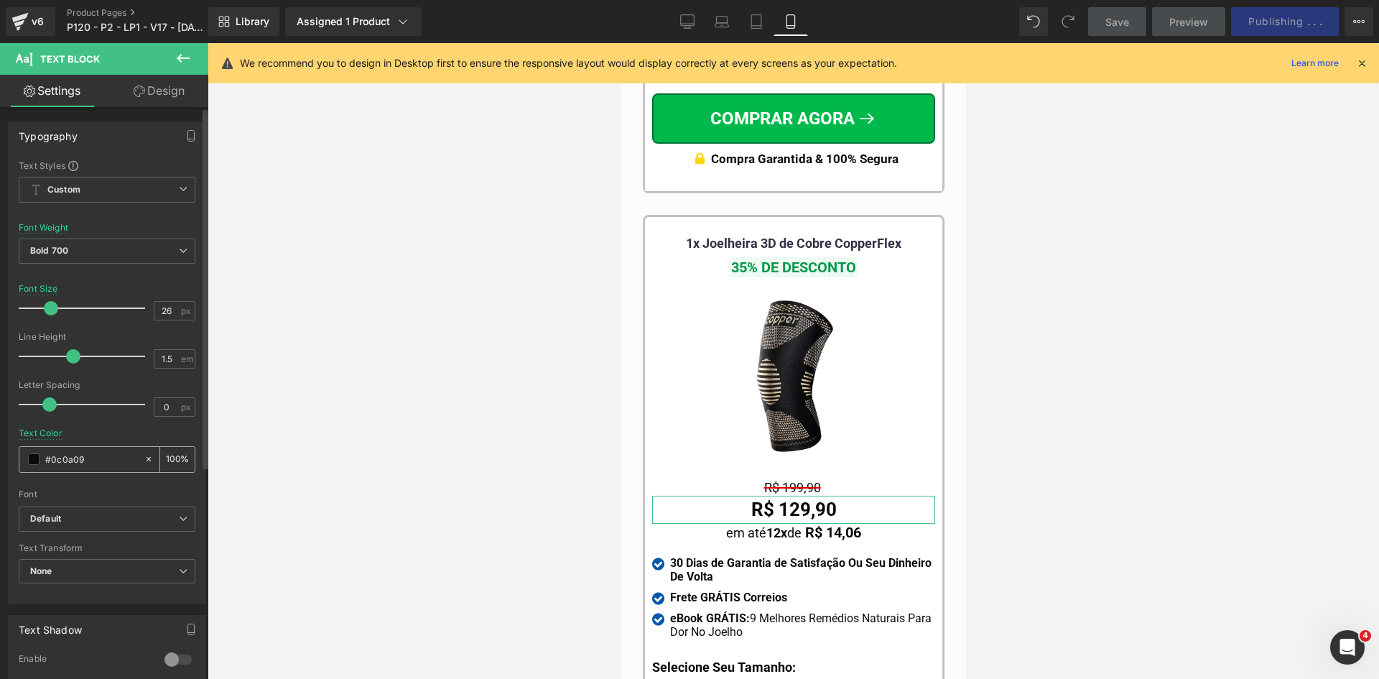
click at [96, 460] on input "#0c0a09" at bounding box center [91, 459] width 92 height 16
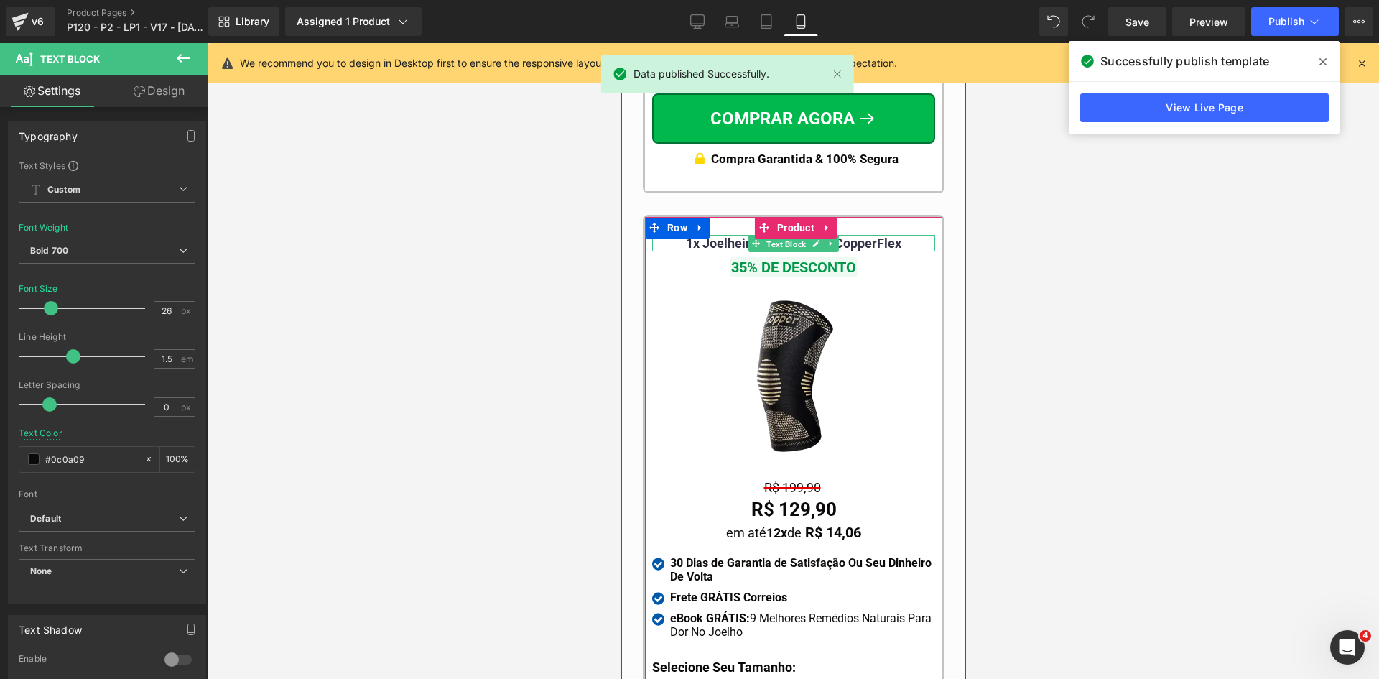
click at [771, 235] on span "Text Block" at bounding box center [785, 243] width 45 height 17
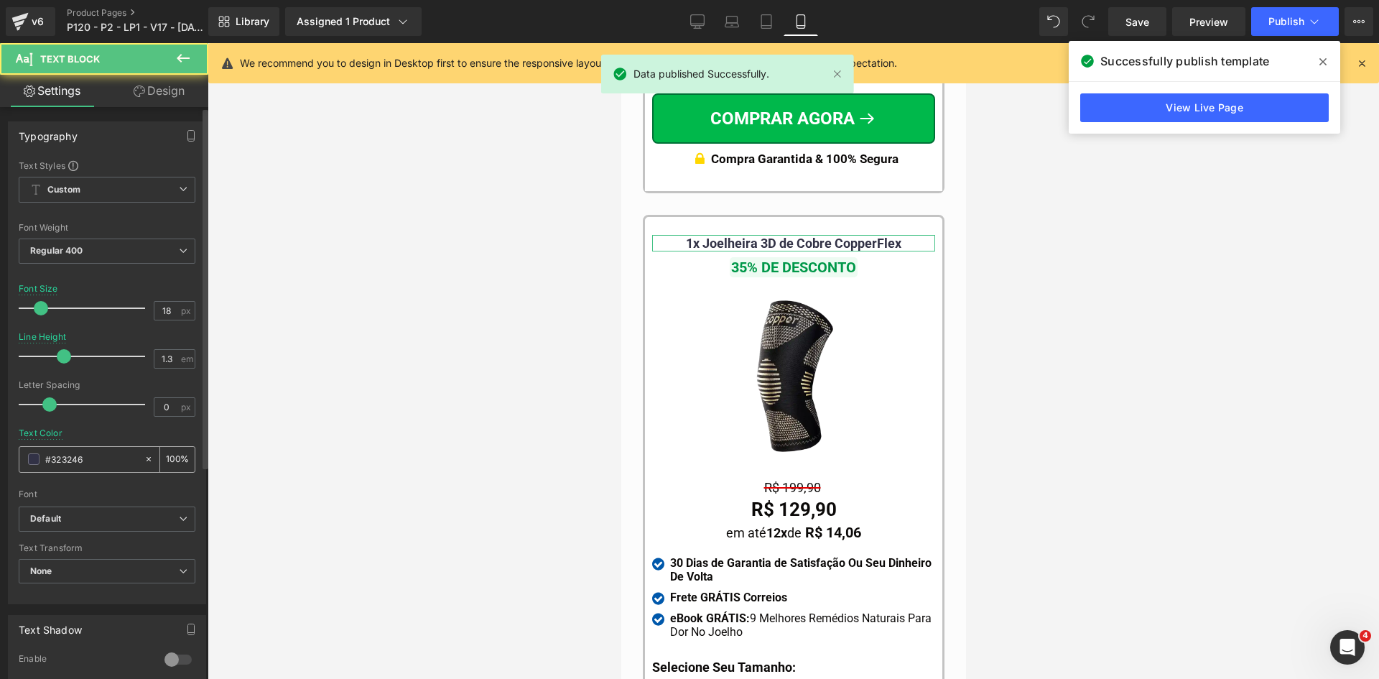
click at [83, 464] on input "#323246" at bounding box center [91, 459] width 92 height 16
paste input "0c0a09"
type input "#0c0a09"
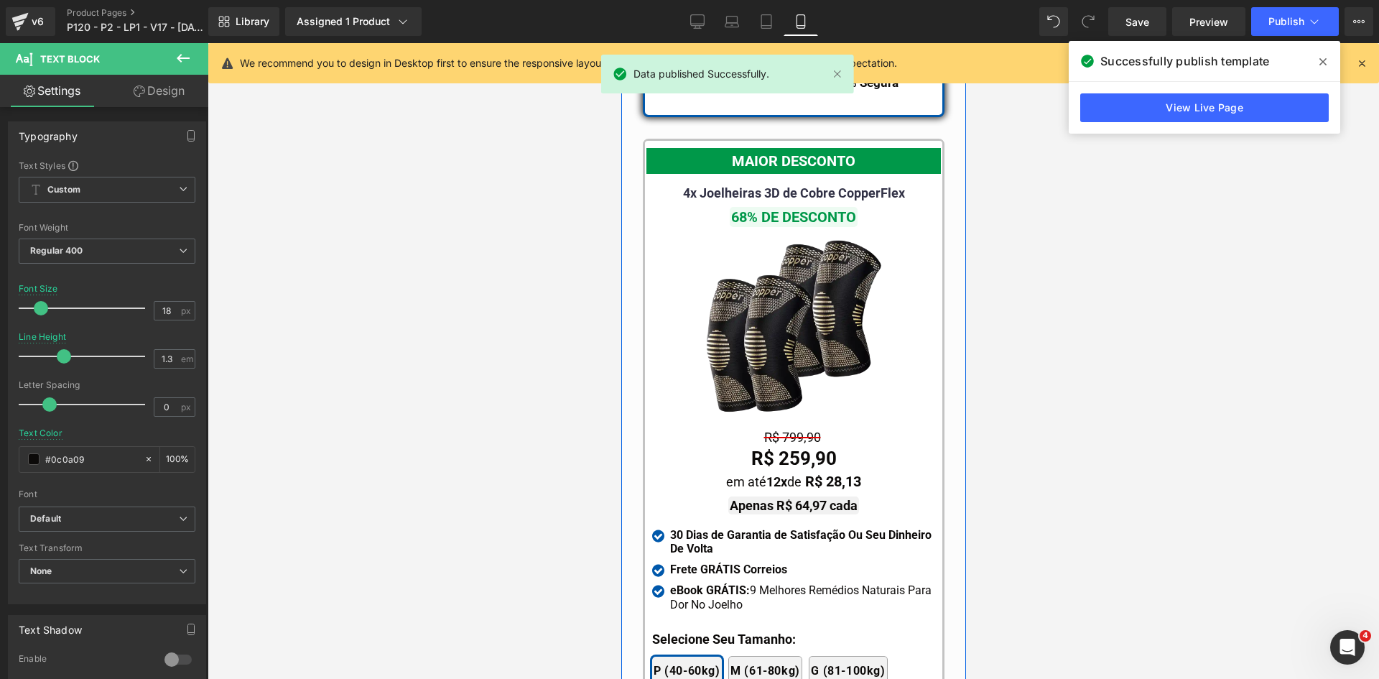
scroll to position [13298, 0]
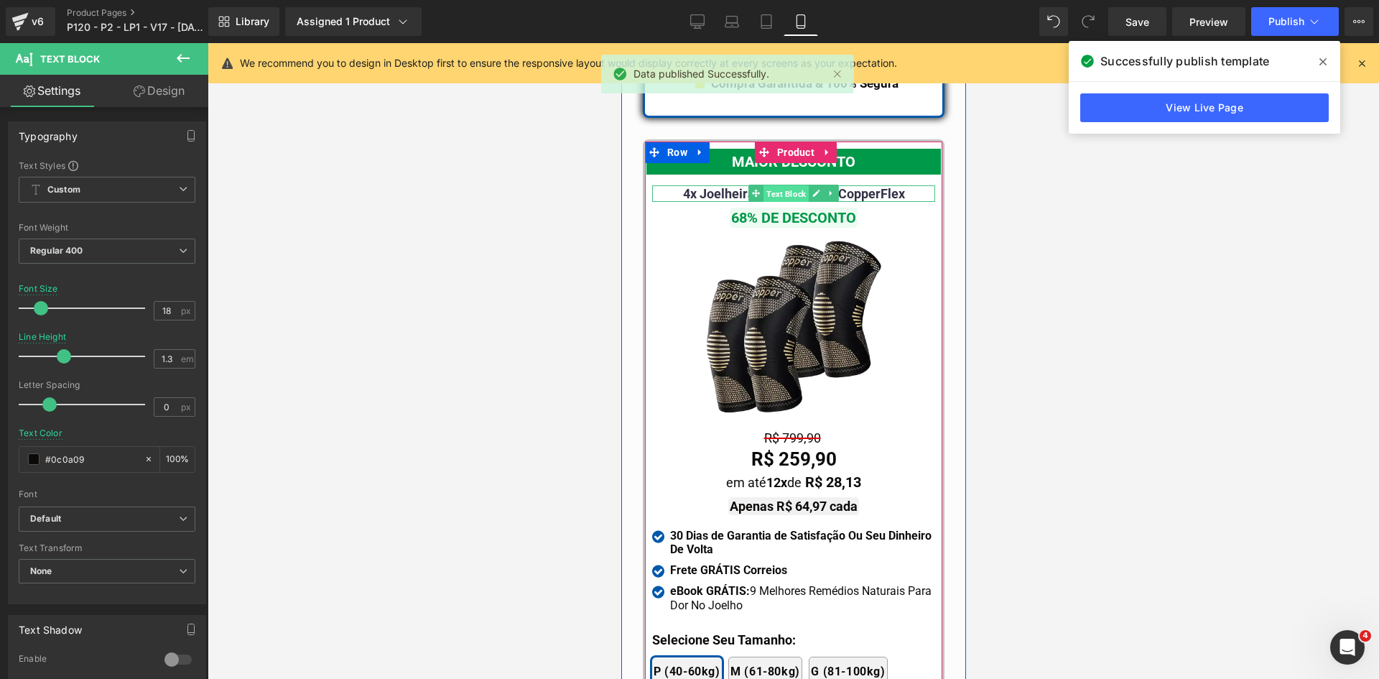
click at [797, 185] on span "Text Block" at bounding box center [785, 193] width 45 height 17
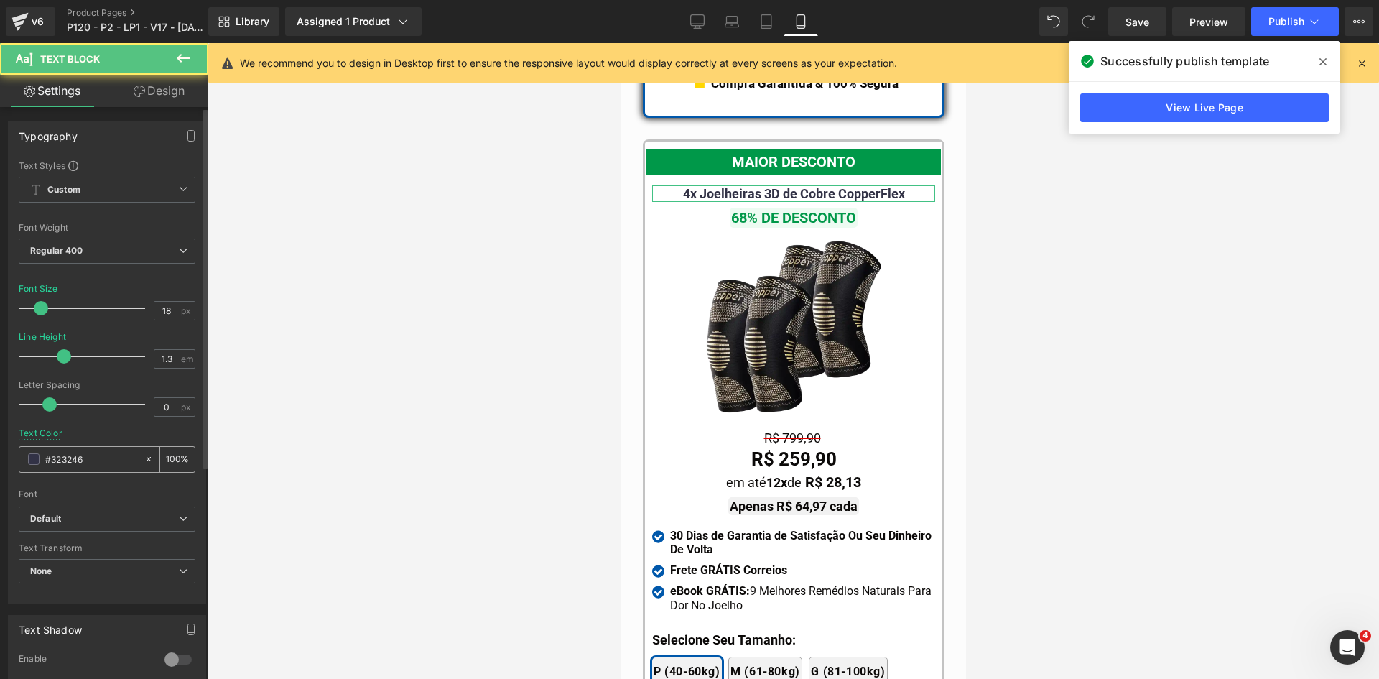
click at [87, 460] on input "#323246" at bounding box center [91, 459] width 92 height 16
paste input "0c0a09"
type input "#0c0a09"
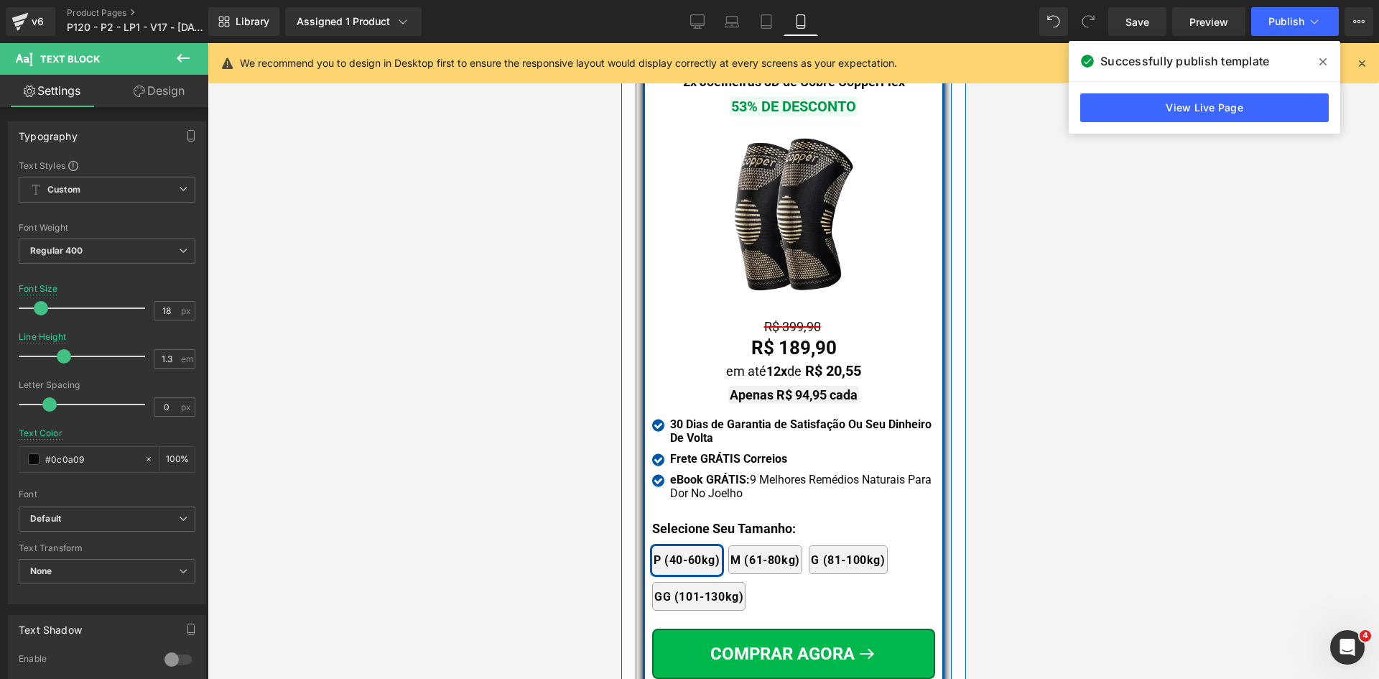
scroll to position [12436, 0]
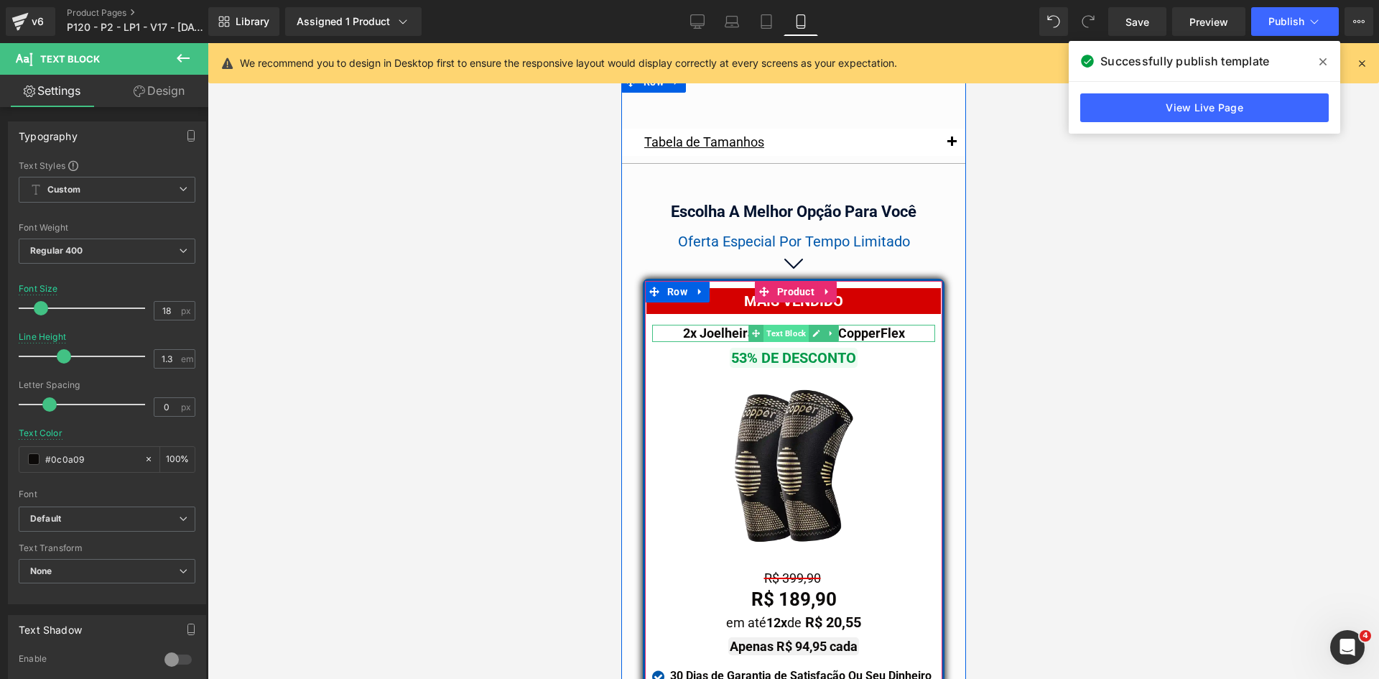
click at [781, 325] on span "Text Block" at bounding box center [785, 333] width 45 height 17
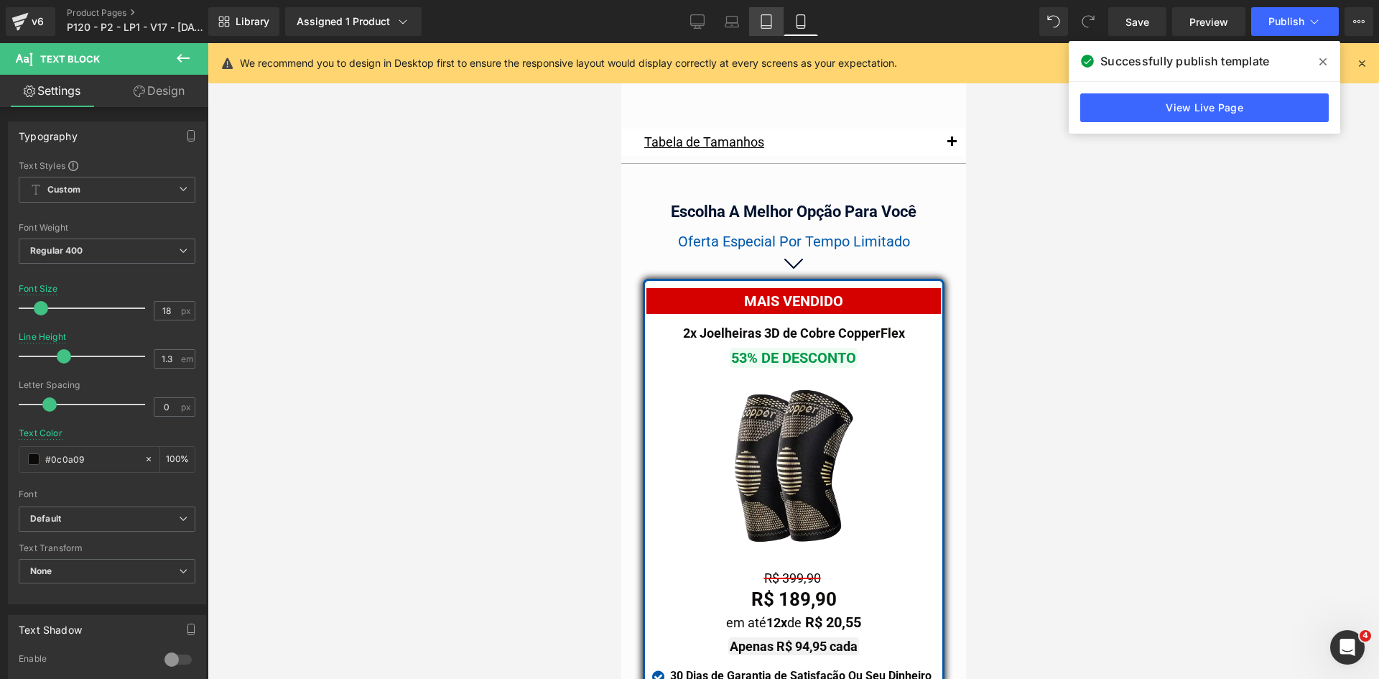
drag, startPoint x: 766, startPoint y: 25, endPoint x: 285, endPoint y: 89, distance: 484.8
click at [766, 26] on icon at bounding box center [767, 26] width 10 height 0
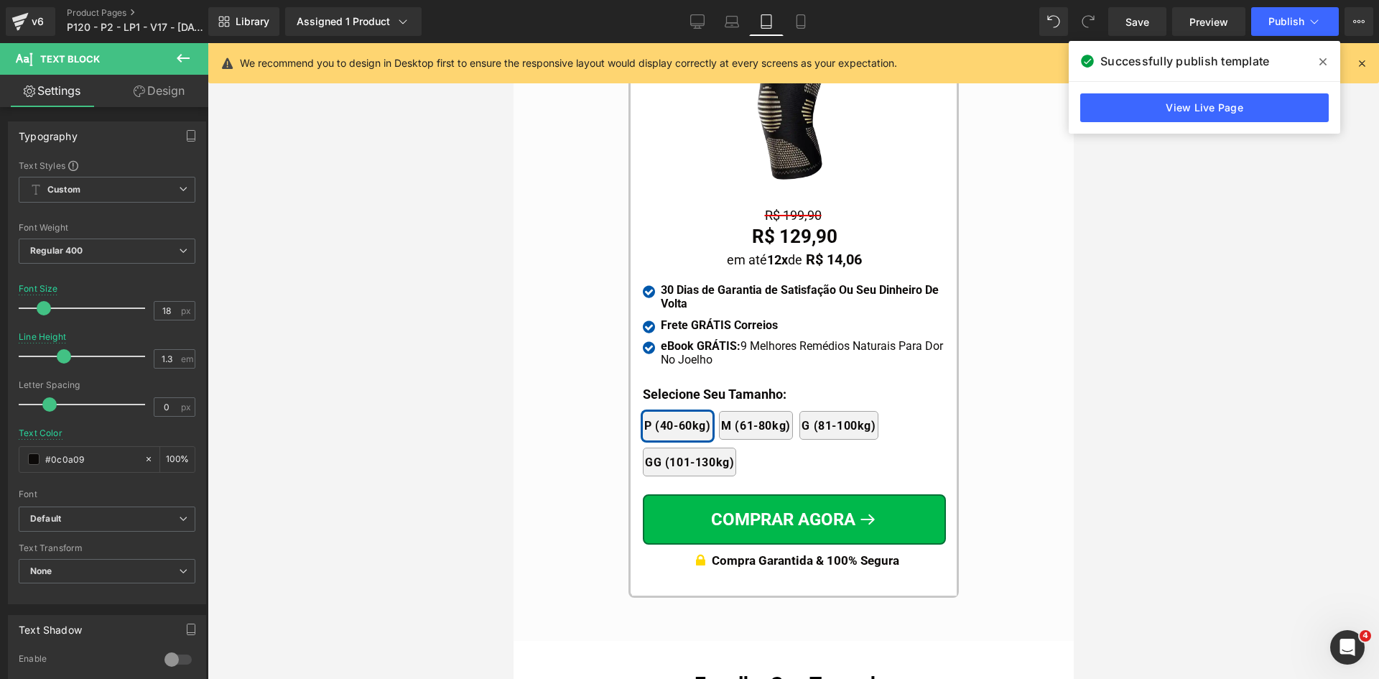
scroll to position [13715, 0]
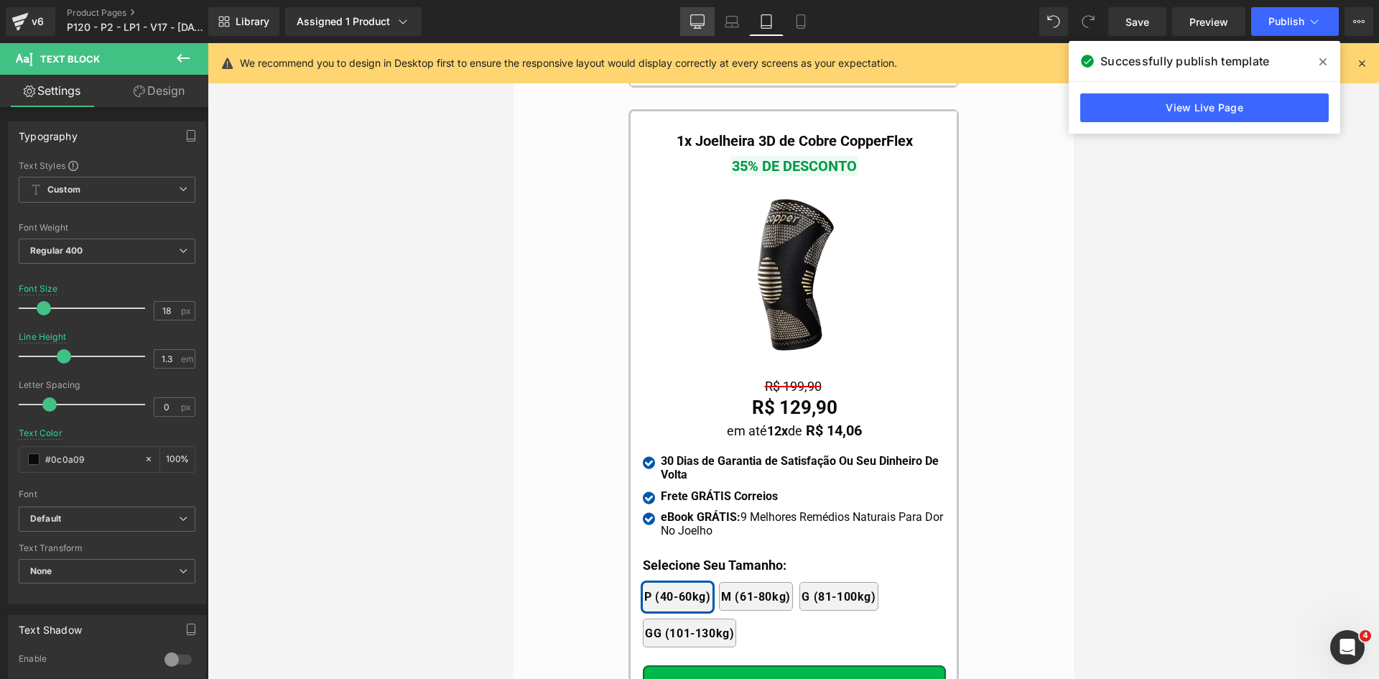
drag, startPoint x: 709, startPoint y: 25, endPoint x: 699, endPoint y: 27, distance: 10.2
click at [708, 25] on link "Desktop" at bounding box center [697, 21] width 34 height 29
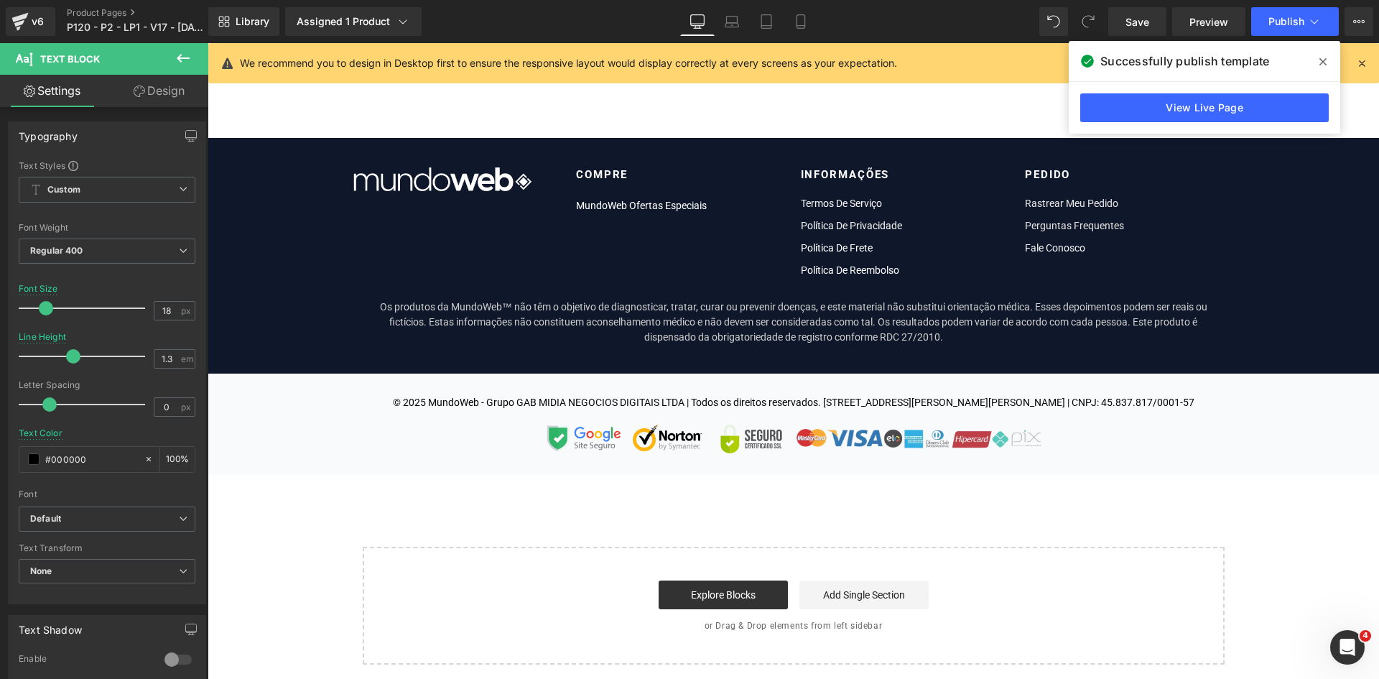
scroll to position [0, 0]
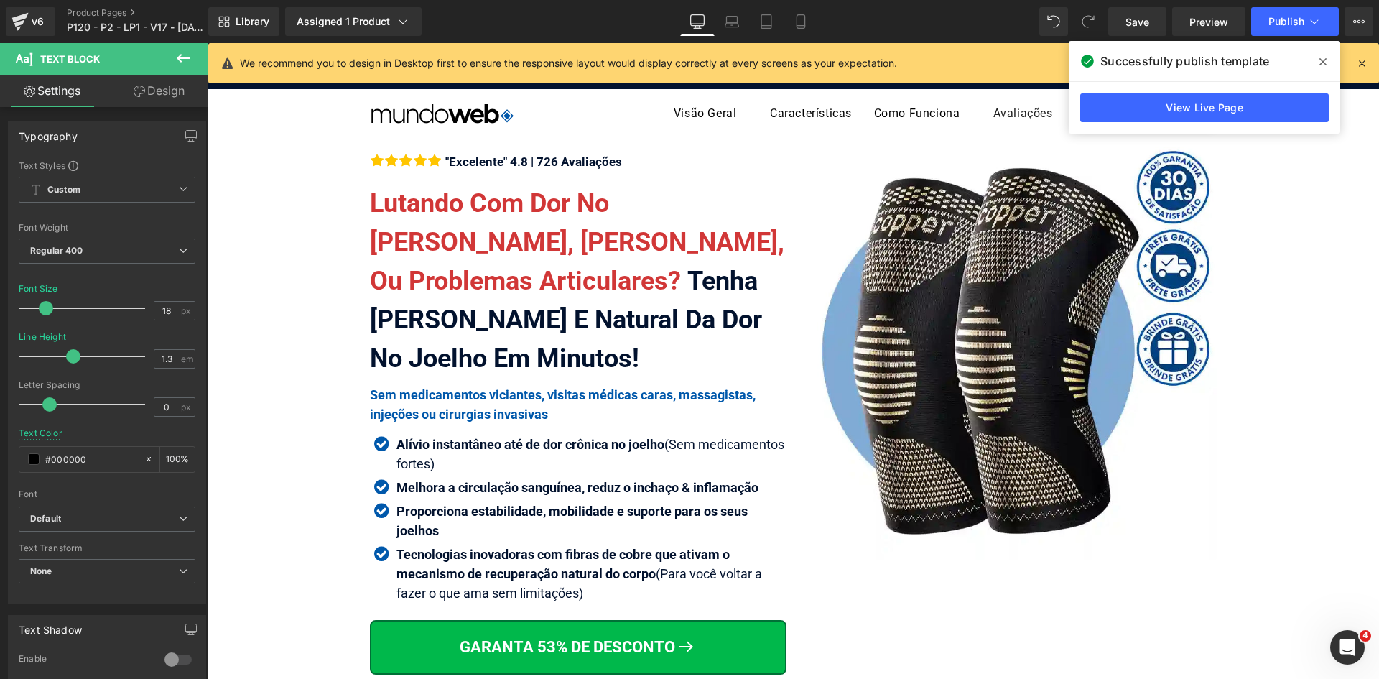
click at [1364, 59] on icon at bounding box center [1362, 63] width 13 height 13
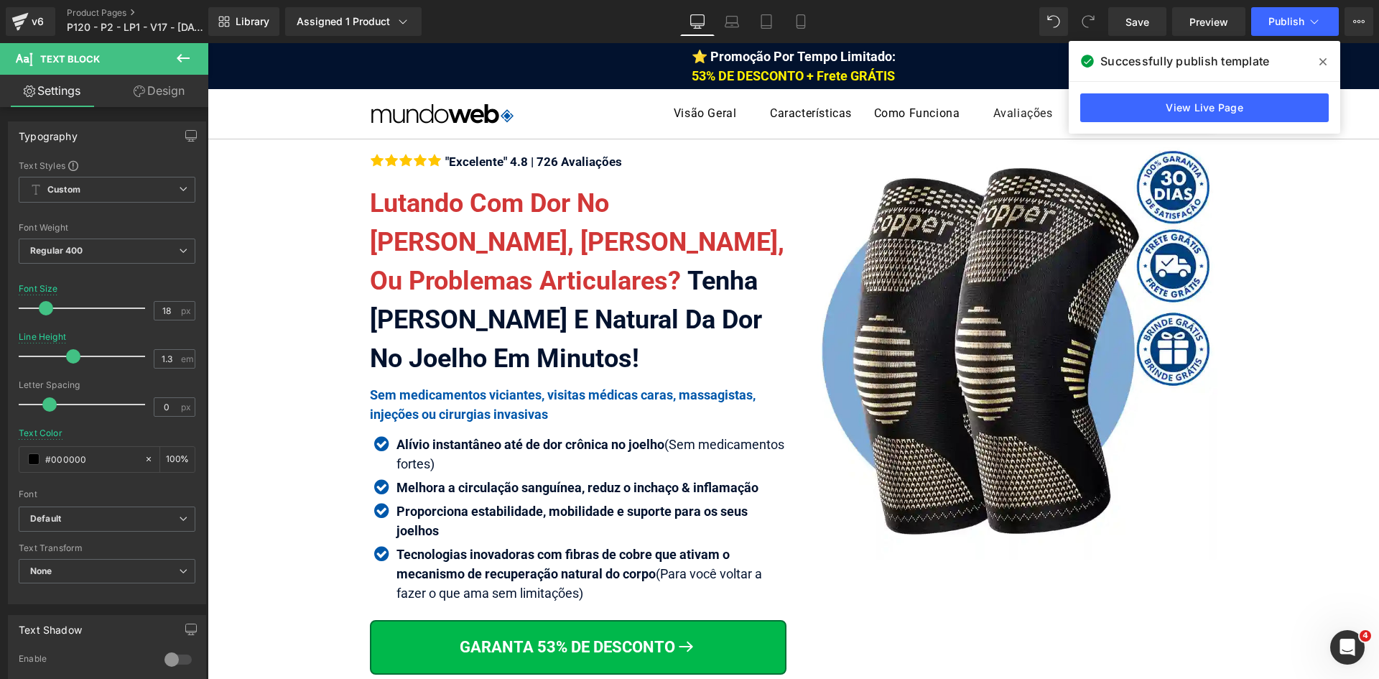
drag, startPoint x: 1323, startPoint y: 63, endPoint x: 1238, endPoint y: 38, distance: 88.4
click at [1322, 63] on icon at bounding box center [1323, 61] width 7 height 7
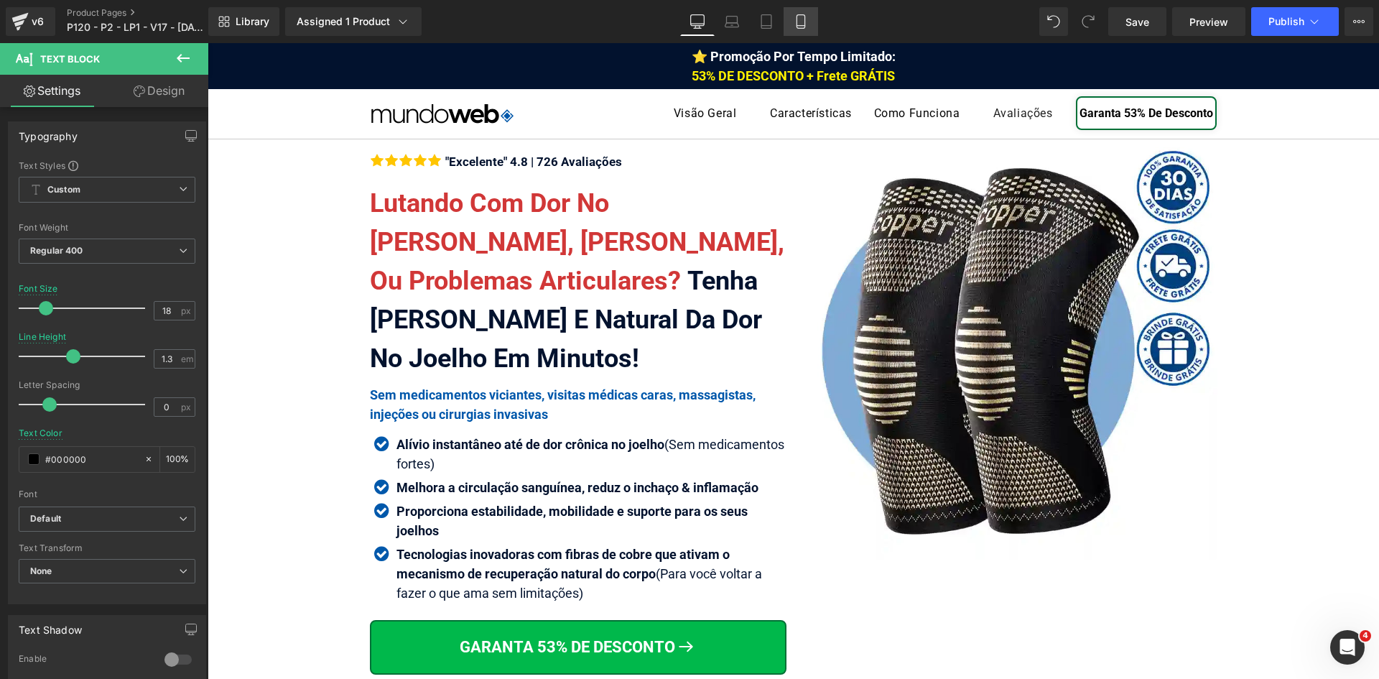
click at [798, 18] on icon at bounding box center [801, 21] width 14 height 14
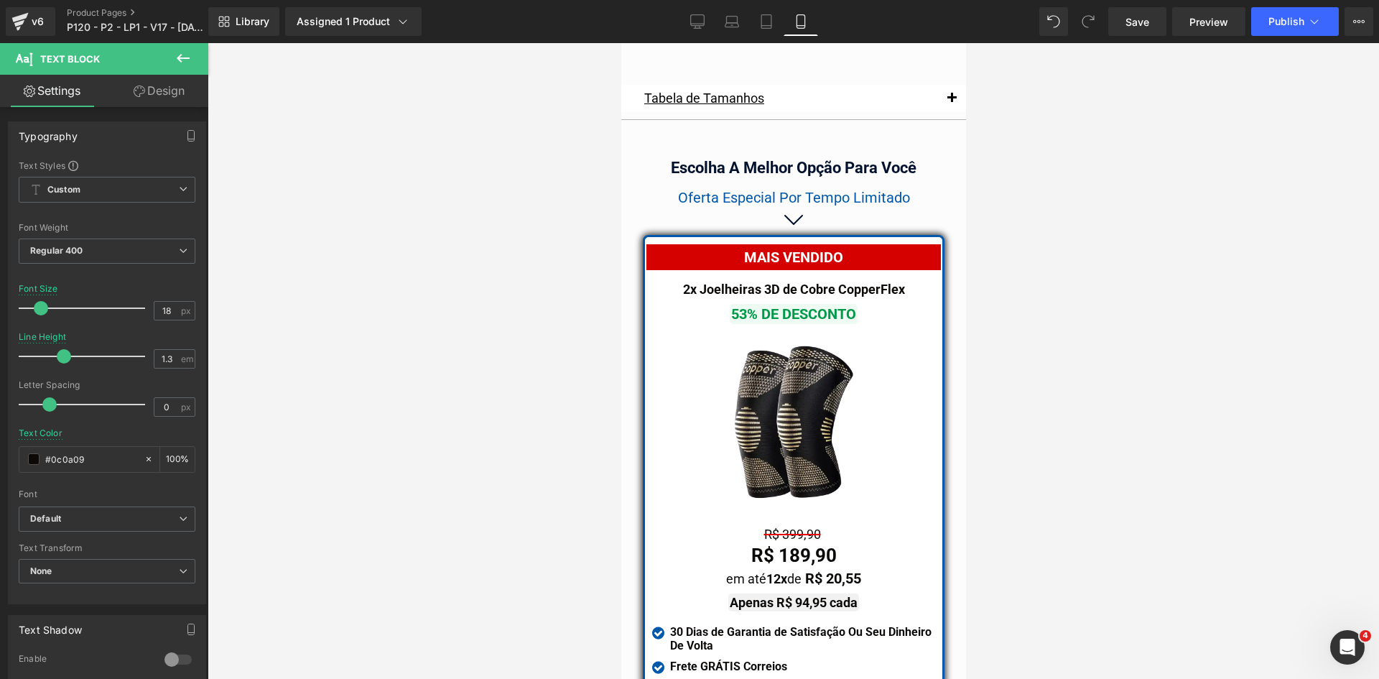
scroll to position [12477, 0]
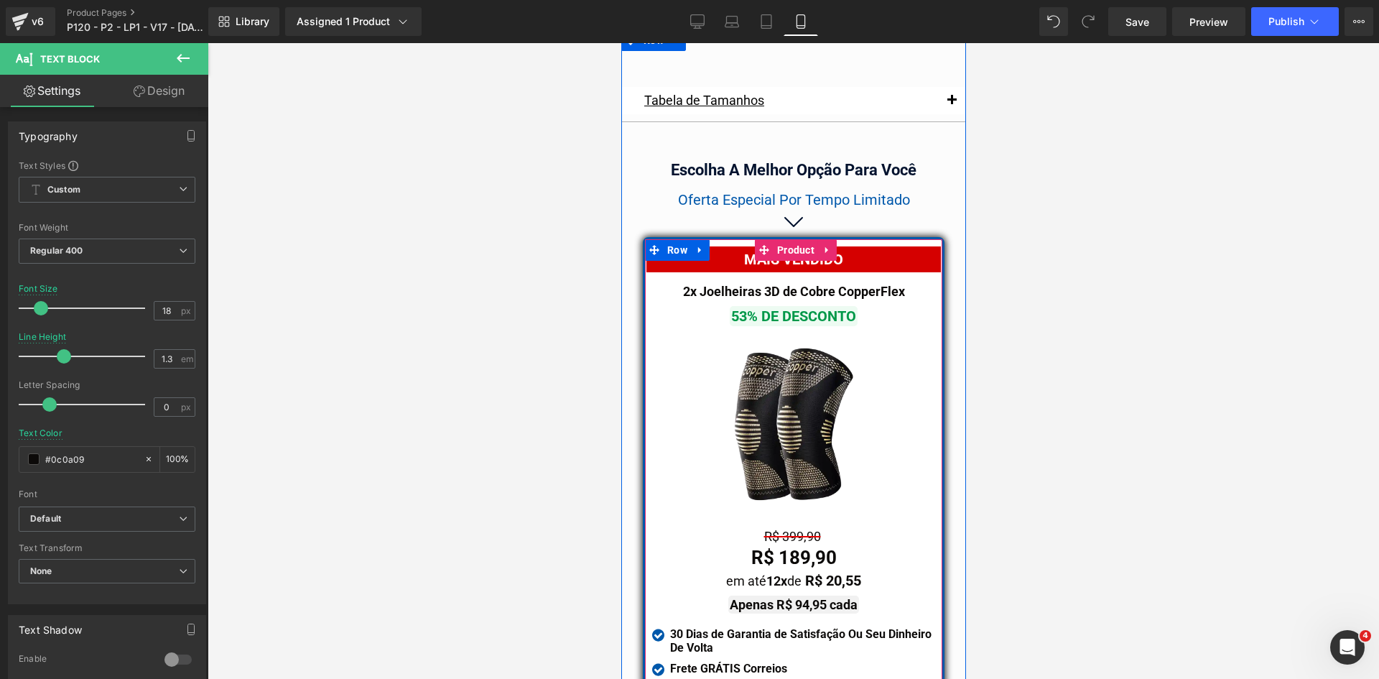
click at [788, 307] on span "Text Block" at bounding box center [785, 315] width 45 height 17
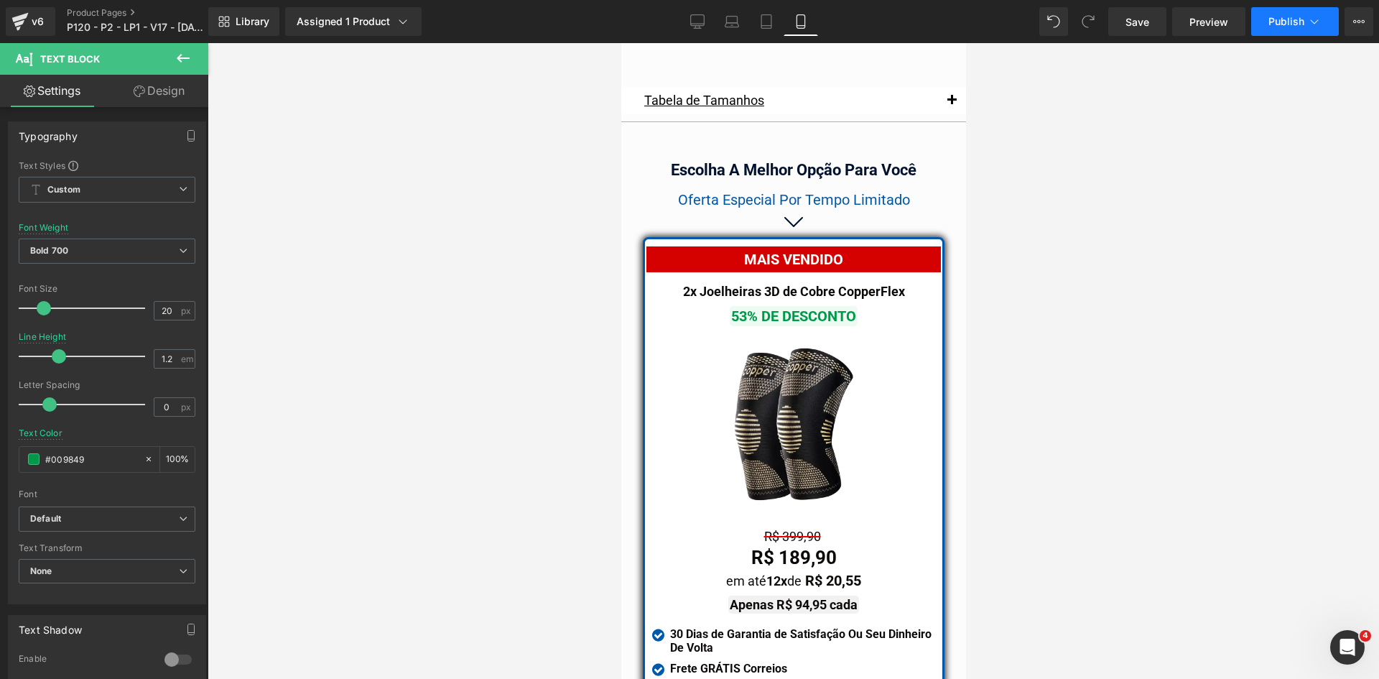
click at [1305, 12] on button "Publish" at bounding box center [1295, 21] width 88 height 29
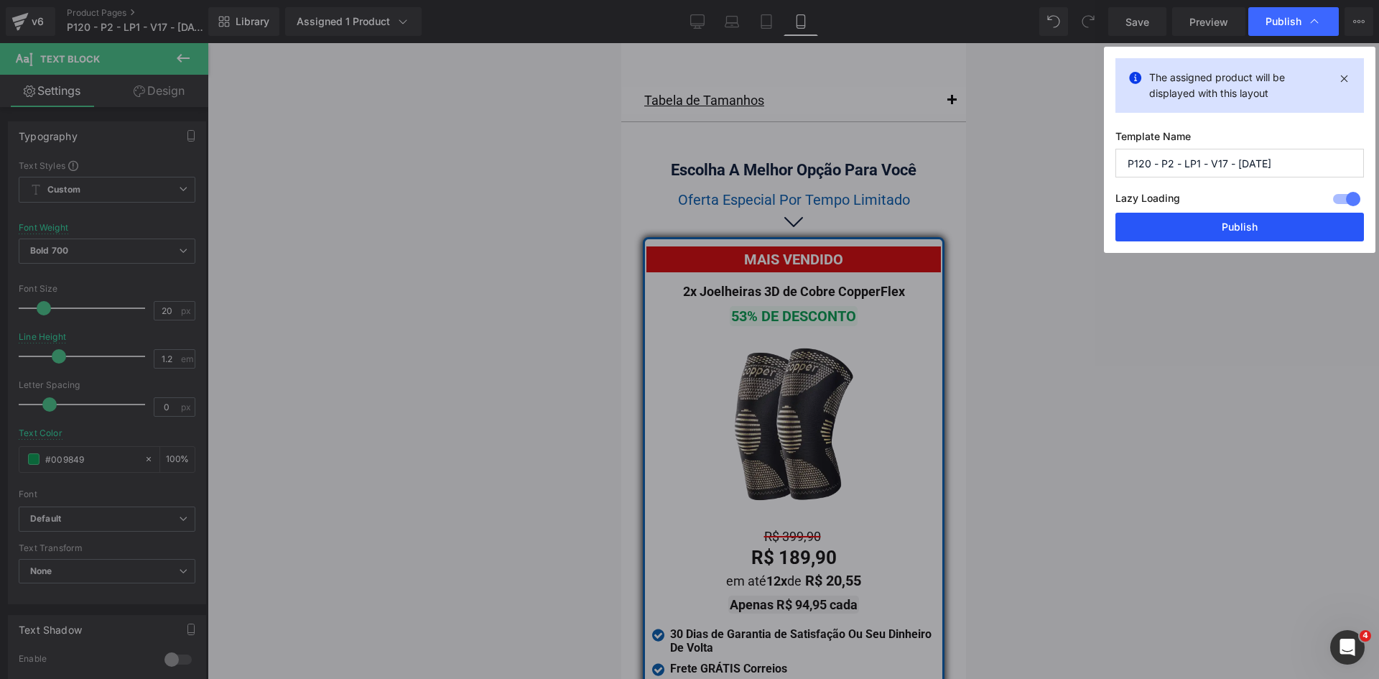
click at [1193, 223] on button "Publish" at bounding box center [1240, 227] width 249 height 29
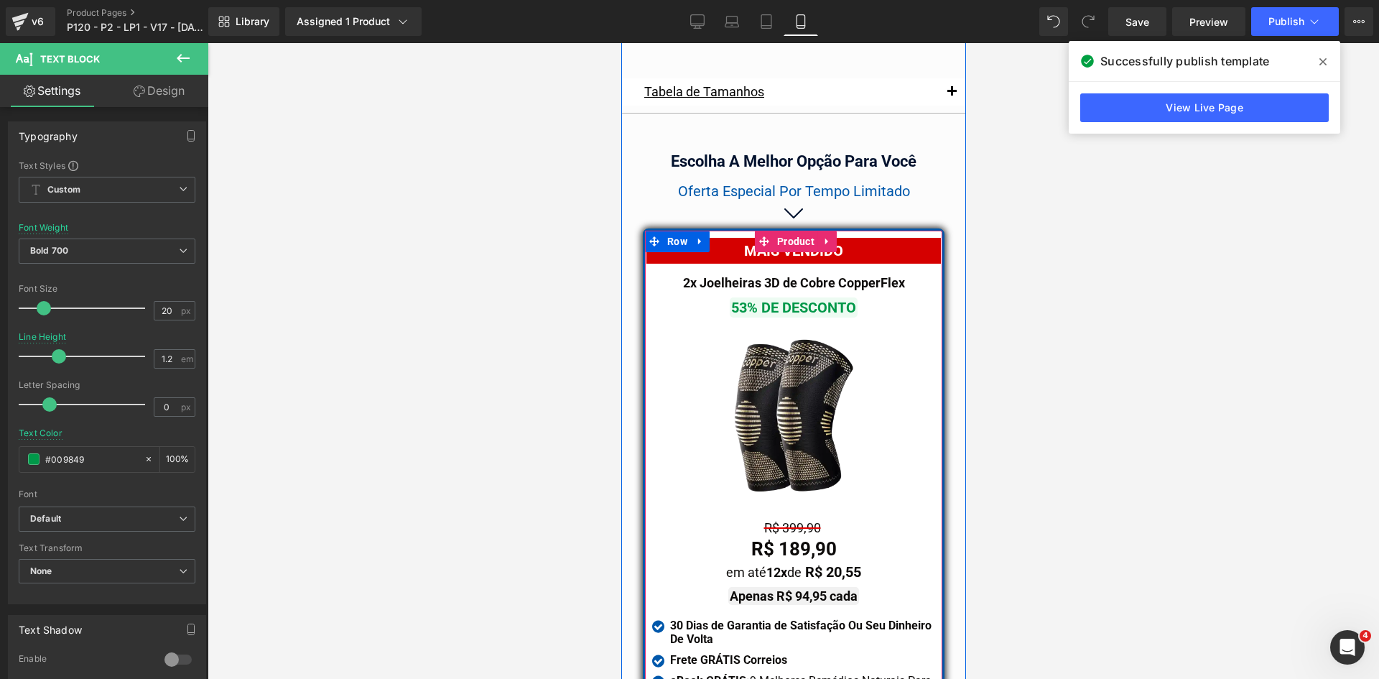
scroll to position [12621, 0]
